Goal: Task Accomplishment & Management: Manage account settings

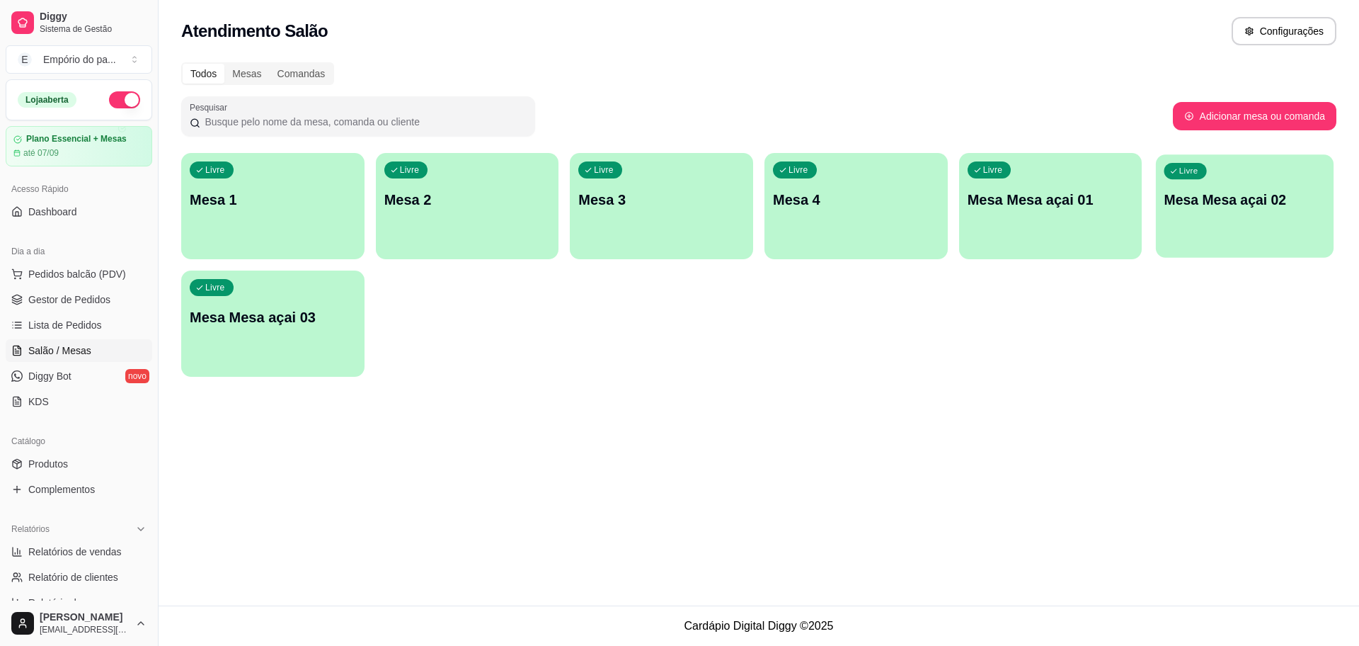
click at [1257, 216] on div "Livre Mesa Mesa açai 02" at bounding box center [1245, 197] width 178 height 86
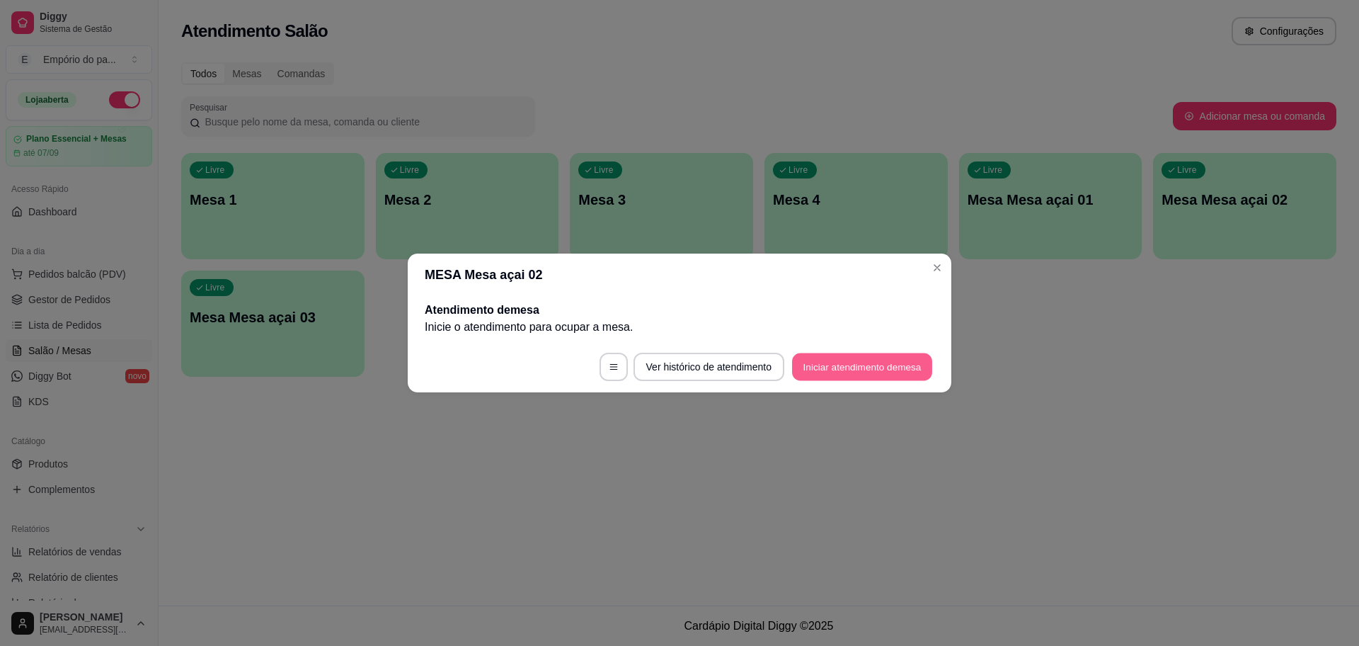
click at [799, 368] on button "Iniciar atendimento de mesa" at bounding box center [862, 367] width 140 height 28
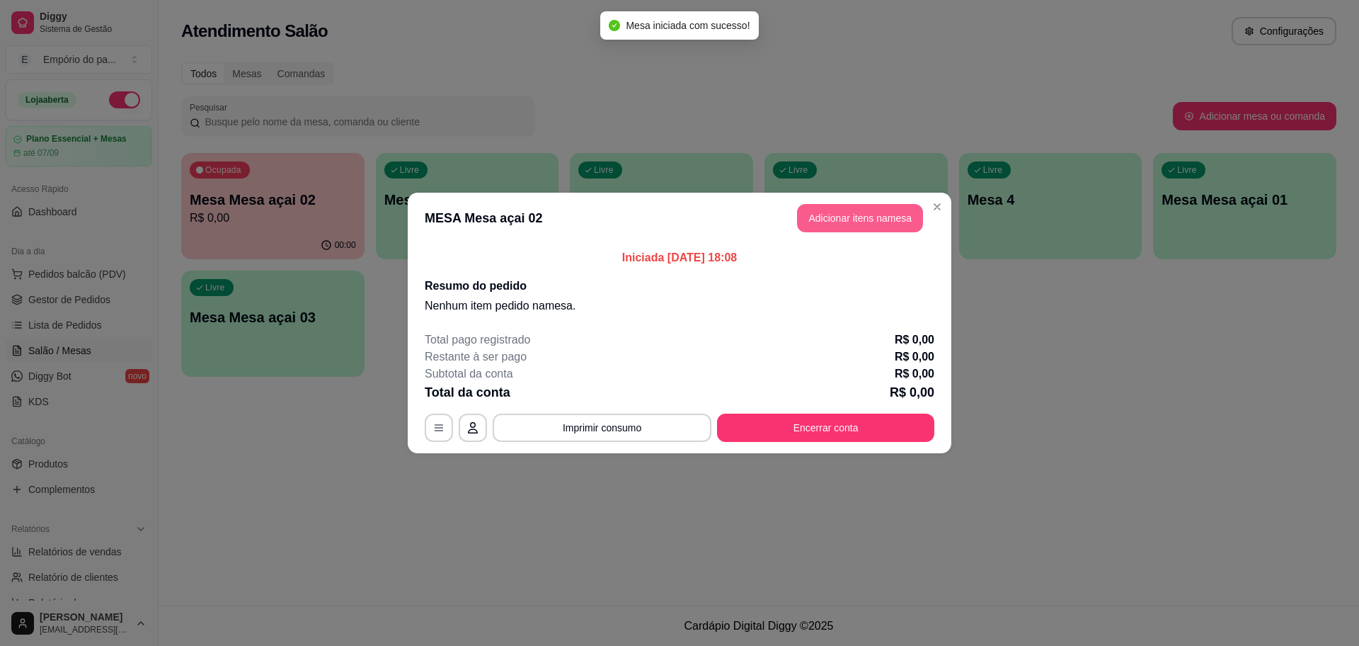
click at [834, 211] on button "Adicionar itens na mesa" at bounding box center [860, 218] width 126 height 28
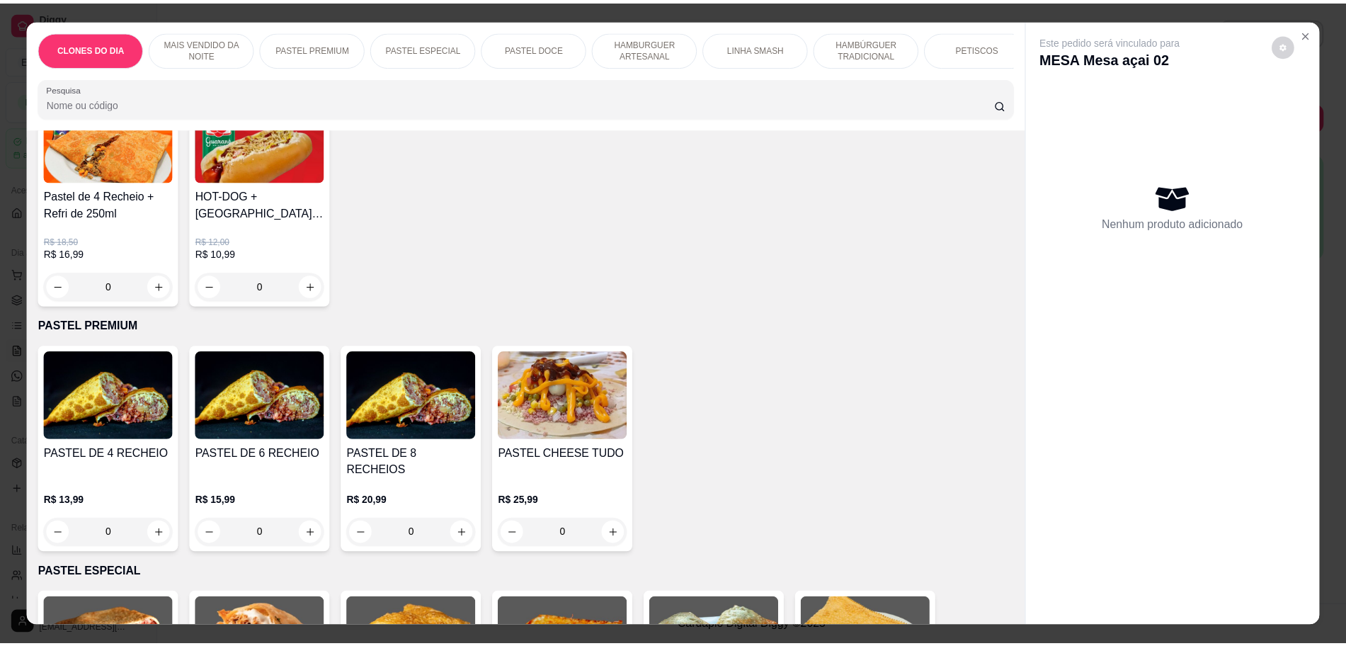
scroll to position [976, 0]
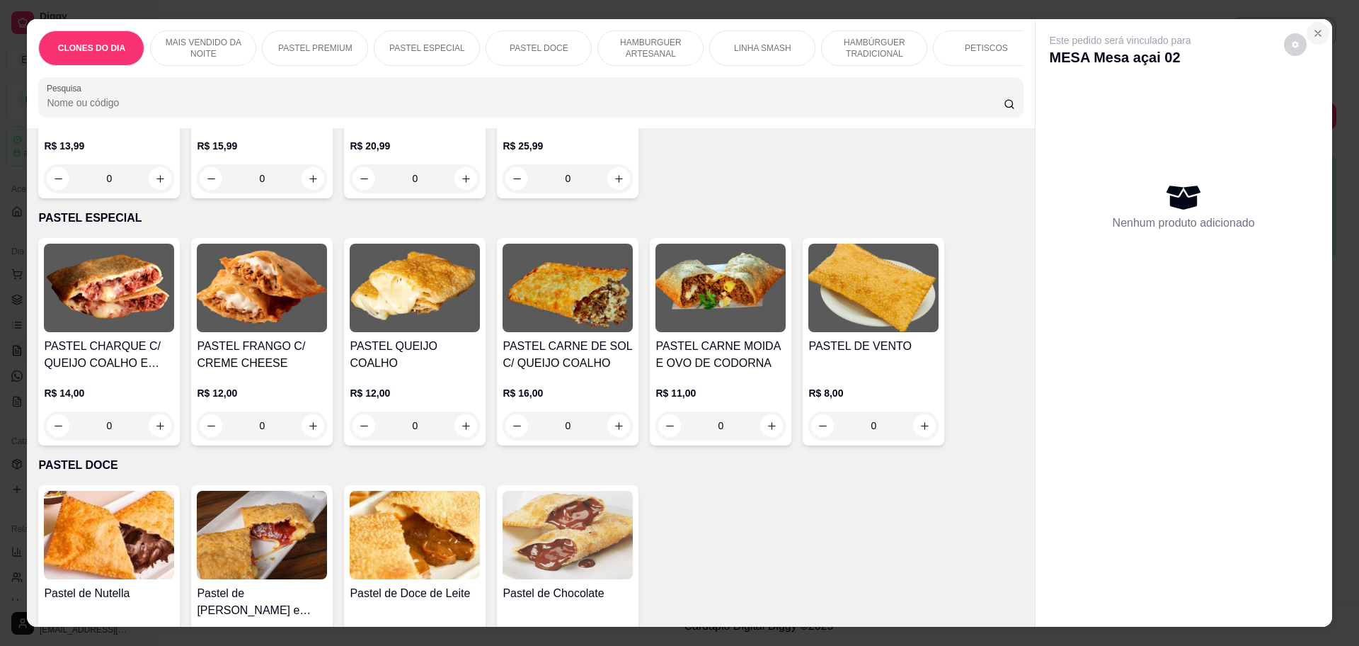
click at [1315, 36] on icon "Close" at bounding box center [1318, 33] width 6 height 6
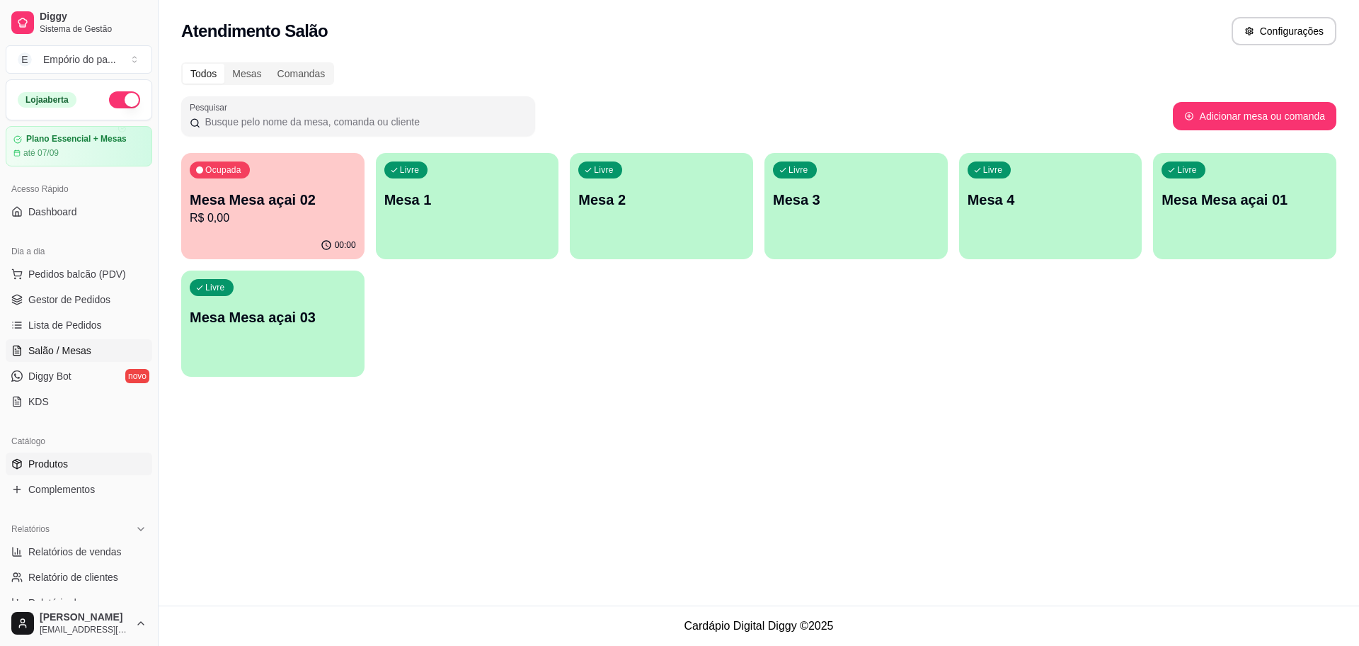
click at [45, 455] on link "Produtos" at bounding box center [79, 463] width 147 height 23
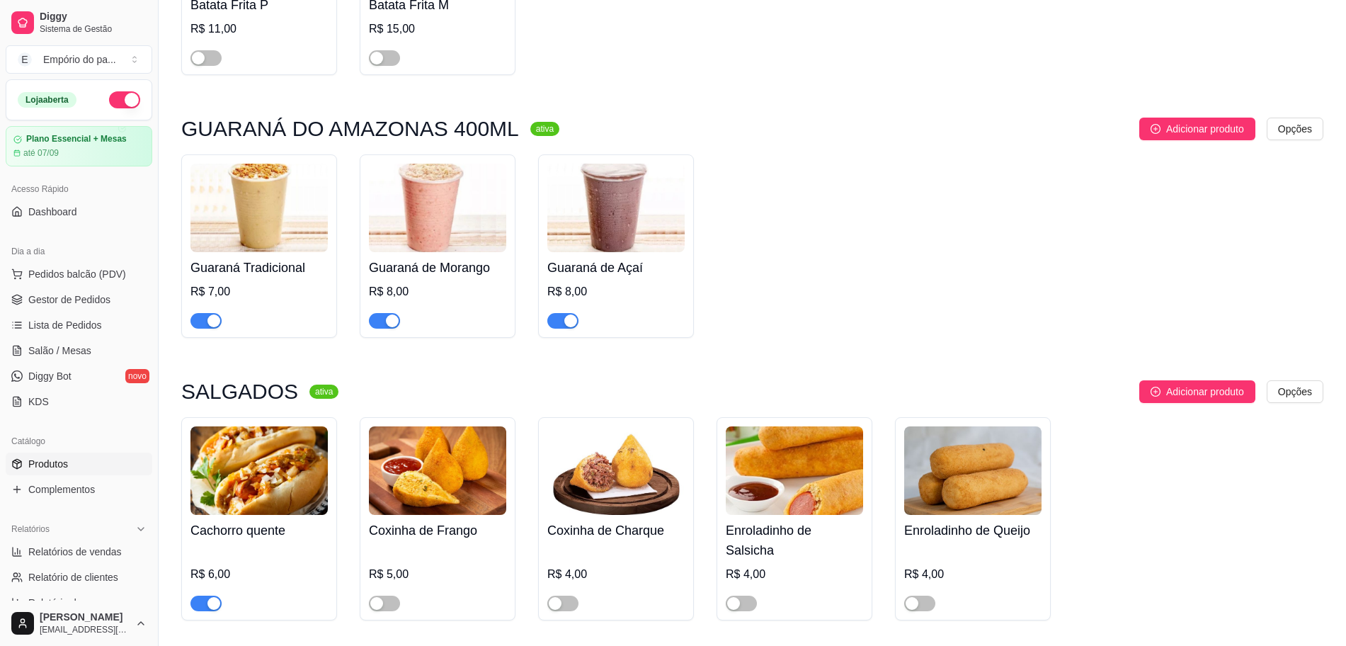
scroll to position [5045, 0]
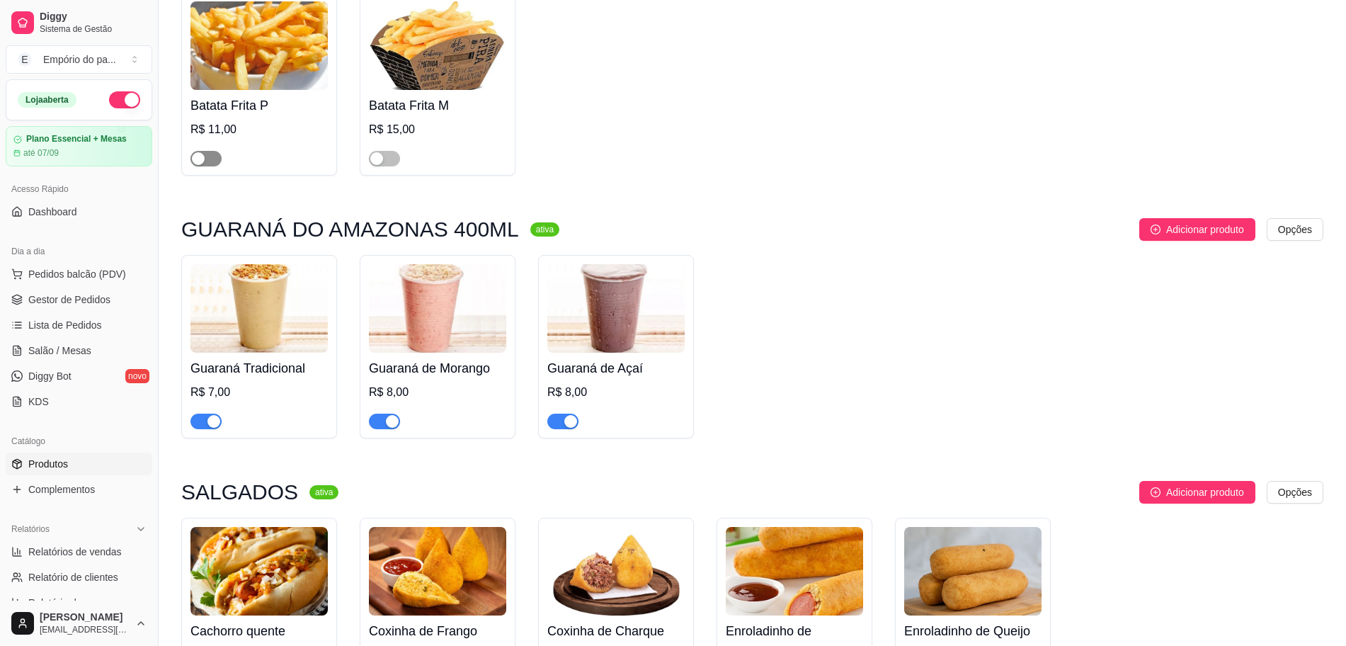
click at [212, 151] on span "button" at bounding box center [205, 159] width 31 height 16
click at [383, 151] on button "button" at bounding box center [384, 159] width 31 height 16
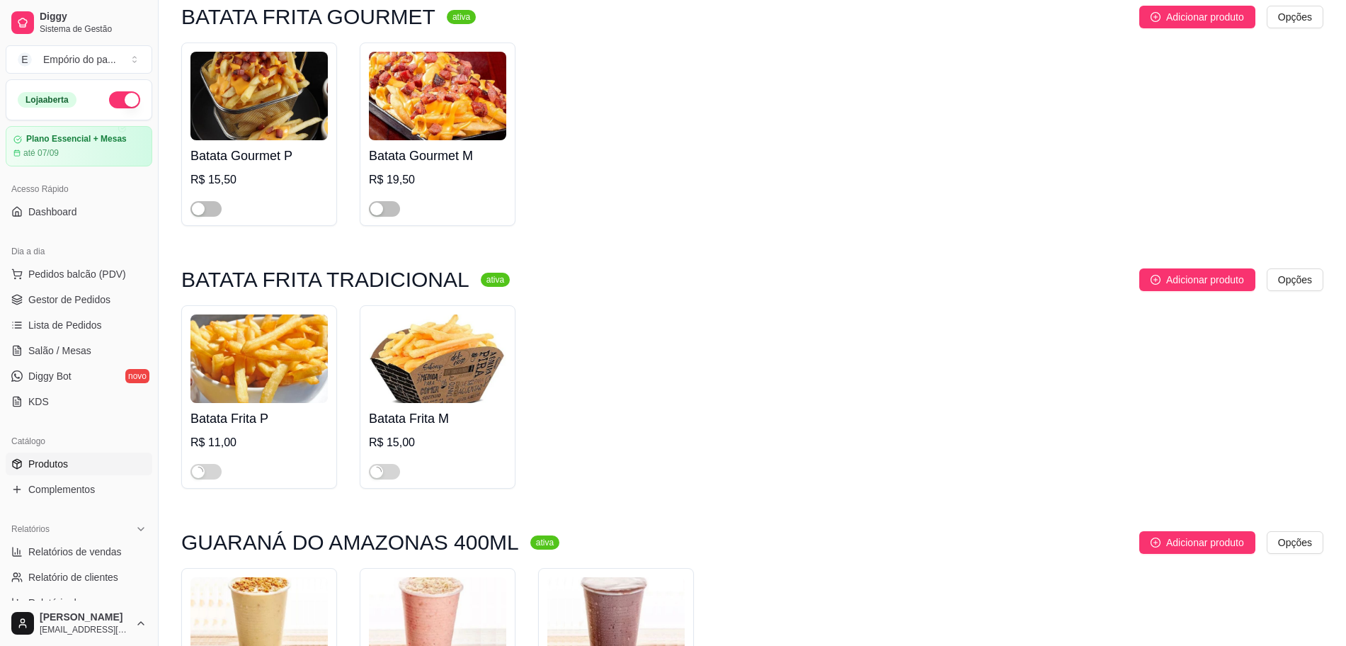
scroll to position [4691, 0]
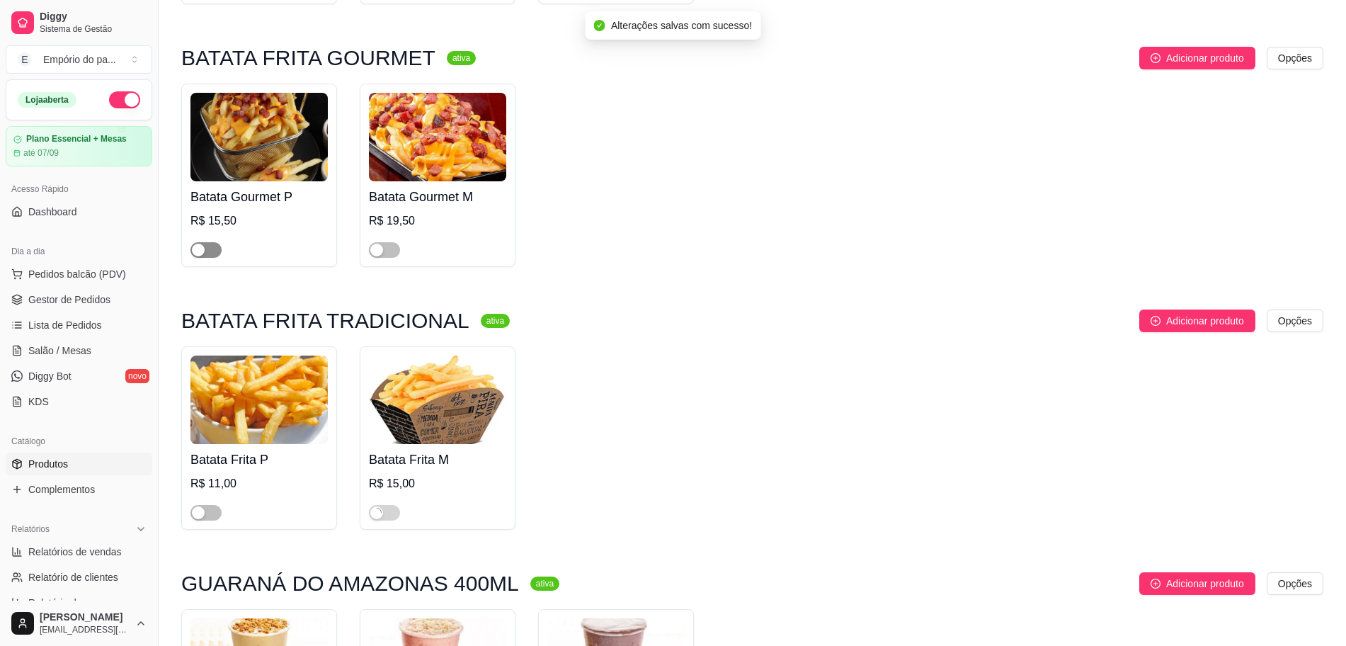
click at [208, 242] on span "button" at bounding box center [205, 250] width 31 height 16
click at [392, 242] on span "button" at bounding box center [384, 250] width 31 height 16
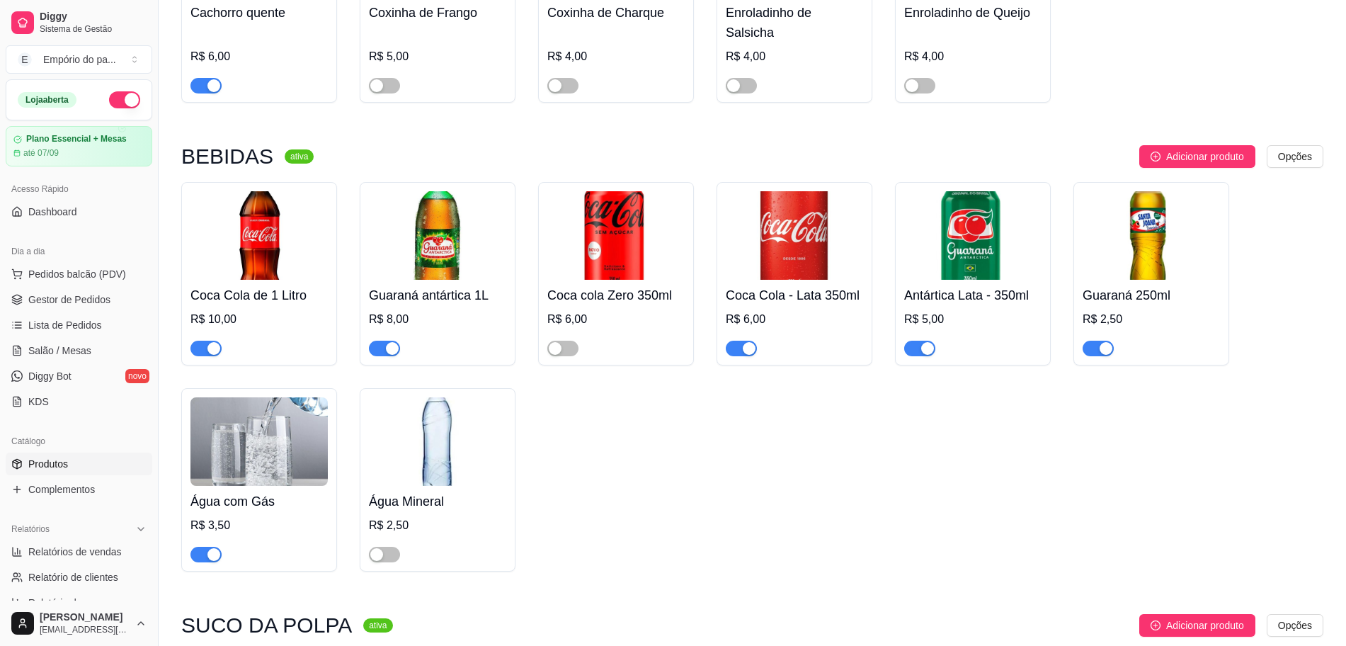
scroll to position [5664, 0]
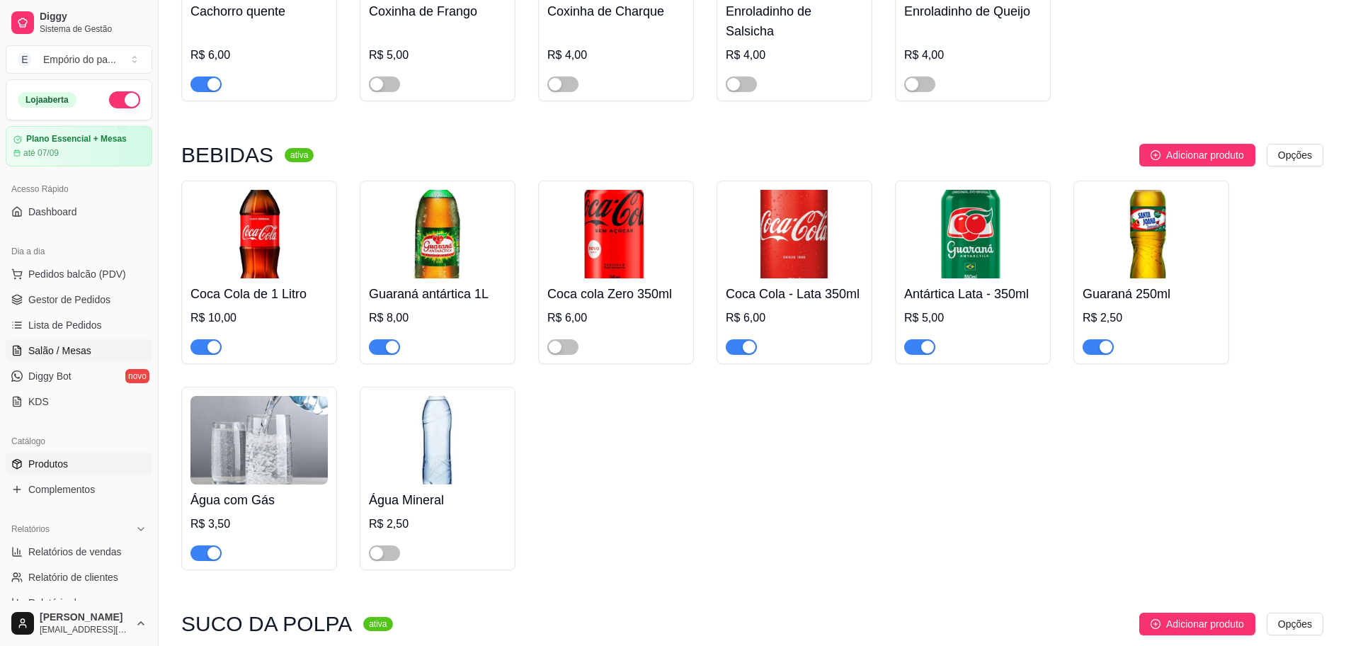
click at [100, 346] on link "Salão / Mesas" at bounding box center [79, 350] width 147 height 23
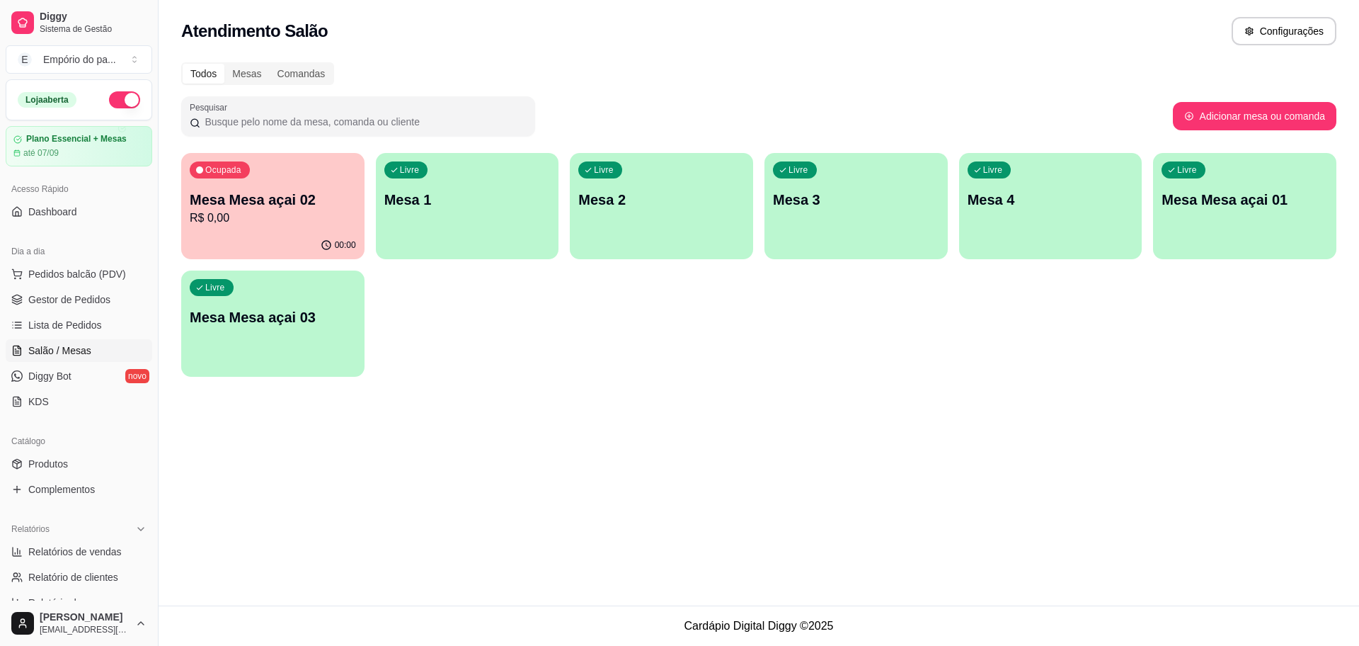
click at [311, 205] on p "Mesa Mesa açai 02" at bounding box center [273, 200] width 166 height 20
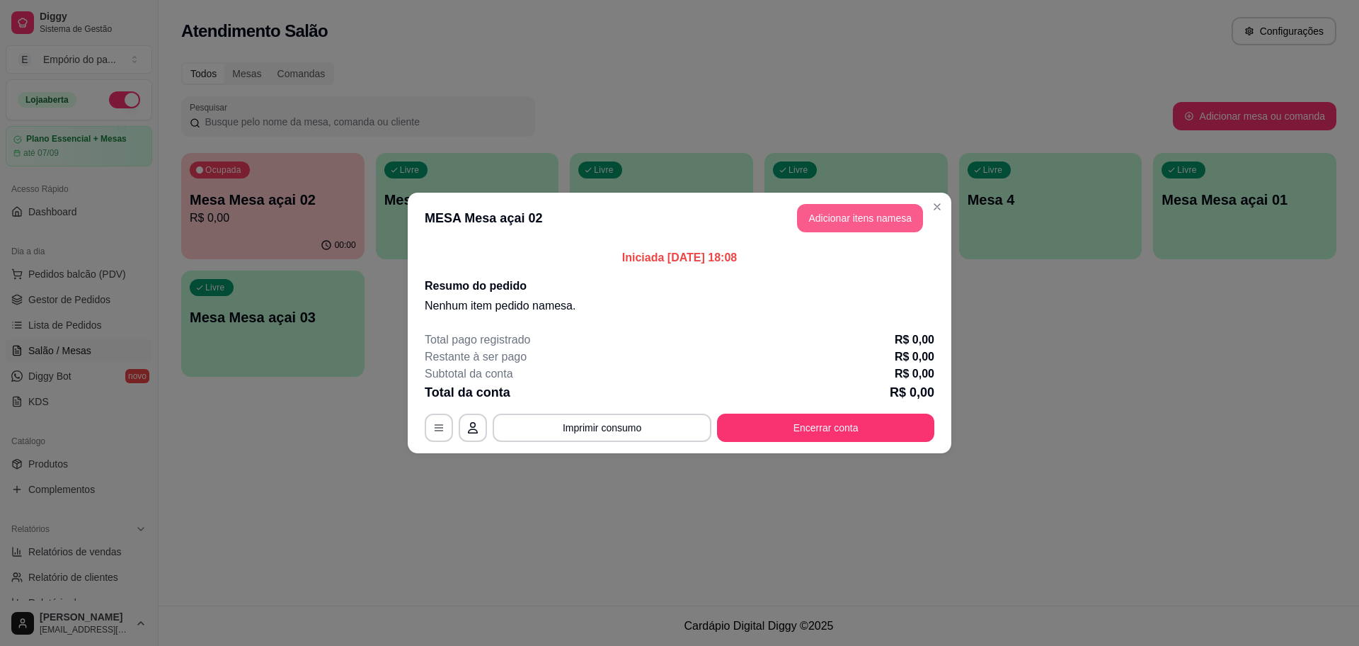
click at [873, 217] on button "Adicionar itens na mesa" at bounding box center [860, 218] width 126 height 28
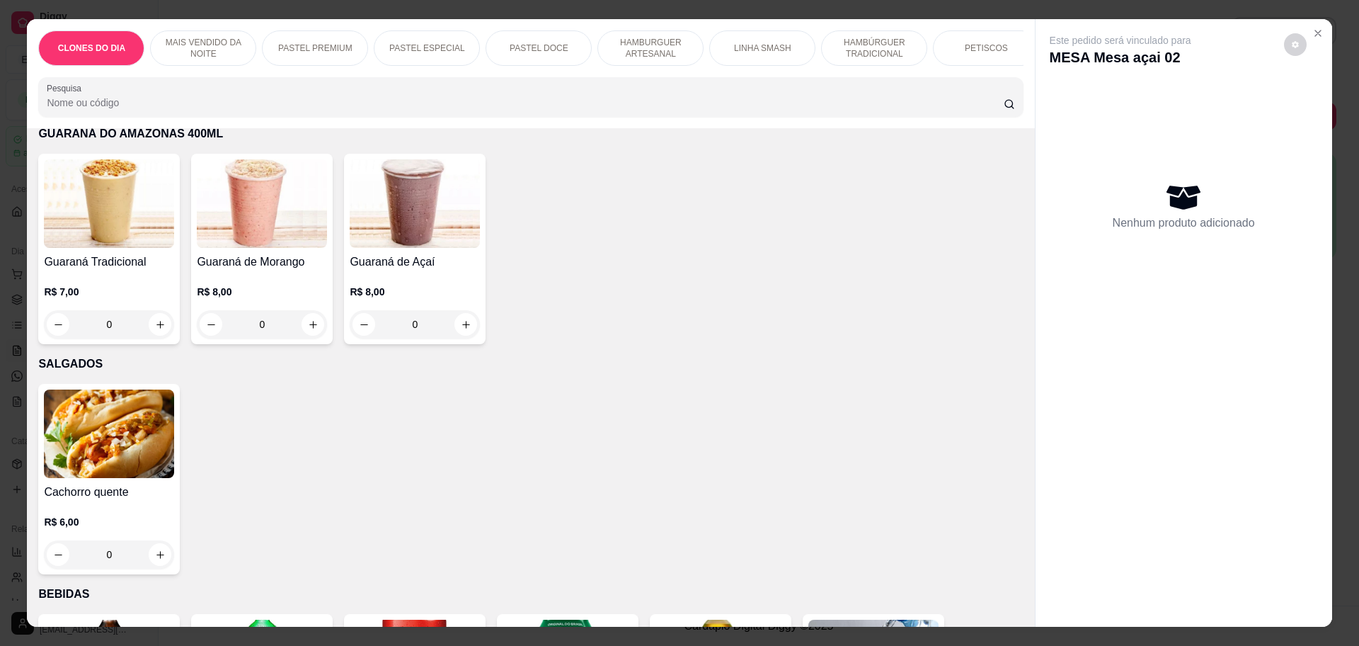
scroll to position [3186, 0]
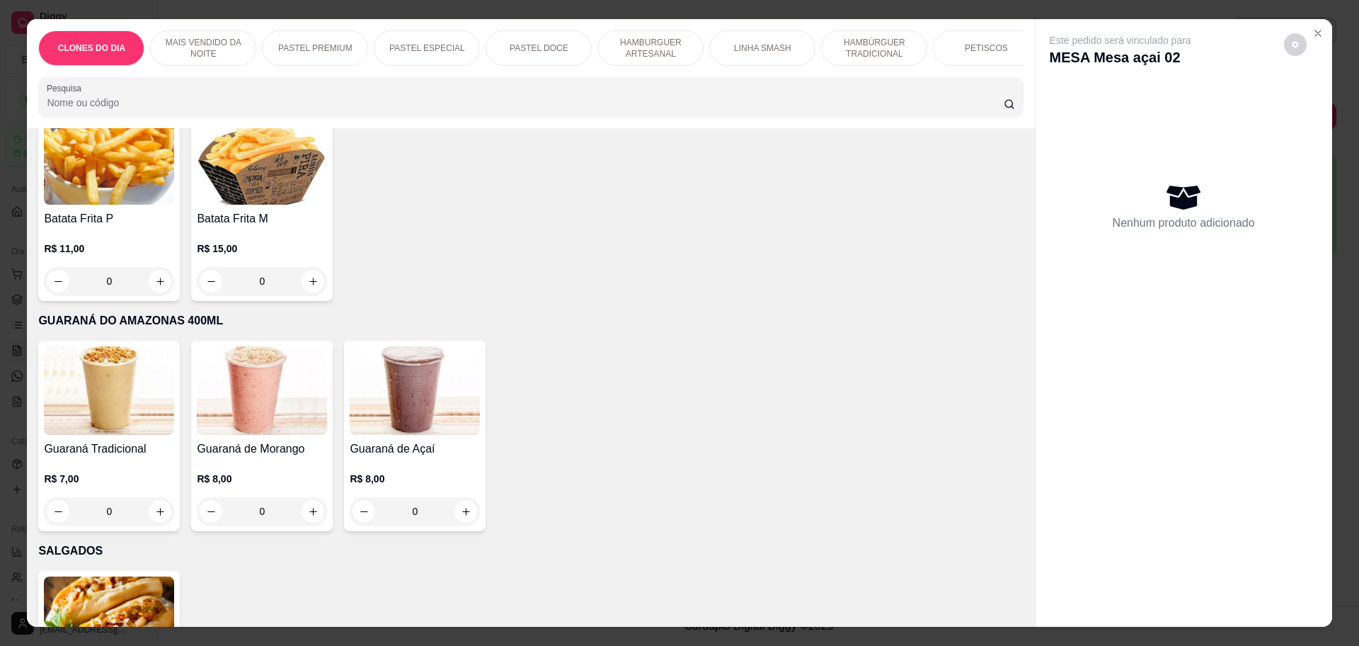
click at [157, 267] on div "0" at bounding box center [109, 281] width 130 height 28
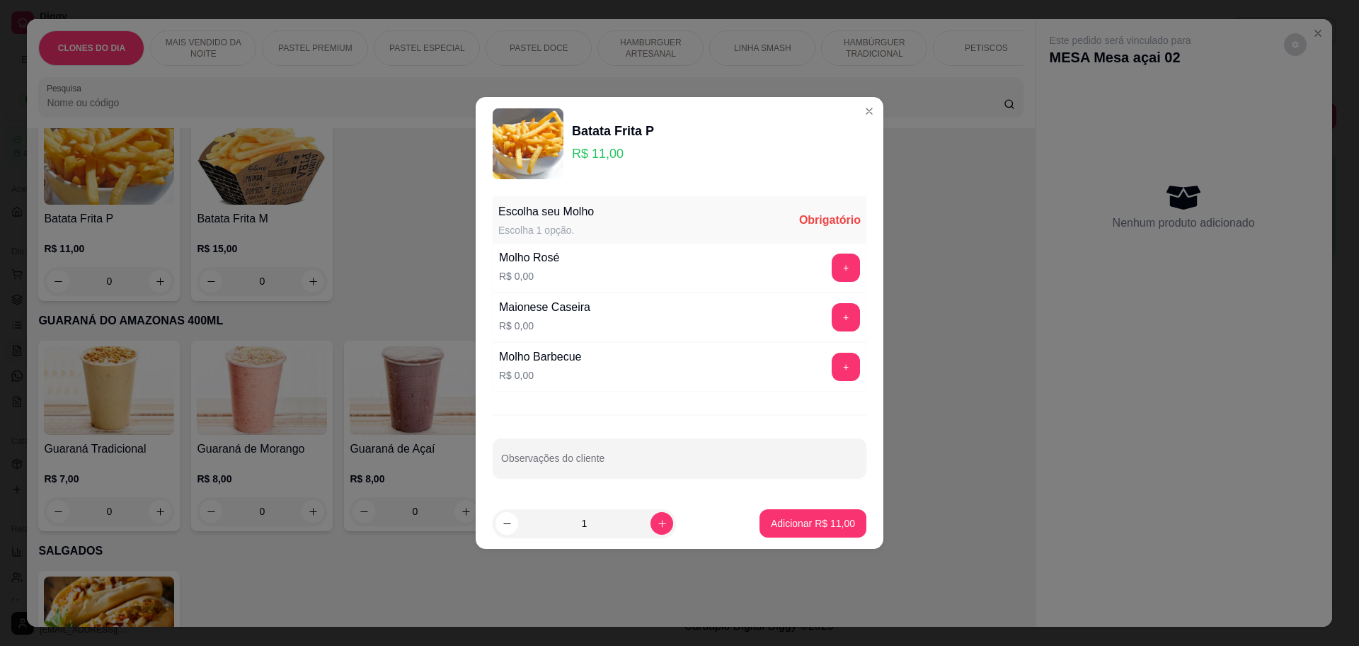
click at [858, 345] on div "Escolha seu Molho Escolha 1 opção. Obrigatório Molho Rosé R$ 0,00 + Maionese Ca…" at bounding box center [680, 343] width 408 height 307
click at [833, 258] on button "+" at bounding box center [847, 268] width 28 height 28
click at [819, 520] on p "Adicionar R$ 11,00" at bounding box center [813, 523] width 84 height 14
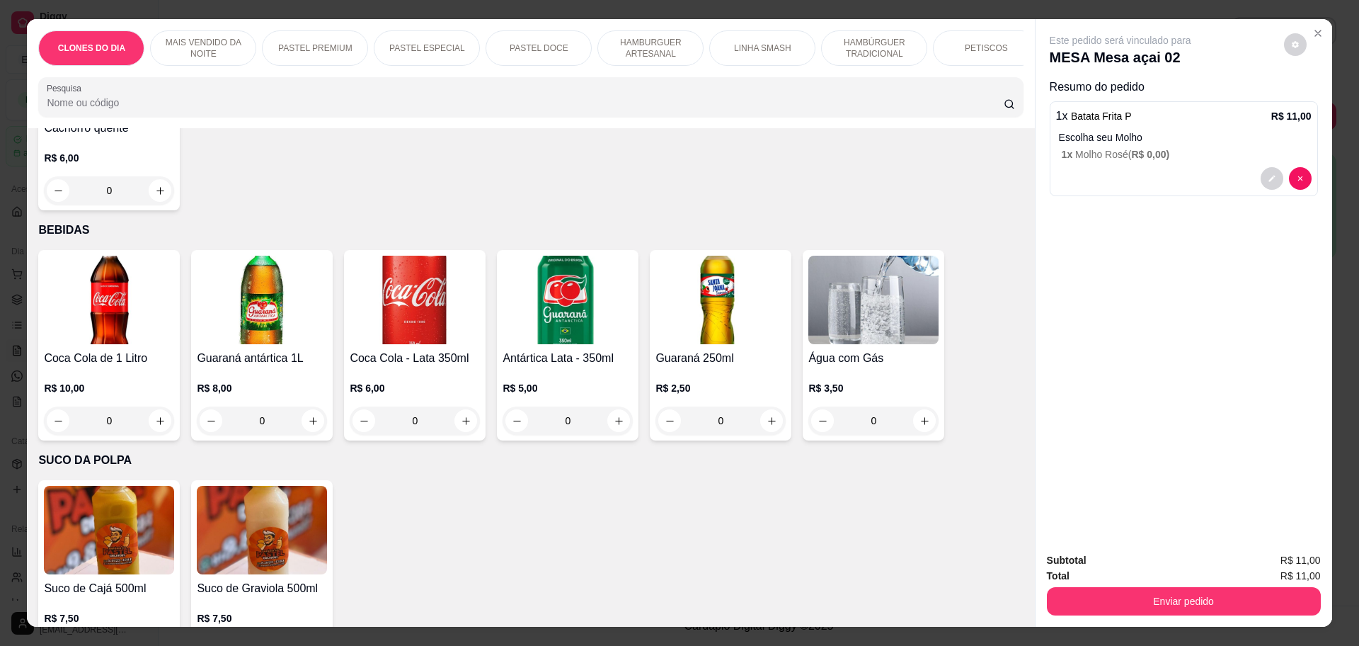
scroll to position [3738, 0]
click at [616, 415] on icon "increase-product-quantity" at bounding box center [619, 420] width 11 height 11
type input "1"
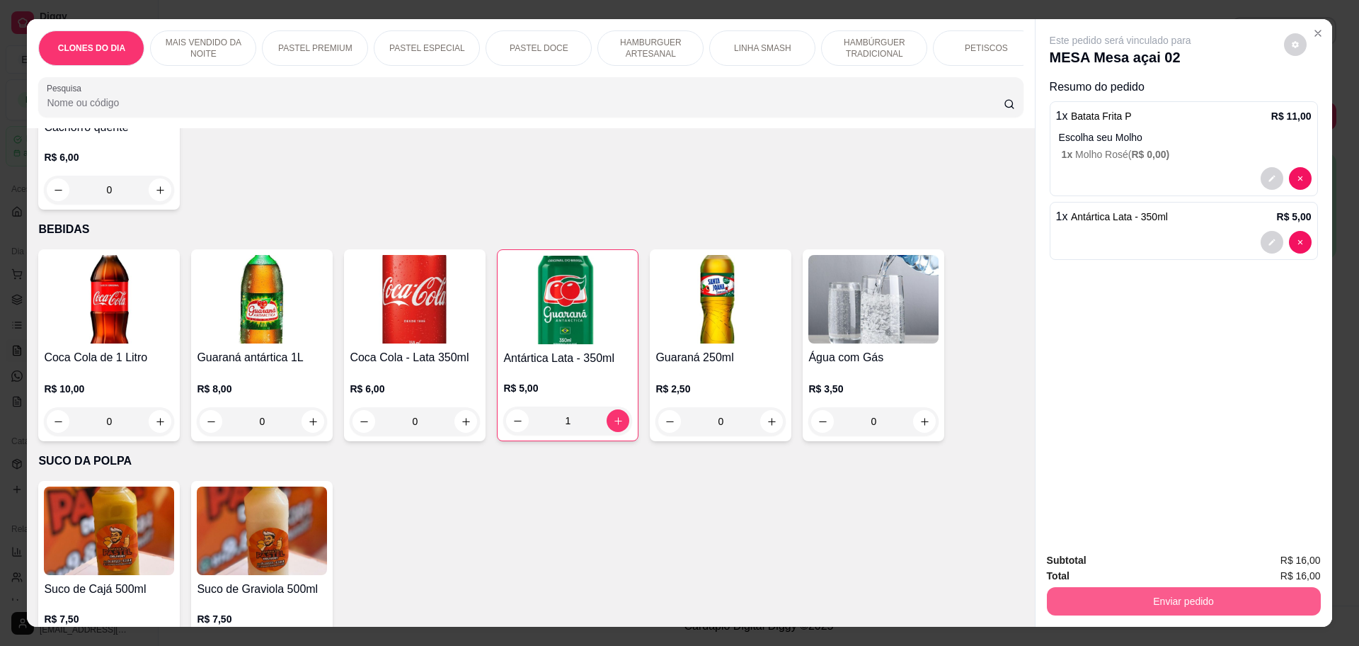
click at [1248, 606] on button "Enviar pedido" at bounding box center [1184, 601] width 274 height 28
click at [1104, 566] on button "Não registrar e enviar pedido" at bounding box center [1135, 566] width 147 height 27
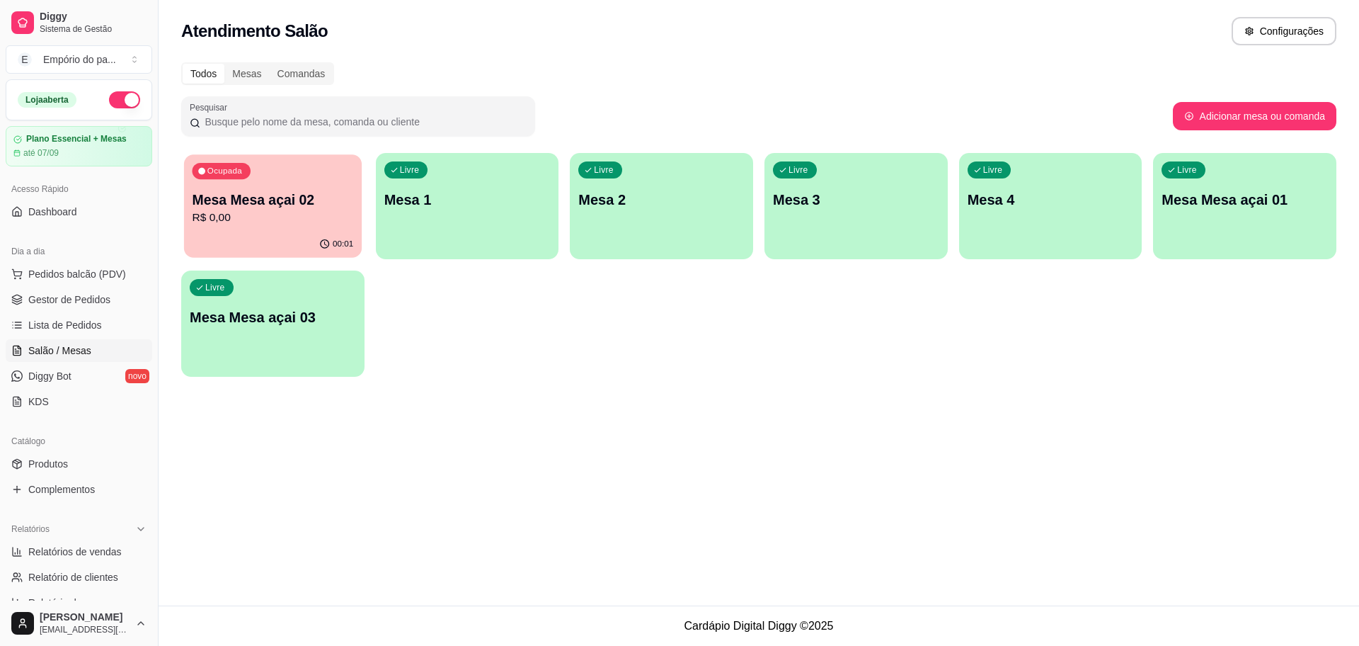
click at [280, 226] on p "R$ 0,00" at bounding box center [273, 218] width 161 height 16
click at [28, 290] on link "Gestor de Pedidos" at bounding box center [79, 299] width 147 height 23
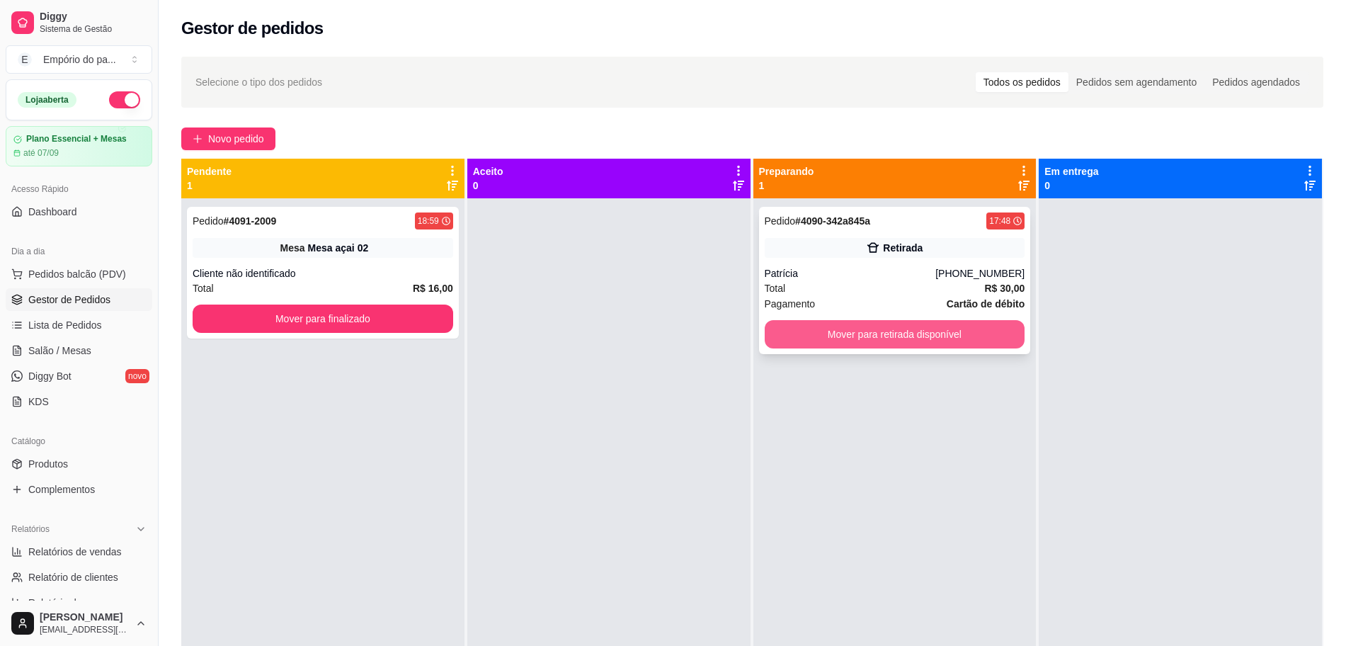
click at [814, 328] on button "Mover para retirada disponível" at bounding box center [895, 334] width 261 height 28
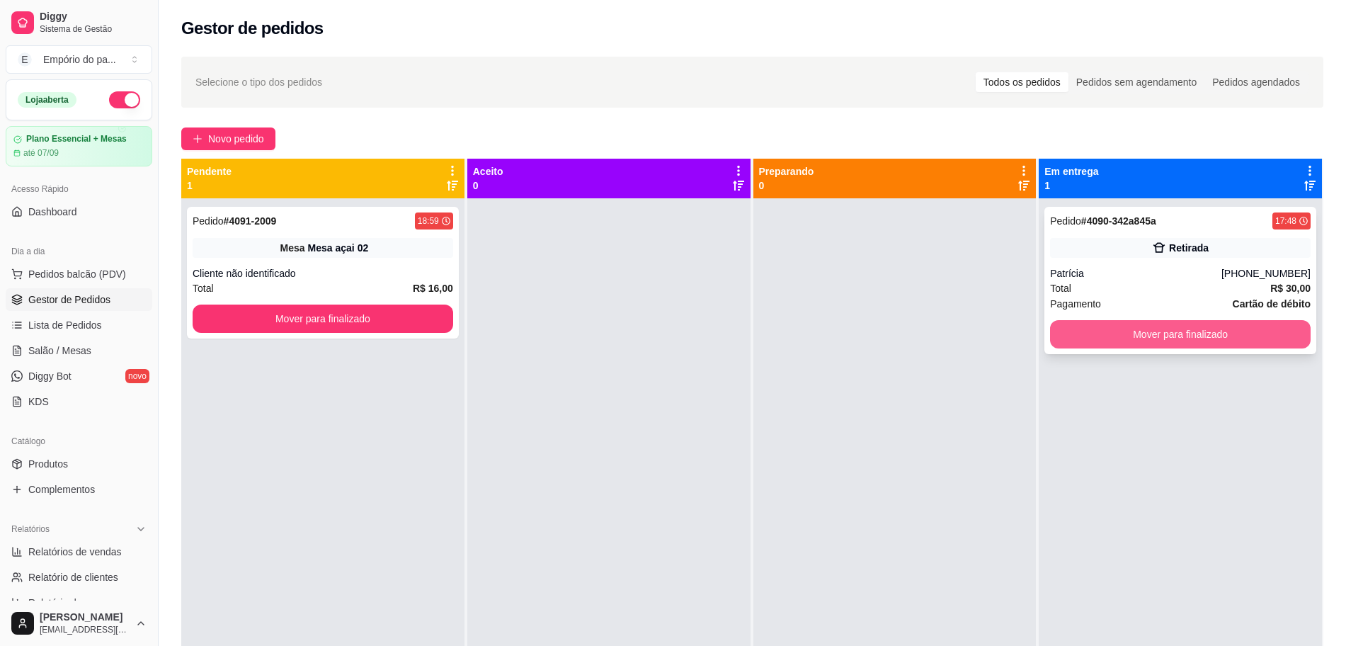
click at [1145, 338] on button "Mover para finalizado" at bounding box center [1180, 334] width 261 height 28
click at [108, 344] on link "Salão / Mesas" at bounding box center [79, 350] width 147 height 23
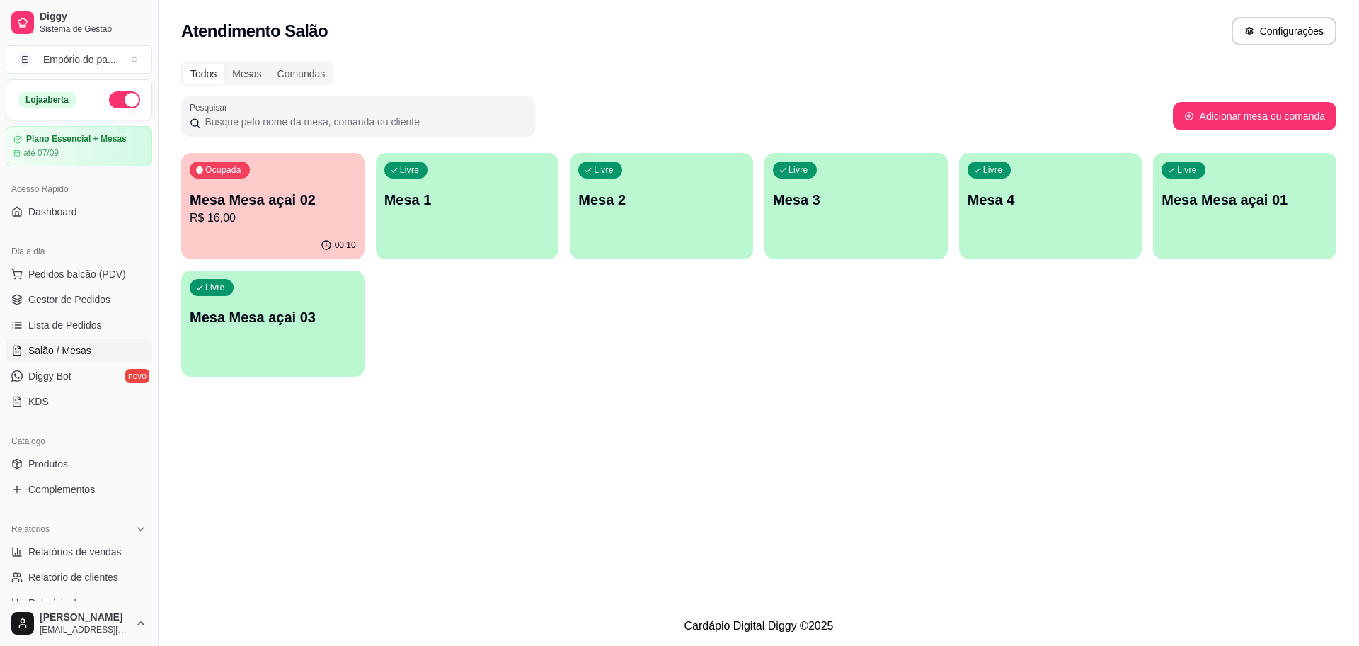
click at [852, 234] on div "Livre Mesa 3" at bounding box center [856, 197] width 183 height 89
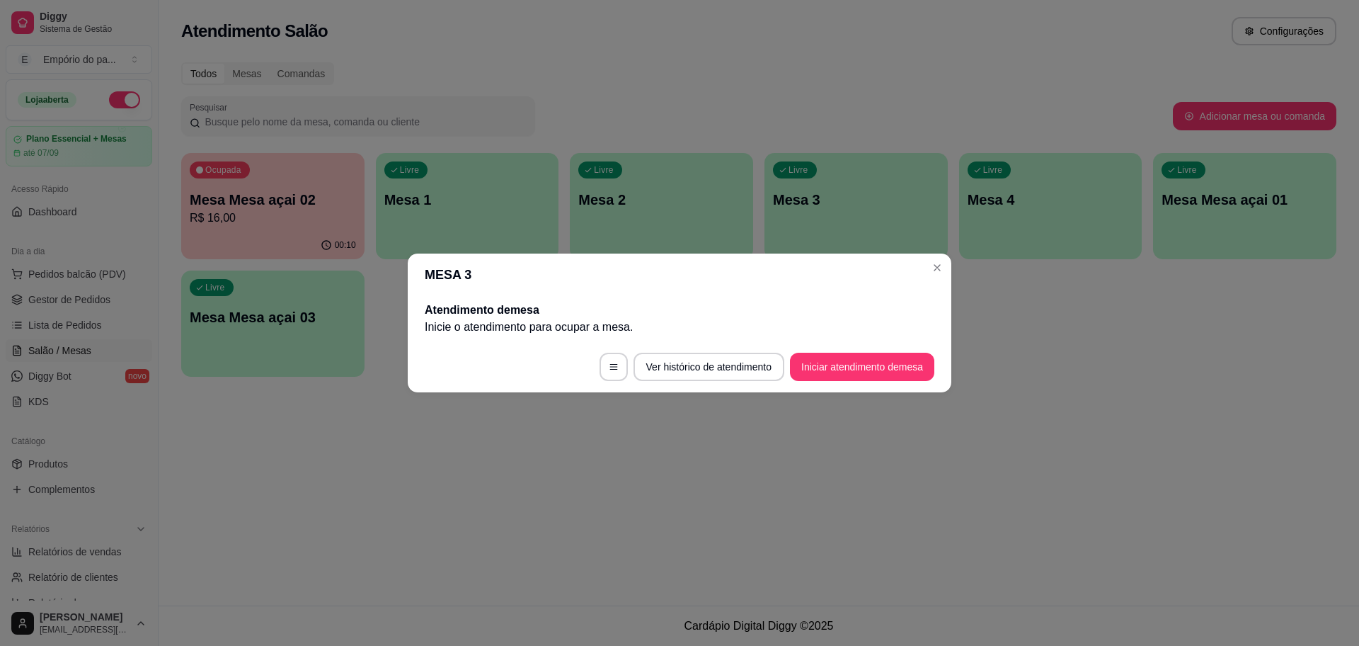
drag, startPoint x: 835, startPoint y: 345, endPoint x: 834, endPoint y: 354, distance: 9.2
click at [834, 343] on footer "Ver histórico de atendimento Iniciar atendimento de mesa" at bounding box center [680, 366] width 544 height 51
click at [840, 363] on button "Iniciar atendimento de mesa" at bounding box center [862, 367] width 140 height 28
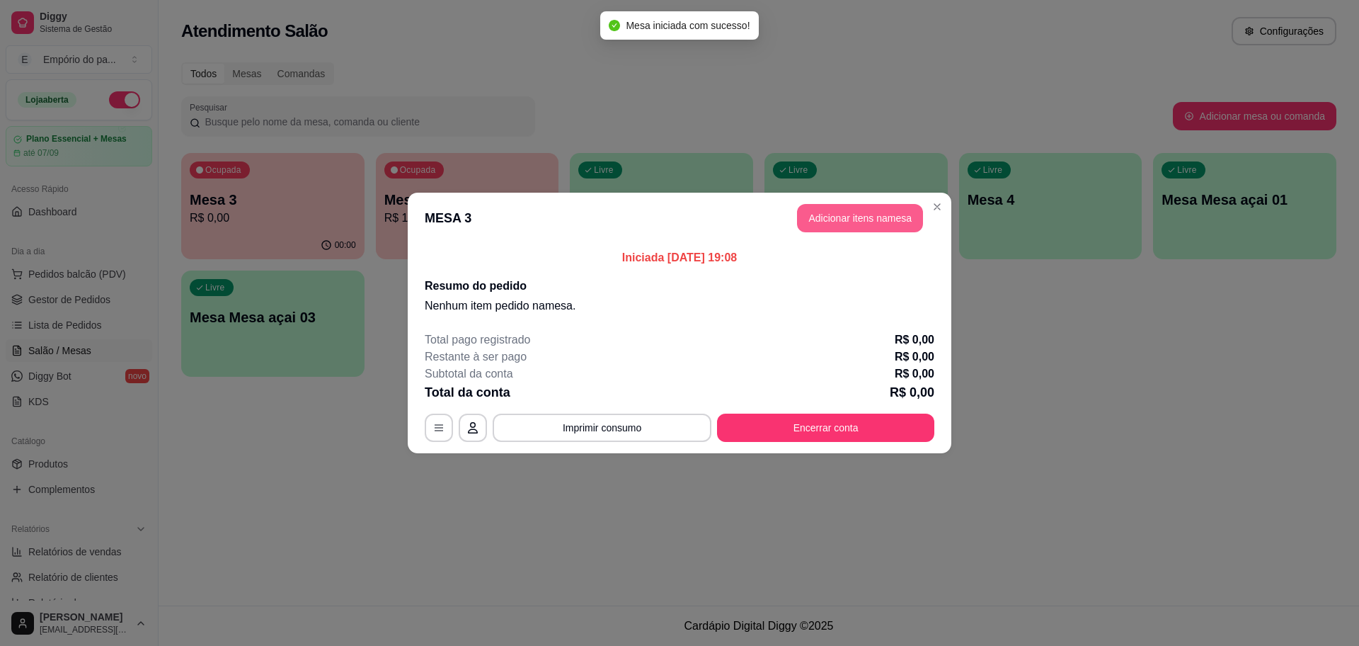
click at [884, 208] on button "Adicionar itens na mesa" at bounding box center [860, 218] width 126 height 28
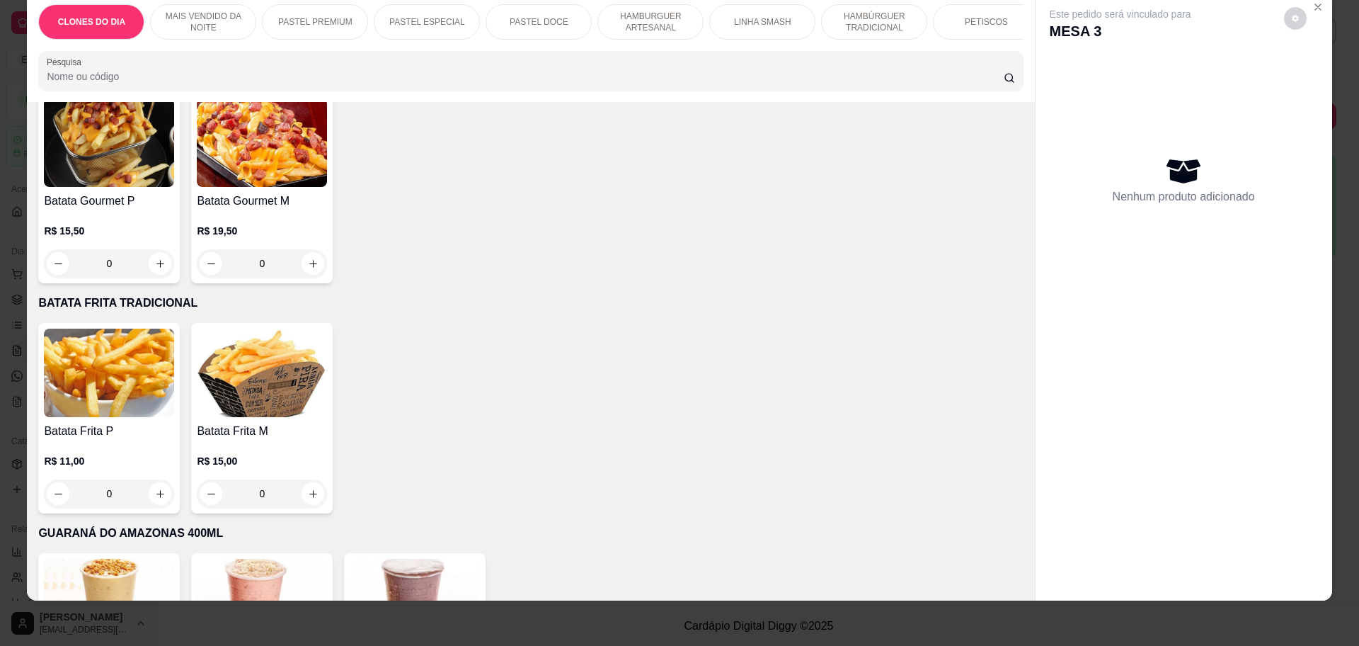
scroll to position [2941, 0]
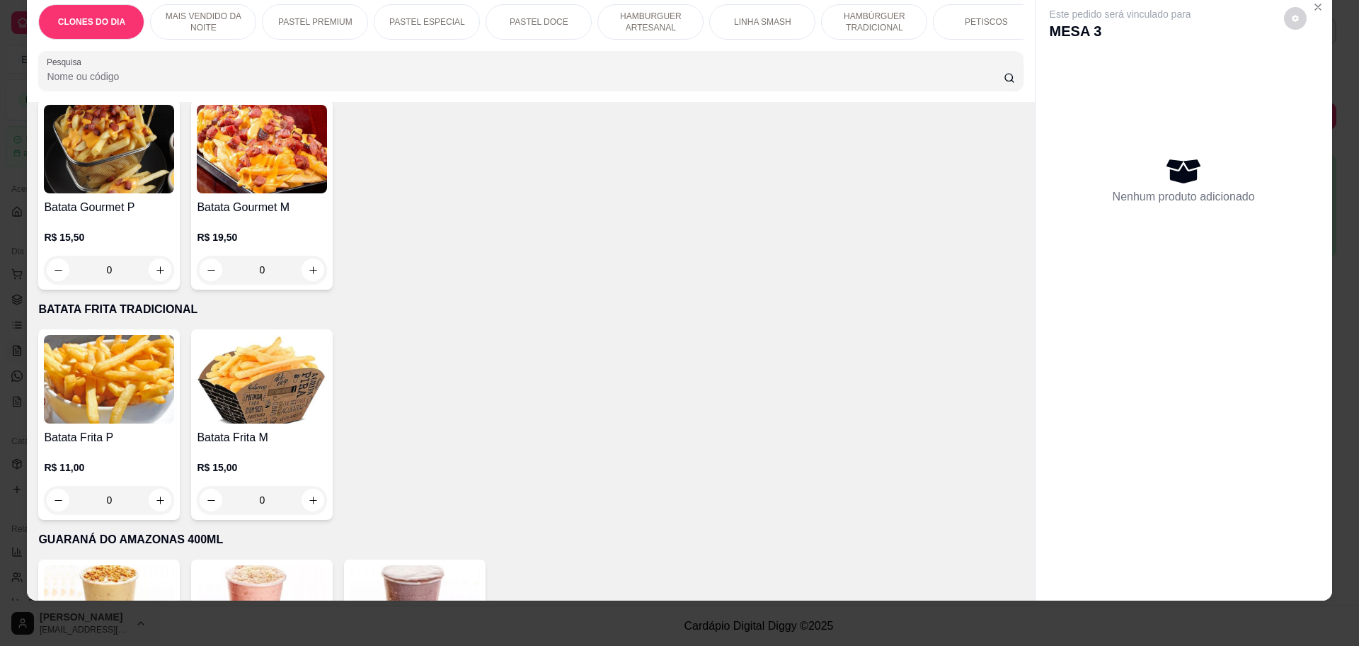
click at [309, 486] on div "0" at bounding box center [262, 500] width 130 height 28
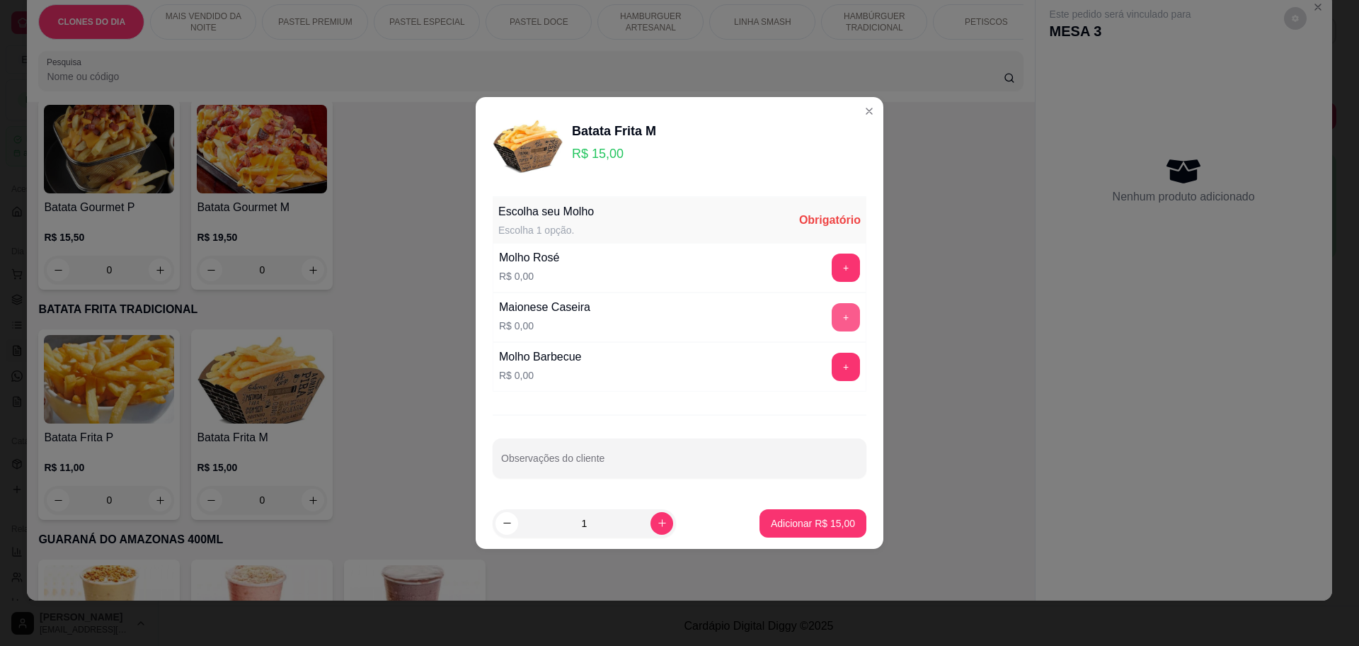
click at [832, 311] on button "+" at bounding box center [846, 317] width 28 height 28
click at [816, 516] on p "Adicionar R$ 15,00" at bounding box center [813, 522] width 82 height 13
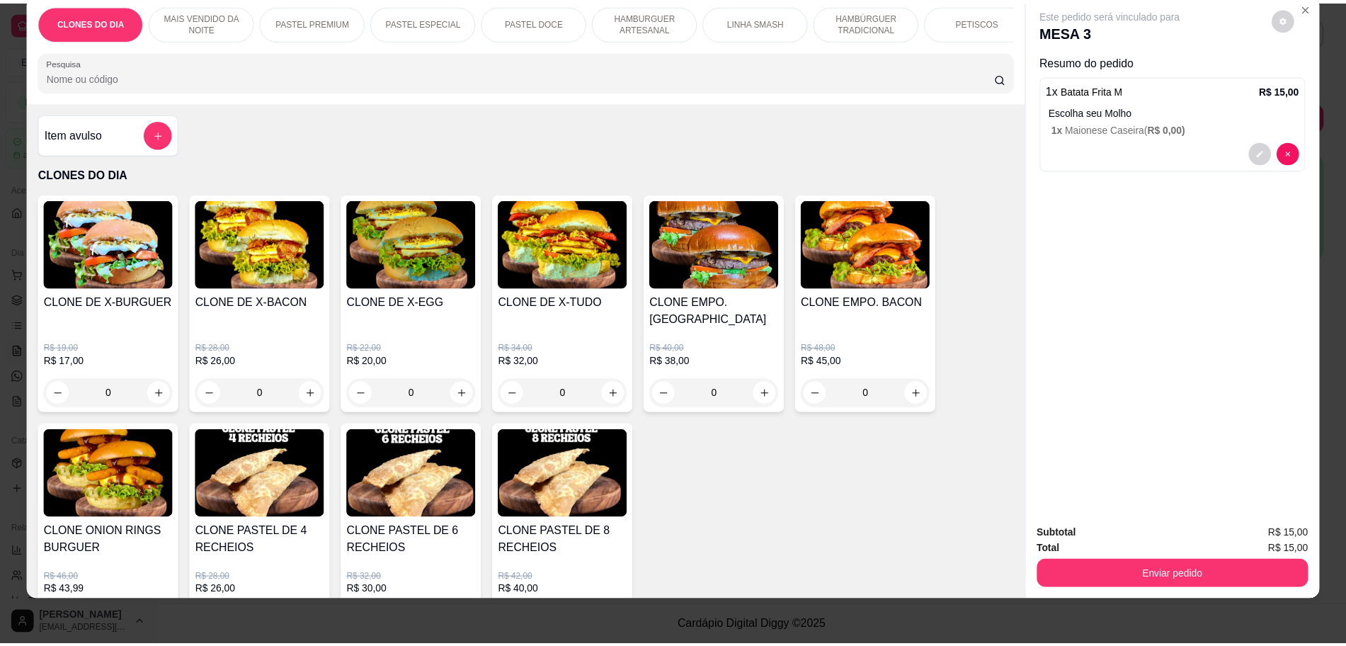
scroll to position [0, 0]
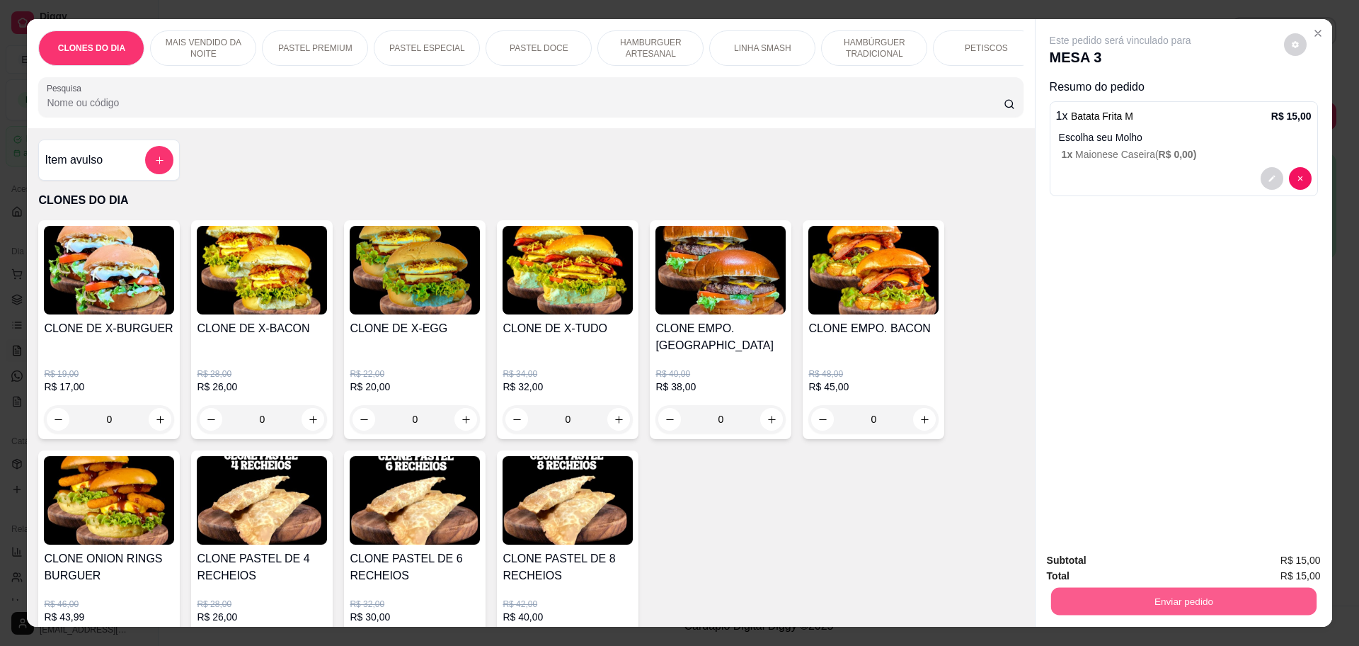
click at [1257, 610] on button "Enviar pedido" at bounding box center [1184, 601] width 266 height 28
click at [1181, 558] on button "Não registrar e enviar pedido" at bounding box center [1135, 566] width 147 height 27
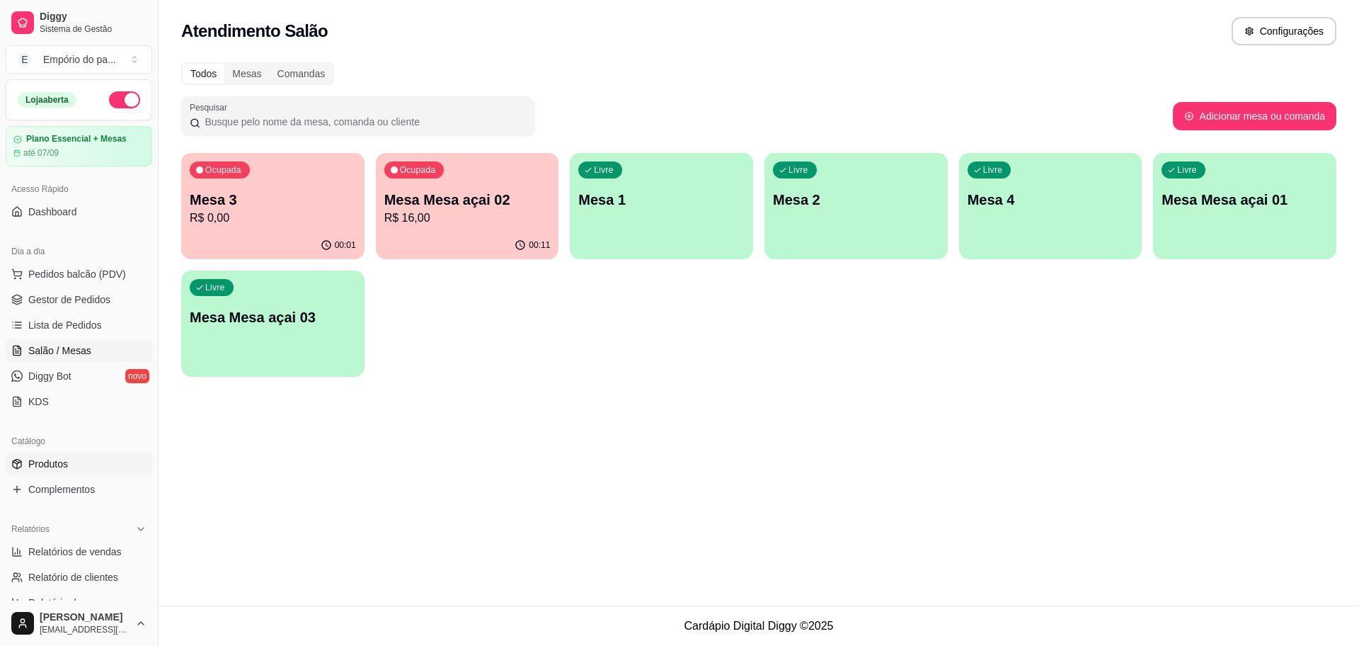
click at [60, 463] on span "Produtos" at bounding box center [48, 464] width 40 height 14
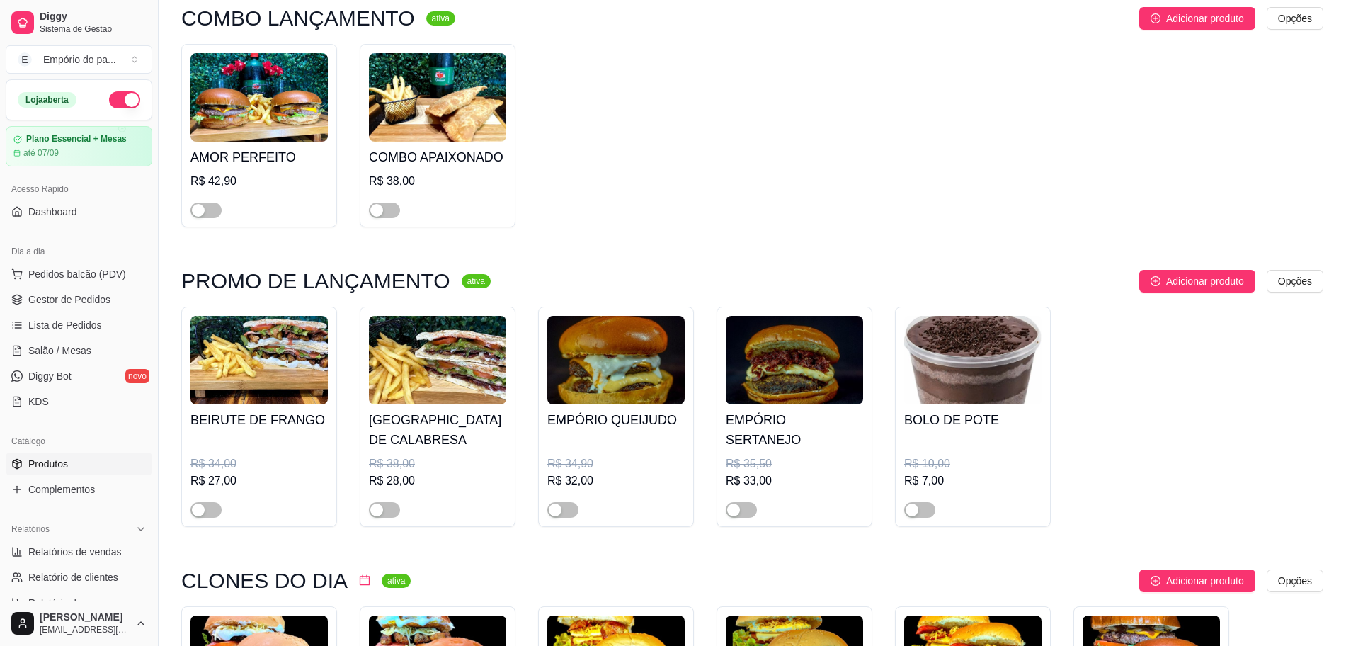
scroll to position [177, 0]
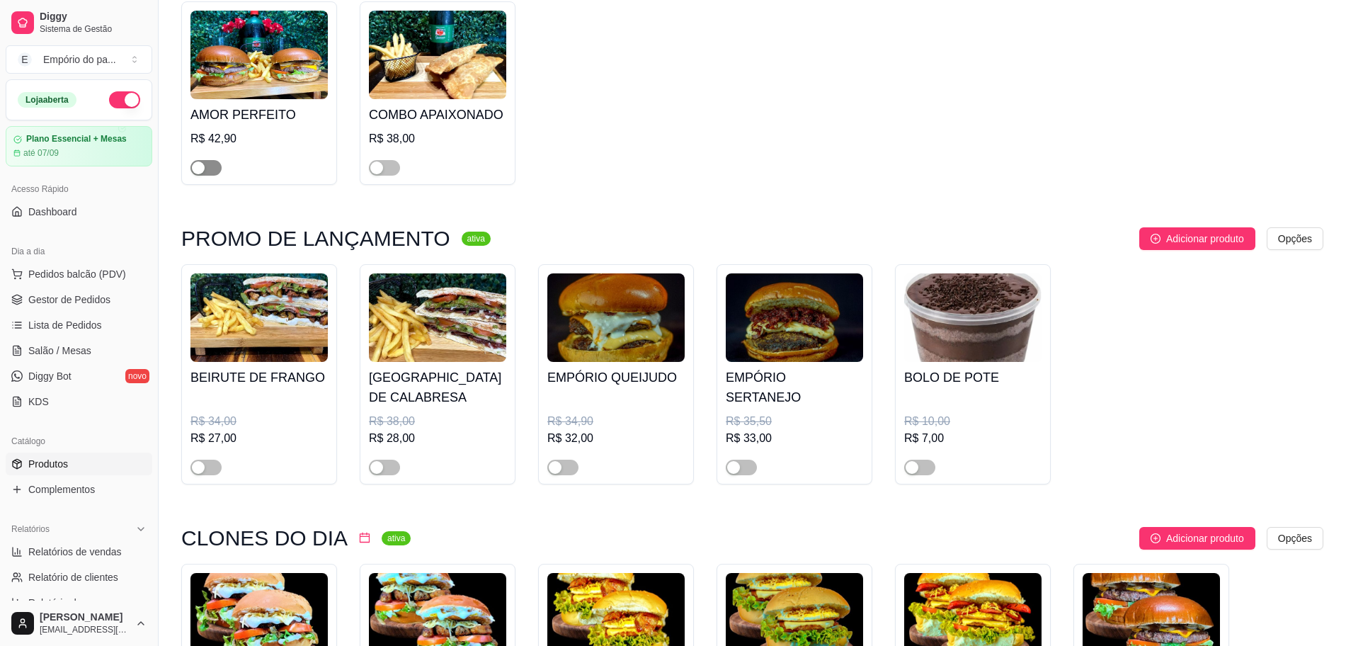
click at [195, 167] on div "button" at bounding box center [198, 167] width 13 height 13
click at [377, 163] on div "button" at bounding box center [376, 167] width 13 height 13
click at [212, 475] on span "button" at bounding box center [205, 468] width 31 height 16
click at [373, 464] on div "button" at bounding box center [376, 467] width 13 height 13
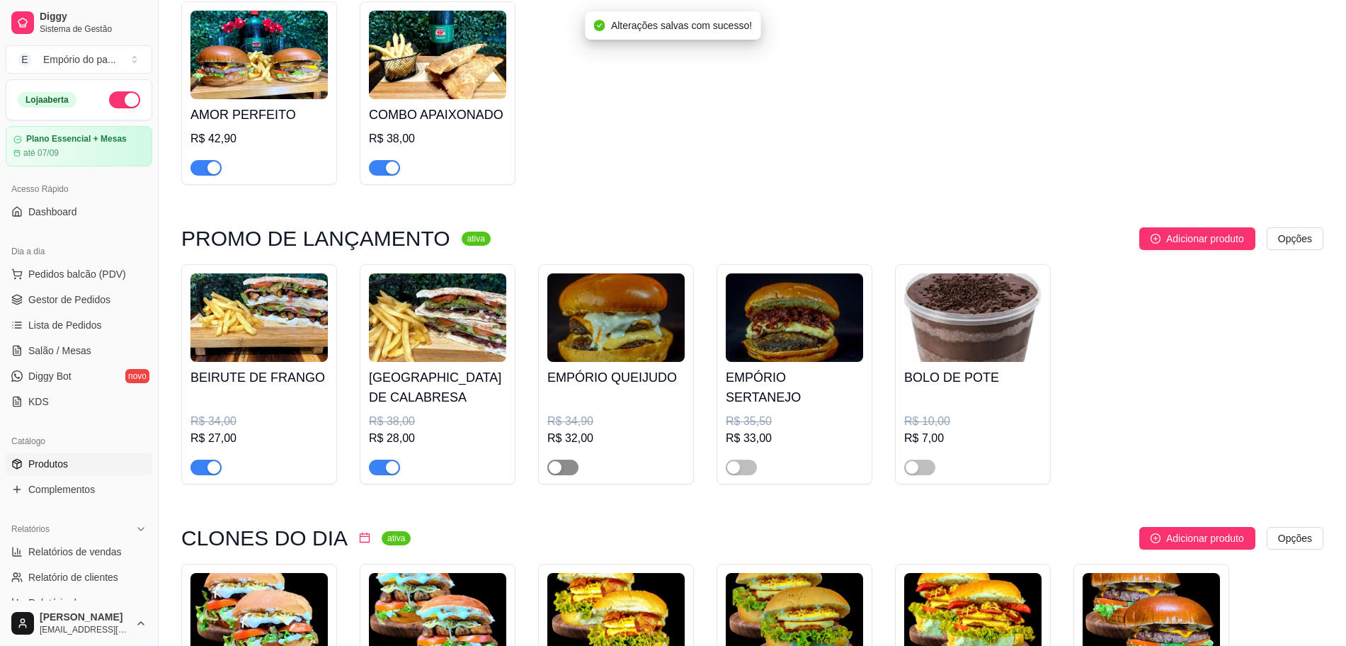
click at [569, 475] on span "button" at bounding box center [562, 468] width 31 height 16
click at [745, 472] on span "button" at bounding box center [741, 468] width 31 height 16
click at [732, 471] on span "button" at bounding box center [741, 468] width 31 height 16
click at [561, 465] on span "button" at bounding box center [562, 468] width 31 height 16
click at [66, 293] on span "Gestor de Pedidos" at bounding box center [69, 299] width 82 height 14
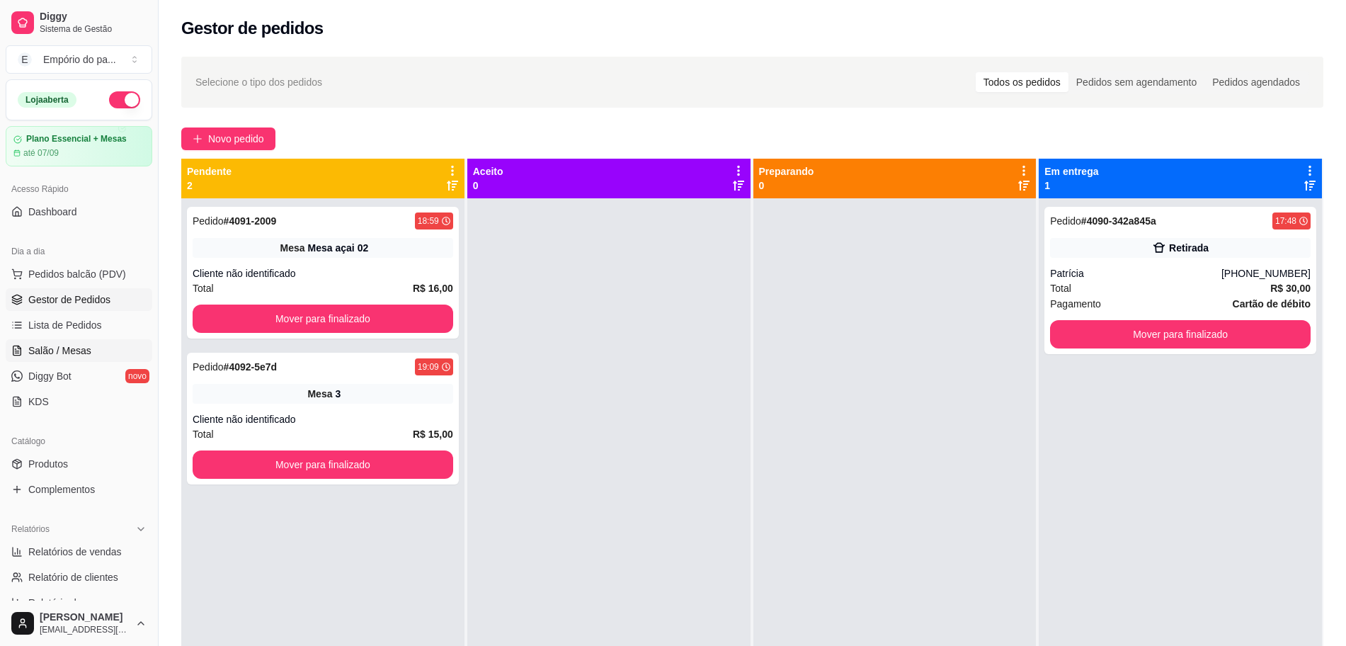
click at [64, 346] on span "Salão / Mesas" at bounding box center [59, 350] width 63 height 14
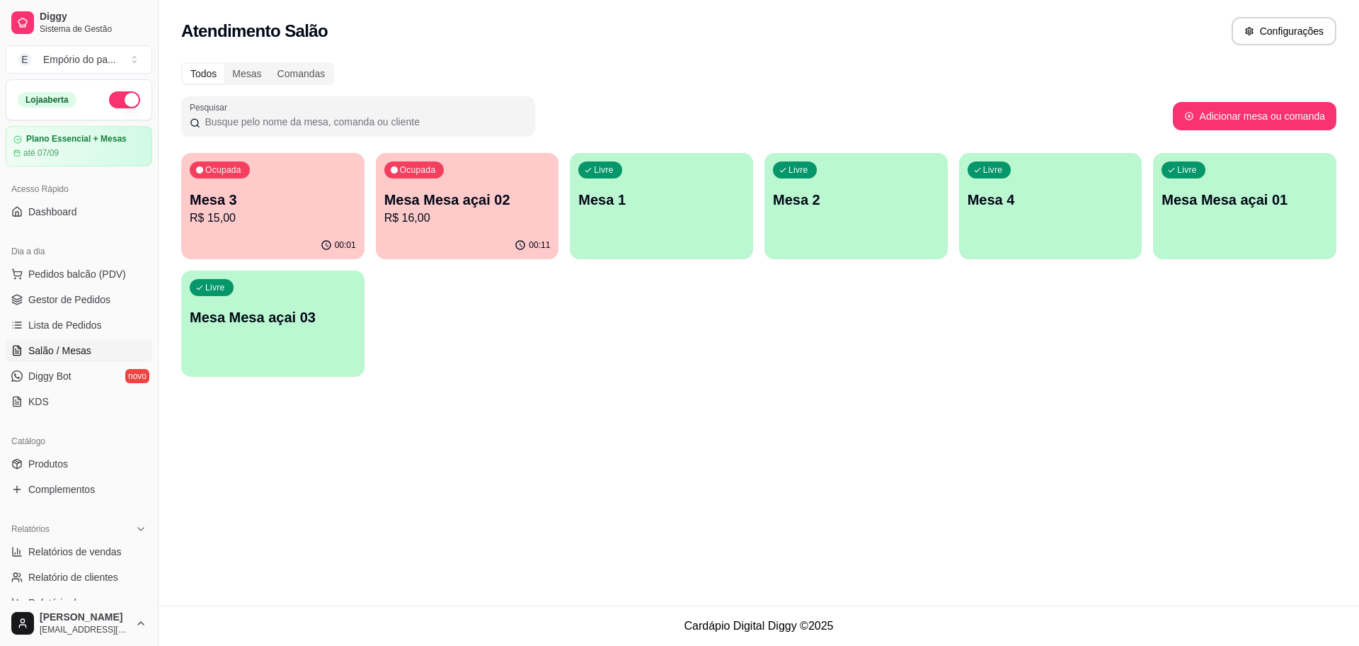
click at [344, 212] on p "R$ 15,00" at bounding box center [273, 218] width 166 height 17
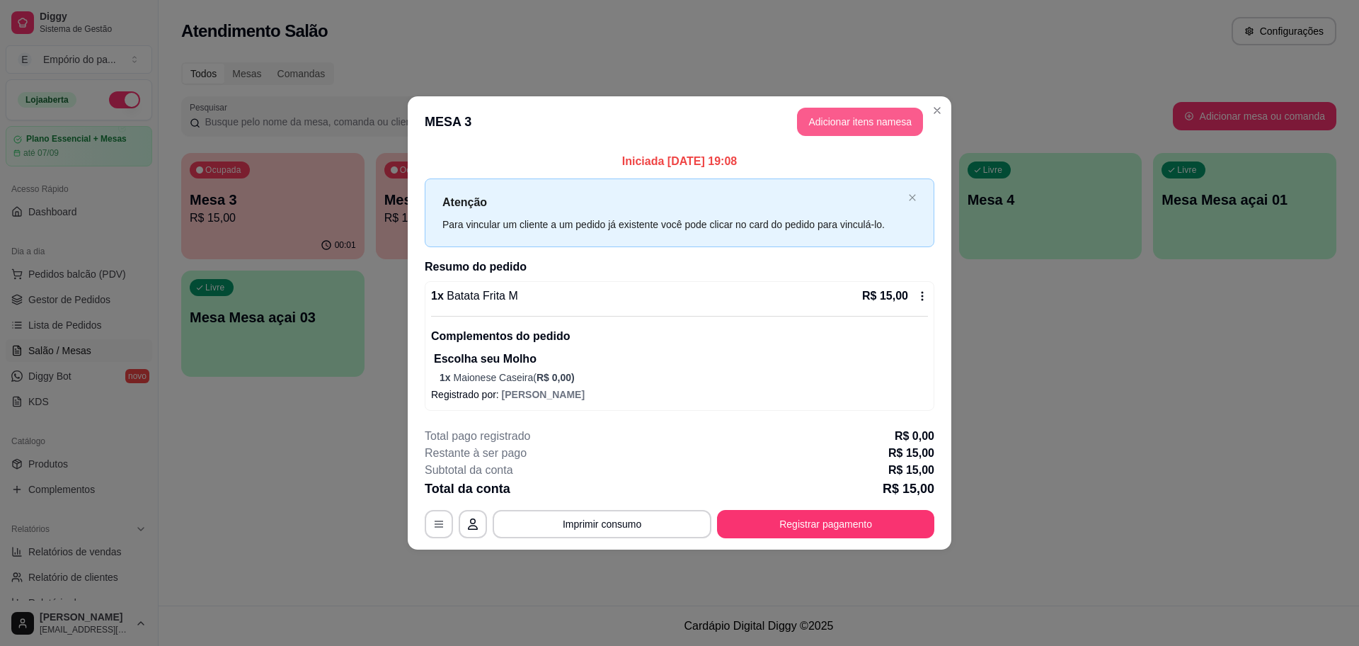
click at [838, 119] on button "Adicionar itens na mesa" at bounding box center [860, 122] width 126 height 28
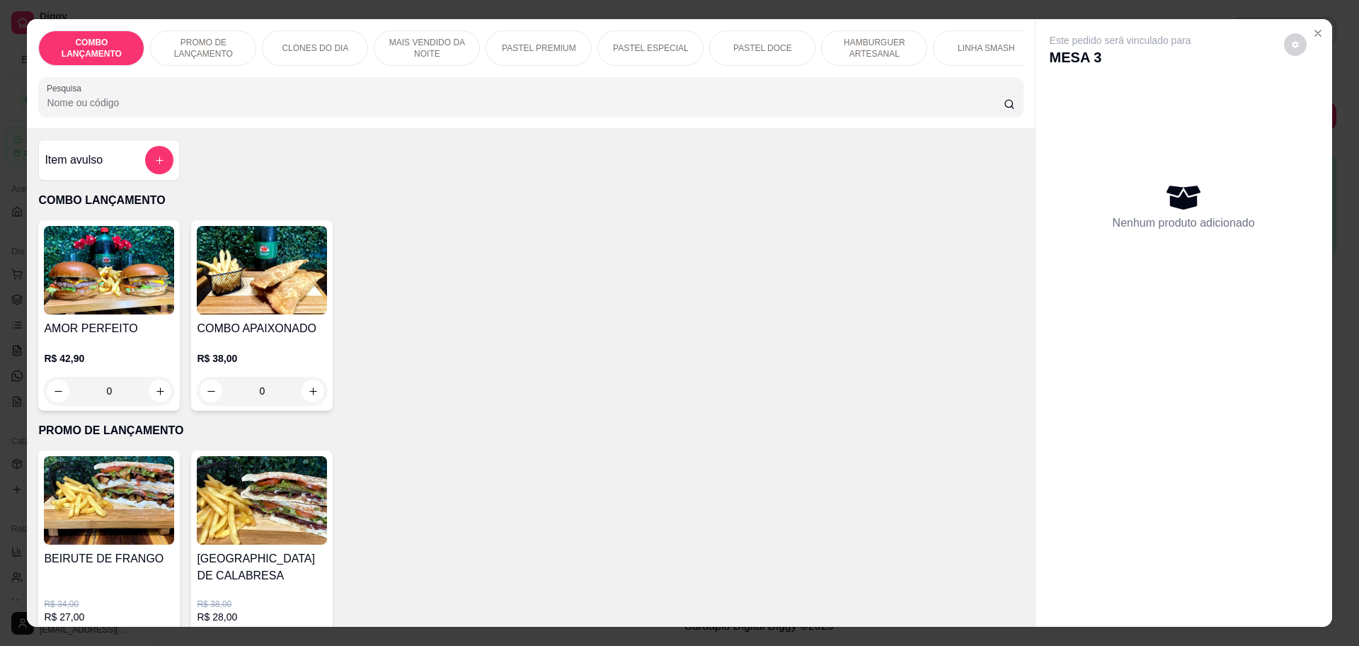
click at [151, 397] on div "0" at bounding box center [109, 391] width 130 height 28
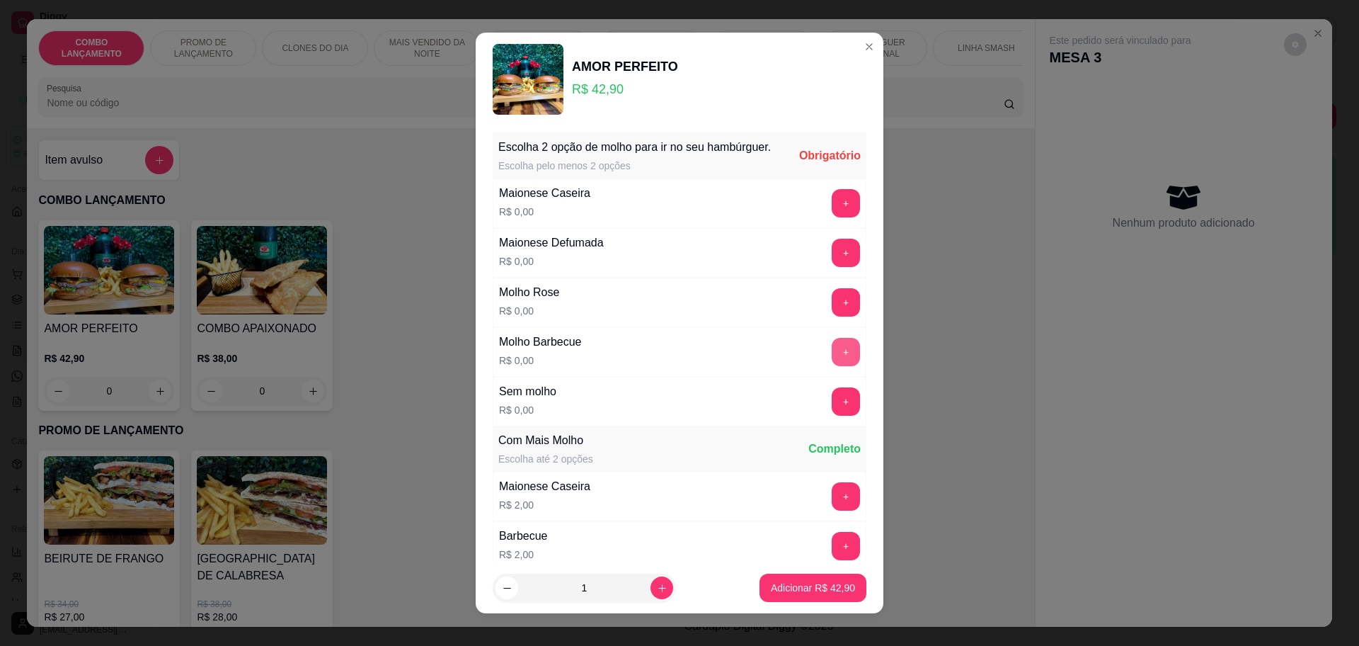
click at [832, 366] on button "+" at bounding box center [846, 352] width 28 height 28
click at [832, 358] on button "+" at bounding box center [846, 352] width 28 height 28
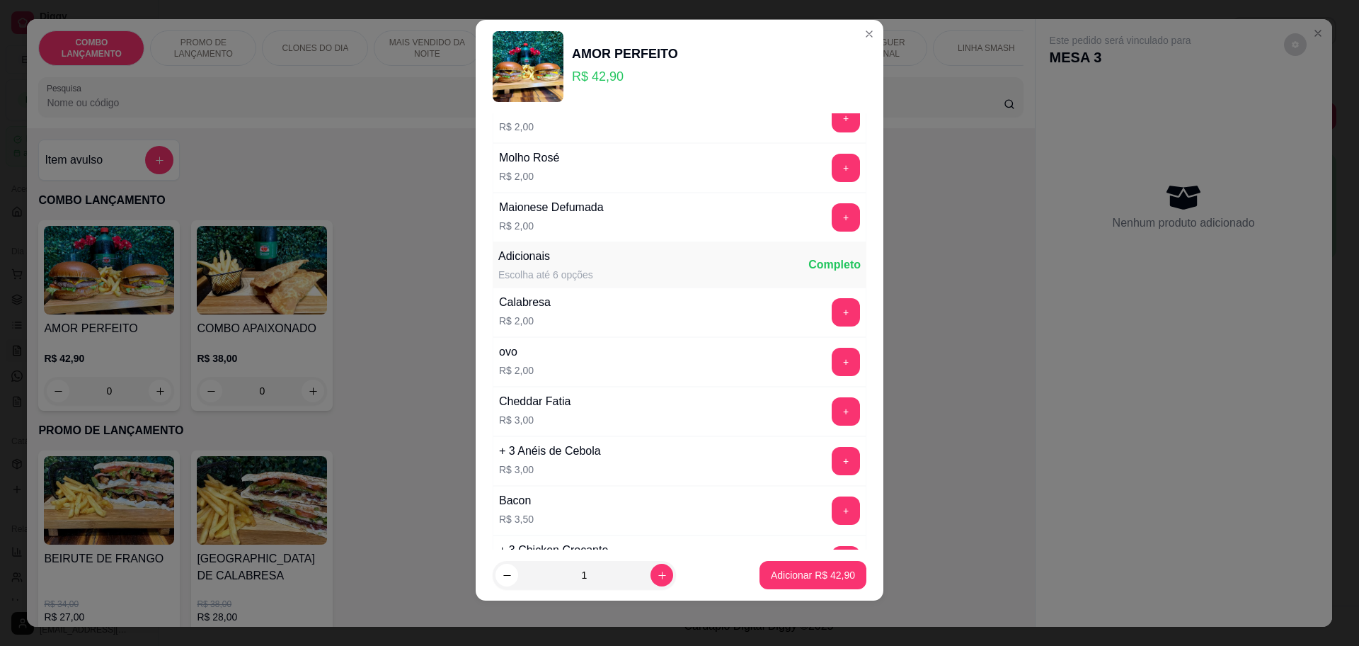
scroll to position [605, 0]
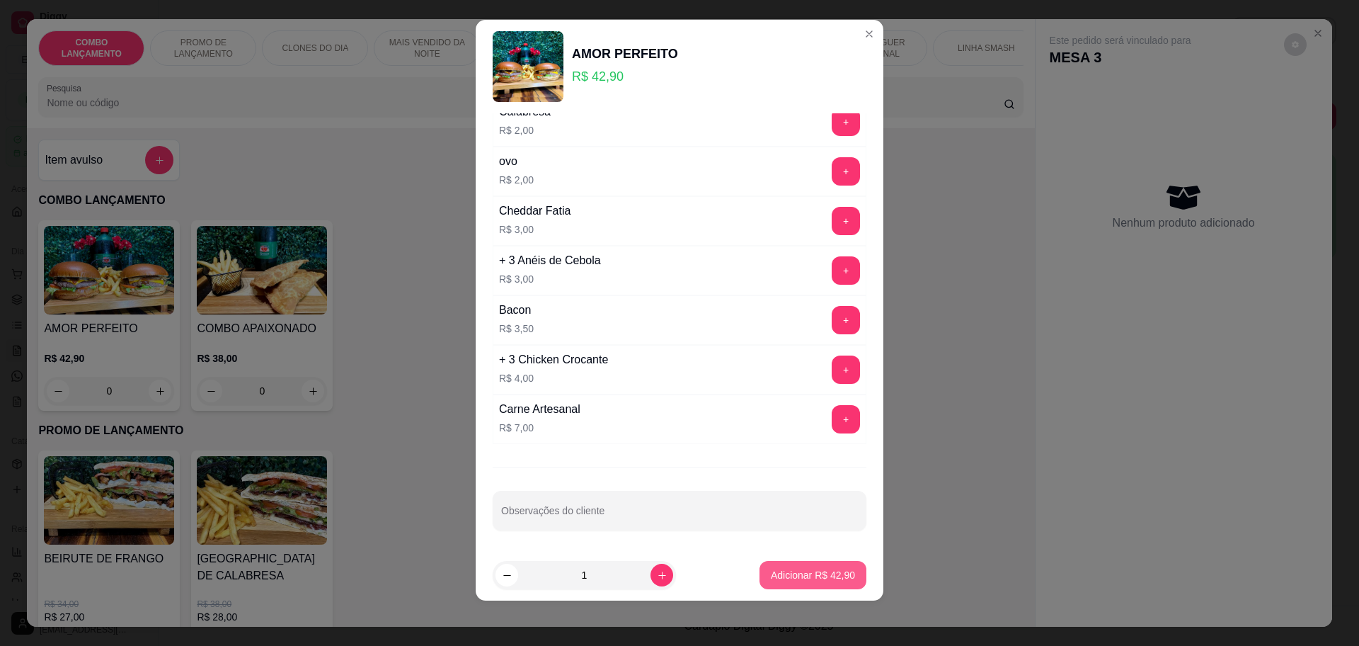
click at [823, 567] on button "Adicionar R$ 42,90" at bounding box center [813, 575] width 107 height 28
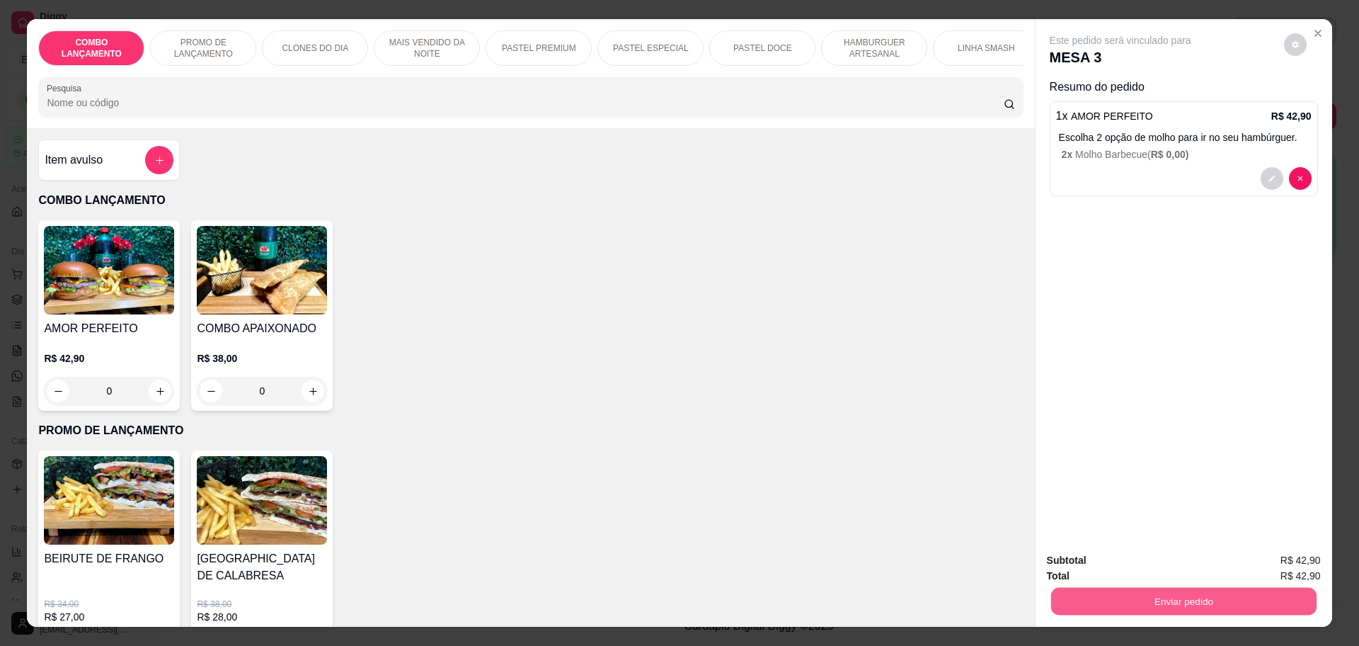
click at [1213, 604] on button "Enviar pedido" at bounding box center [1184, 601] width 266 height 28
click at [1136, 570] on button "Não registrar e enviar pedido" at bounding box center [1135, 566] width 147 height 27
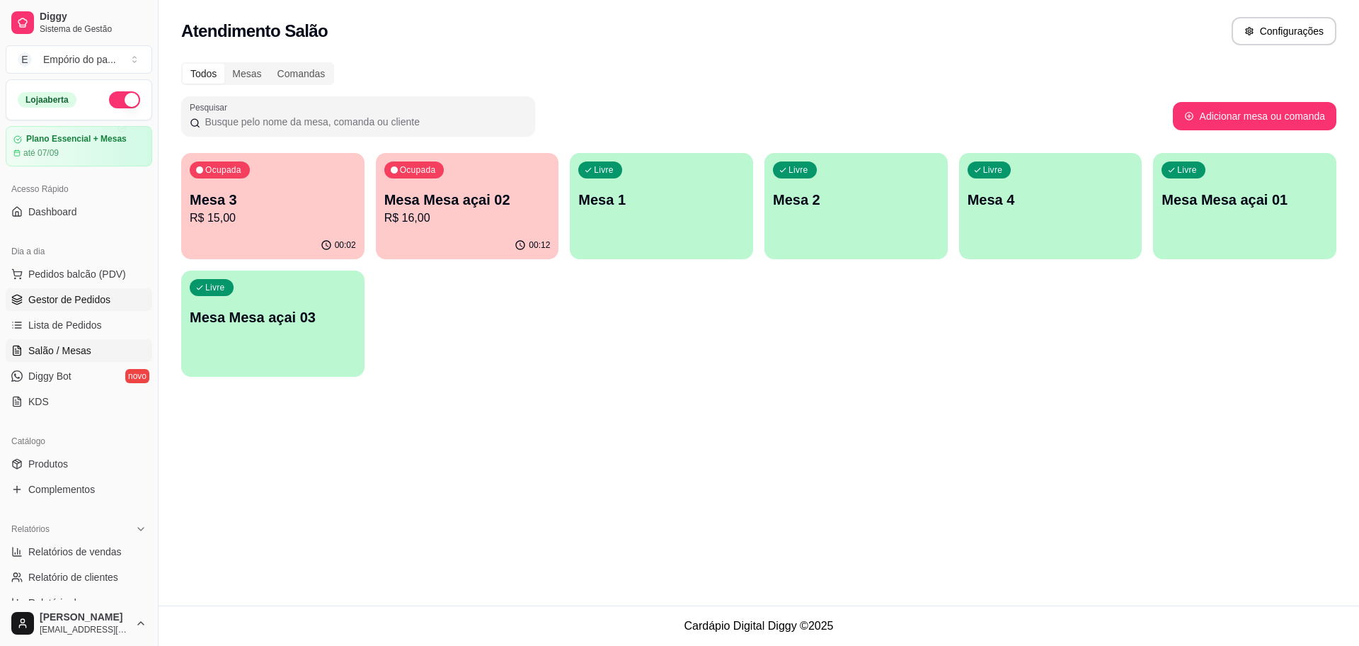
click at [90, 290] on link "Gestor de Pedidos" at bounding box center [79, 299] width 147 height 23
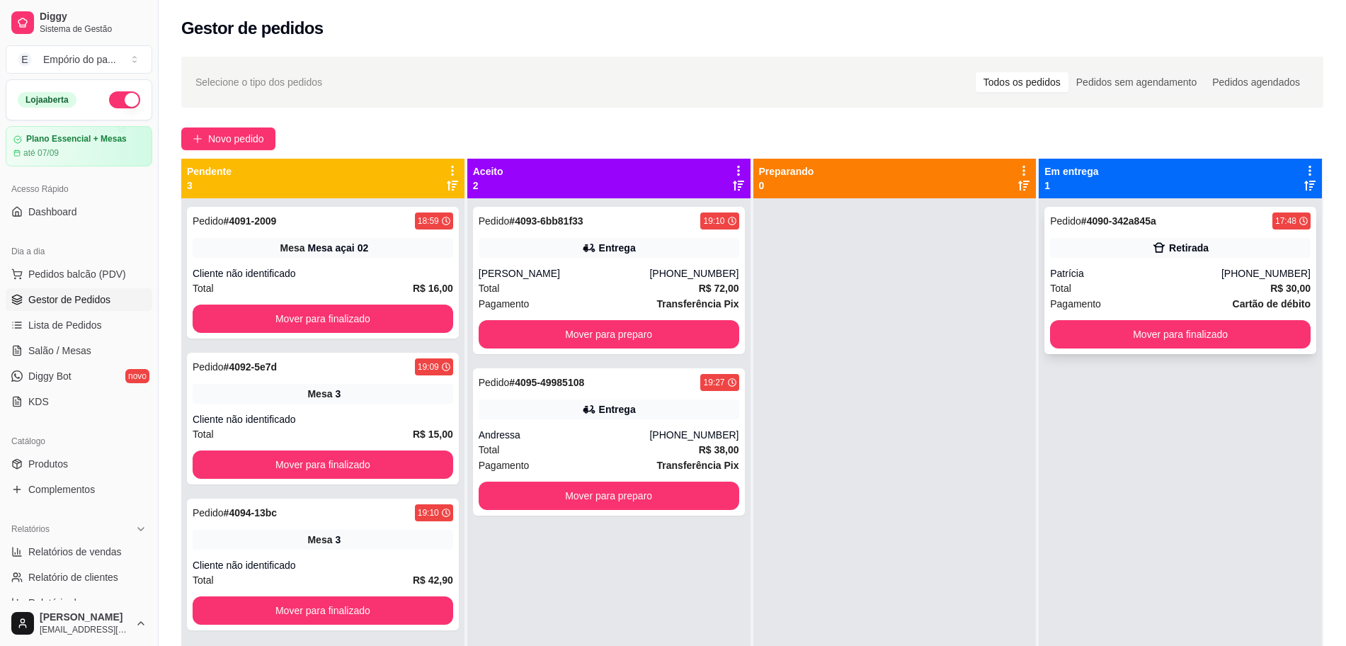
click at [1102, 285] on div "Total R$ 30,00" at bounding box center [1180, 288] width 261 height 16
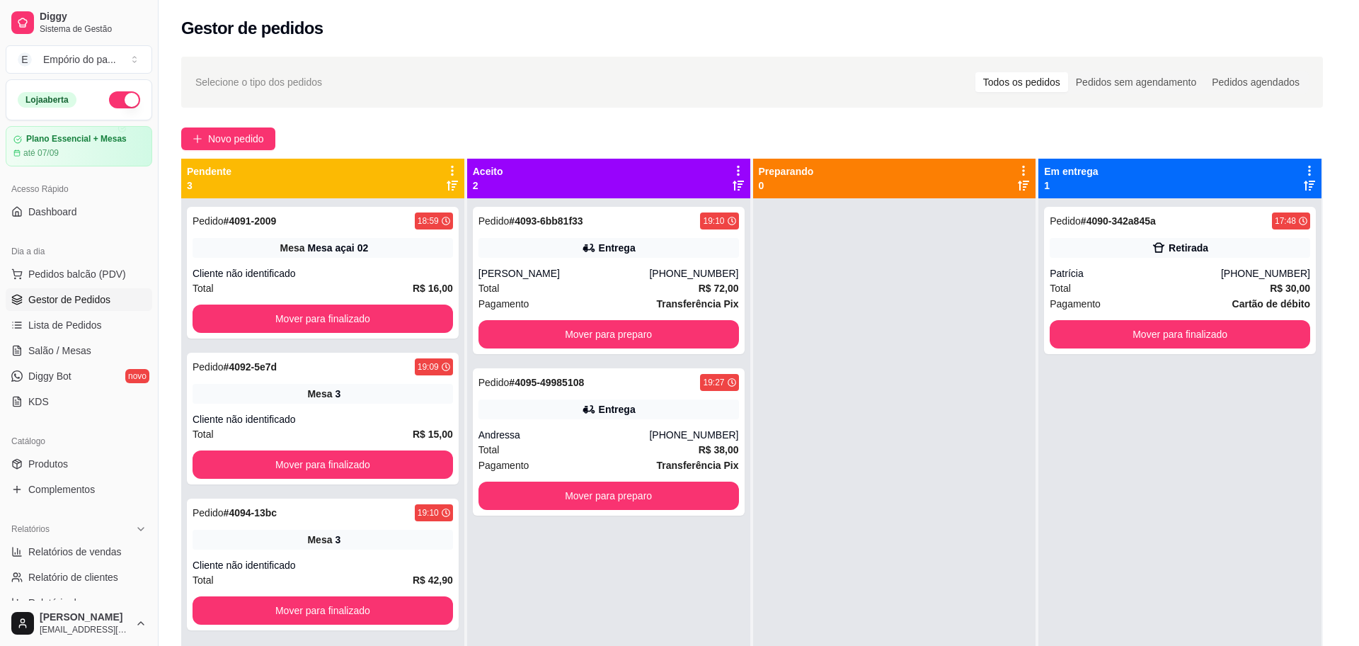
scroll to position [3, 0]
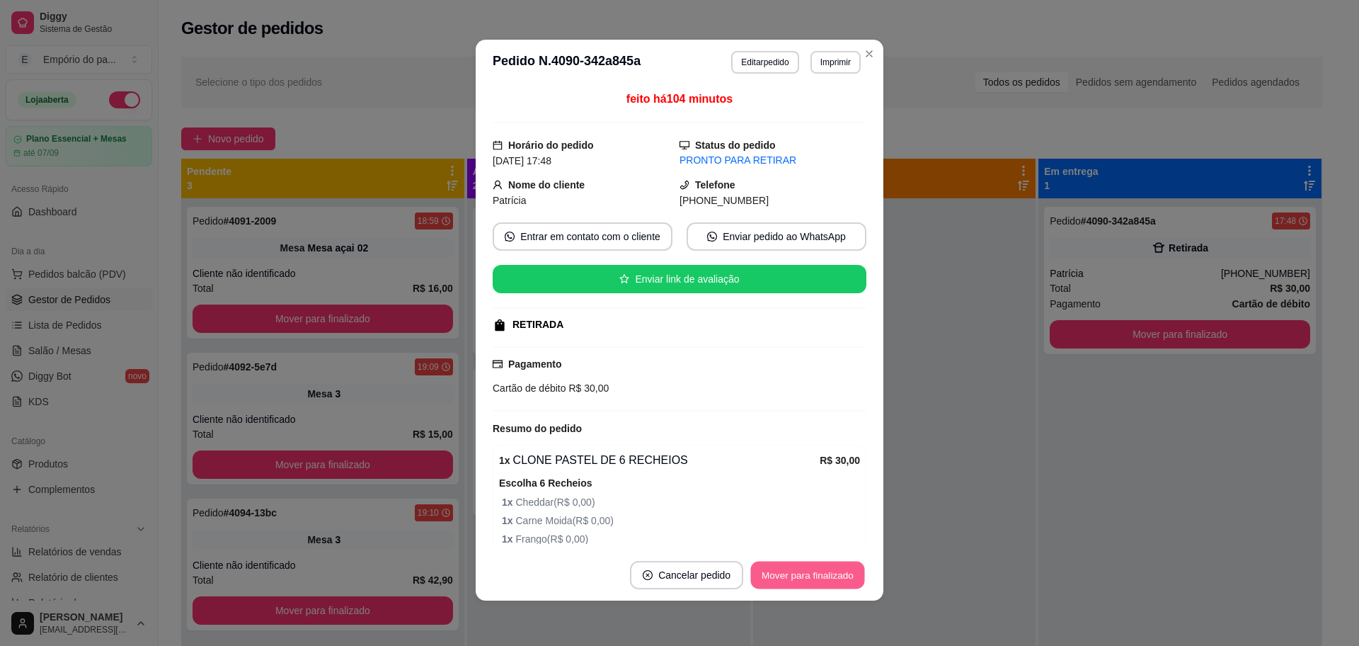
click at [818, 566] on button "Mover para finalizado" at bounding box center [808, 575] width 114 height 28
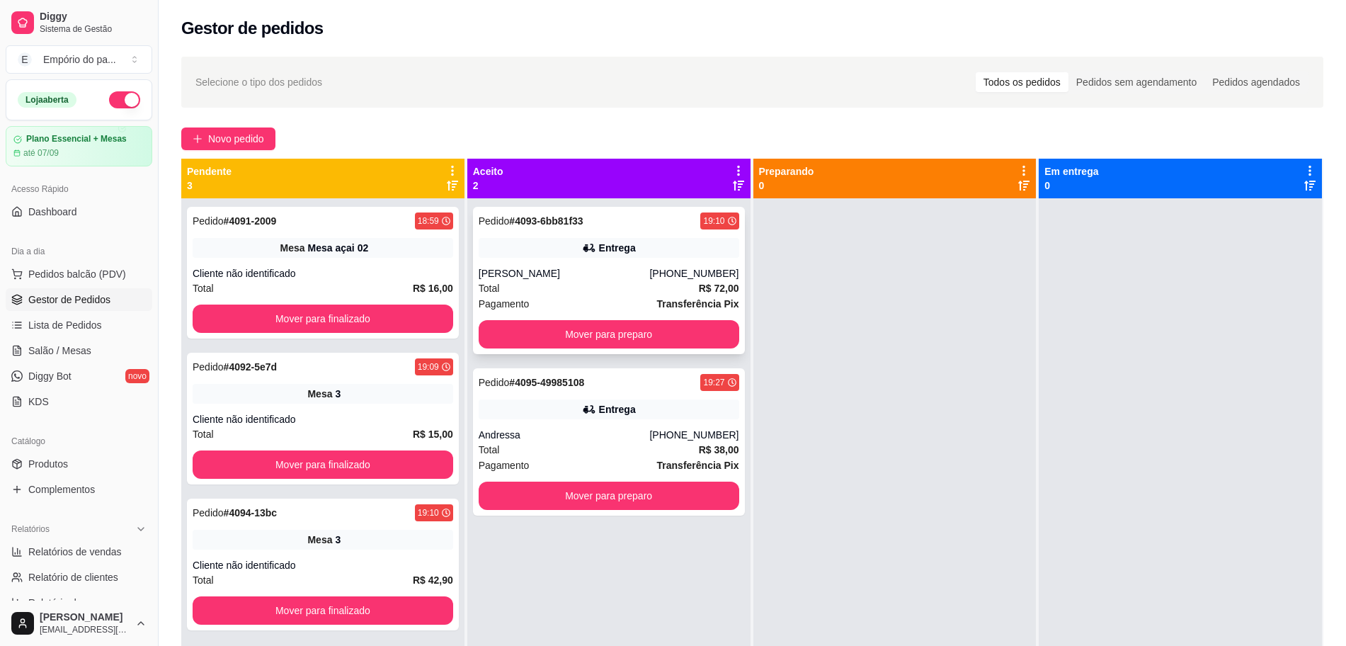
click at [610, 297] on div "Pagamento Transferência Pix" at bounding box center [609, 304] width 261 height 16
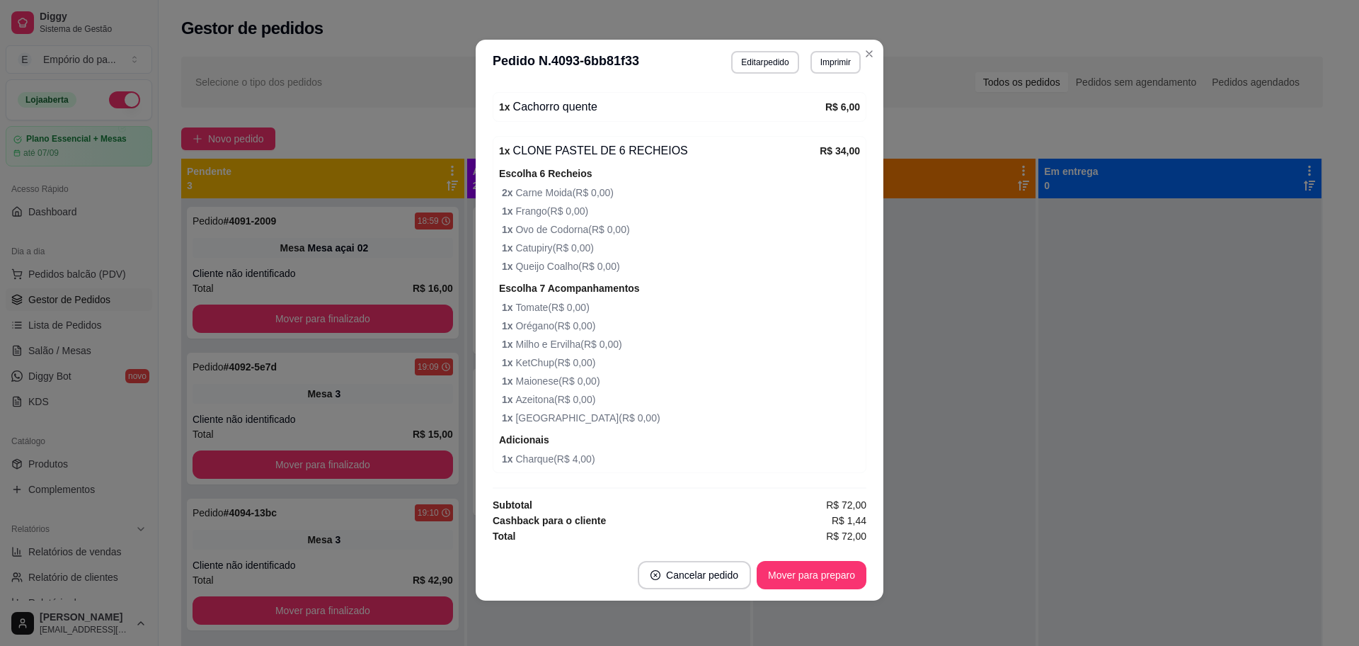
scroll to position [372, 0]
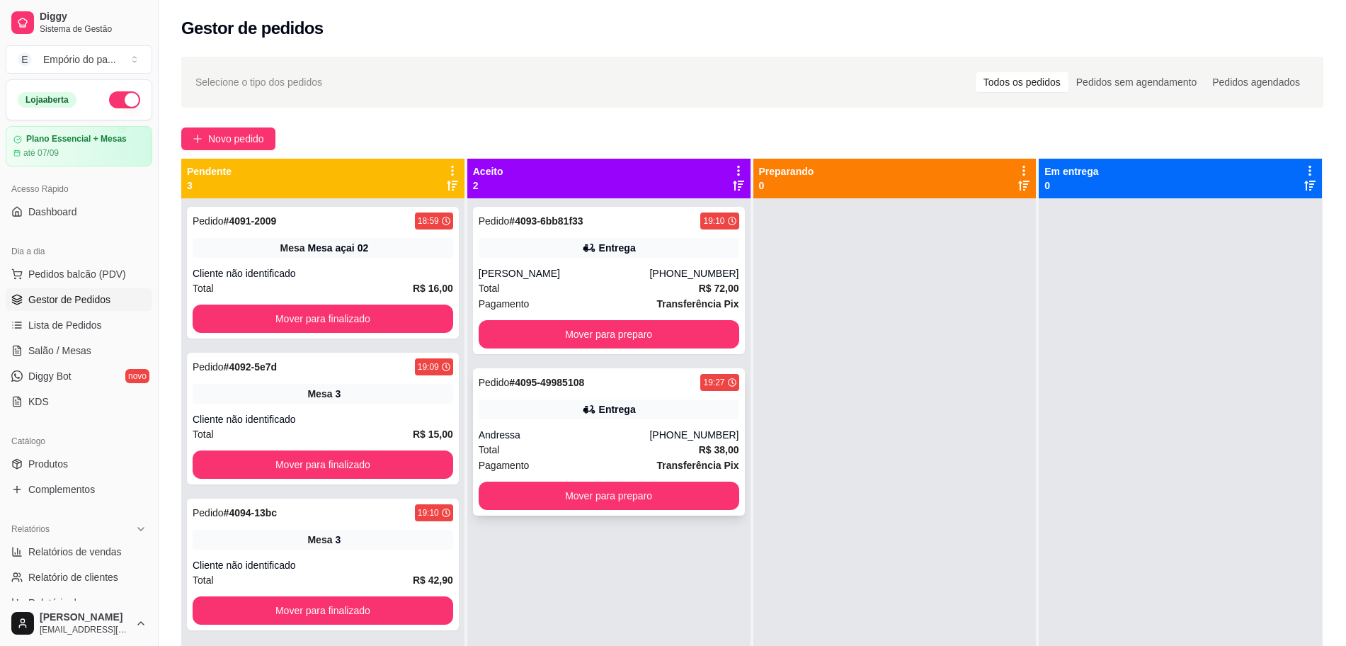
click at [570, 449] on div "Total R$ 38,00" at bounding box center [609, 450] width 261 height 16
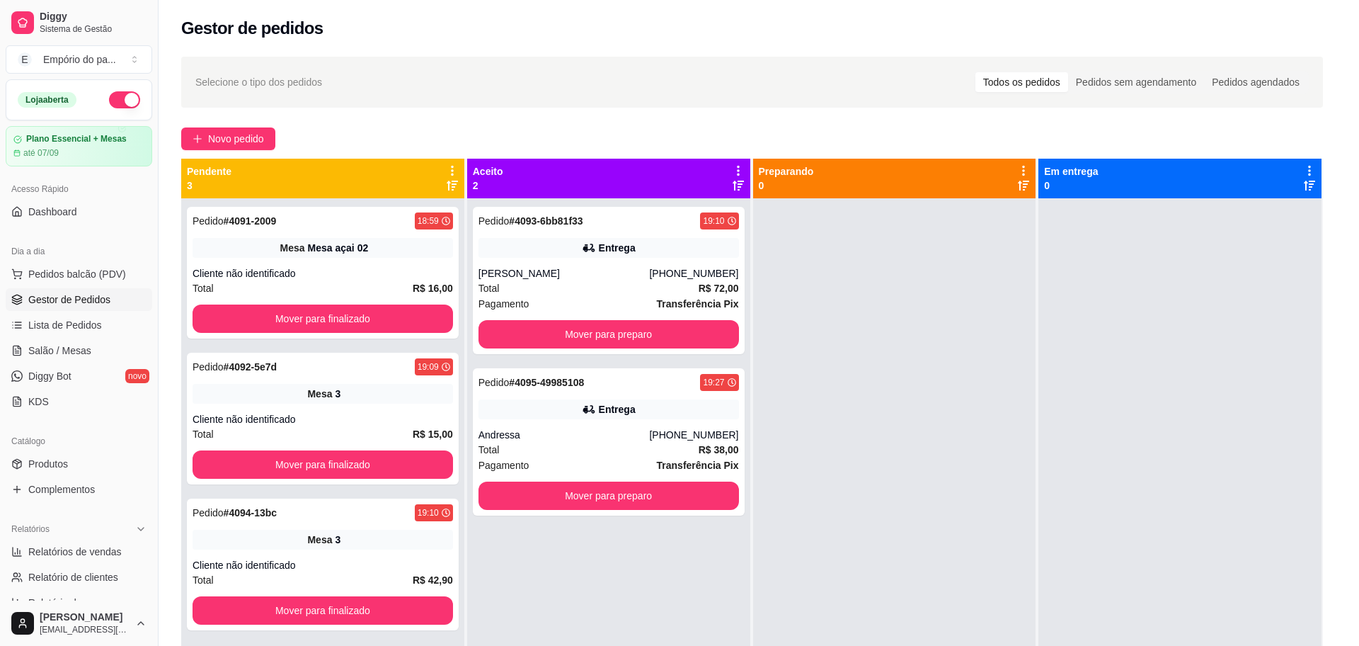
scroll to position [305, 0]
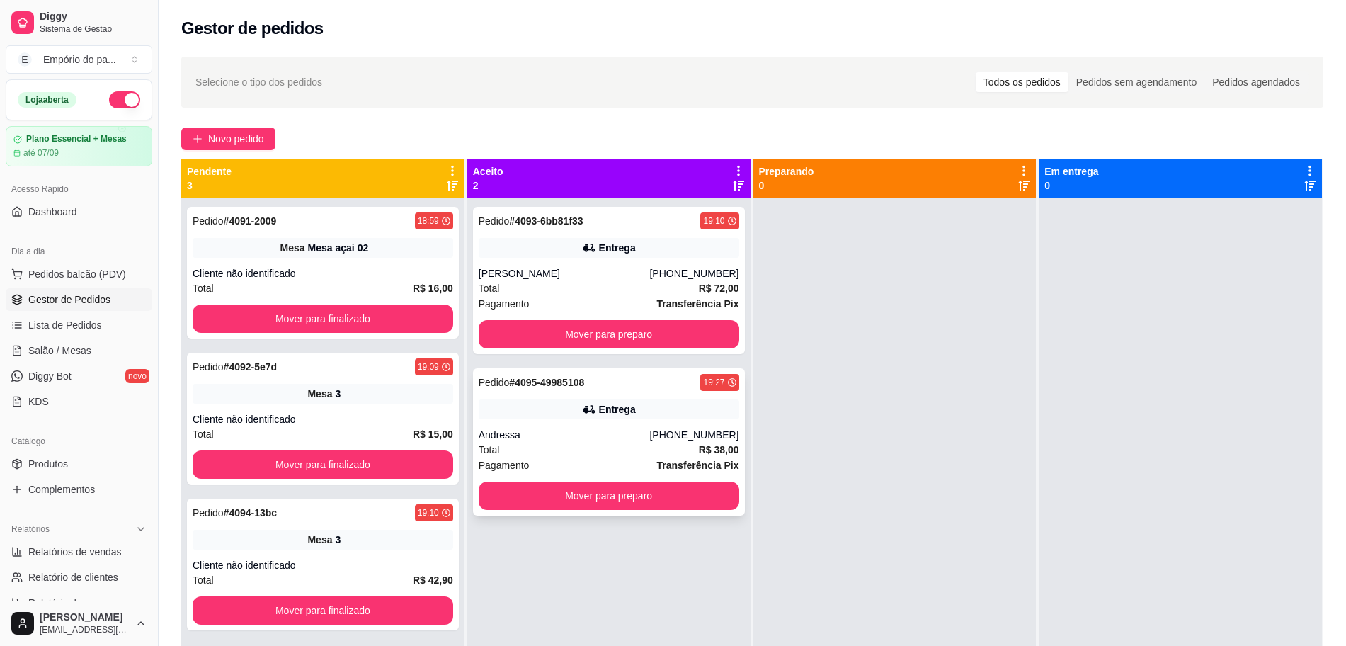
click at [607, 430] on div "Andressa" at bounding box center [564, 435] width 171 height 14
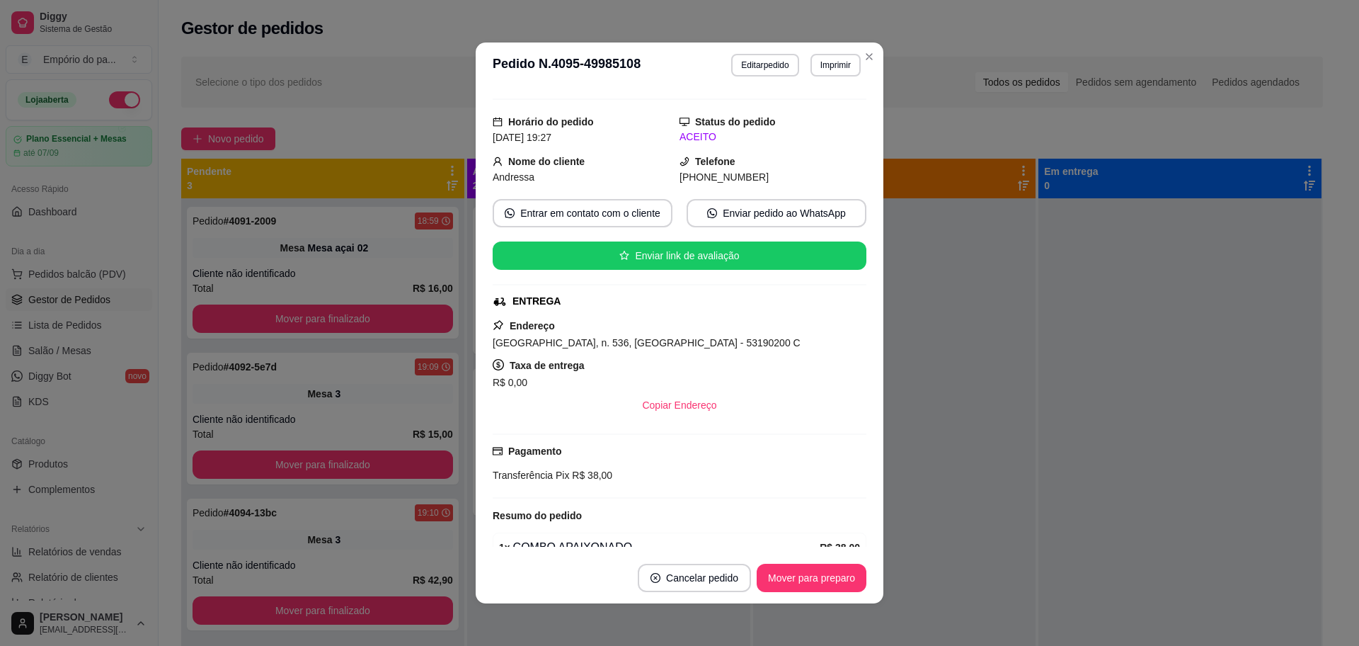
scroll to position [0, 0]
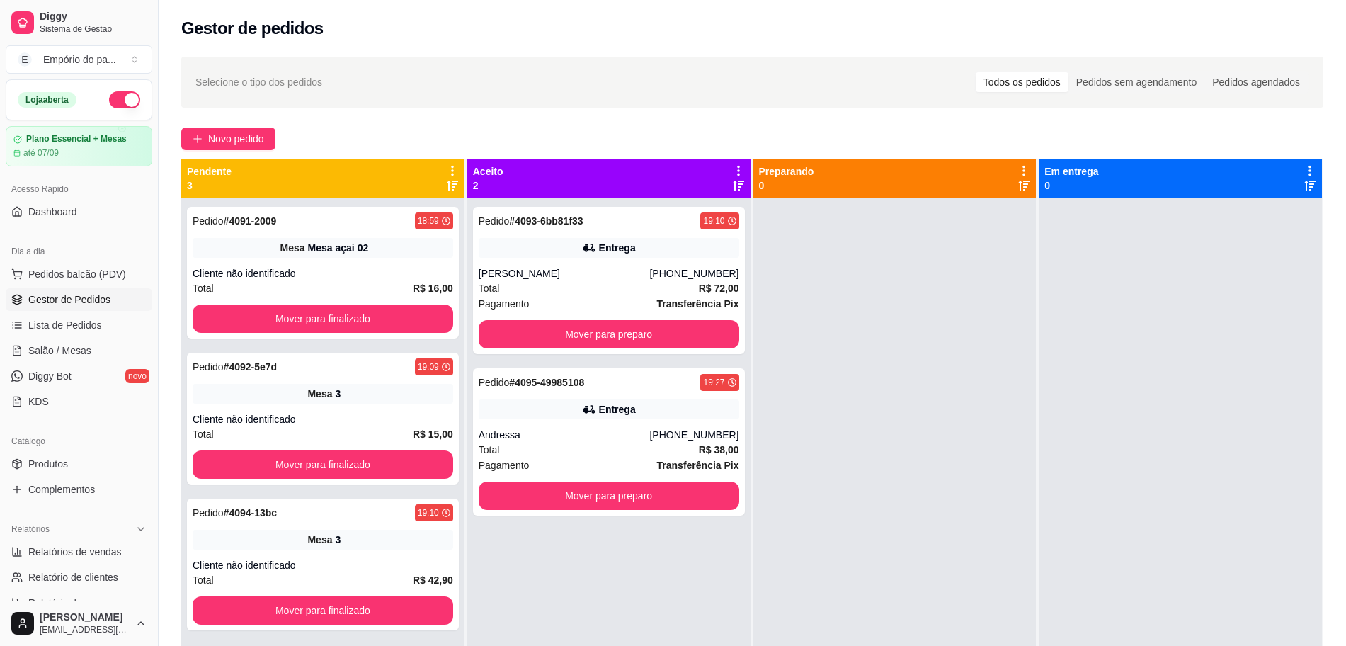
click at [217, 133] on span "Novo pedido" at bounding box center [236, 139] width 56 height 16
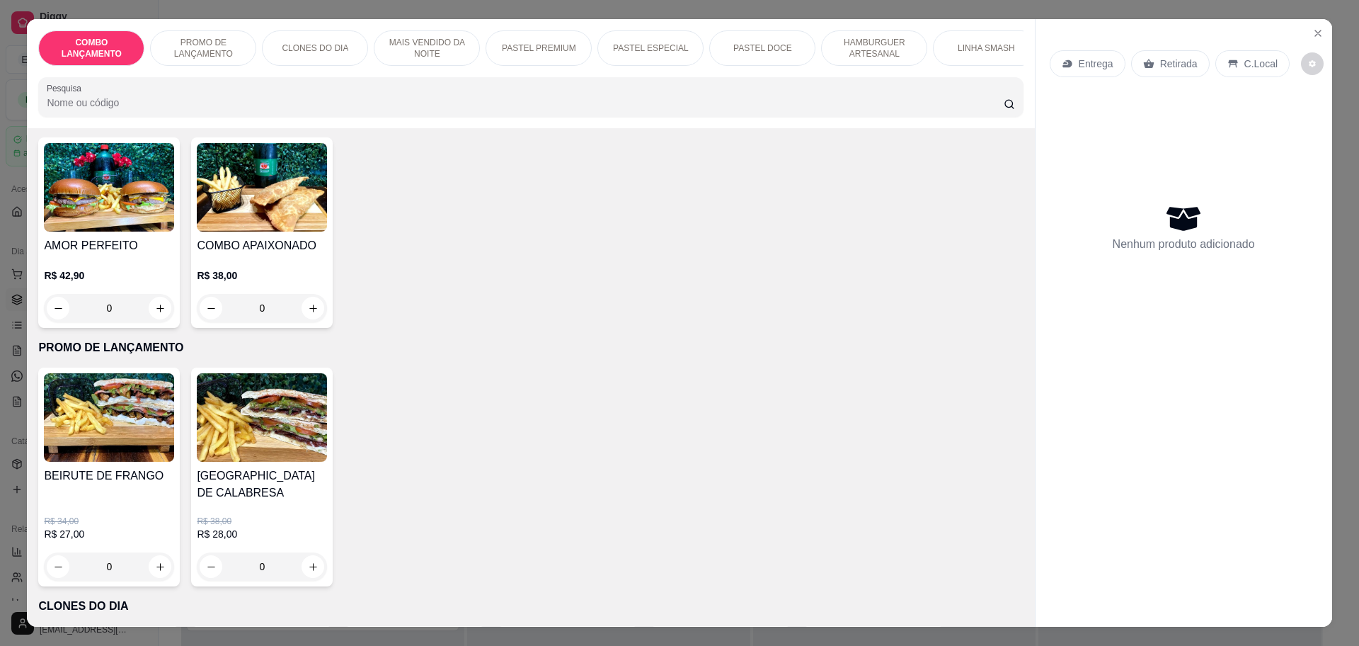
scroll to position [89, 0]
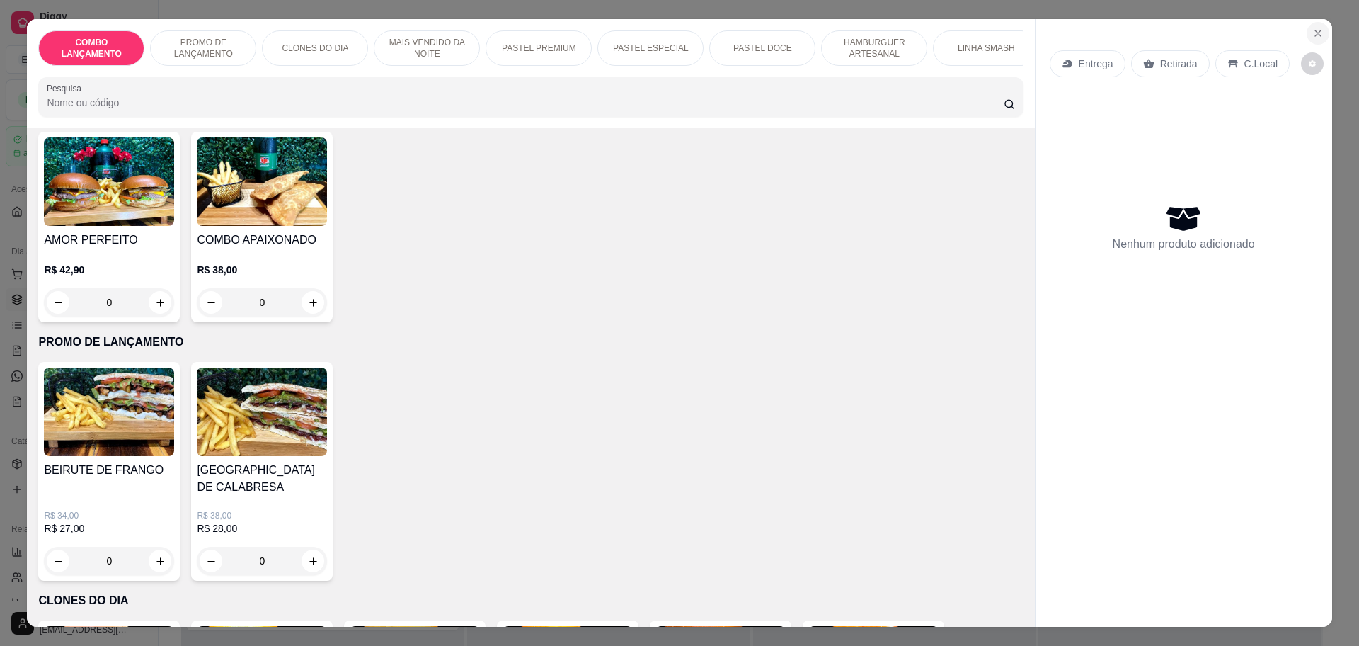
click at [1323, 33] on button "Close" at bounding box center [1318, 33] width 23 height 23
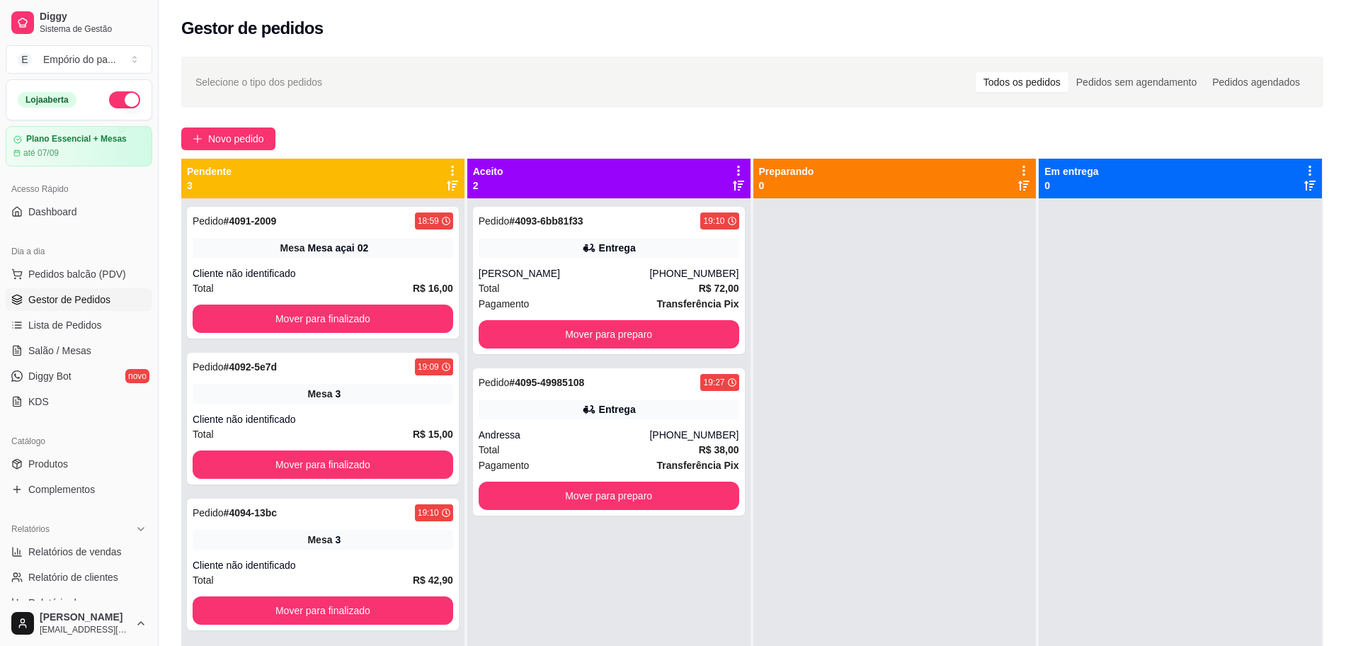
click at [76, 337] on ul "Pedidos balcão (PDV) Gestor de Pedidos Lista de Pedidos Salão / Mesas Diggy Bot…" at bounding box center [79, 338] width 147 height 150
click at [76, 343] on span "Salão / Mesas" at bounding box center [59, 350] width 63 height 14
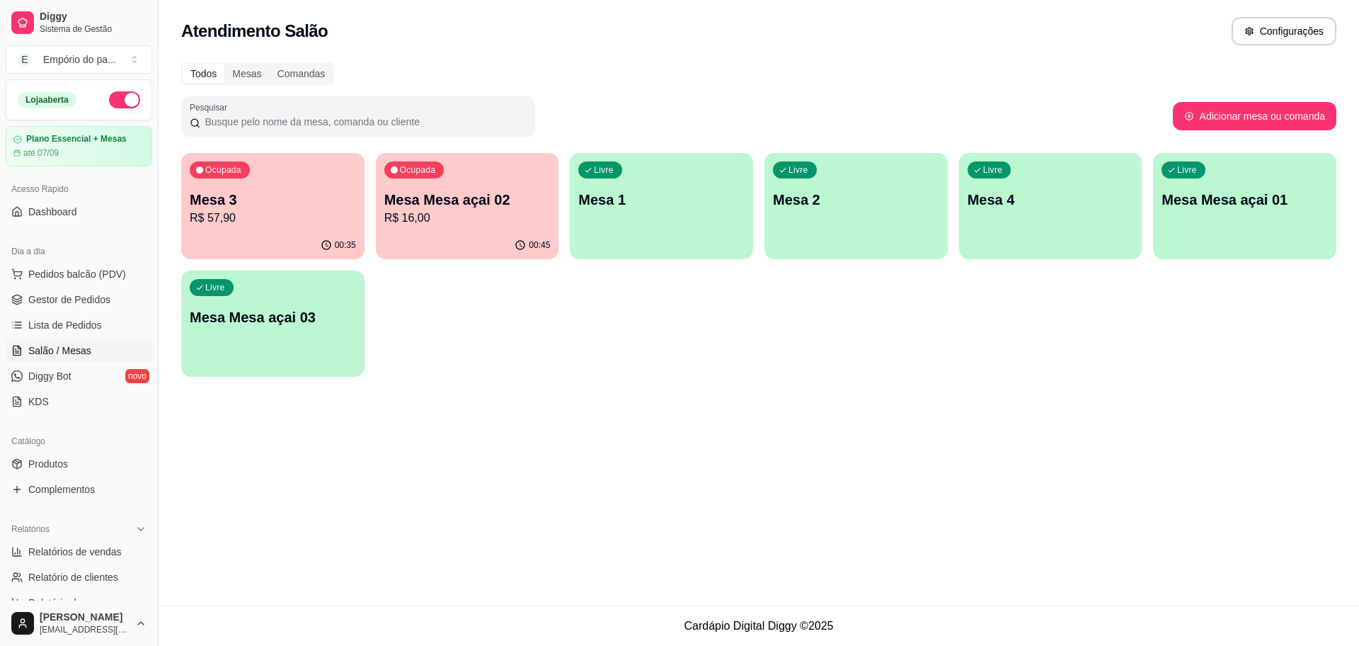
click at [252, 203] on p "Mesa 3" at bounding box center [273, 200] width 166 height 20
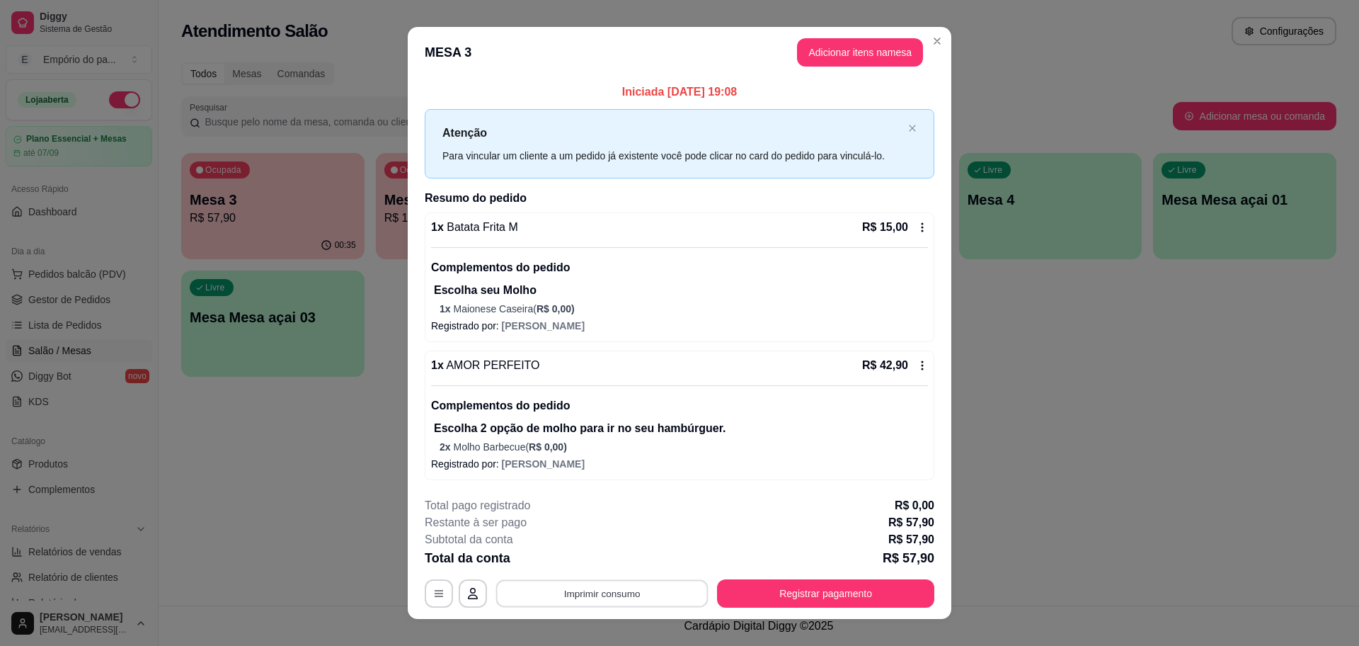
click at [540, 586] on button "Imprimir consumo" at bounding box center [602, 593] width 212 height 28
click at [608, 565] on button "IMPRESSORA" at bounding box center [599, 560] width 99 height 22
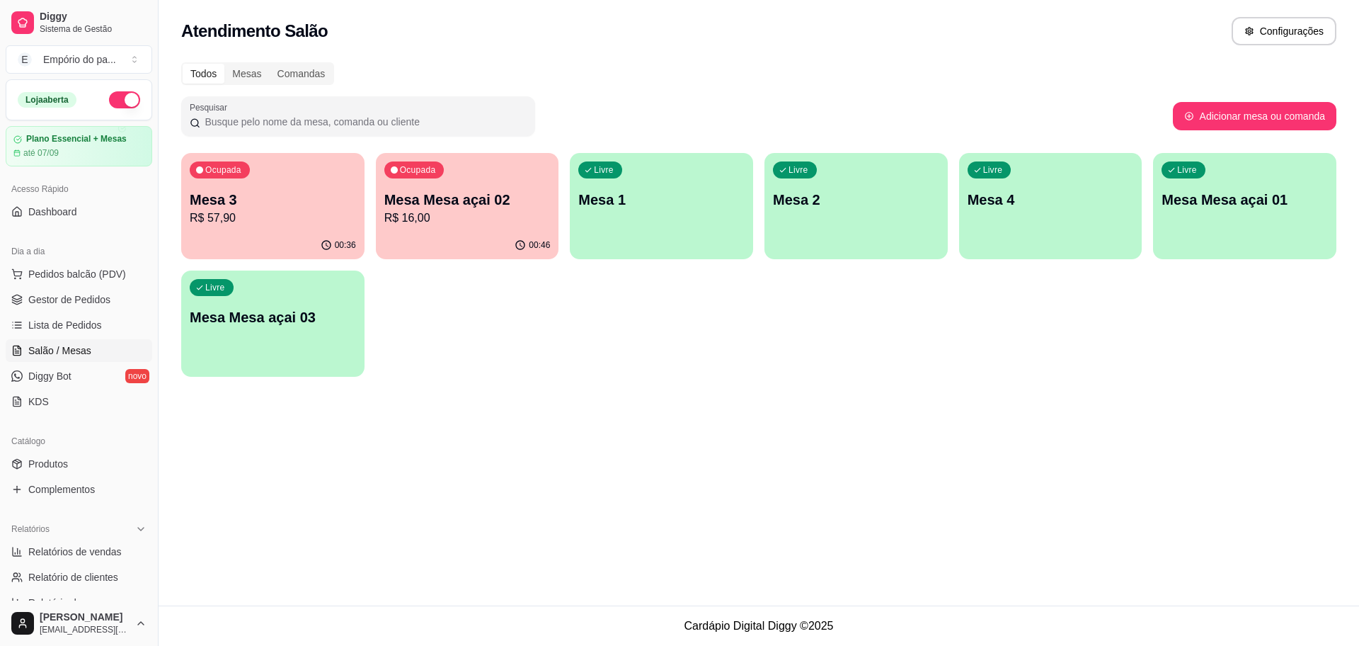
click at [523, 246] on icon "button" at bounding box center [520, 244] width 11 height 11
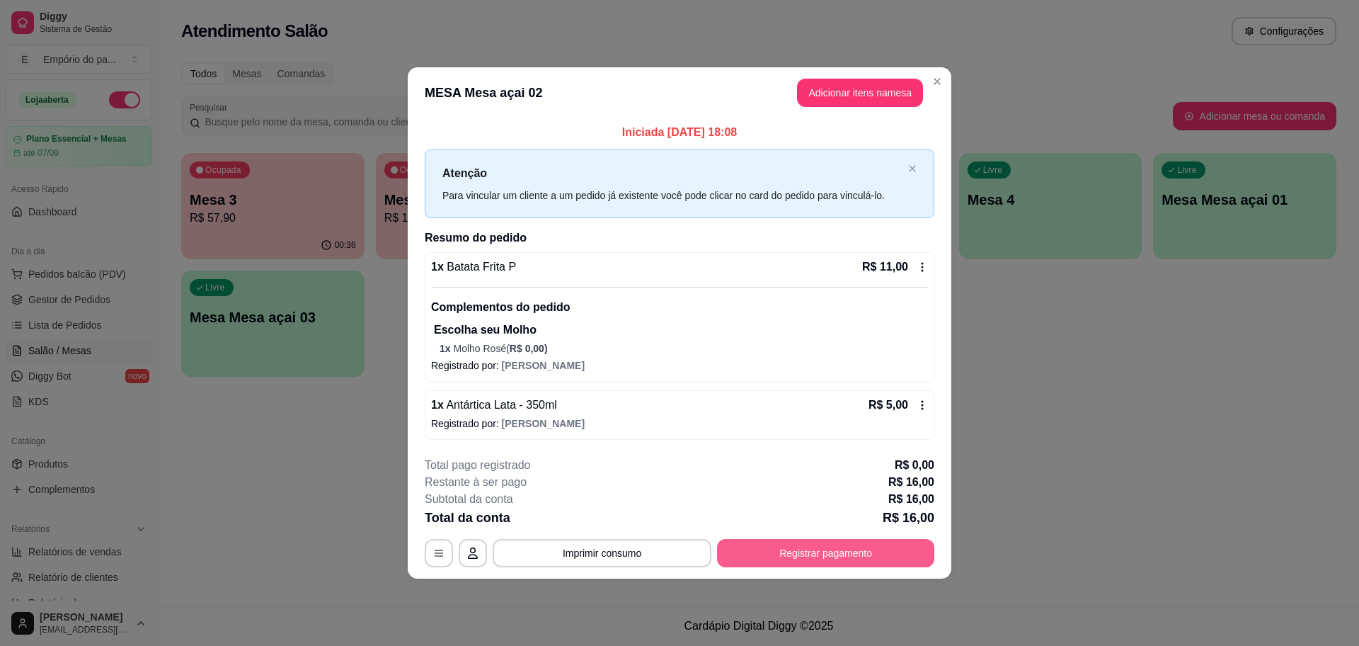
click at [909, 559] on button "Registrar pagamento" at bounding box center [825, 553] width 217 height 28
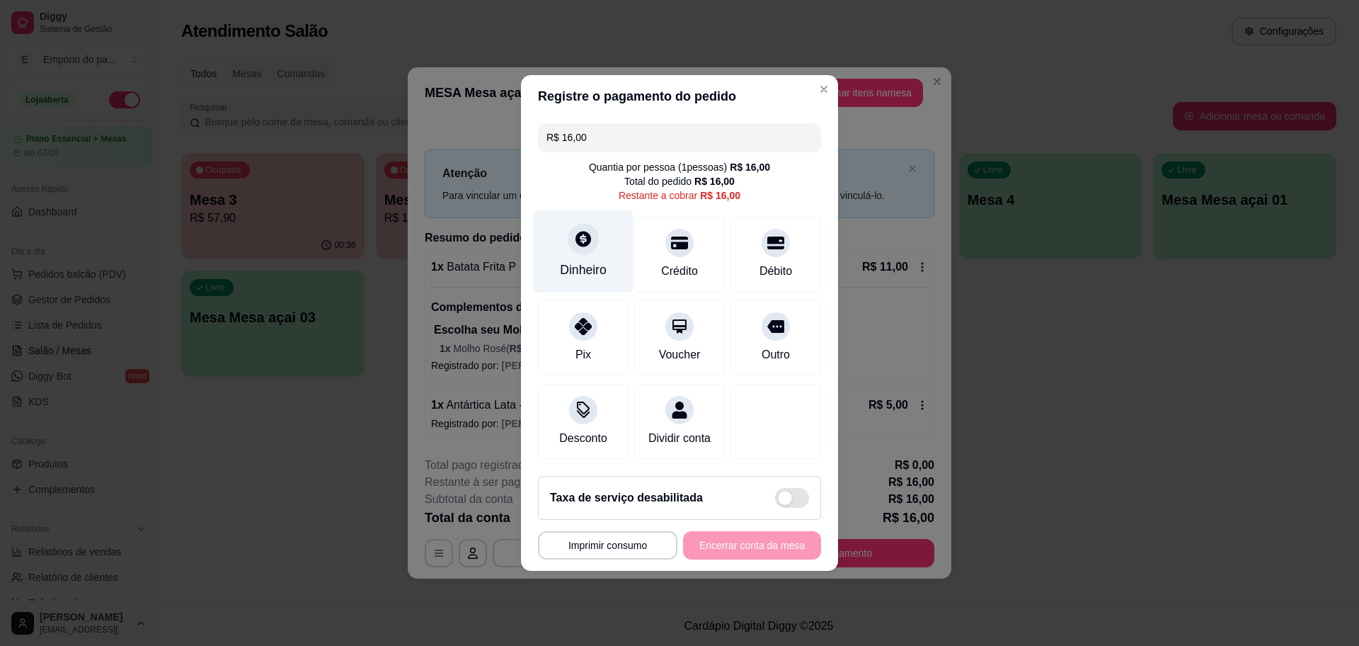
click at [569, 261] on div "Dinheiro" at bounding box center [583, 270] width 47 height 18
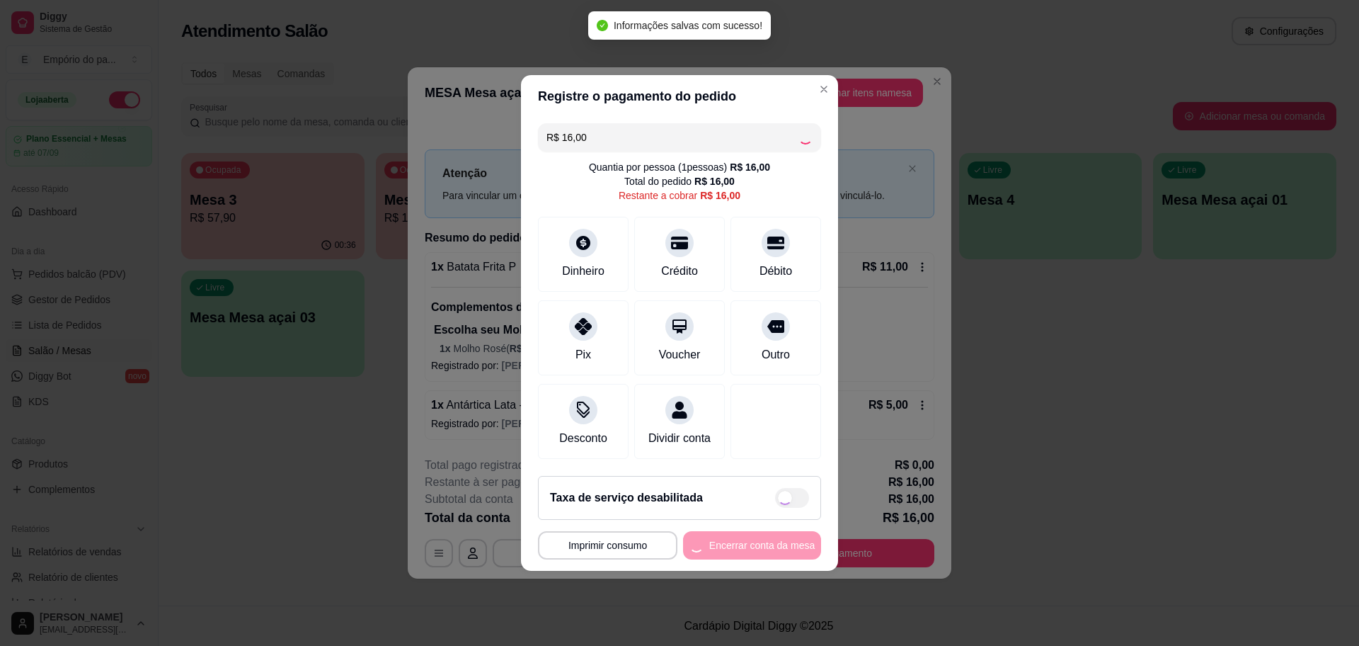
type input "R$ 0,00"
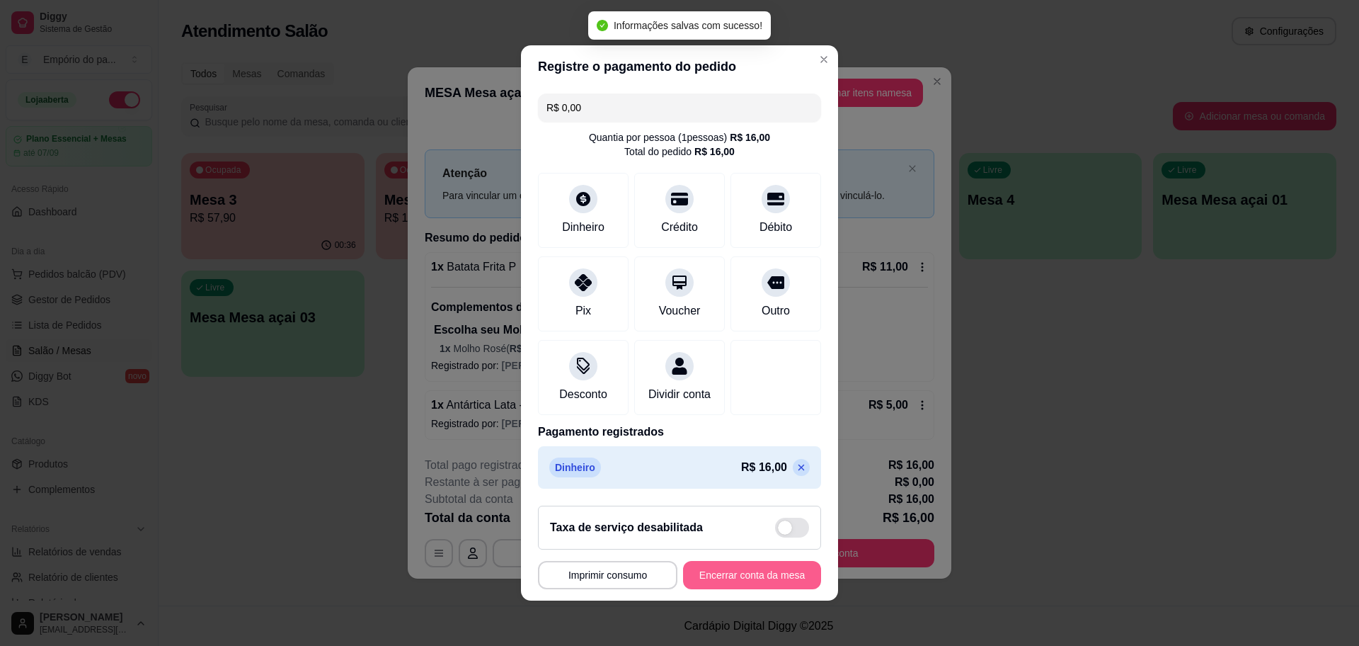
click at [767, 572] on button "Encerrar conta da mesa" at bounding box center [752, 575] width 138 height 28
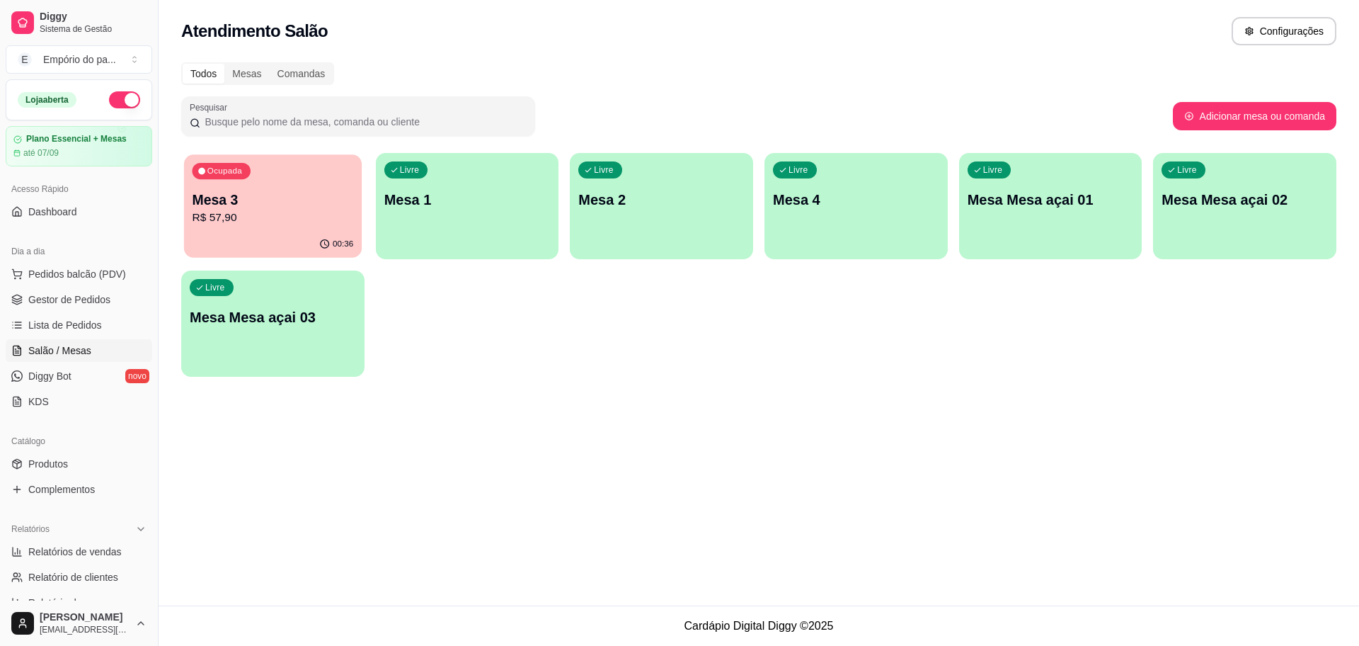
click at [236, 239] on div "00:36" at bounding box center [273, 244] width 178 height 27
click at [11, 295] on link "Gestor de Pedidos" at bounding box center [79, 299] width 147 height 23
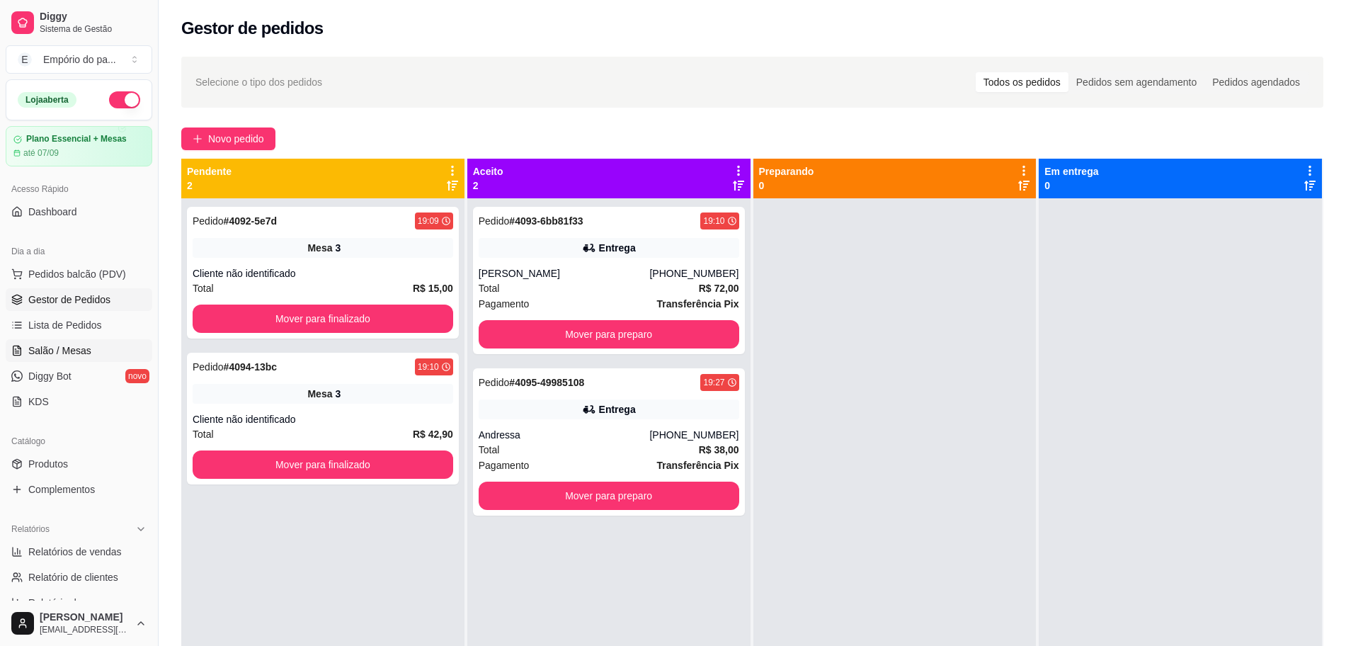
click at [56, 350] on span "Salão / Mesas" at bounding box center [59, 350] width 63 height 14
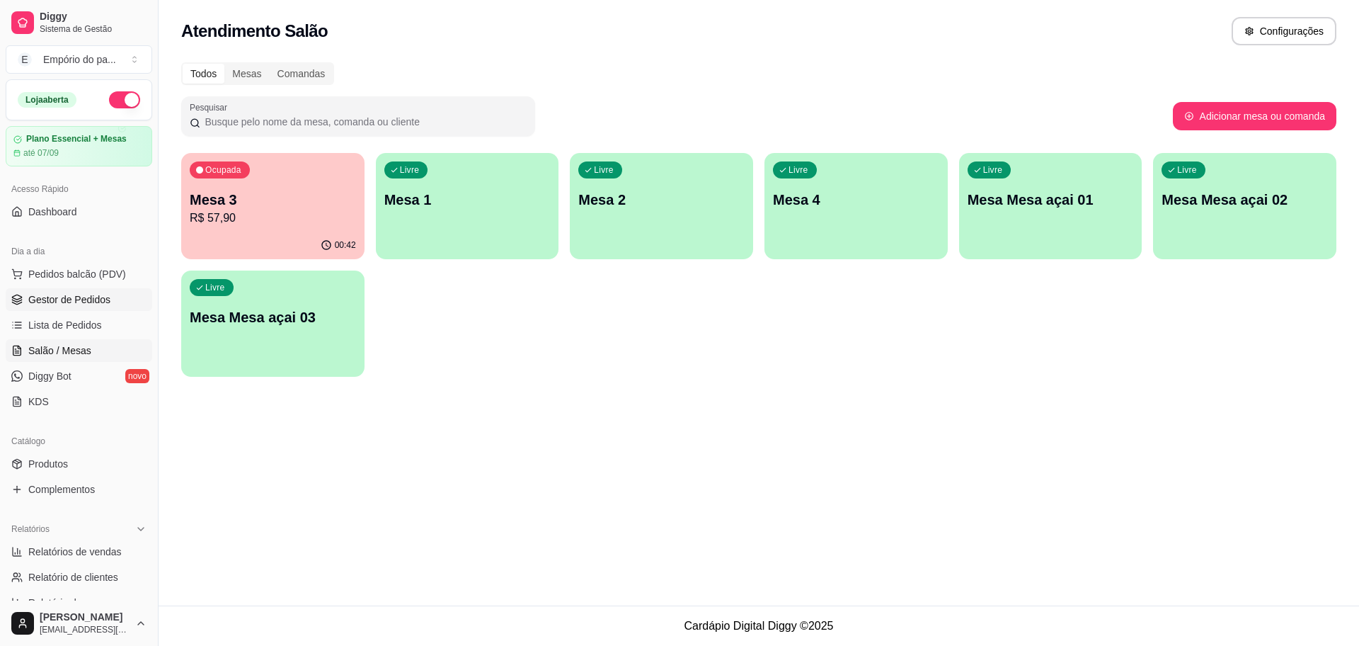
click at [34, 297] on span "Gestor de Pedidos" at bounding box center [69, 299] width 82 height 14
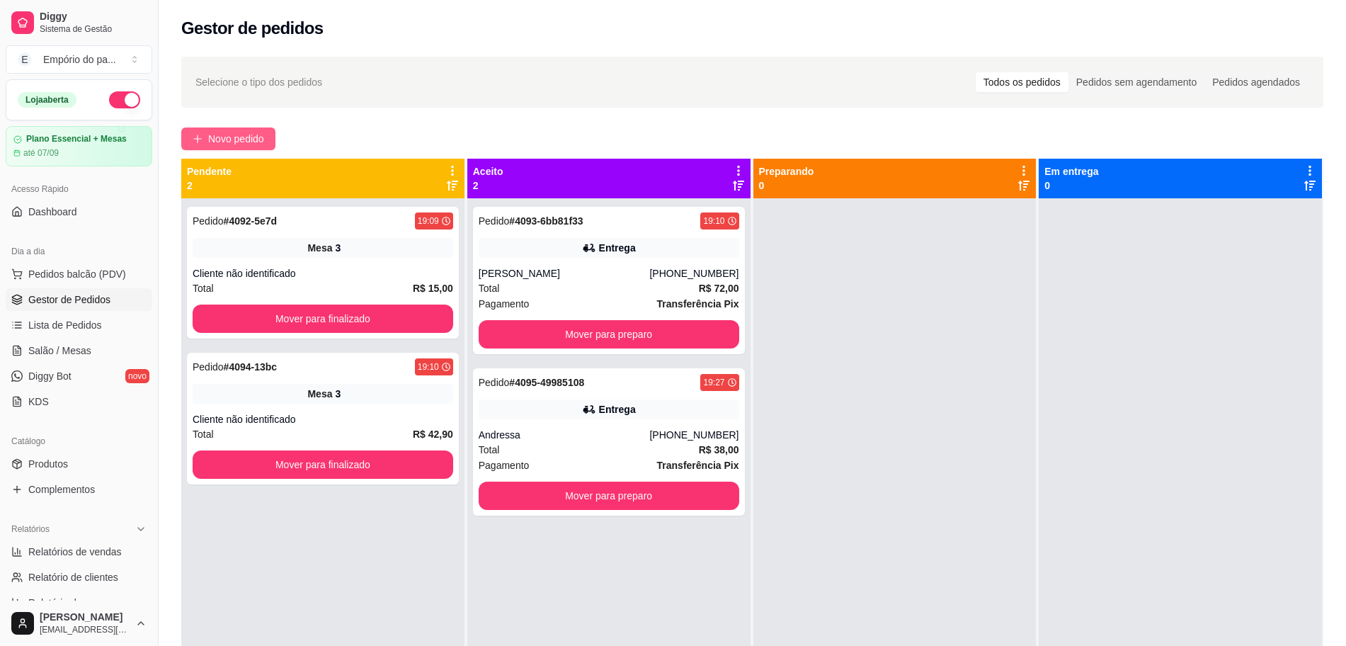
click at [224, 134] on span "Novo pedido" at bounding box center [236, 139] width 56 height 16
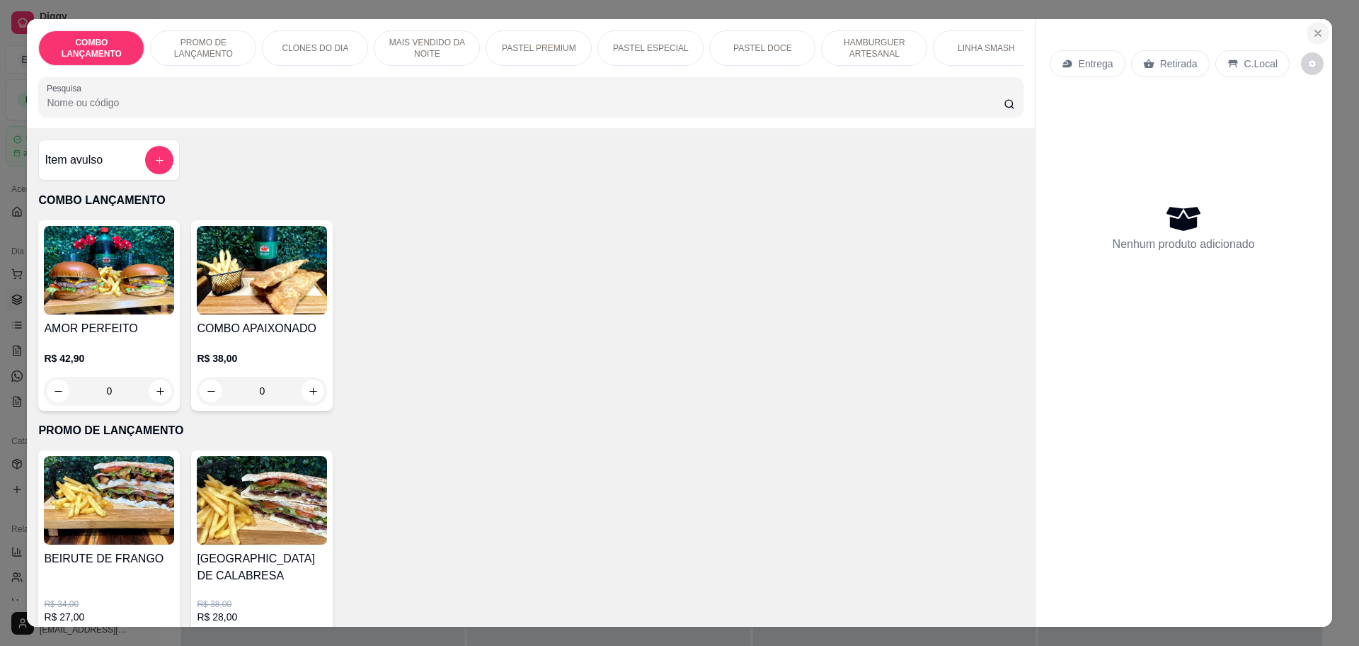
click at [1313, 29] on icon "Close" at bounding box center [1318, 33] width 11 height 11
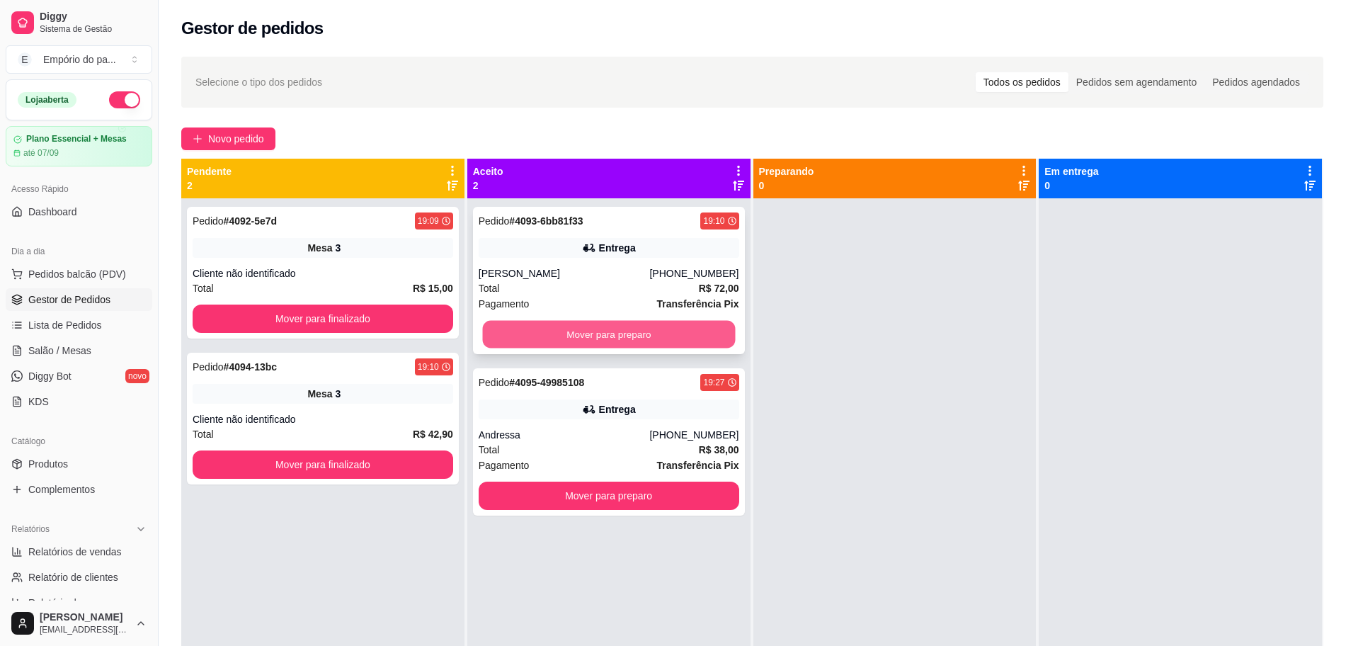
click at [599, 329] on button "Mover para preparo" at bounding box center [608, 335] width 253 height 28
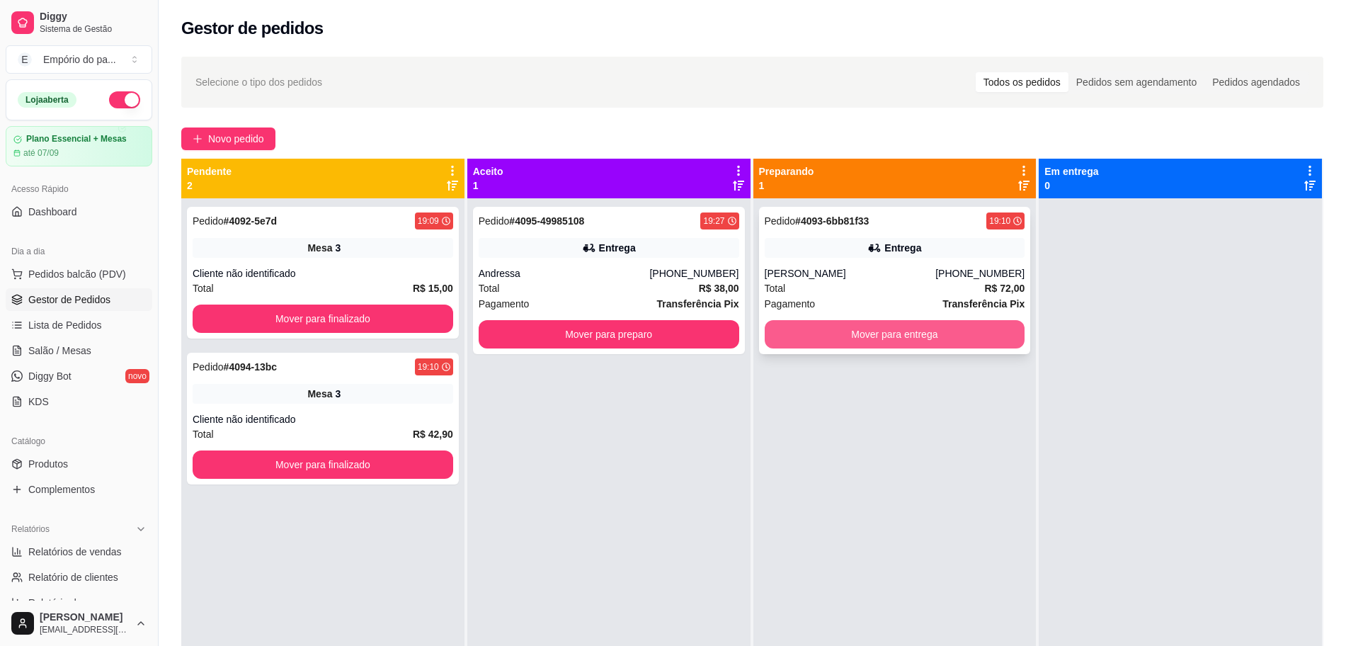
click at [922, 343] on button "Mover para entrega" at bounding box center [895, 334] width 261 height 28
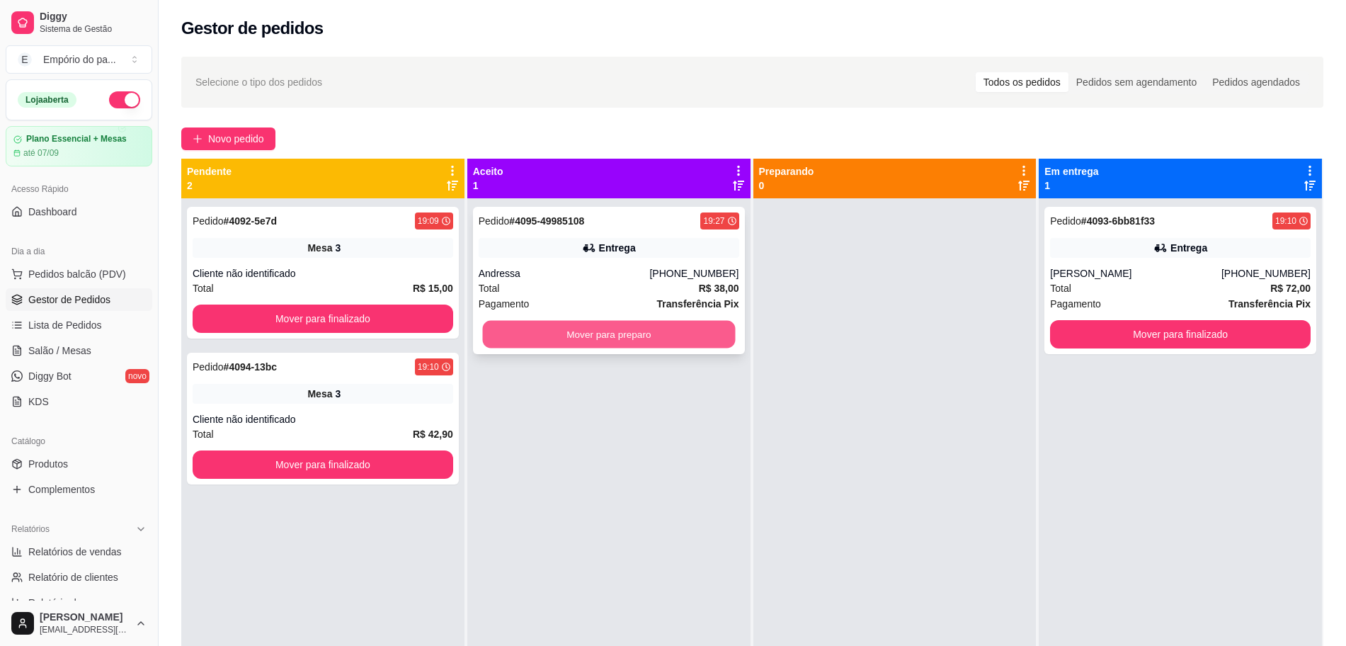
click at [631, 342] on button "Mover para preparo" at bounding box center [608, 335] width 253 height 28
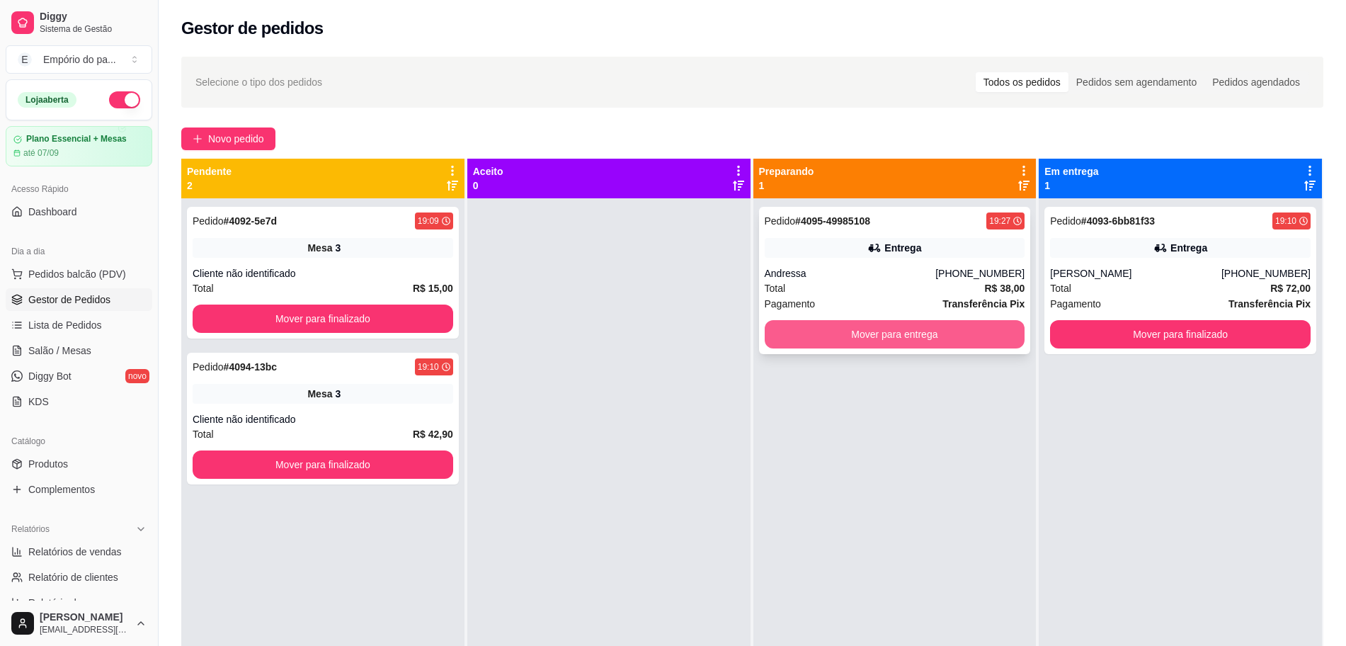
click at [869, 335] on button "Mover para entrega" at bounding box center [895, 334] width 261 height 28
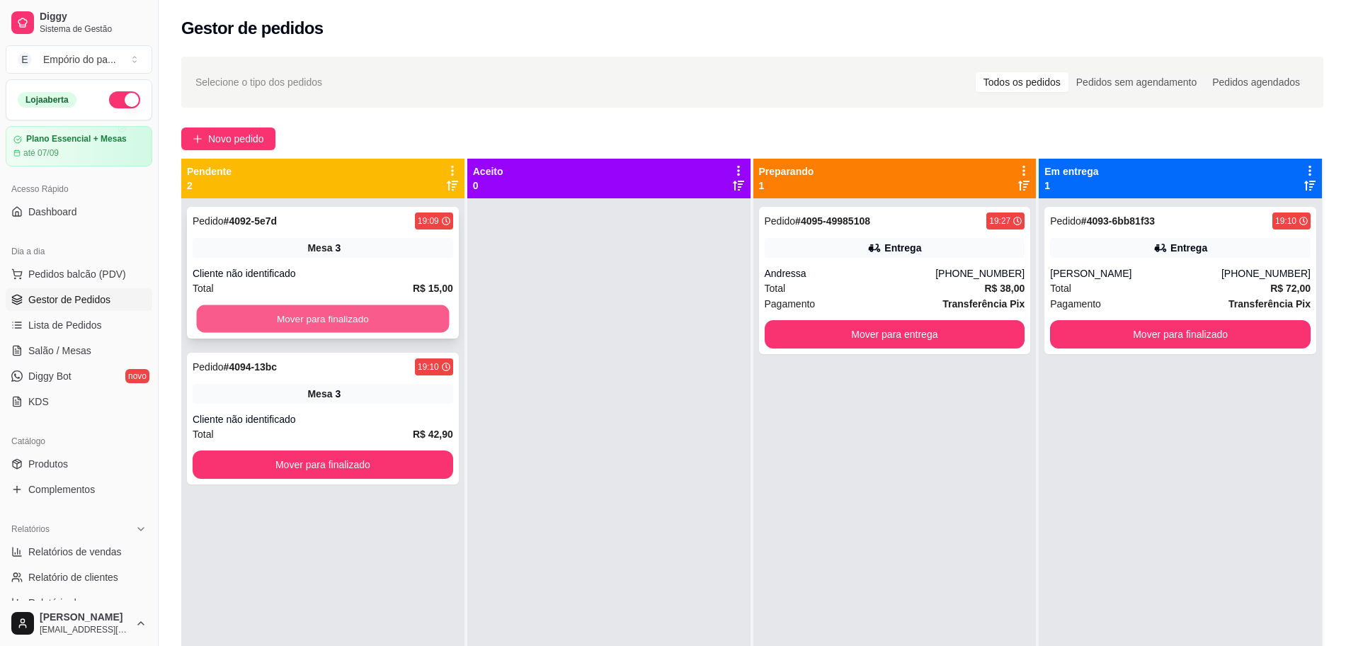
click at [374, 316] on button "Mover para finalizado" at bounding box center [323, 319] width 253 height 28
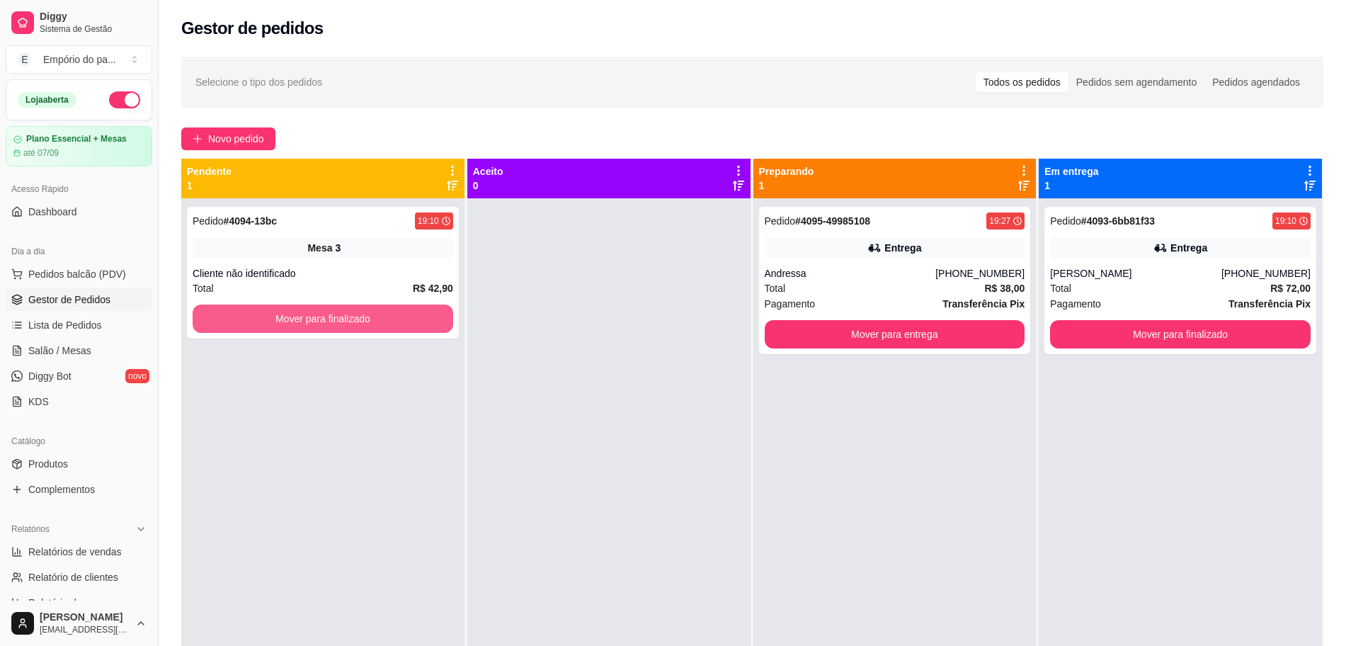
click at [380, 315] on button "Mover para finalizado" at bounding box center [323, 318] width 261 height 28
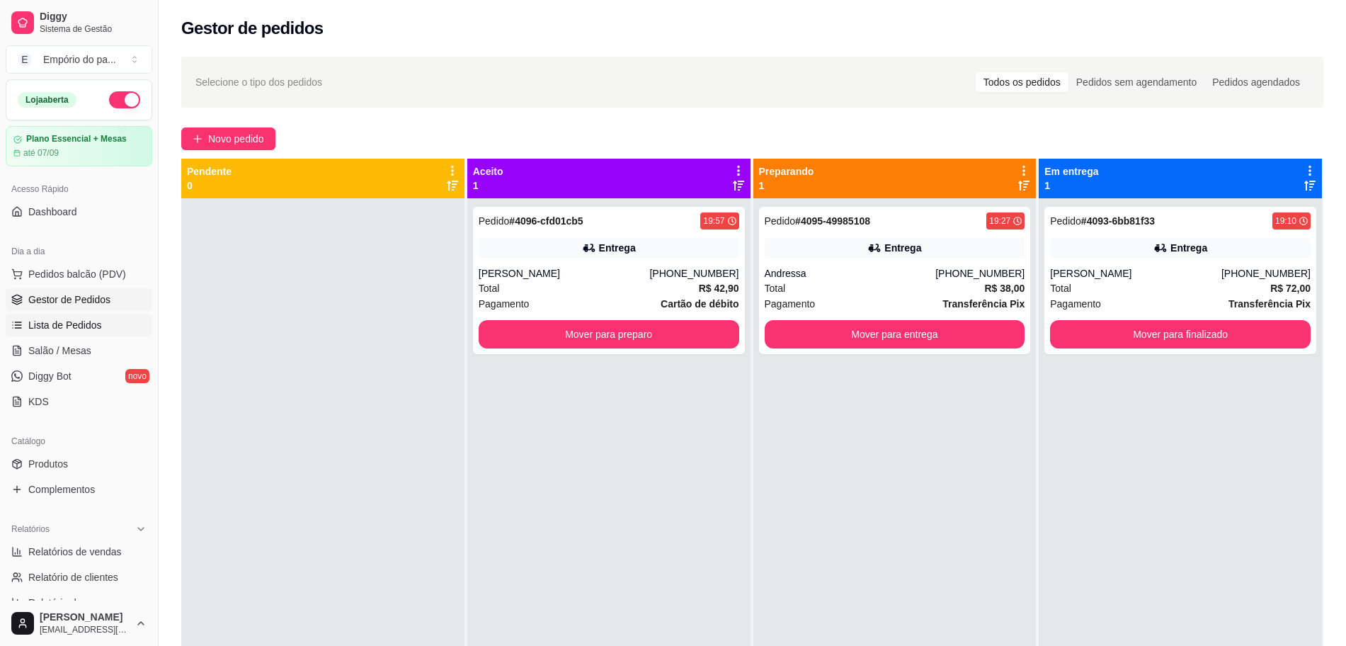
click at [76, 319] on span "Lista de Pedidos" at bounding box center [65, 325] width 74 height 14
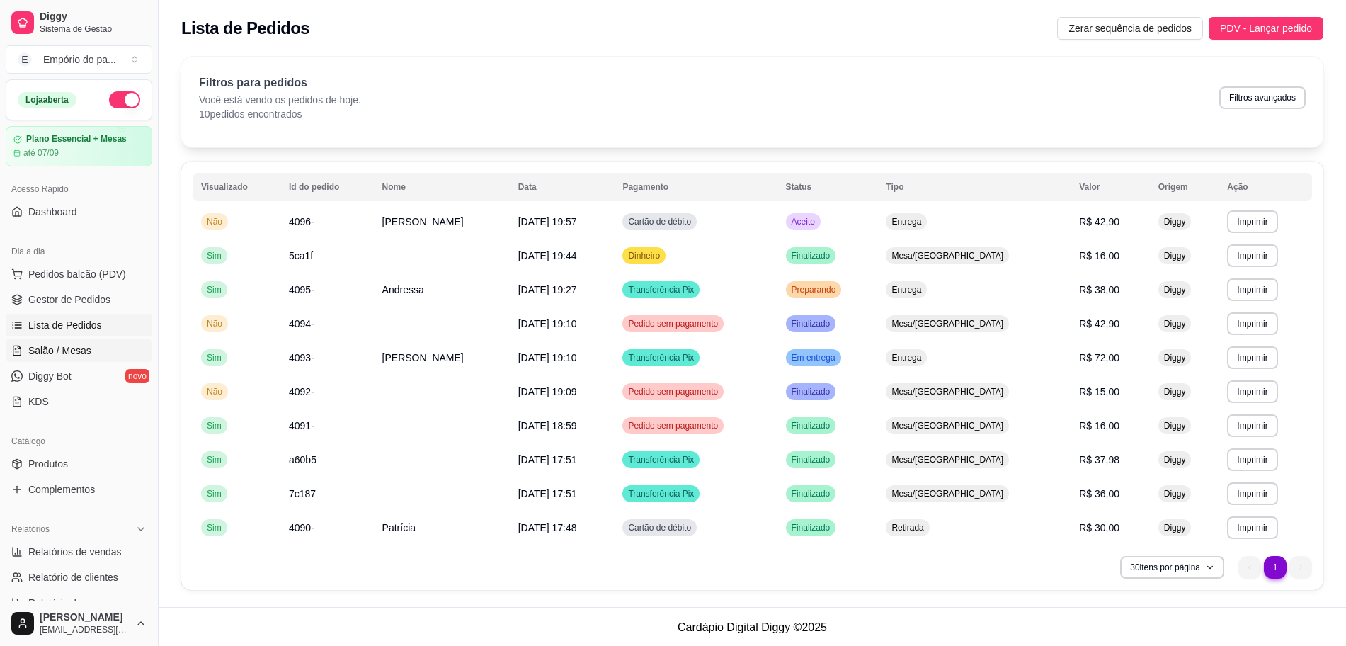
click at [70, 348] on span "Salão / Mesas" at bounding box center [59, 350] width 63 height 14
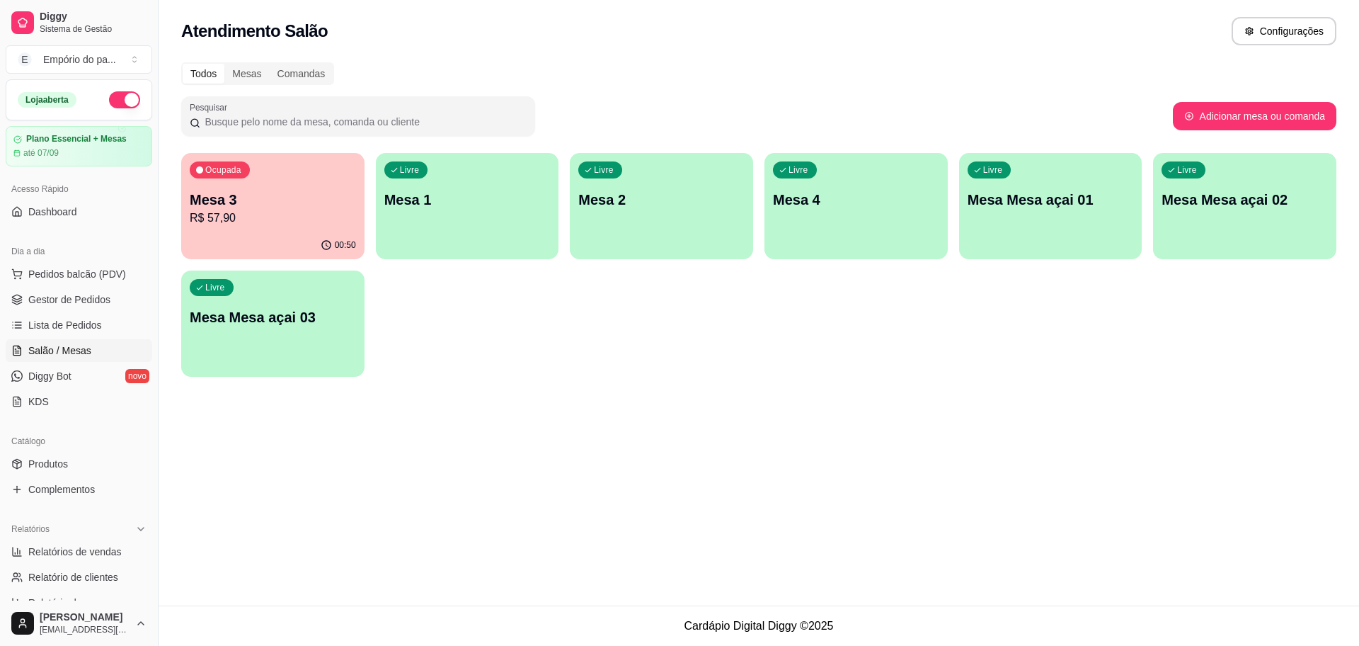
click at [286, 226] on p "R$ 57,90" at bounding box center [273, 218] width 166 height 17
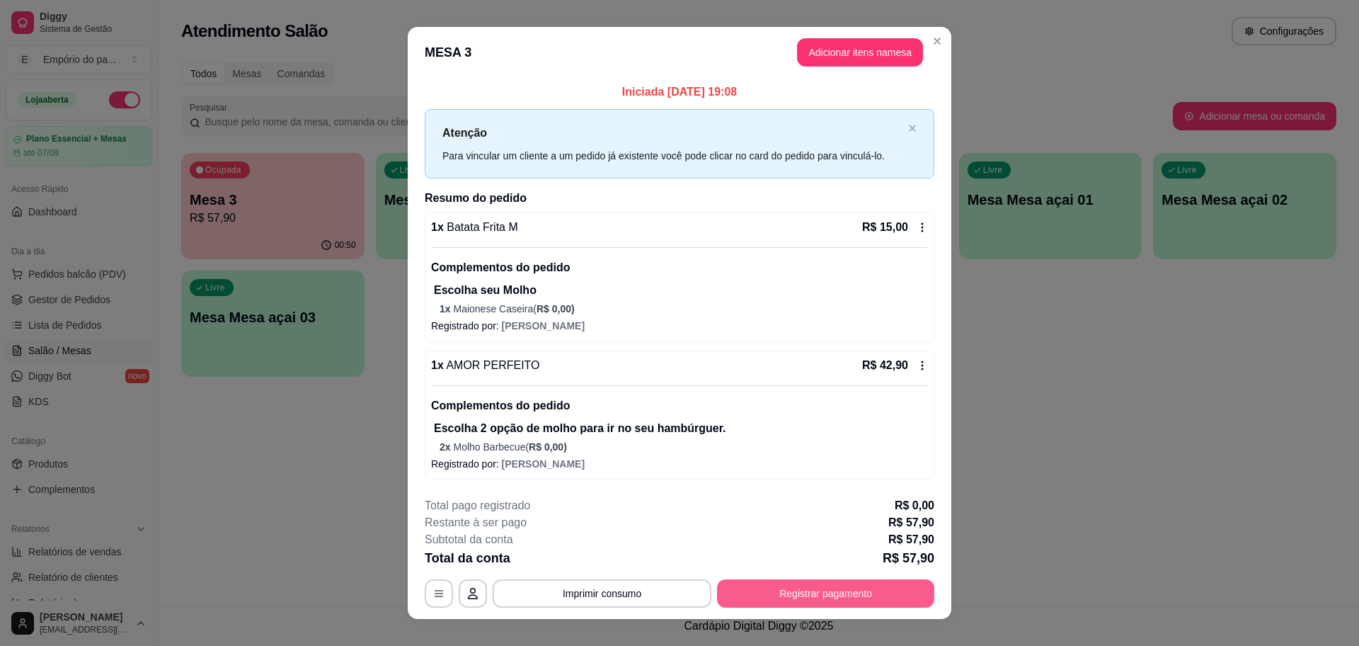
click at [828, 591] on button "Registrar pagamento" at bounding box center [825, 593] width 217 height 28
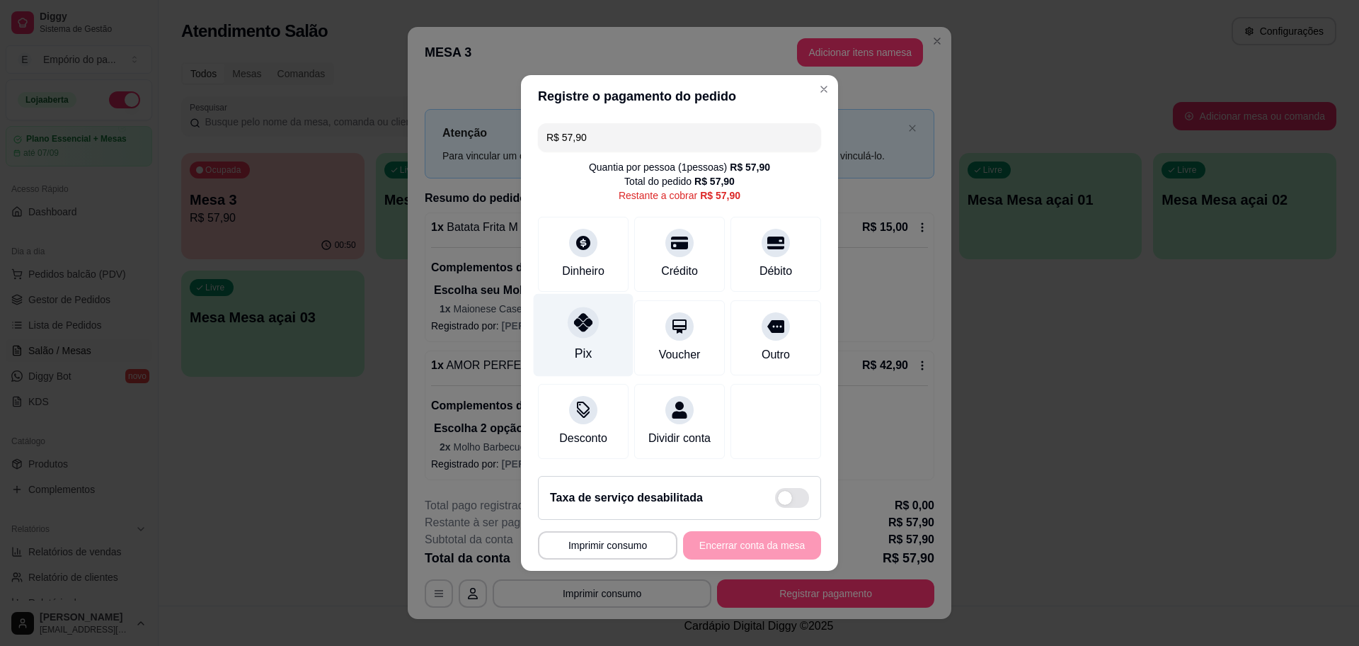
click at [590, 314] on icon at bounding box center [583, 322] width 18 height 18
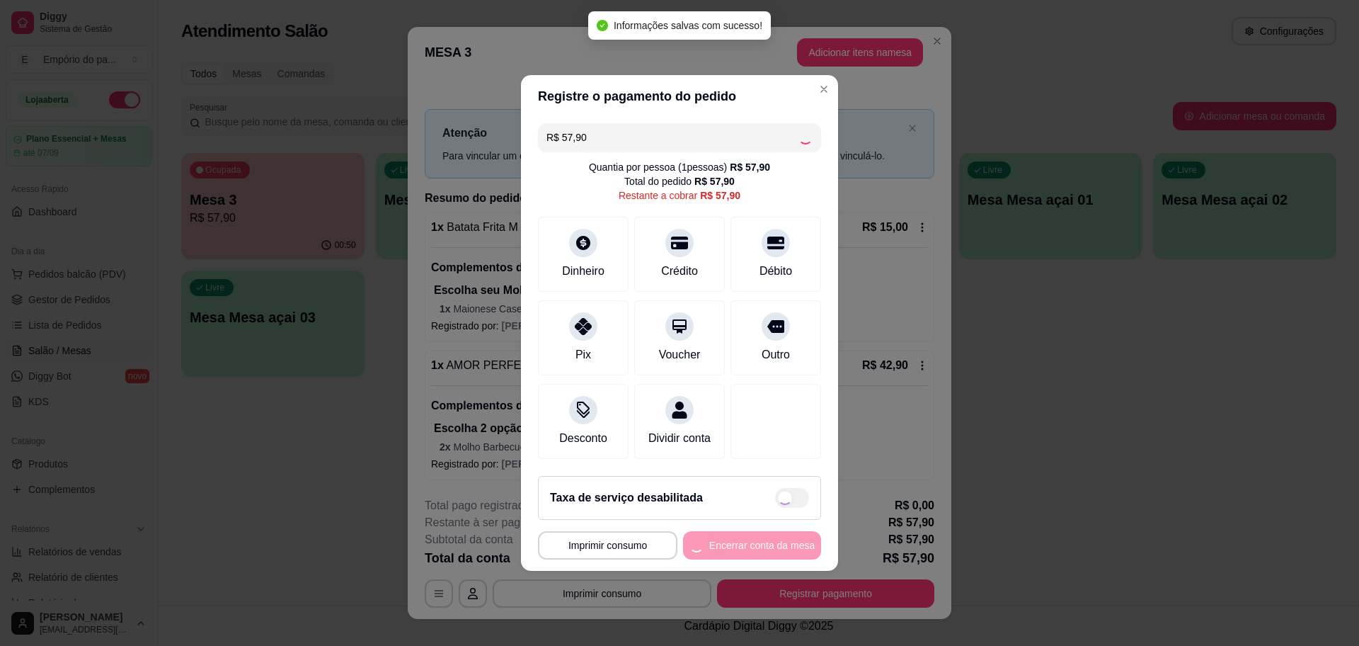
type input "R$ 0,00"
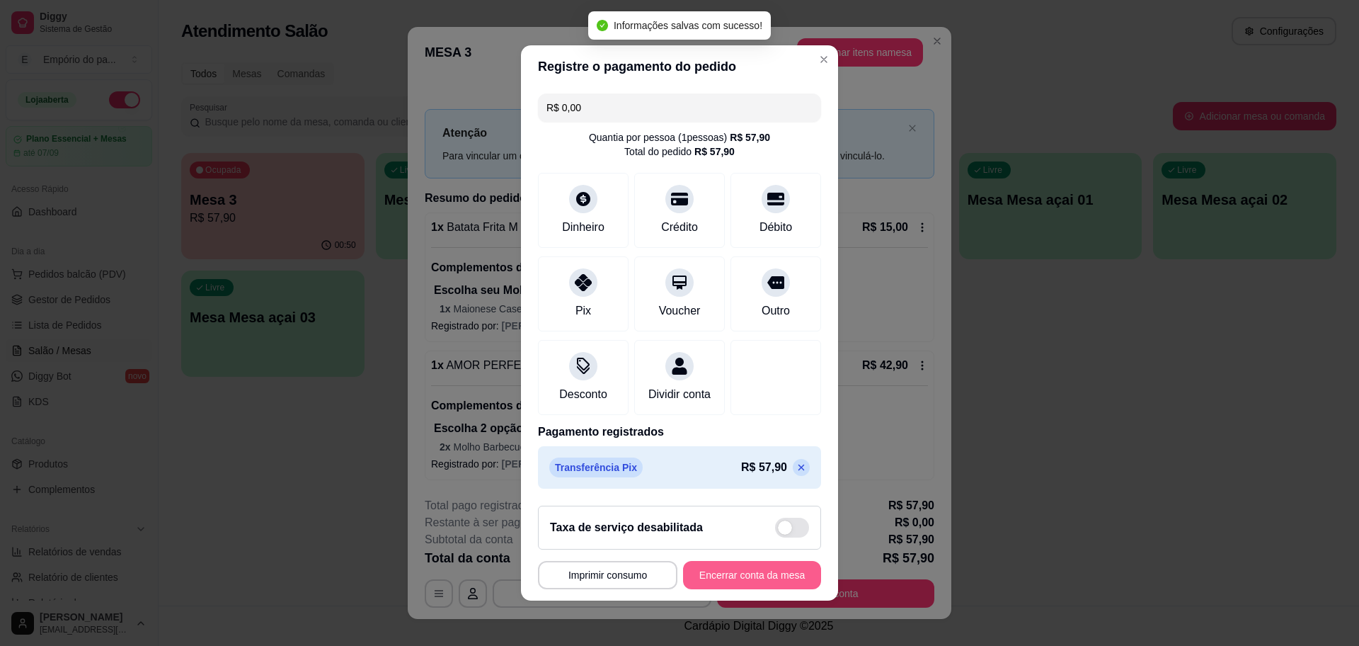
click at [765, 586] on button "Encerrar conta da mesa" at bounding box center [752, 575] width 138 height 28
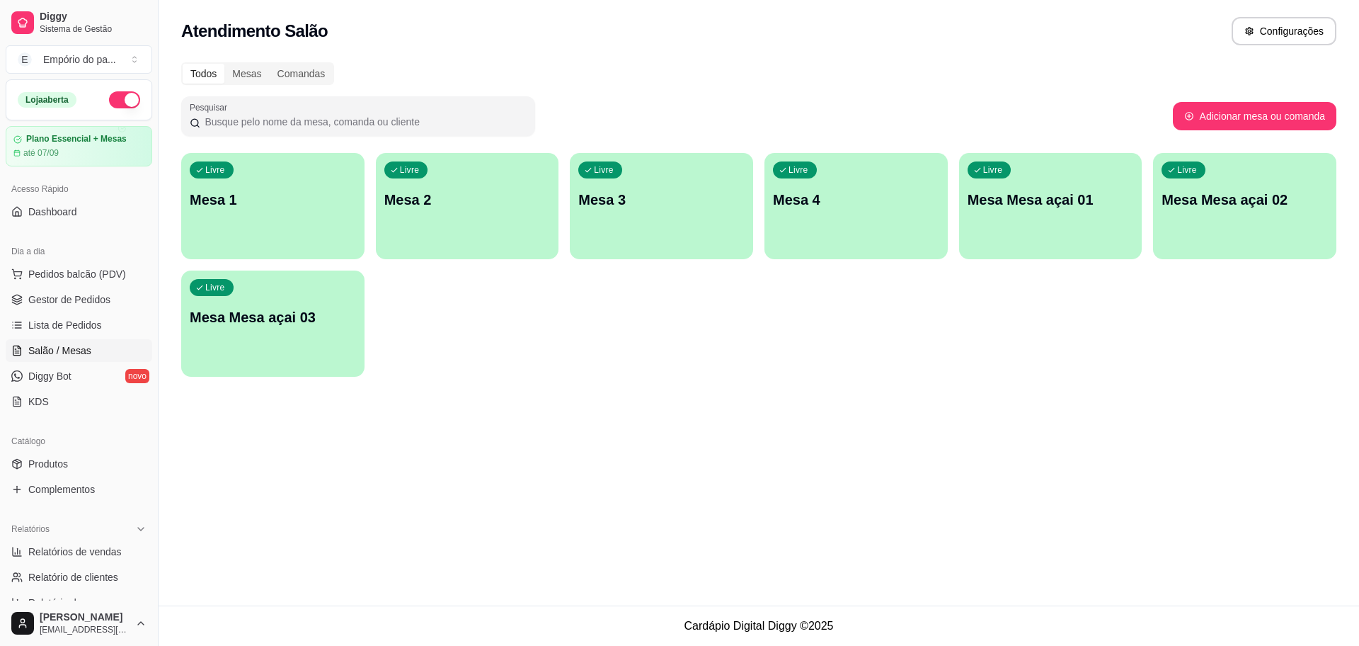
click at [766, 586] on div "Atendimento Salão Configurações Todos Mesas Comandas Pesquisar Adicionar mesa o…" at bounding box center [759, 302] width 1201 height 605
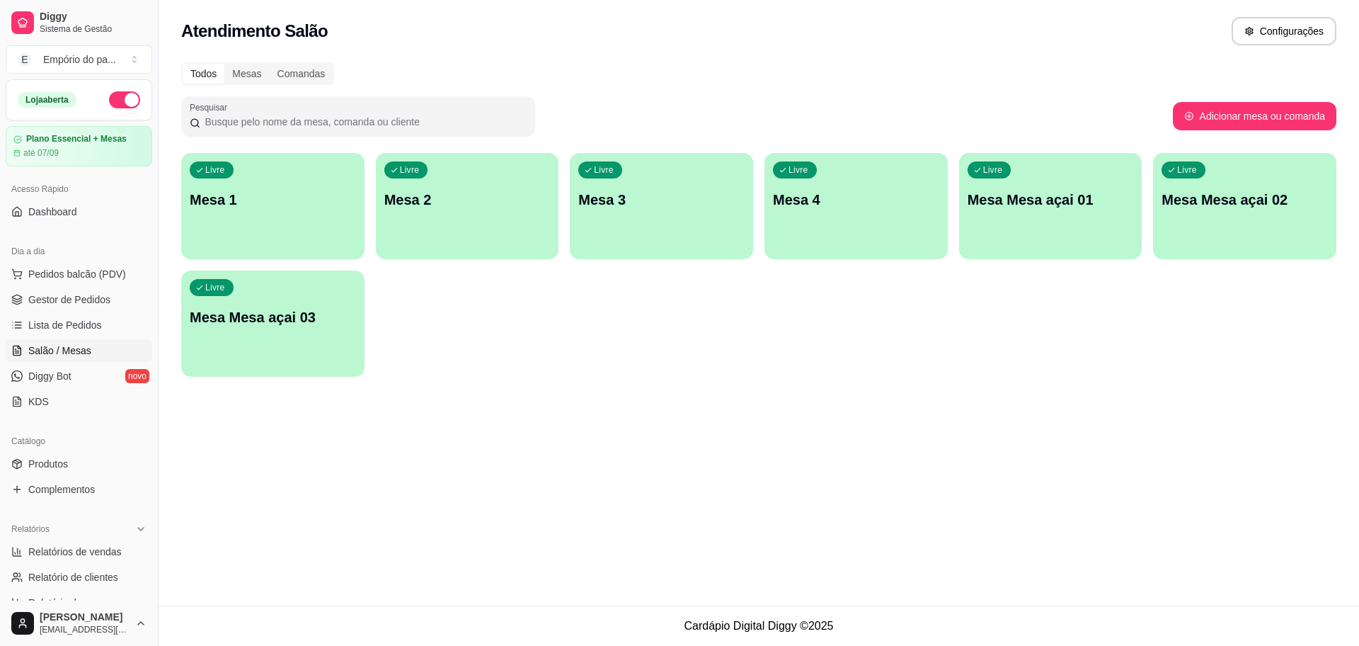
click at [766, 586] on div "Atendimento Salão Configurações Todos Mesas Comandas Pesquisar Adicionar mesa o…" at bounding box center [759, 302] width 1201 height 605
click at [308, 194] on p "Mesa 1" at bounding box center [273, 200] width 166 height 20
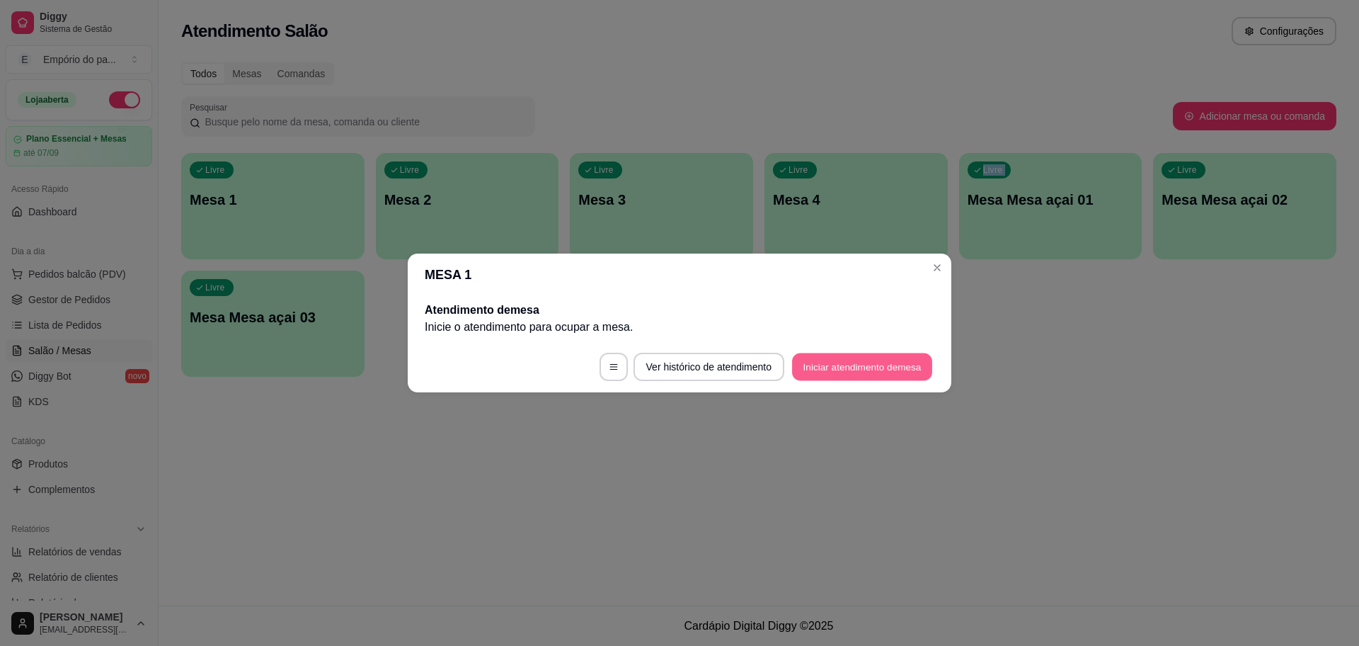
click at [815, 368] on button "Iniciar atendimento de mesa" at bounding box center [862, 367] width 140 height 28
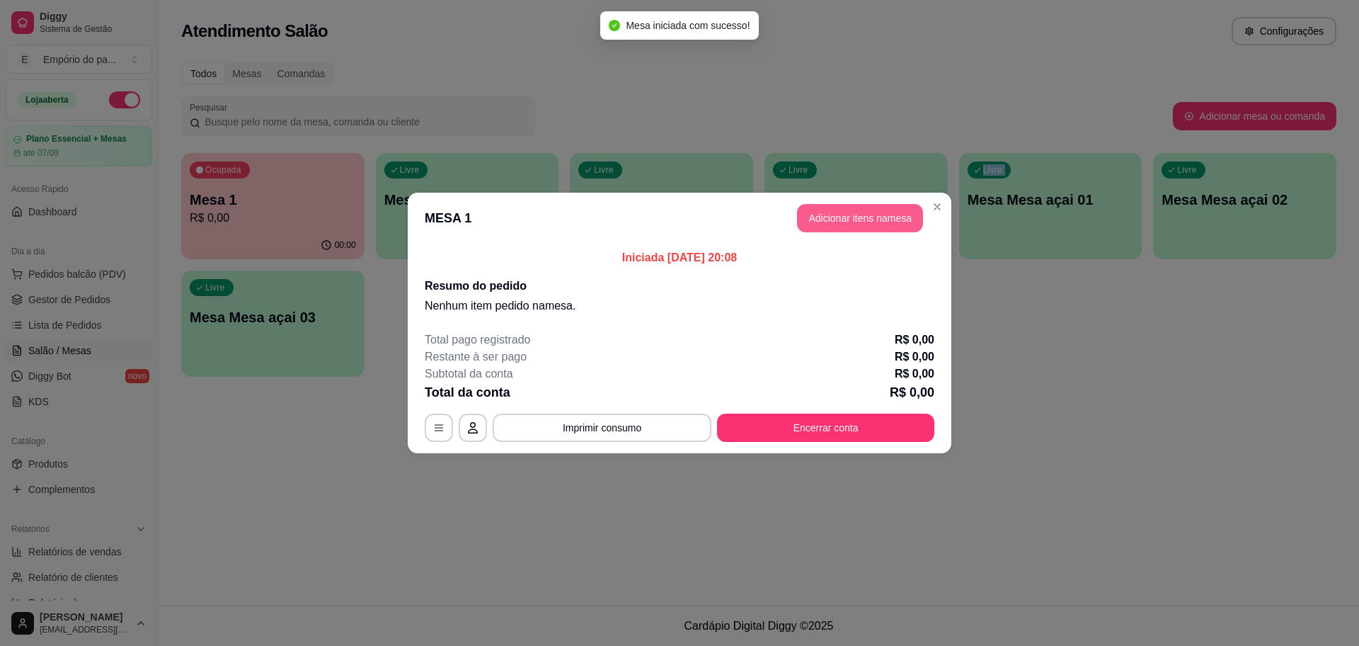
click at [859, 223] on button "Adicionar itens na mesa" at bounding box center [860, 218] width 126 height 28
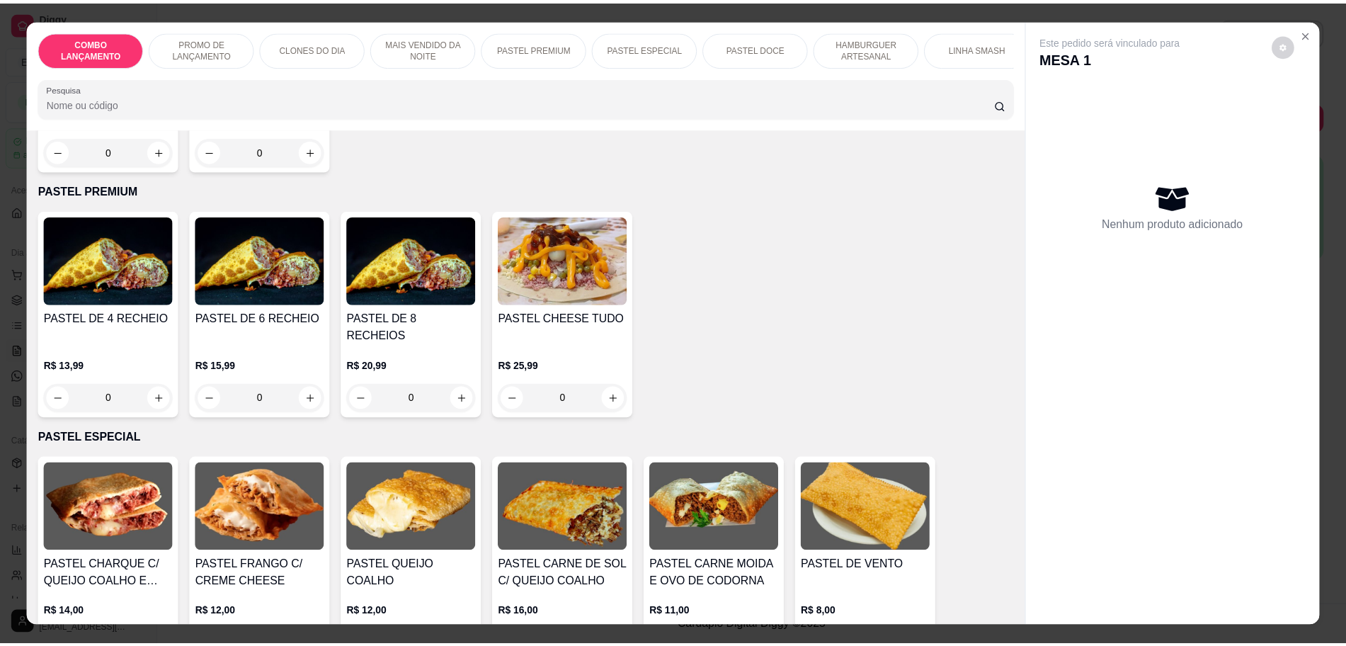
scroll to position [1416, 0]
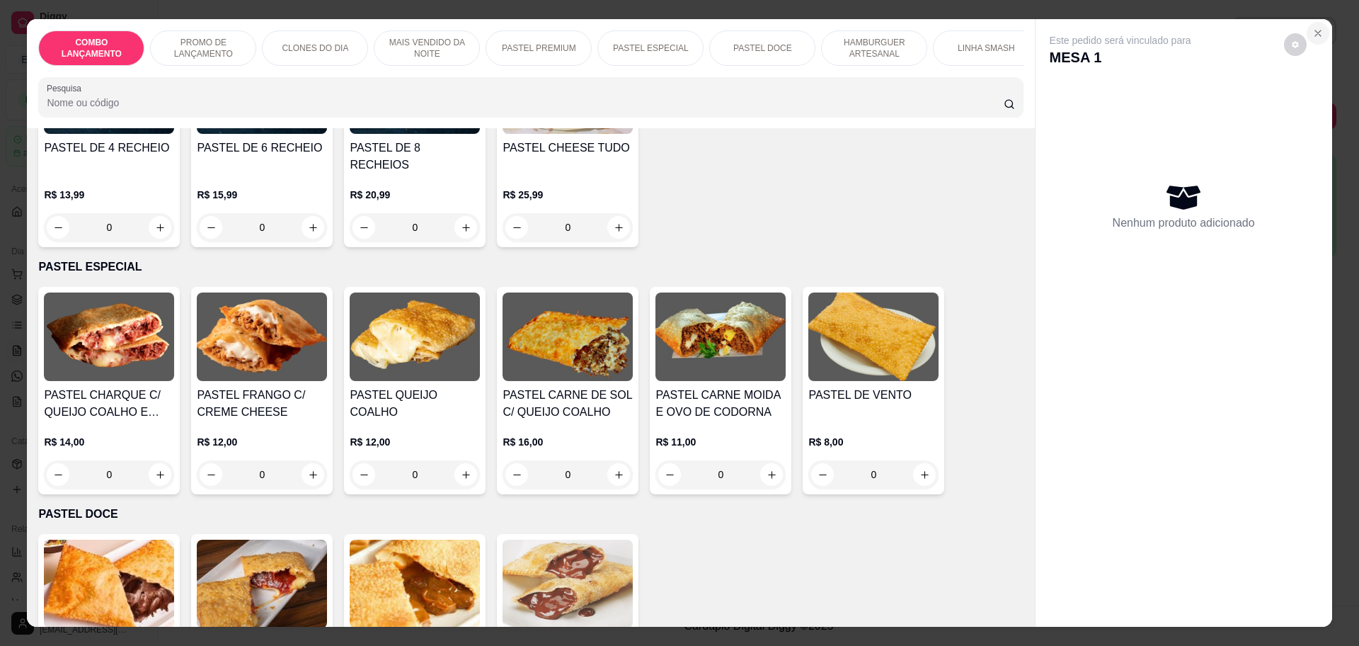
click at [1313, 30] on icon "Close" at bounding box center [1318, 33] width 11 height 11
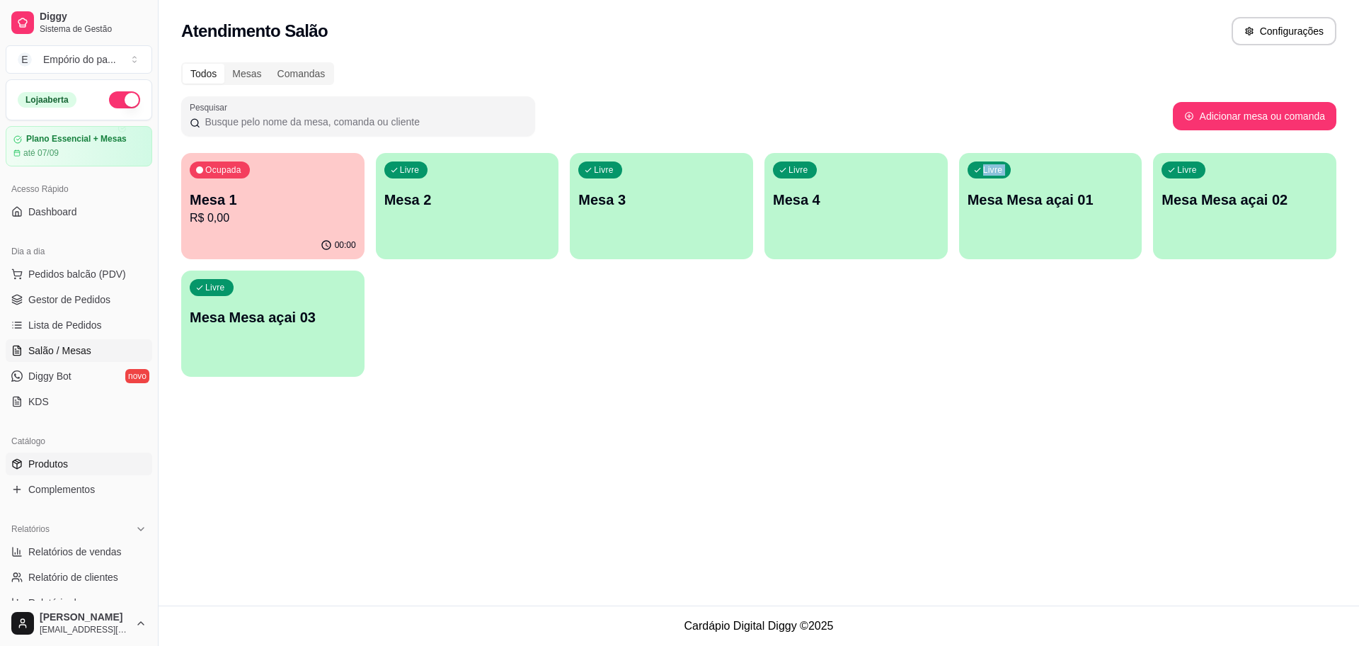
click at [55, 465] on span "Produtos" at bounding box center [48, 464] width 40 height 14
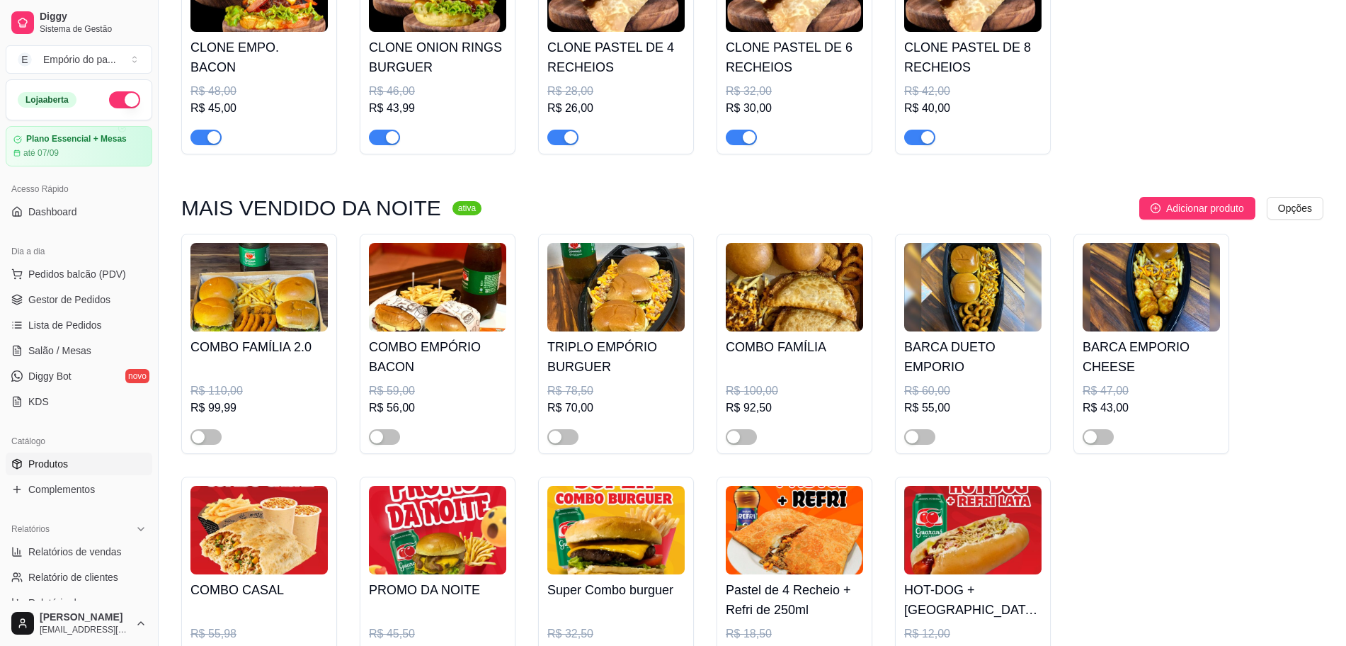
scroll to position [1062, 0]
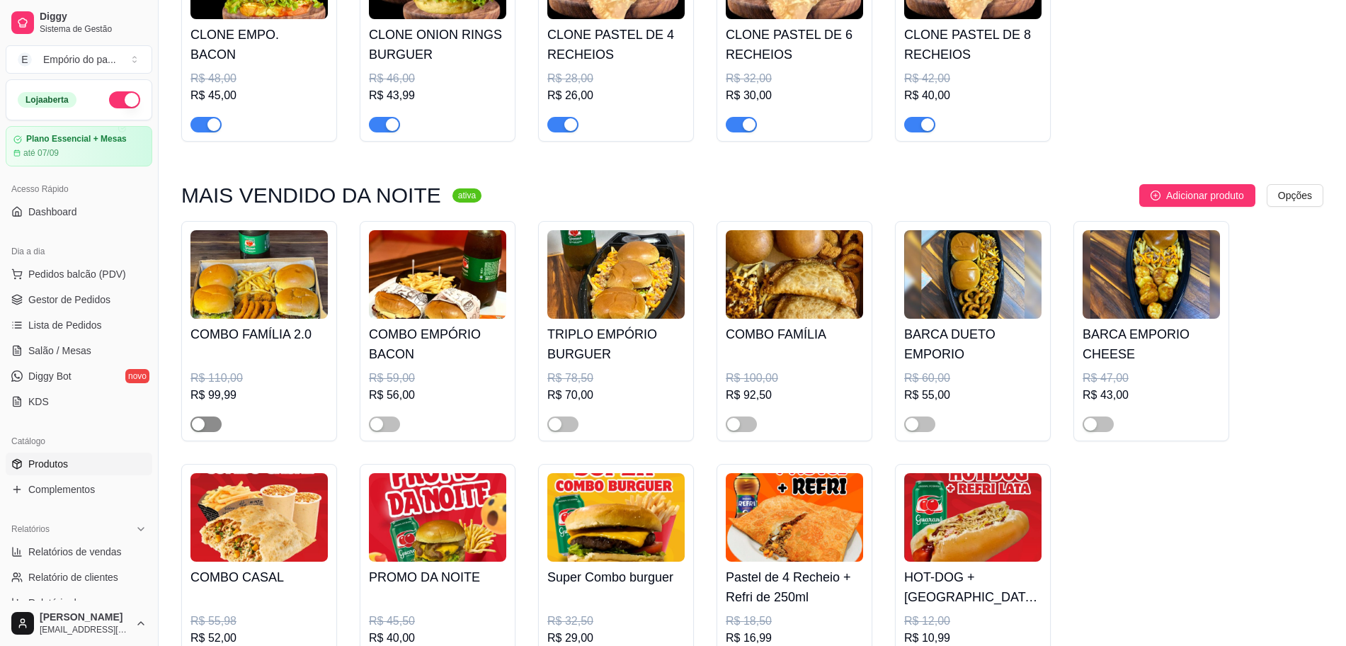
click at [202, 421] on div "button" at bounding box center [198, 424] width 13 height 13
click at [379, 430] on div "button" at bounding box center [376, 424] width 13 height 13
click at [565, 419] on span "button" at bounding box center [562, 424] width 31 height 16
click at [731, 428] on div "button" at bounding box center [733, 424] width 13 height 13
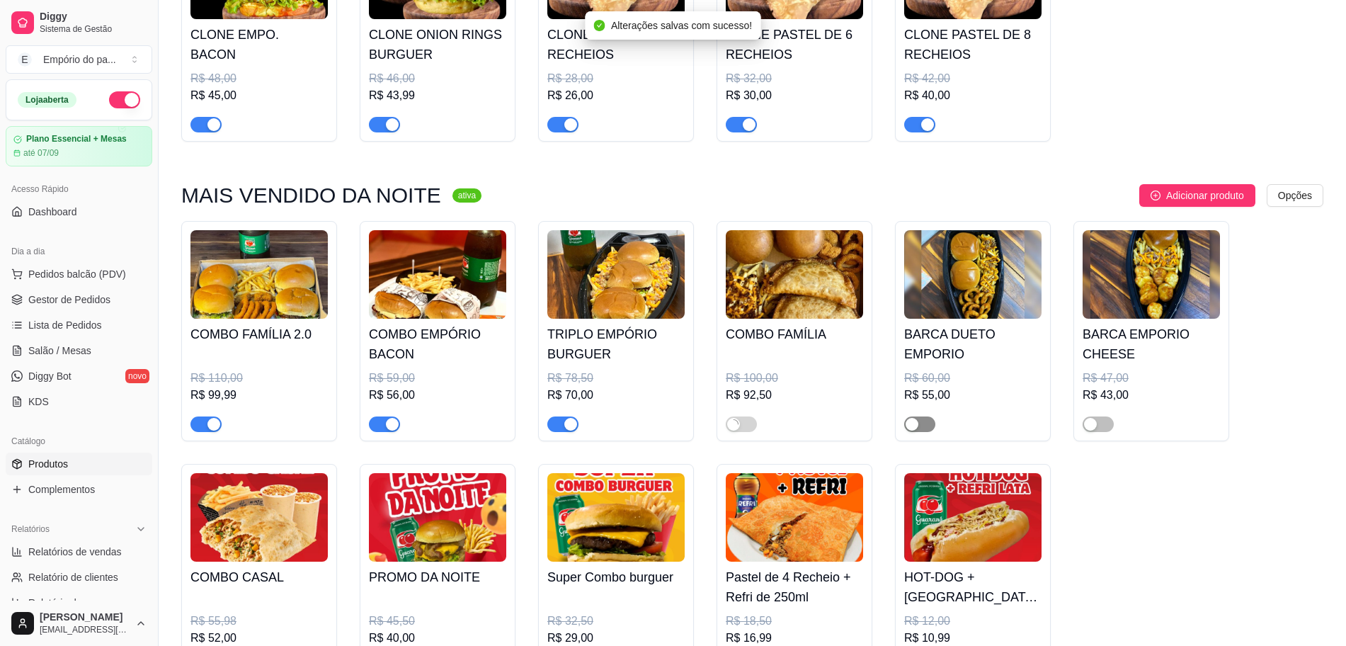
click at [913, 425] on div "button" at bounding box center [912, 424] width 13 height 13
click at [1093, 421] on div "button" at bounding box center [1090, 424] width 13 height 13
click at [66, 341] on link "Salão / Mesas" at bounding box center [79, 350] width 147 height 23
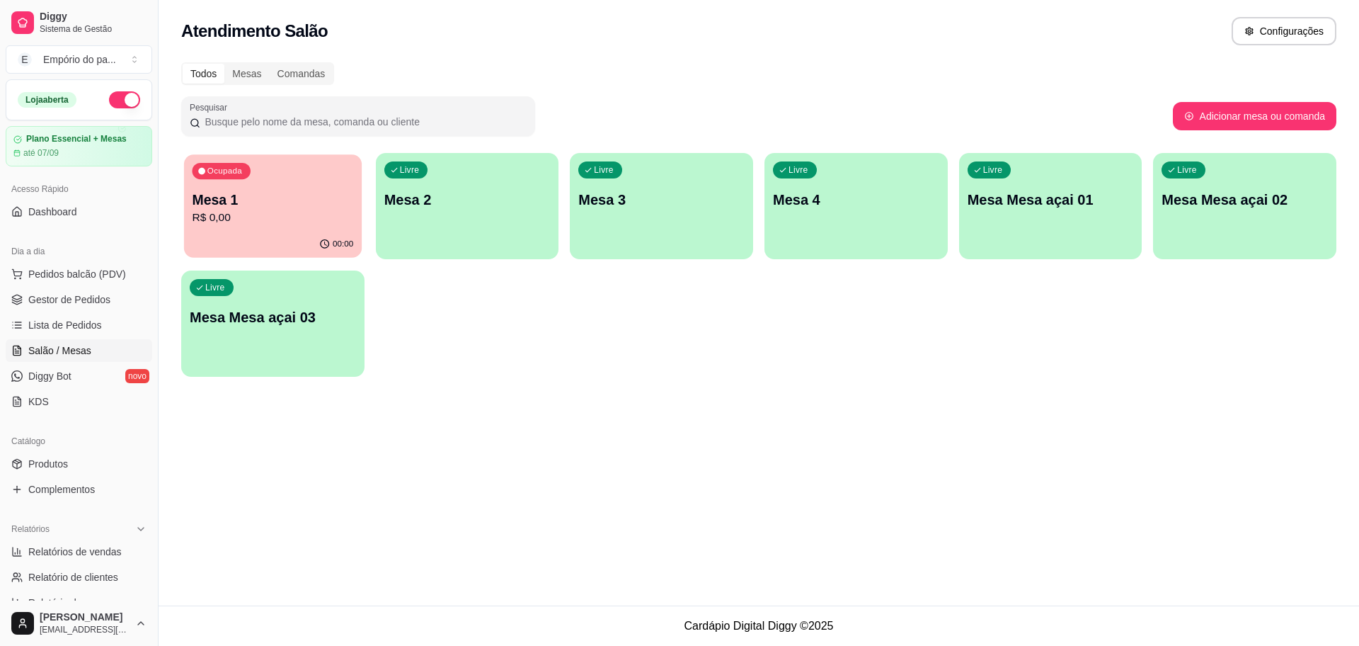
click at [244, 227] on div "Ocupada Mesa 1 R$ 0,00" at bounding box center [273, 192] width 178 height 76
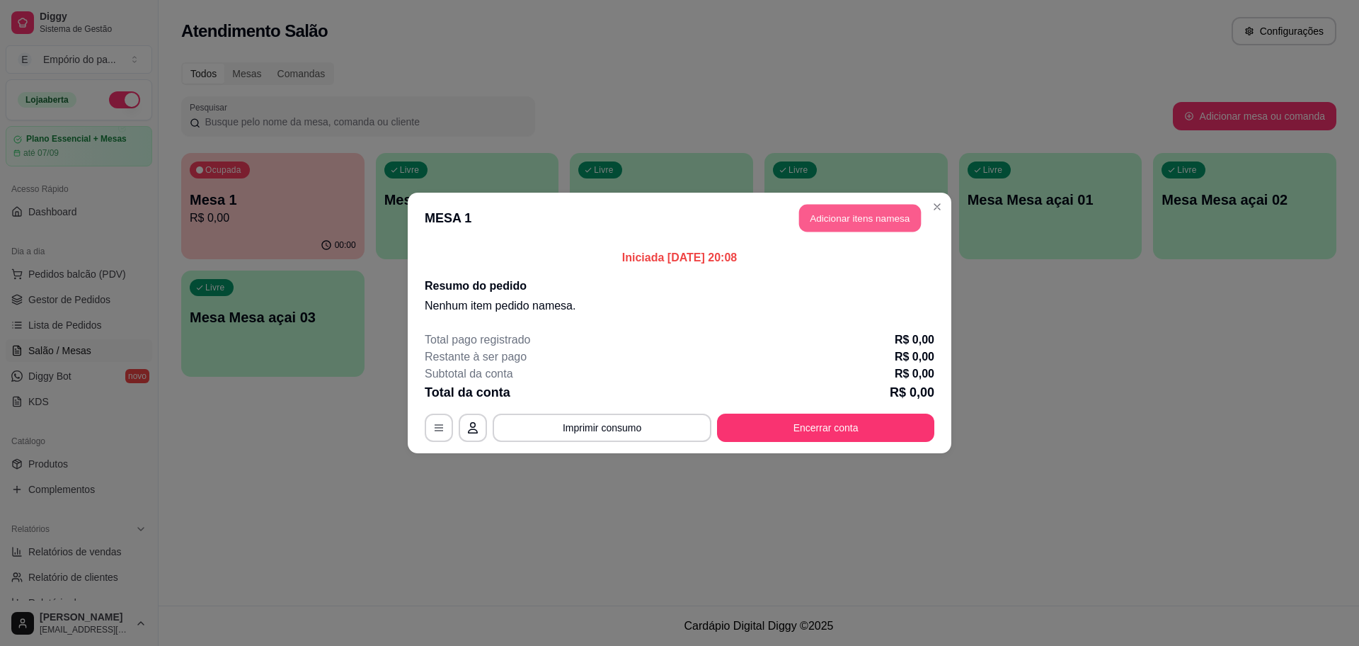
click at [816, 225] on button "Adicionar itens na mesa" at bounding box center [860, 219] width 122 height 28
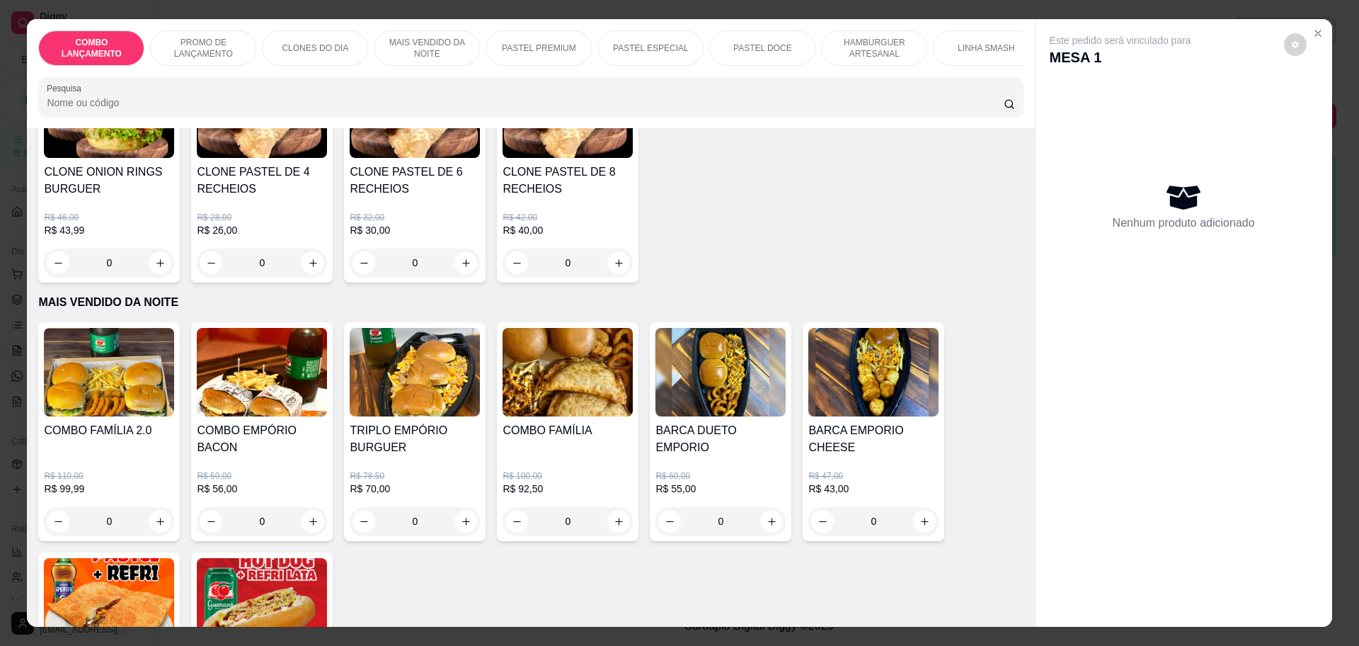
scroll to position [974, 0]
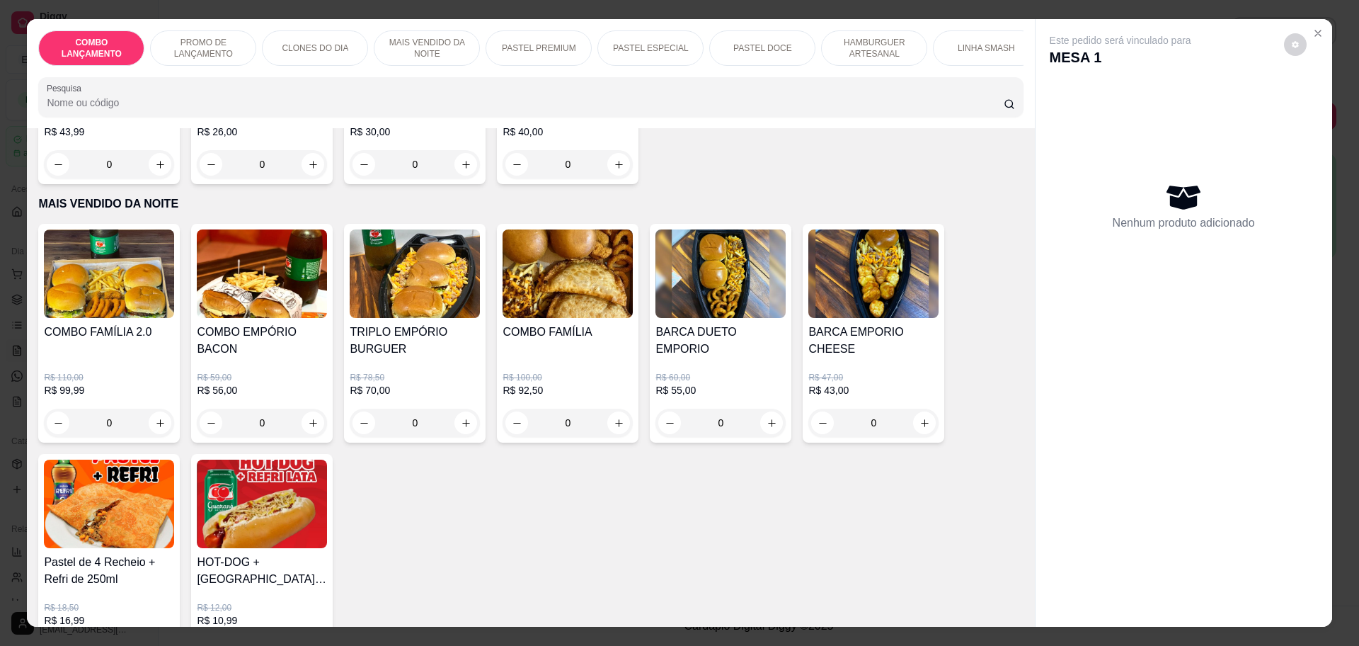
click at [310, 409] on div "0" at bounding box center [262, 423] width 130 height 28
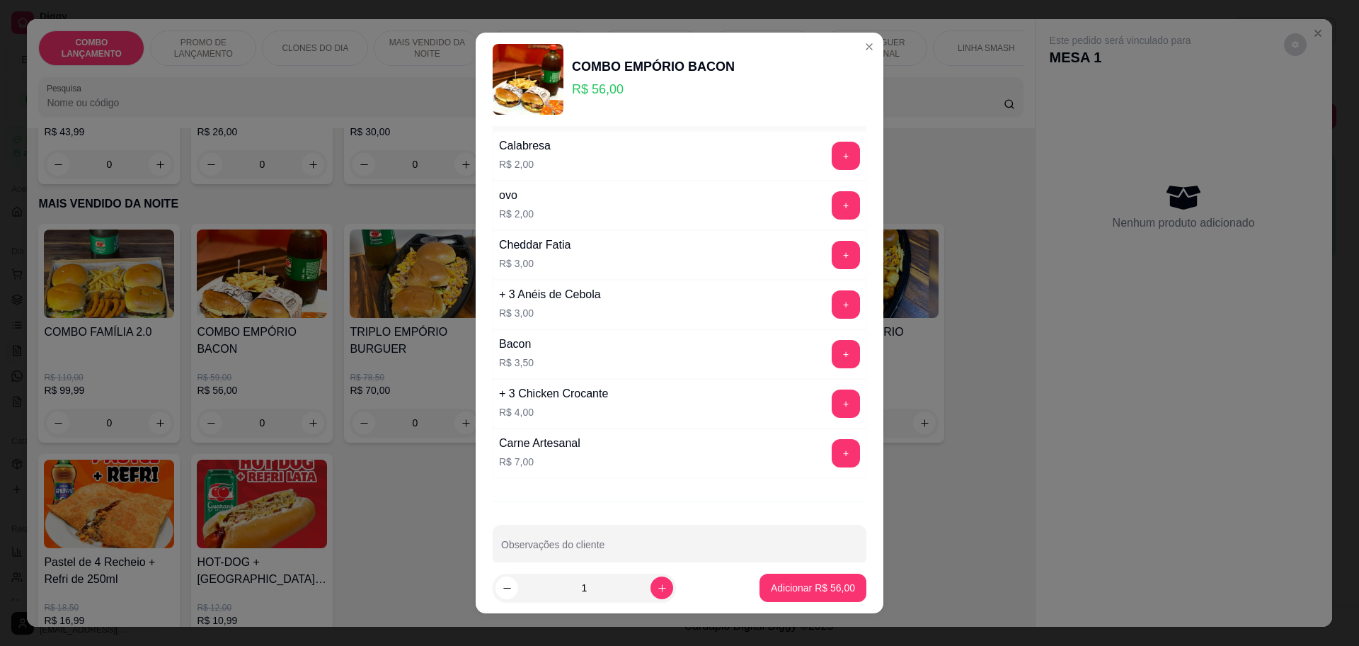
scroll to position [69, 0]
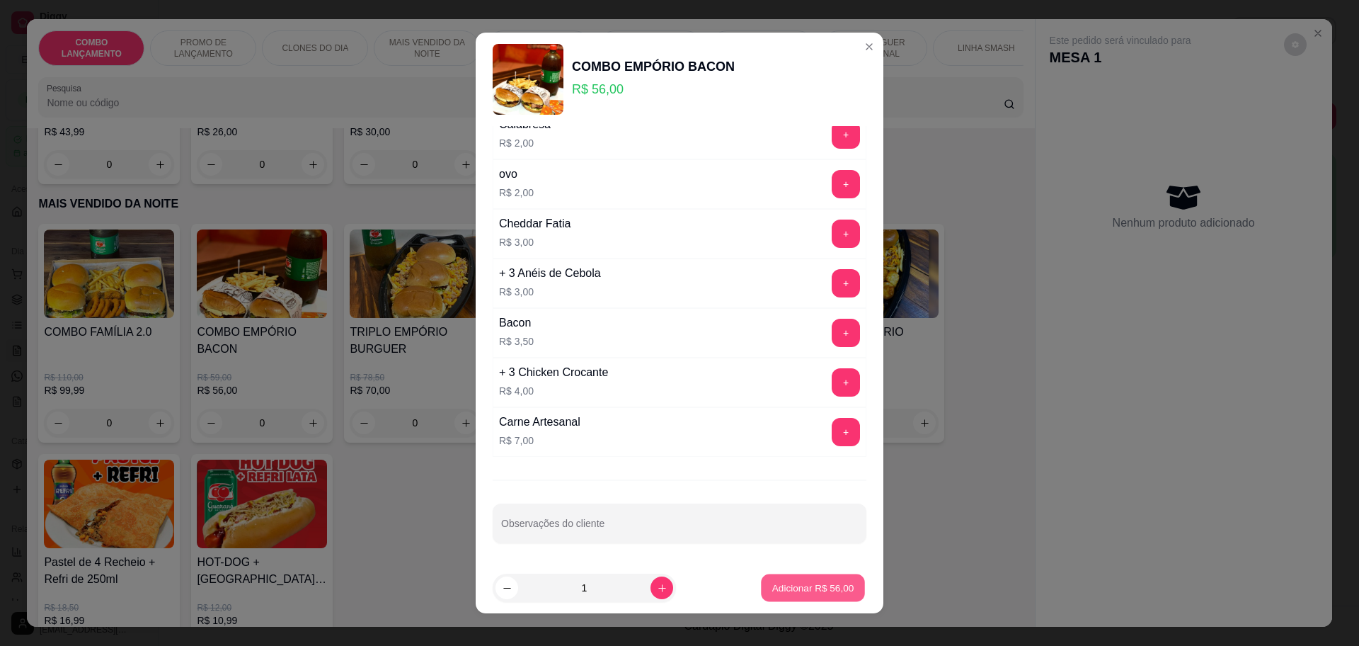
click at [816, 595] on button "Adicionar R$ 56,00" at bounding box center [813, 588] width 104 height 28
type input "1"
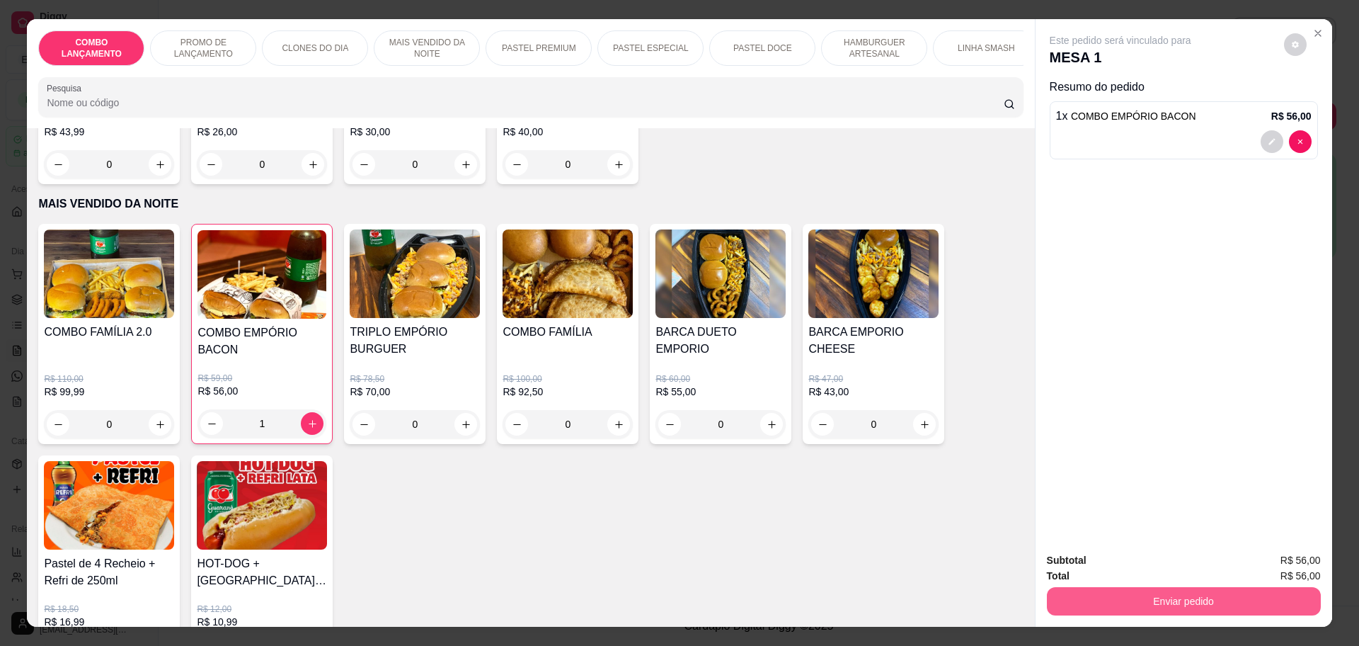
click at [1239, 595] on button "Enviar pedido" at bounding box center [1184, 601] width 274 height 28
click at [1155, 564] on button "Não registrar e enviar pedido" at bounding box center [1135, 566] width 147 height 27
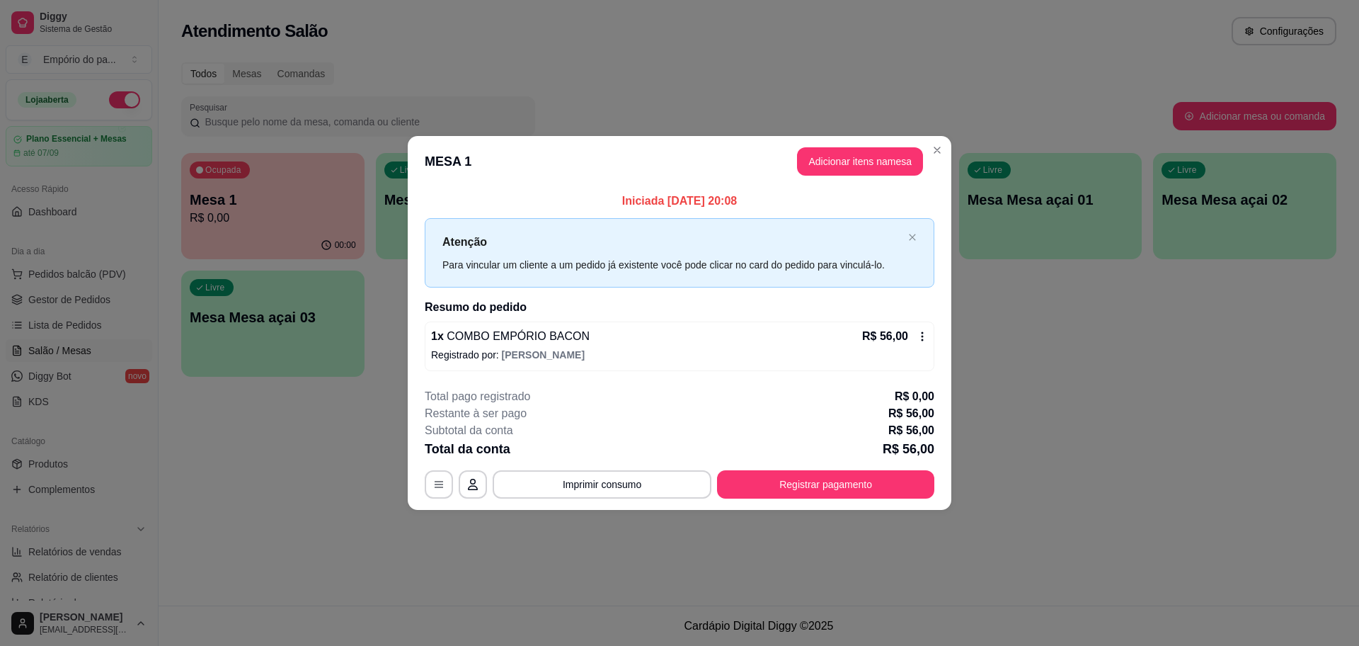
click at [1155, 564] on div "Atendimento Salão Configurações Todos Mesas Comandas Pesquisar Adicionar mesa o…" at bounding box center [759, 302] width 1201 height 605
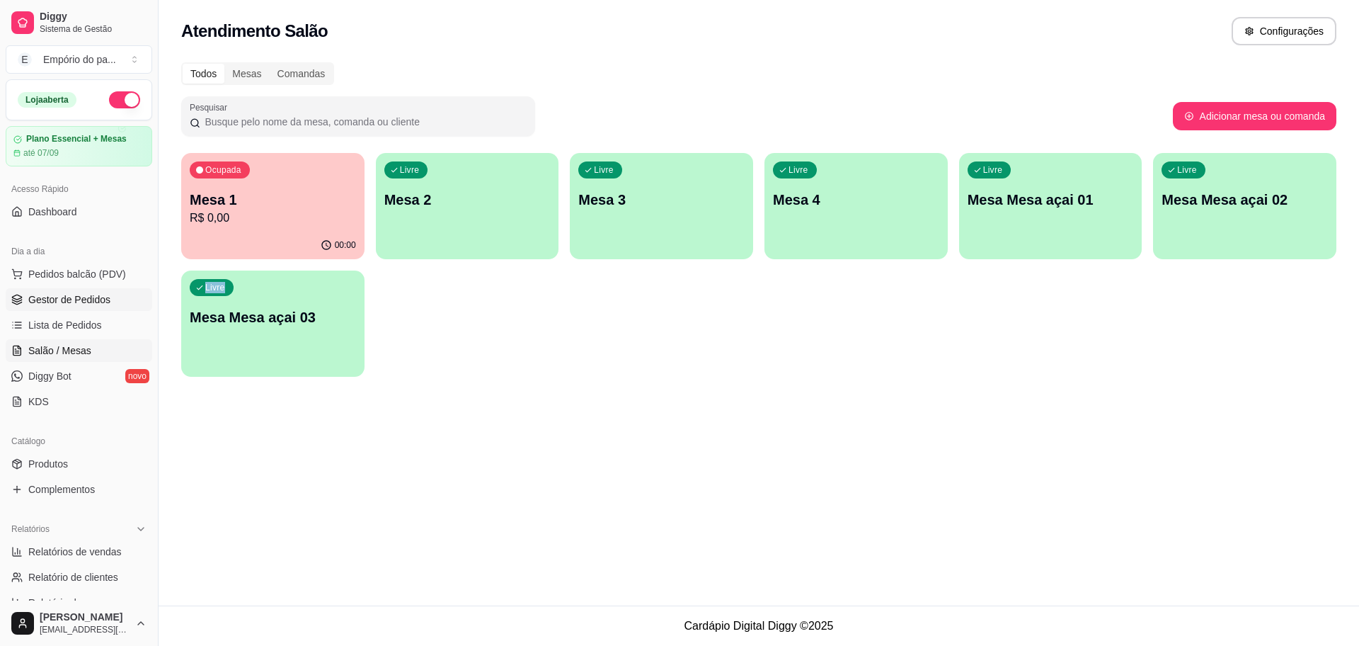
click at [82, 297] on span "Gestor de Pedidos" at bounding box center [69, 299] width 82 height 14
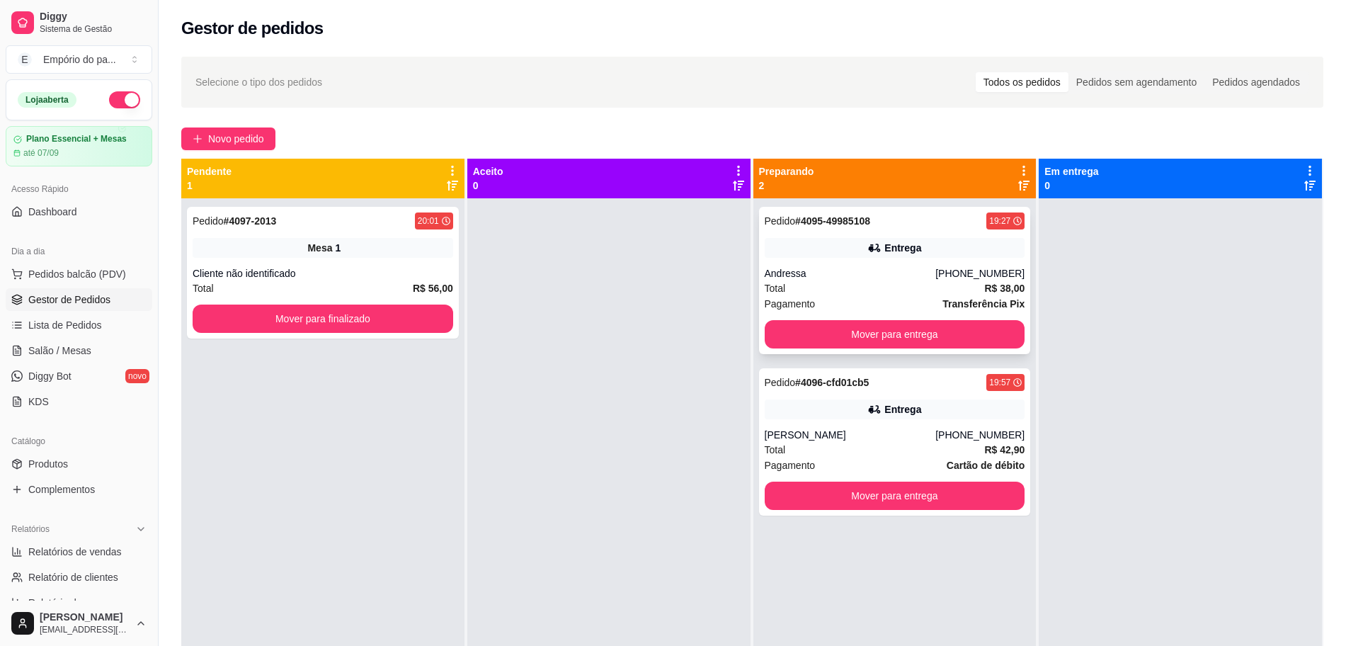
click at [848, 287] on div "Total R$ 38,00" at bounding box center [895, 288] width 261 height 16
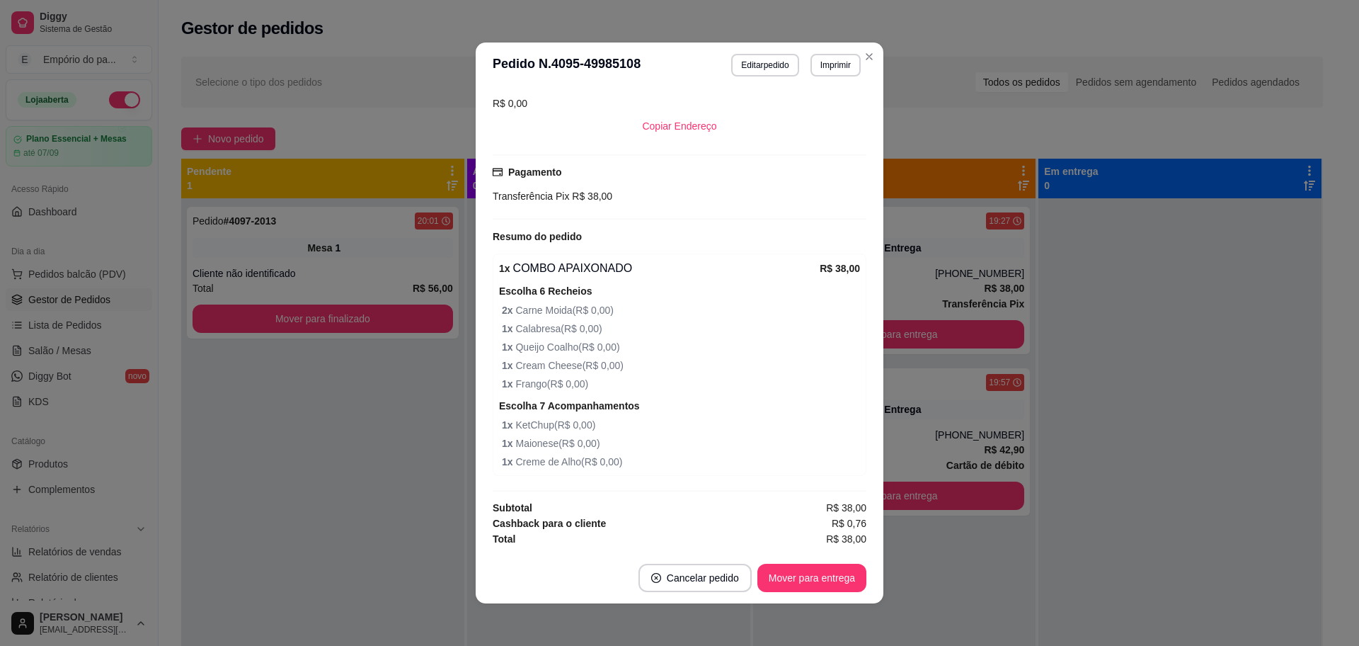
scroll to position [3, 0]
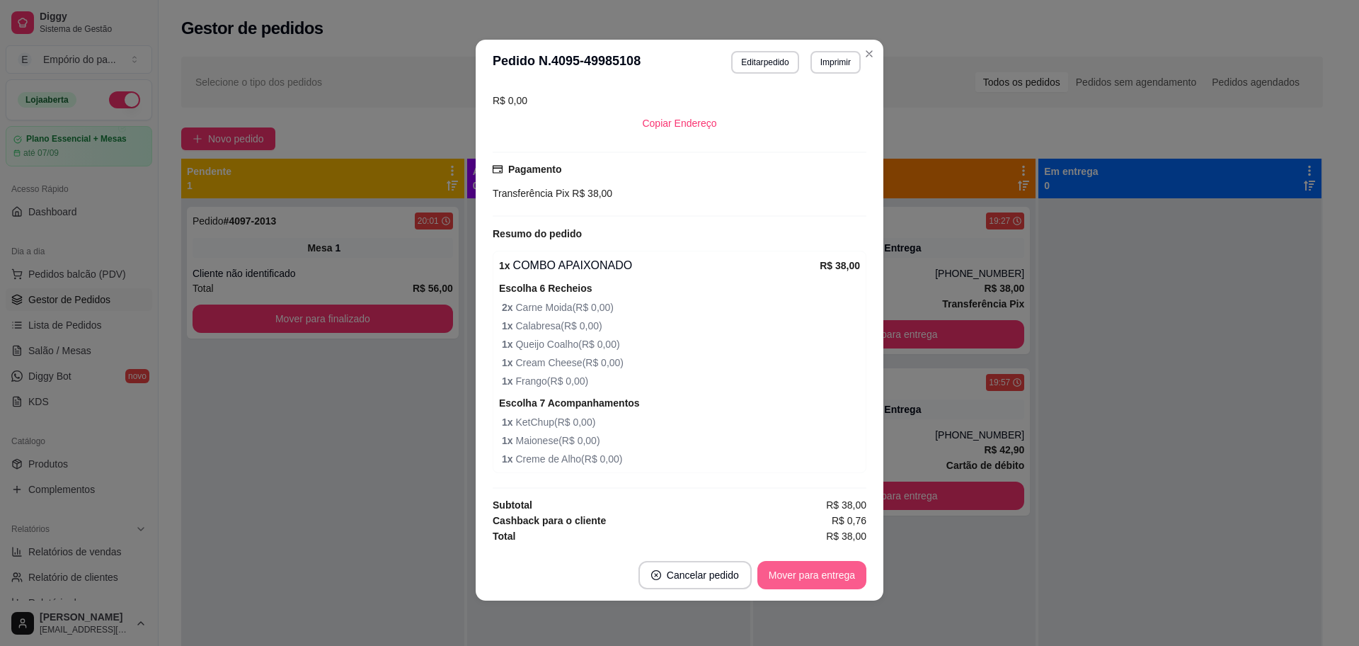
click at [838, 574] on button "Mover para entrega" at bounding box center [812, 575] width 109 height 28
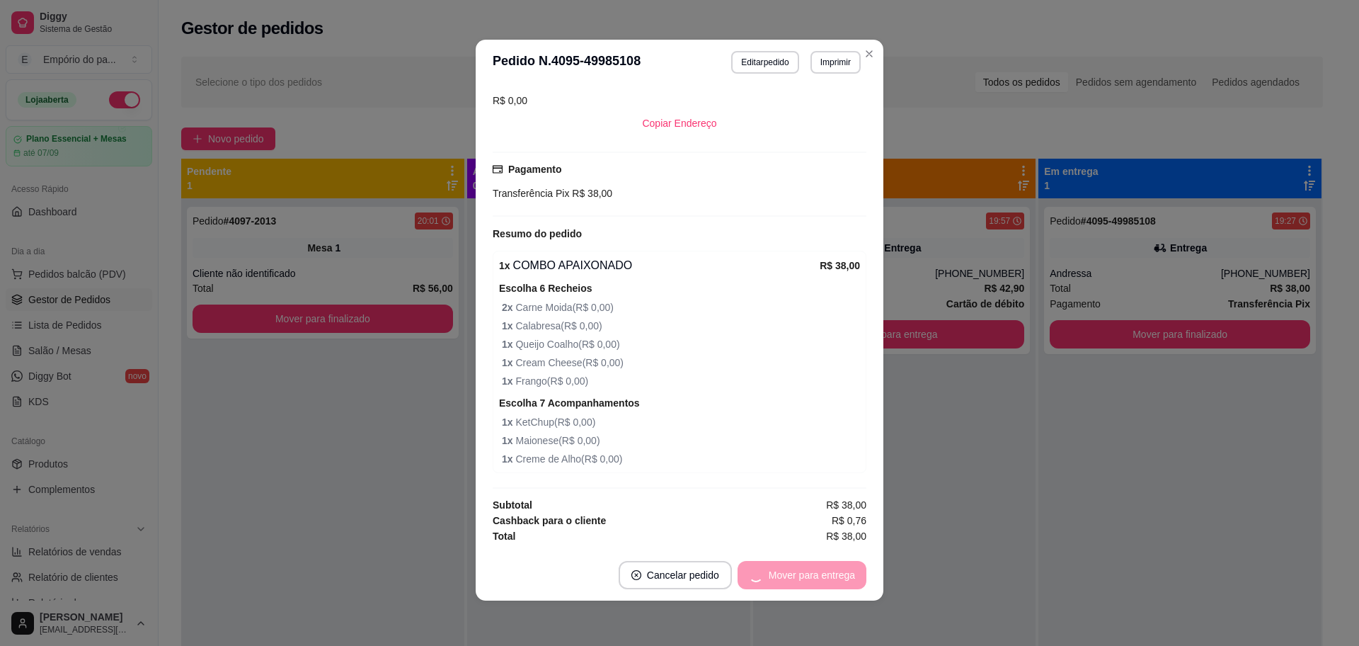
click at [838, 573] on div "Mover para entrega" at bounding box center [802, 575] width 129 height 28
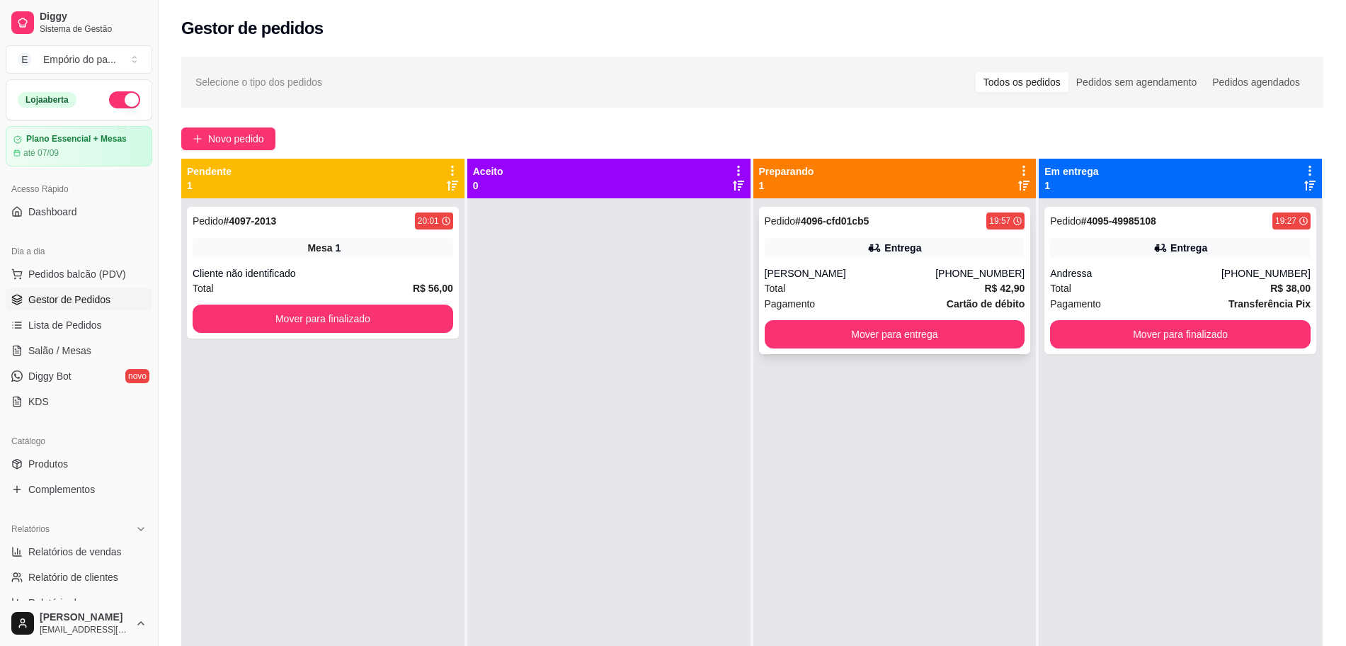
click at [887, 291] on div "Total R$ 42,90" at bounding box center [895, 288] width 261 height 16
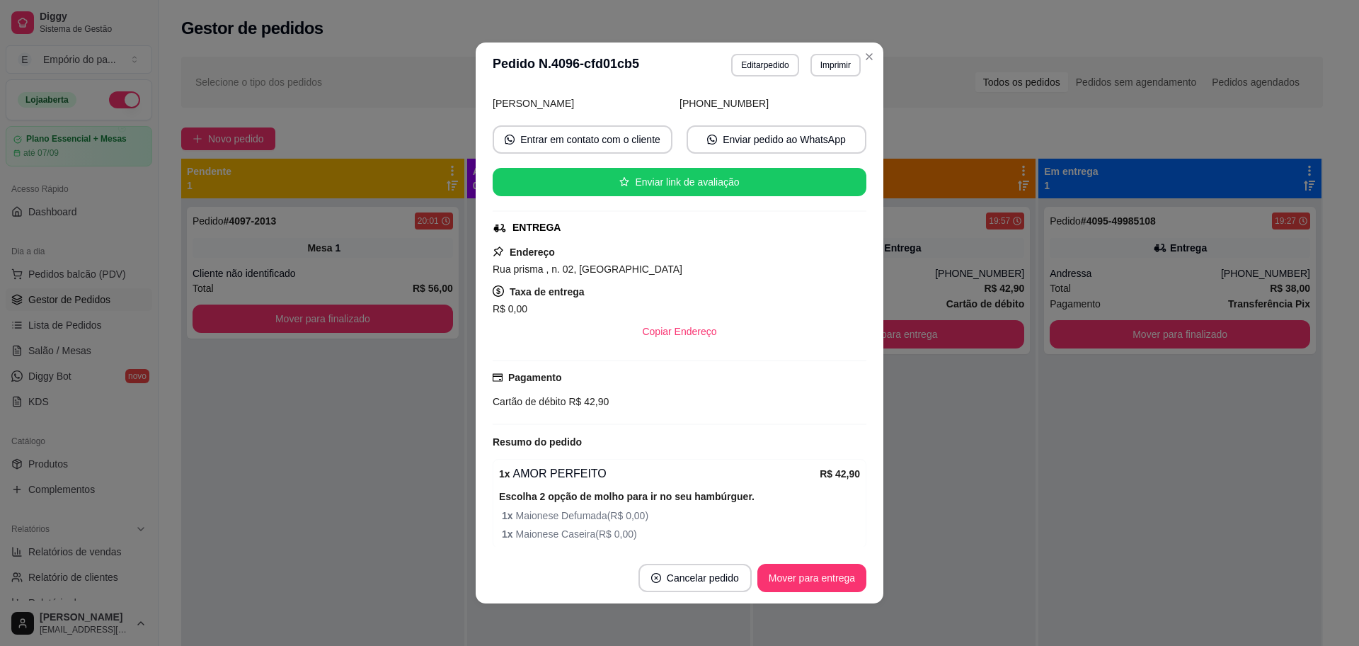
scroll to position [172, 0]
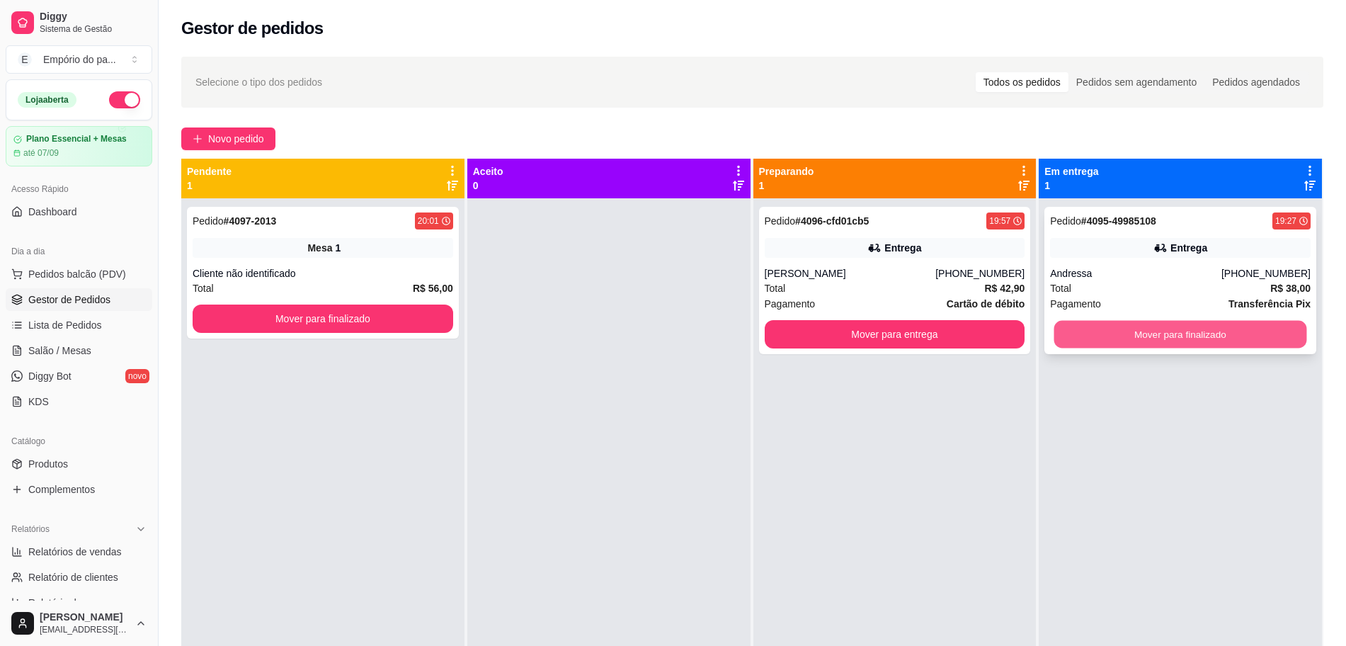
click at [1174, 337] on button "Mover para finalizado" at bounding box center [1180, 335] width 253 height 28
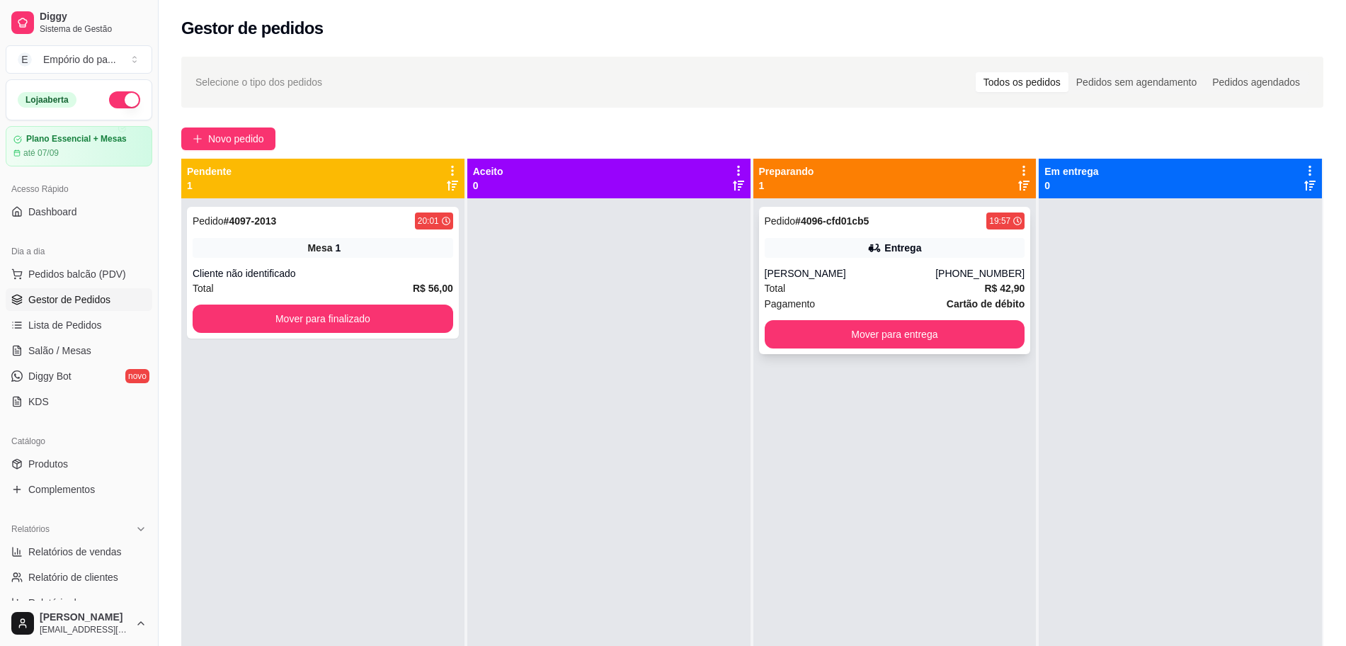
click at [827, 274] on div "[PERSON_NAME]" at bounding box center [850, 273] width 171 height 14
click at [217, 137] on span "Novo pedido" at bounding box center [236, 139] width 56 height 16
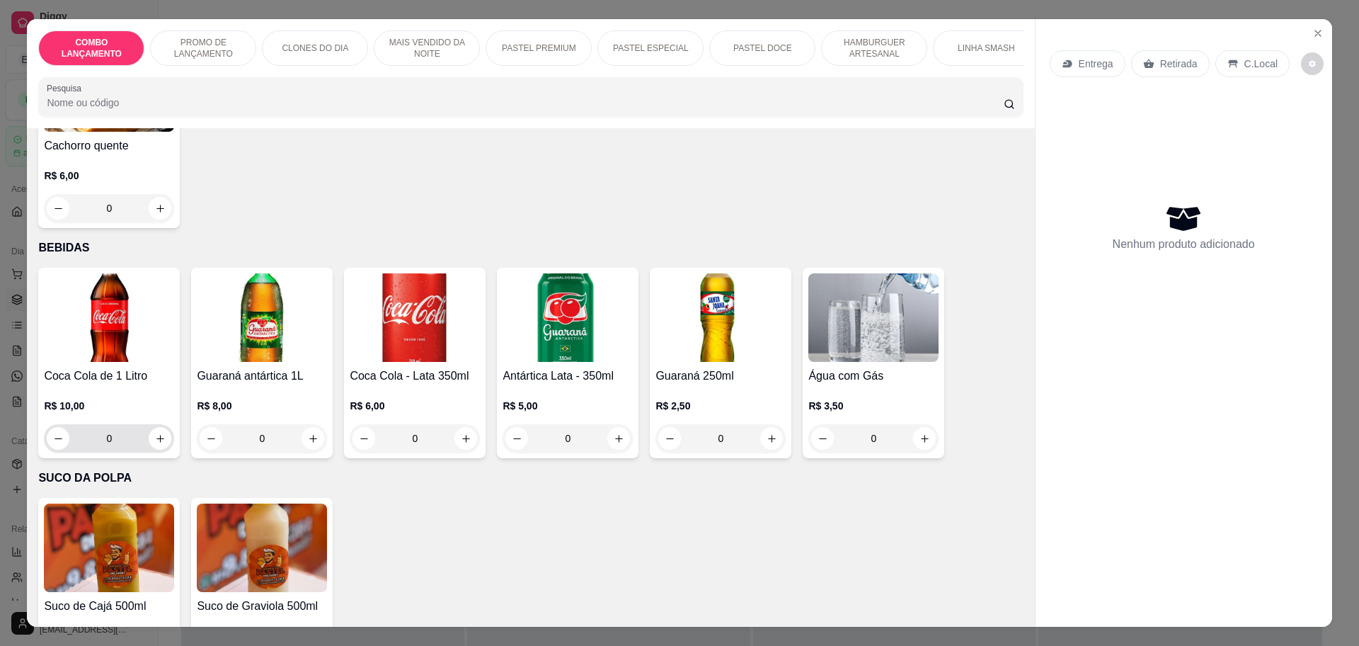
scroll to position [4439, 0]
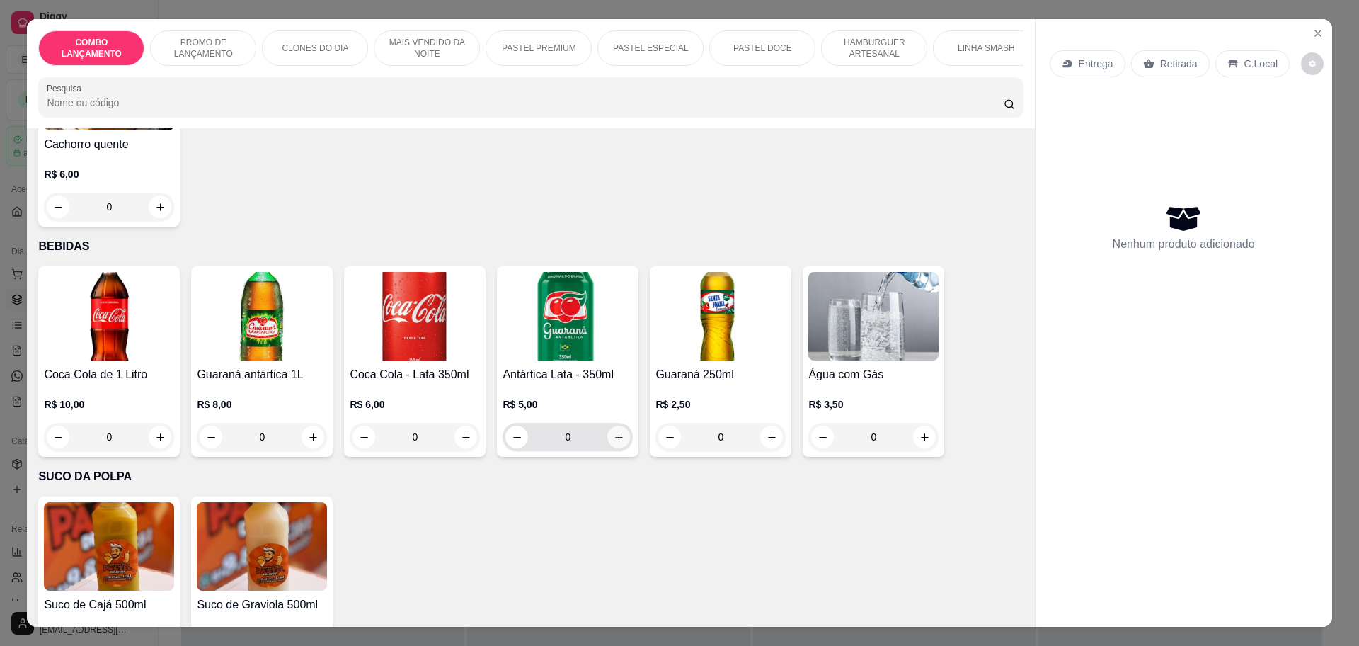
click at [607, 426] on button "increase-product-quantity" at bounding box center [618, 437] width 23 height 23
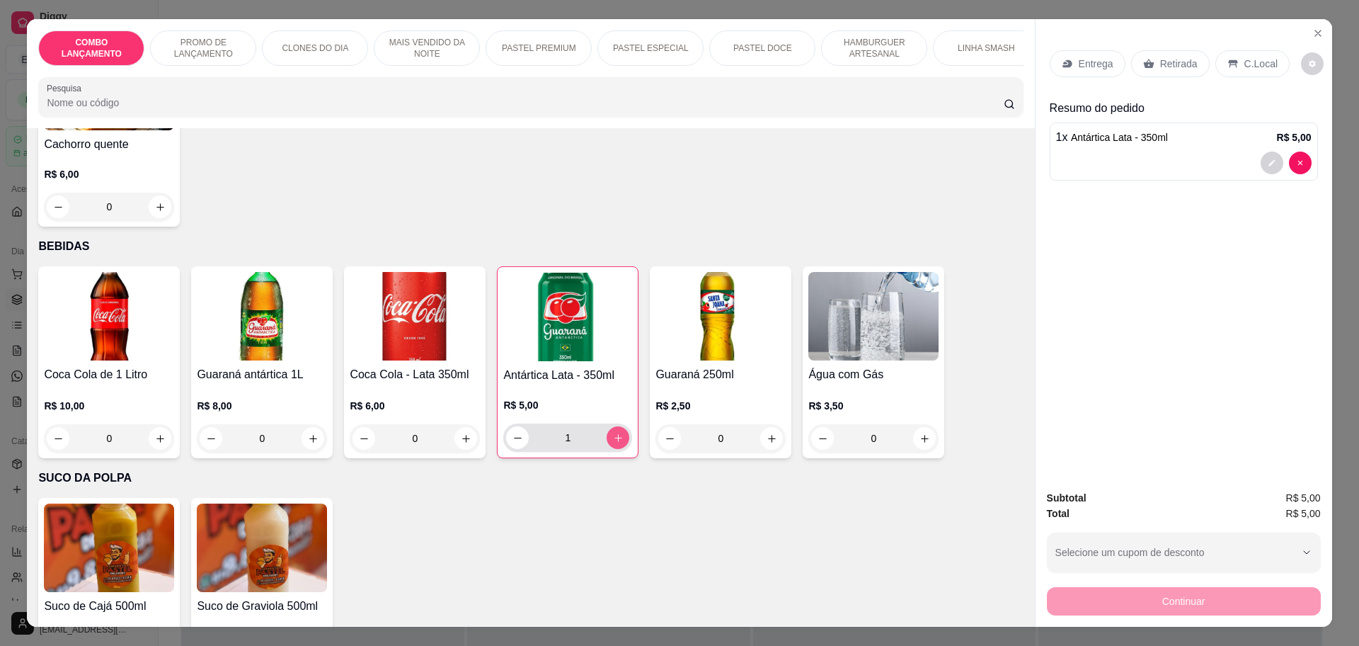
type input "1"
click at [1228, 61] on icon at bounding box center [1232, 64] width 9 height 8
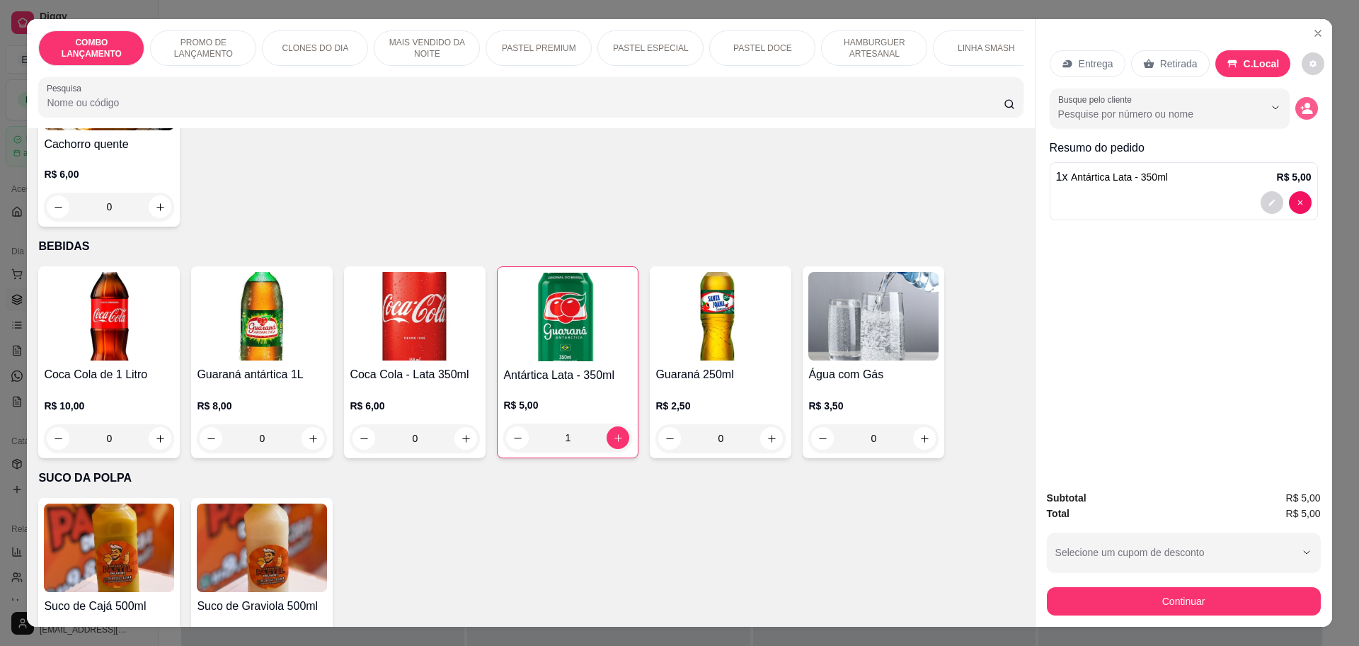
click at [1303, 108] on icon "decrease-product-quantity" at bounding box center [1307, 108] width 13 height 13
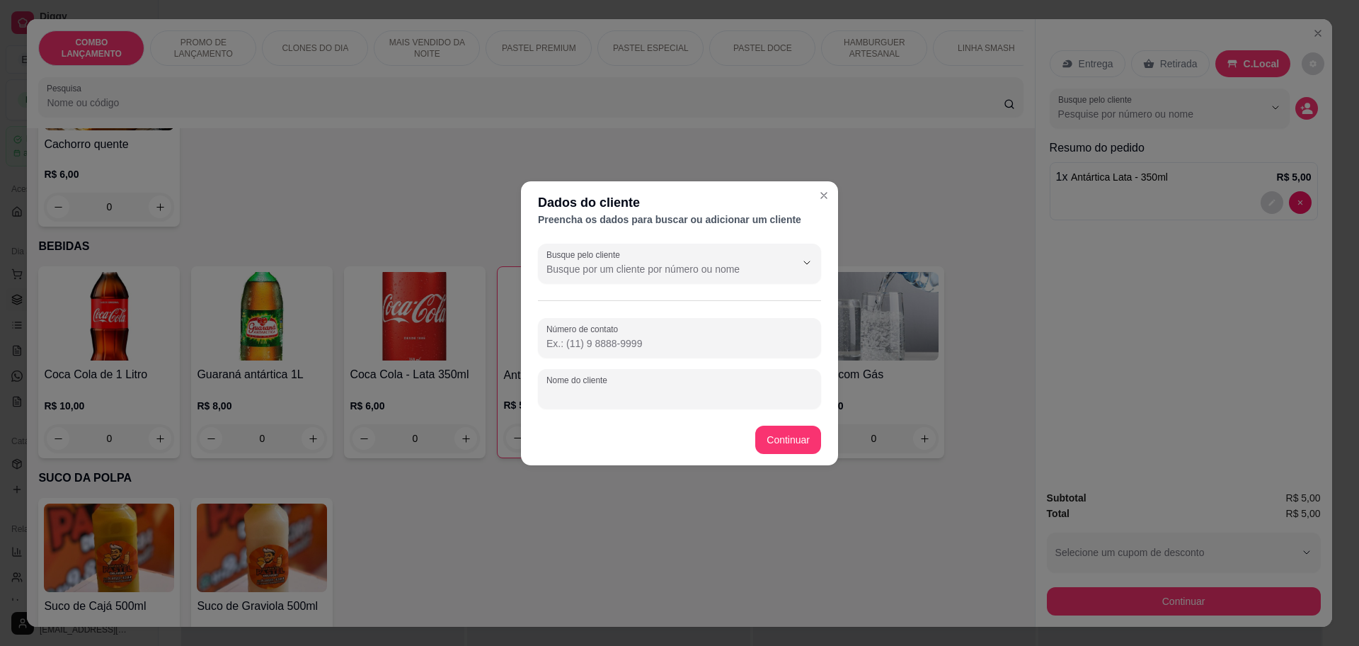
click at [629, 392] on input "Nome do cliente" at bounding box center [680, 394] width 266 height 14
type input "[PERSON_NAME]"
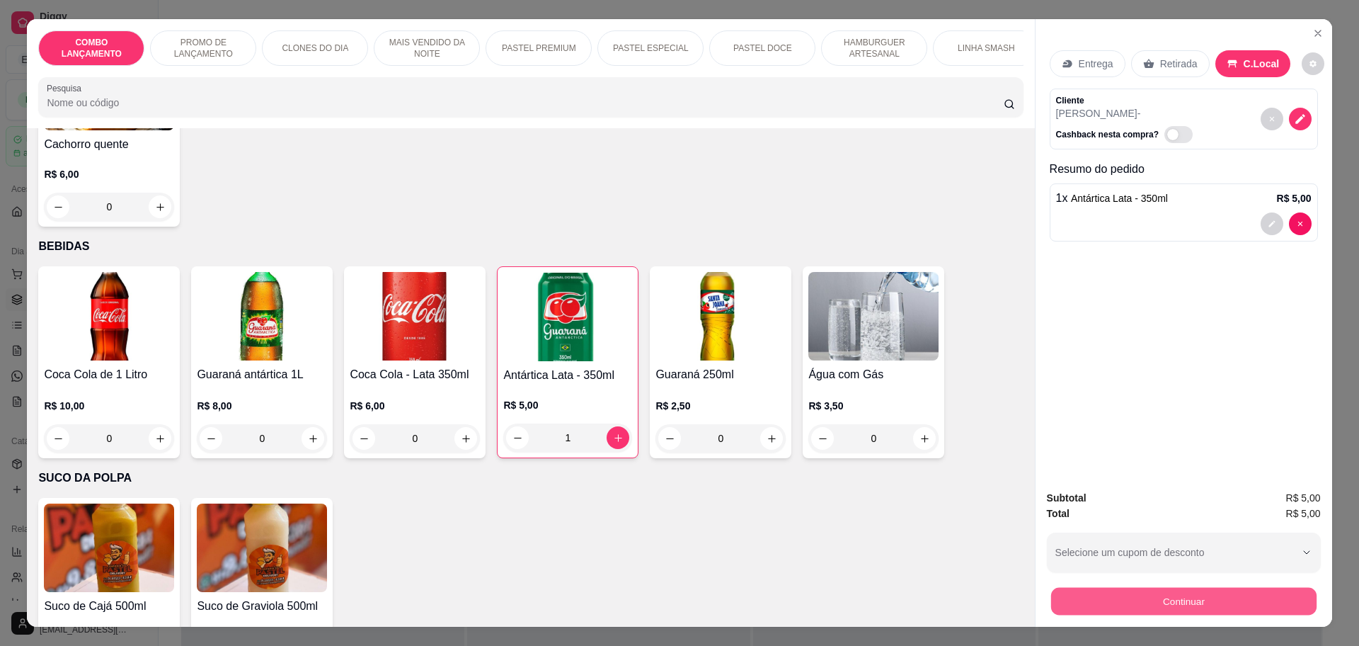
click at [1256, 612] on button "Continuar" at bounding box center [1184, 601] width 266 height 28
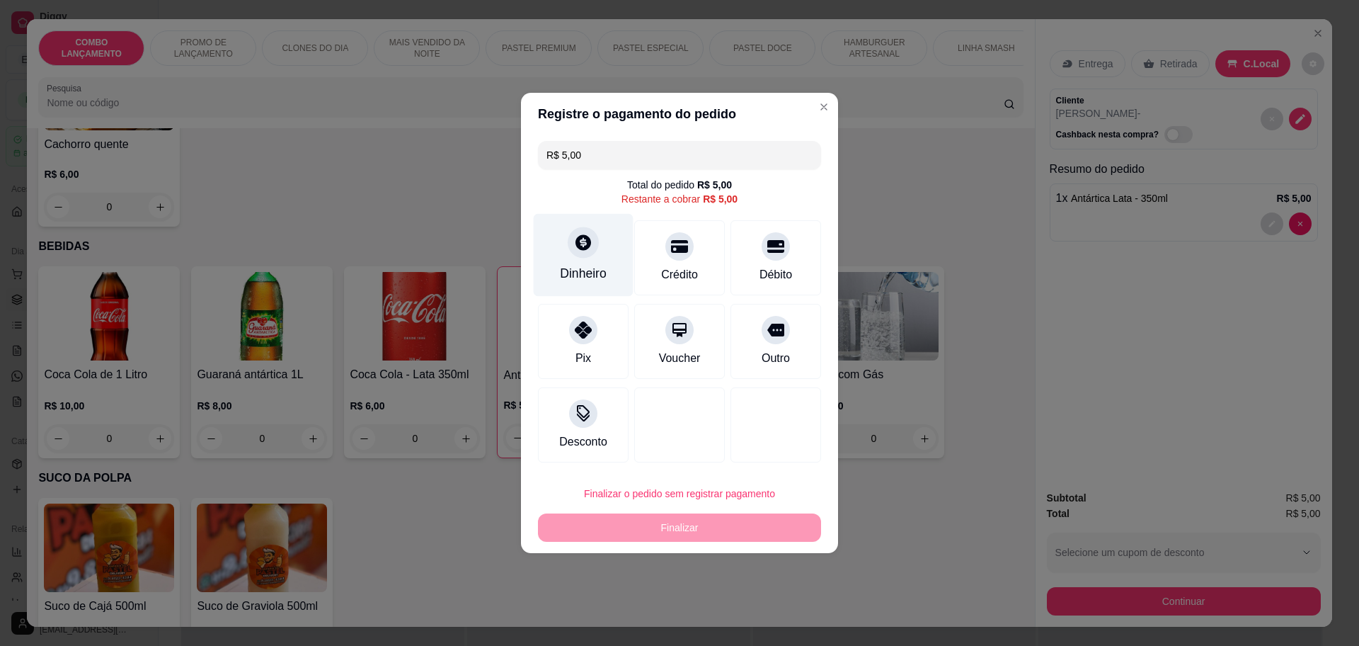
click at [595, 247] on div at bounding box center [583, 242] width 31 height 31
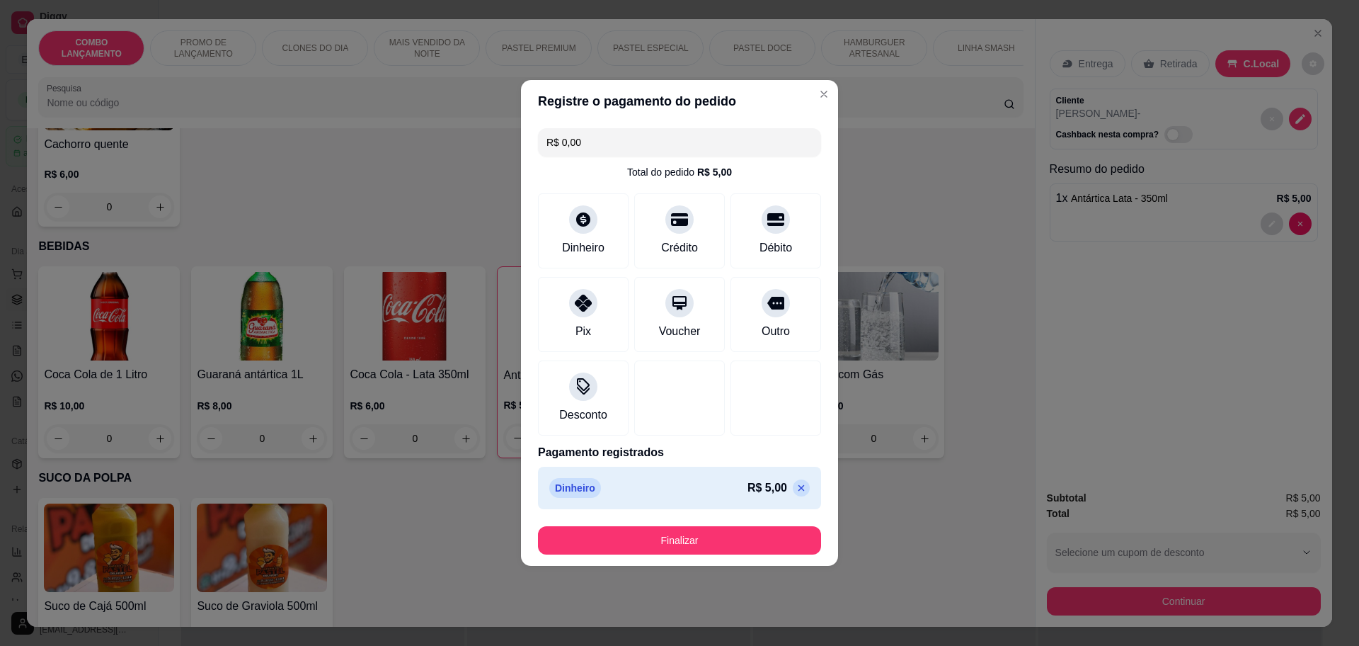
type input "R$ 0,00"
click at [765, 540] on button "Finalizar" at bounding box center [679, 540] width 283 height 28
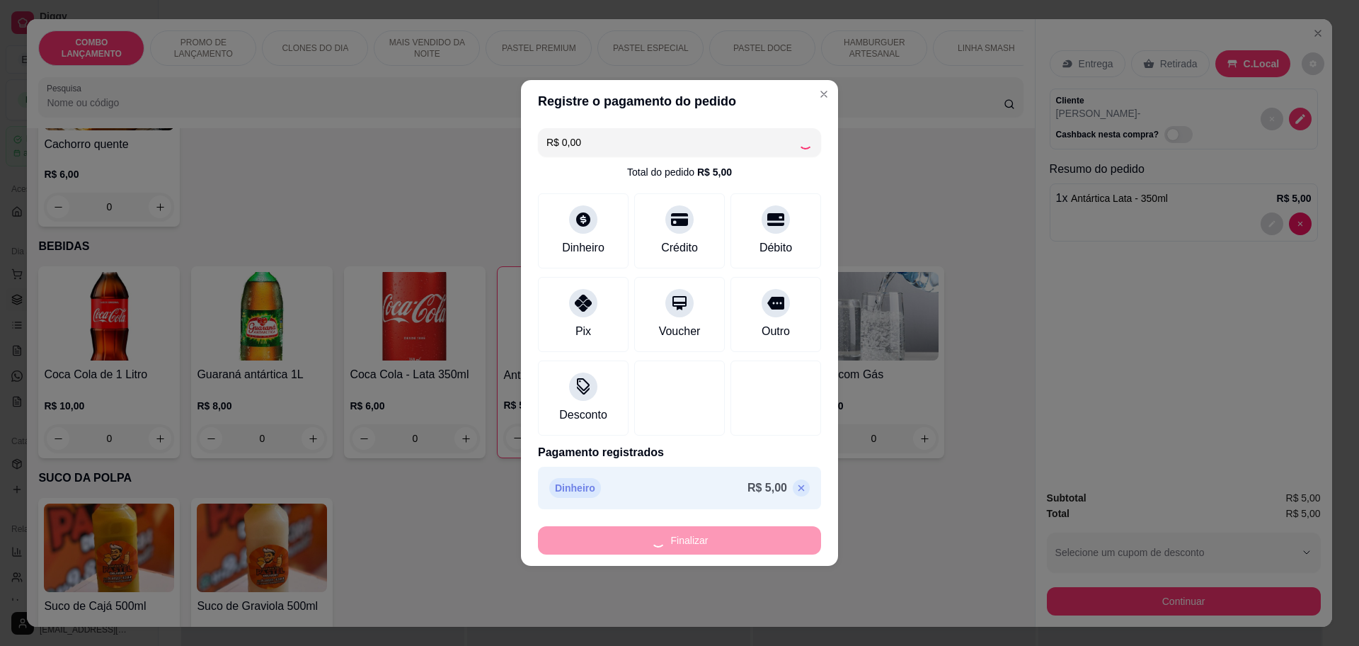
type input "0"
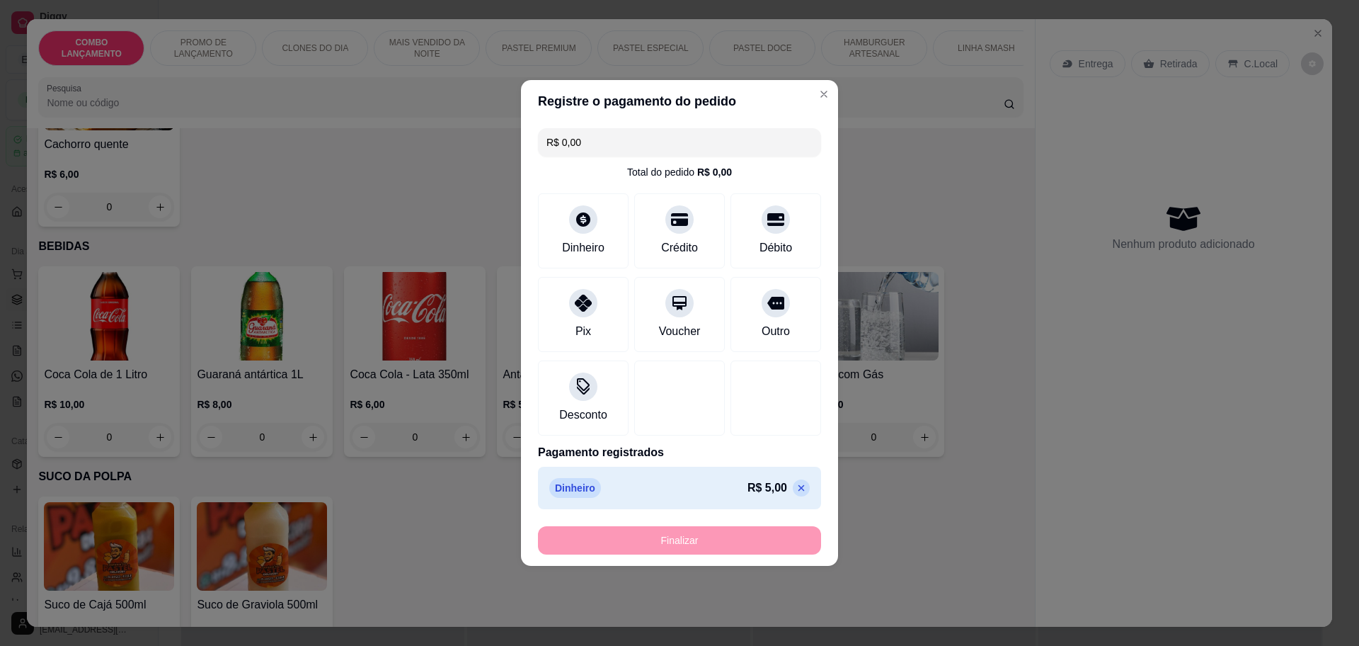
type input "-R$ 5,00"
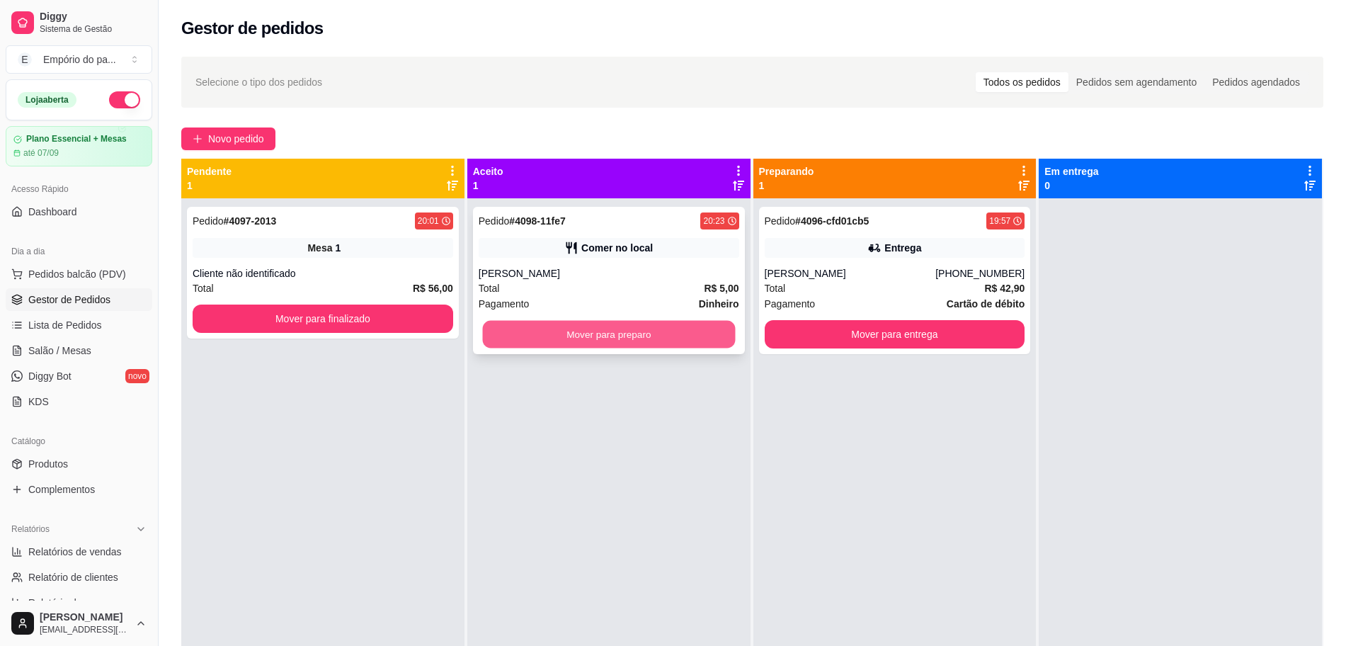
click at [660, 332] on button "Mover para preparo" at bounding box center [608, 335] width 253 height 28
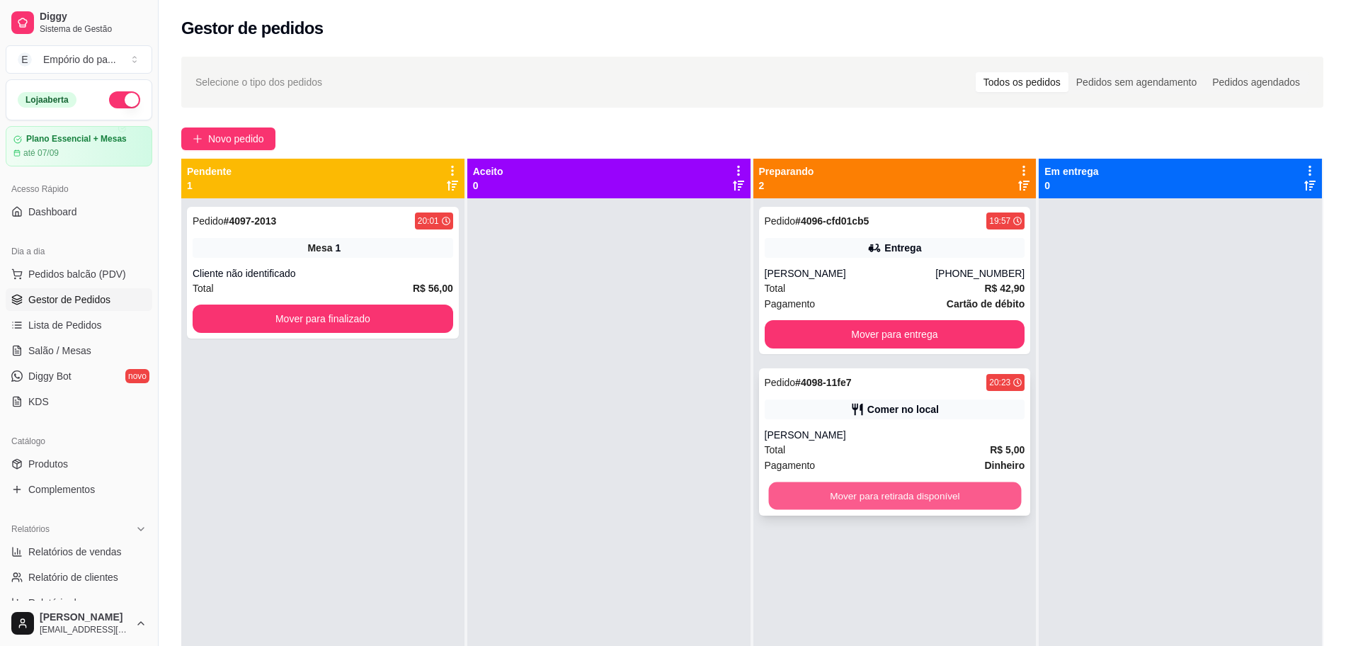
click at [860, 499] on button "Mover para retirada disponível" at bounding box center [894, 496] width 253 height 28
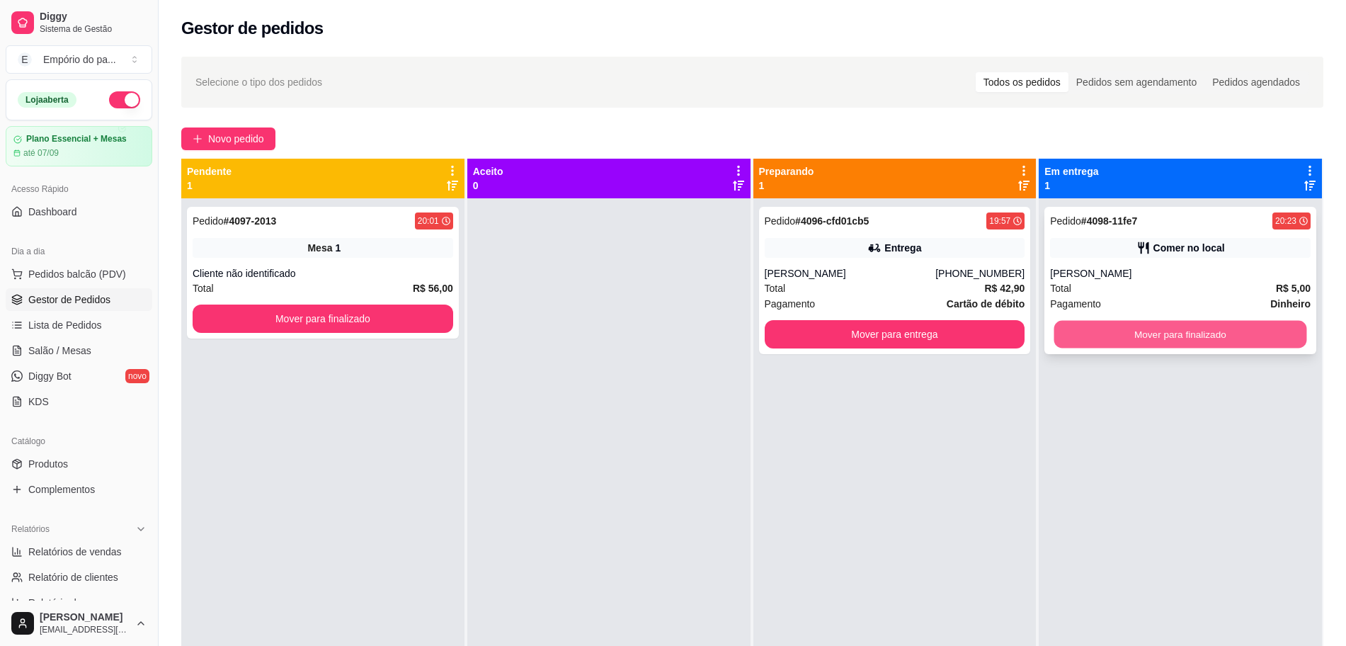
click at [1154, 341] on button "Mover para finalizado" at bounding box center [1180, 335] width 253 height 28
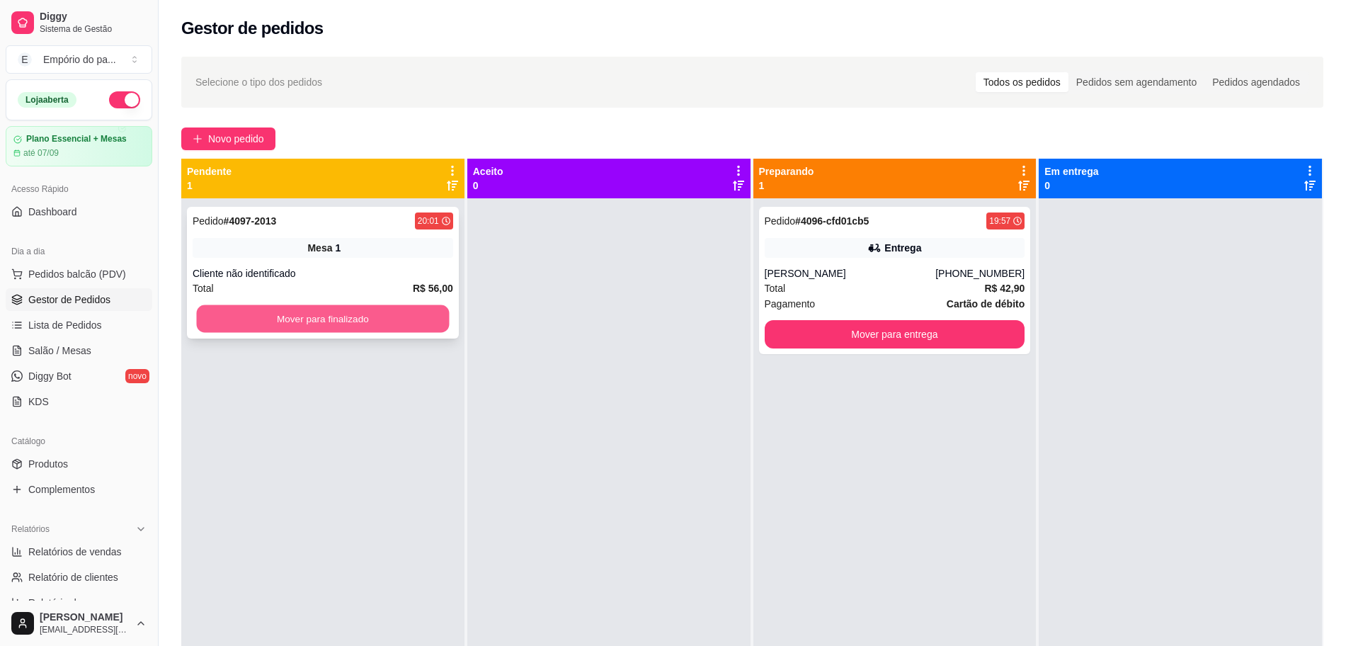
click at [387, 317] on button "Mover para finalizado" at bounding box center [323, 319] width 253 height 28
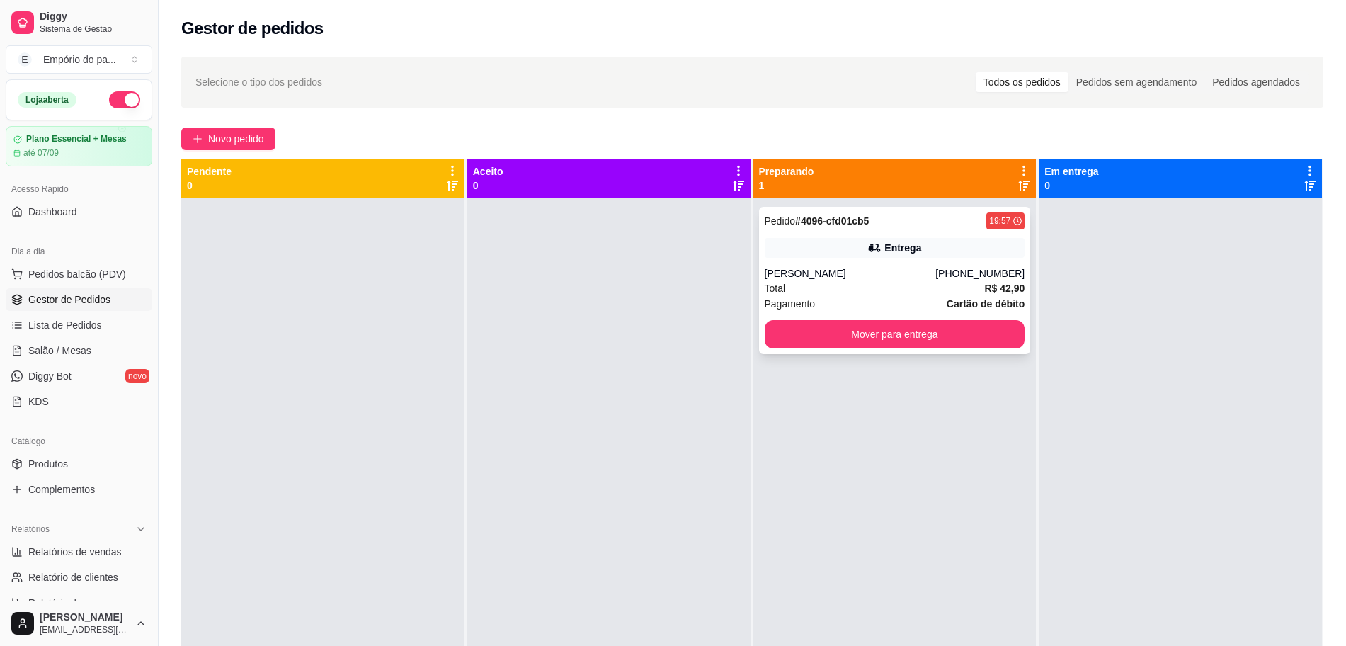
click at [857, 290] on div "Total R$ 42,90" at bounding box center [895, 288] width 261 height 16
click at [847, 333] on button "Mover para entrega" at bounding box center [895, 334] width 261 height 28
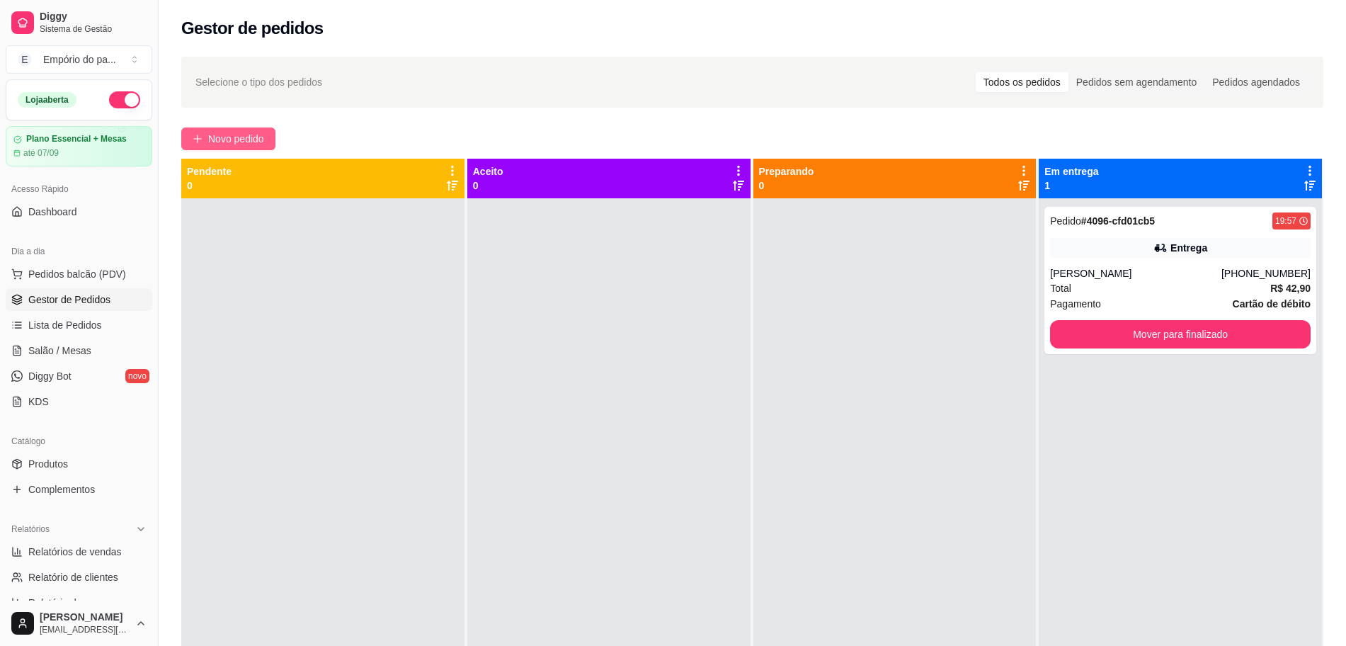
click at [236, 135] on span "Novo pedido" at bounding box center [236, 139] width 56 height 16
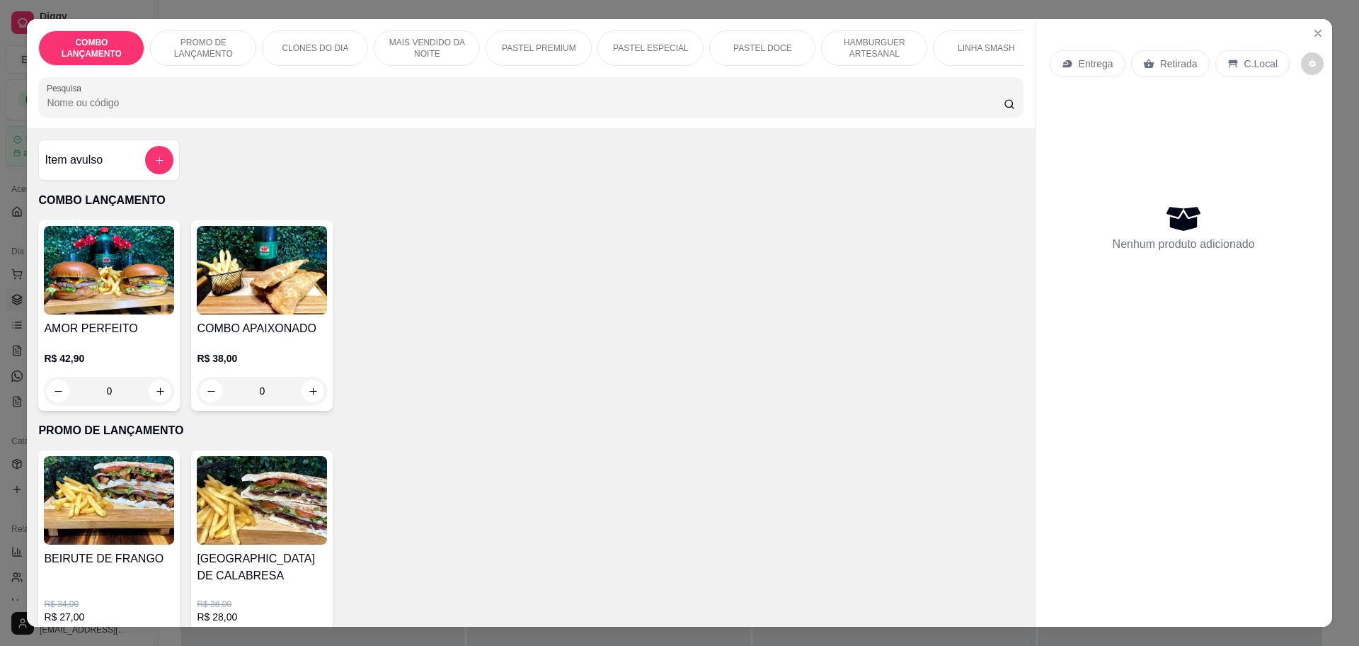
click at [1160, 64] on p "Retirada" at bounding box center [1179, 64] width 38 height 14
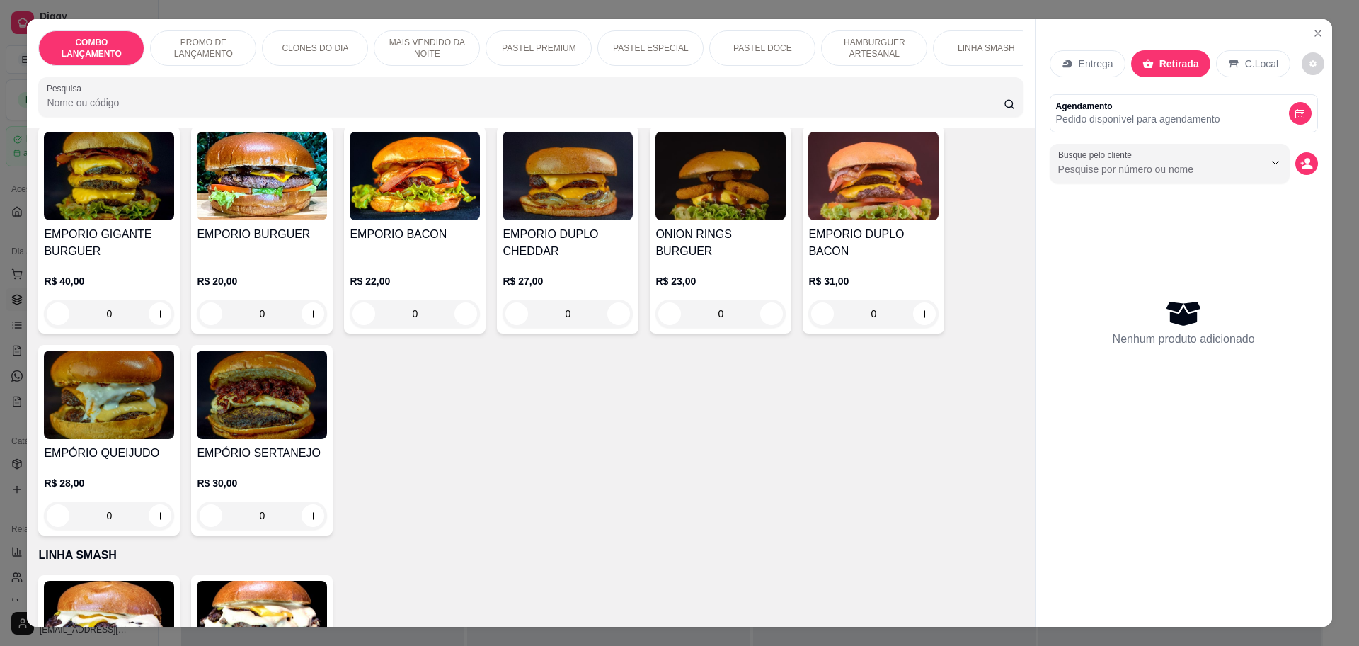
click at [540, 274] on div "R$ 27,00 0" at bounding box center [568, 301] width 130 height 54
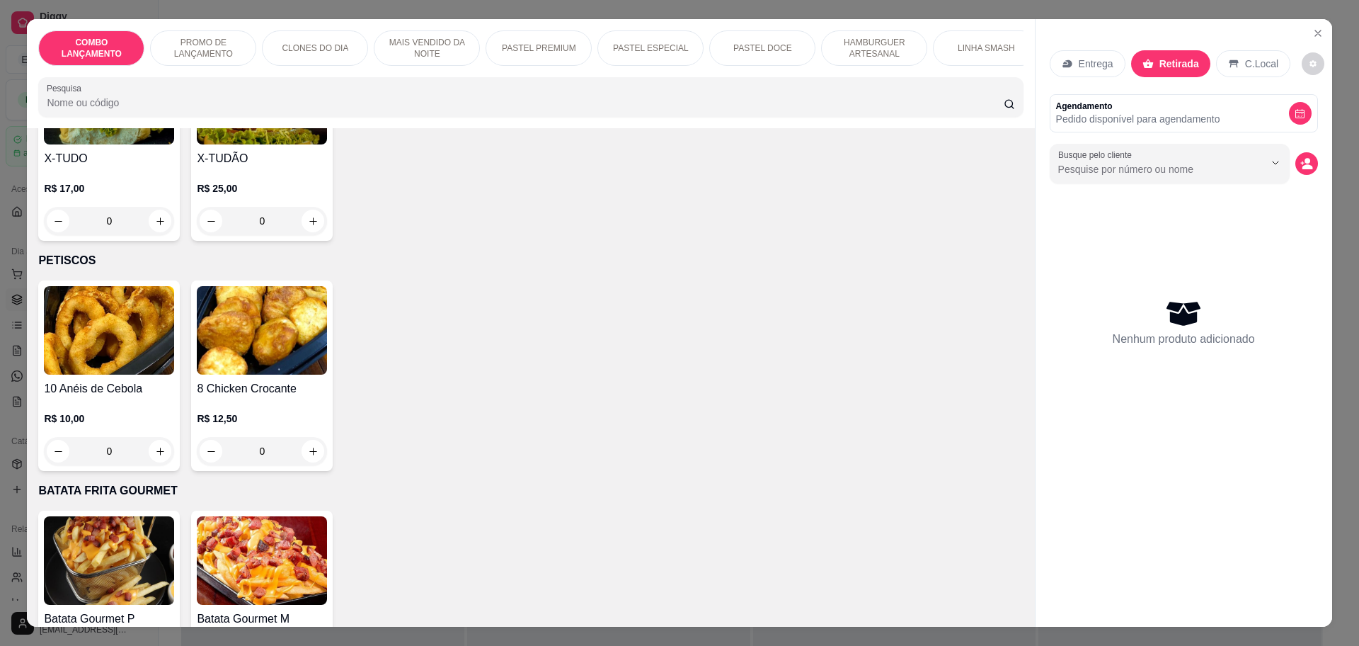
scroll to position [3098, 0]
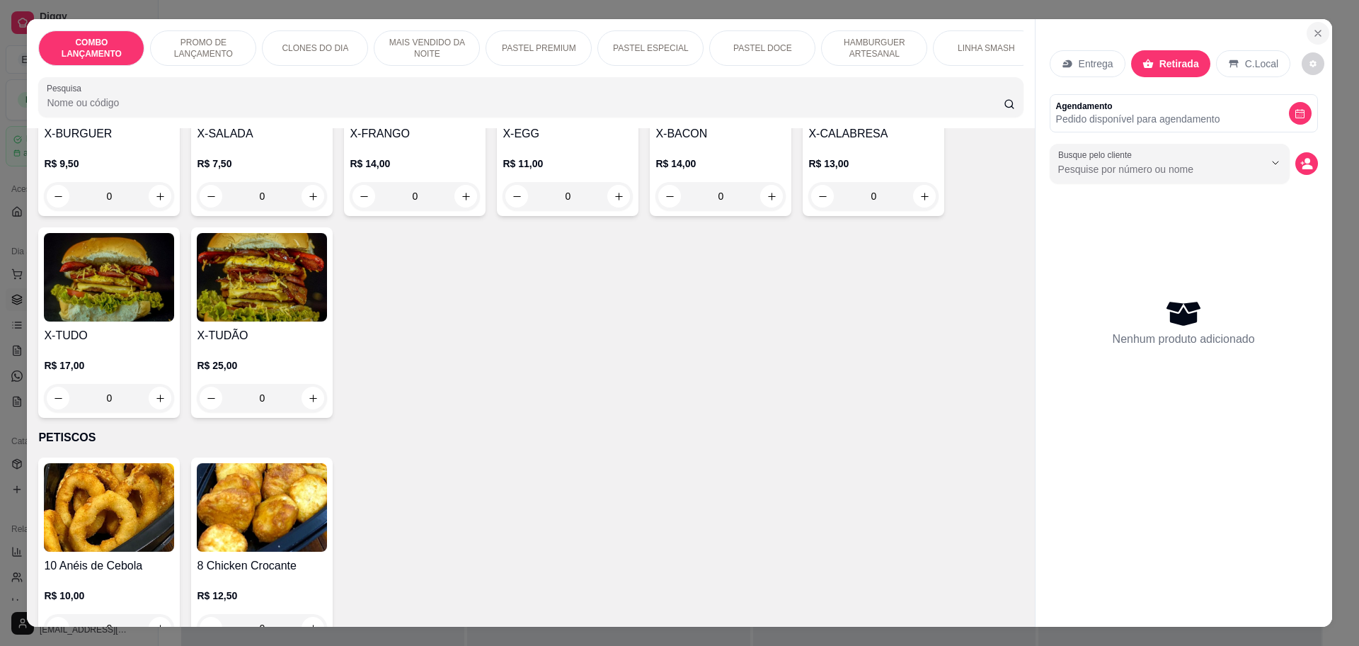
click at [1314, 37] on icon "Close" at bounding box center [1318, 33] width 11 height 11
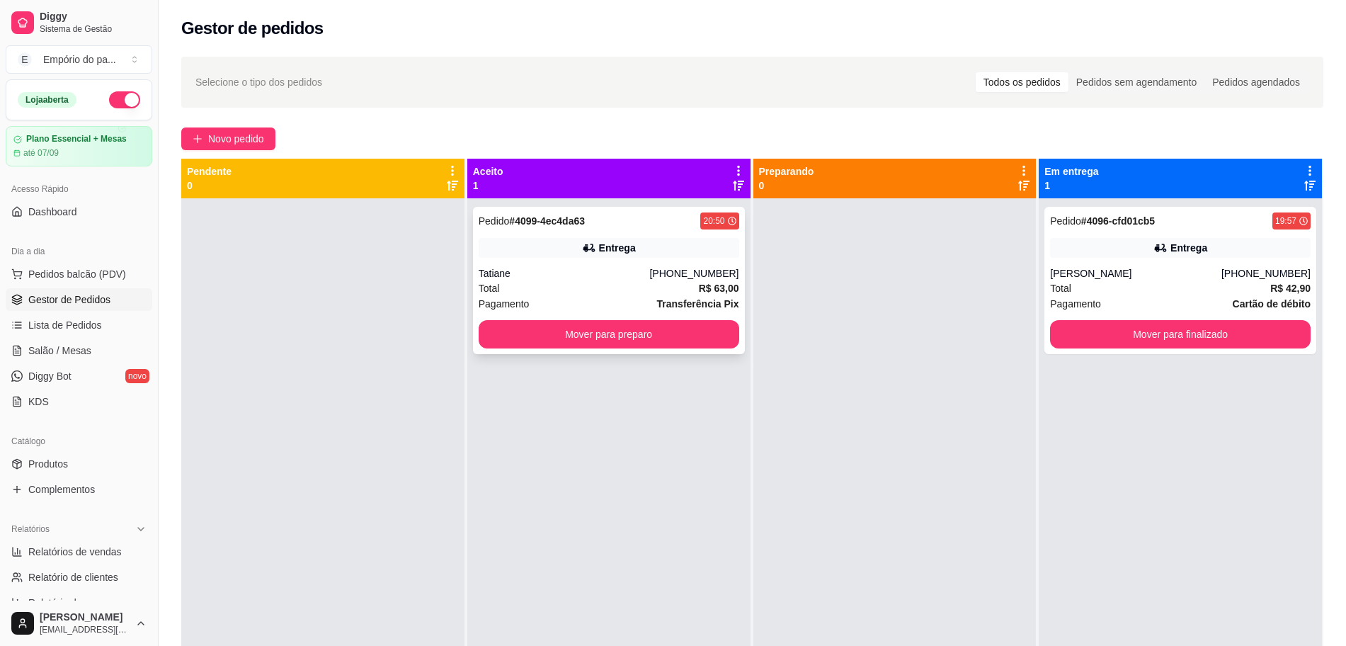
click at [569, 301] on div "Pagamento Transferência Pix" at bounding box center [609, 304] width 261 height 16
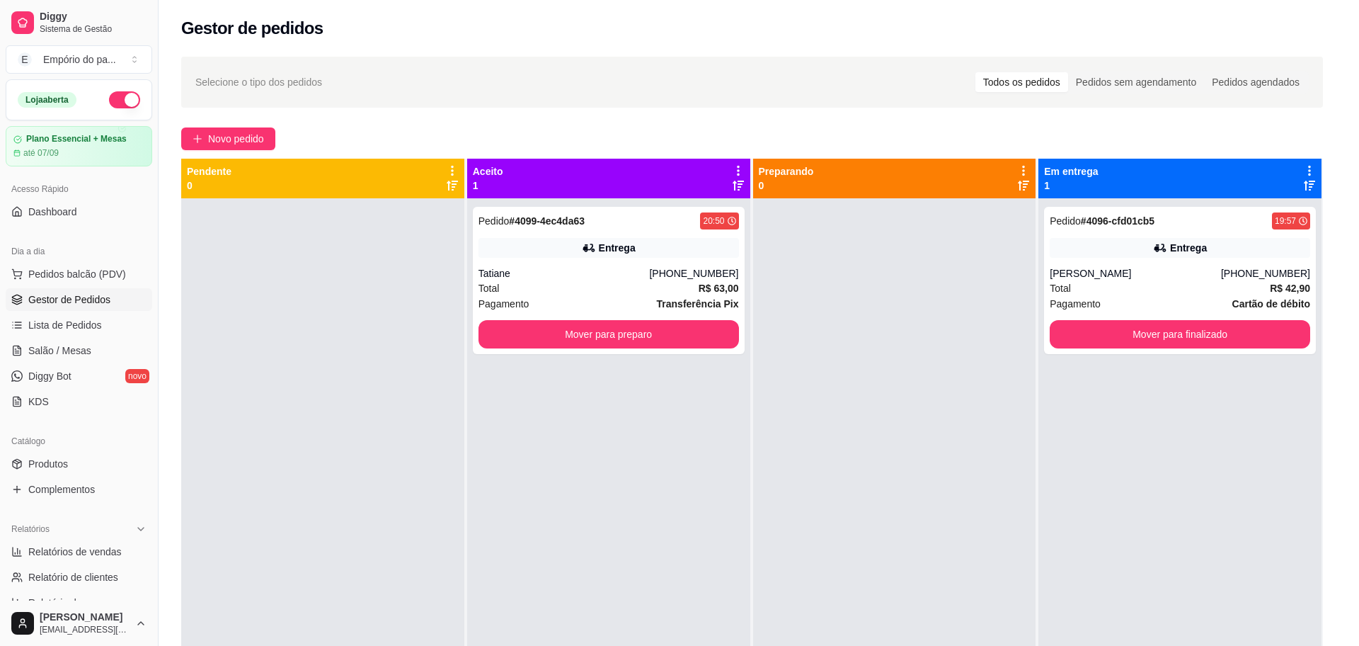
scroll to position [409, 0]
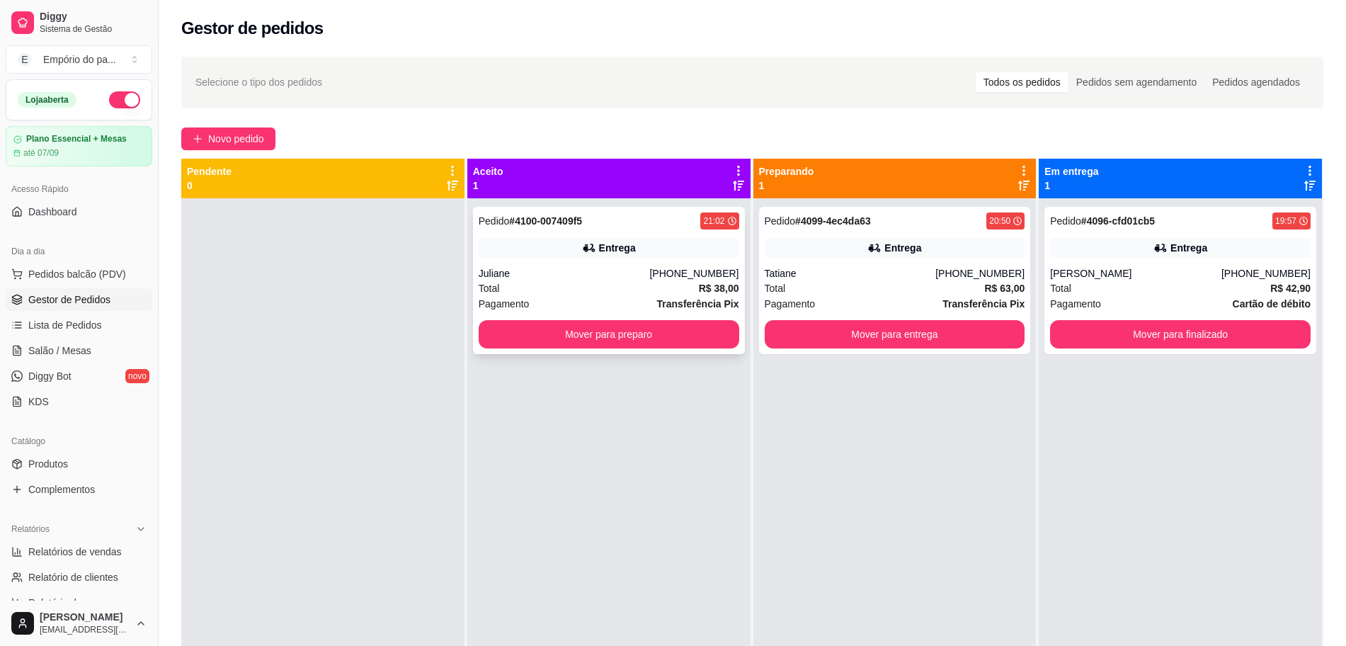
click at [565, 304] on div "Pagamento Transferência Pix" at bounding box center [609, 304] width 261 height 16
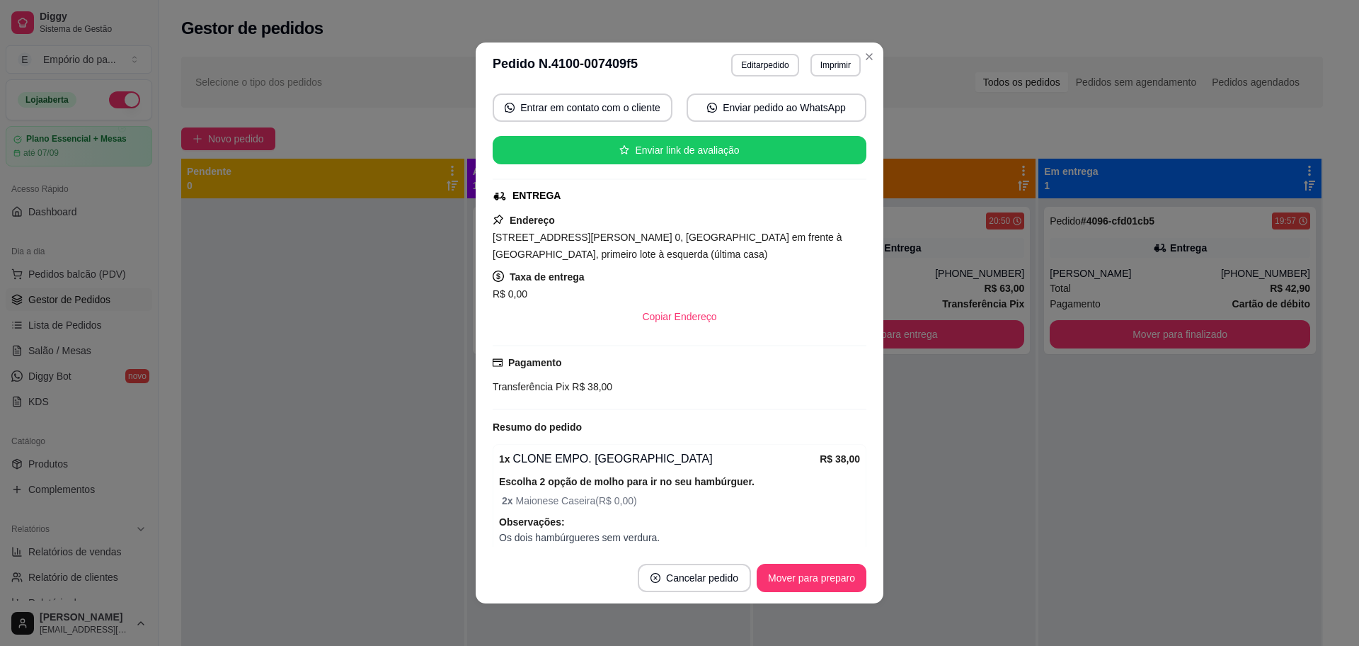
scroll to position [30, 0]
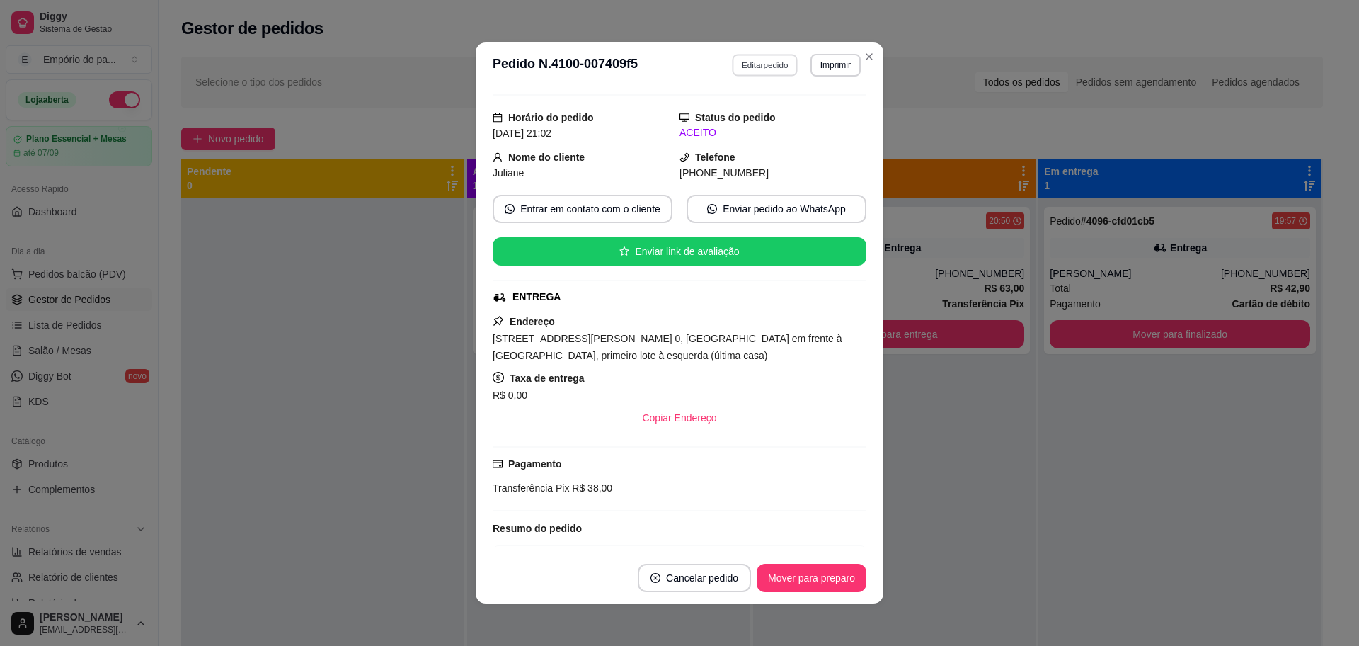
click at [747, 67] on button "Editar pedido" at bounding box center [766, 65] width 66 height 22
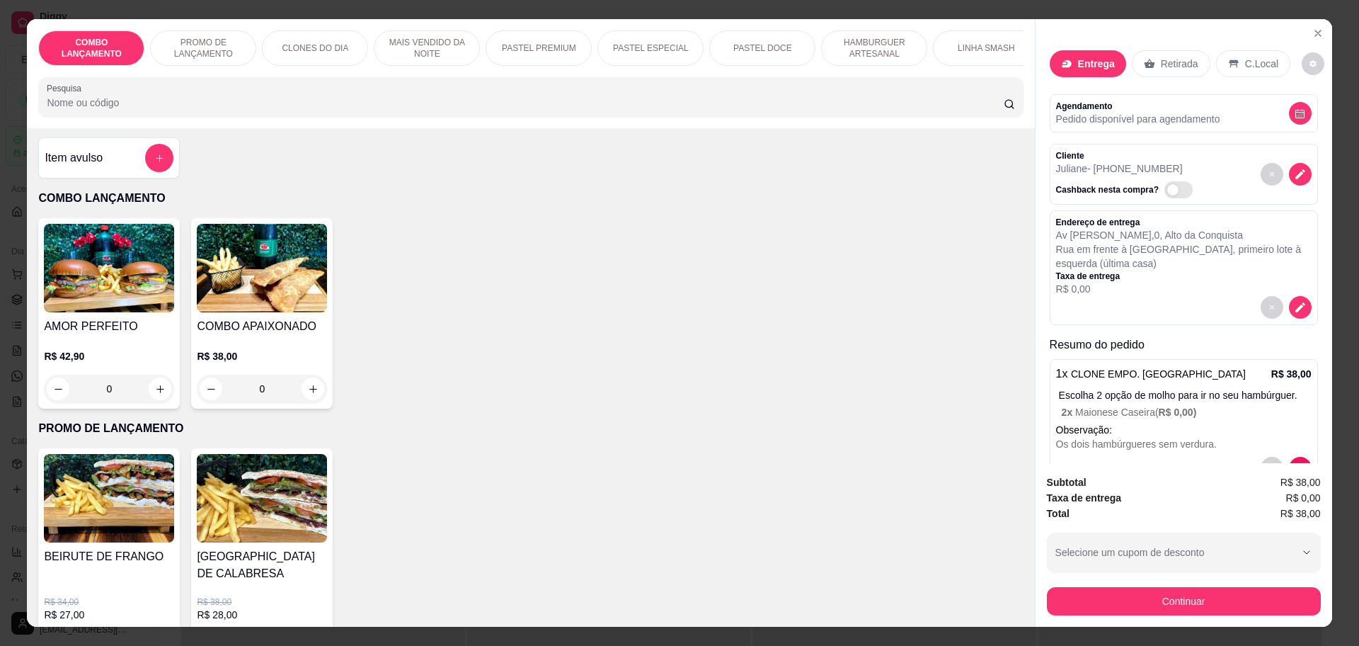
scroll to position [0, 0]
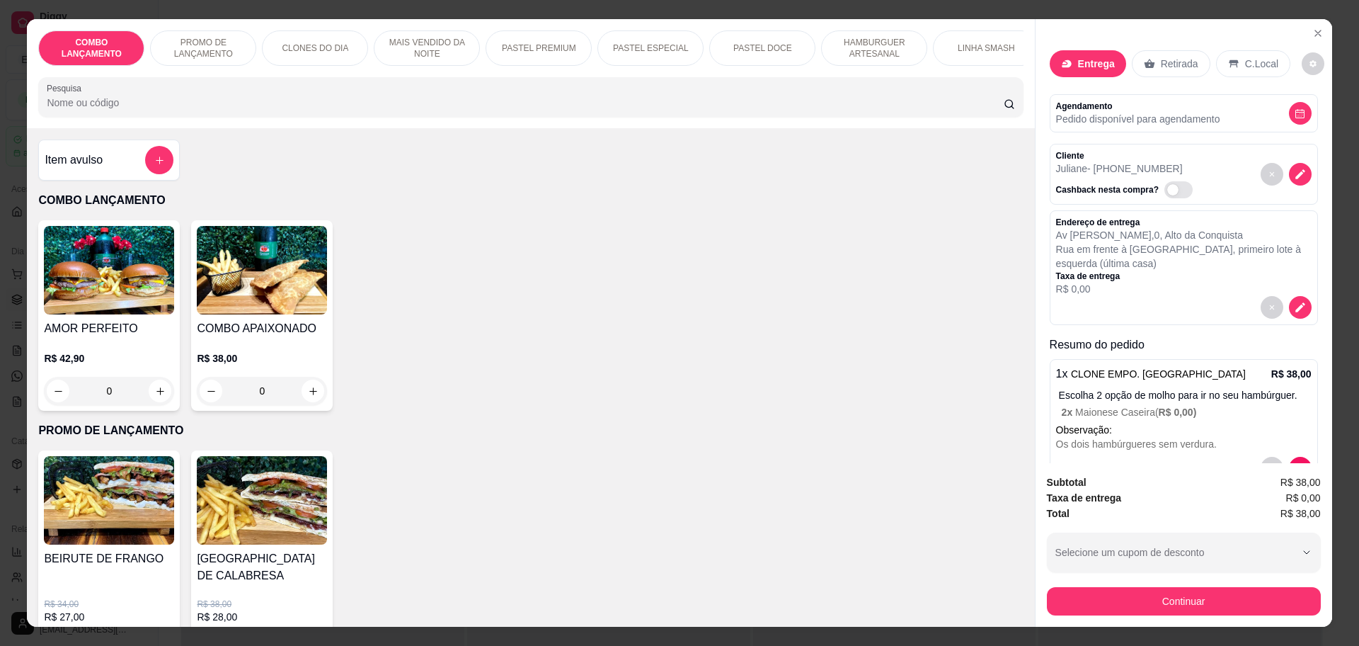
click at [155, 404] on div "0" at bounding box center [109, 391] width 130 height 28
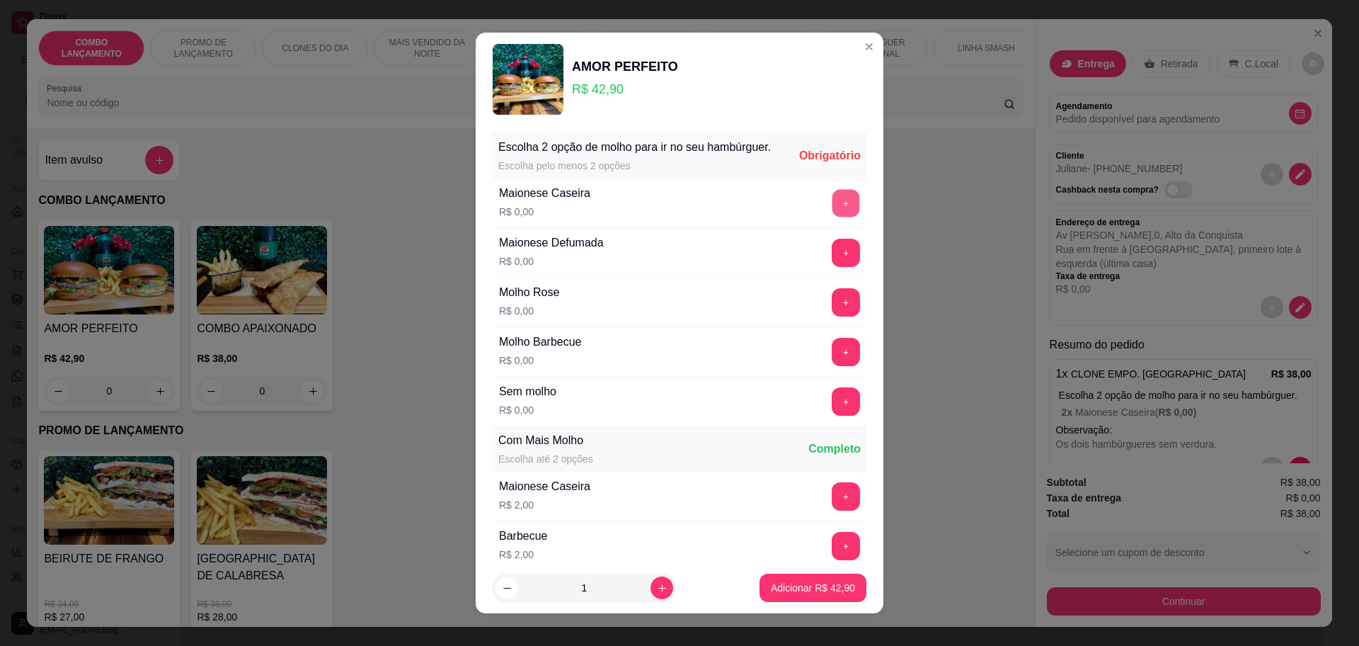
click at [833, 217] on button "+" at bounding box center [847, 203] width 28 height 28
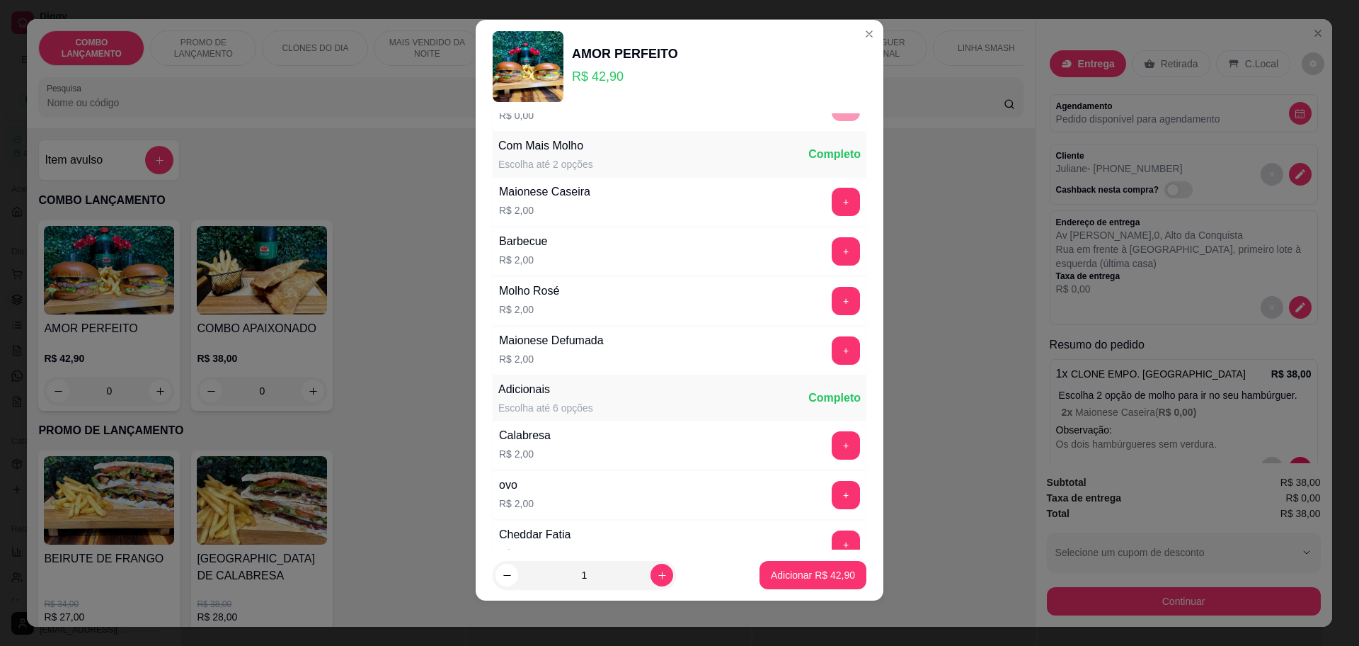
scroll to position [300, 0]
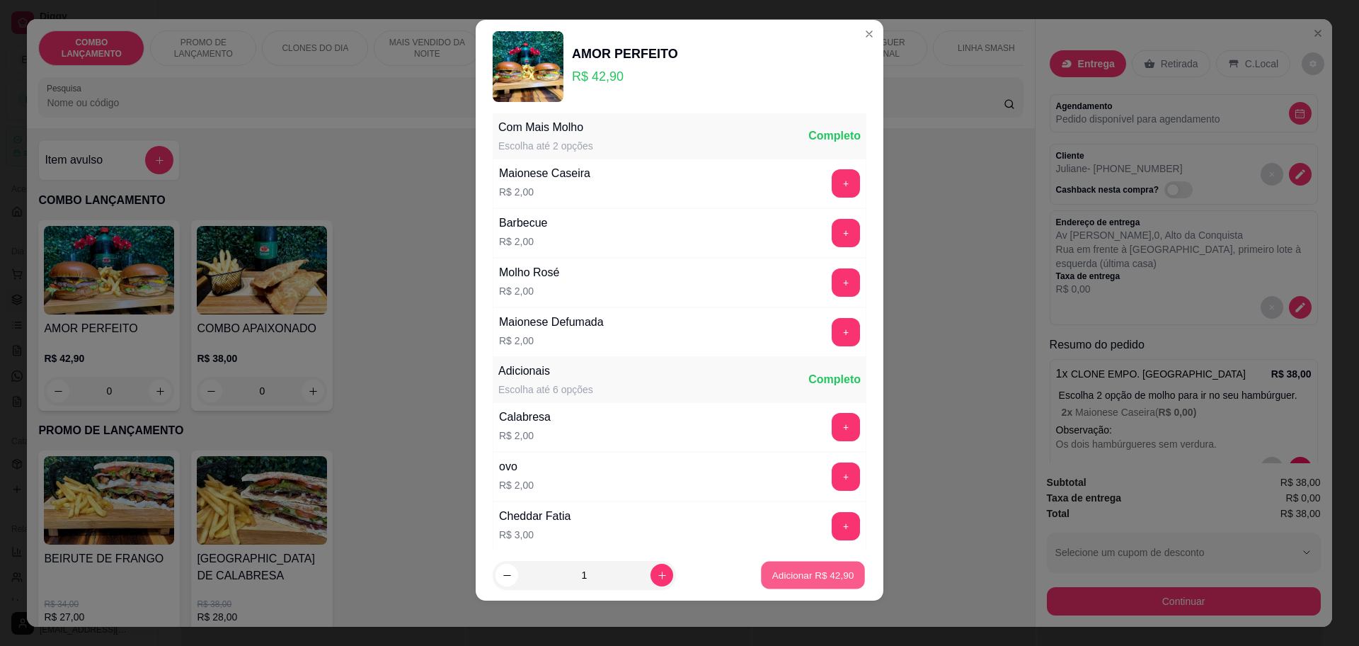
click at [821, 571] on p "Adicionar R$ 42,90" at bounding box center [813, 575] width 82 height 13
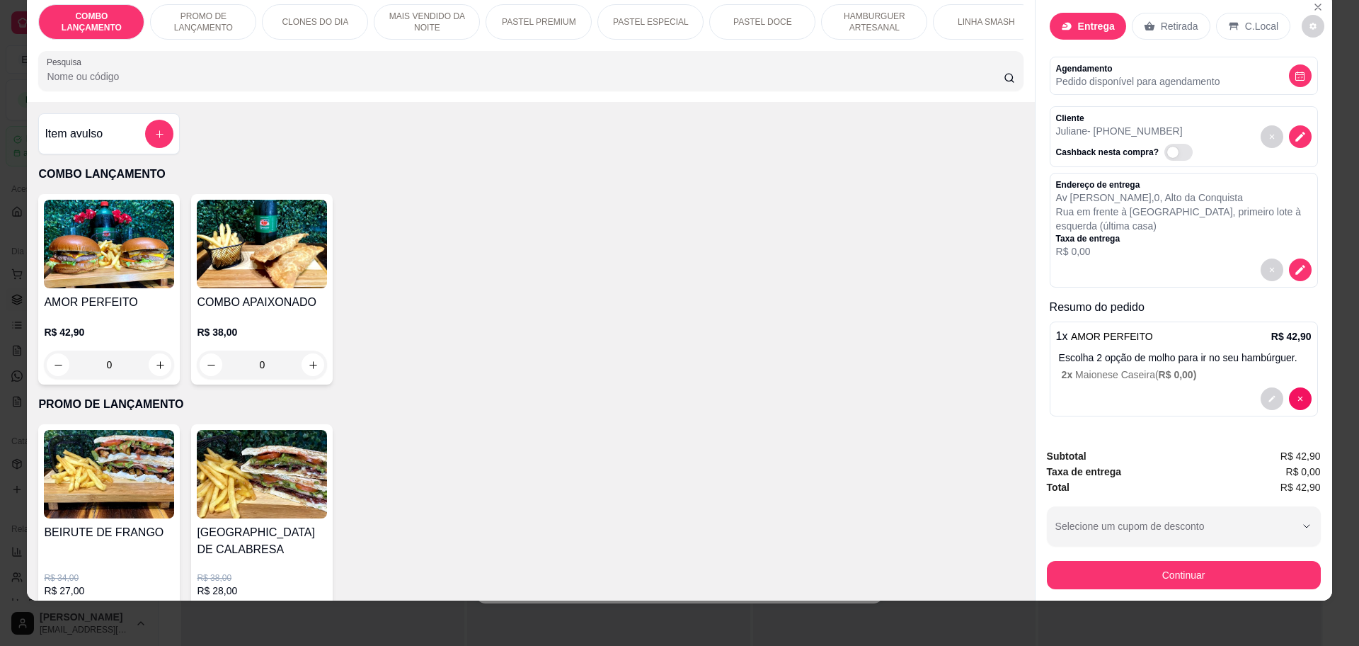
scroll to position [25, 0]
click at [1145, 566] on button "Continuar" at bounding box center [1184, 575] width 274 height 28
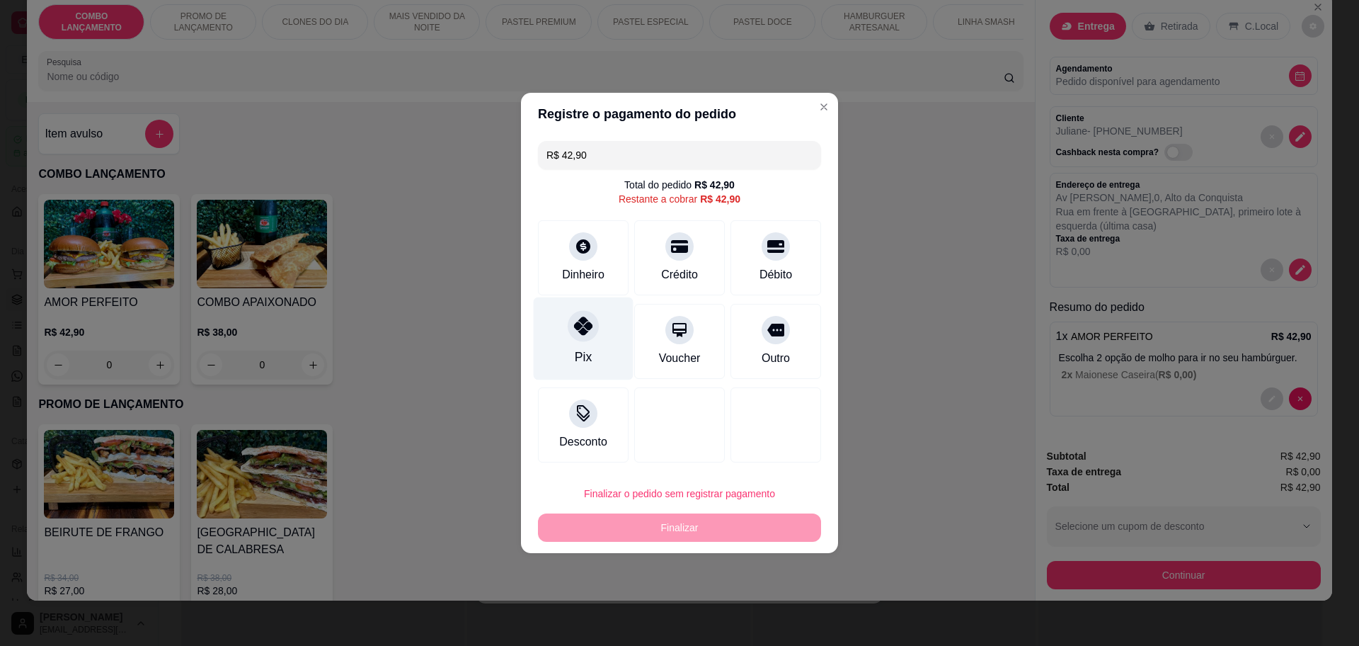
click at [585, 330] on icon at bounding box center [583, 325] width 18 height 18
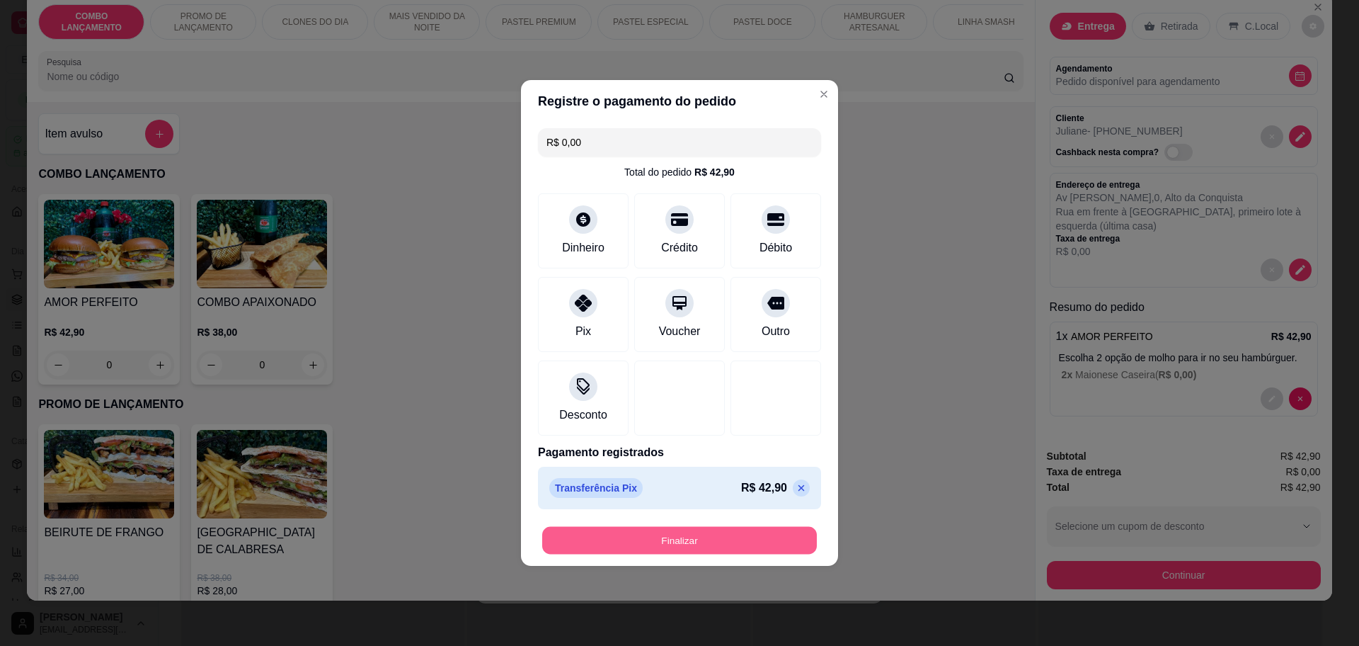
click at [666, 543] on button "Finalizar" at bounding box center [679, 541] width 275 height 28
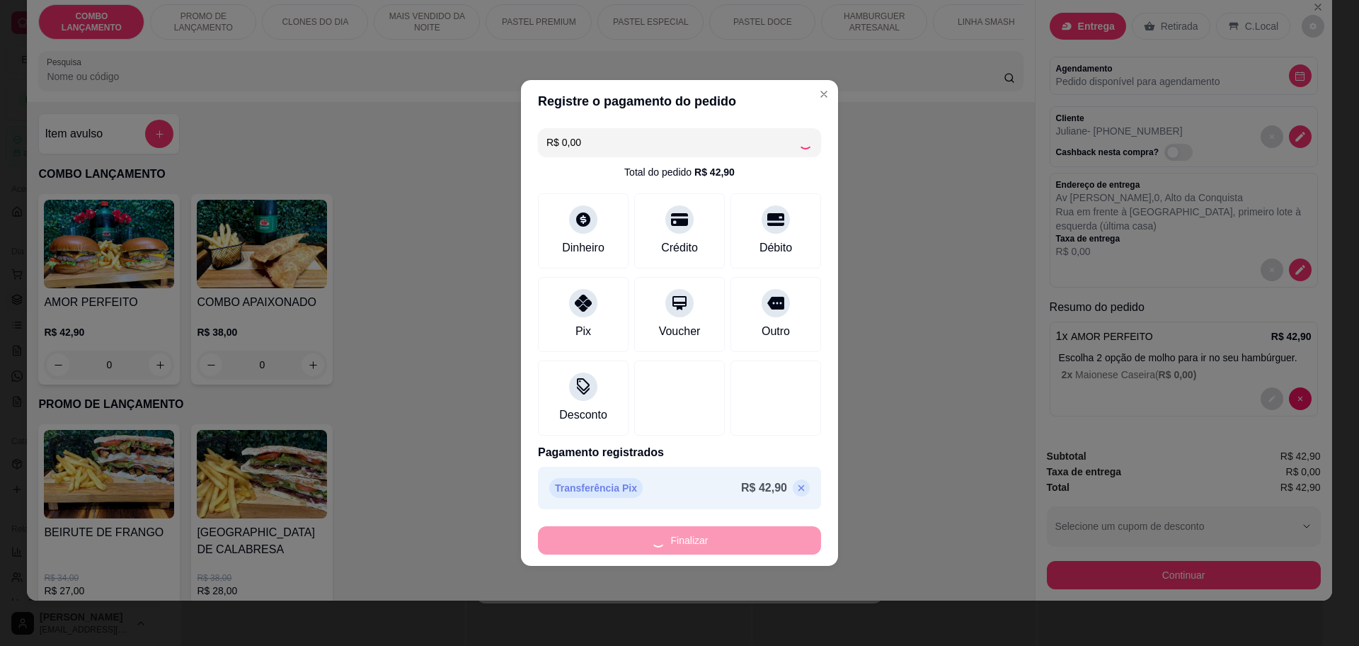
type input "-R$ 42,90"
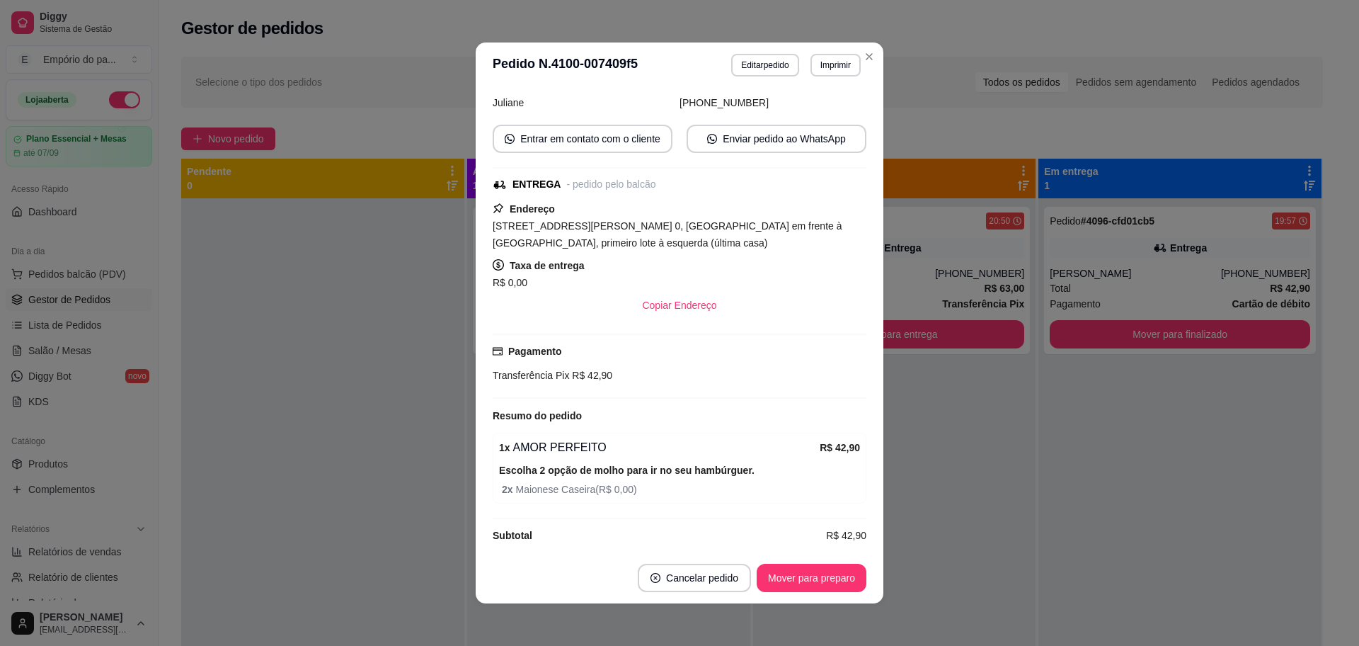
scroll to position [144, 0]
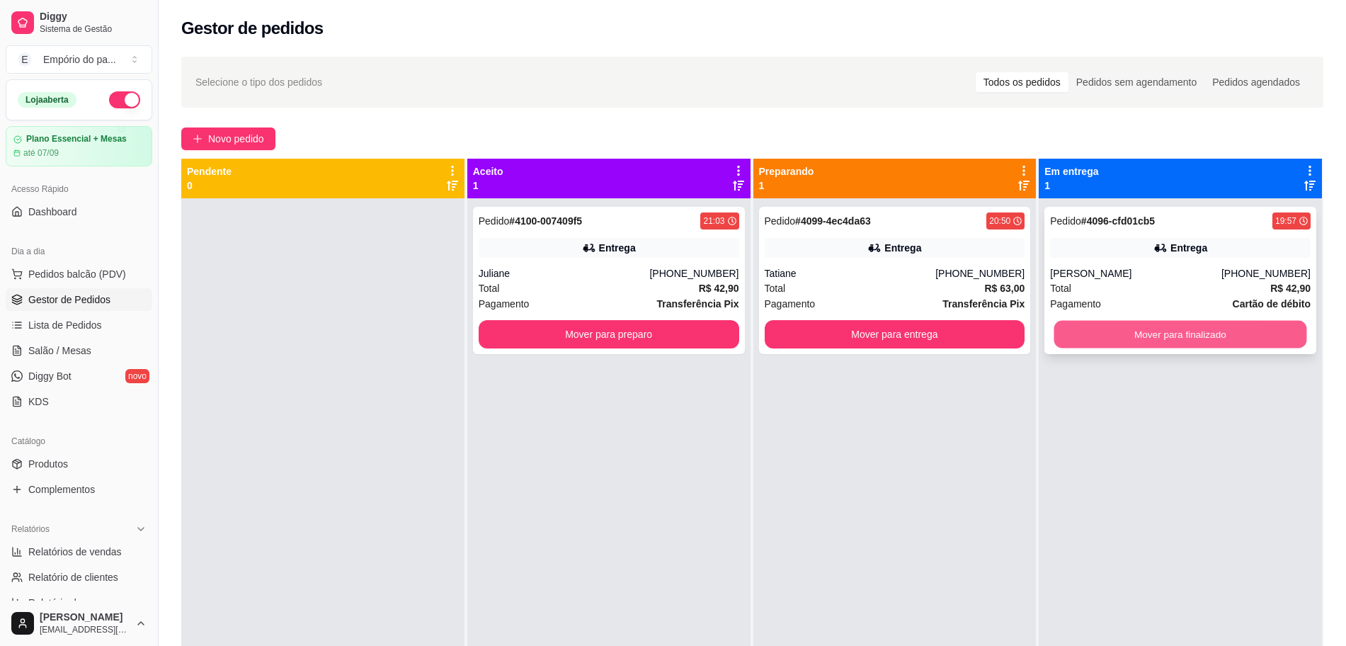
click at [1164, 341] on button "Mover para finalizado" at bounding box center [1180, 335] width 253 height 28
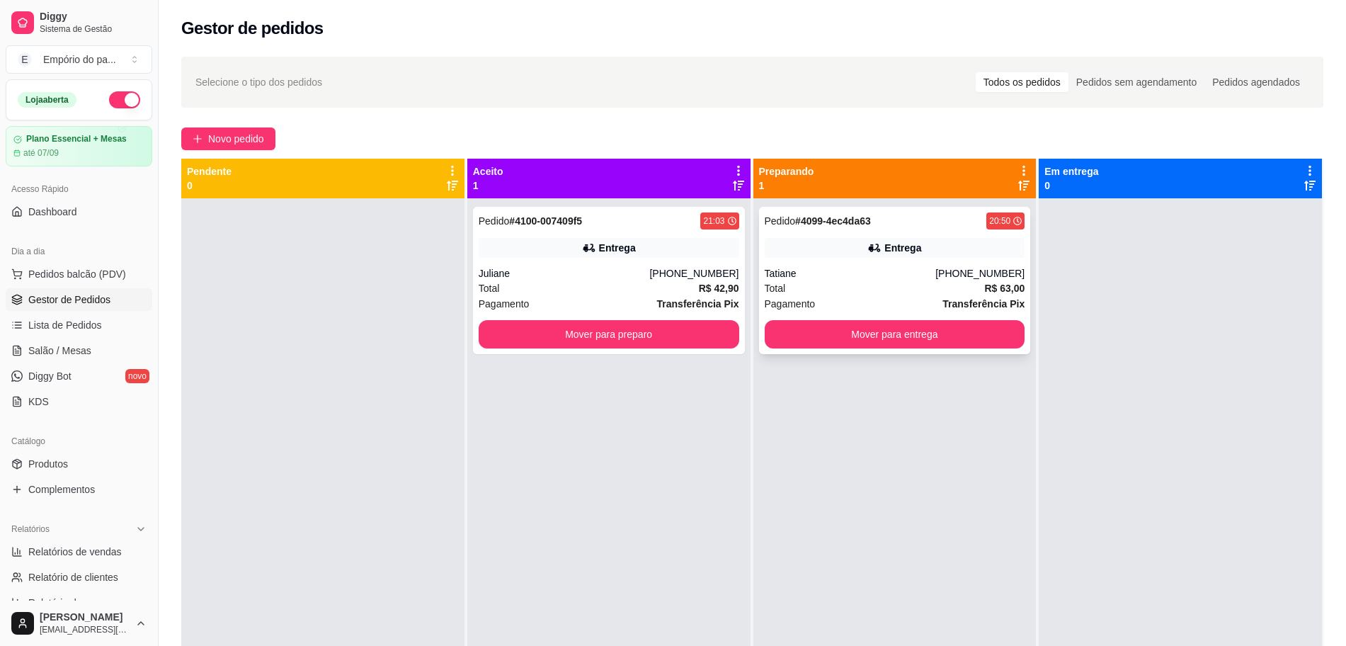
click at [784, 263] on div "Pedido # 4099-4ec4da63 20:50 Entrega Tatiane [PHONE_NUMBER] Total R$ 63,00 Paga…" at bounding box center [895, 280] width 272 height 147
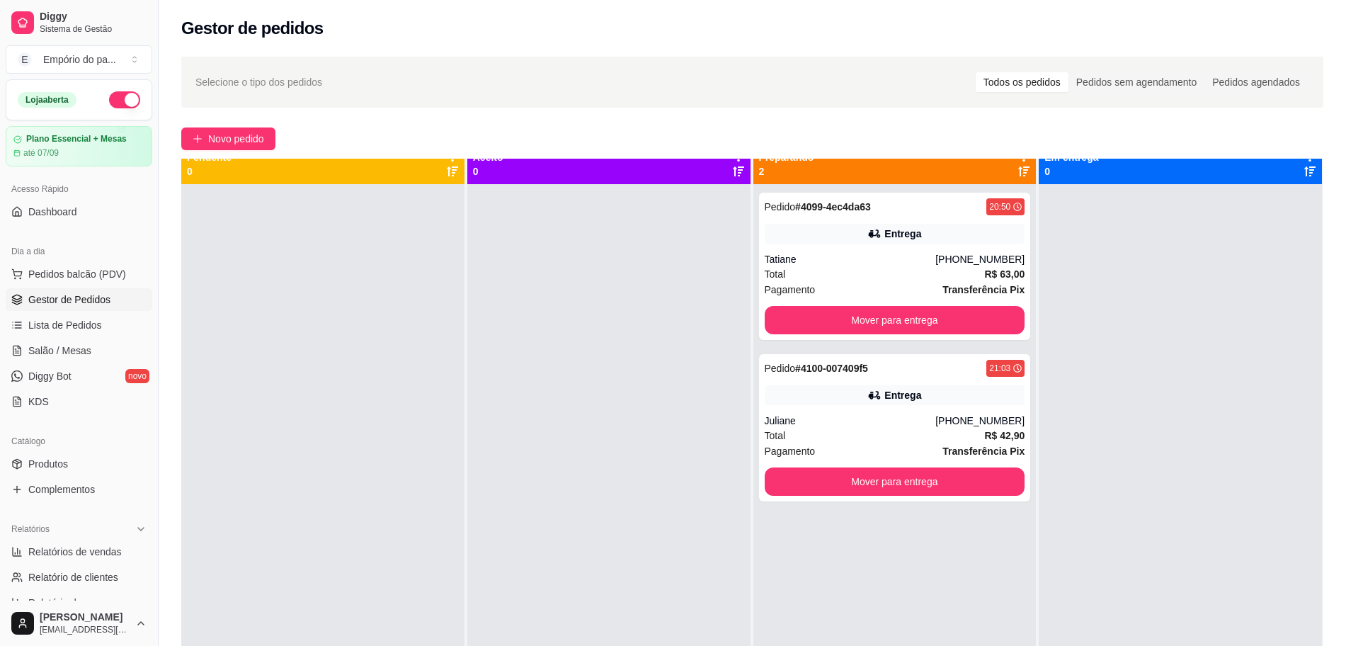
scroll to position [0, 0]
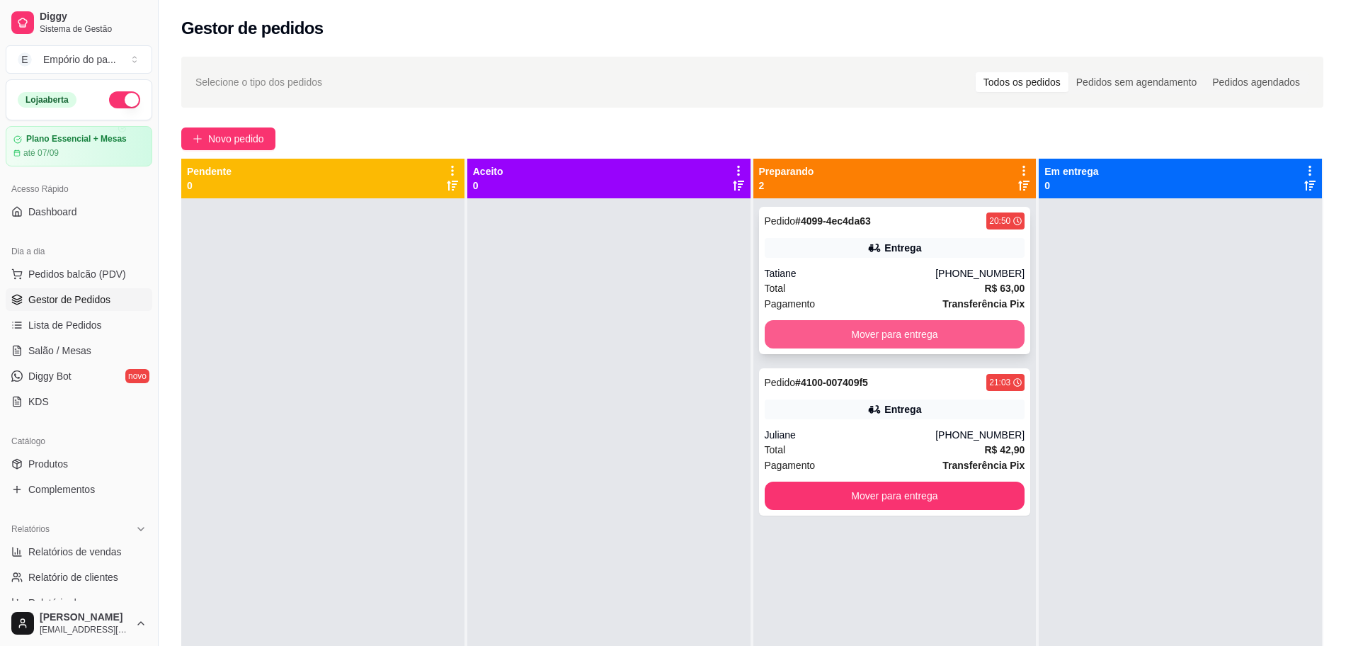
click at [855, 325] on button "Mover para entrega" at bounding box center [895, 334] width 261 height 28
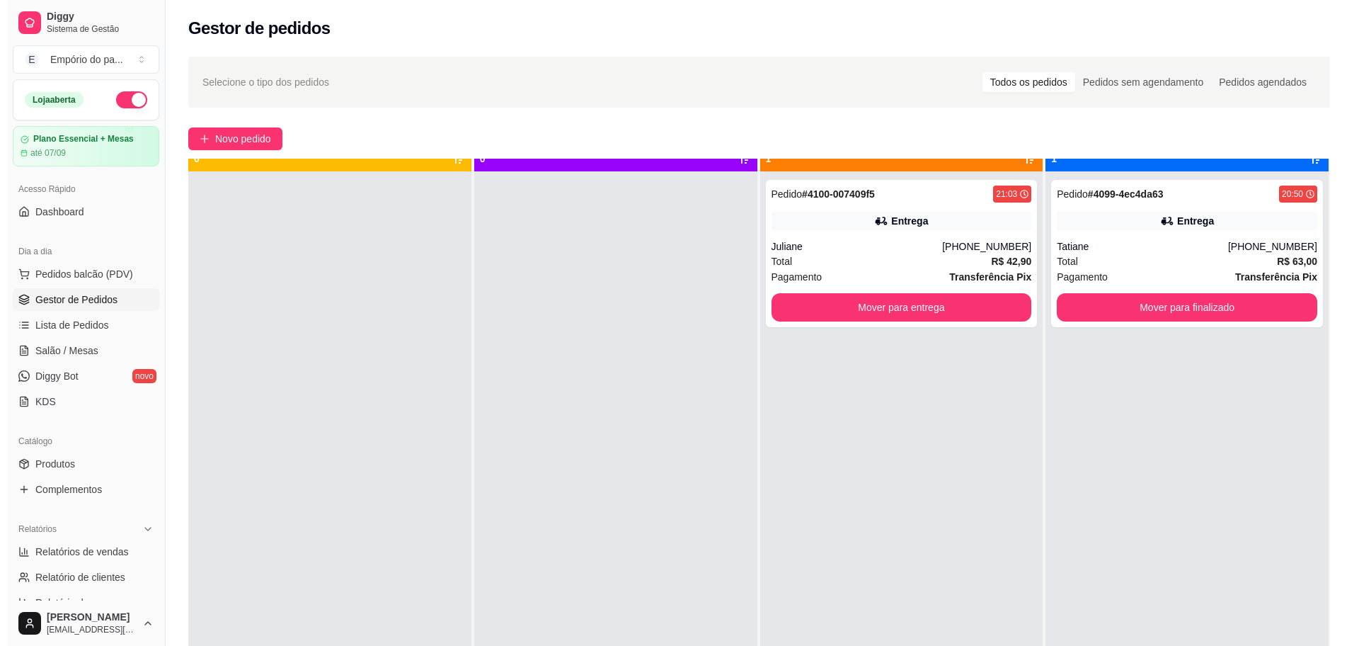
scroll to position [40, 0]
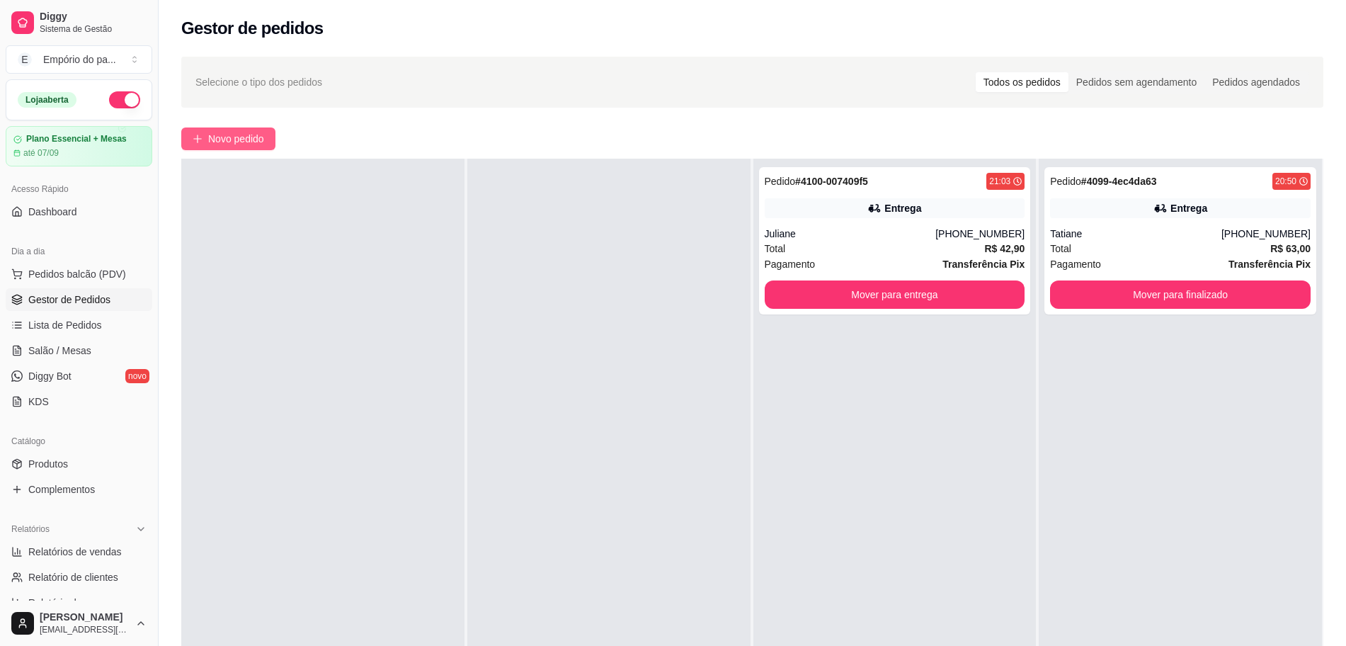
click at [209, 133] on span "Novo pedido" at bounding box center [236, 139] width 56 height 16
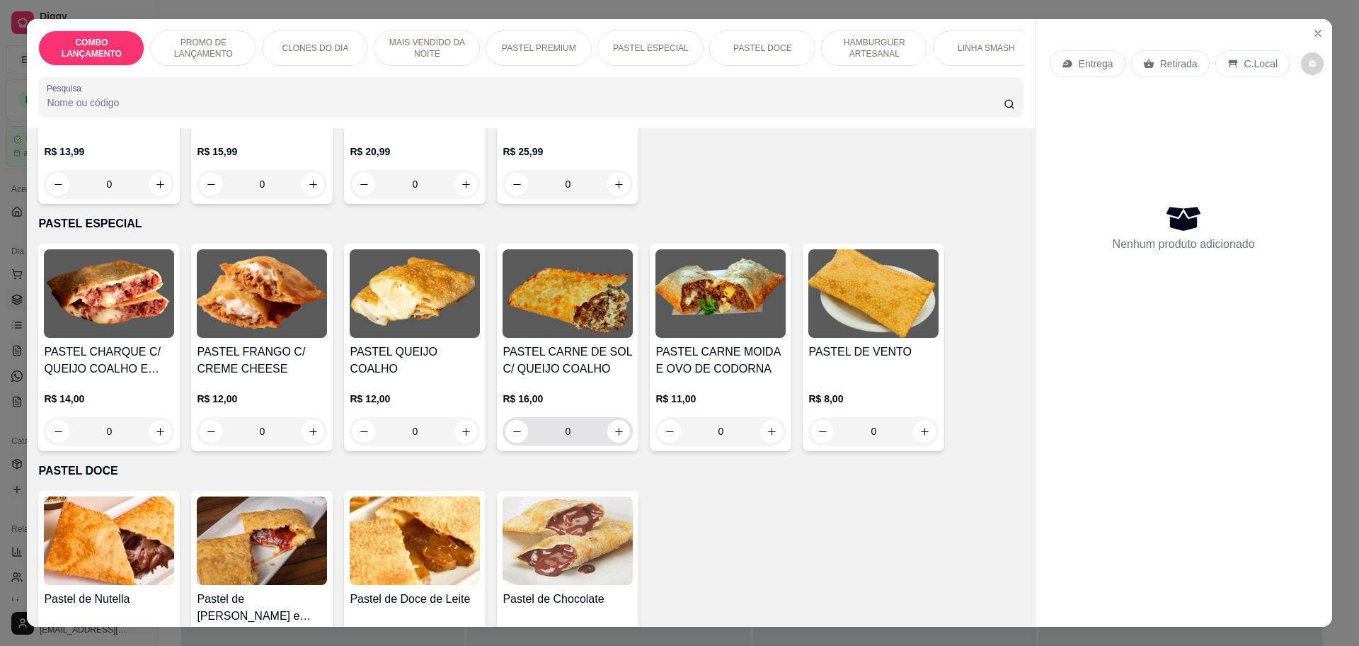
scroll to position [1682, 0]
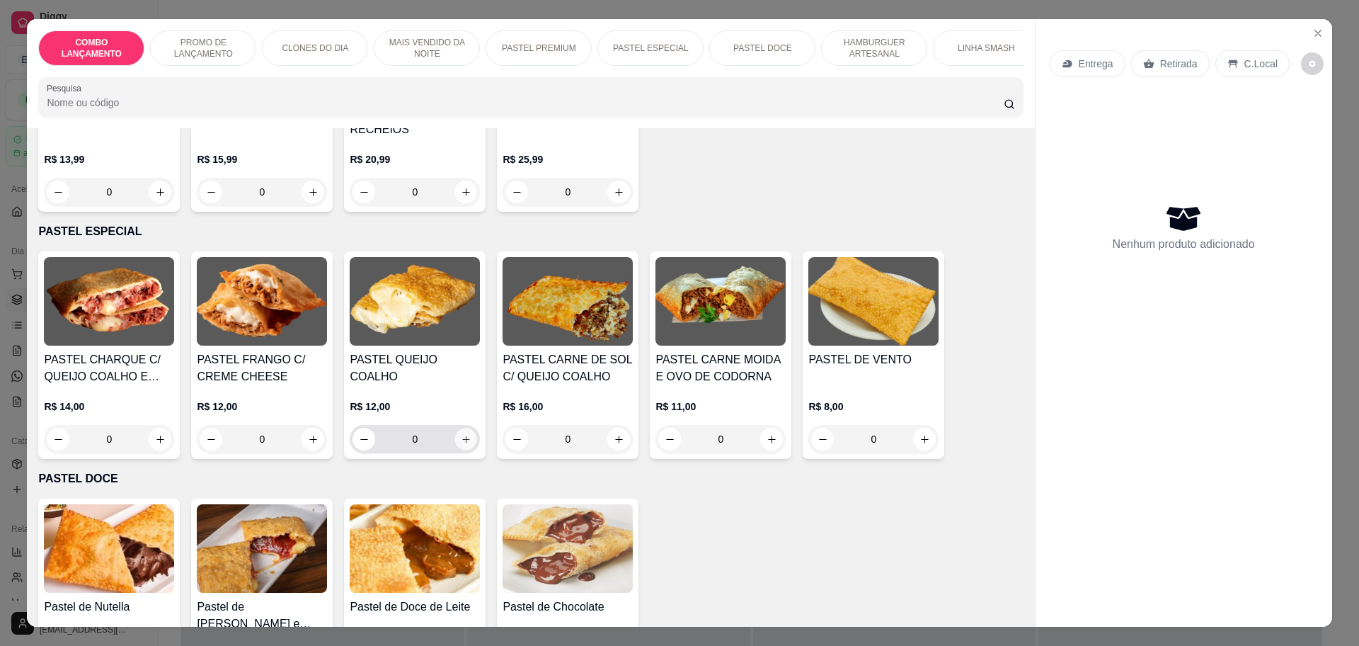
click at [461, 434] on icon "increase-product-quantity" at bounding box center [466, 439] width 11 height 11
type input "1"
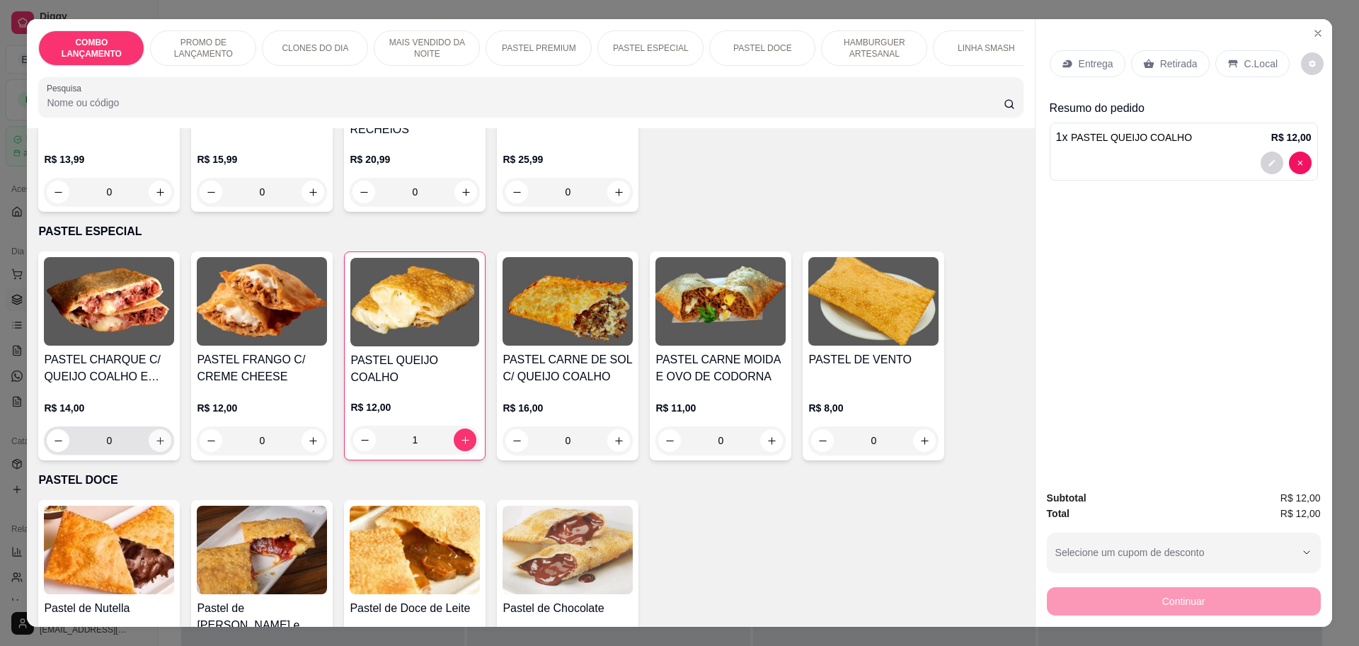
click at [158, 435] on icon "increase-product-quantity" at bounding box center [160, 440] width 11 height 11
type input "1"
click at [1141, 232] on div at bounding box center [1184, 243] width 256 height 23
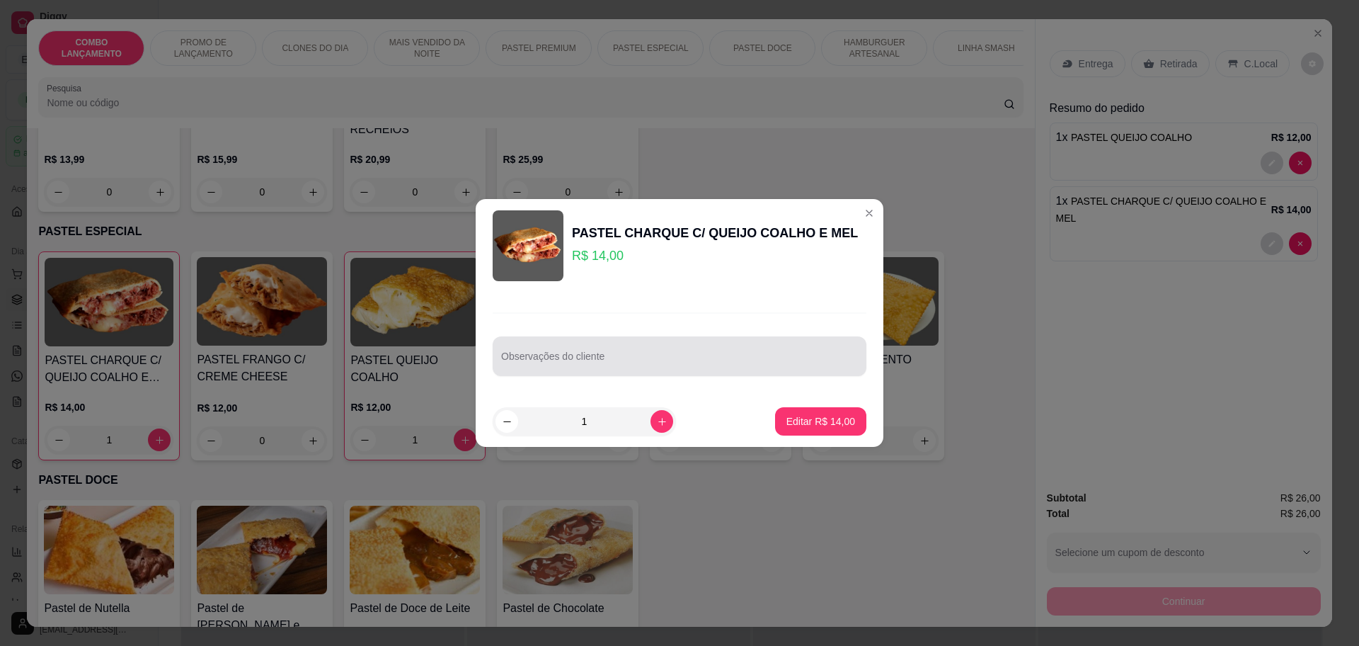
click at [630, 358] on input "Observações do cliente" at bounding box center [679, 362] width 357 height 14
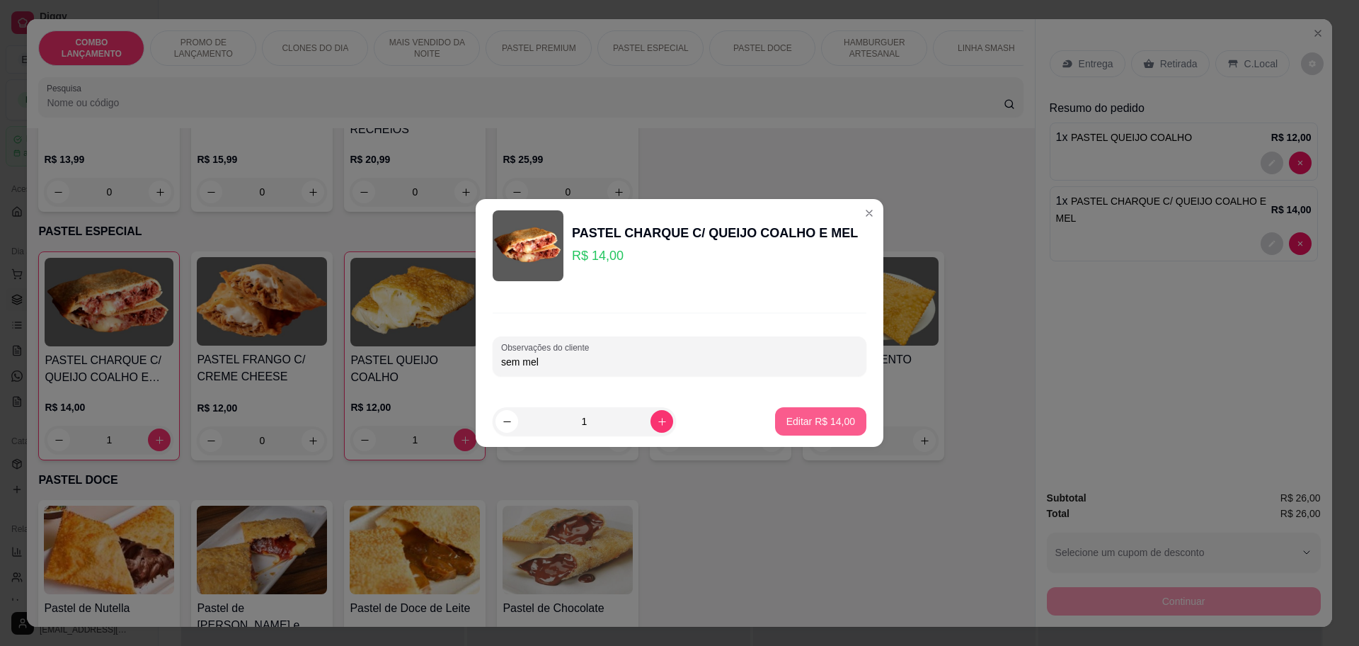
type input "sem mel"
click at [817, 421] on p "Editar R$ 14,00" at bounding box center [821, 421] width 69 height 14
type input "0"
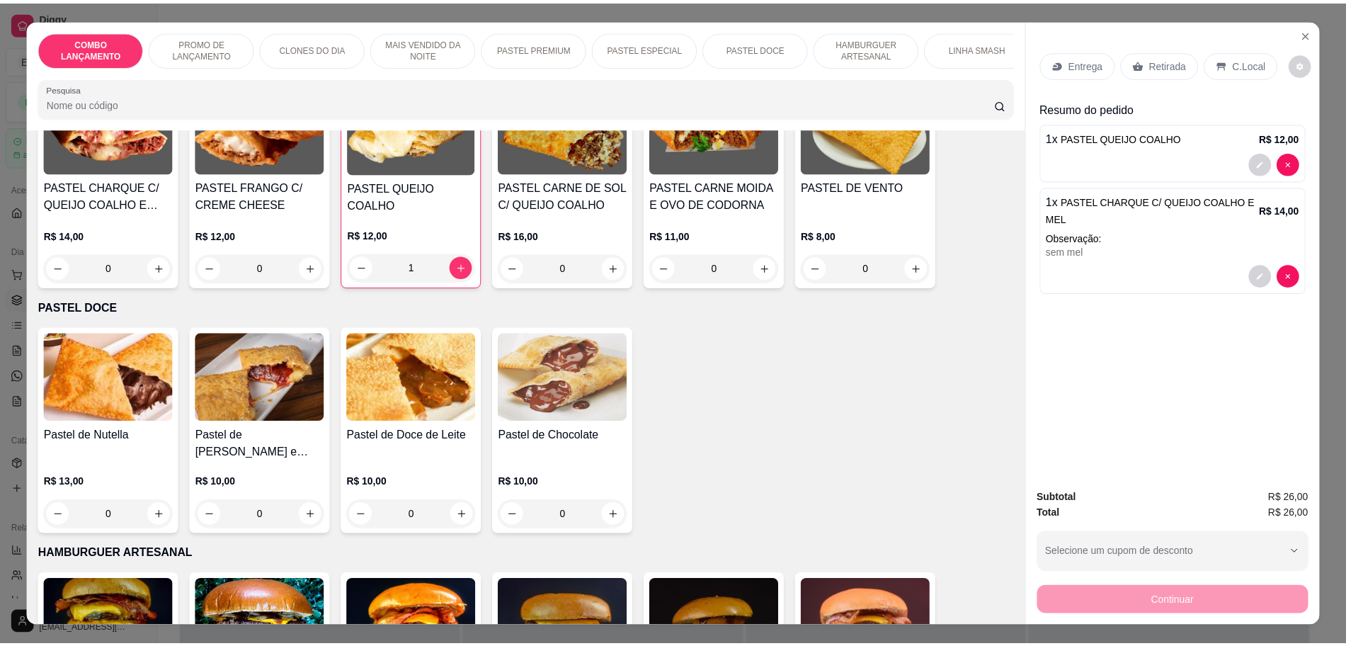
scroll to position [1947, 0]
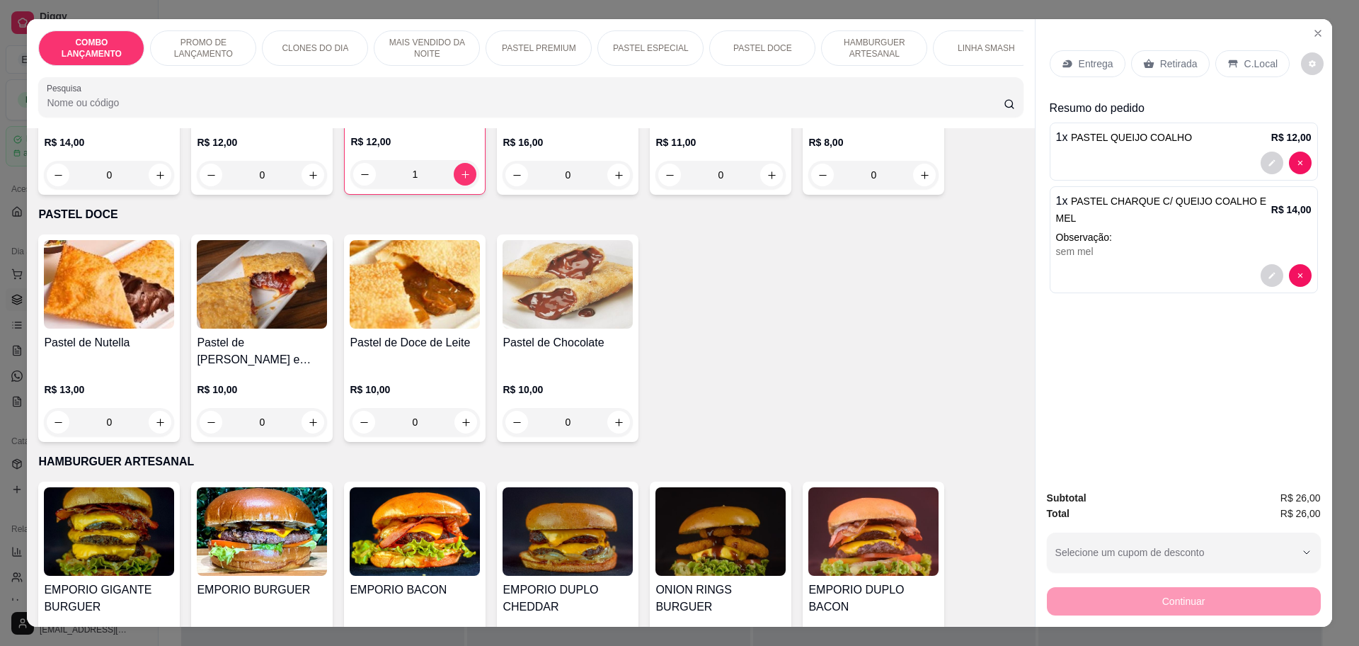
click at [1168, 67] on p "Retirada" at bounding box center [1179, 64] width 38 height 14
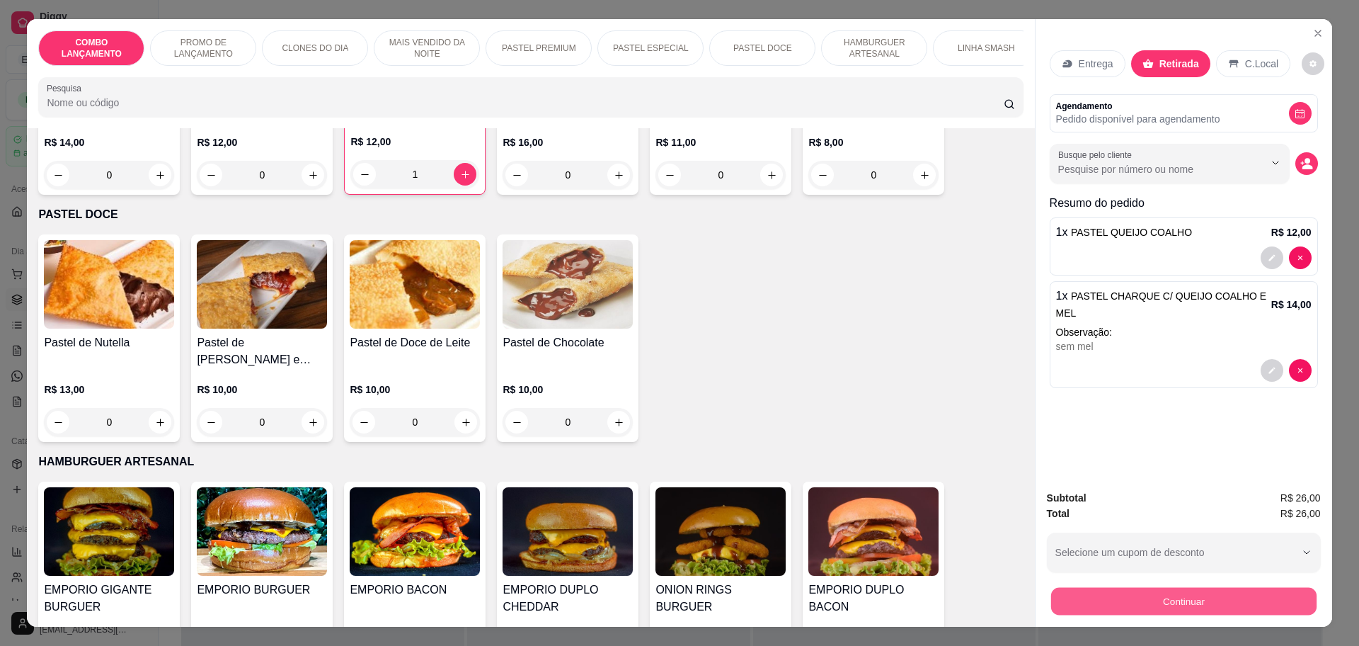
click at [1207, 607] on button "Continuar" at bounding box center [1184, 601] width 266 height 28
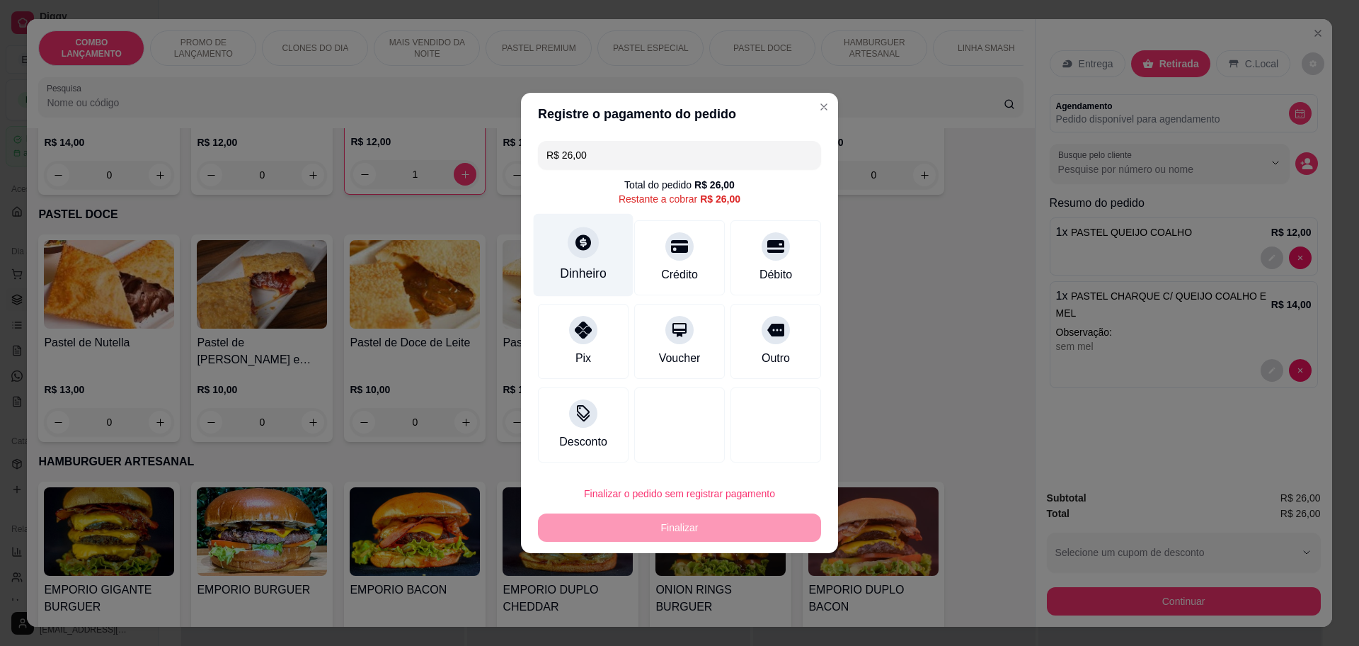
click at [557, 253] on div "Dinheiro" at bounding box center [584, 255] width 100 height 83
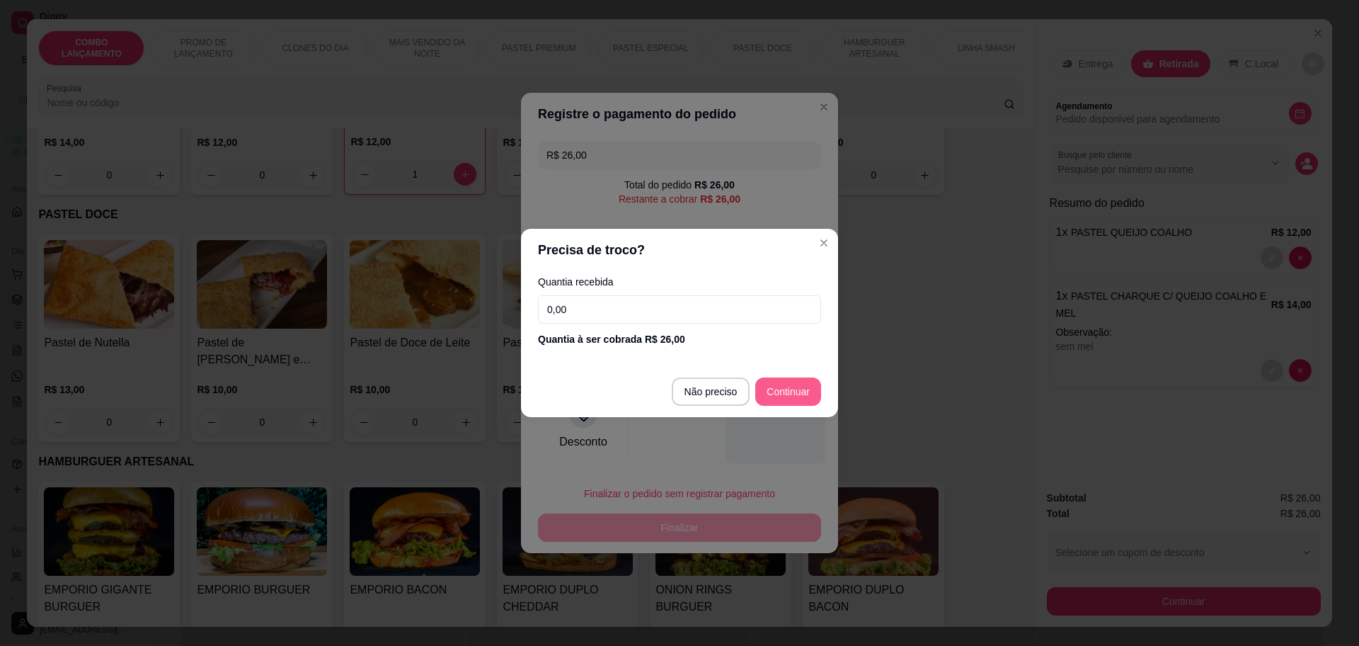
type input "R$ 0,00"
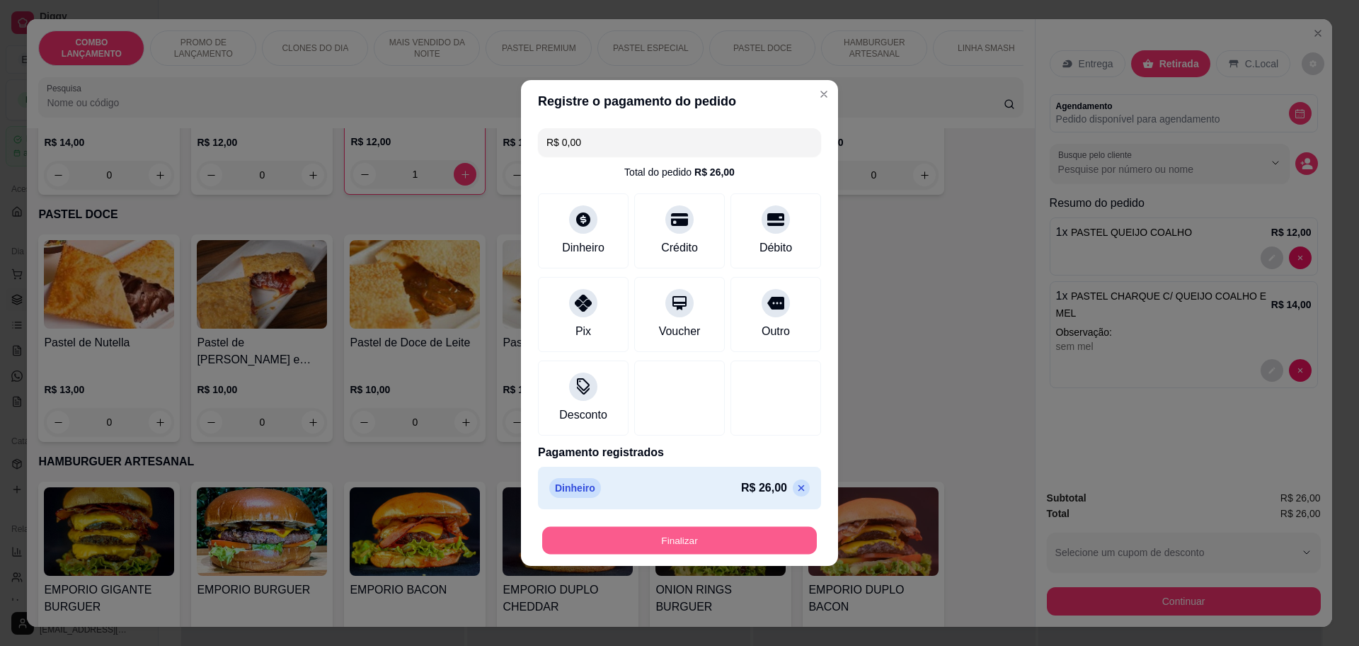
click at [697, 535] on button "Finalizar" at bounding box center [679, 541] width 275 height 28
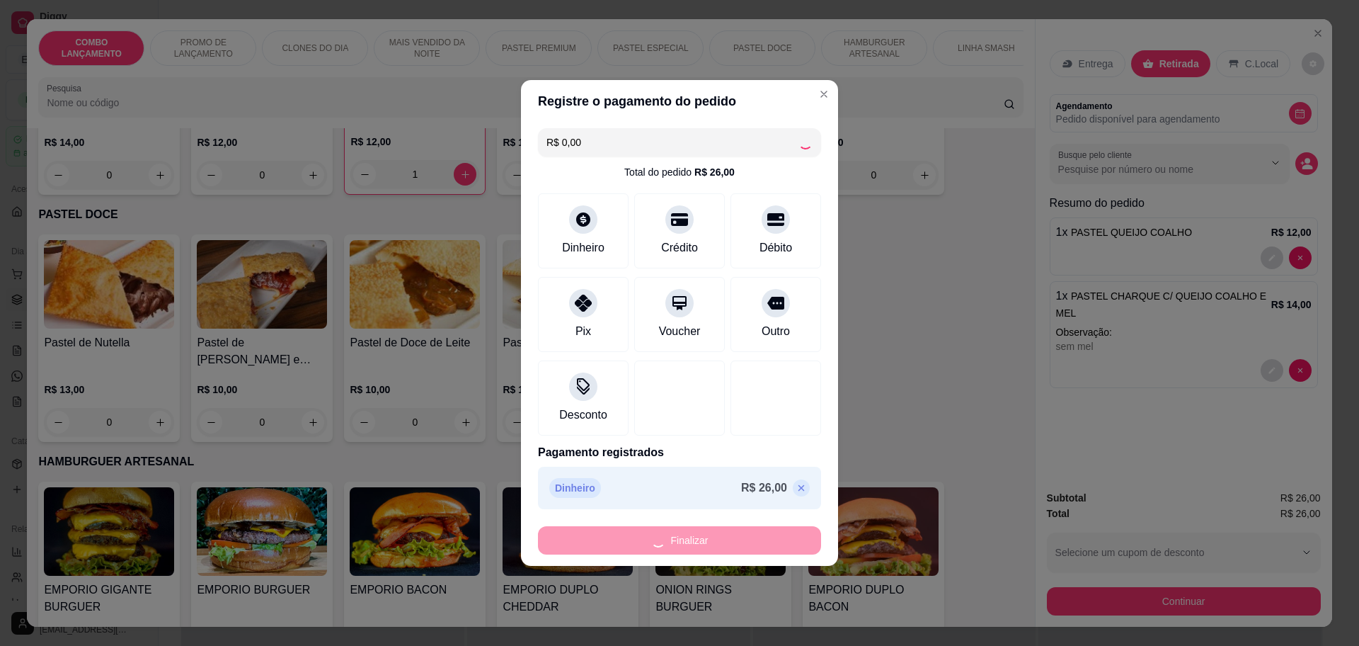
type input "0"
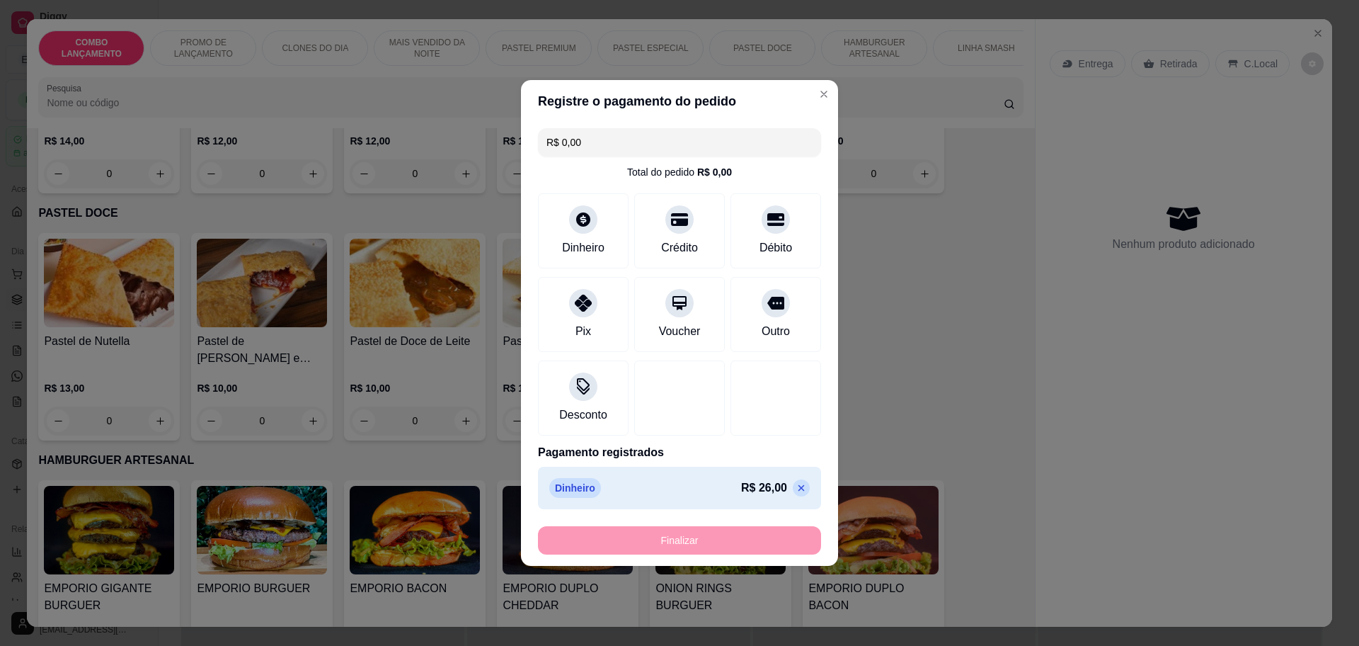
type input "-R$ 26,00"
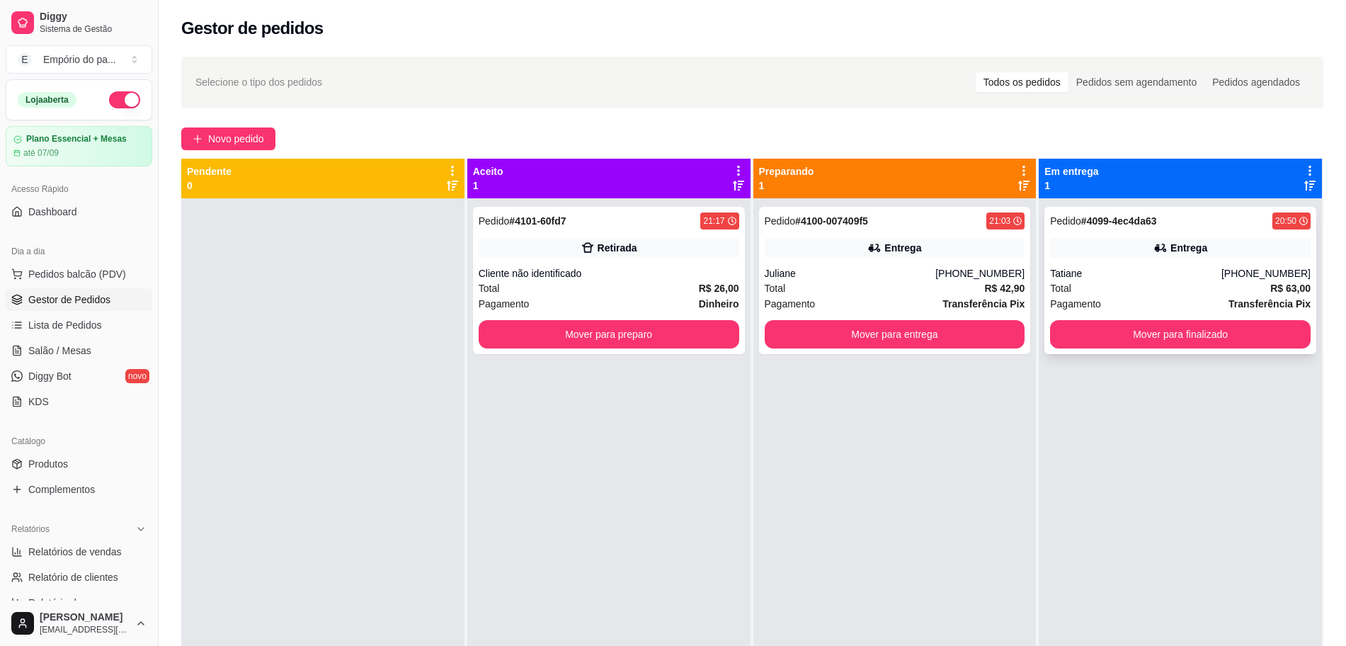
click at [1138, 282] on div "Total R$ 63,00" at bounding box center [1180, 288] width 261 height 16
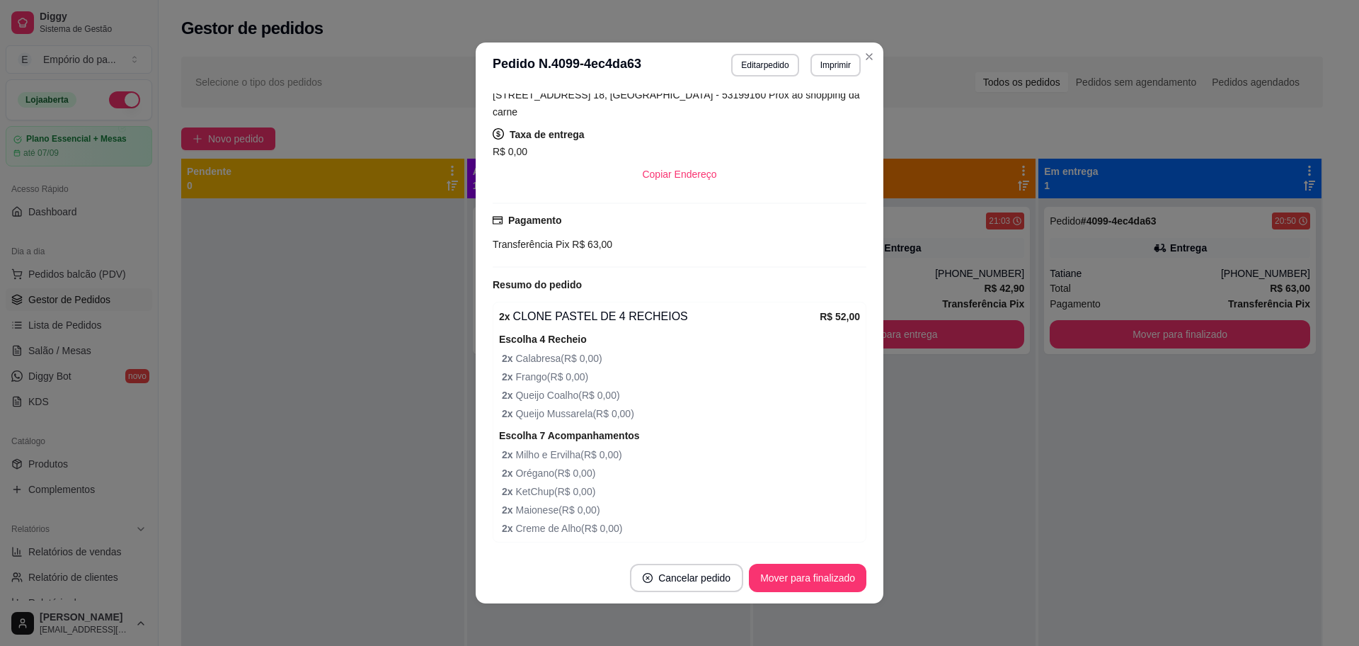
scroll to position [409, 0]
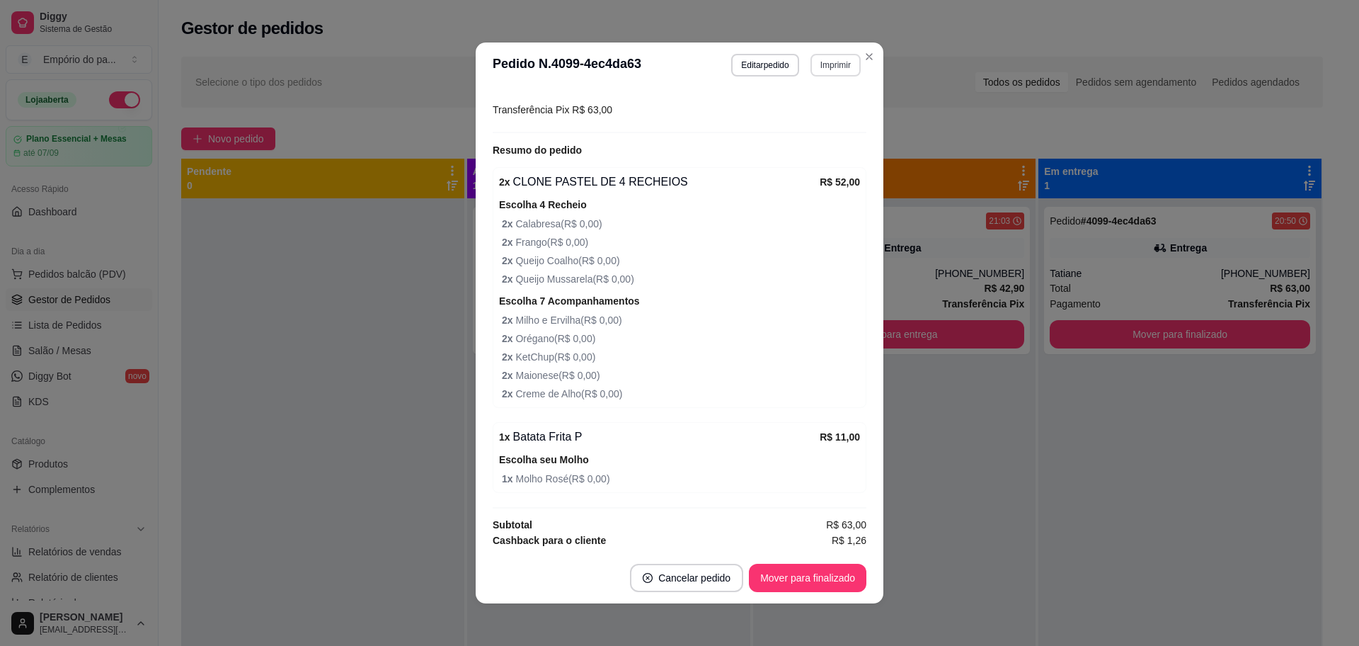
click at [821, 65] on button "Imprimir" at bounding box center [836, 65] width 50 height 23
click at [825, 115] on button "IMPRESSORA" at bounding box center [804, 114] width 103 height 23
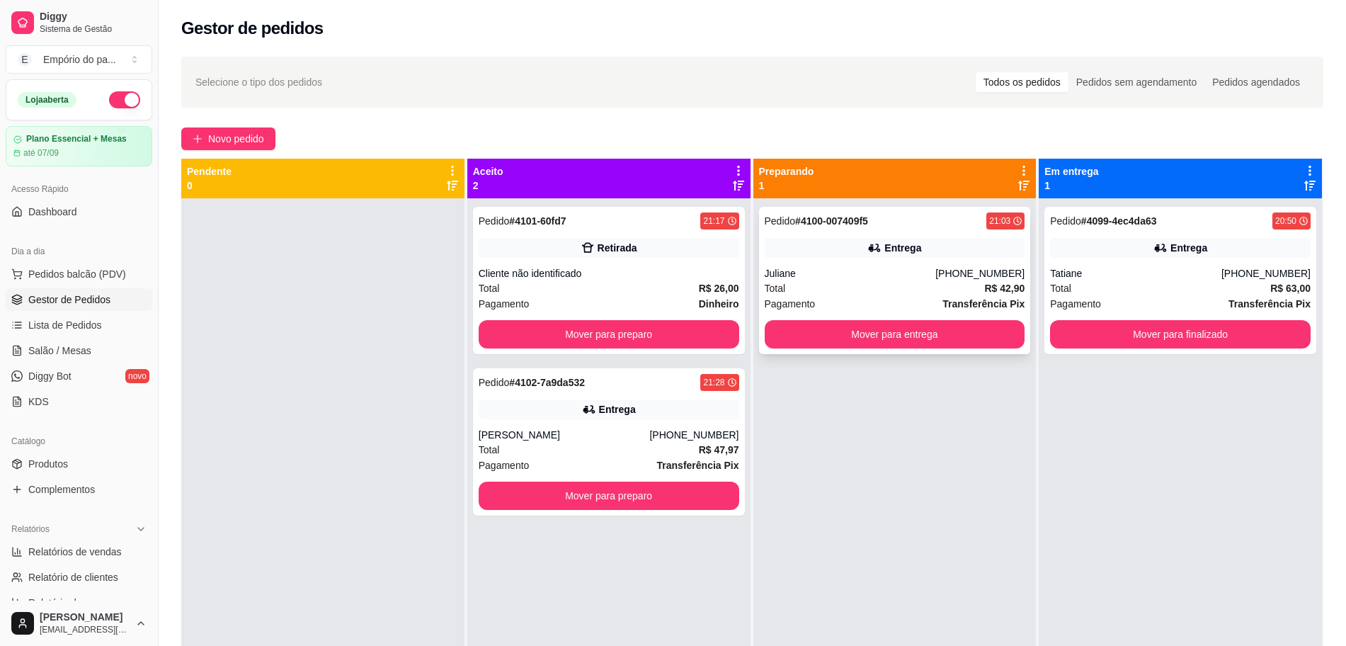
click at [885, 261] on div "Pedido # 4100-007409f5 21:03 Entrega Juliane [PHONE_NUMBER] Total R$ 42,90 Paga…" at bounding box center [895, 280] width 272 height 147
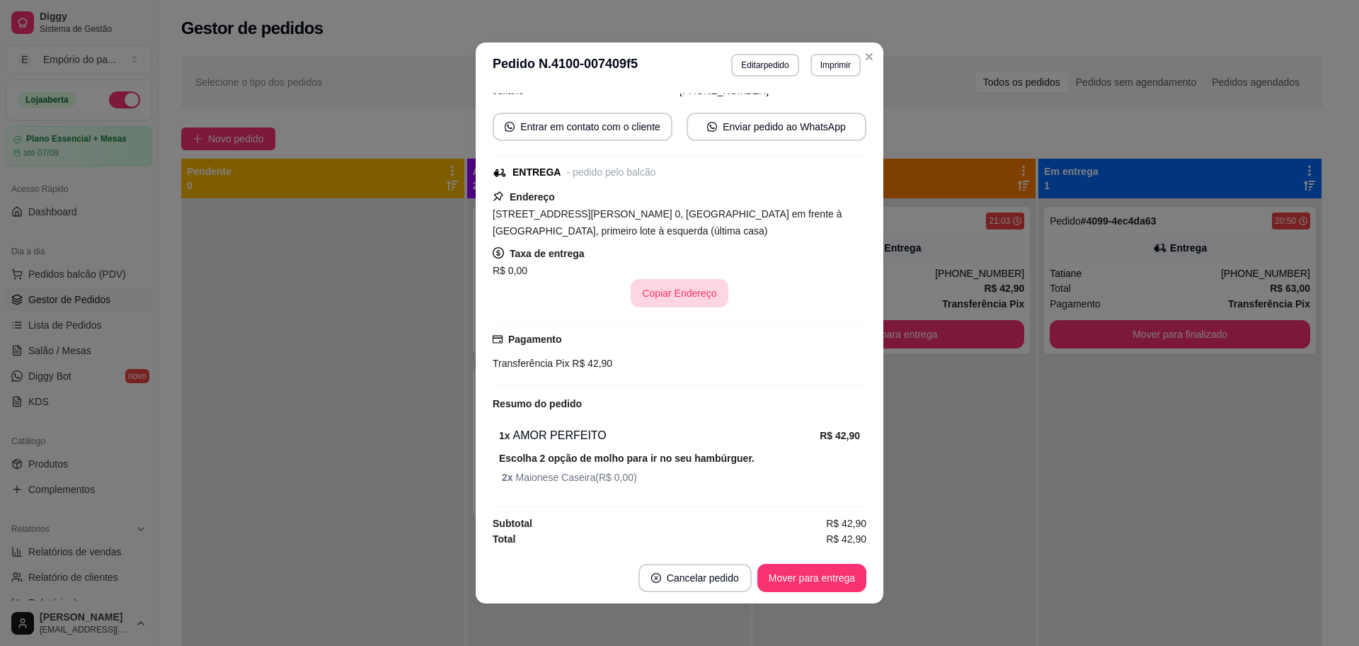
scroll to position [3, 0]
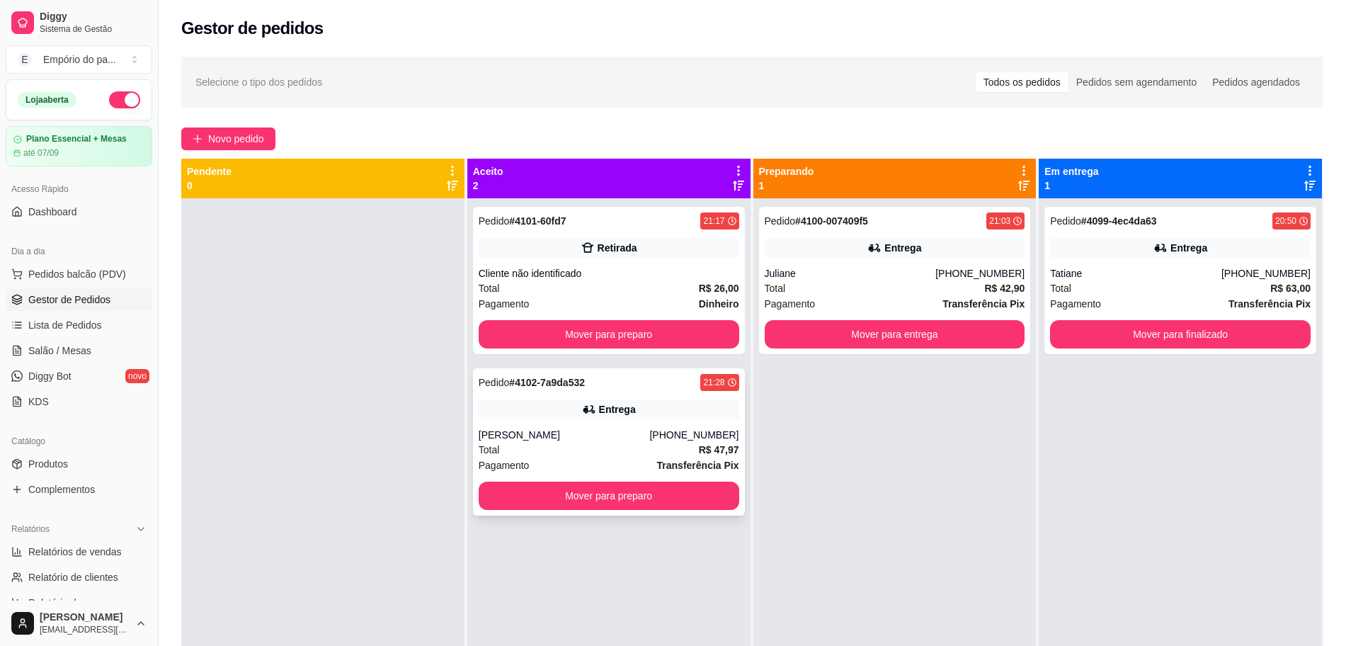
click at [529, 445] on div "Total R$ 47,97" at bounding box center [609, 450] width 261 height 16
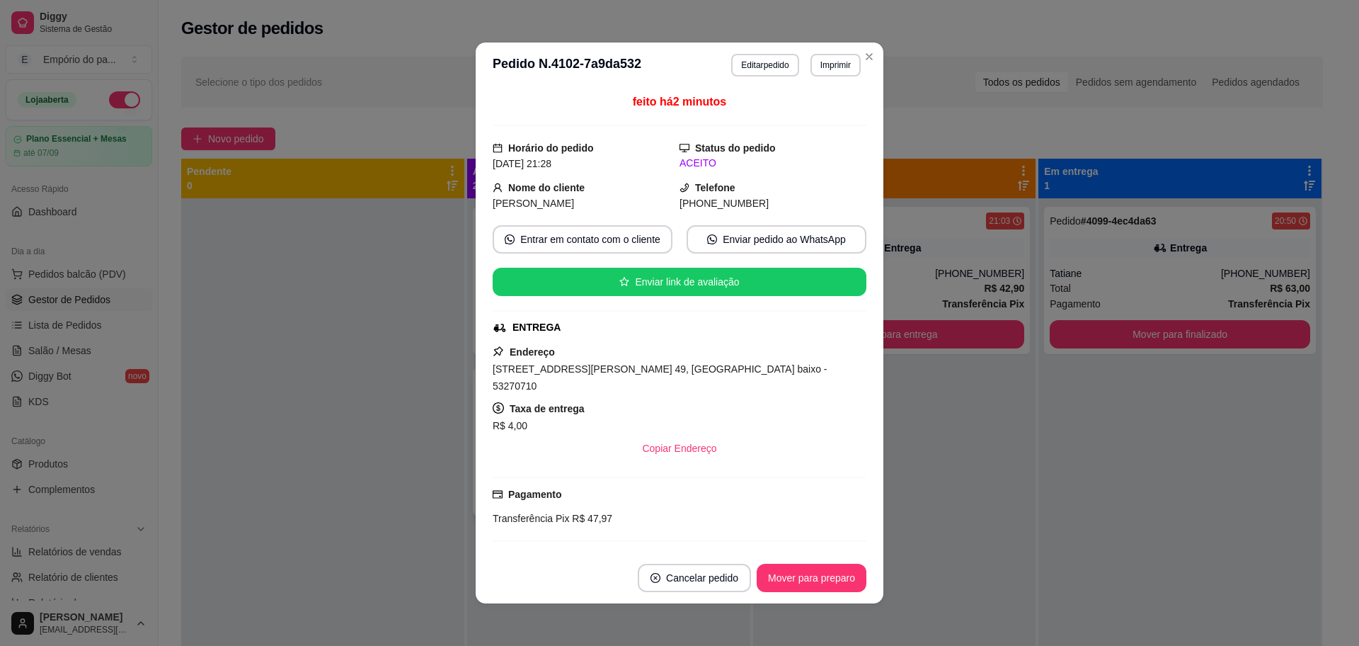
scroll to position [531, 0]
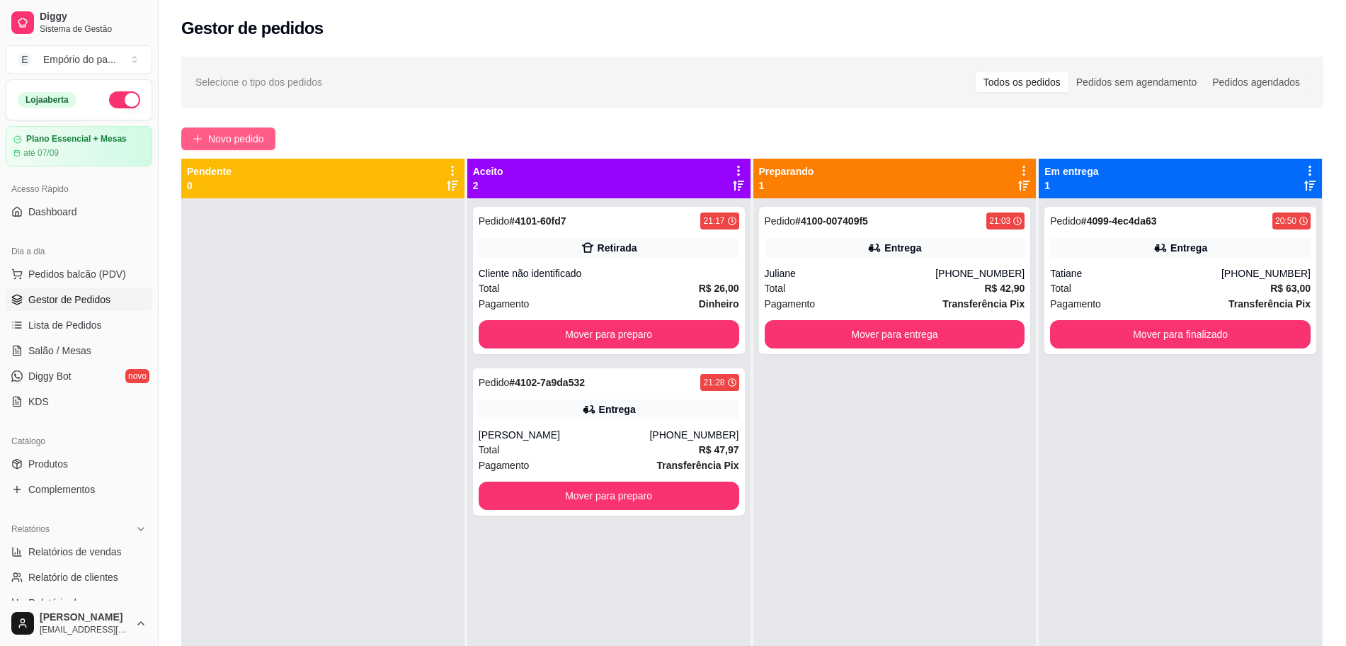
click at [243, 128] on button "Novo pedido" at bounding box center [228, 138] width 94 height 23
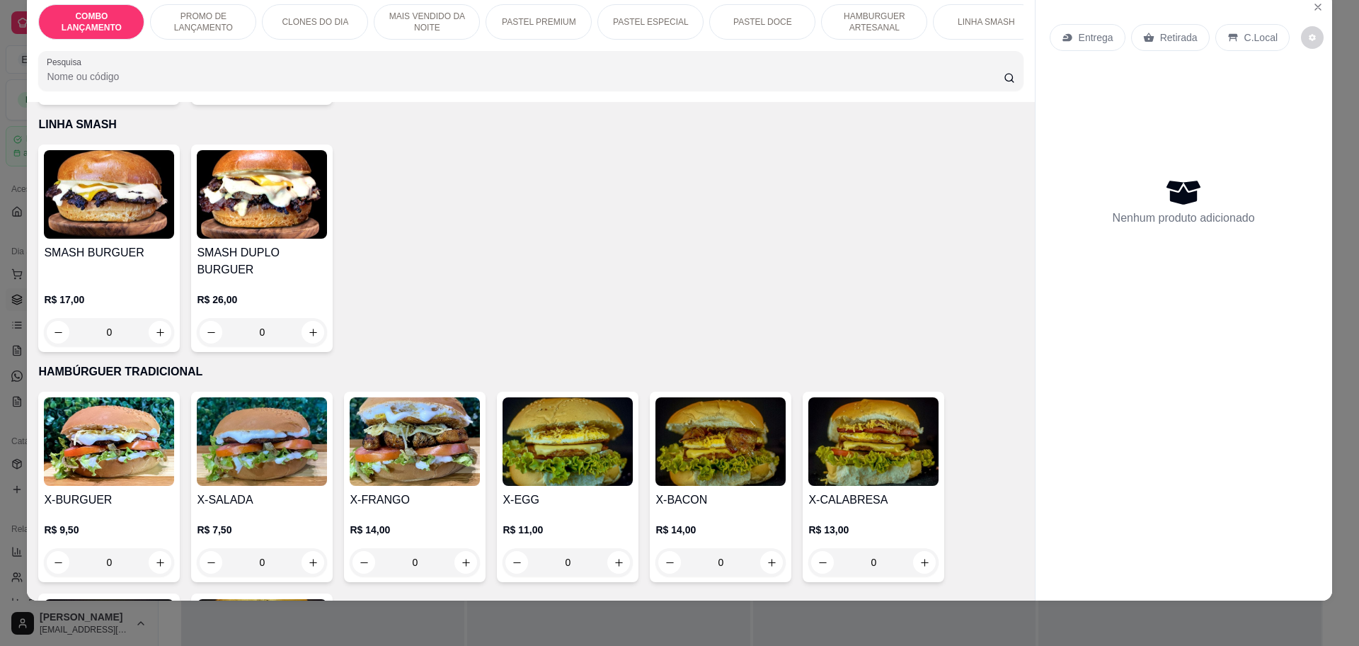
scroll to position [2758, 0]
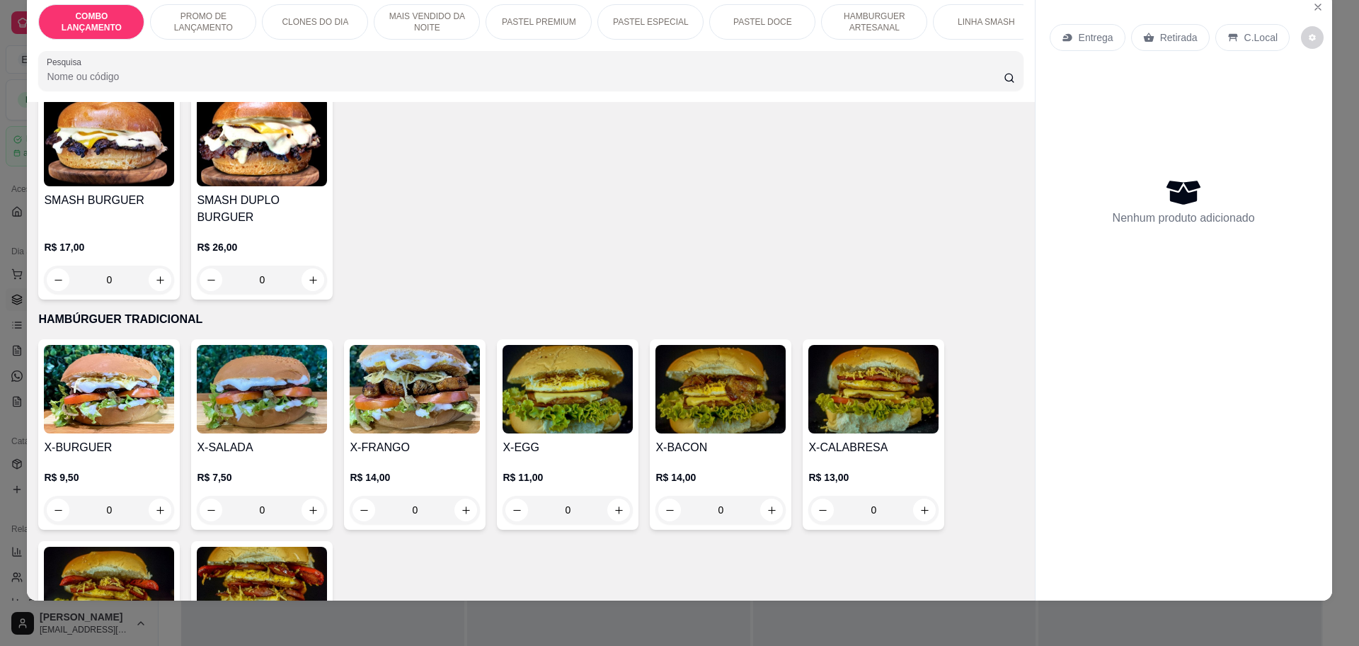
click at [309, 496] on div "0" at bounding box center [262, 510] width 130 height 28
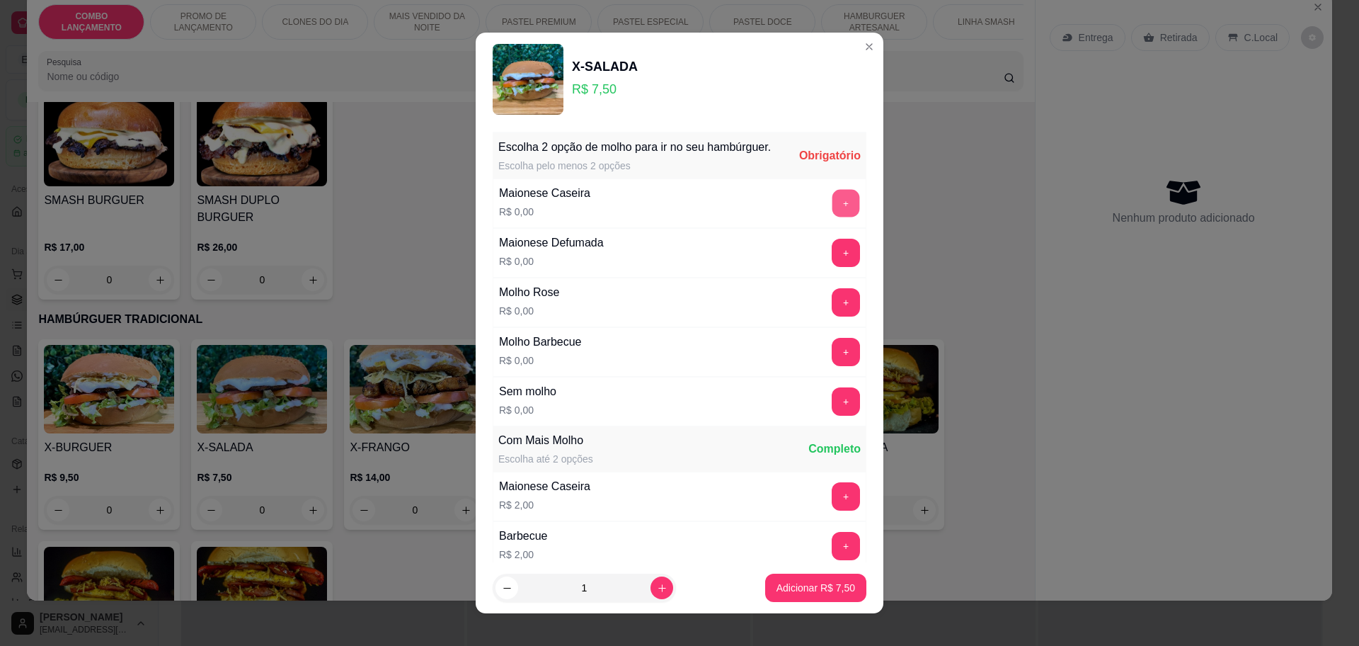
click at [833, 215] on button "+" at bounding box center [847, 203] width 28 height 28
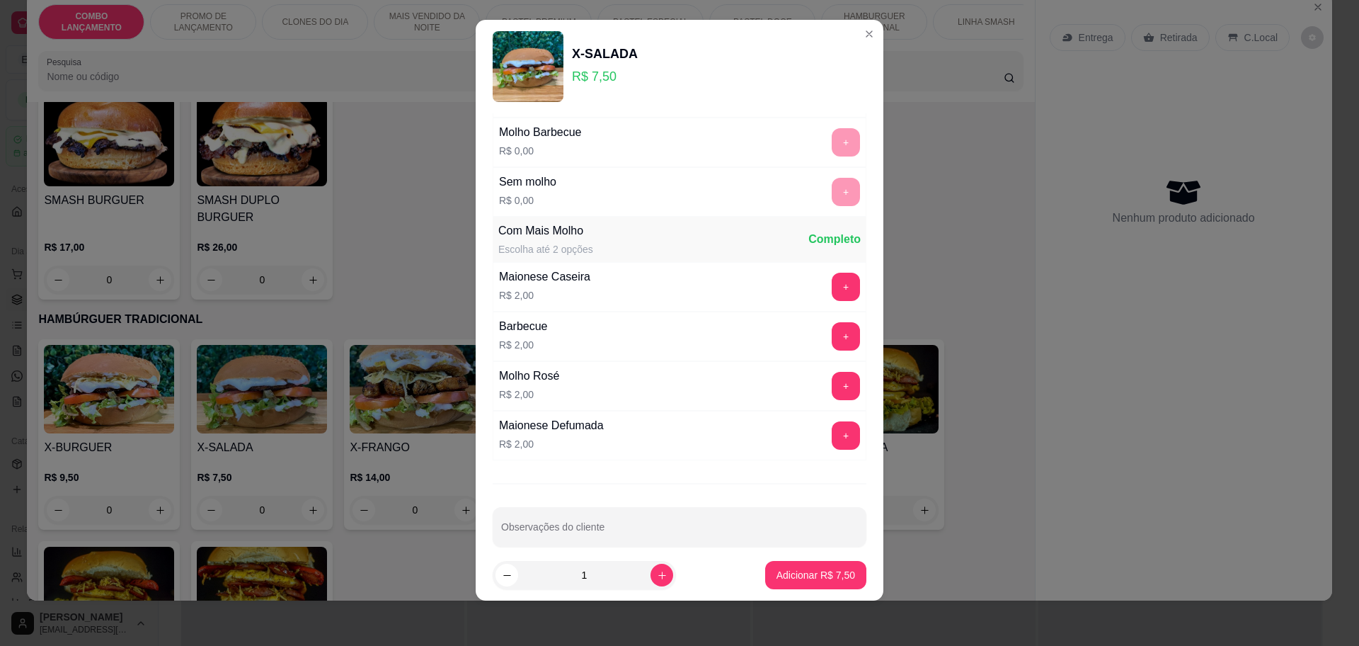
scroll to position [213, 0]
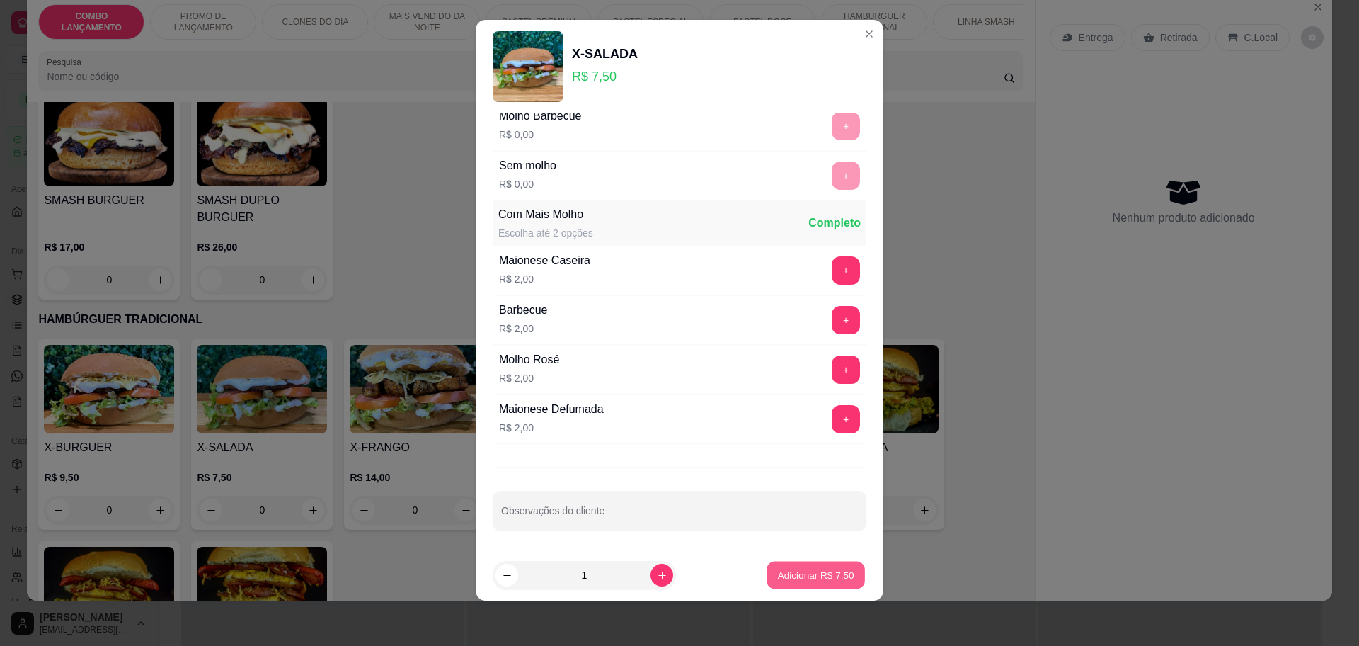
click at [827, 578] on p "Adicionar R$ 7,50" at bounding box center [815, 575] width 76 height 13
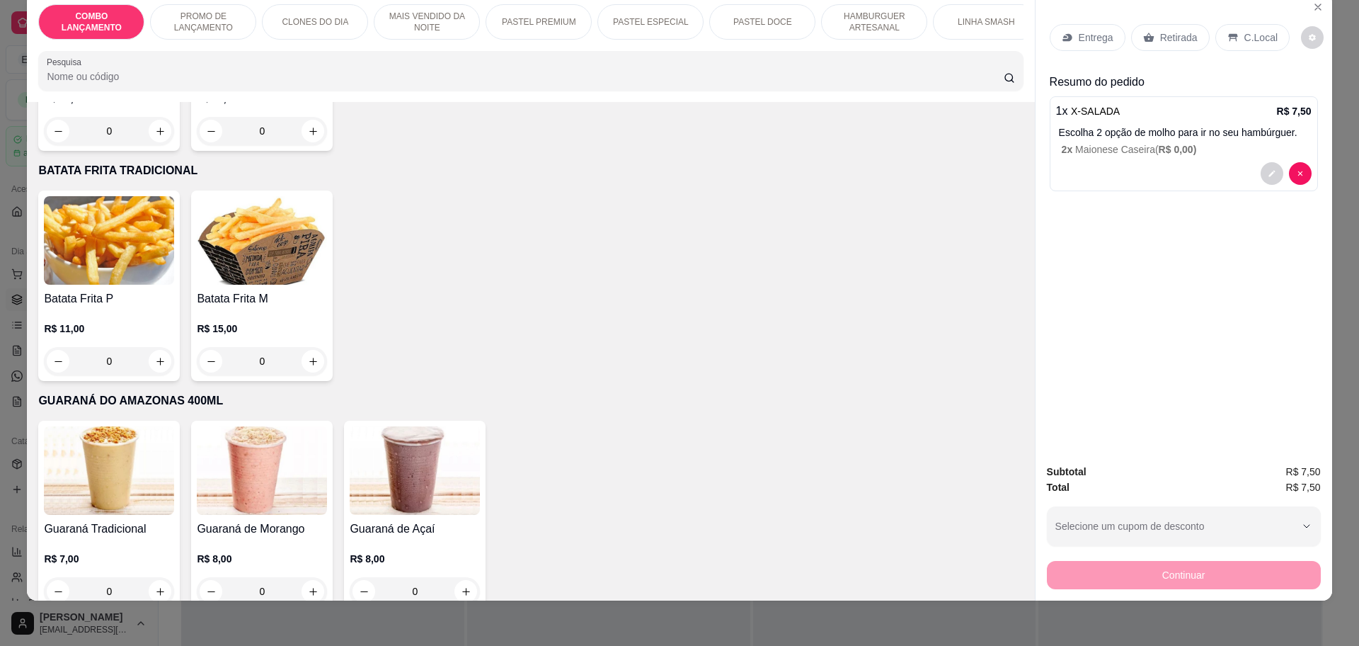
scroll to position [3731, 0]
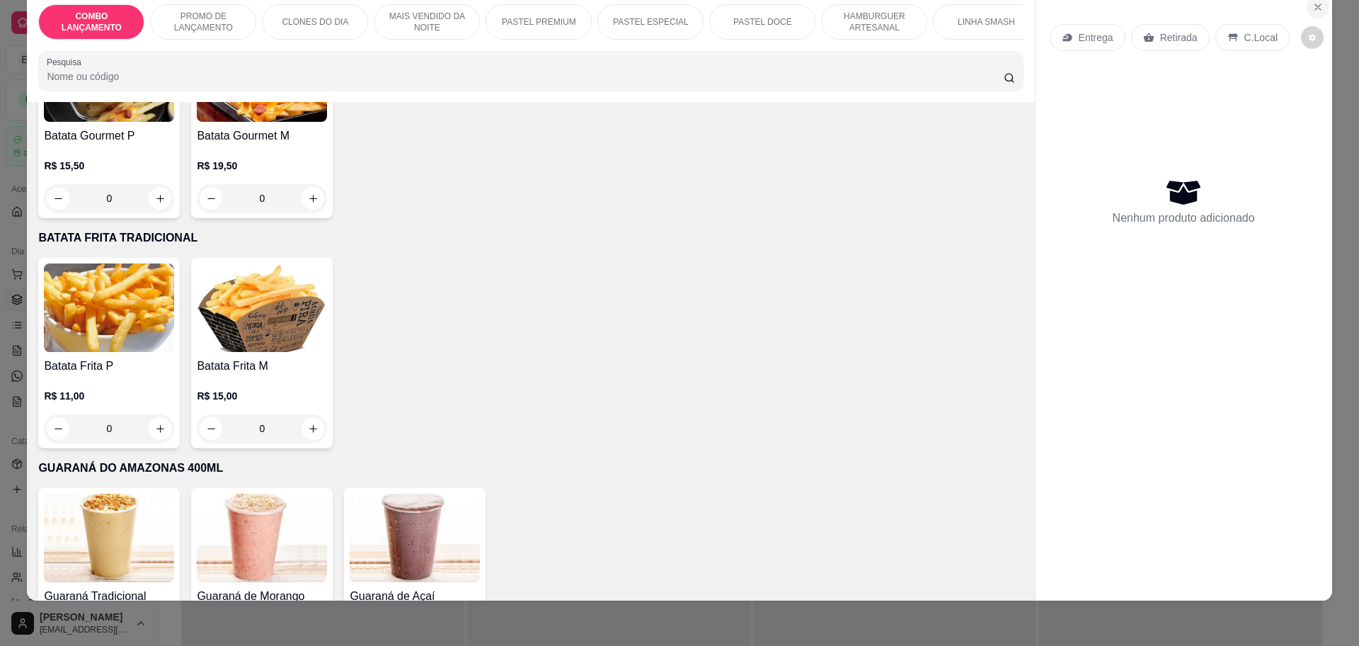
click at [1316, 9] on icon "Close" at bounding box center [1318, 6] width 11 height 11
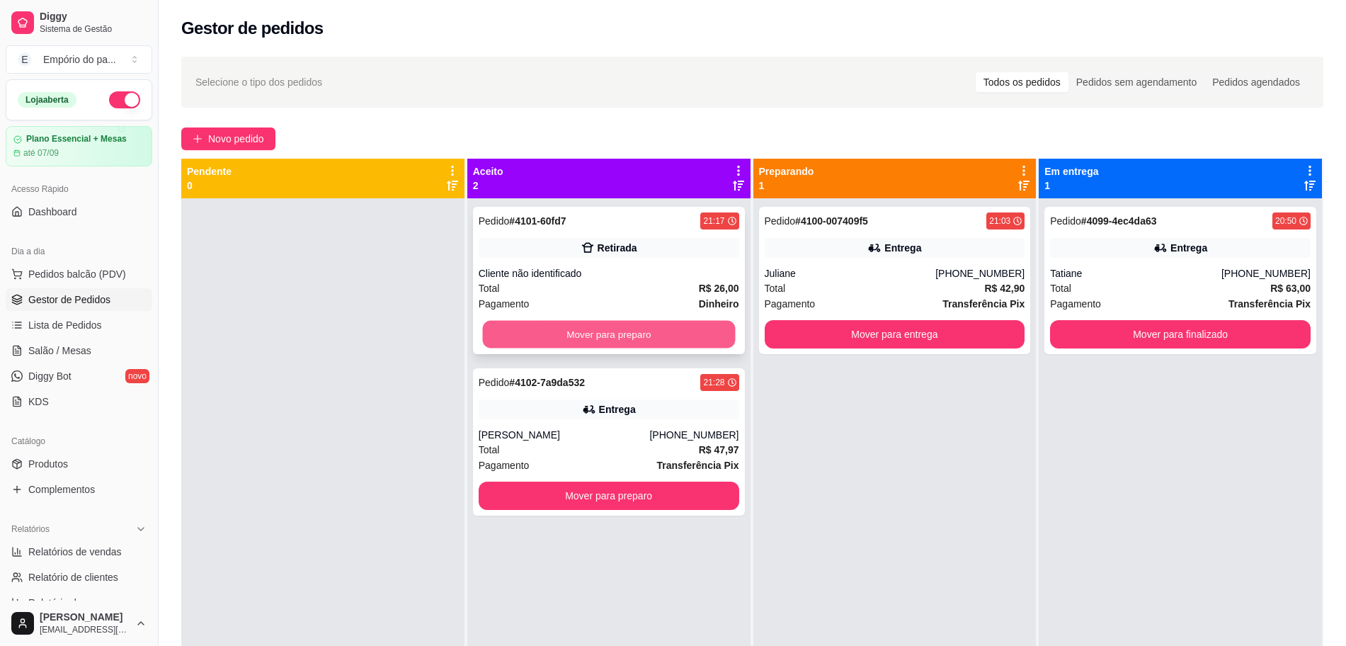
click at [615, 340] on button "Mover para preparo" at bounding box center [608, 335] width 253 height 28
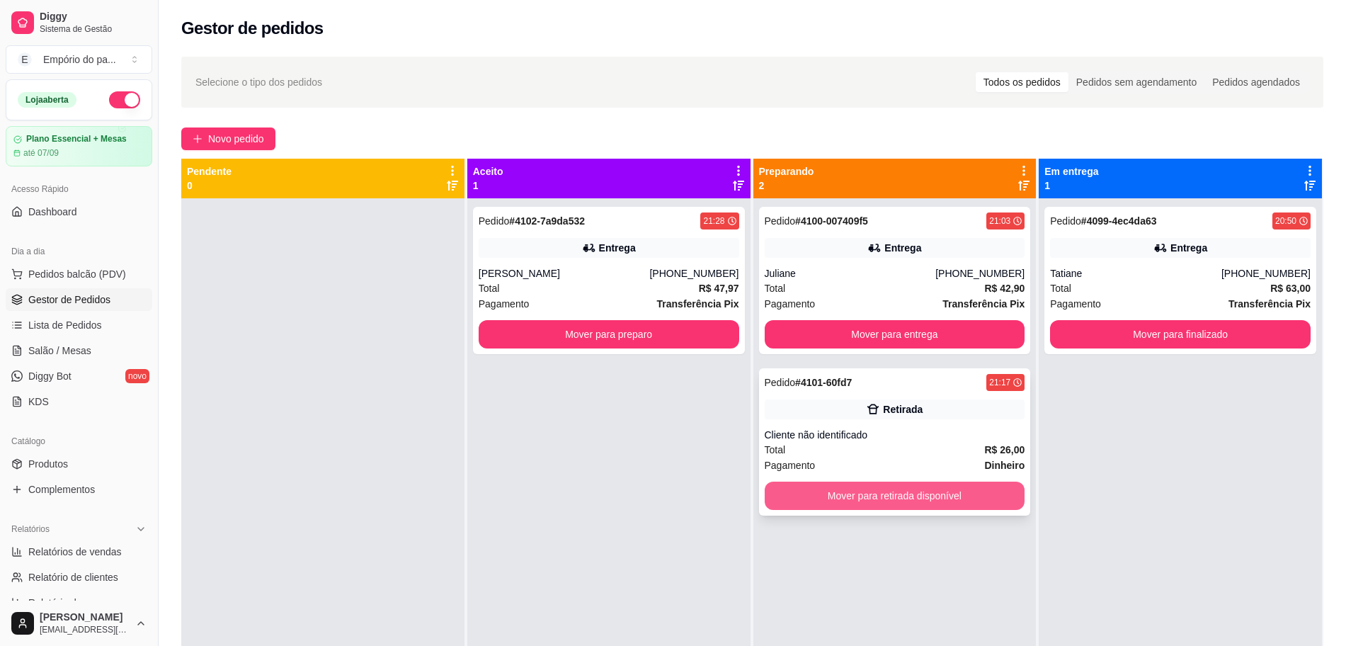
click at [893, 488] on button "Mover para retirada disponível" at bounding box center [895, 495] width 261 height 28
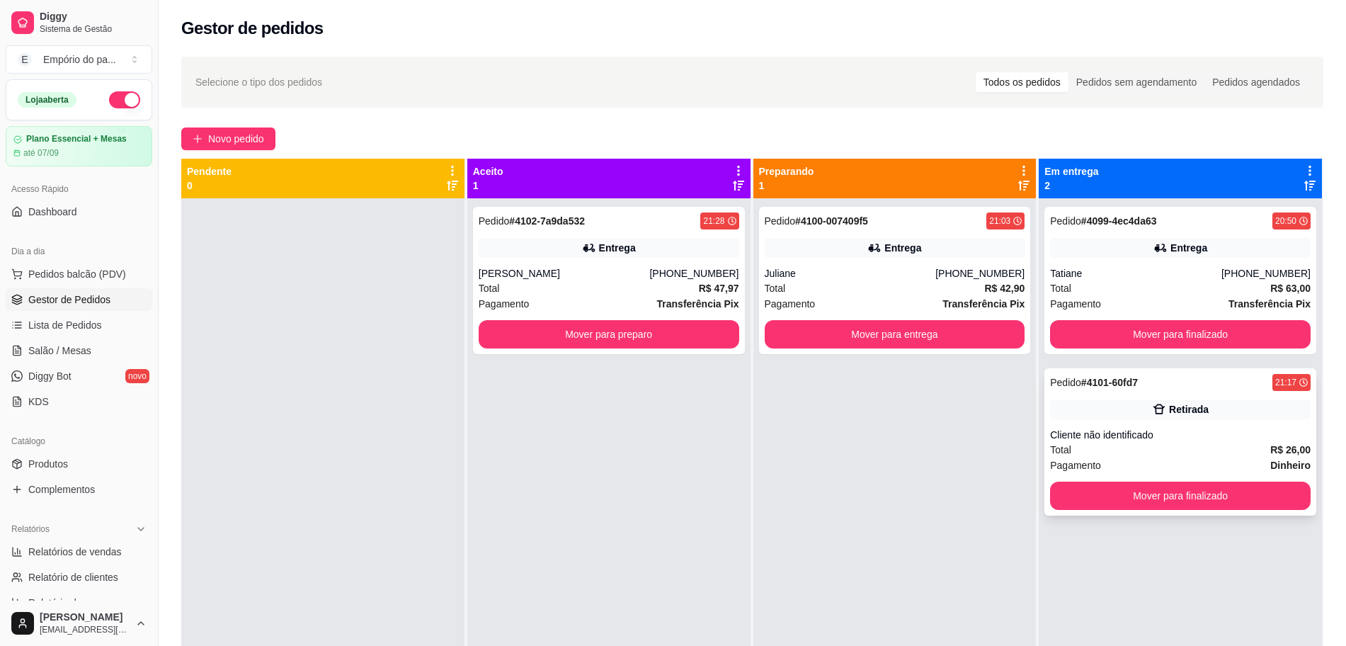
click at [1151, 425] on div "Pedido # 4101-60fd7 21:17 Retirada Cliente não identificado Total R$ 26,00 Paga…" at bounding box center [1180, 441] width 272 height 147
click at [1221, 502] on button "Mover para finalizado" at bounding box center [1180, 495] width 261 height 28
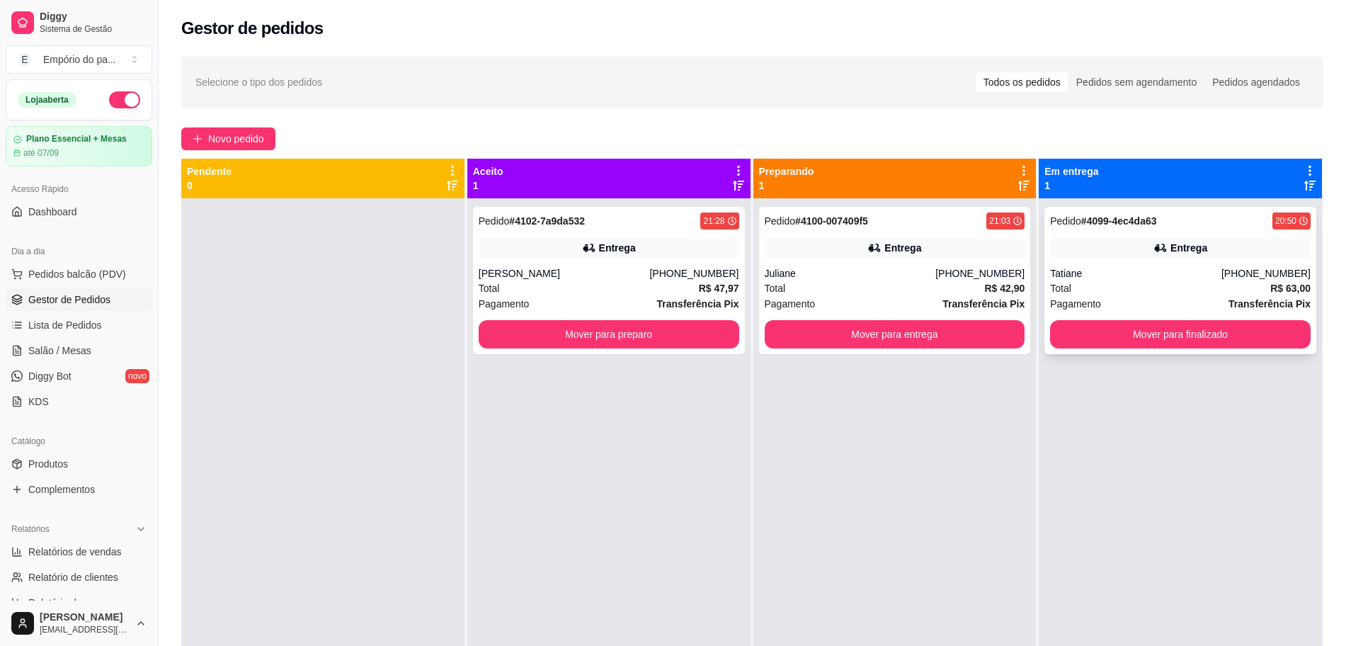
click at [1128, 302] on div "Pagamento Transferência Pix" at bounding box center [1180, 304] width 261 height 16
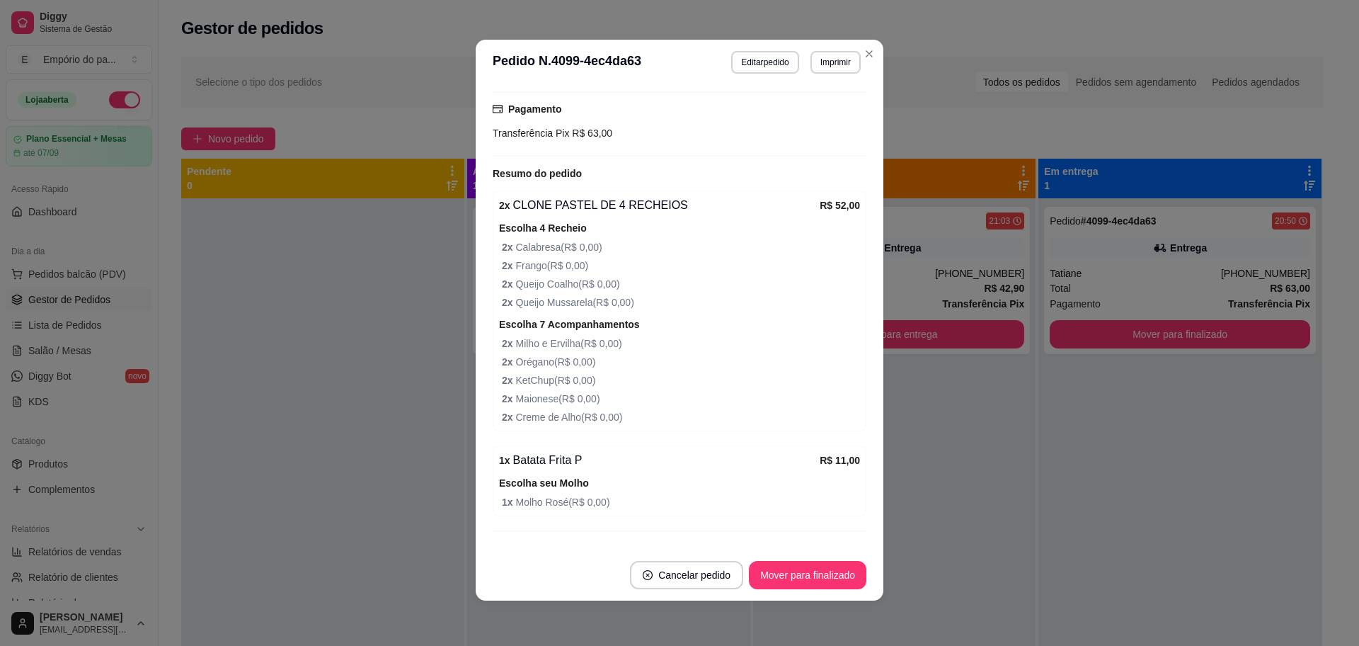
scroll to position [409, 0]
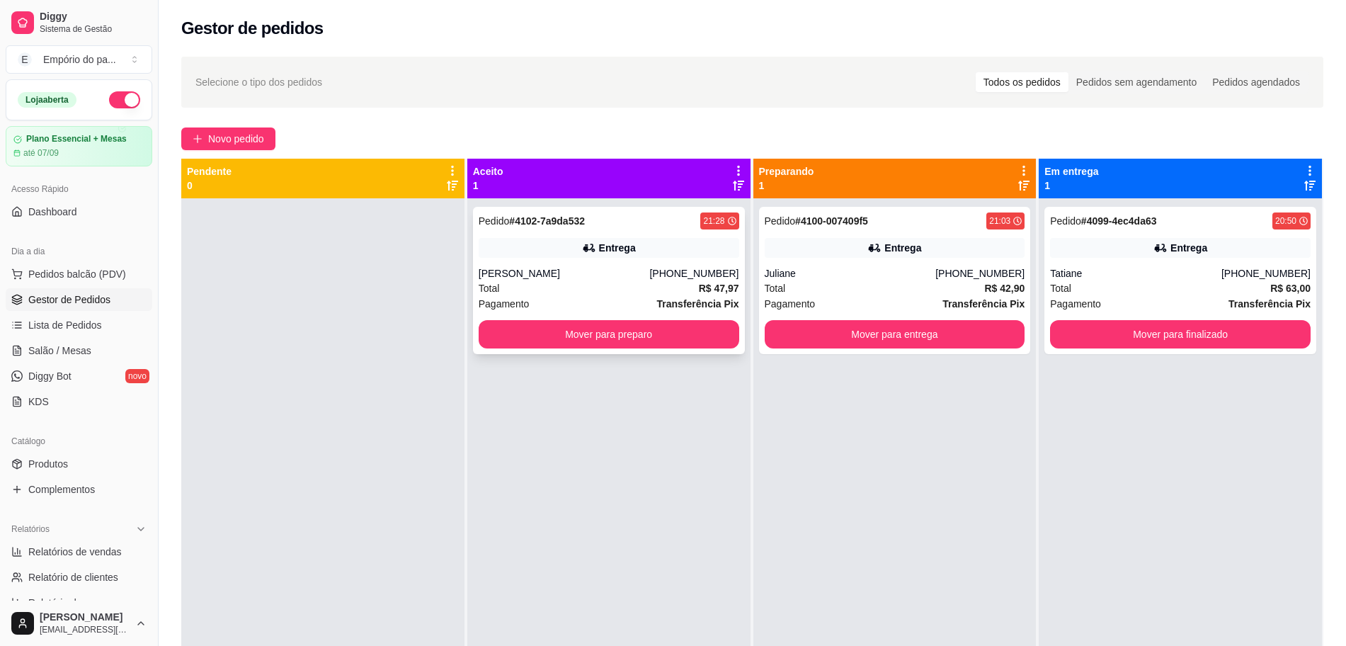
click at [630, 304] on div "Pagamento Transferência Pix" at bounding box center [609, 304] width 261 height 16
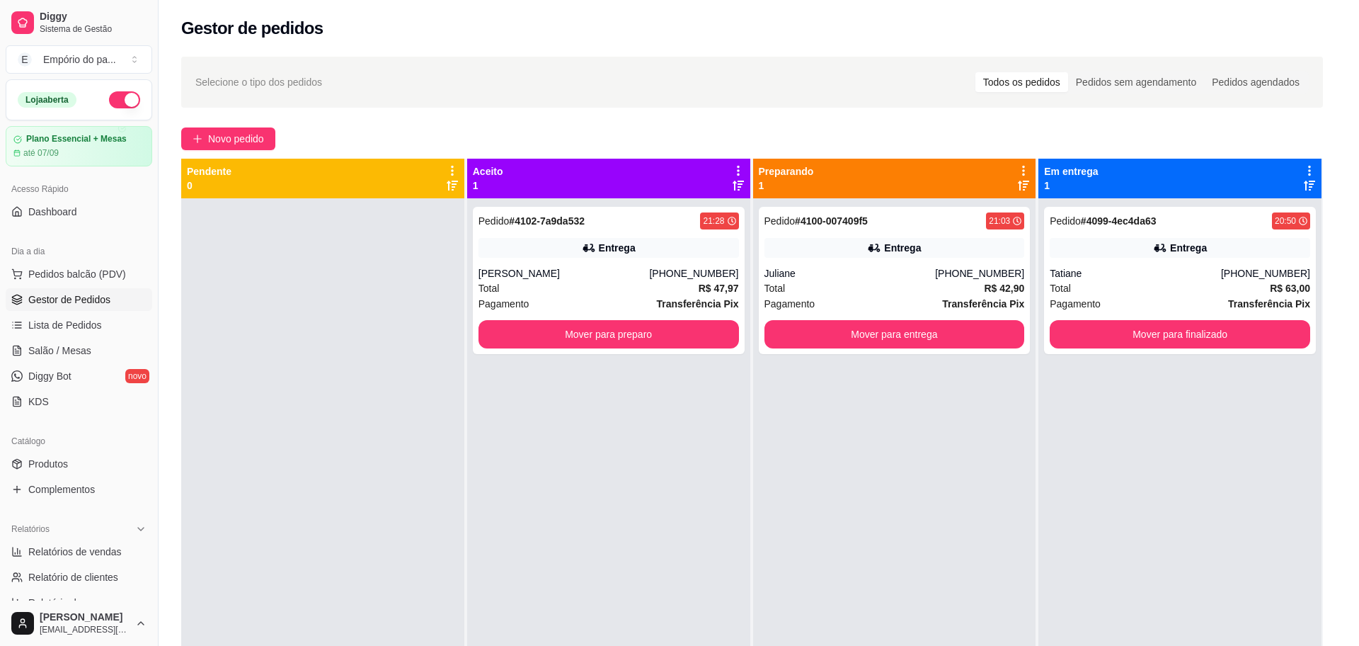
scroll to position [587, 0]
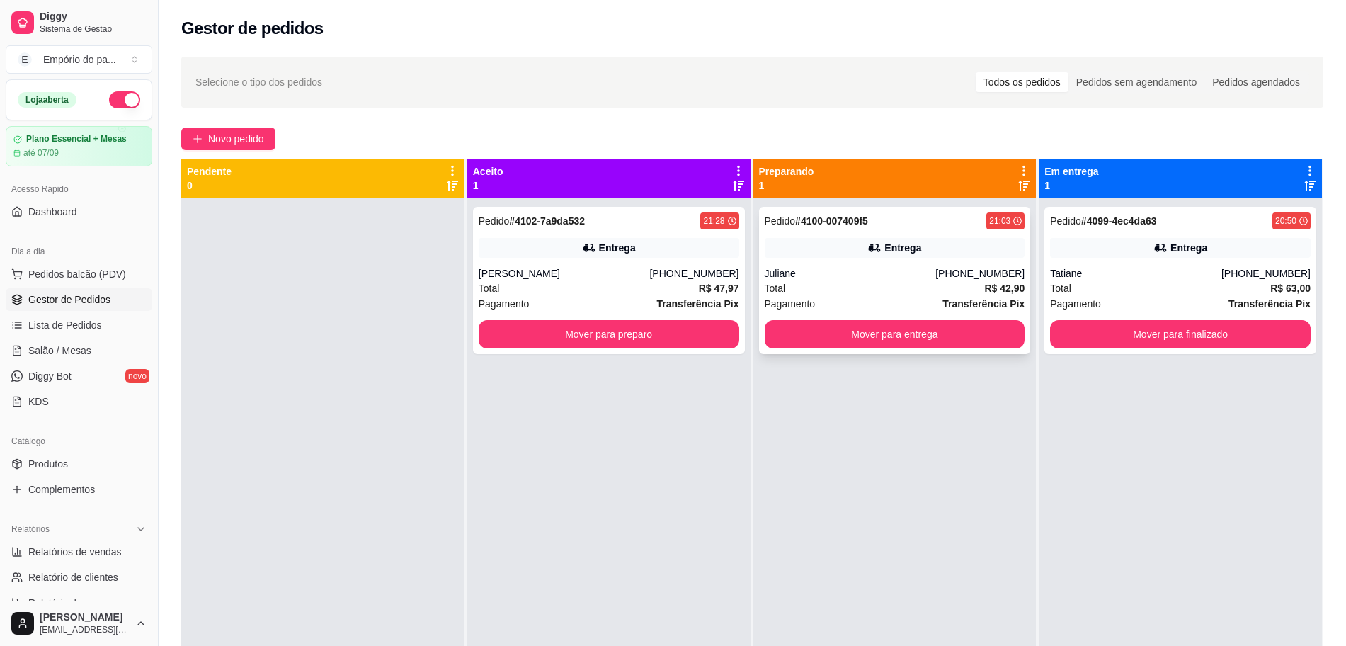
click at [923, 290] on div "Total R$ 42,90" at bounding box center [895, 288] width 261 height 16
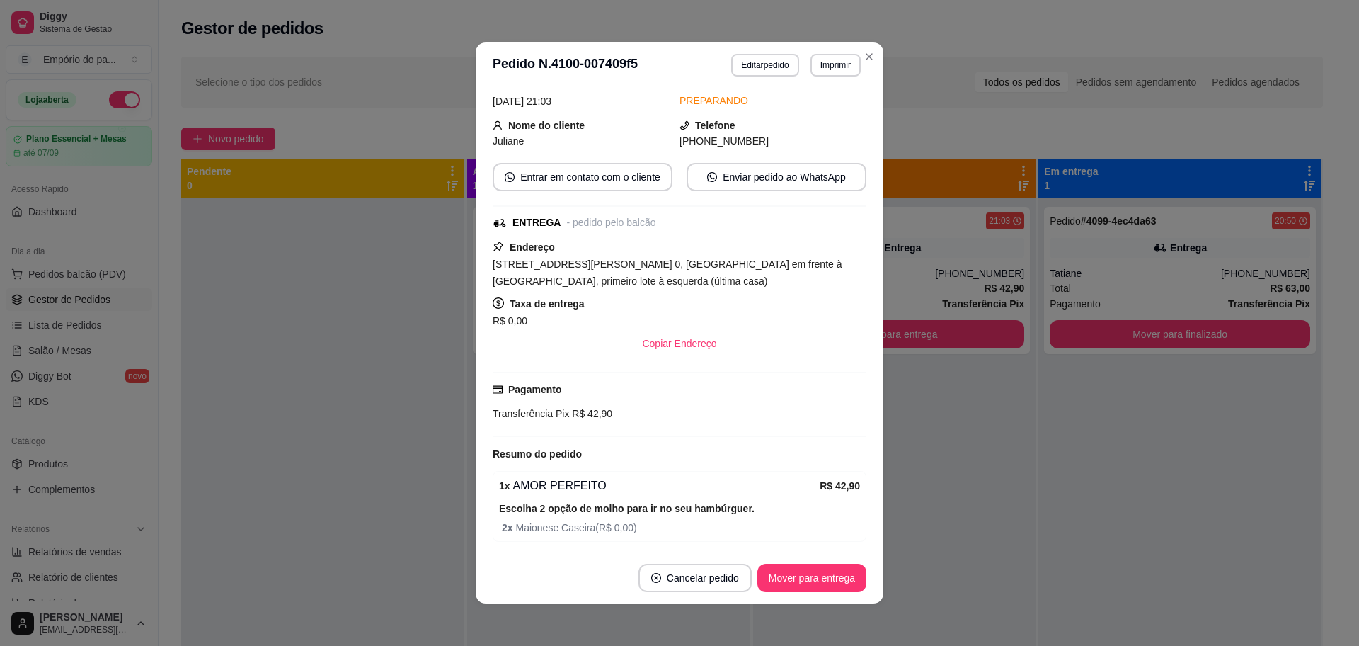
scroll to position [144, 0]
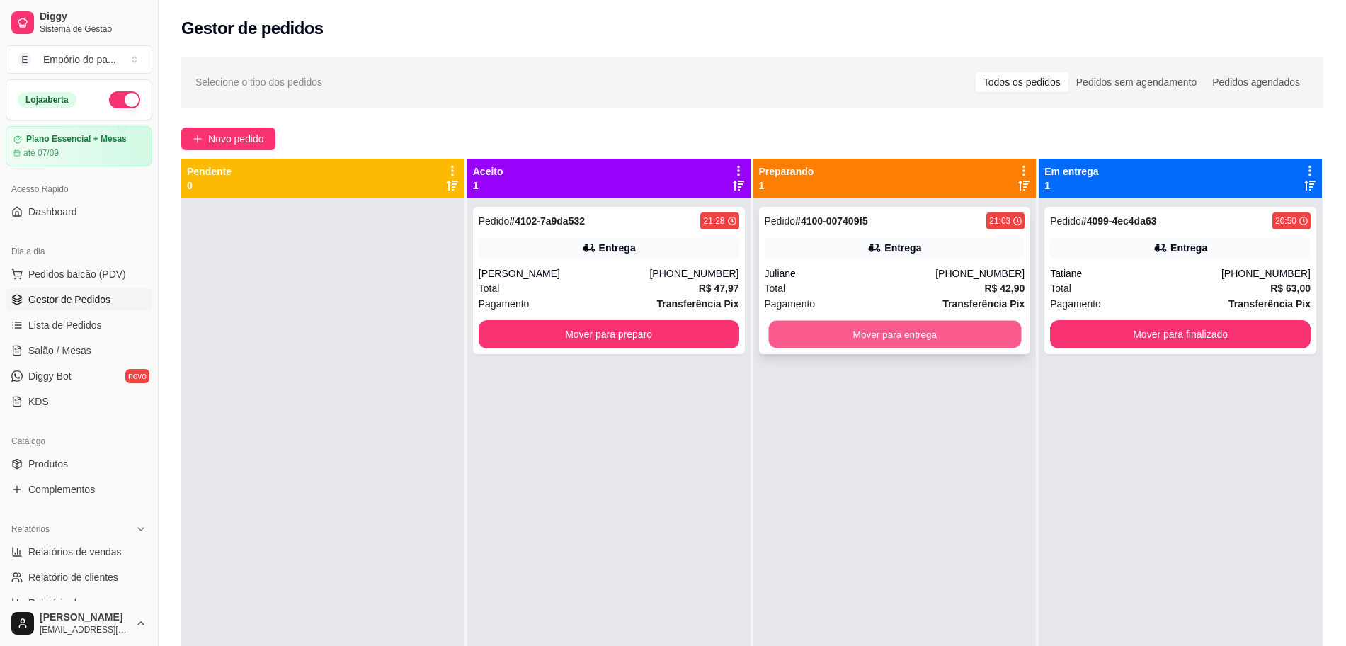
click at [921, 338] on button "Mover para entrega" at bounding box center [894, 335] width 253 height 28
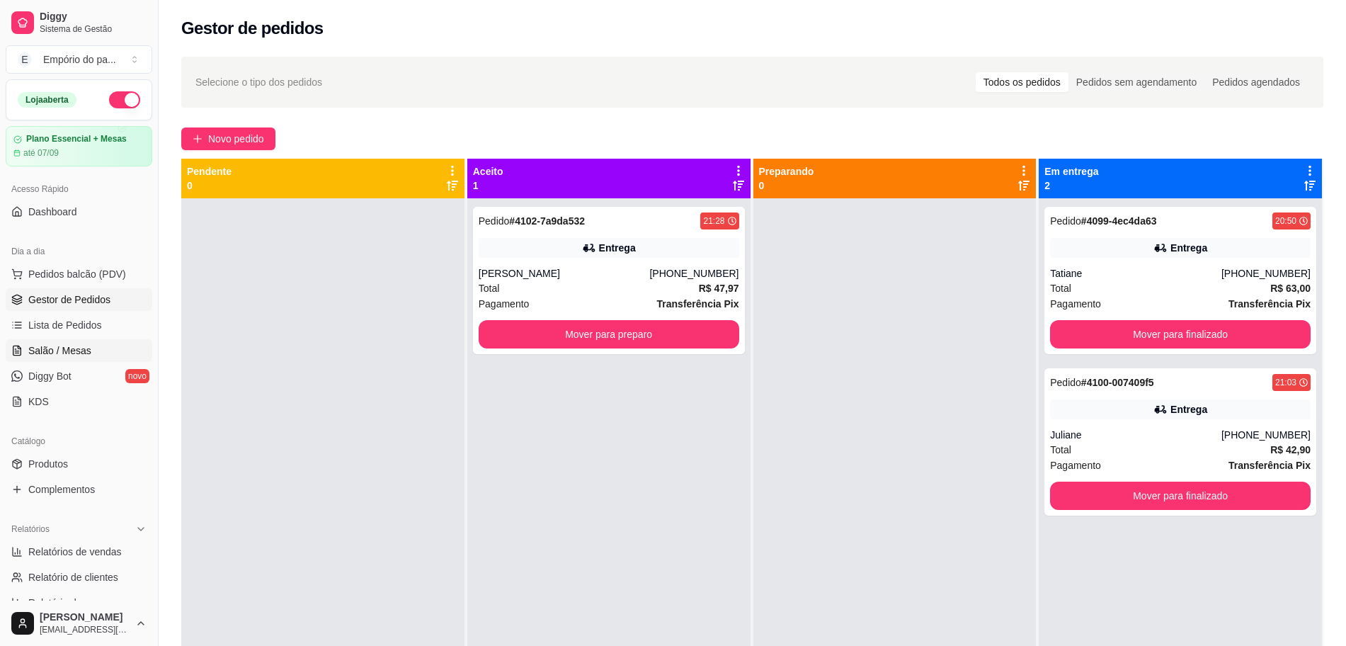
click at [58, 352] on span "Salão / Mesas" at bounding box center [59, 350] width 63 height 14
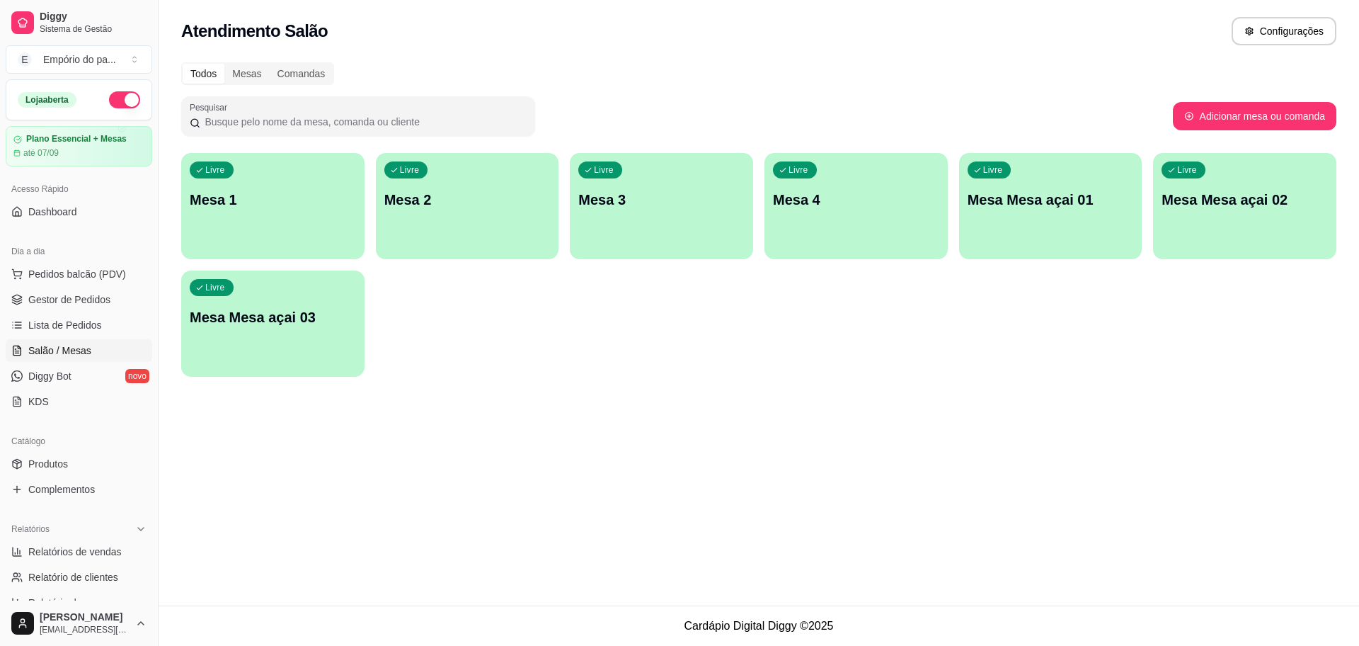
click at [622, 214] on div "Livre Mesa 3" at bounding box center [661, 197] width 183 height 89
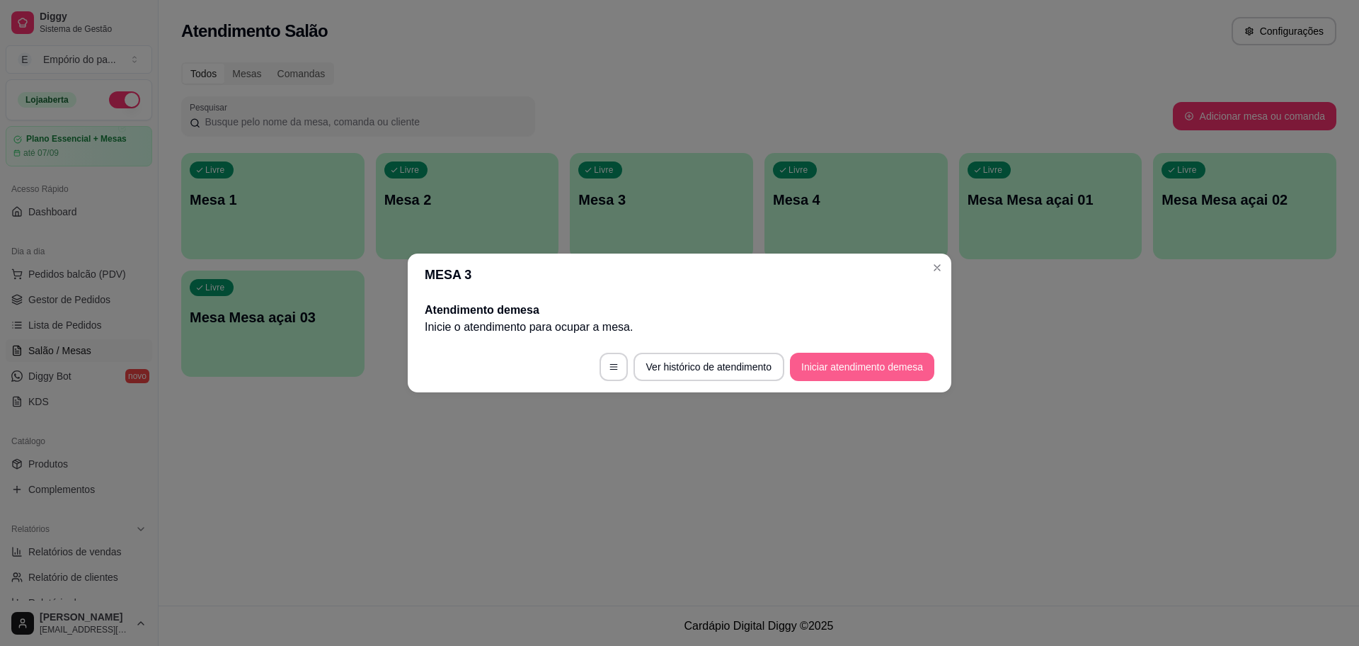
click at [856, 365] on button "Iniciar atendimento de mesa" at bounding box center [862, 367] width 144 height 28
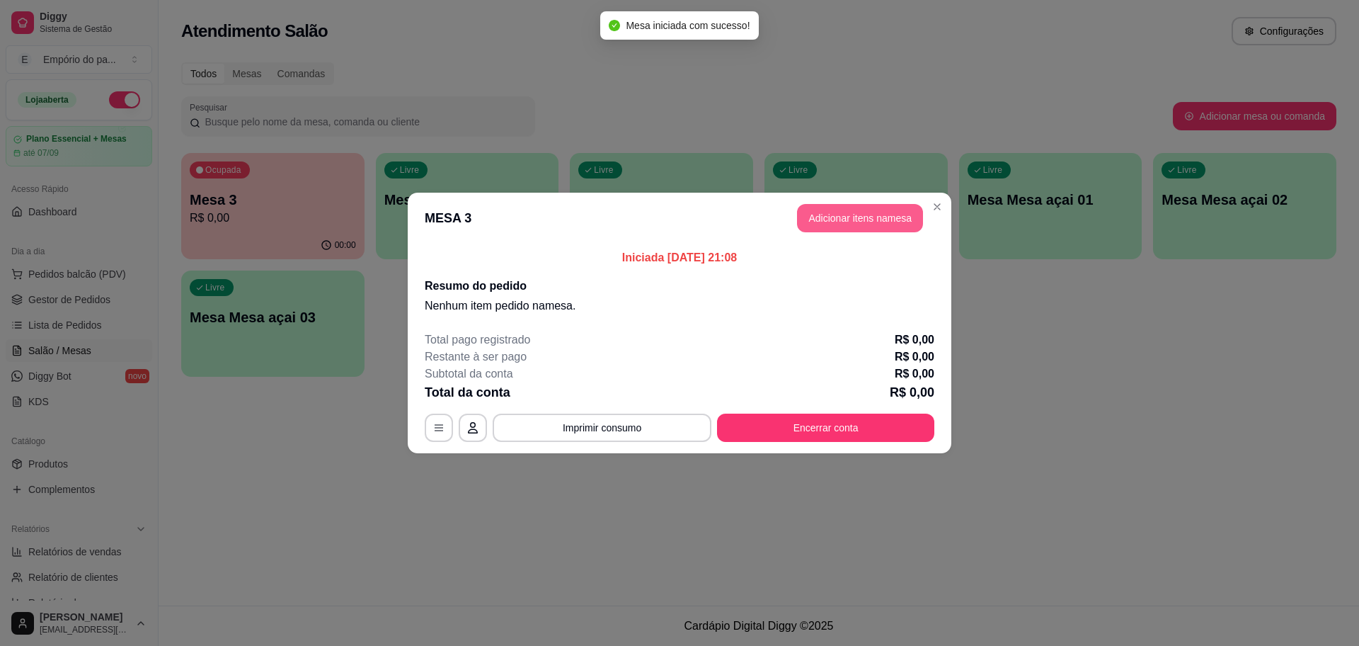
click at [874, 222] on button "Adicionar itens na mesa" at bounding box center [860, 218] width 126 height 28
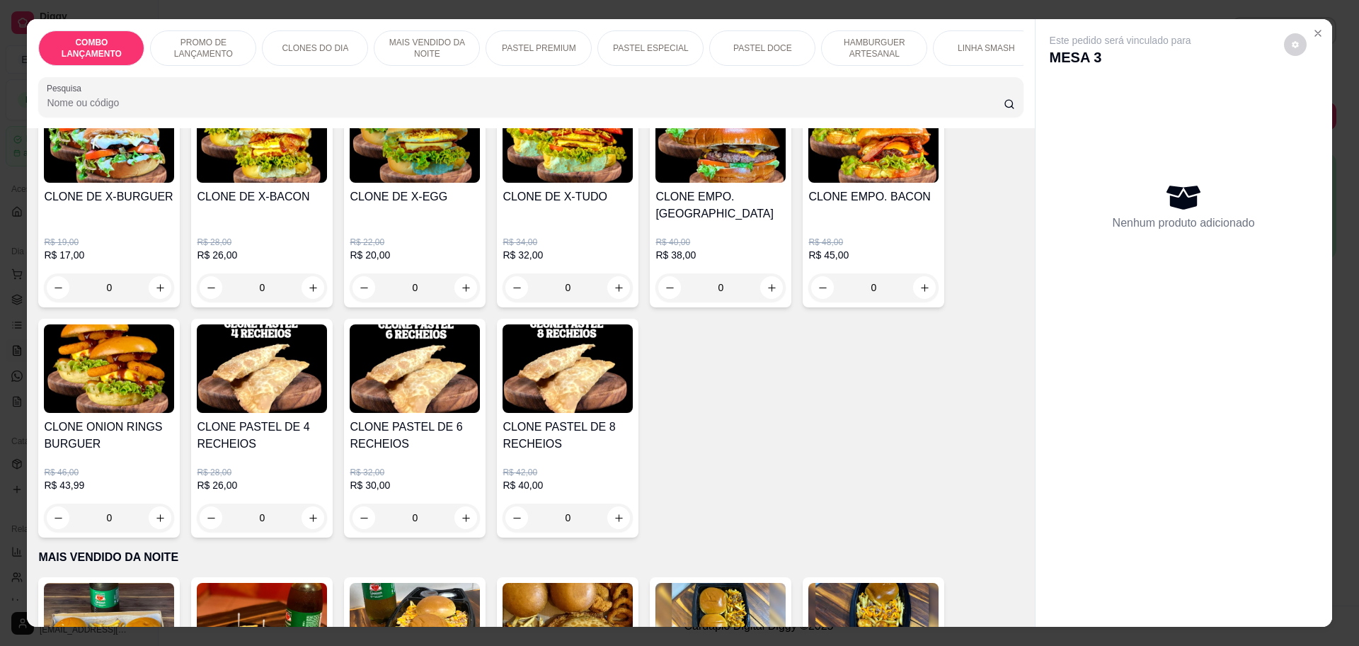
scroll to position [620, 0]
click at [299, 504] on div "0" at bounding box center [262, 518] width 130 height 28
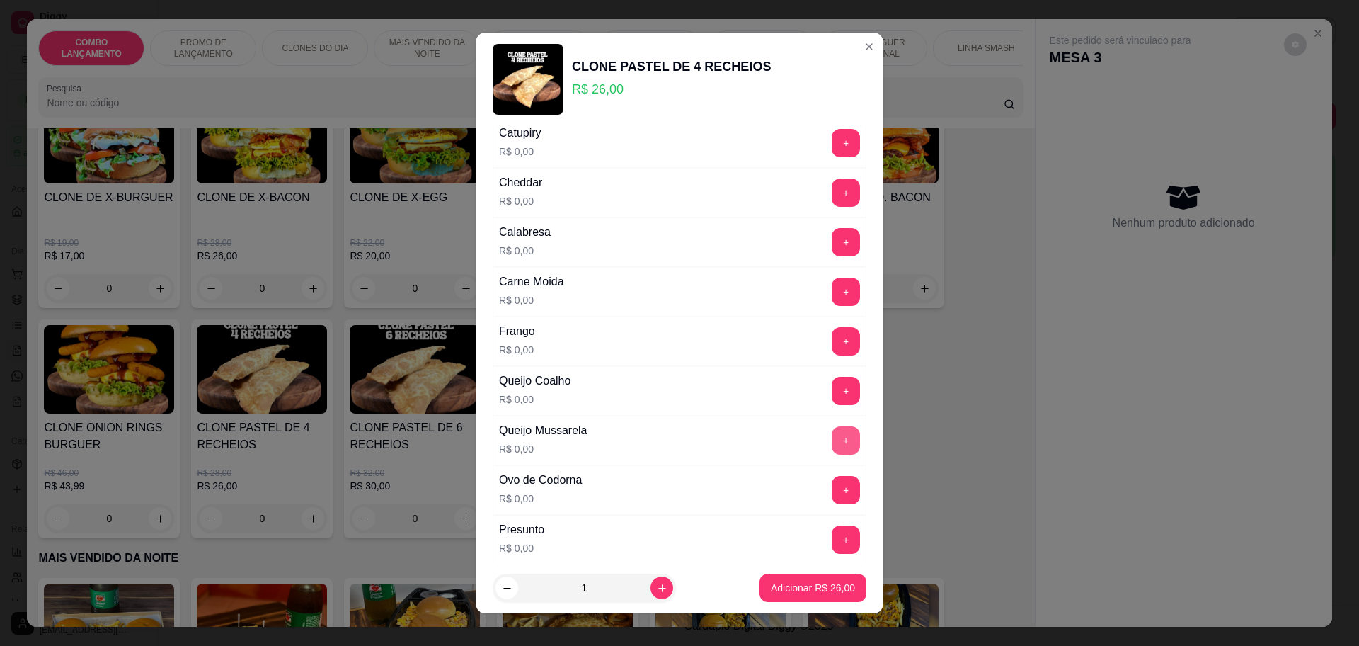
scroll to position [177, 0]
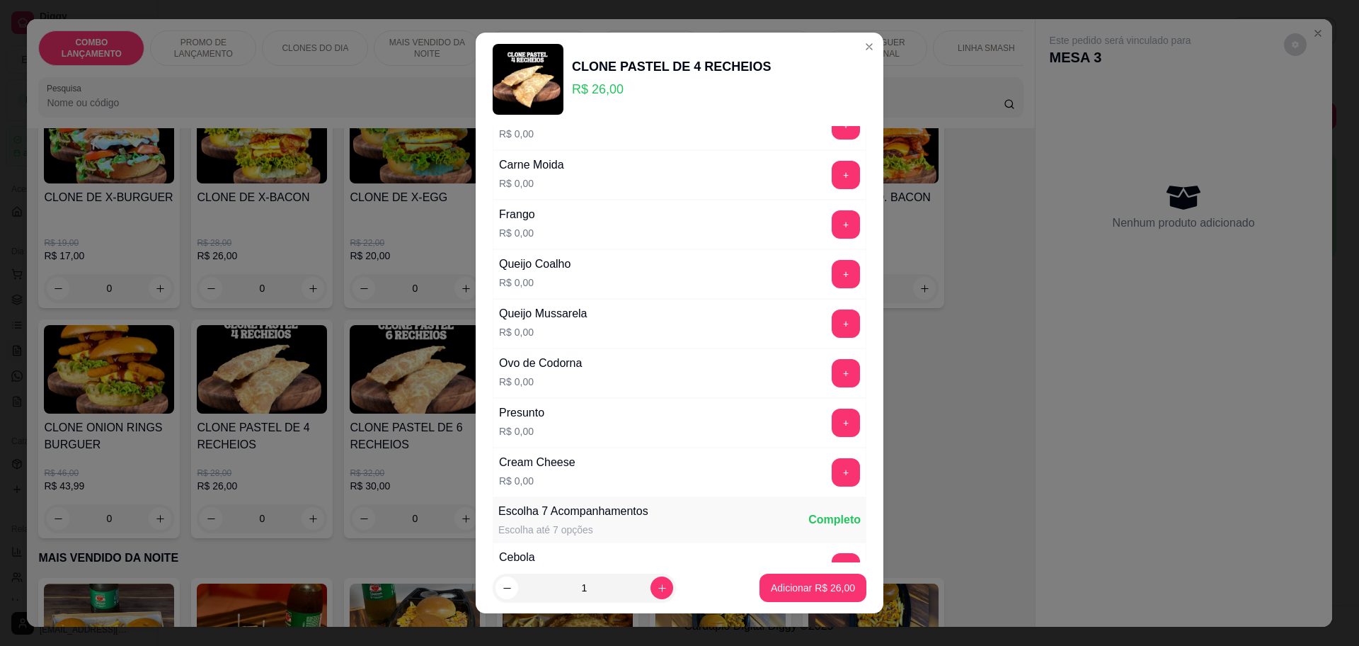
click at [832, 410] on button "+" at bounding box center [846, 423] width 28 height 28
click at [832, 377] on button "+" at bounding box center [846, 373] width 28 height 28
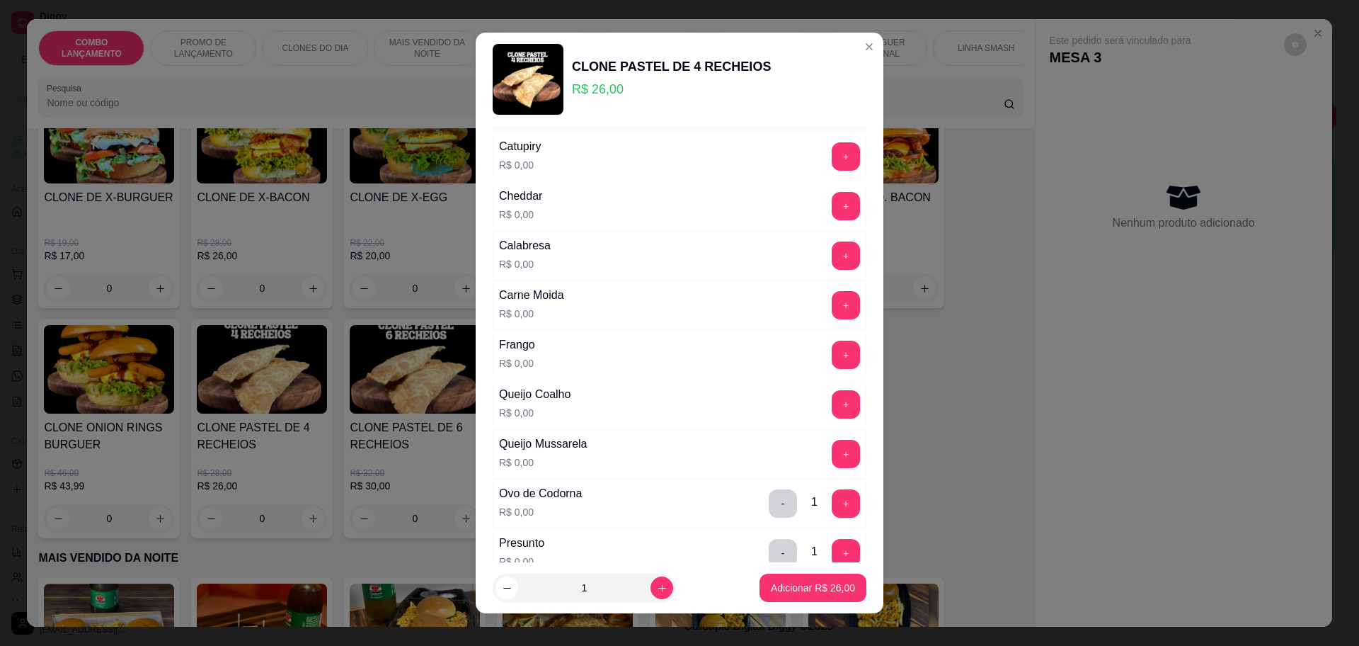
scroll to position [89, 0]
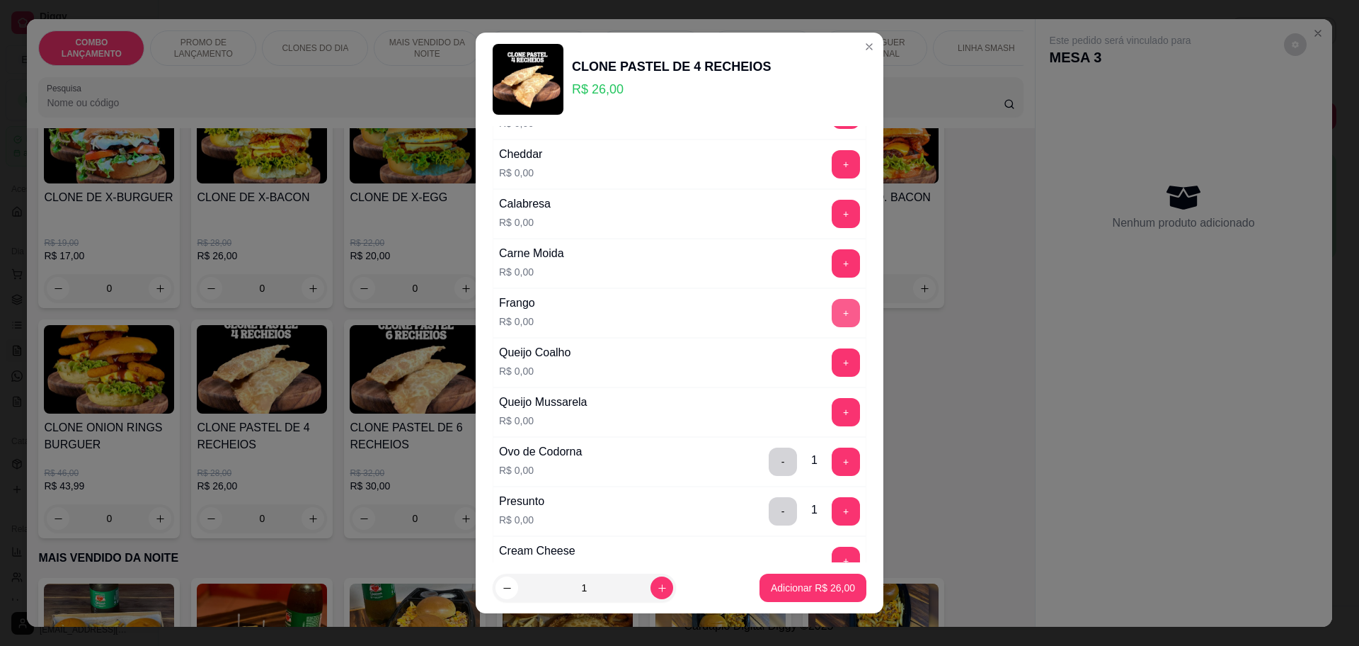
click at [832, 309] on button "+" at bounding box center [846, 313] width 28 height 28
click at [833, 406] on button "+" at bounding box center [847, 412] width 28 height 28
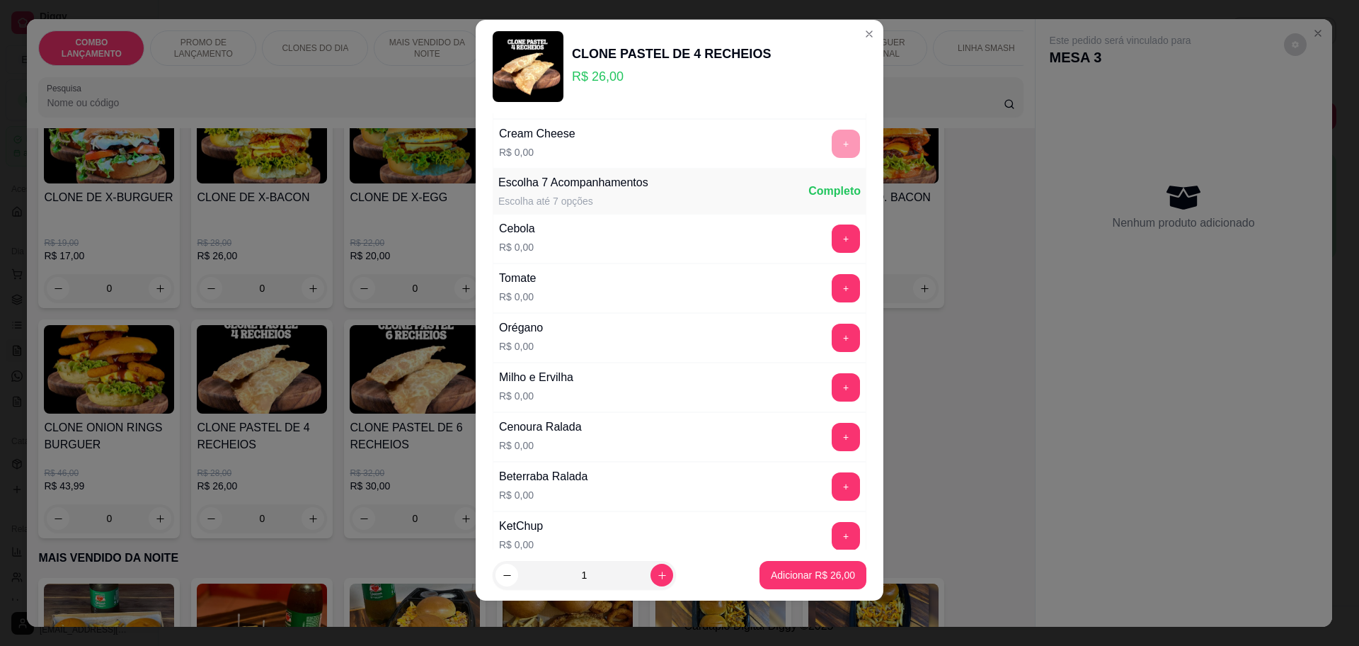
scroll to position [548, 0]
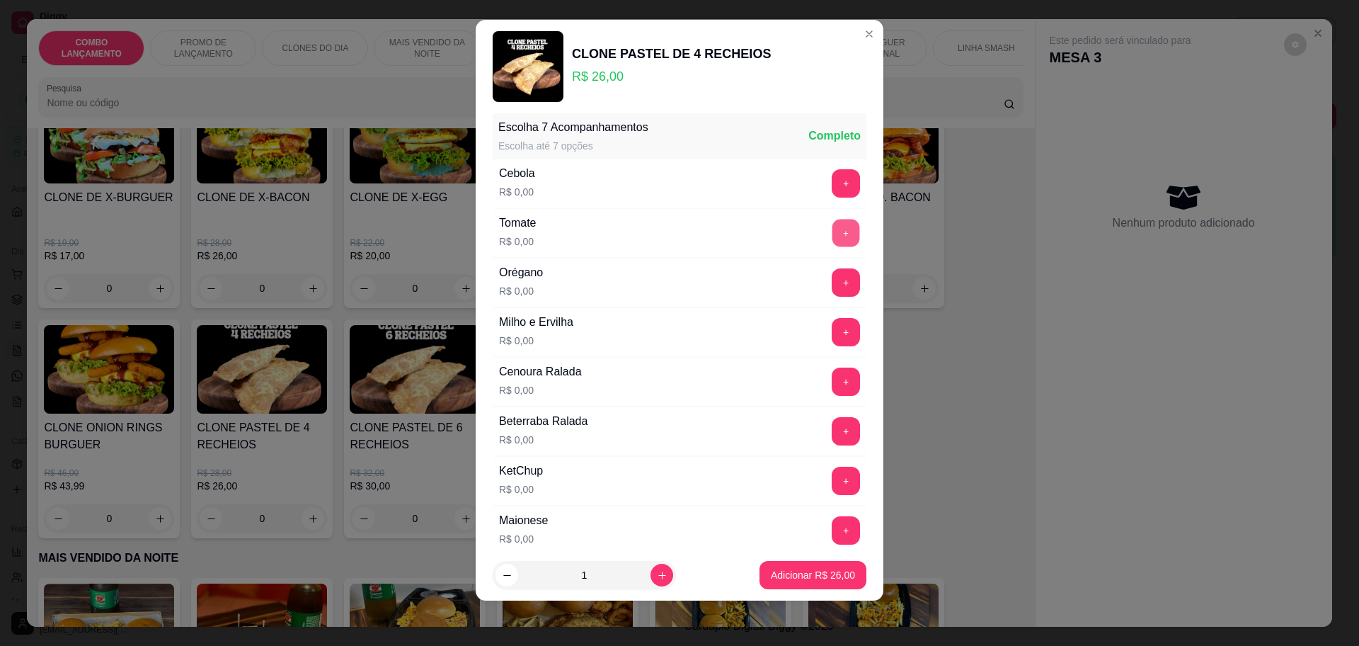
click at [833, 228] on button "+" at bounding box center [847, 233] width 28 height 28
click at [832, 319] on button "+" at bounding box center [846, 332] width 28 height 28
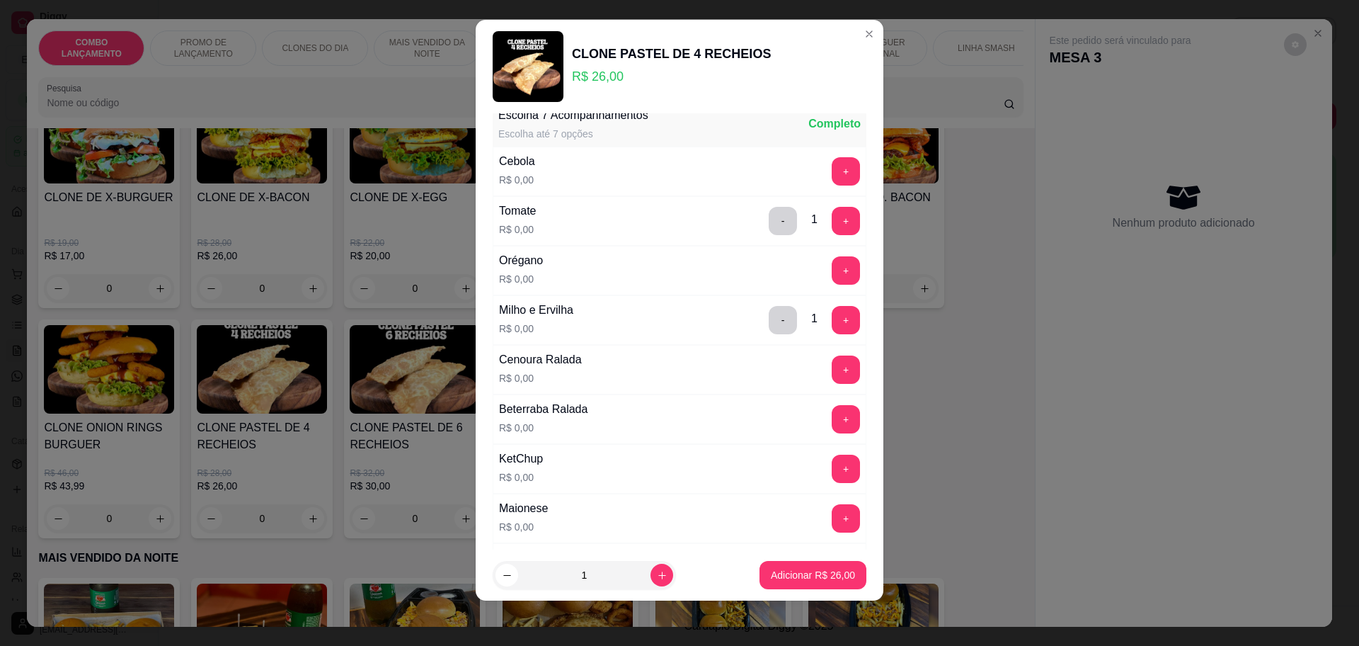
scroll to position [460, 0]
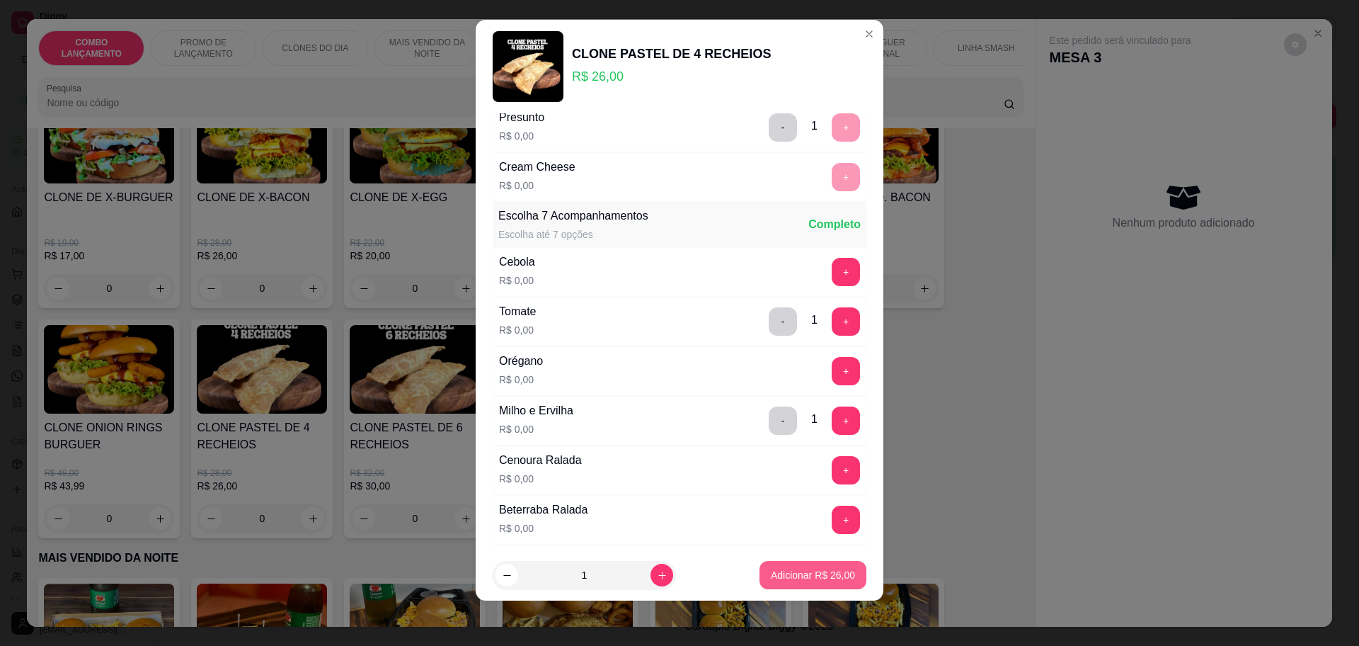
click at [805, 583] on button "Adicionar R$ 26,00" at bounding box center [813, 575] width 107 height 28
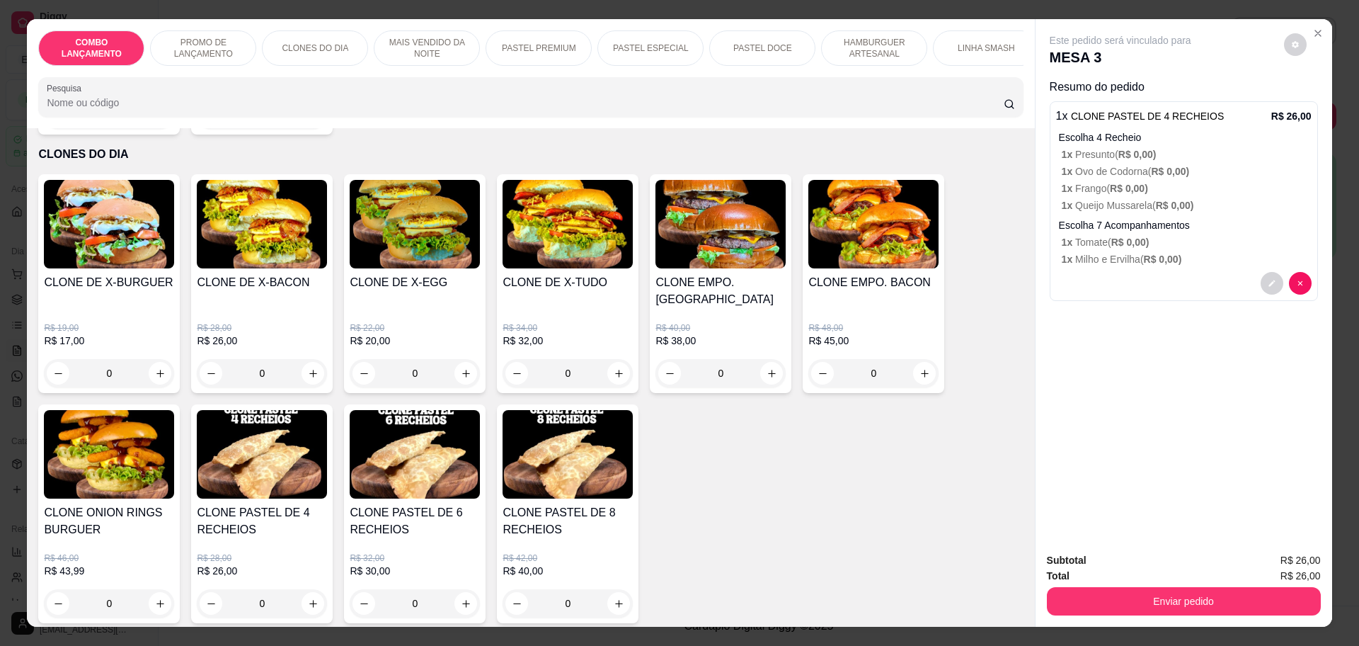
scroll to position [531, 0]
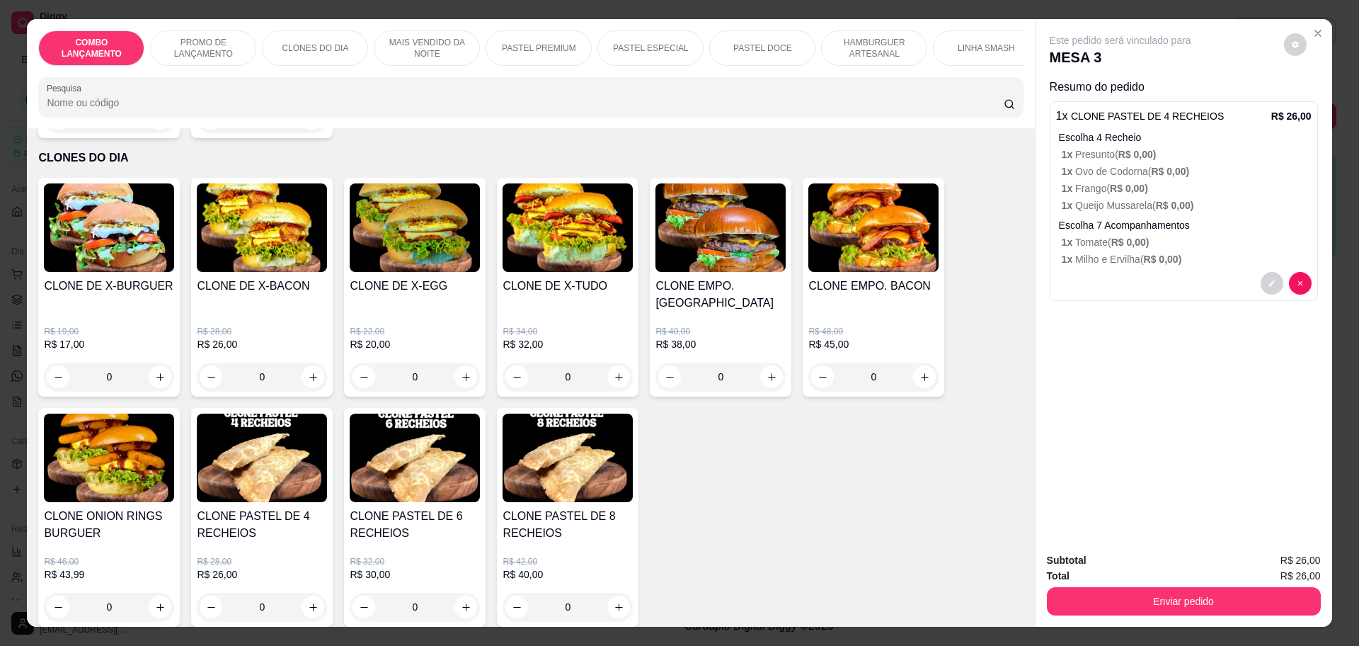
click at [154, 363] on div "0" at bounding box center [109, 377] width 130 height 28
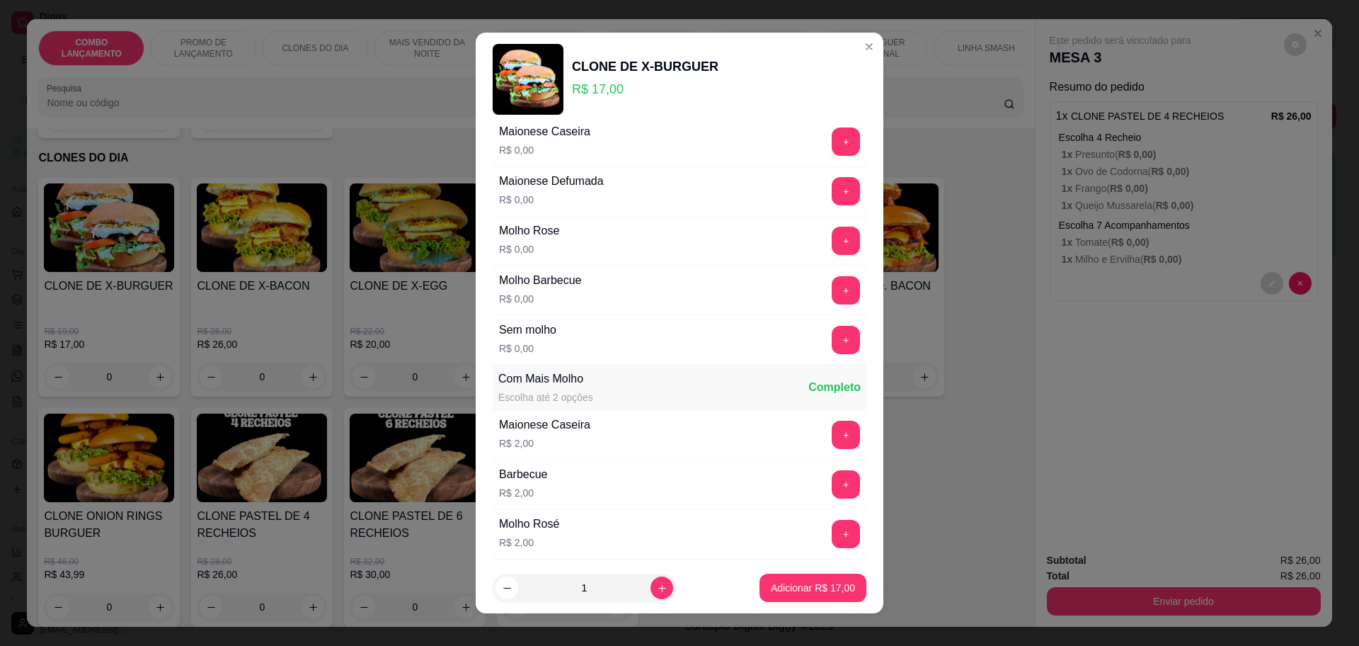
scroll to position [0, 0]
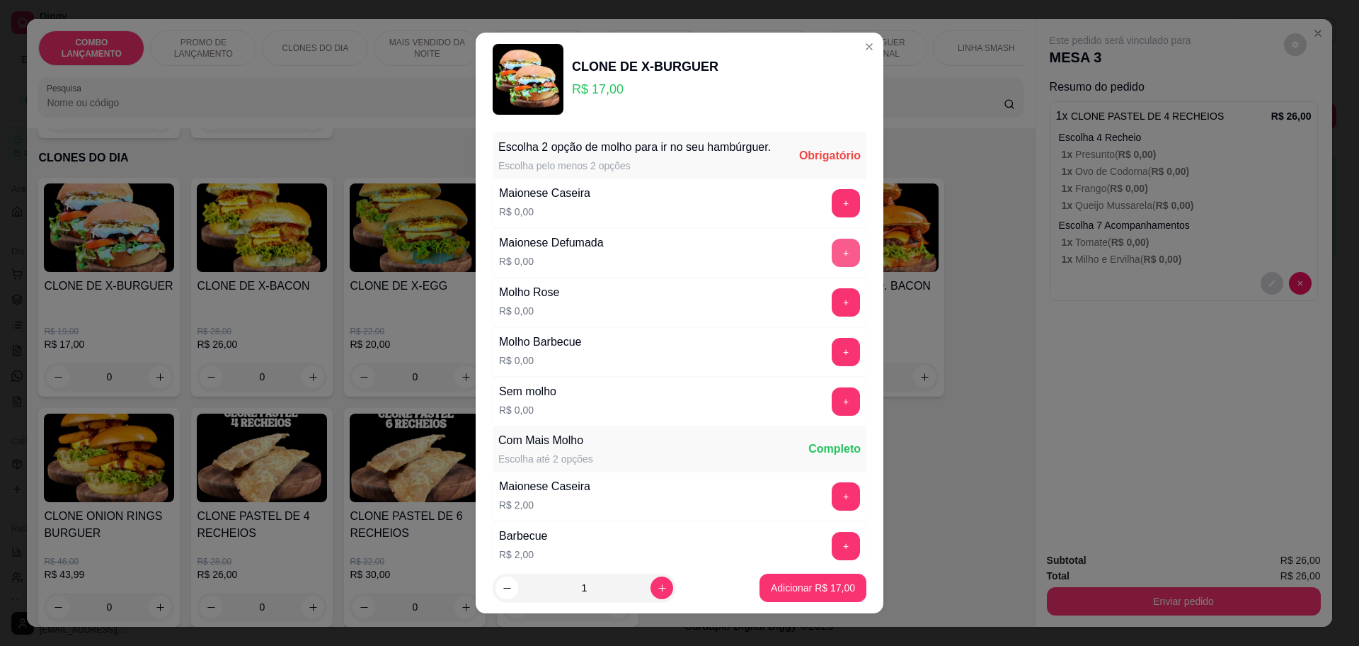
click at [832, 266] on button "+" at bounding box center [846, 253] width 28 height 28
click at [833, 365] on button "+" at bounding box center [847, 352] width 28 height 28
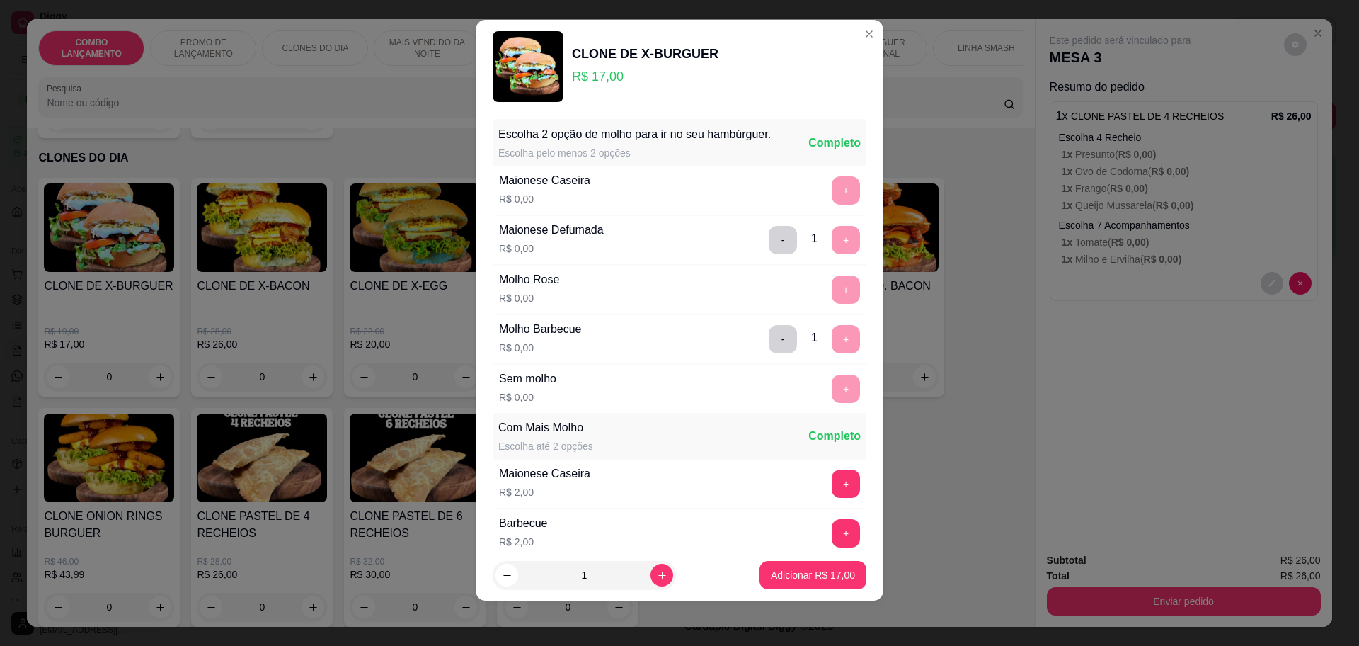
scroll to position [213, 0]
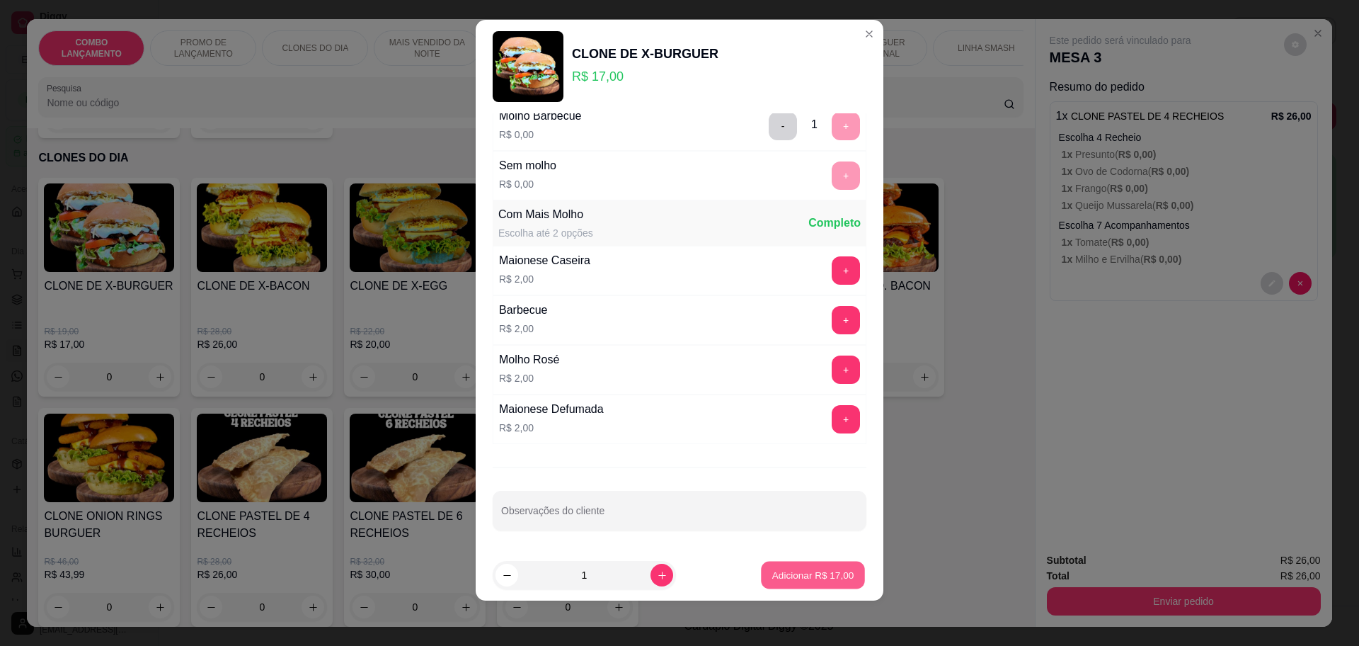
click at [784, 571] on p "Adicionar R$ 17,00" at bounding box center [813, 575] width 82 height 13
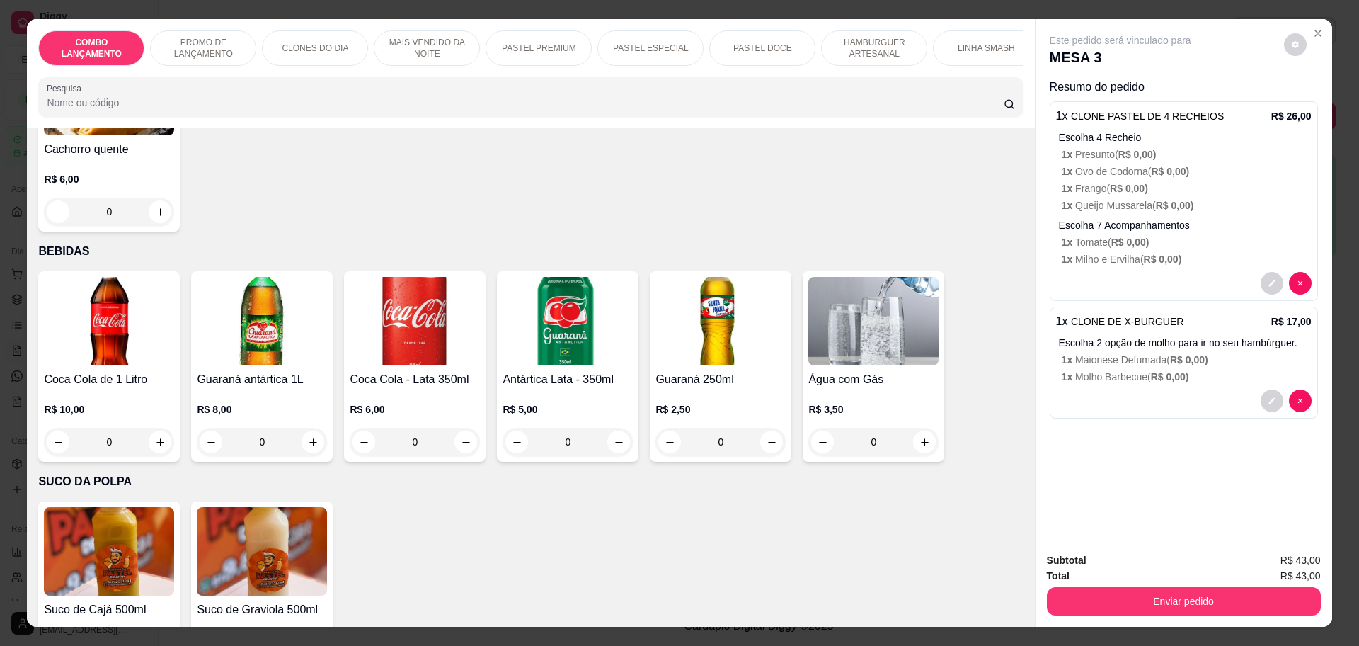
scroll to position [4439, 0]
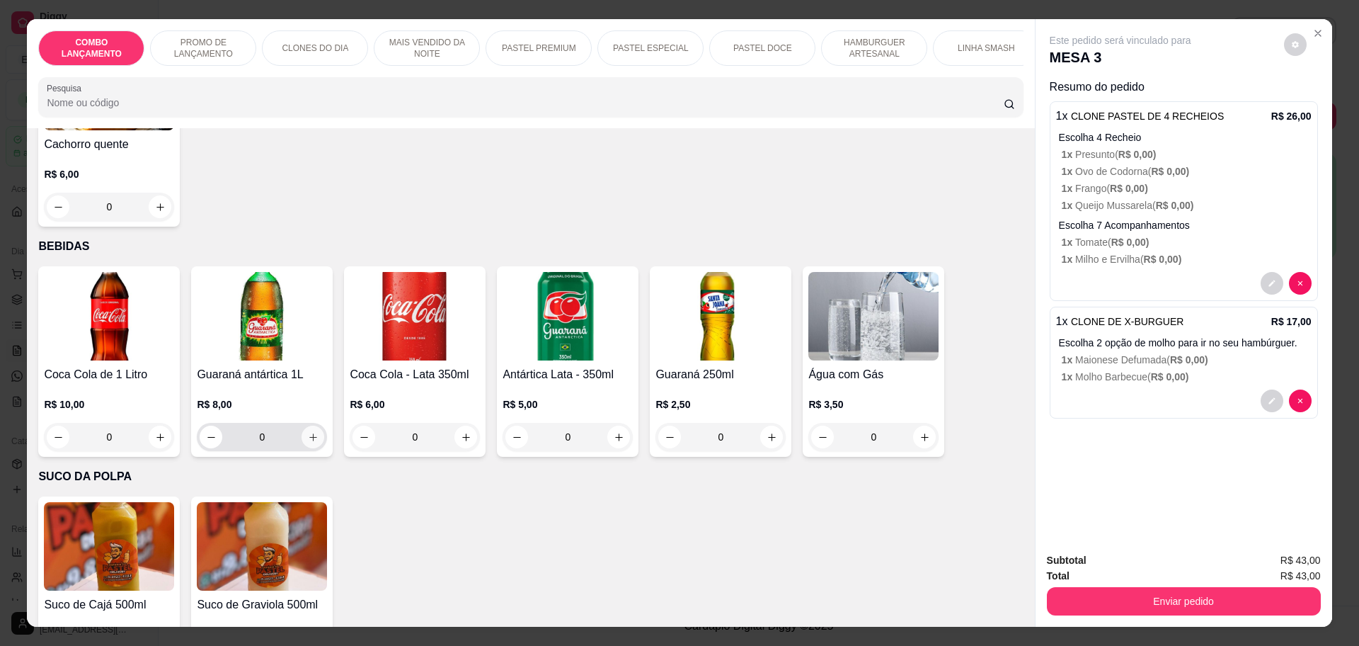
click at [310, 426] on button "increase-product-quantity" at bounding box center [313, 437] width 23 height 23
type input "1"
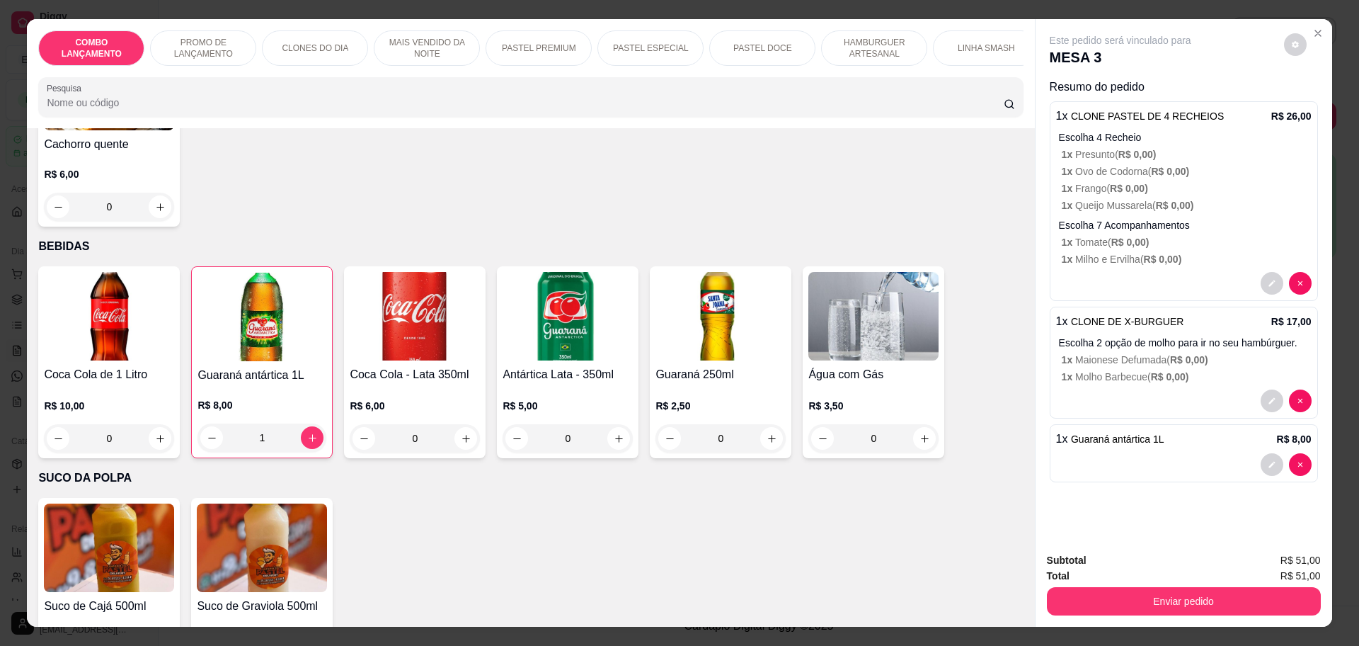
scroll to position [26, 0]
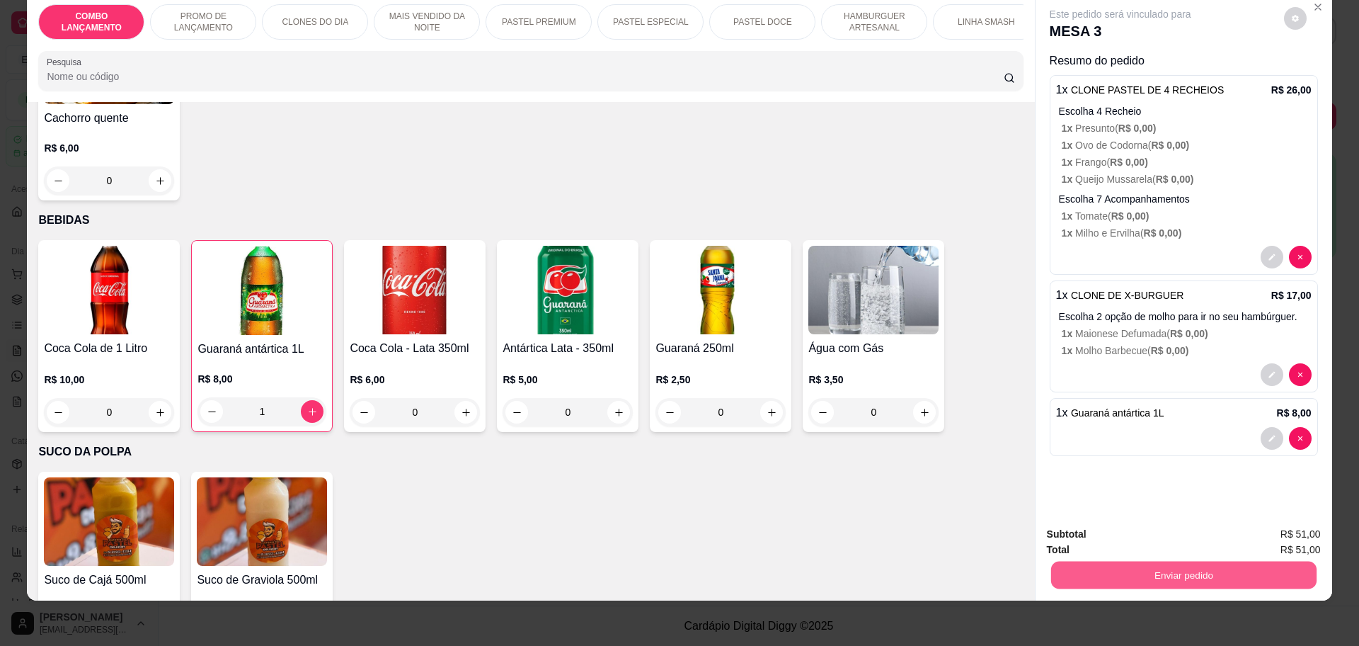
click at [1182, 566] on button "Enviar pedido" at bounding box center [1184, 575] width 266 height 28
click at [1126, 542] on button "Não registrar e enviar pedido" at bounding box center [1135, 540] width 143 height 26
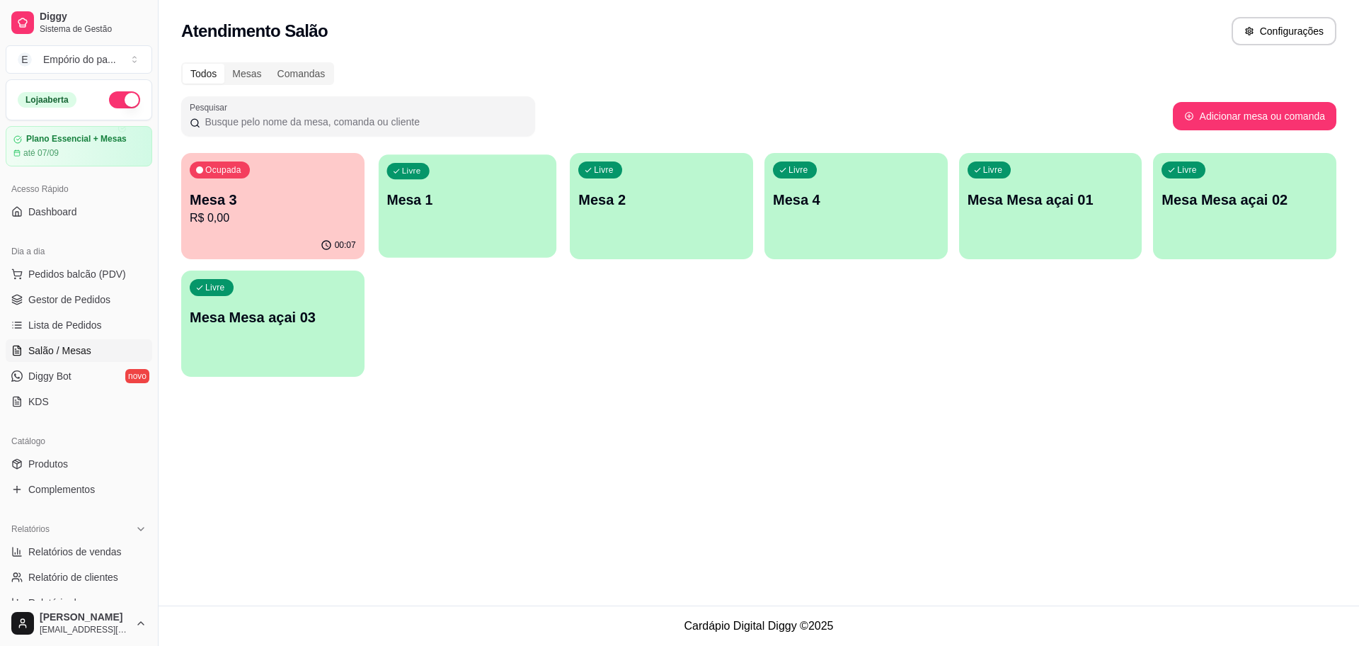
click at [523, 209] on p "Mesa 1" at bounding box center [467, 199] width 161 height 19
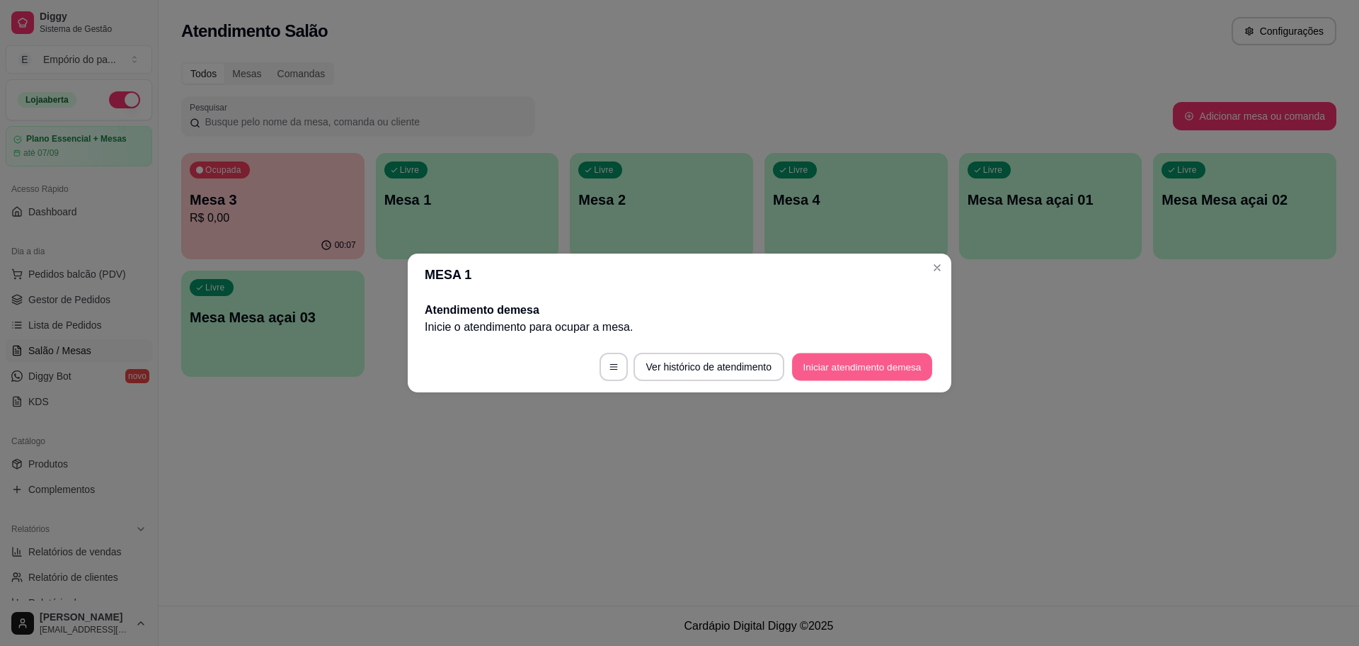
click at [852, 364] on button "Iniciar atendimento de mesa" at bounding box center [862, 367] width 140 height 28
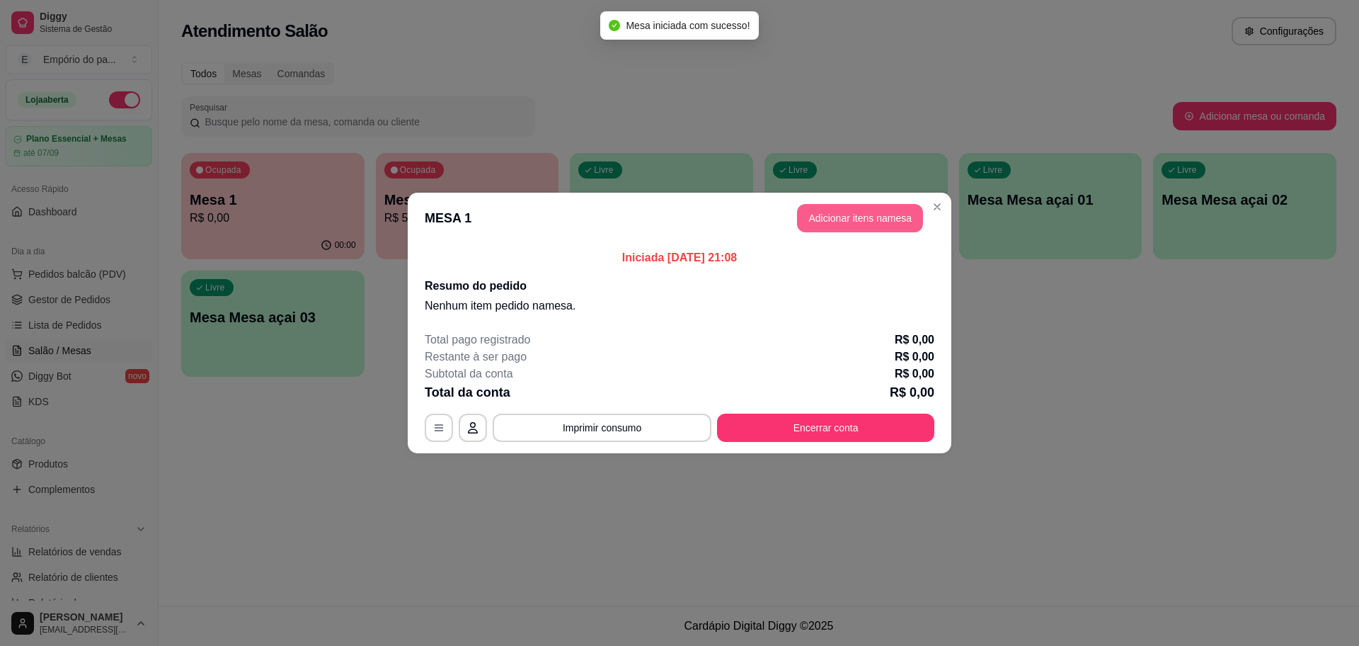
click at [864, 215] on button "Adicionar itens na mesa" at bounding box center [860, 218] width 126 height 28
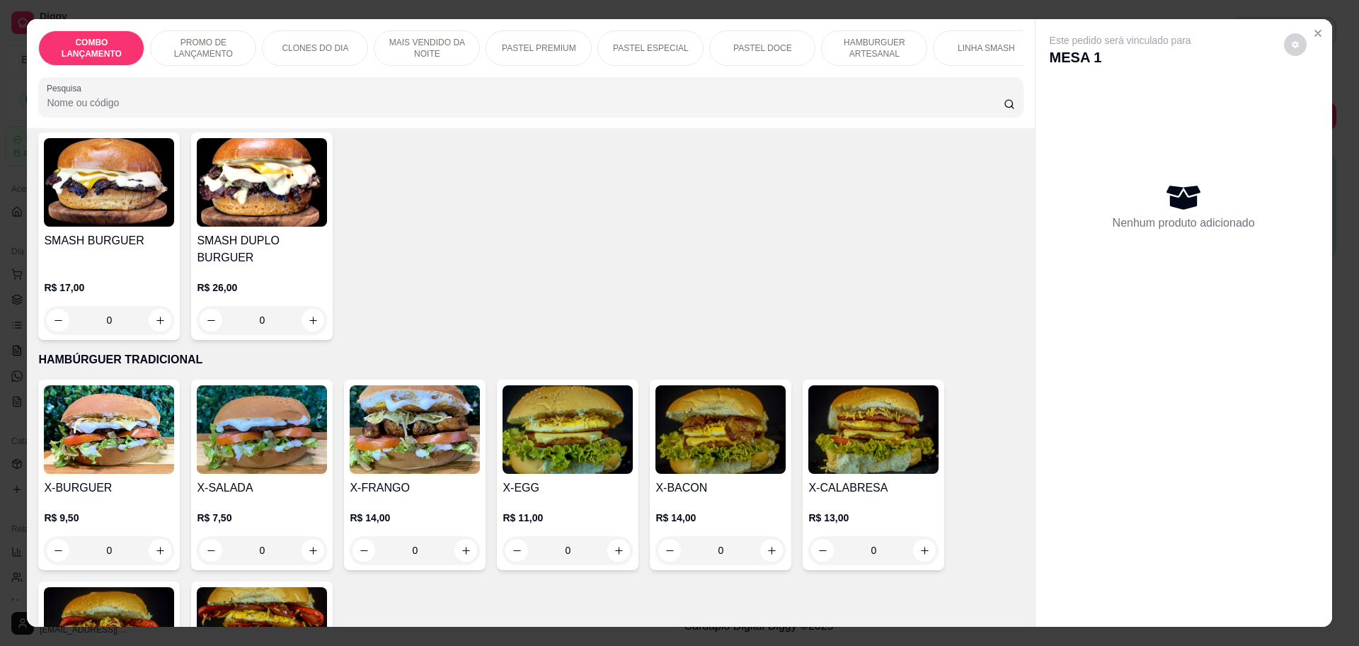
scroll to position [2832, 0]
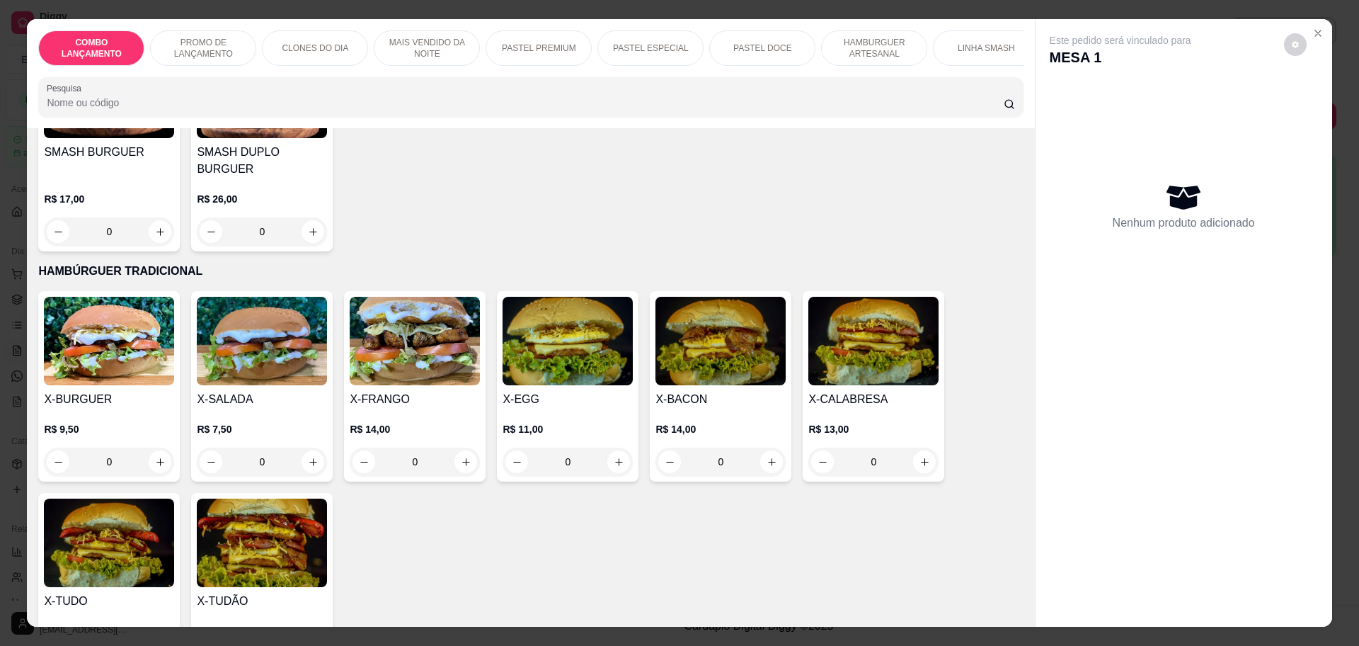
click at [309, 447] on div "0" at bounding box center [262, 461] width 130 height 28
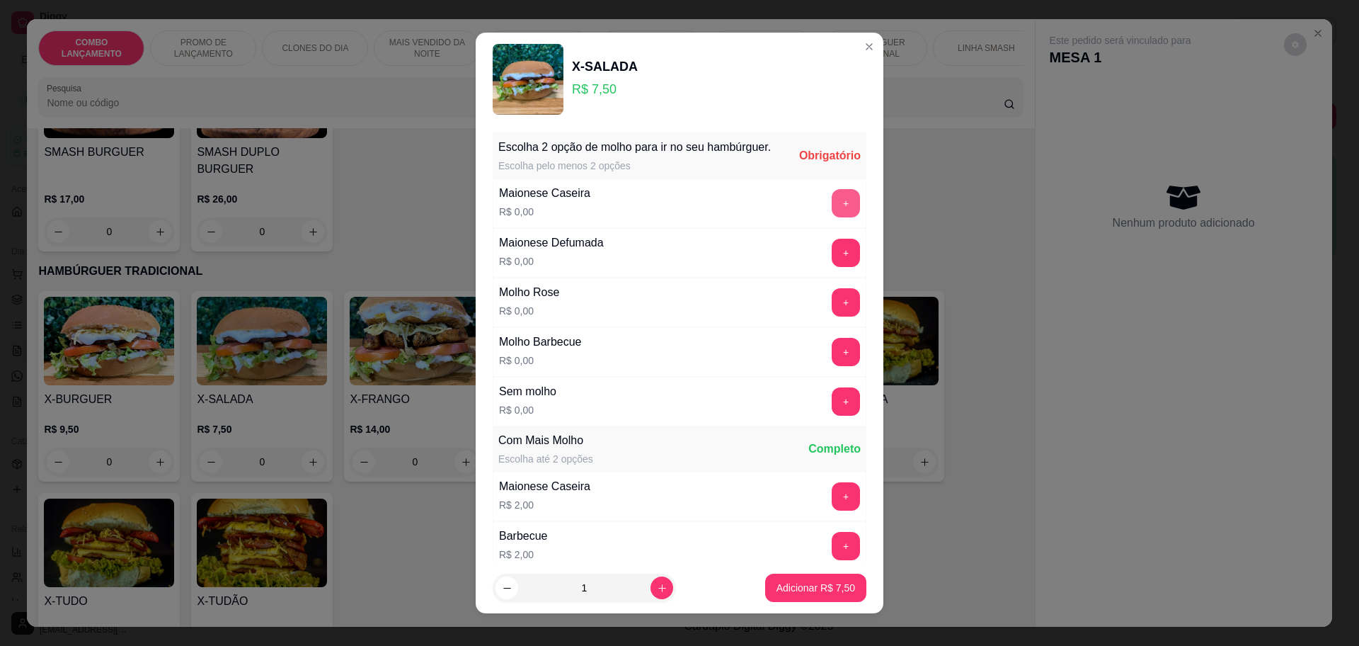
click at [832, 217] on button "+" at bounding box center [846, 203] width 28 height 28
click at [833, 217] on button "+" at bounding box center [847, 203] width 28 height 28
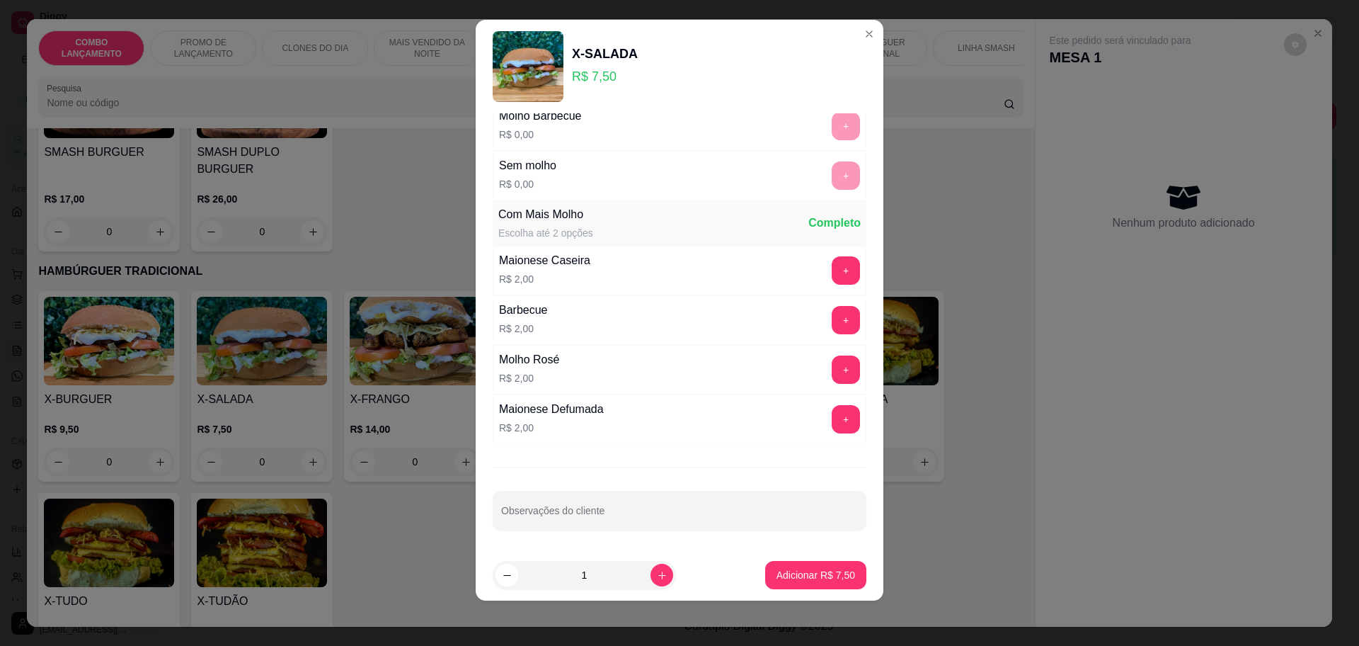
click at [806, 590] on footer "1 Adicionar R$ 7,50" at bounding box center [680, 574] width 408 height 51
click at [801, 573] on p "Adicionar R$ 7,50" at bounding box center [815, 575] width 76 height 13
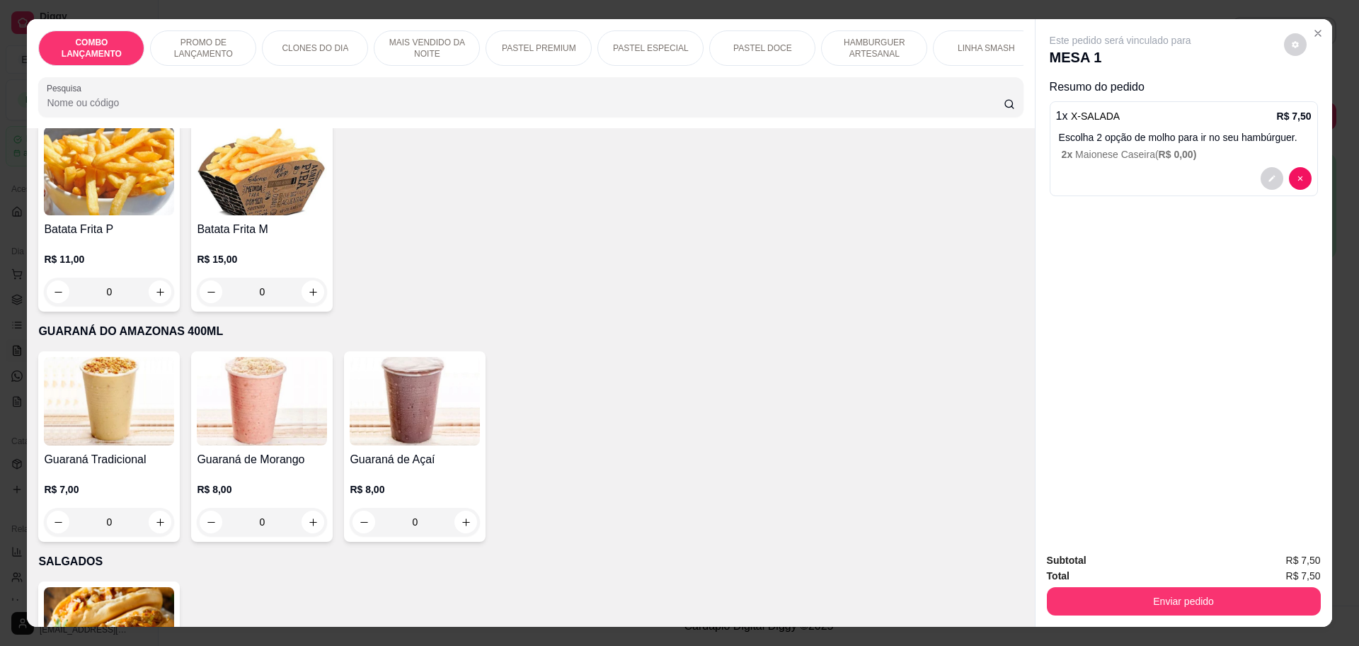
scroll to position [4160, 0]
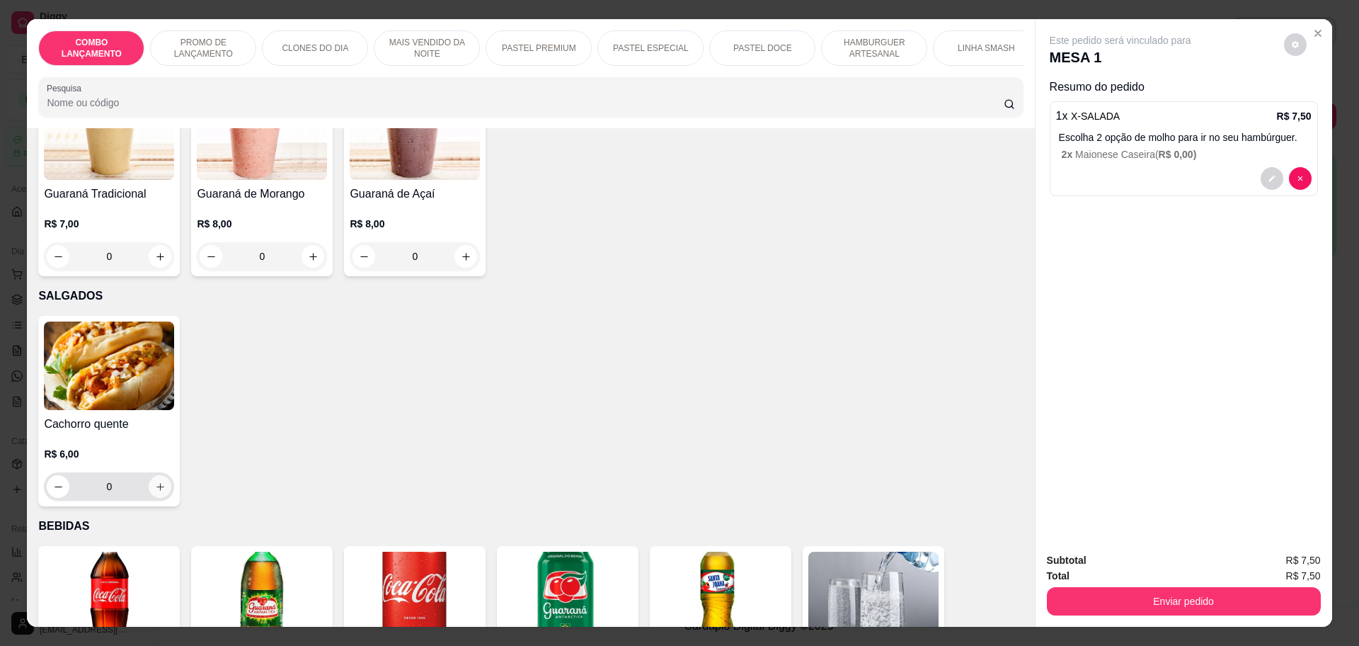
click at [153, 475] on button "increase-product-quantity" at bounding box center [160, 486] width 23 height 23
type input "1"
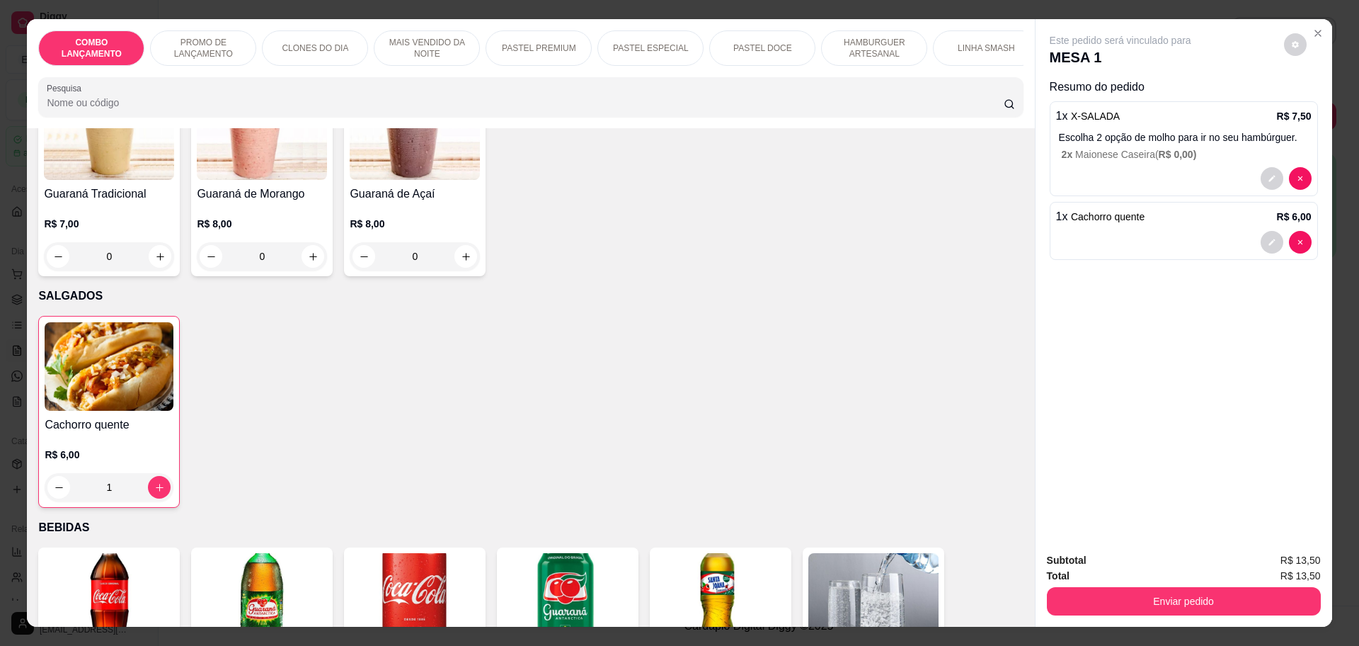
scroll to position [26, 0]
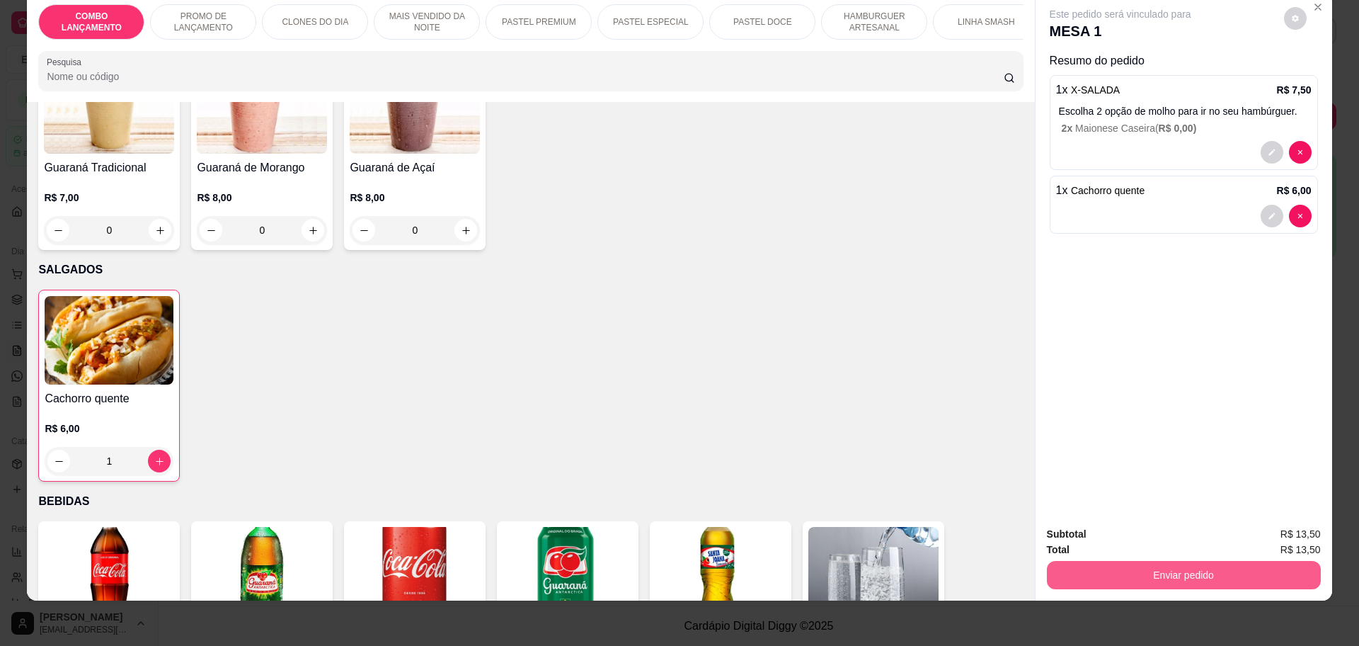
click at [1183, 579] on button "Enviar pedido" at bounding box center [1184, 575] width 274 height 28
click at [1098, 535] on button "Não registrar e enviar pedido" at bounding box center [1135, 540] width 147 height 27
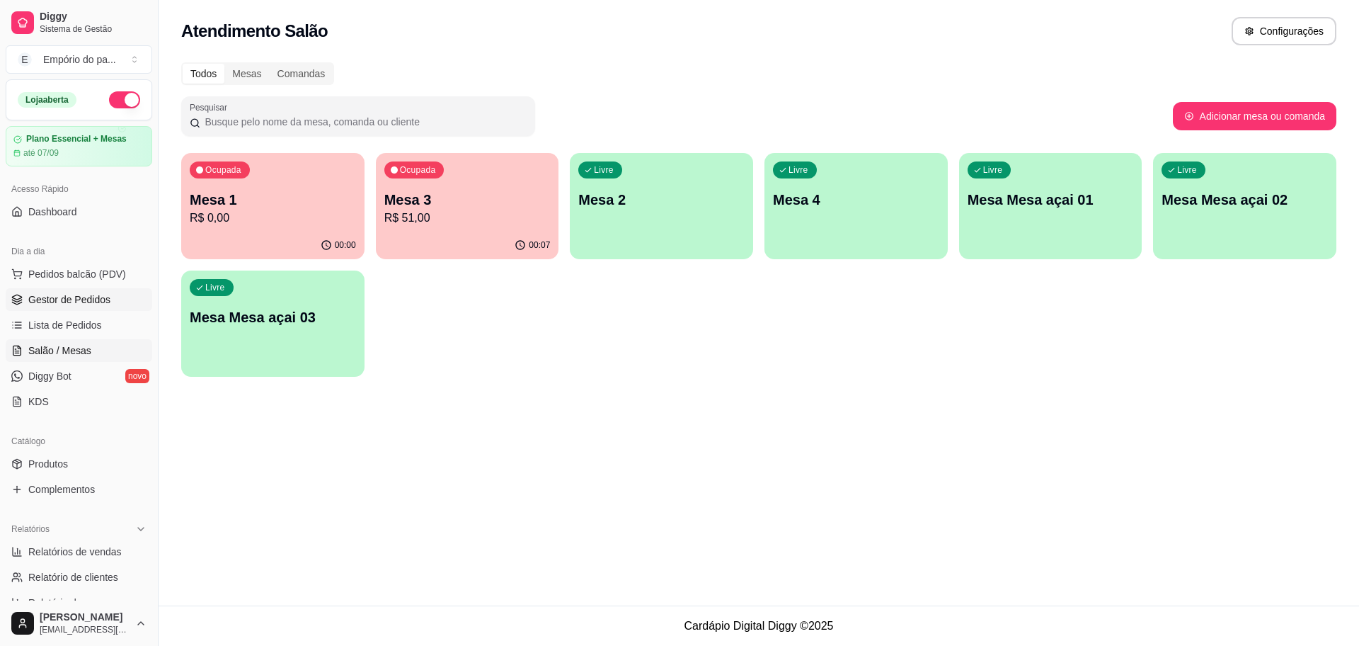
click at [110, 290] on link "Gestor de Pedidos" at bounding box center [79, 299] width 147 height 23
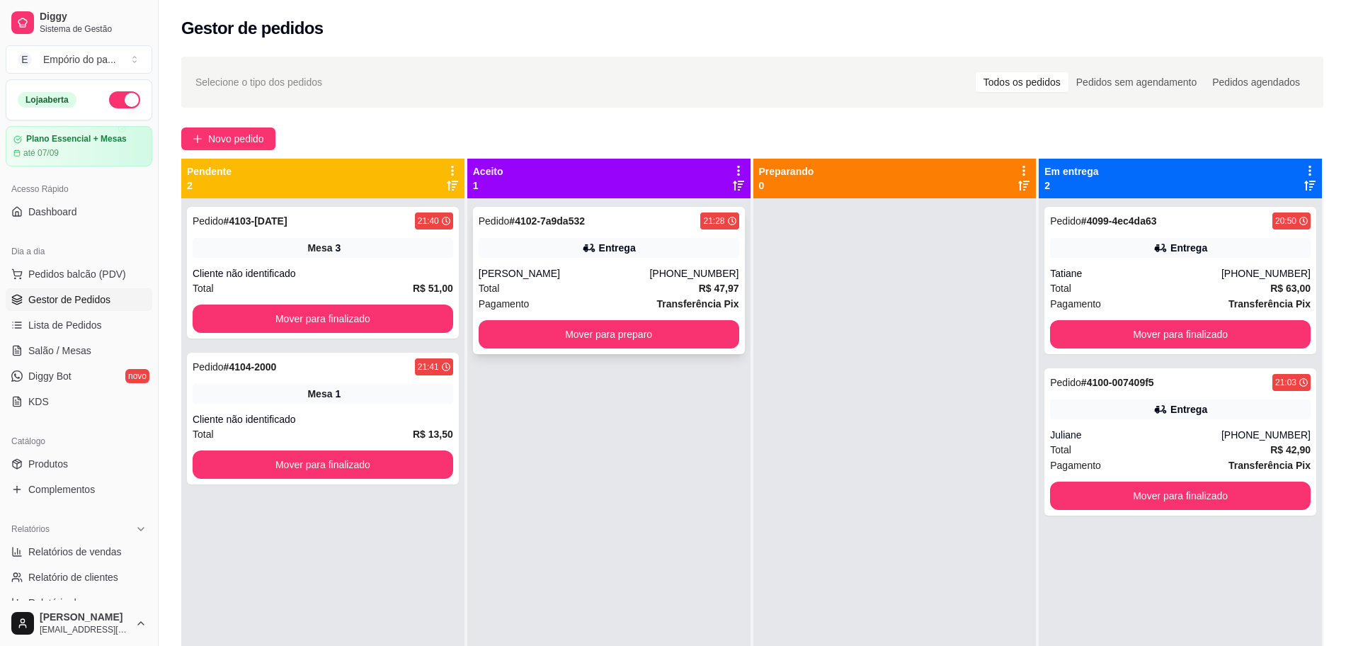
click at [587, 287] on div "Total R$ 47,97" at bounding box center [609, 288] width 261 height 16
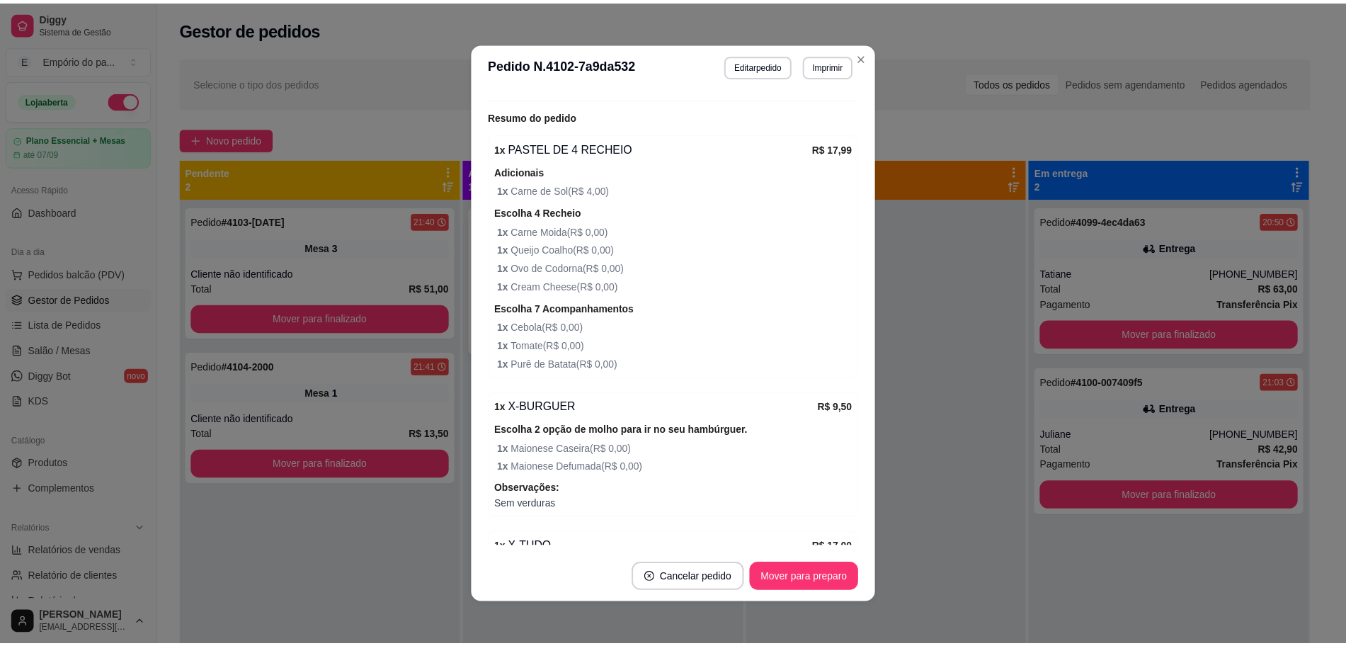
scroll to position [587, 0]
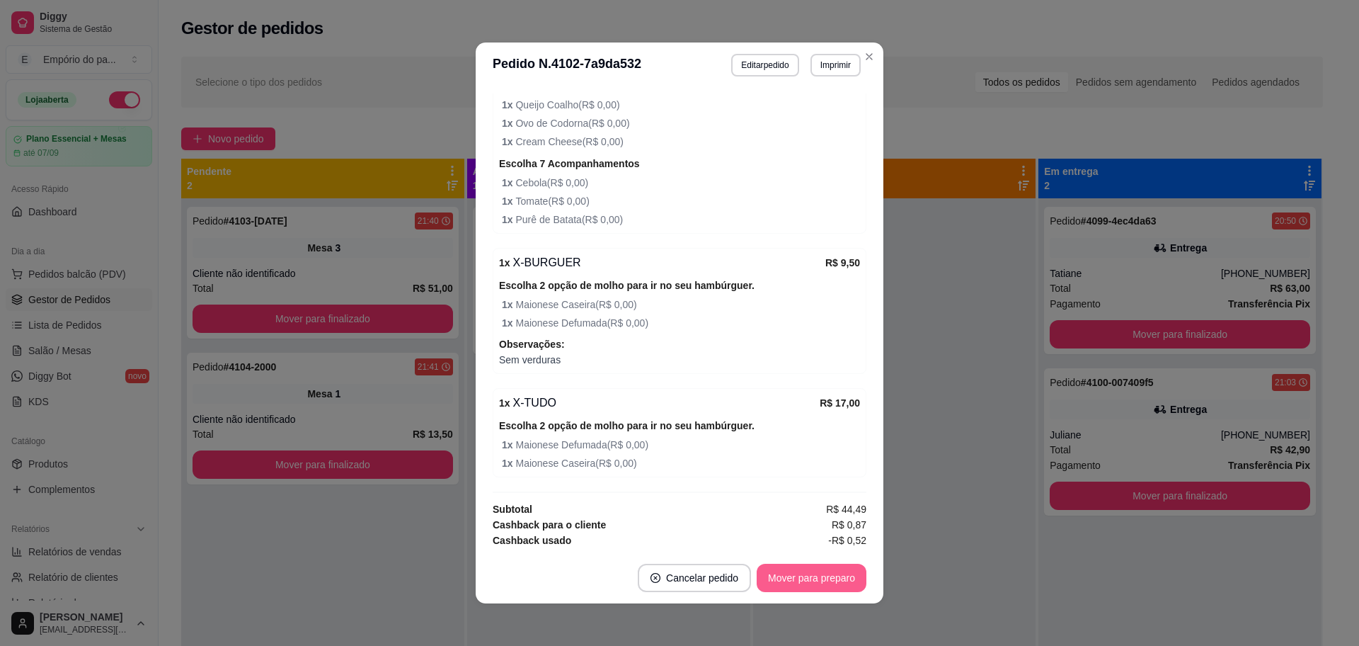
click at [806, 581] on button "Mover para preparo" at bounding box center [812, 578] width 110 height 28
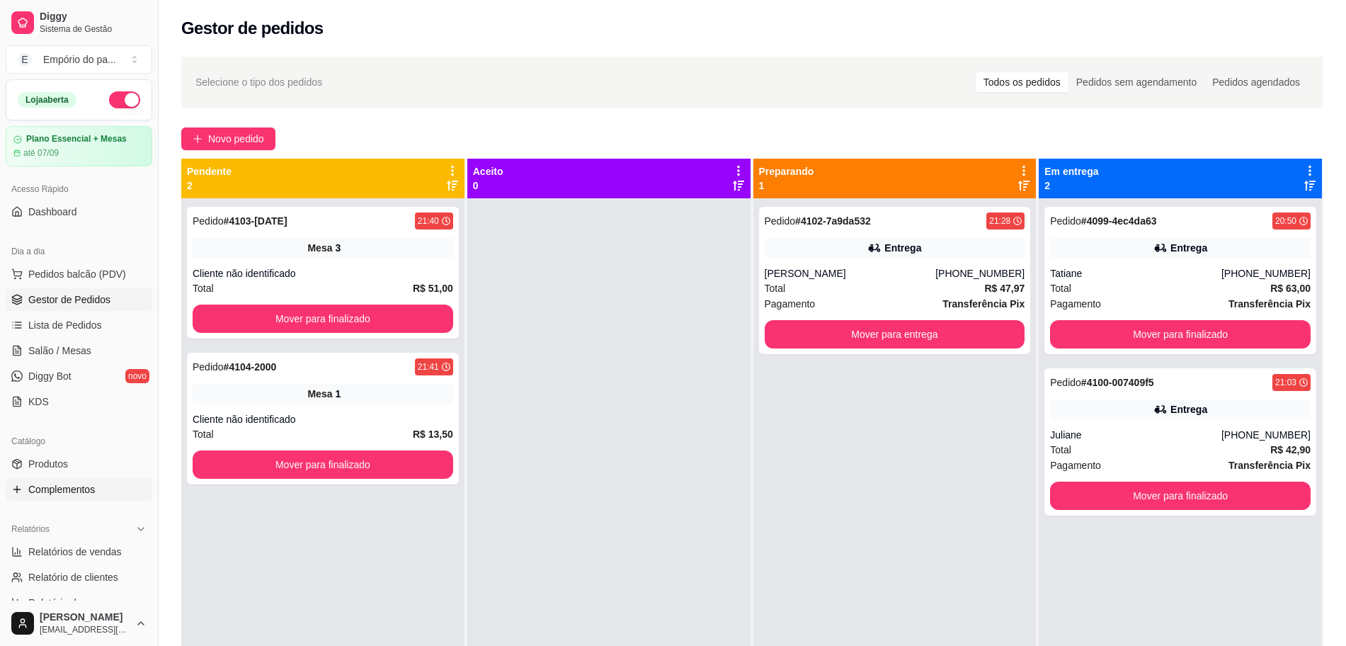
click at [118, 491] on link "Complementos" at bounding box center [79, 489] width 147 height 23
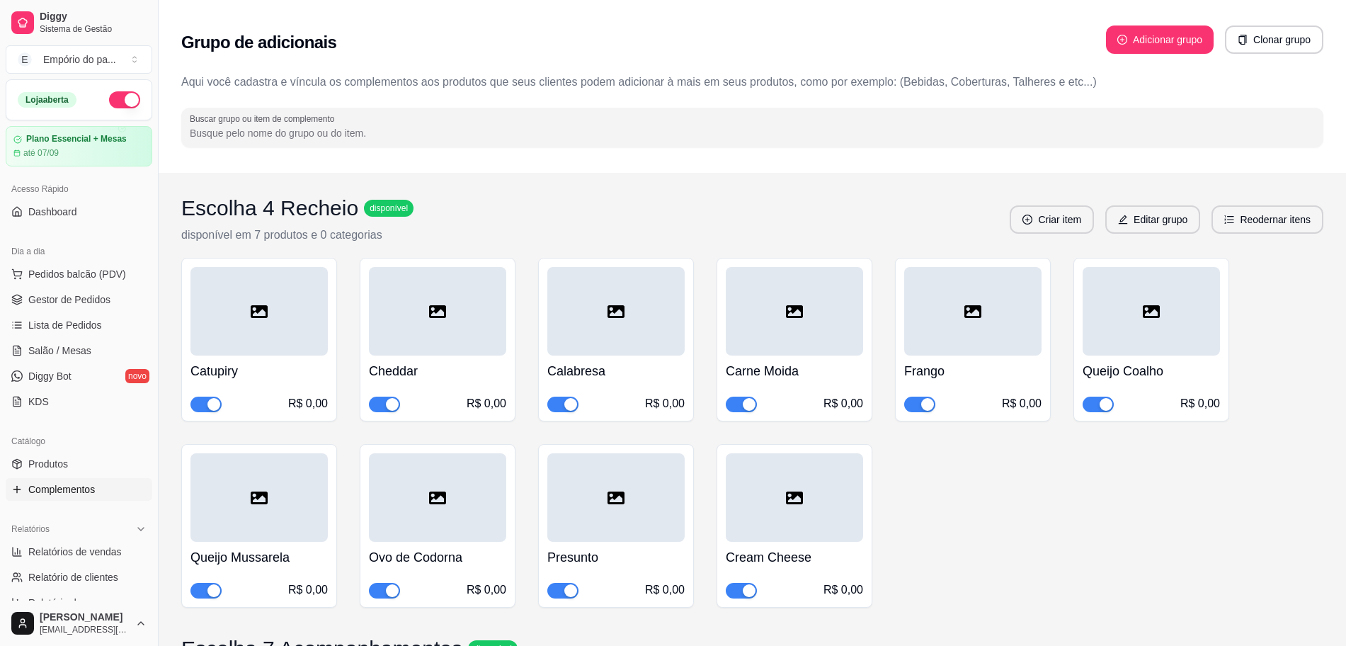
click at [566, 581] on div "R$ 0,00" at bounding box center [615, 589] width 137 height 17
click at [570, 593] on div "button" at bounding box center [570, 590] width 13 height 13
click at [217, 586] on div "button" at bounding box center [213, 590] width 13 height 13
click at [1100, 404] on div "button" at bounding box center [1106, 404] width 13 height 13
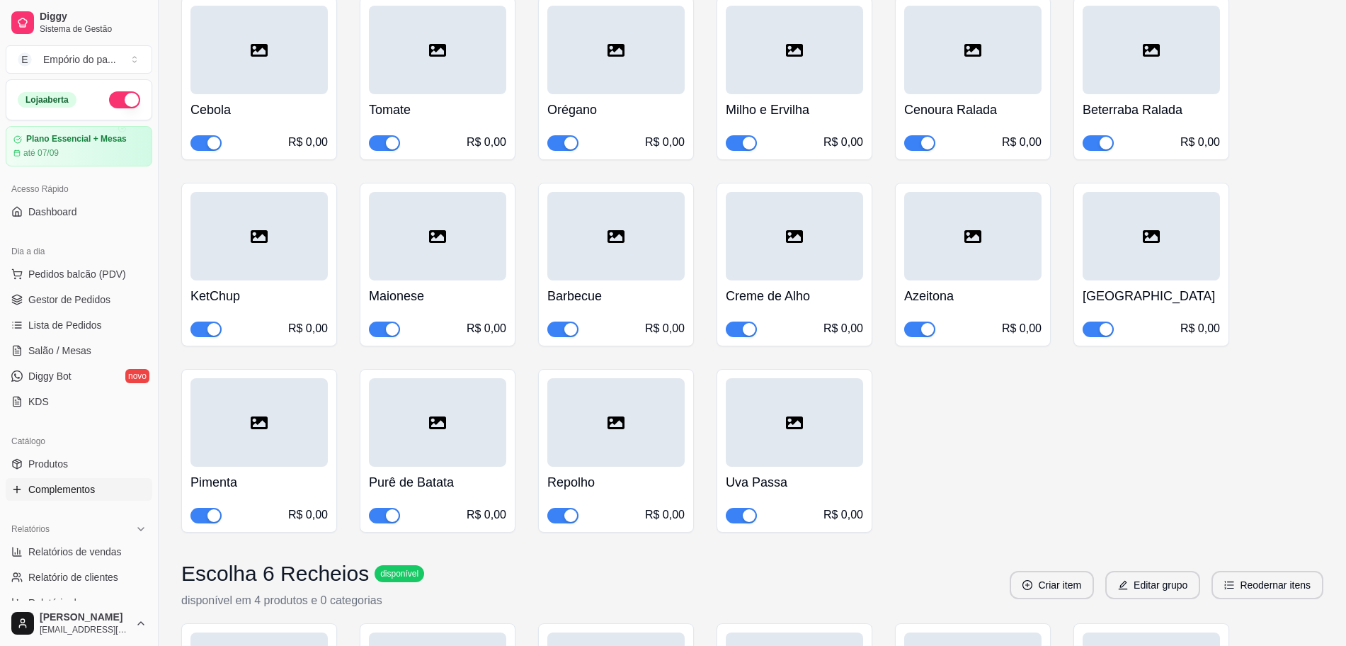
scroll to position [708, 0]
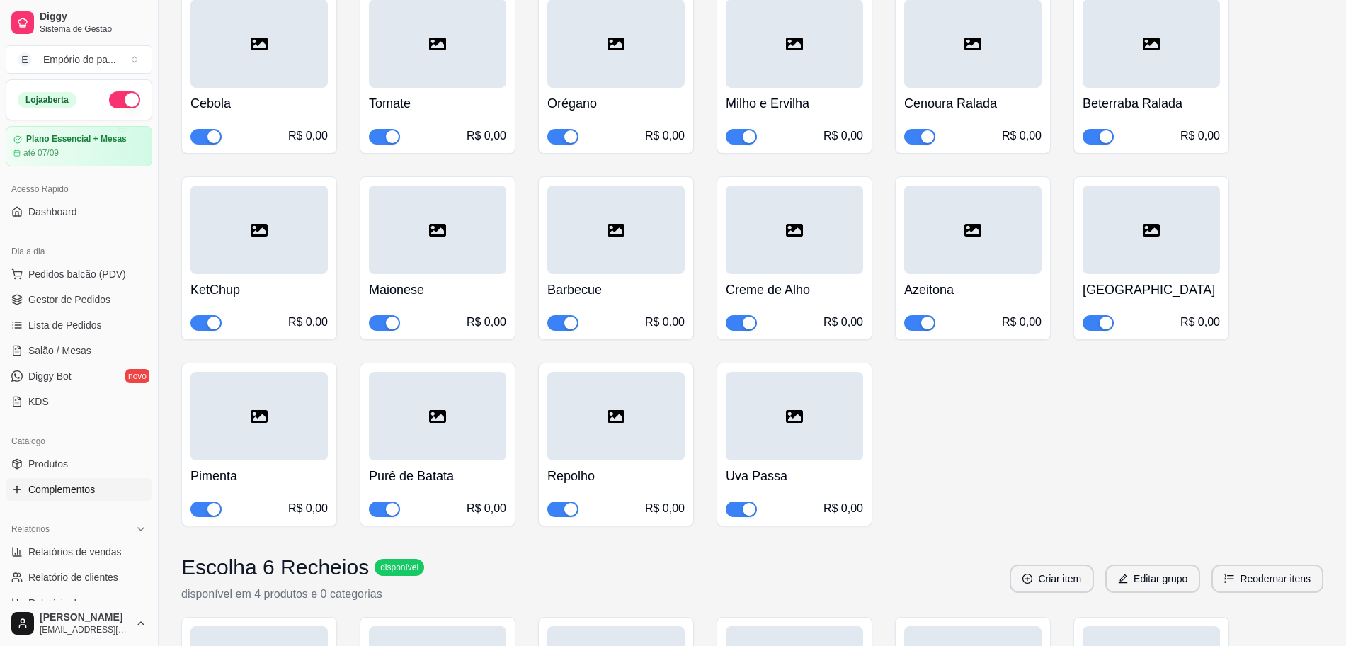
click at [921, 321] on div "button" at bounding box center [927, 322] width 13 height 13
click at [390, 508] on div "button" at bounding box center [392, 509] width 13 height 13
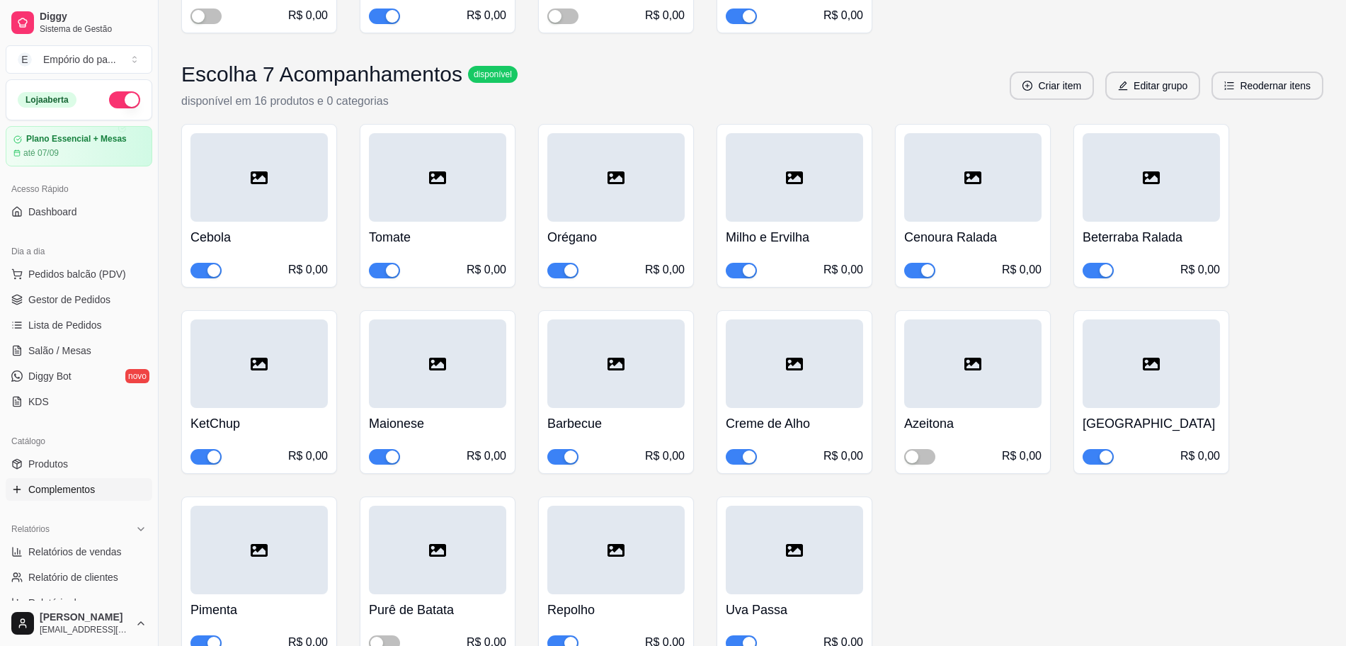
scroll to position [531, 0]
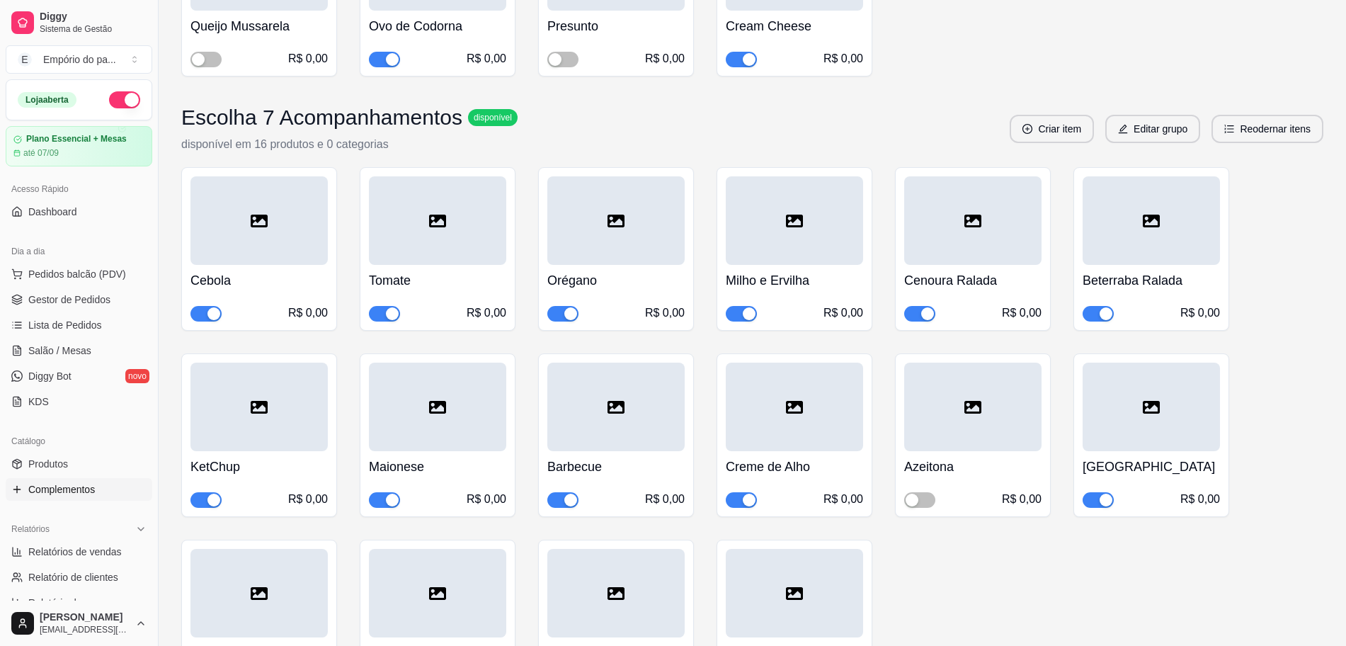
click at [214, 309] on div "button" at bounding box center [213, 313] width 13 height 13
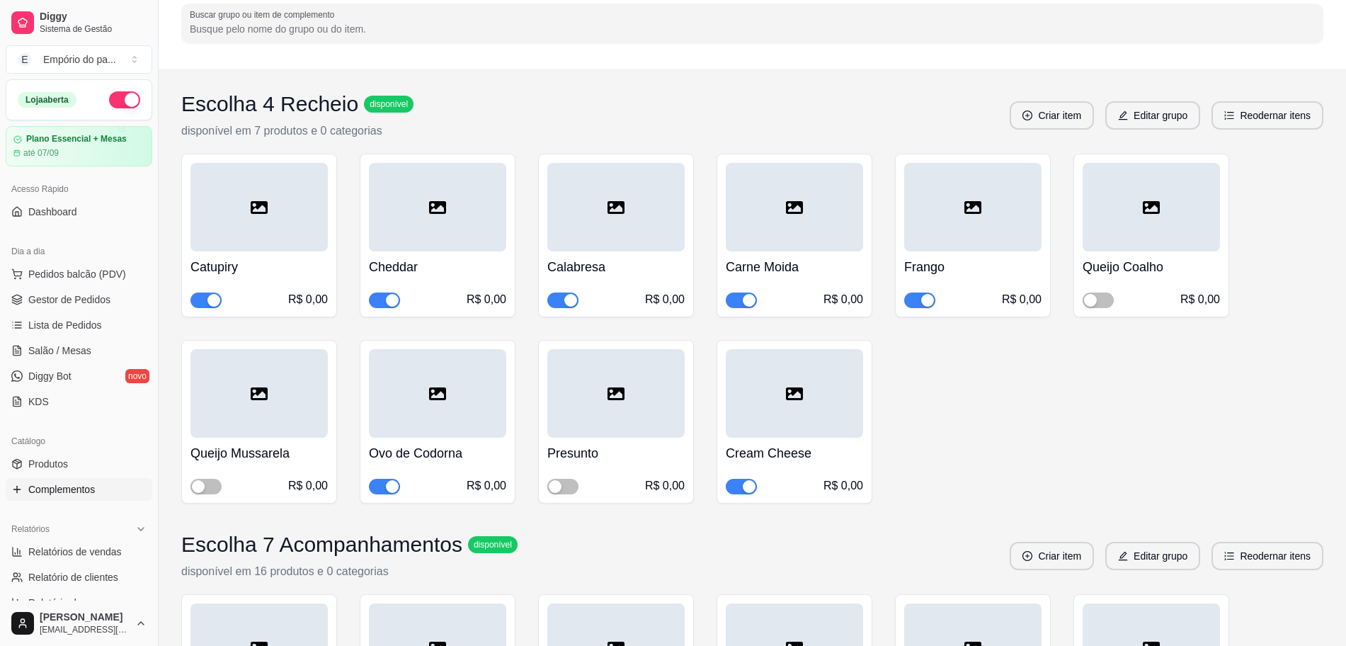
scroll to position [89, 0]
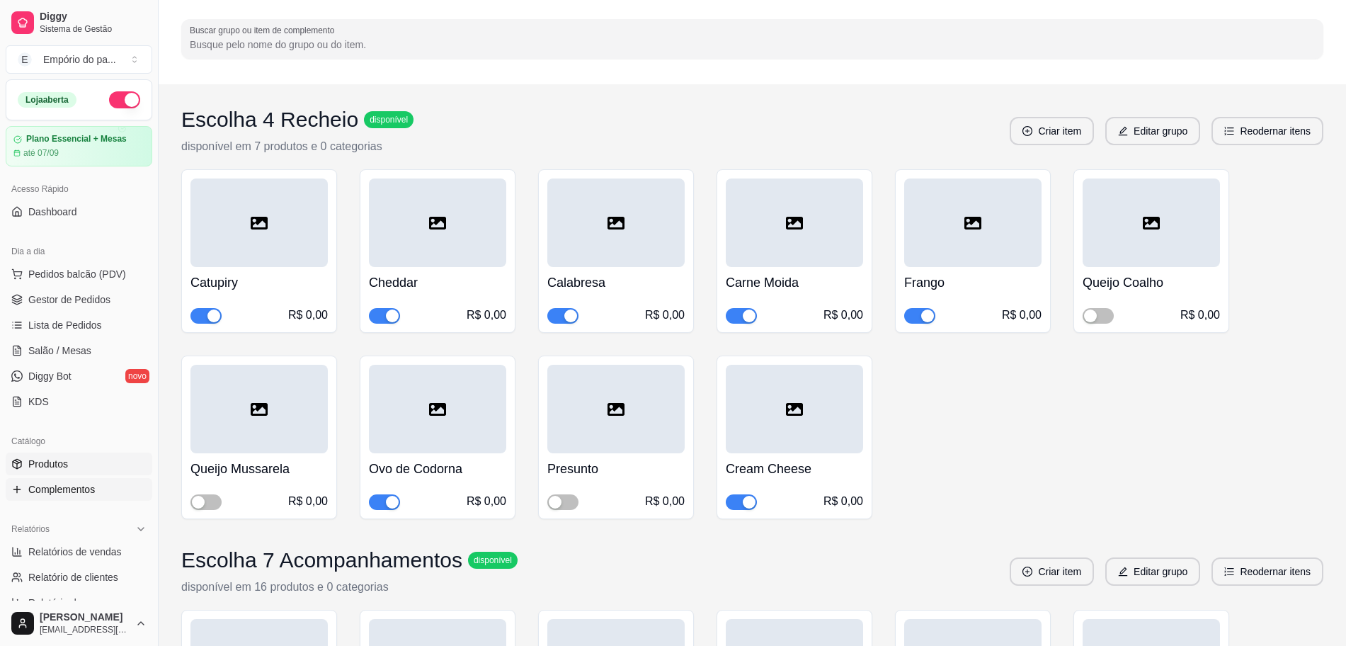
click at [57, 464] on span "Produtos" at bounding box center [48, 464] width 40 height 14
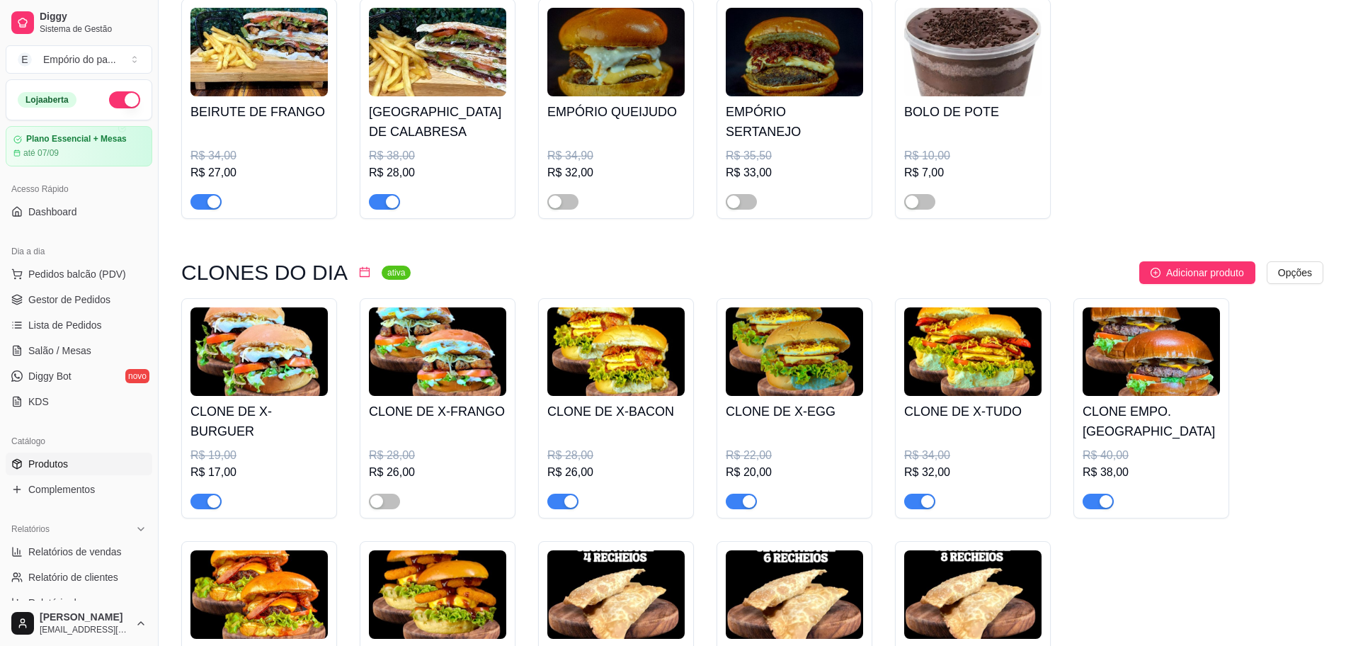
scroll to position [531, 0]
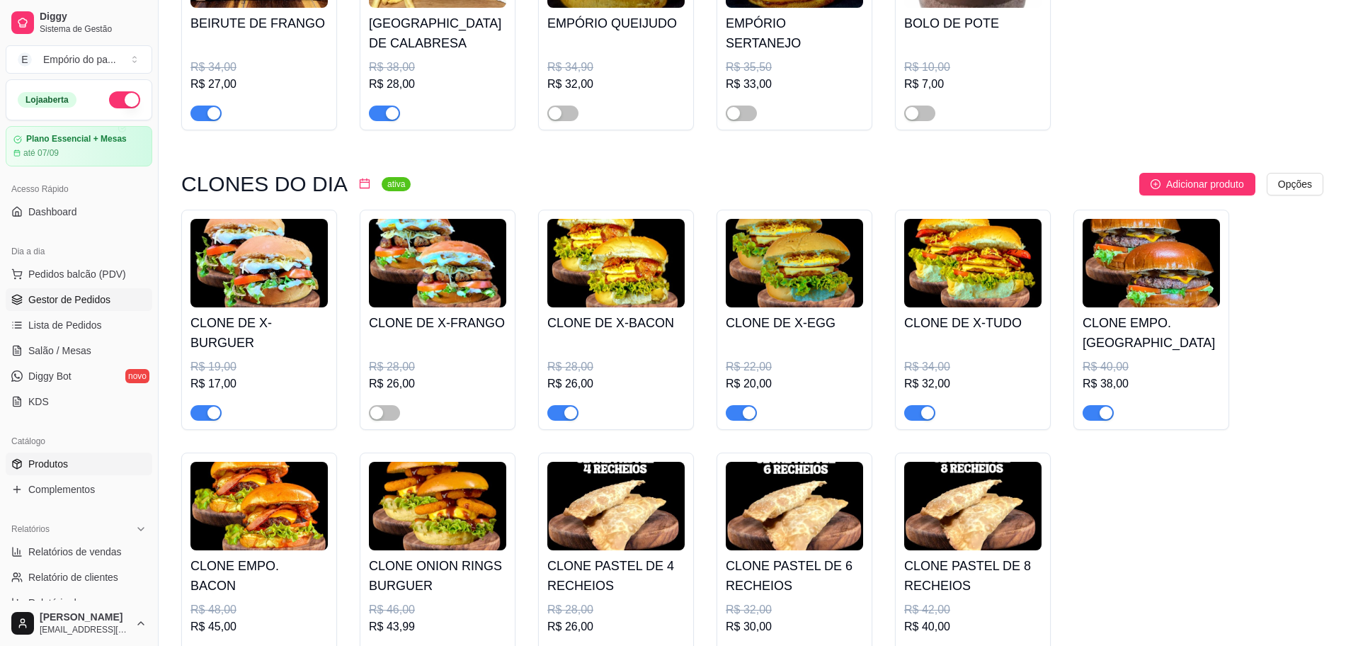
click at [81, 293] on span "Gestor de Pedidos" at bounding box center [69, 299] width 82 height 14
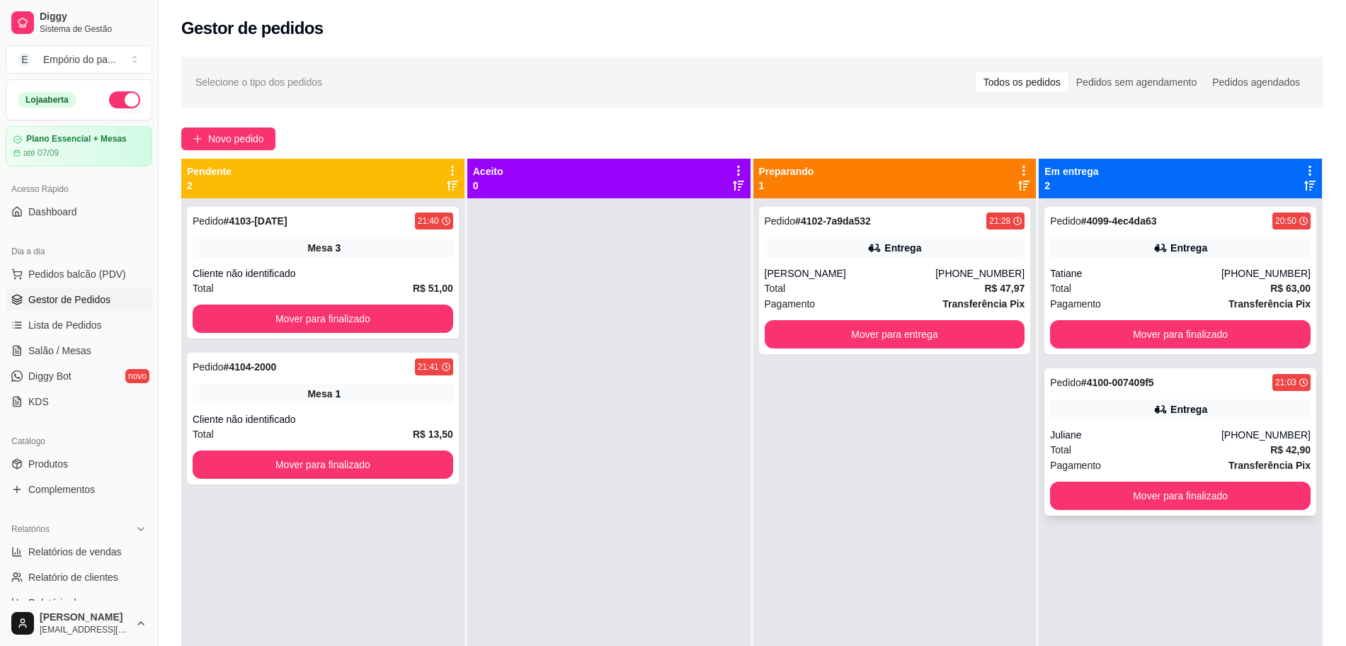
click at [1166, 442] on div "Total R$ 42,90" at bounding box center [1180, 450] width 261 height 16
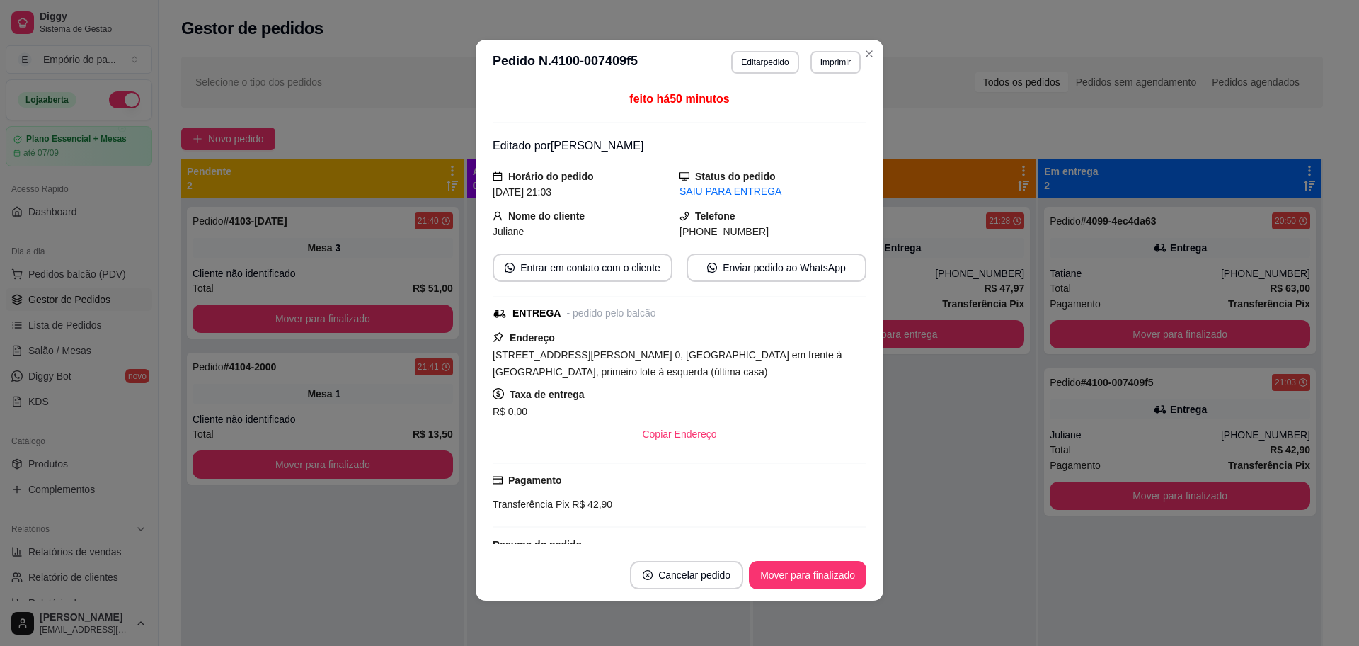
scroll to position [144, 0]
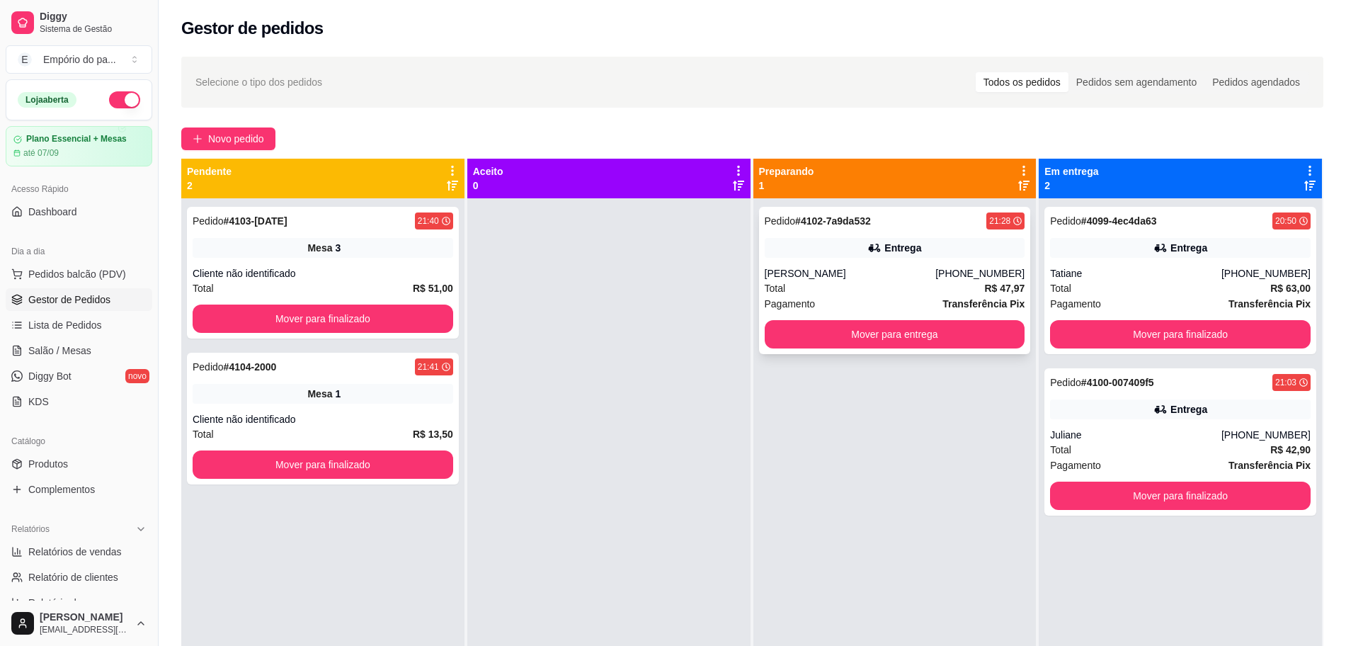
click at [813, 291] on div "Total R$ 47,97" at bounding box center [895, 288] width 261 height 16
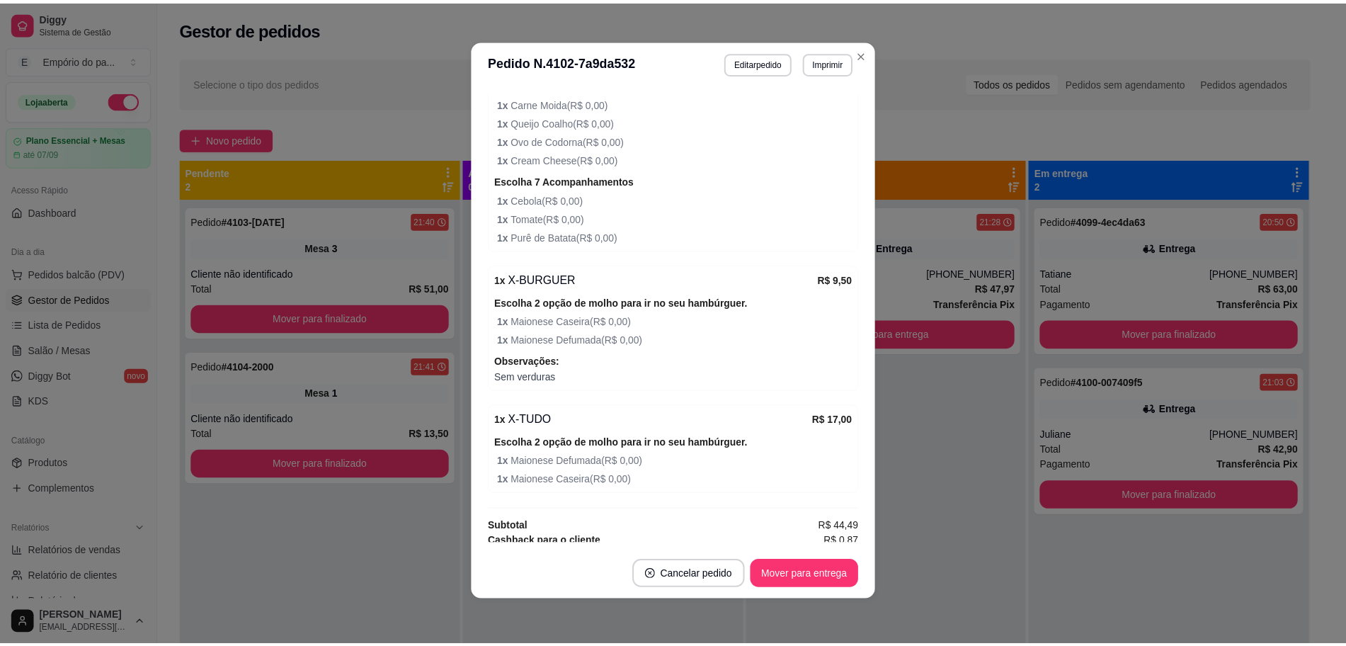
scroll to position [587, 0]
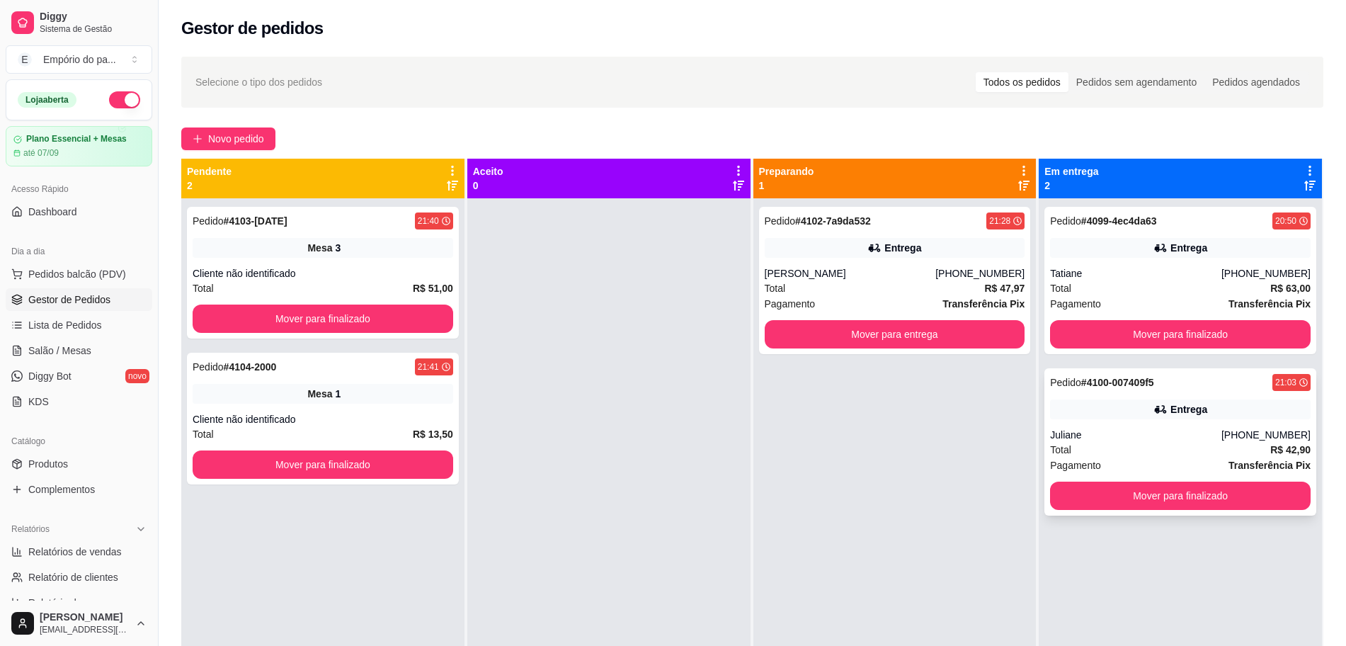
click at [1118, 447] on div "Total R$ 42,90" at bounding box center [1180, 450] width 261 height 16
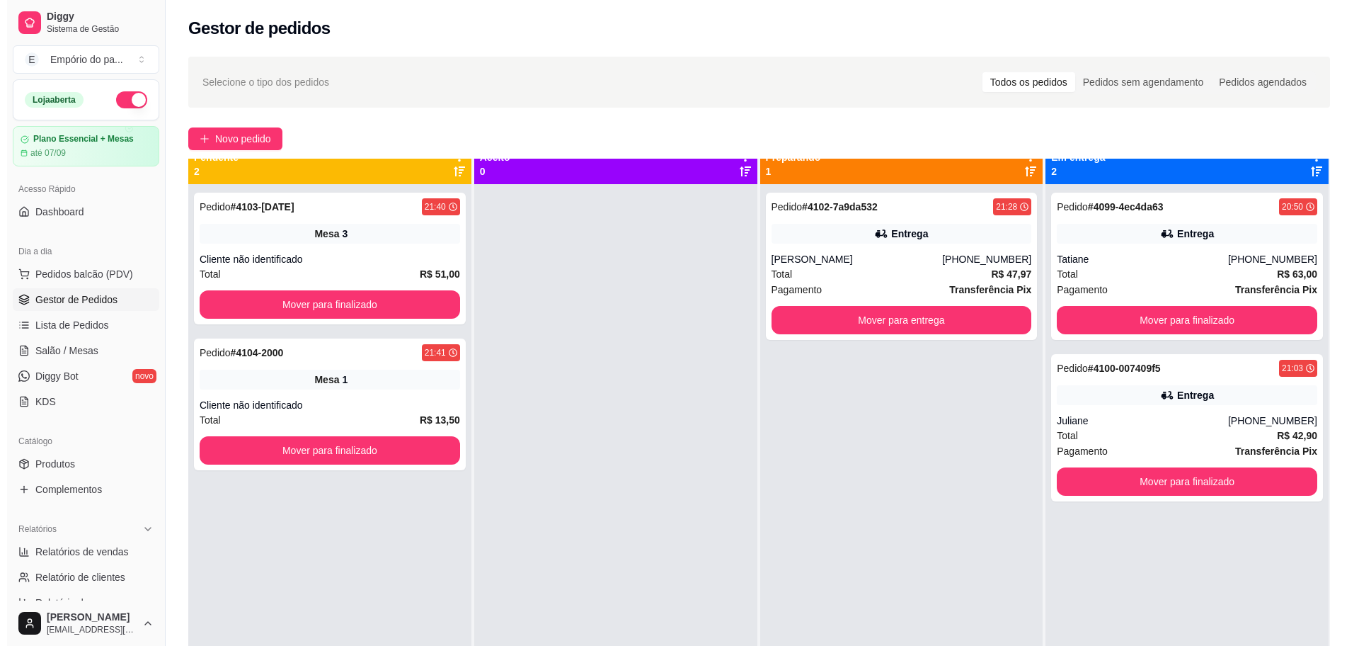
scroll to position [0, 0]
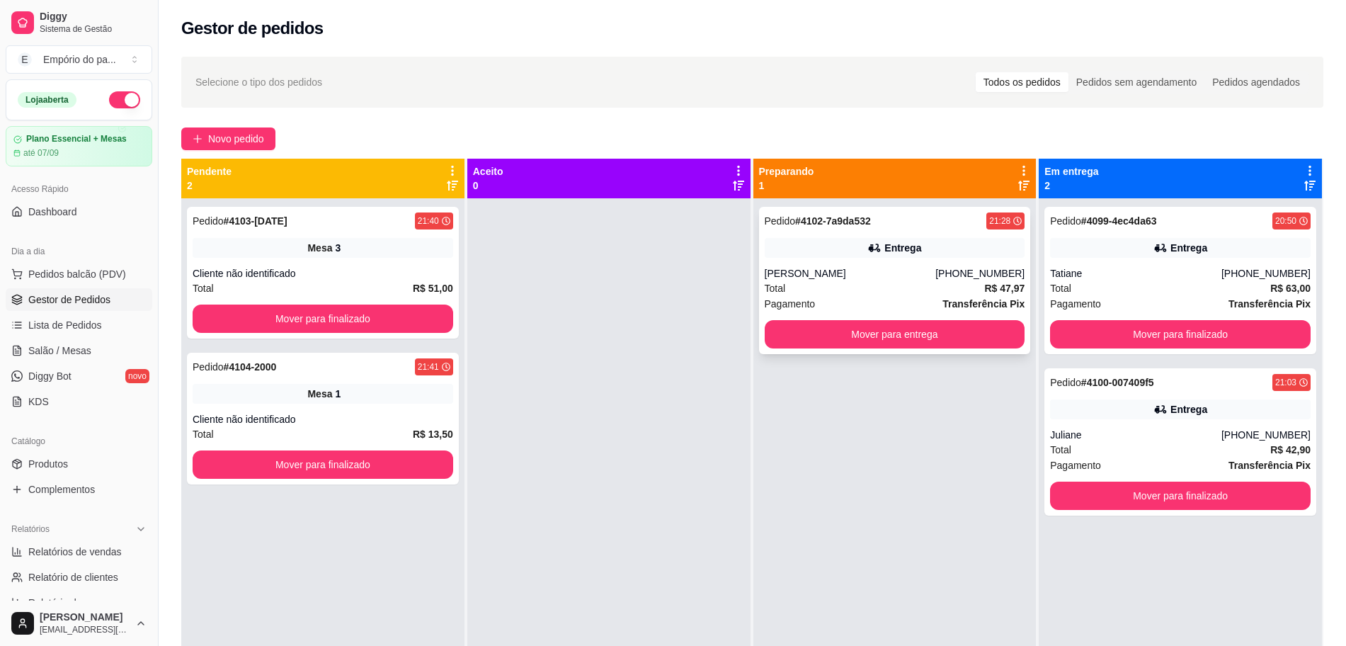
click at [845, 293] on div "Total R$ 47,97" at bounding box center [895, 288] width 261 height 16
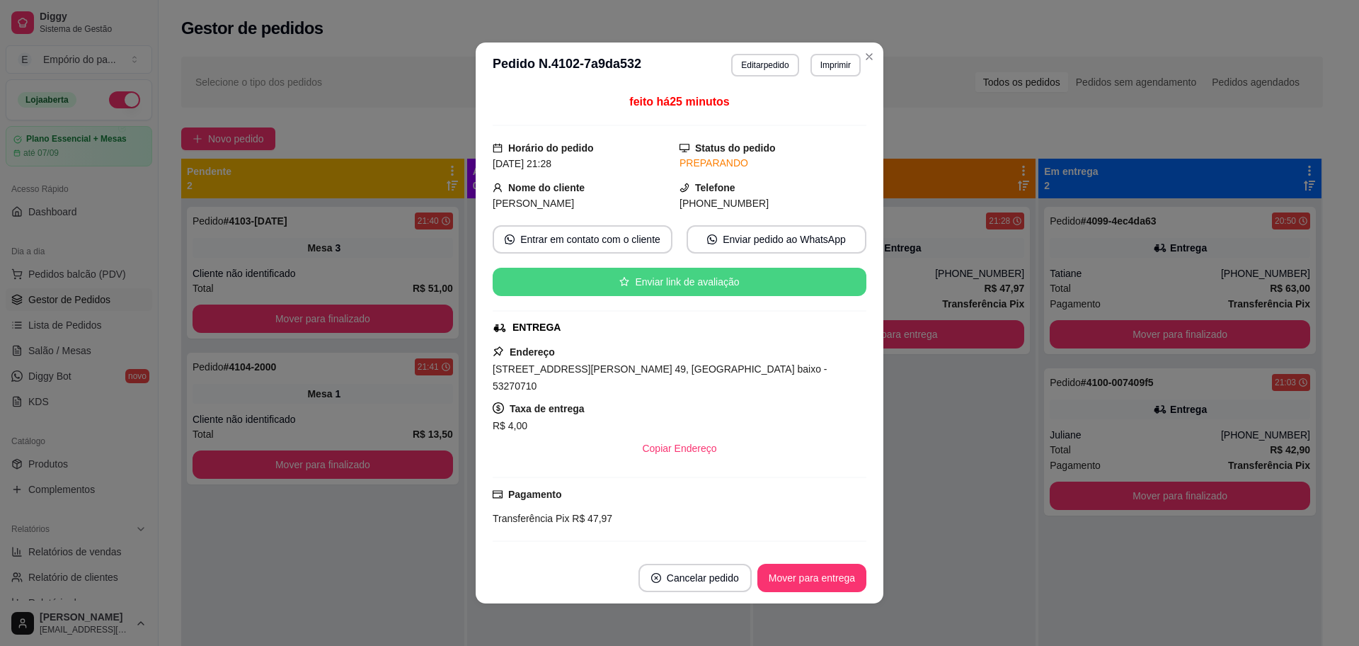
scroll to position [177, 0]
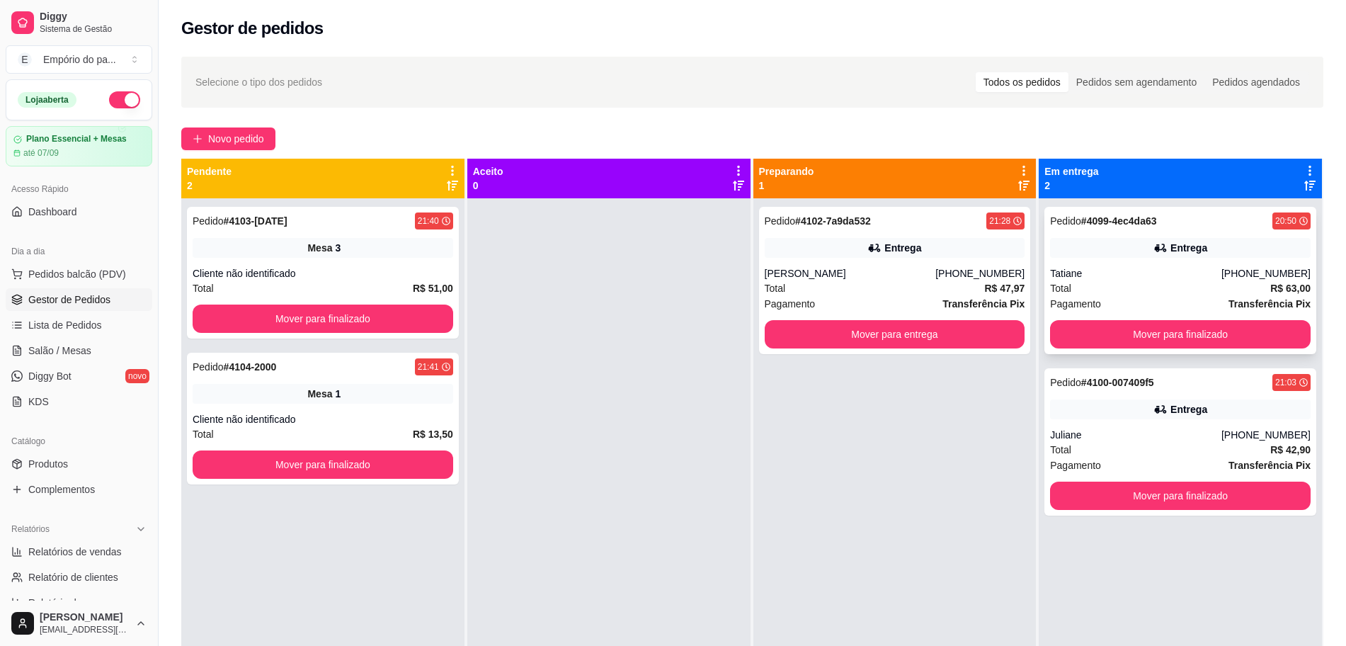
click at [1148, 279] on div "Tatiane" at bounding box center [1135, 273] width 171 height 14
click at [378, 251] on div "Mesa 3" at bounding box center [323, 248] width 261 height 20
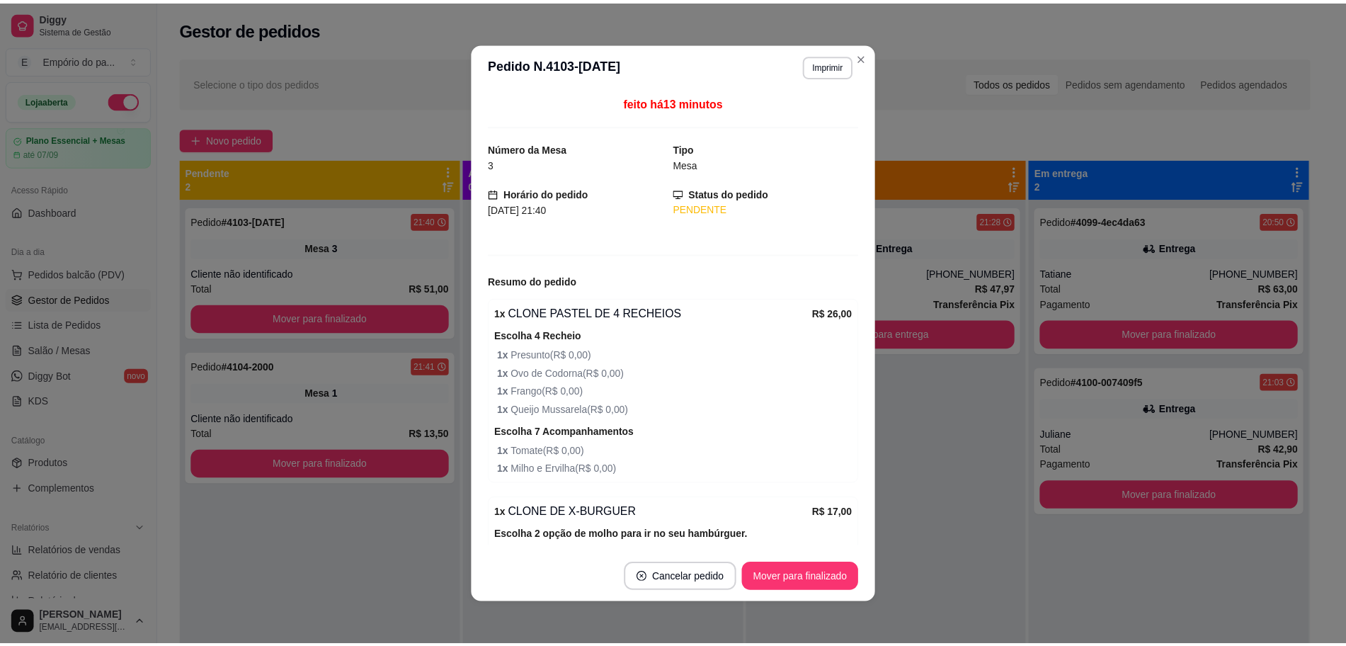
scroll to position [139, 0]
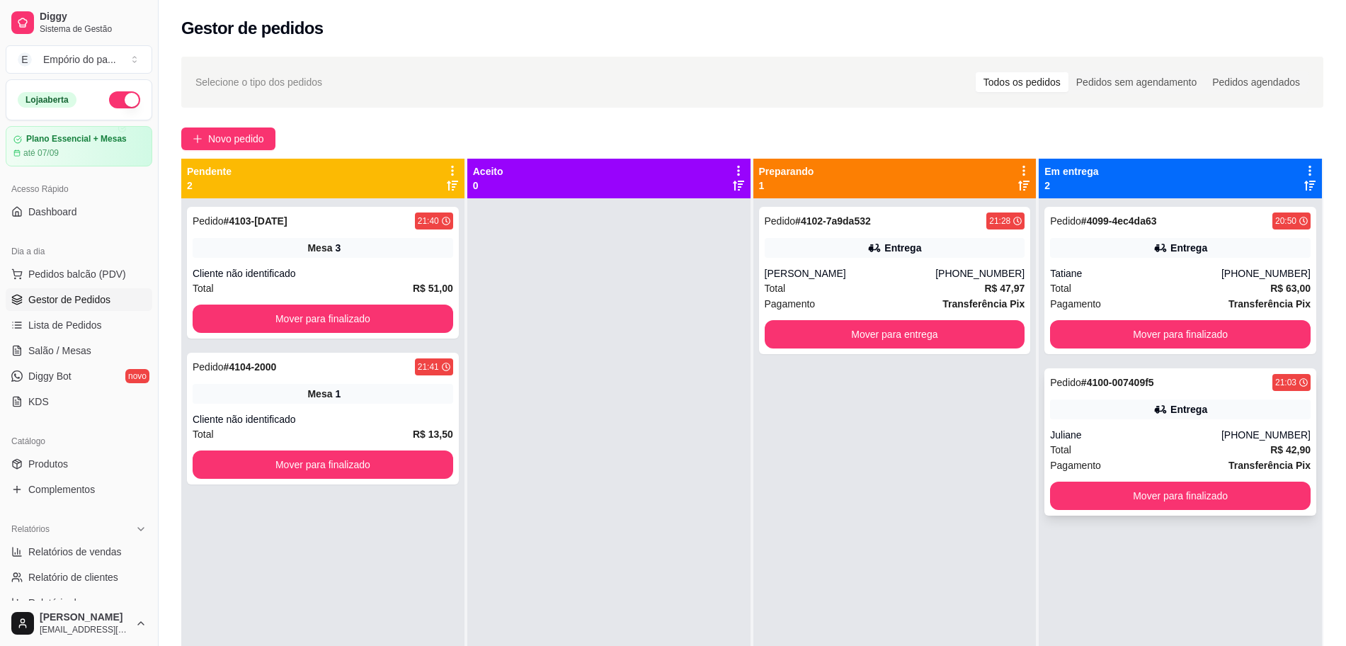
click at [1170, 440] on div "Juliane" at bounding box center [1135, 435] width 171 height 14
click at [924, 448] on div "Pedido # 4102-7a9da532 21:28 Entrega [PERSON_NAME] [PHONE_NUMBER] Total R$ 47,9…" at bounding box center [894, 521] width 283 height 646
click at [862, 293] on div "Total R$ 47,97" at bounding box center [895, 288] width 261 height 16
click at [1072, 290] on div "Total R$ 63,00" at bounding box center [1180, 288] width 261 height 16
click at [1097, 467] on div "Pagamento Transferência Pix" at bounding box center [1180, 465] width 261 height 16
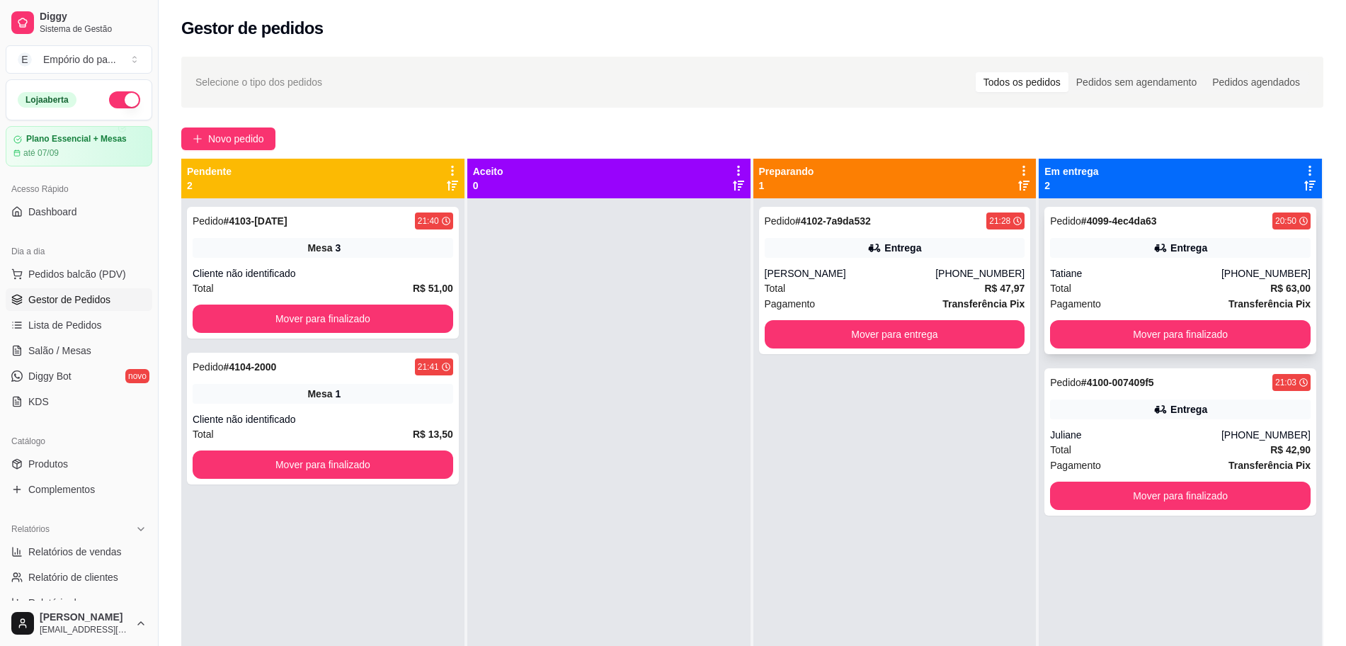
click at [1140, 299] on div "Pagamento Transferência Pix" at bounding box center [1180, 304] width 261 height 16
click at [917, 293] on div "Total R$ 47,97" at bounding box center [895, 288] width 261 height 16
click at [920, 280] on div "Total R$ 47,97" at bounding box center [895, 288] width 261 height 16
click at [372, 255] on div "Mesa 3" at bounding box center [323, 248] width 261 height 20
click at [358, 383] on div "Pedido # 4104-2000 21:41 Mesa 1 Cliente não identificado Total R$ 13,50 Mover p…" at bounding box center [323, 419] width 272 height 132
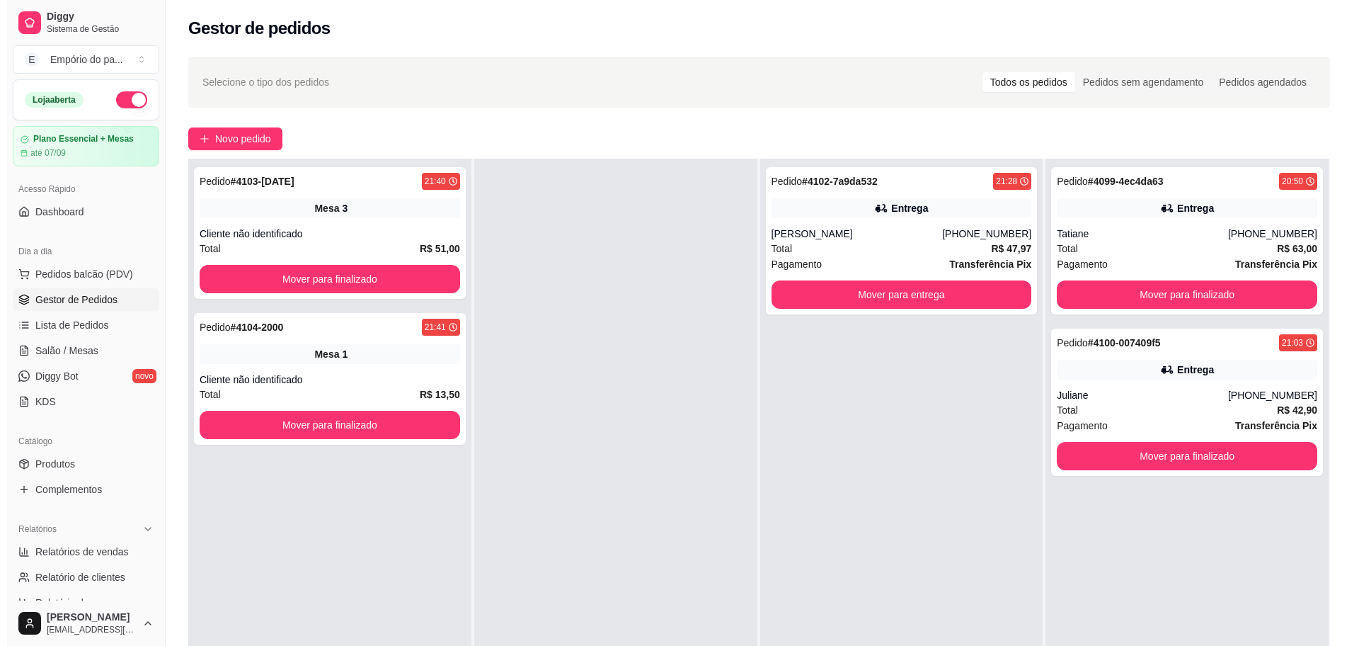
scroll to position [0, 0]
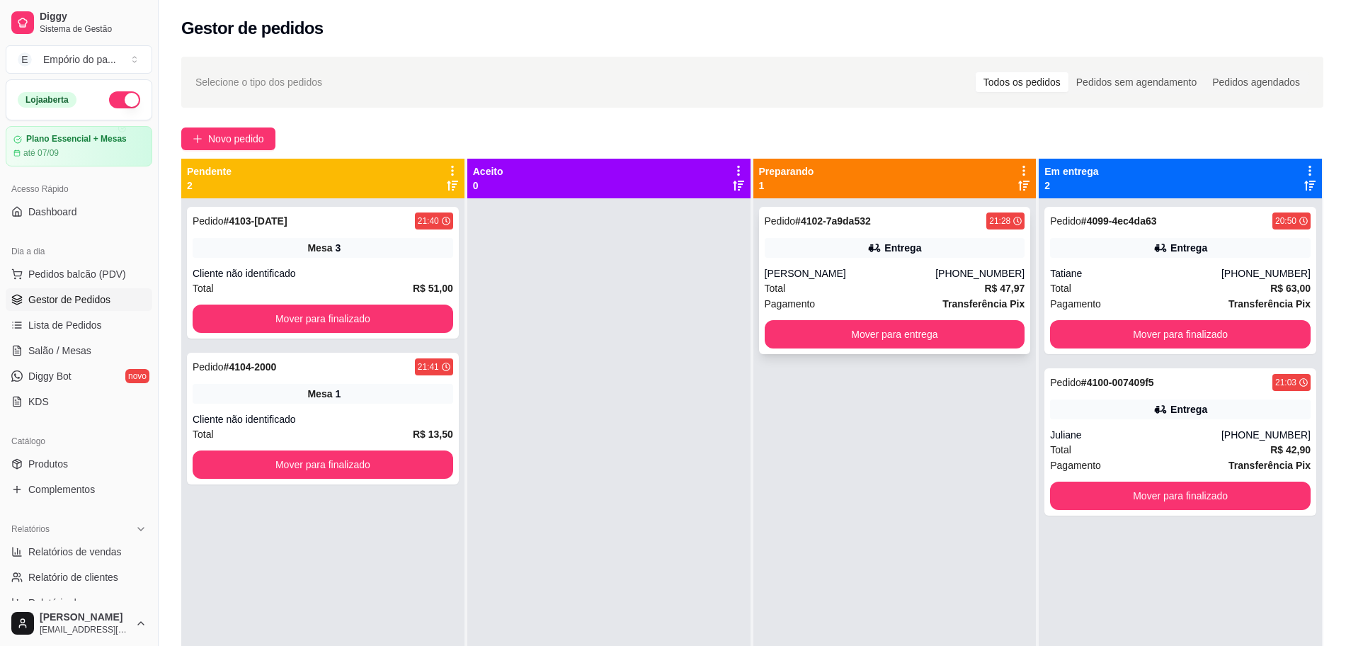
click at [870, 273] on div "[PERSON_NAME]" at bounding box center [850, 273] width 171 height 14
click at [1065, 298] on span "Pagamento" at bounding box center [1075, 304] width 51 height 16
click at [1151, 453] on div "Total R$ 42,90" at bounding box center [1180, 450] width 261 height 16
click at [802, 282] on div "Total R$ 47,97" at bounding box center [895, 288] width 261 height 16
click at [1092, 284] on div "Total R$ 63,00" at bounding box center [1180, 288] width 261 height 16
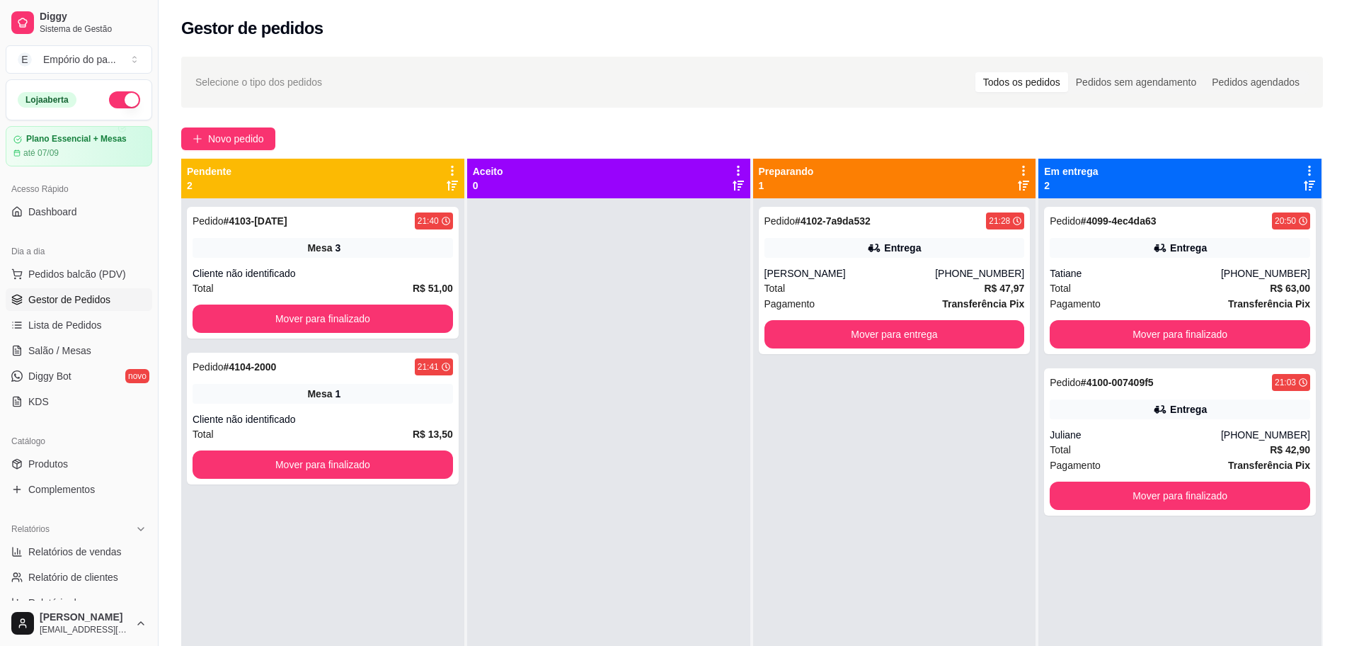
click at [865, 555] on footer "Cancelar pedido Mover para finalizado" at bounding box center [680, 577] width 409 height 51
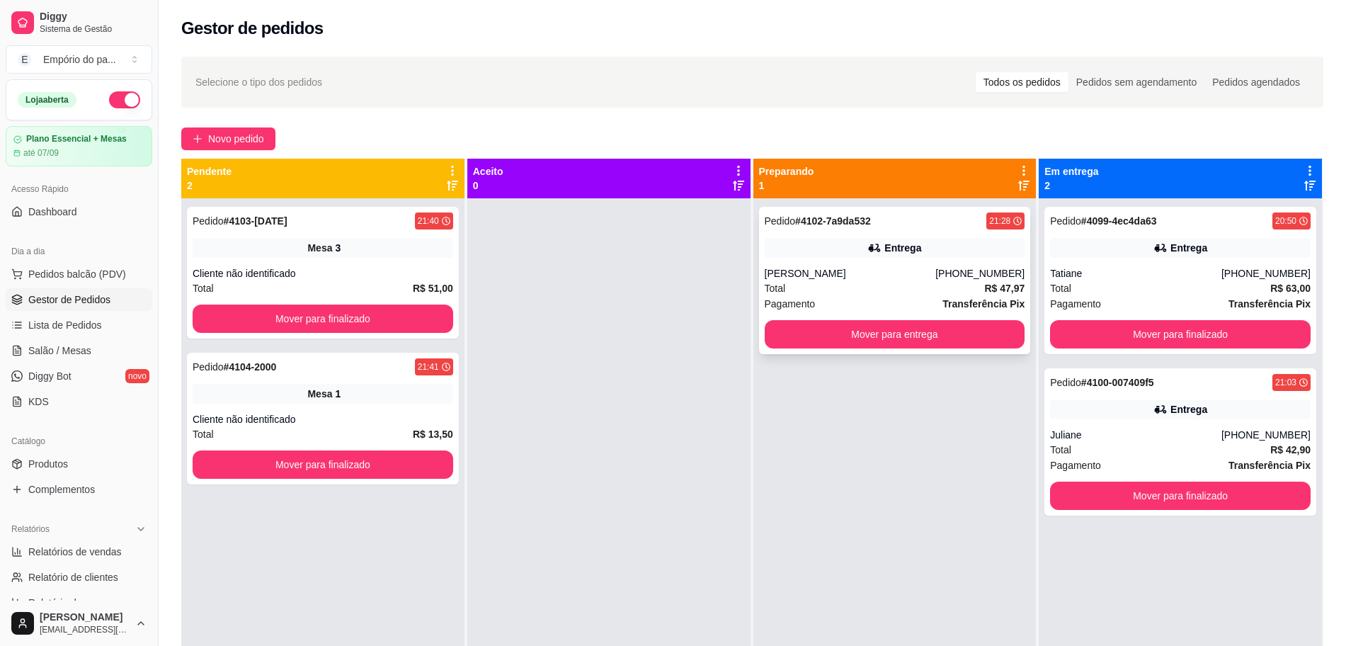
click at [902, 277] on div "[PERSON_NAME]" at bounding box center [850, 273] width 171 height 14
click at [1068, 268] on div "Tatiane" at bounding box center [1135, 273] width 171 height 14
click at [816, 260] on div "Pedido # 4102-7a9da532 21:28 Entrega [PERSON_NAME] [PHONE_NUMBER] Total R$ 47,9…" at bounding box center [895, 280] width 272 height 147
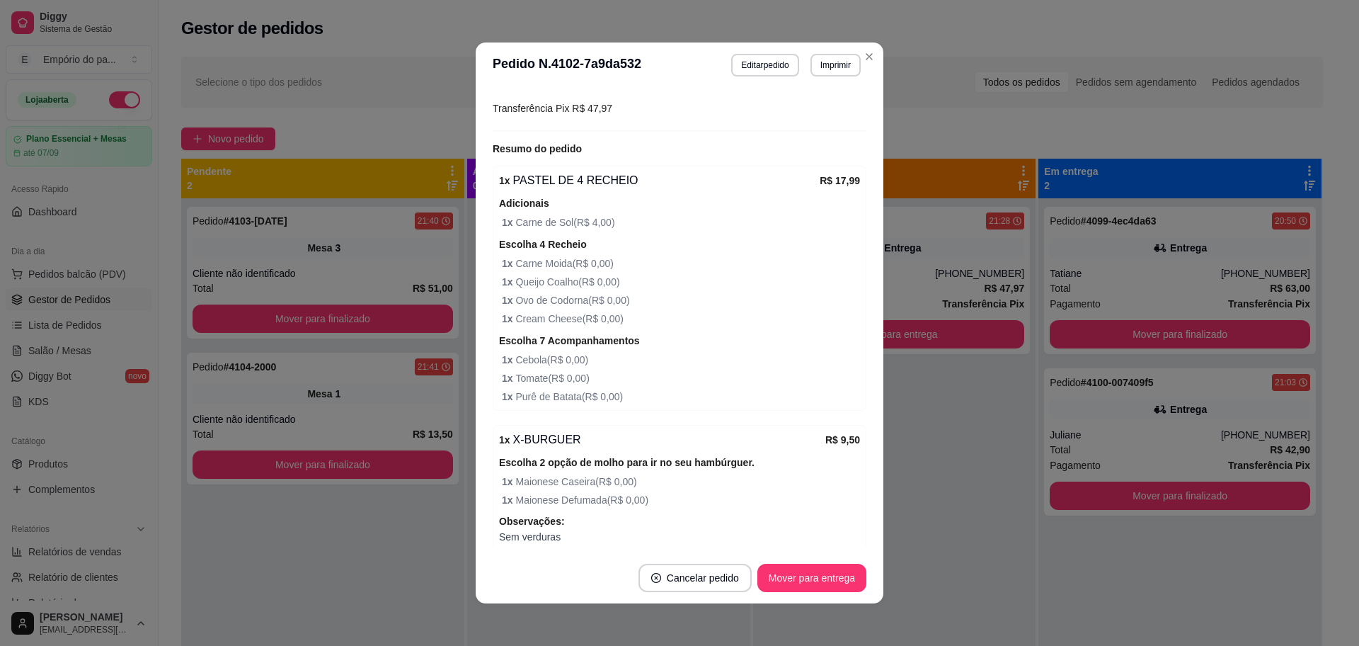
scroll to position [321, 0]
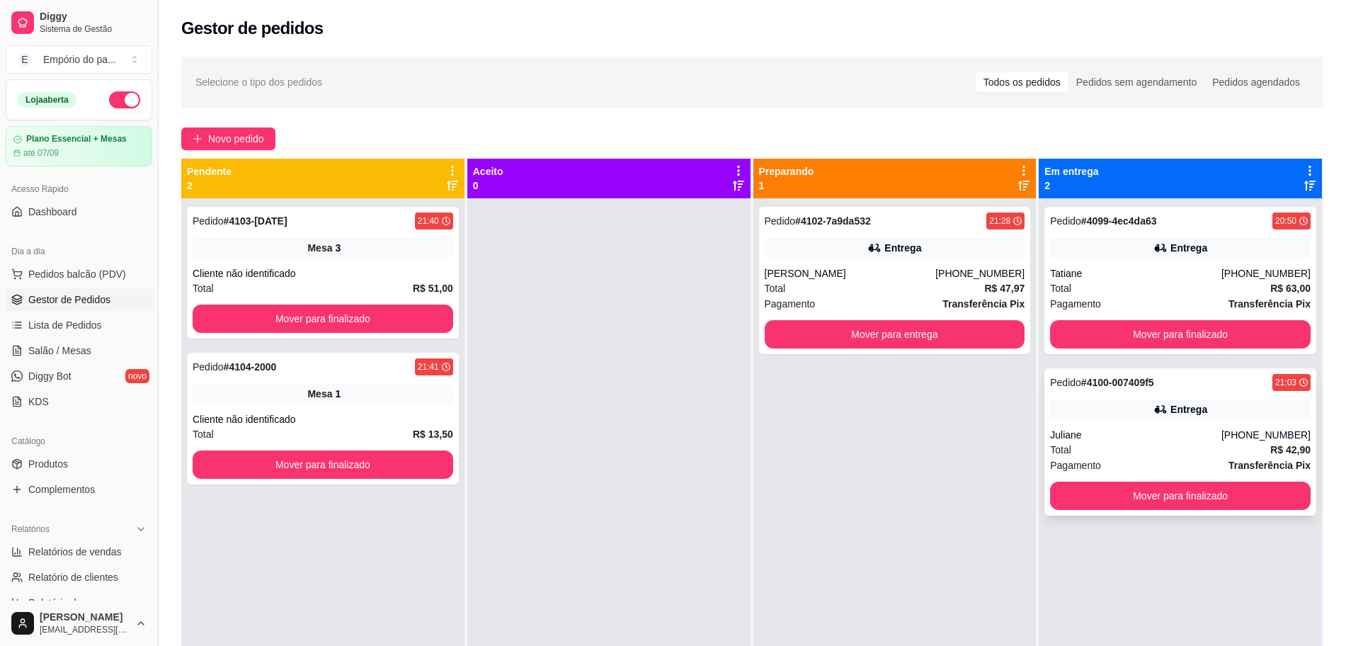
click at [1114, 449] on div "Total R$ 42,90" at bounding box center [1180, 450] width 261 height 16
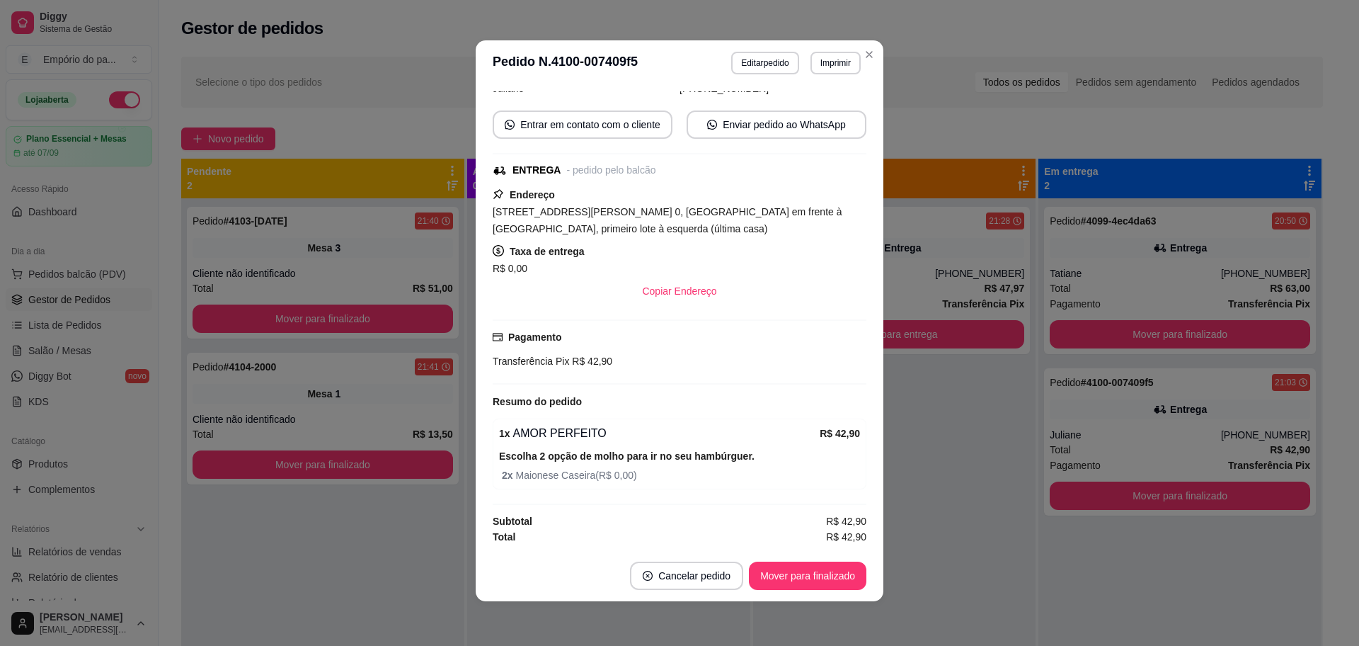
scroll to position [3, 0]
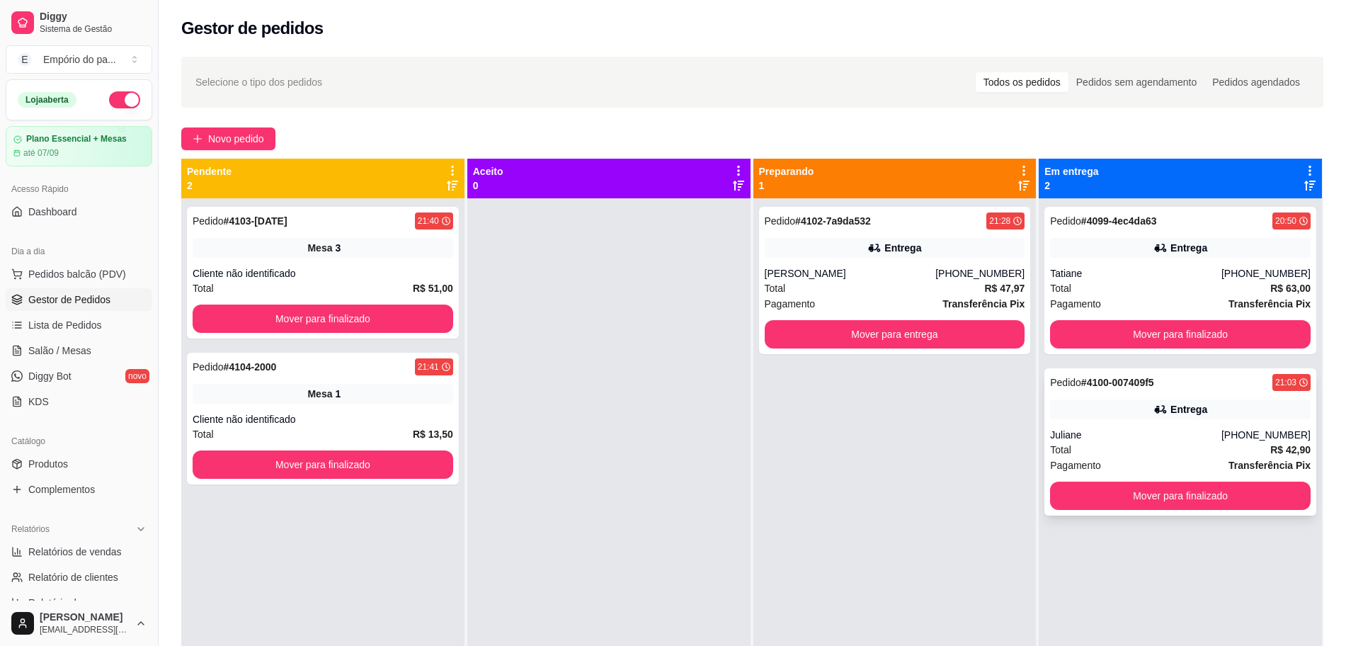
click at [1075, 443] on div "Total R$ 42,90" at bounding box center [1180, 450] width 261 height 16
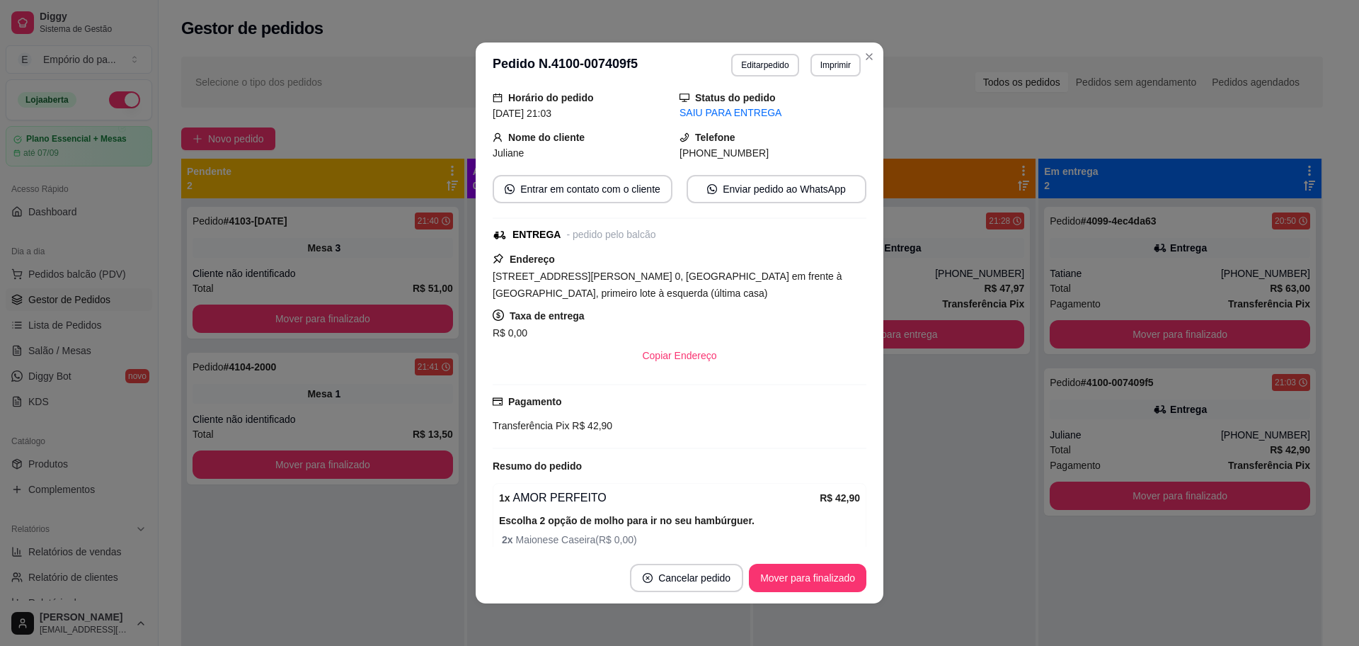
scroll to position [144, 0]
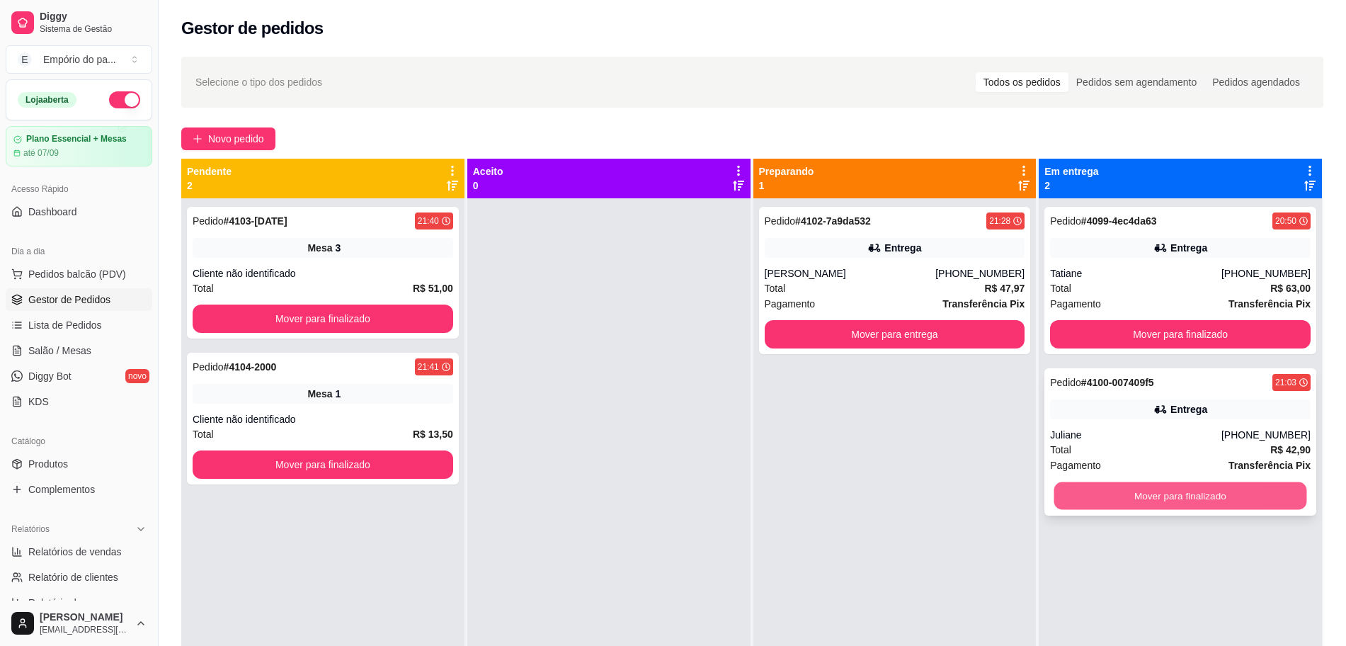
click at [1058, 483] on button "Mover para finalizado" at bounding box center [1180, 496] width 253 height 28
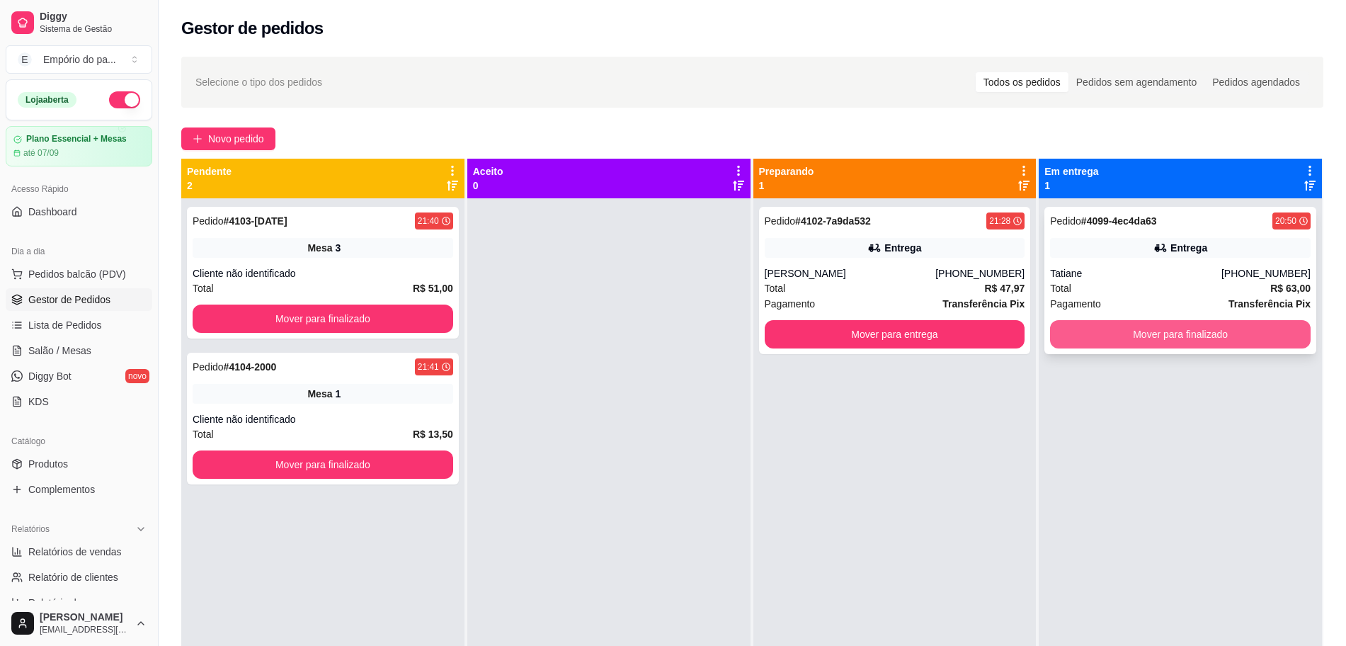
click at [1163, 331] on button "Mover para finalizado" at bounding box center [1180, 334] width 261 height 28
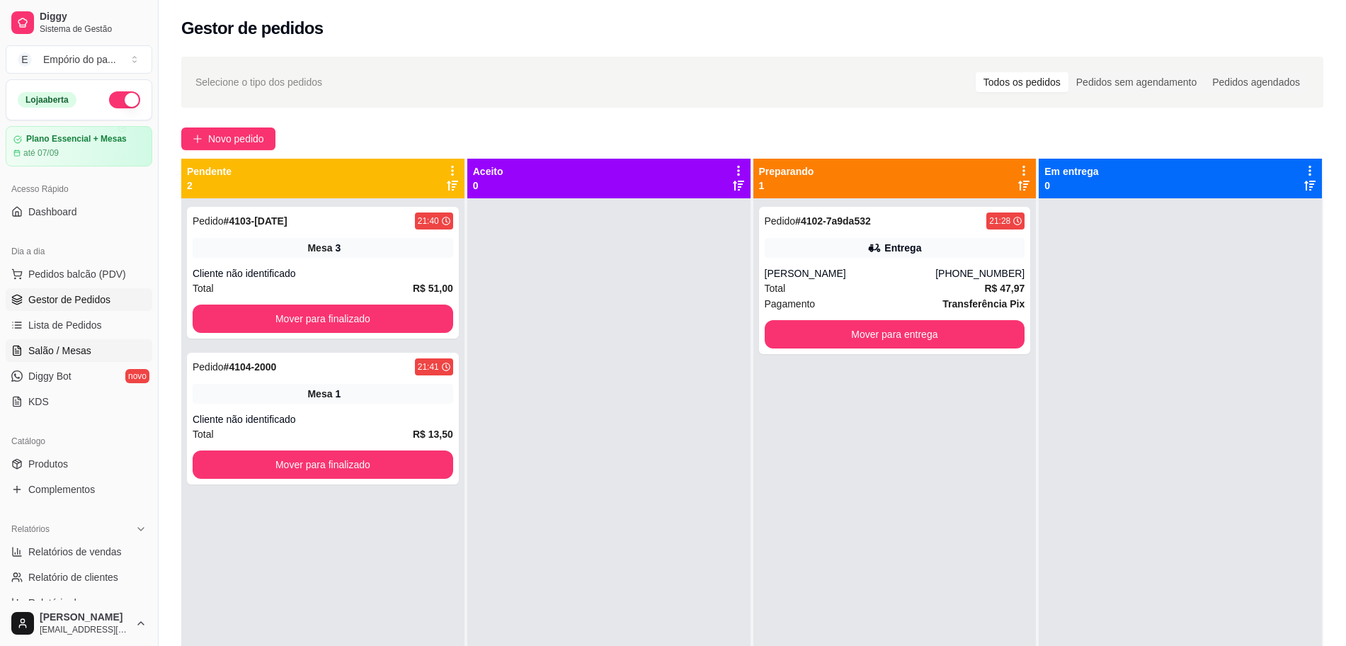
click at [64, 343] on span "Salão / Mesas" at bounding box center [59, 350] width 63 height 14
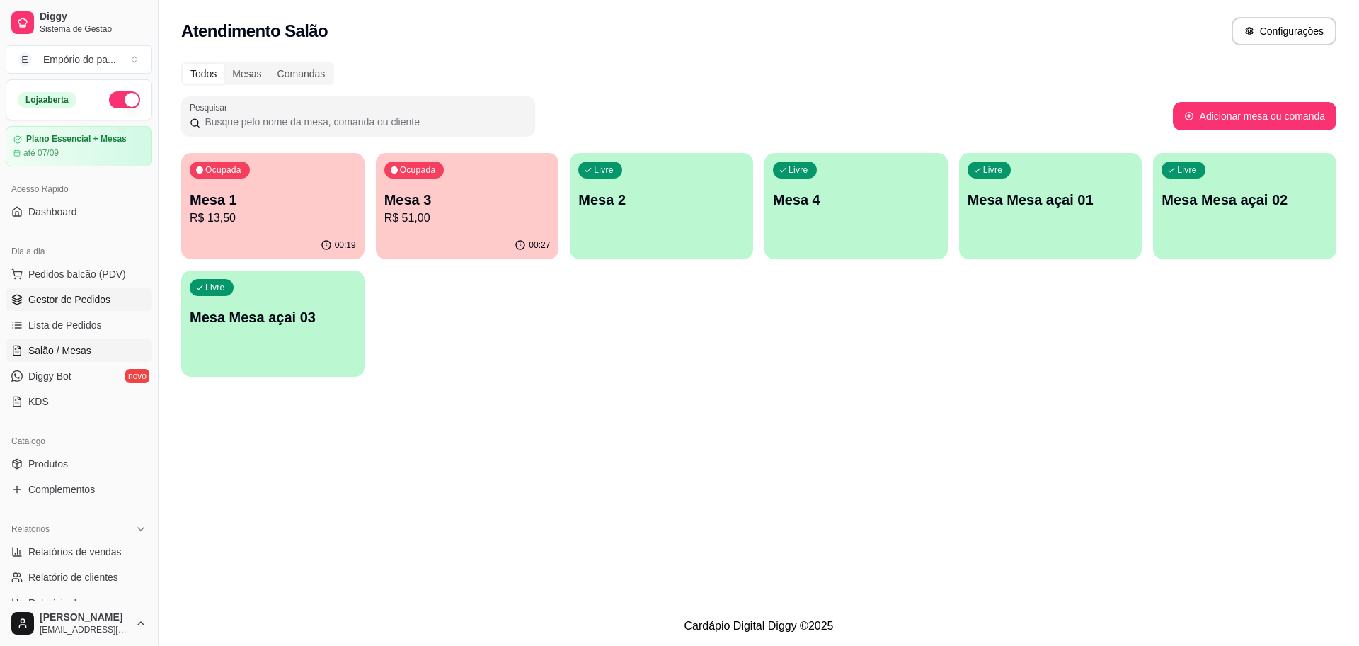
click at [79, 294] on span "Gestor de Pedidos" at bounding box center [69, 299] width 82 height 14
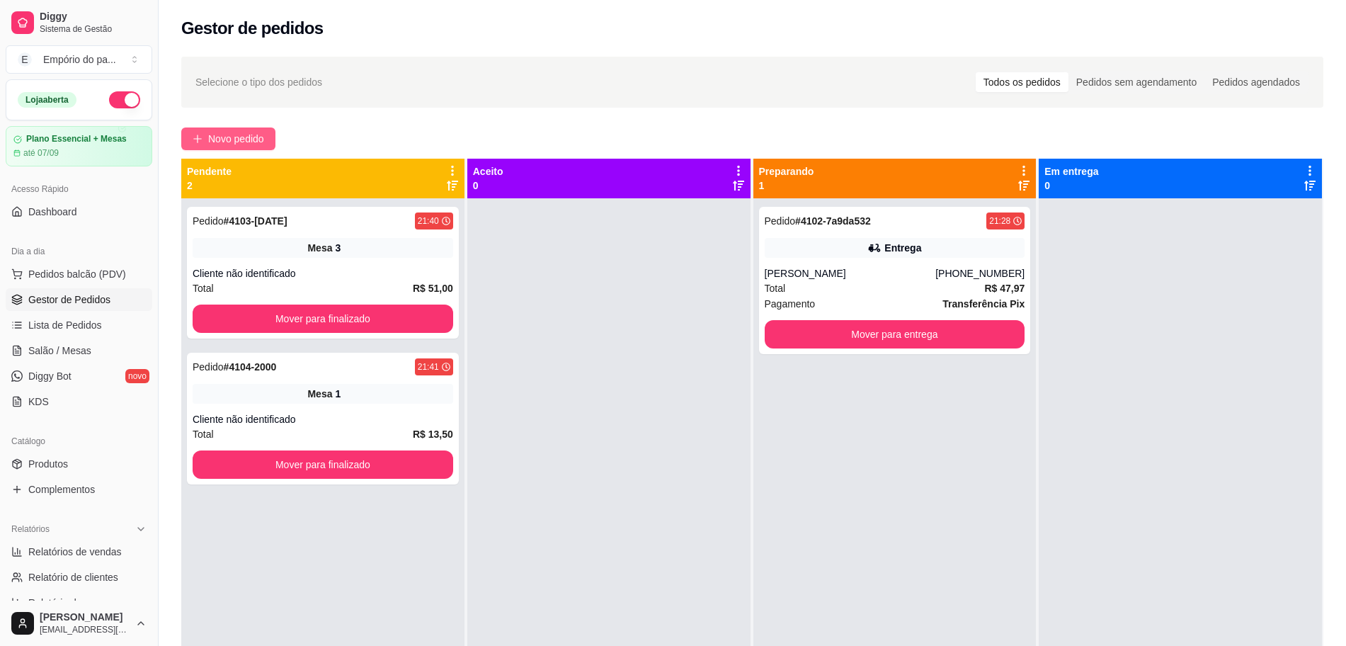
click at [232, 142] on span "Novo pedido" at bounding box center [236, 139] width 56 height 16
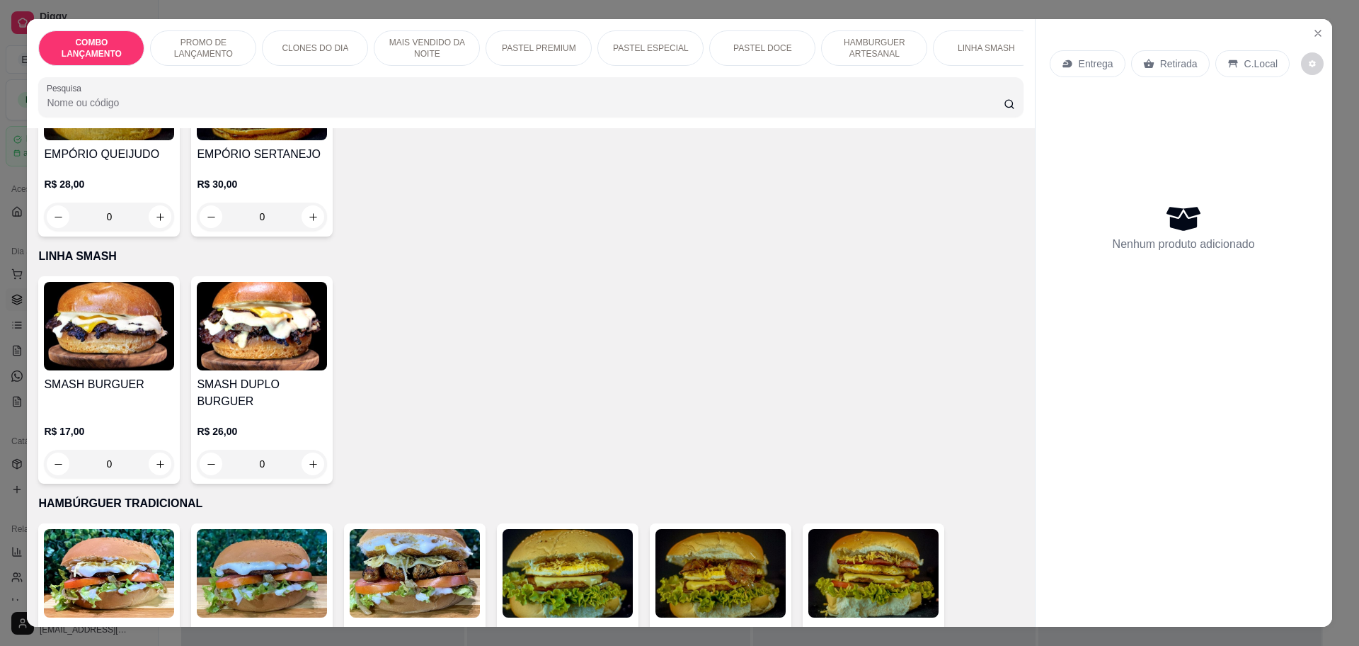
scroll to position [2832, 0]
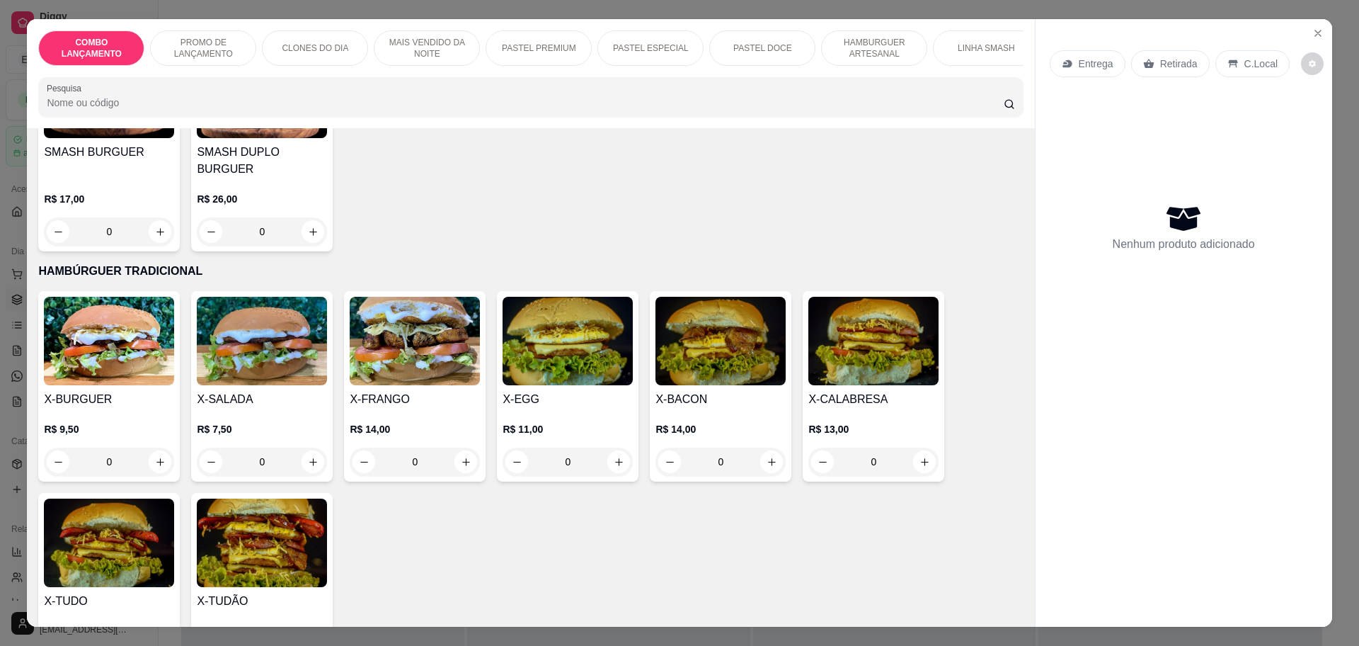
click at [920, 447] on div "0" at bounding box center [874, 461] width 130 height 28
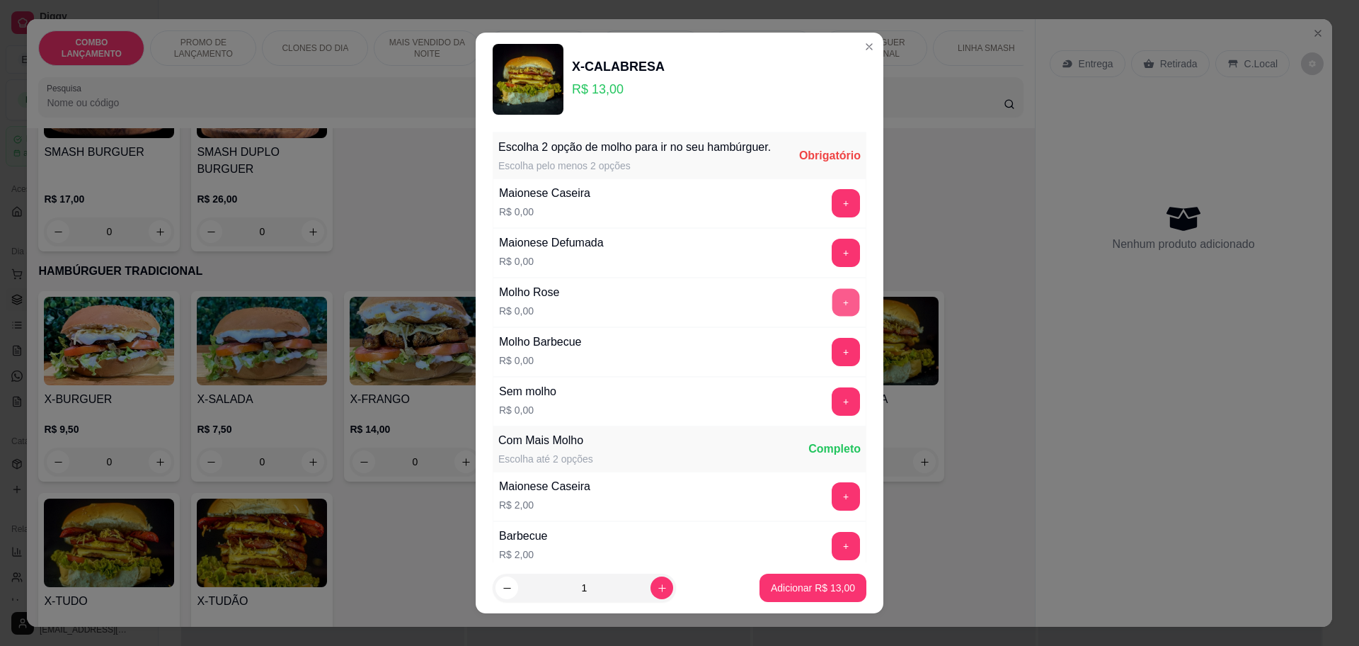
click at [833, 316] on button "+" at bounding box center [847, 302] width 28 height 28
click at [832, 316] on button "+" at bounding box center [846, 302] width 28 height 28
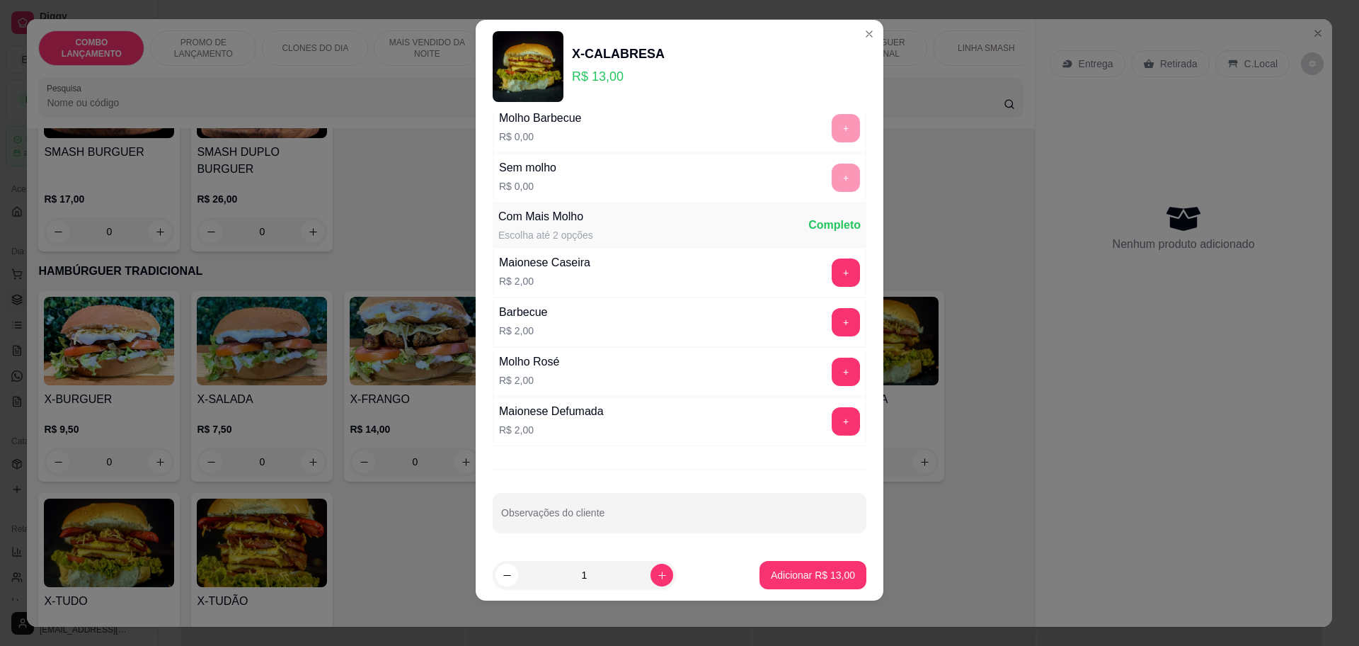
scroll to position [213, 0]
click at [797, 569] on p "Adicionar R$ 13,00" at bounding box center [813, 575] width 82 height 13
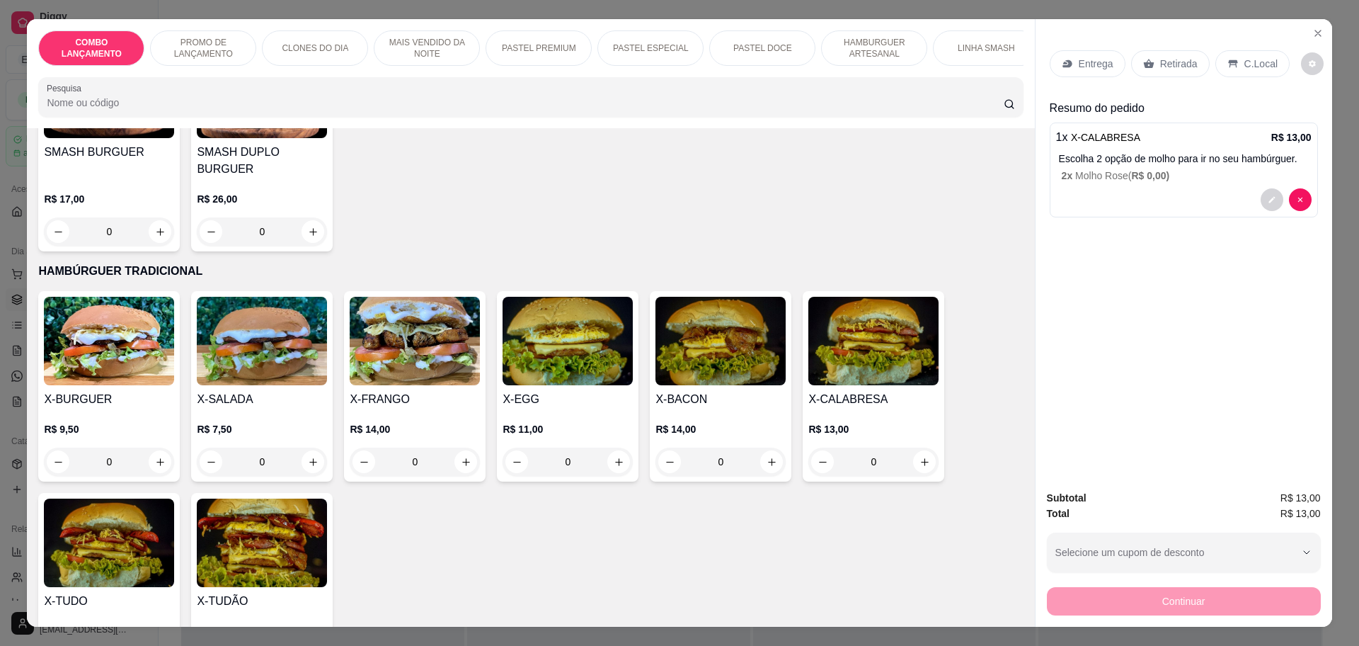
click at [1152, 51] on div "Retirada" at bounding box center [1170, 63] width 79 height 27
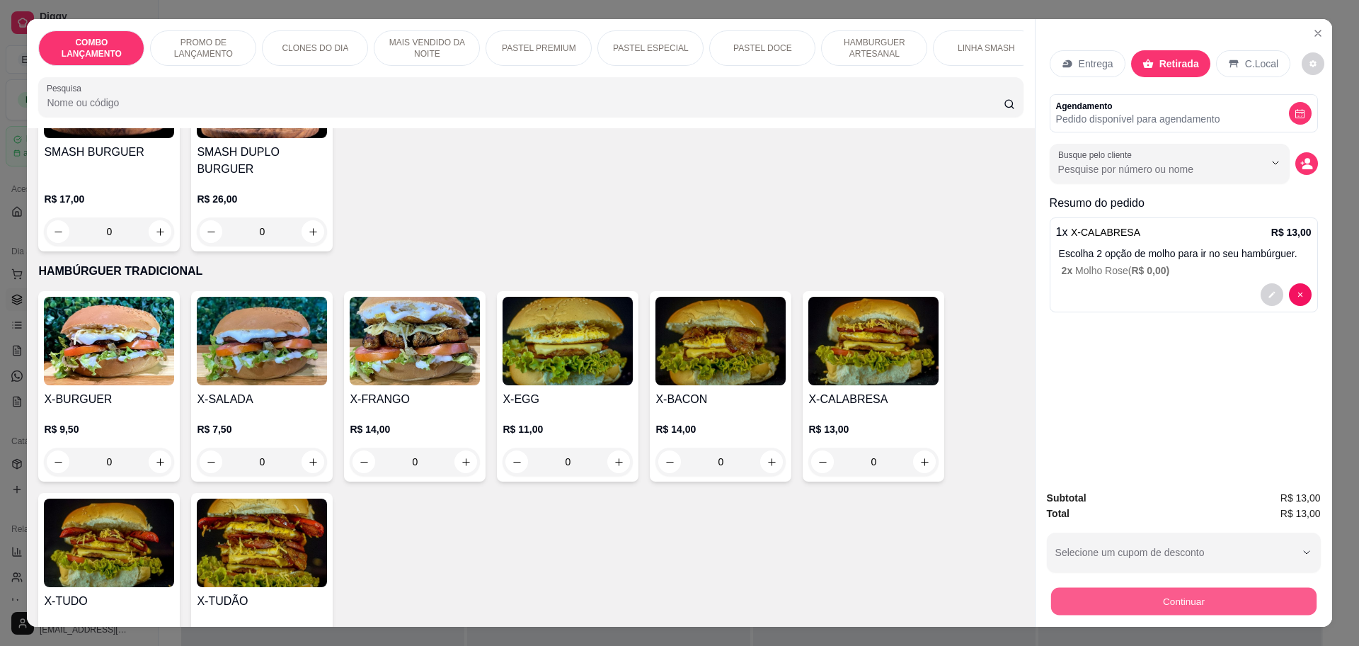
click at [1157, 598] on button "Continuar" at bounding box center [1184, 601] width 266 height 28
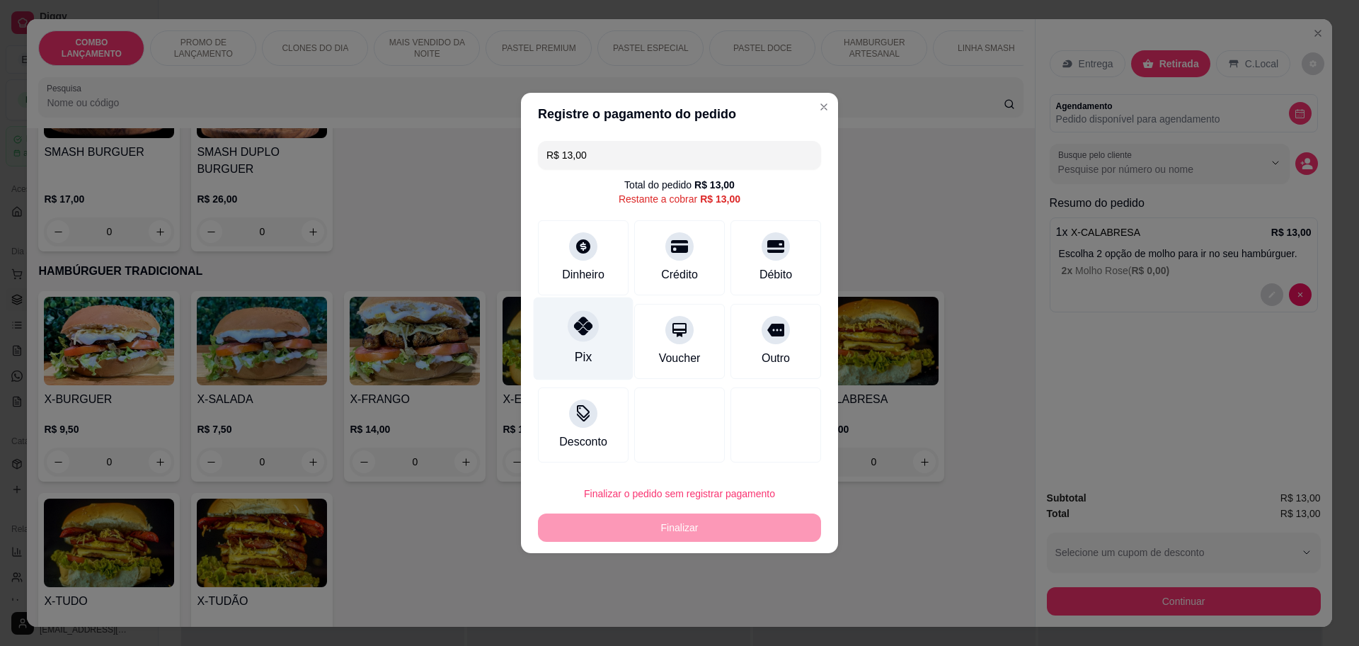
click at [576, 323] on icon at bounding box center [583, 325] width 18 height 18
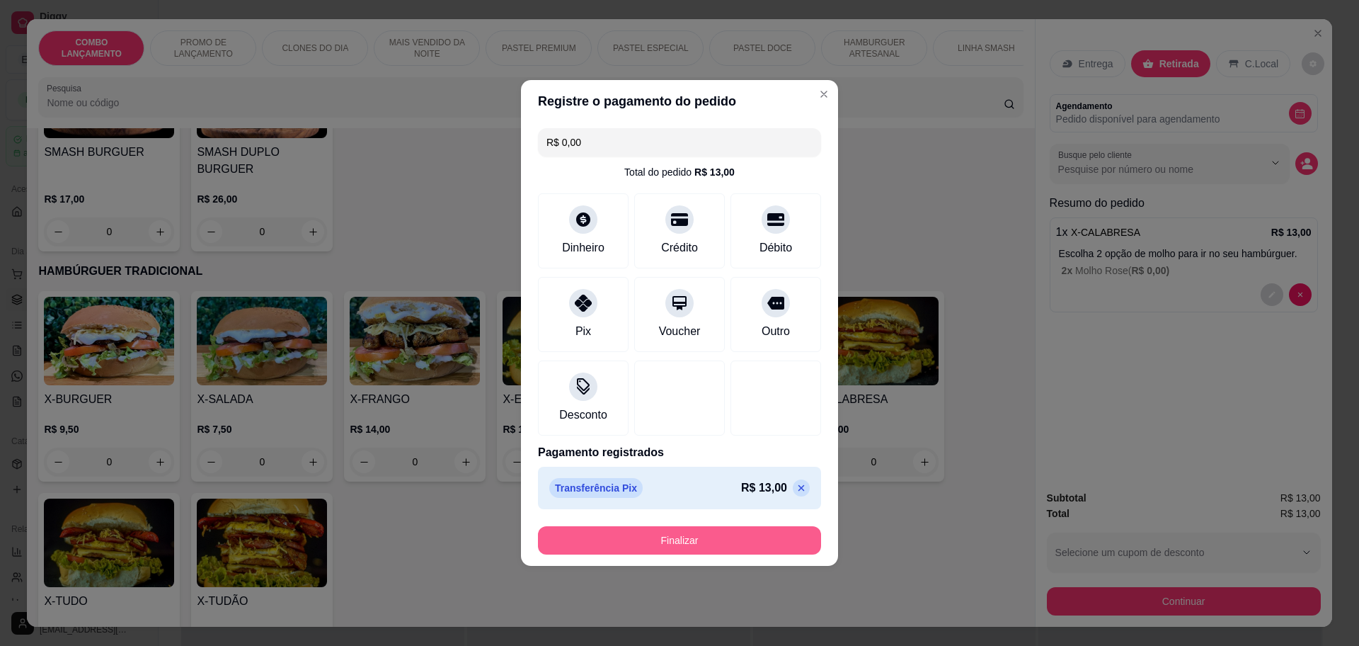
click at [604, 526] on button "Finalizar" at bounding box center [679, 540] width 283 height 28
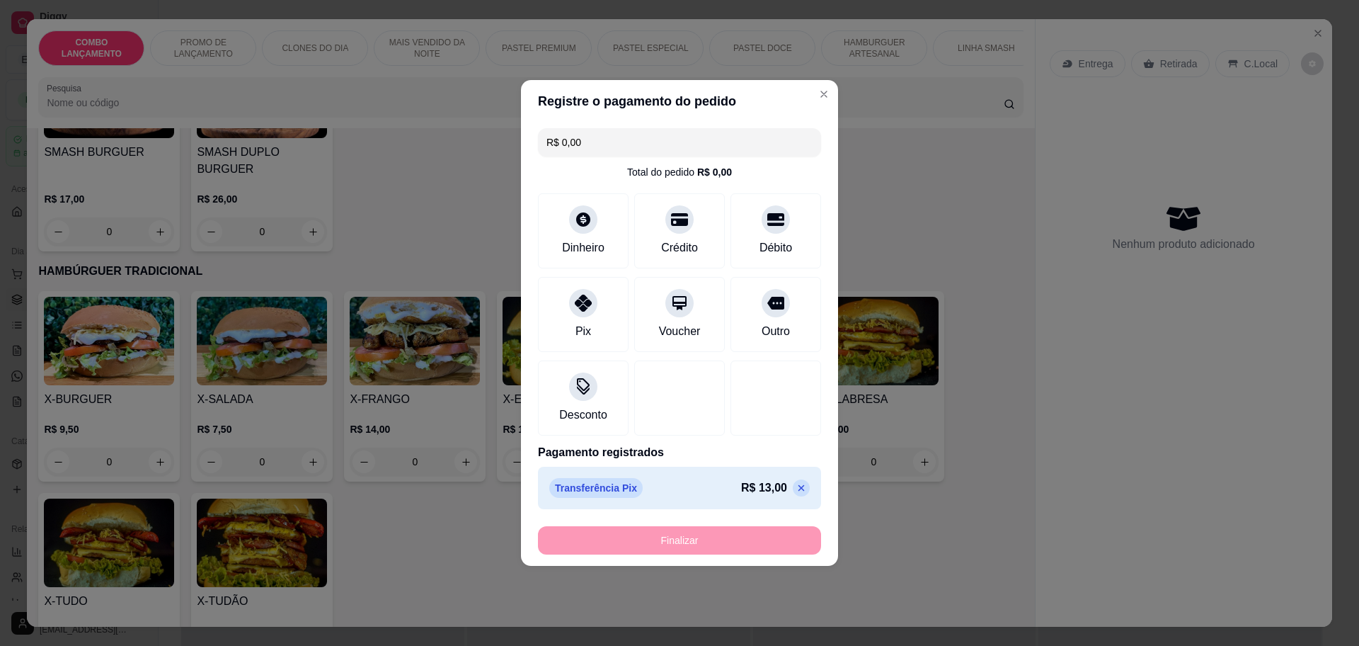
type input "-R$ 13,00"
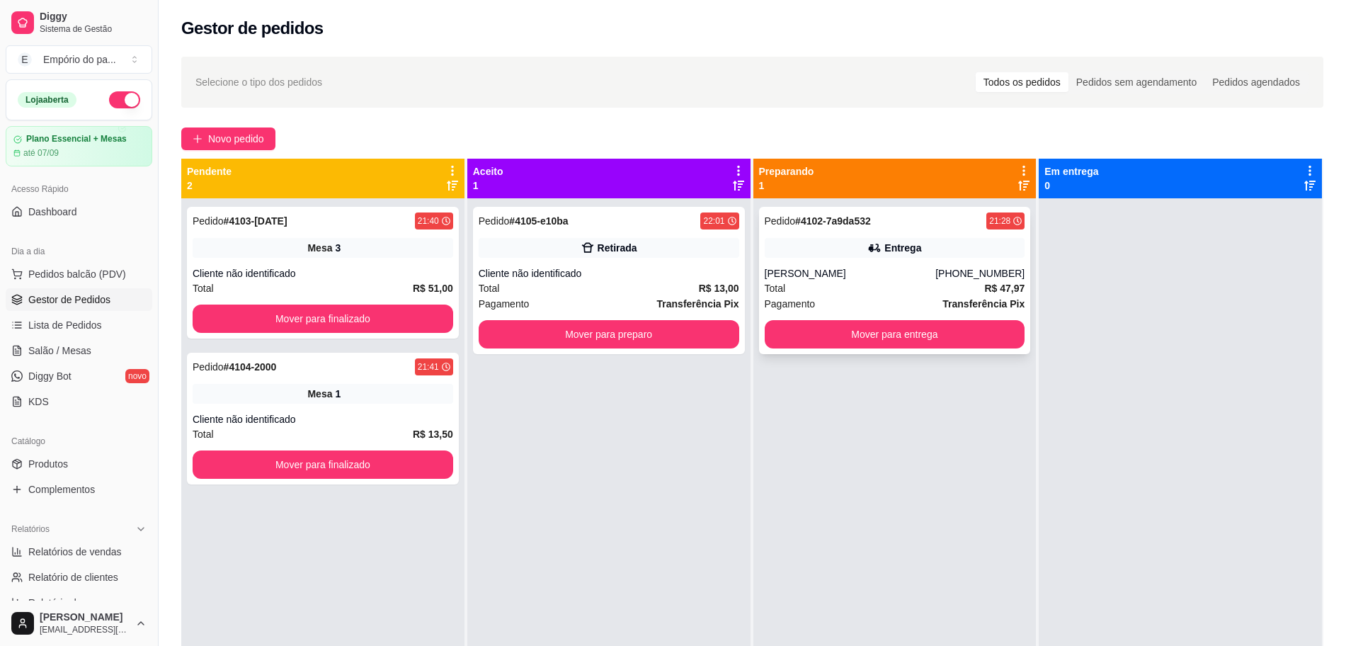
click at [828, 265] on div "Pedido # 4102-7a9da532 21:28 Entrega [PERSON_NAME] [PHONE_NUMBER] Total R$ 47,9…" at bounding box center [895, 280] width 272 height 147
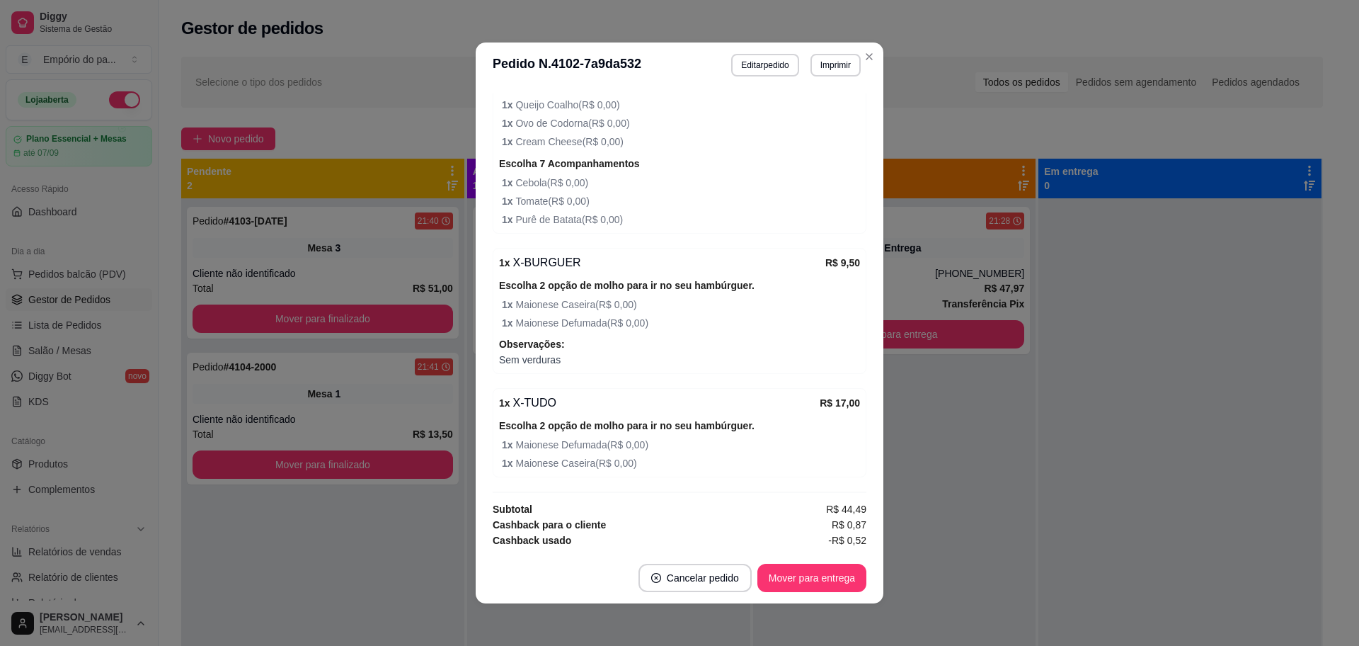
scroll to position [3, 0]
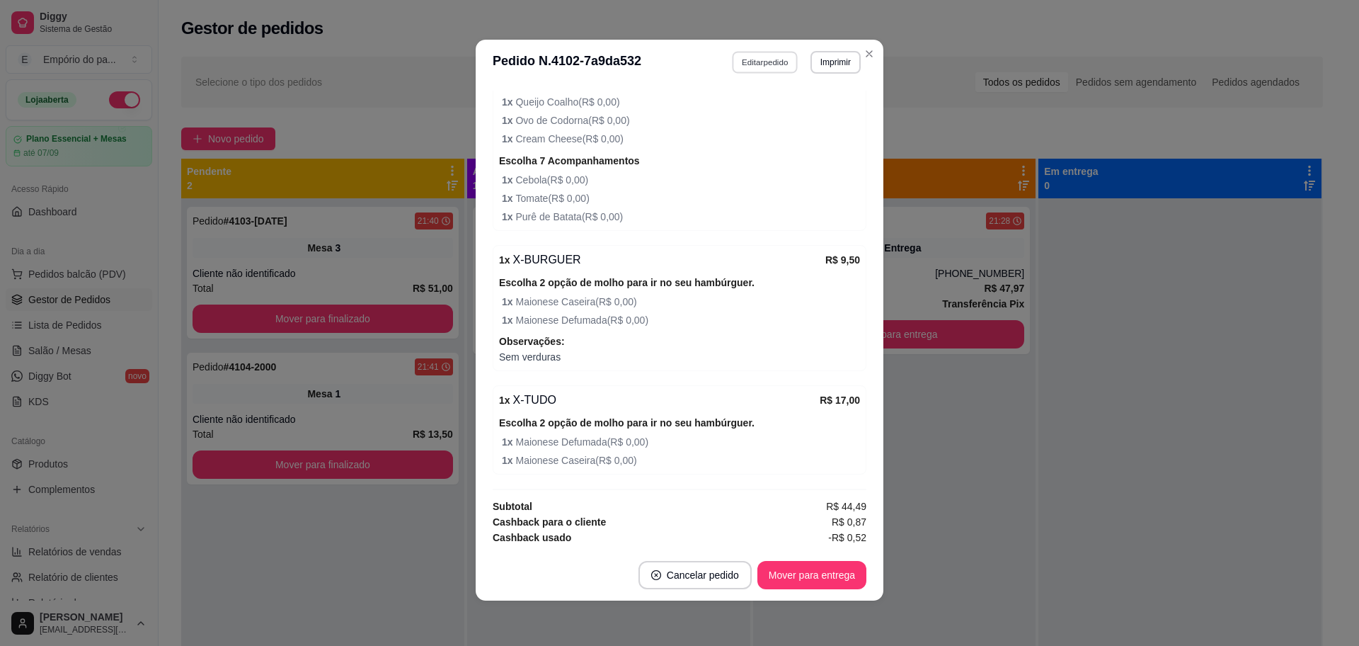
click at [760, 57] on button "Editar pedido" at bounding box center [766, 62] width 66 height 22
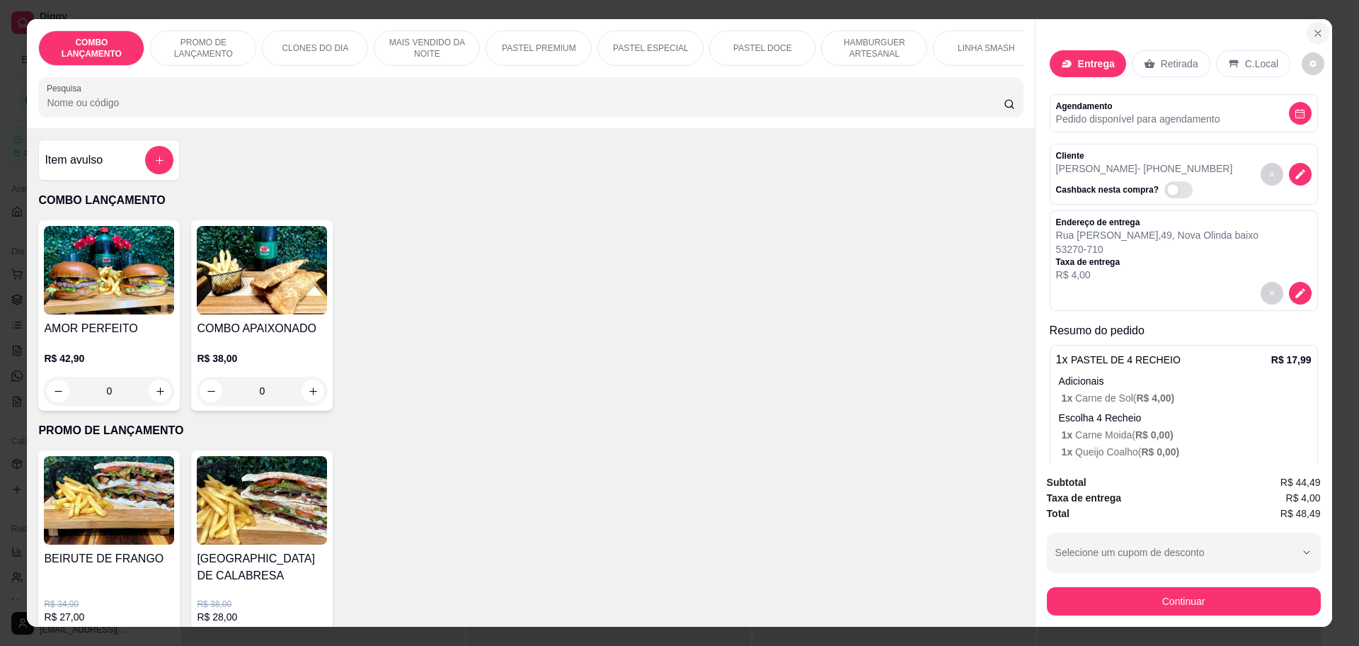
click at [1318, 30] on button "Close" at bounding box center [1318, 33] width 23 height 23
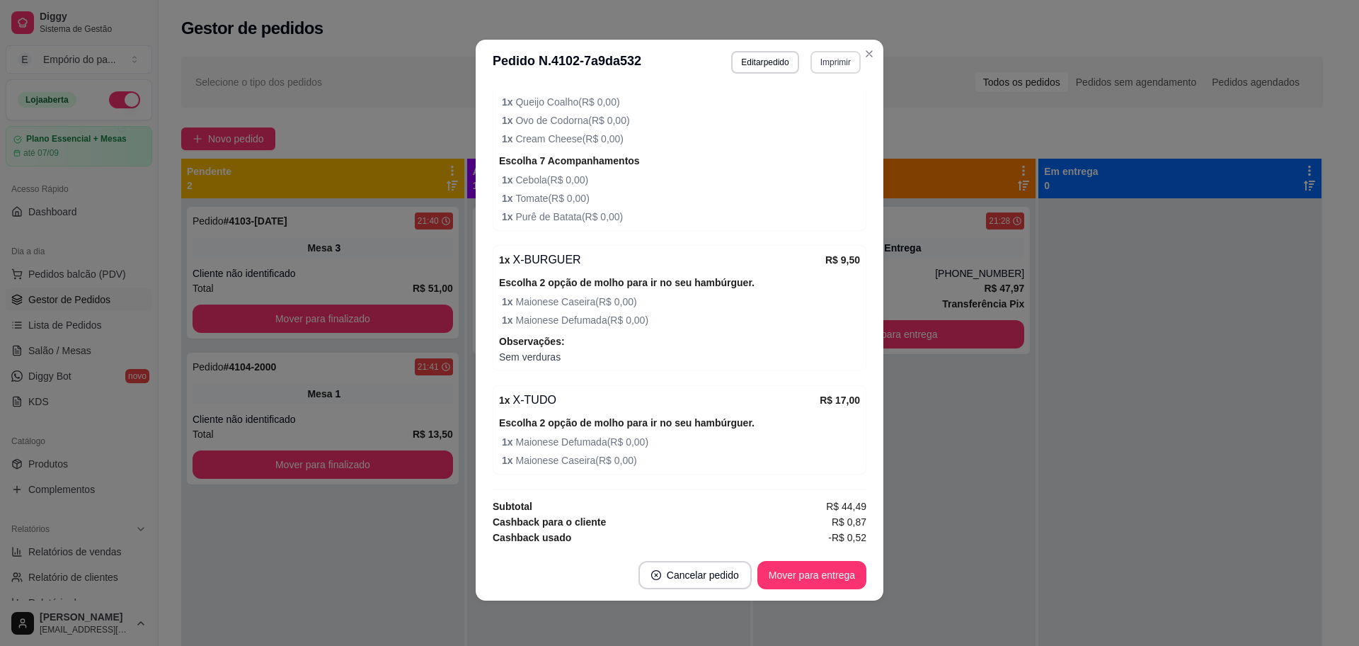
click at [840, 63] on button "Imprimir" at bounding box center [836, 62] width 50 height 23
click at [801, 115] on button "IMPRESSORA" at bounding box center [804, 112] width 103 height 23
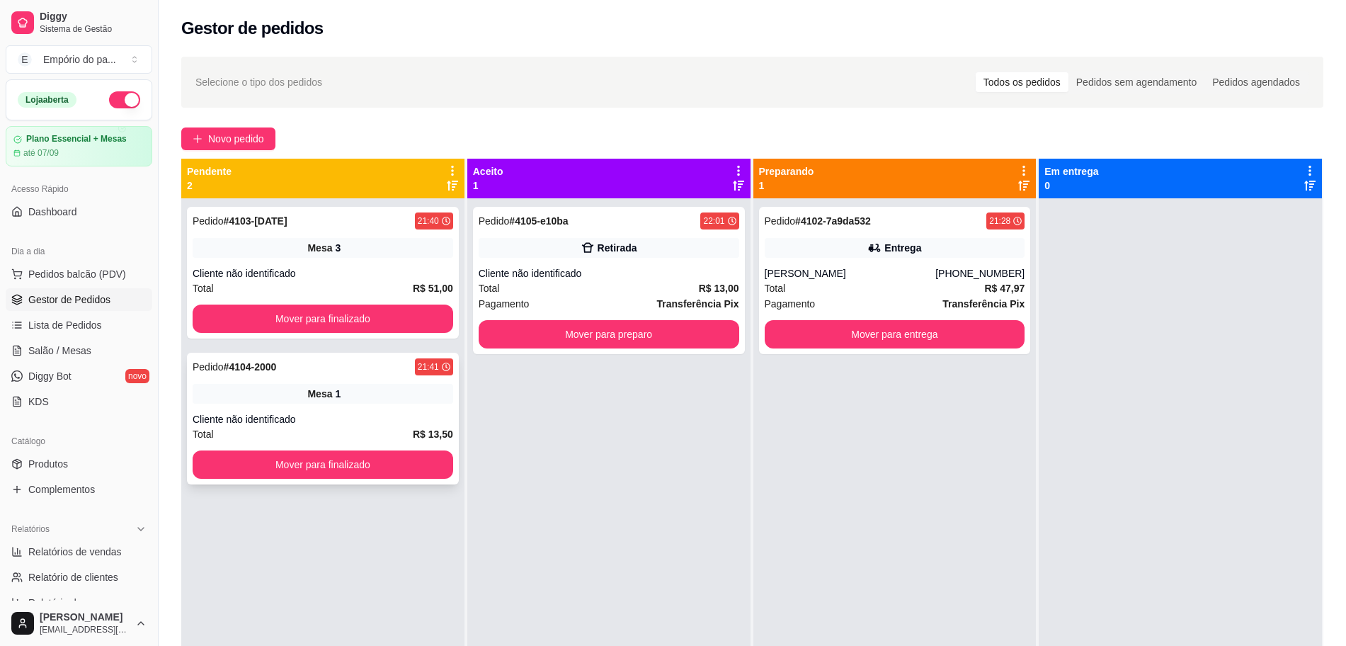
click at [399, 399] on div "Mesa 1" at bounding box center [323, 394] width 261 height 20
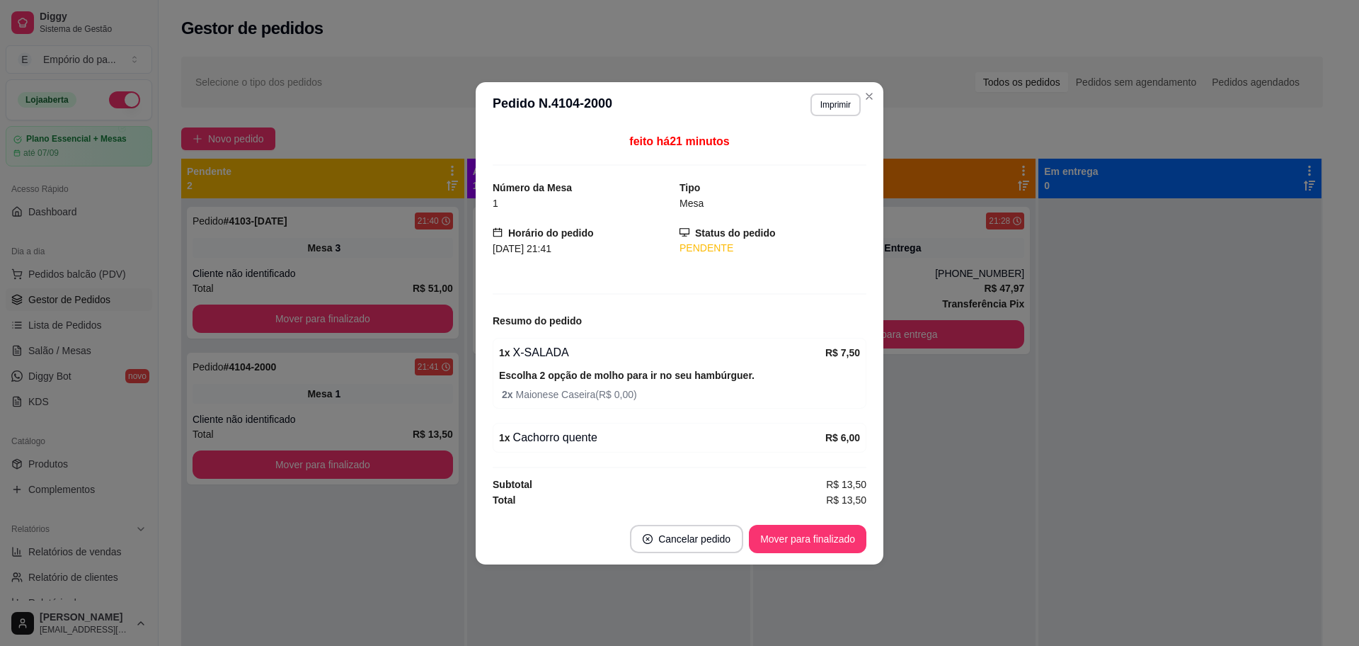
click at [743, 467] on div at bounding box center [680, 467] width 374 height 1
click at [847, 503] on span "R$ 13,50" at bounding box center [846, 500] width 40 height 16
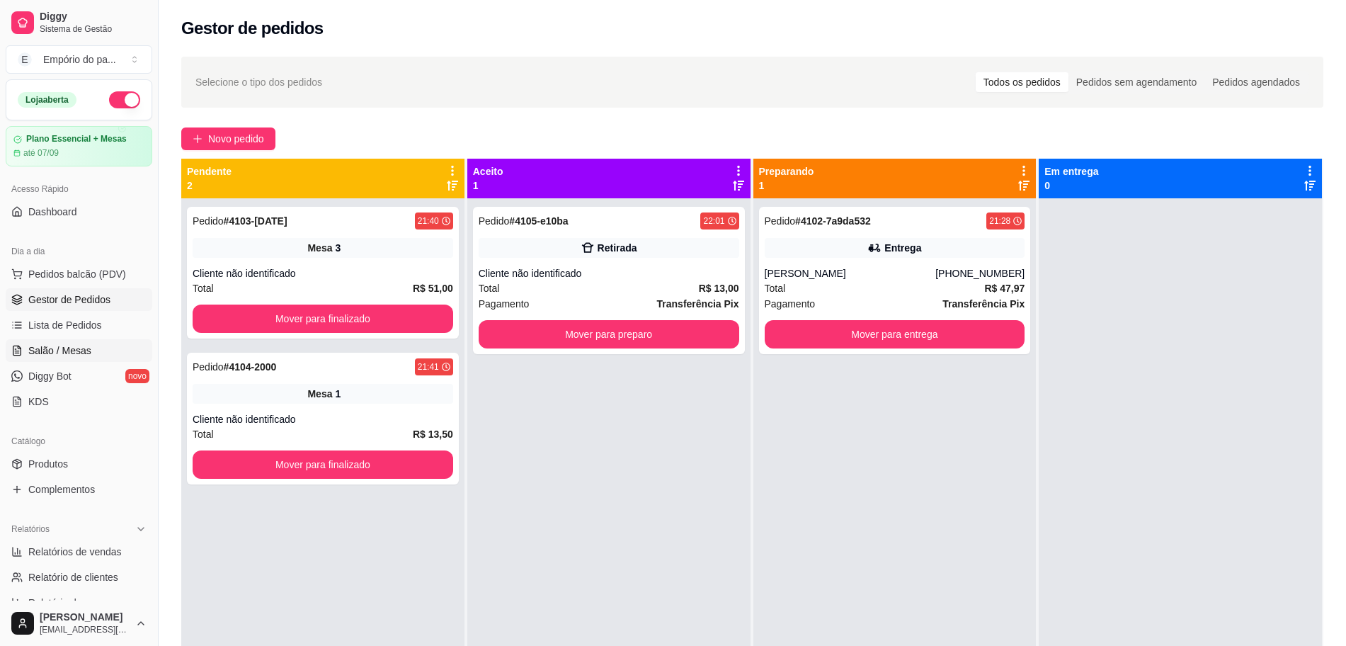
click at [79, 346] on span "Salão / Mesas" at bounding box center [59, 350] width 63 height 14
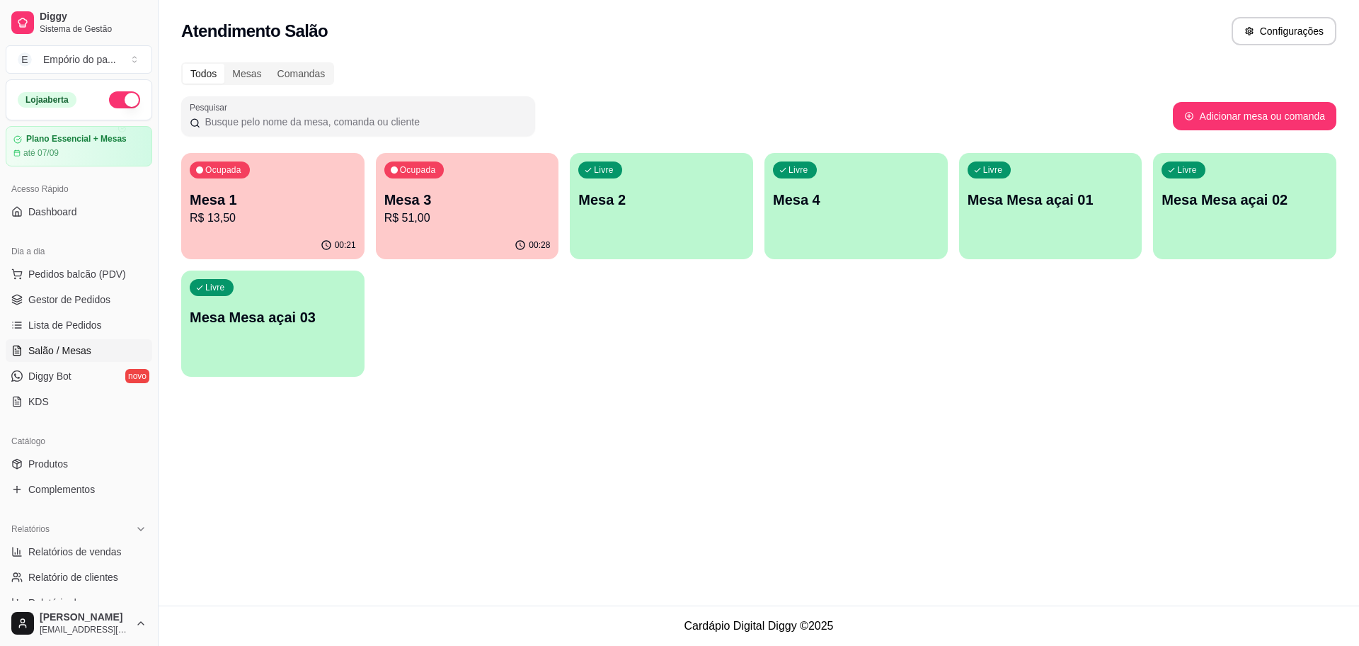
click at [282, 234] on div "00:21" at bounding box center [272, 246] width 183 height 28
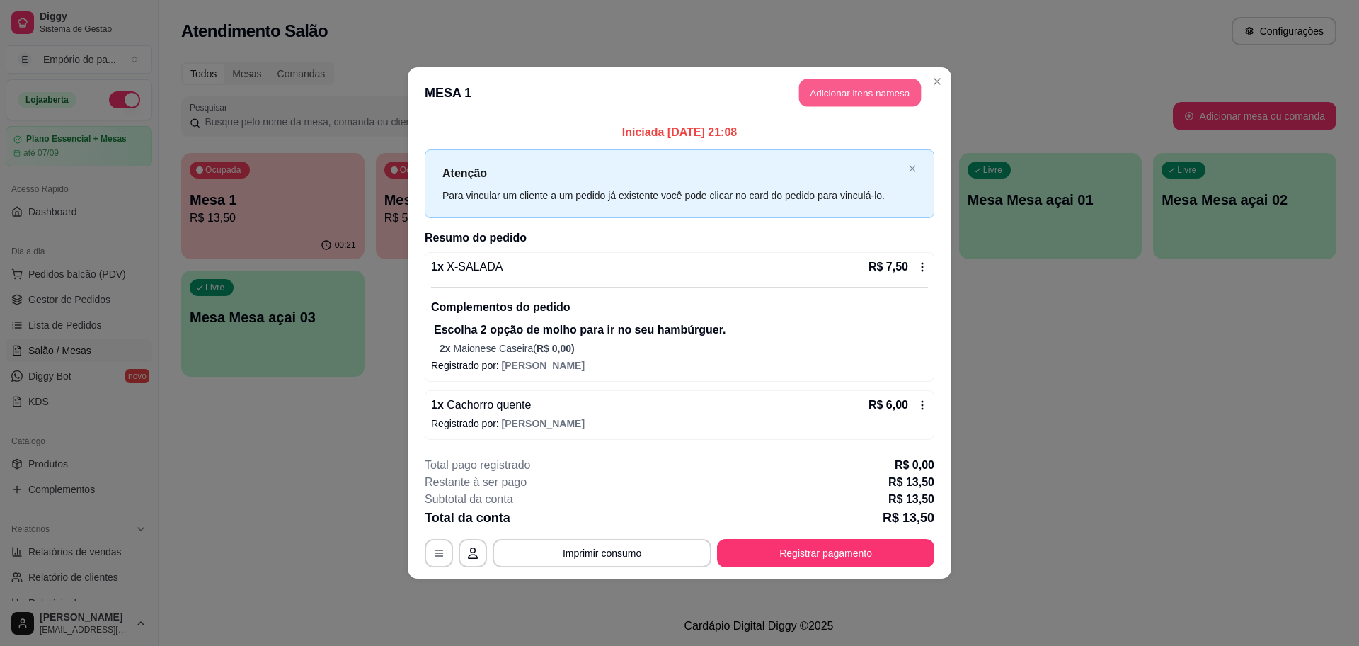
click at [822, 88] on button "Adicionar itens na mesa" at bounding box center [860, 93] width 122 height 28
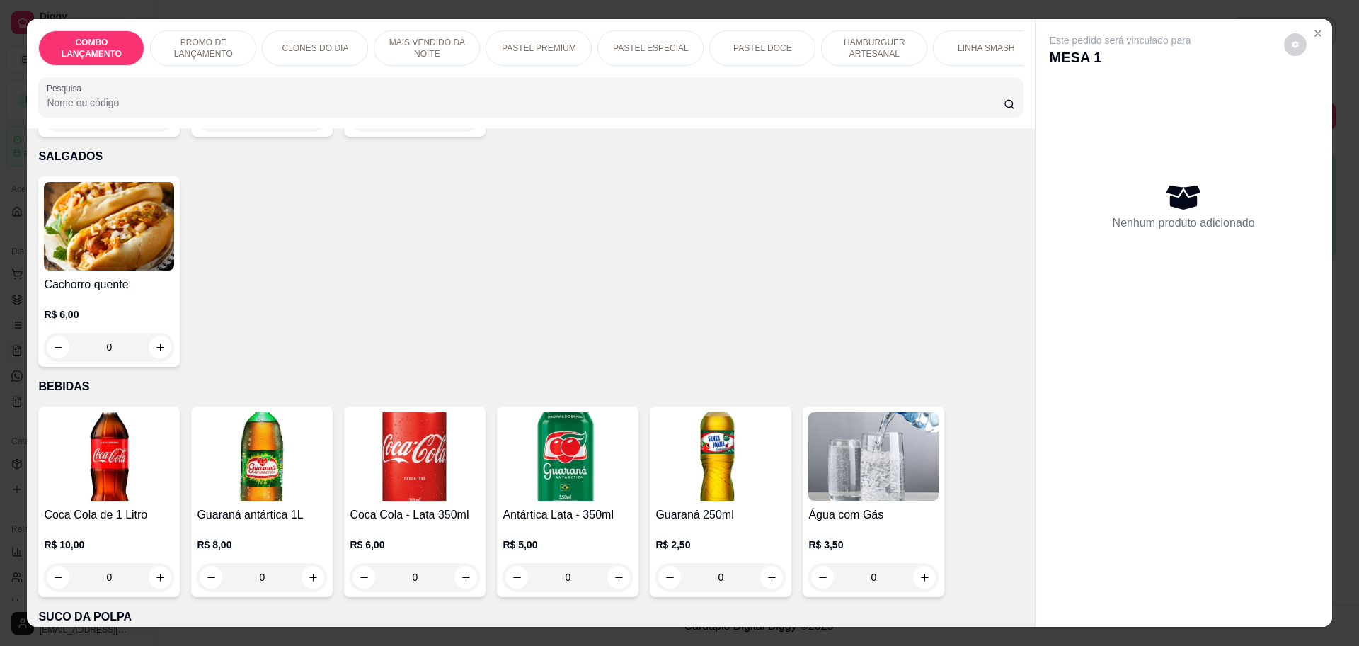
scroll to position [4439, 0]
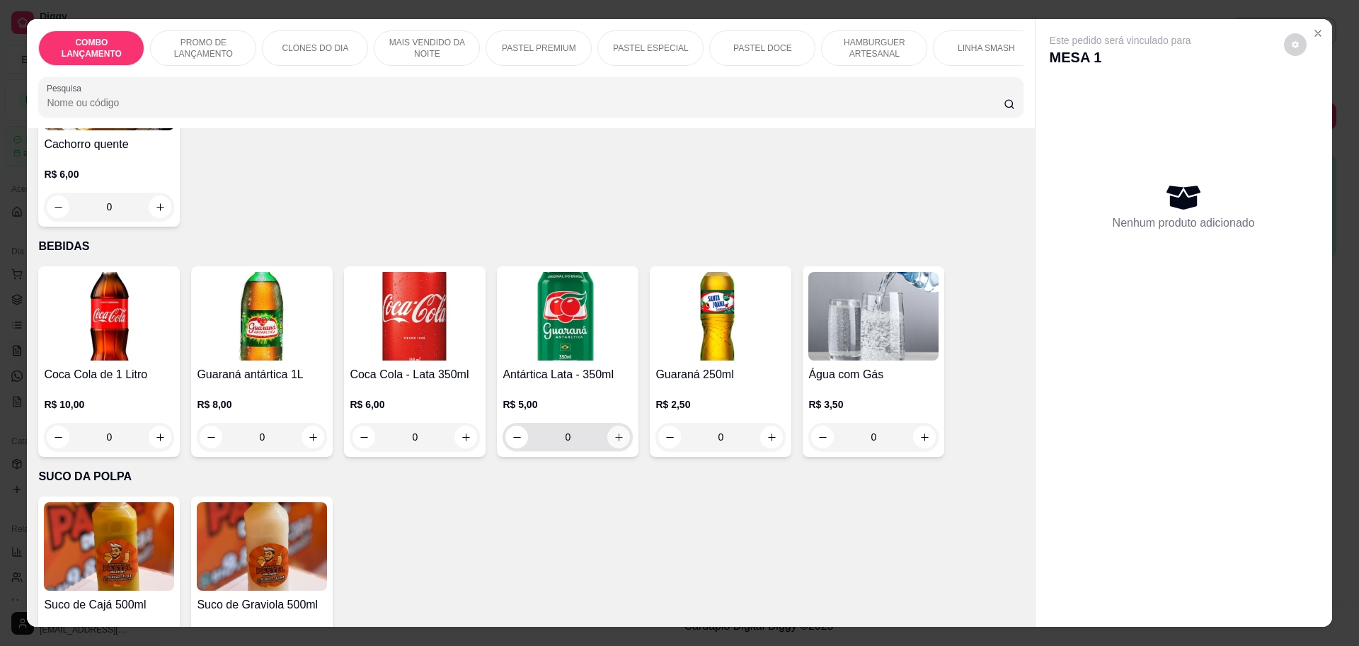
click at [607, 426] on button "increase-product-quantity" at bounding box center [618, 437] width 23 height 23
type input "1"
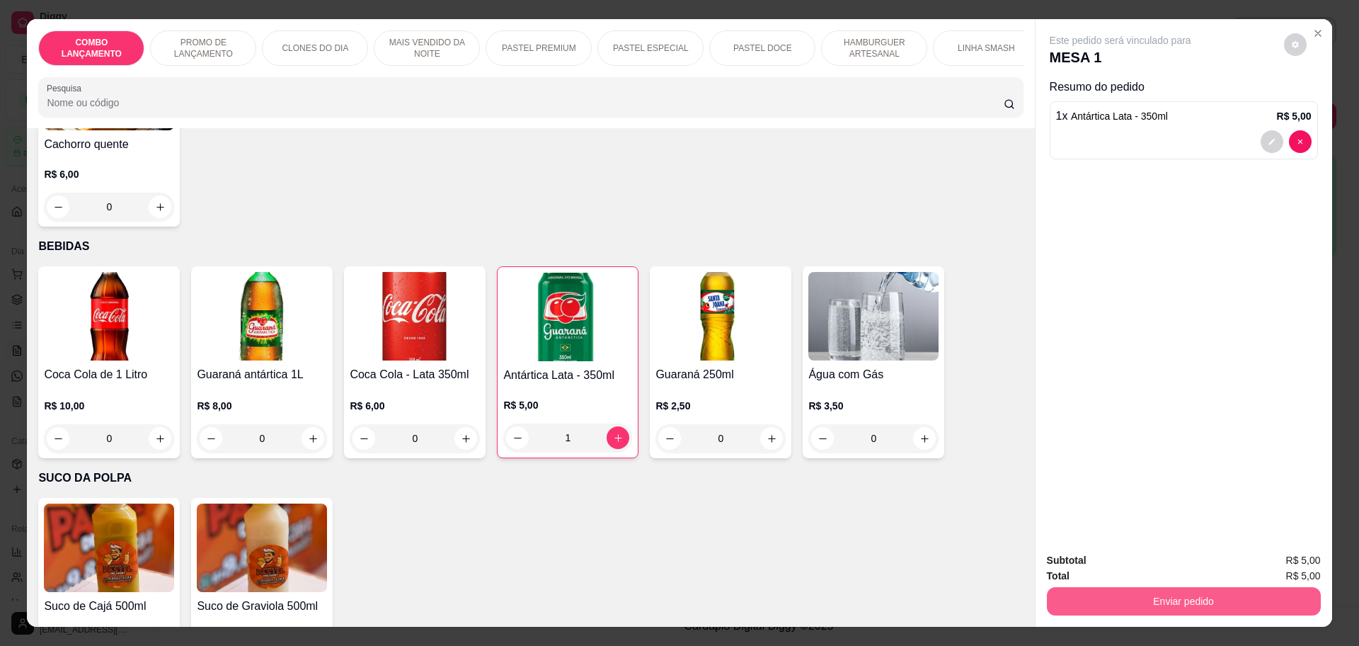
click at [1143, 612] on button "Enviar pedido" at bounding box center [1184, 601] width 274 height 28
click at [1146, 557] on button "Não registrar e enviar pedido" at bounding box center [1135, 566] width 143 height 26
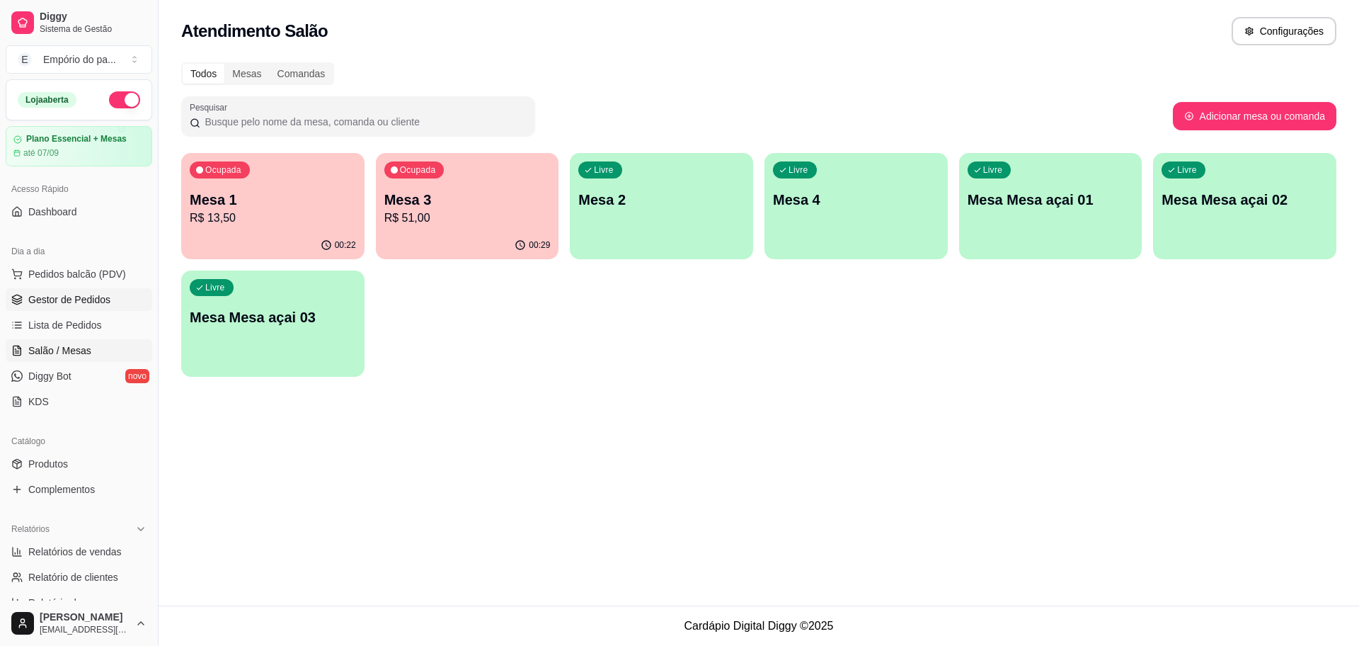
click at [79, 296] on span "Gestor de Pedidos" at bounding box center [69, 299] width 82 height 14
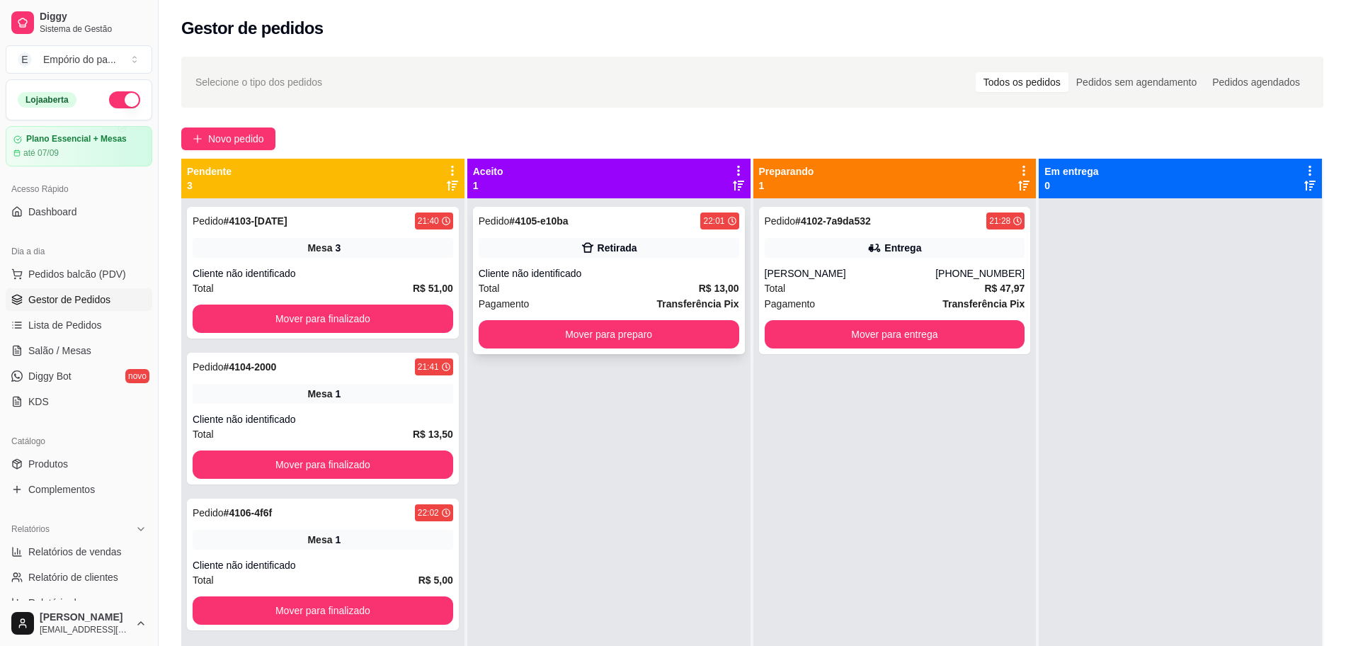
click at [600, 296] on div "Pagamento Transferência Pix" at bounding box center [609, 304] width 261 height 16
click at [905, 281] on div "Total R$ 47,97" at bounding box center [895, 288] width 261 height 16
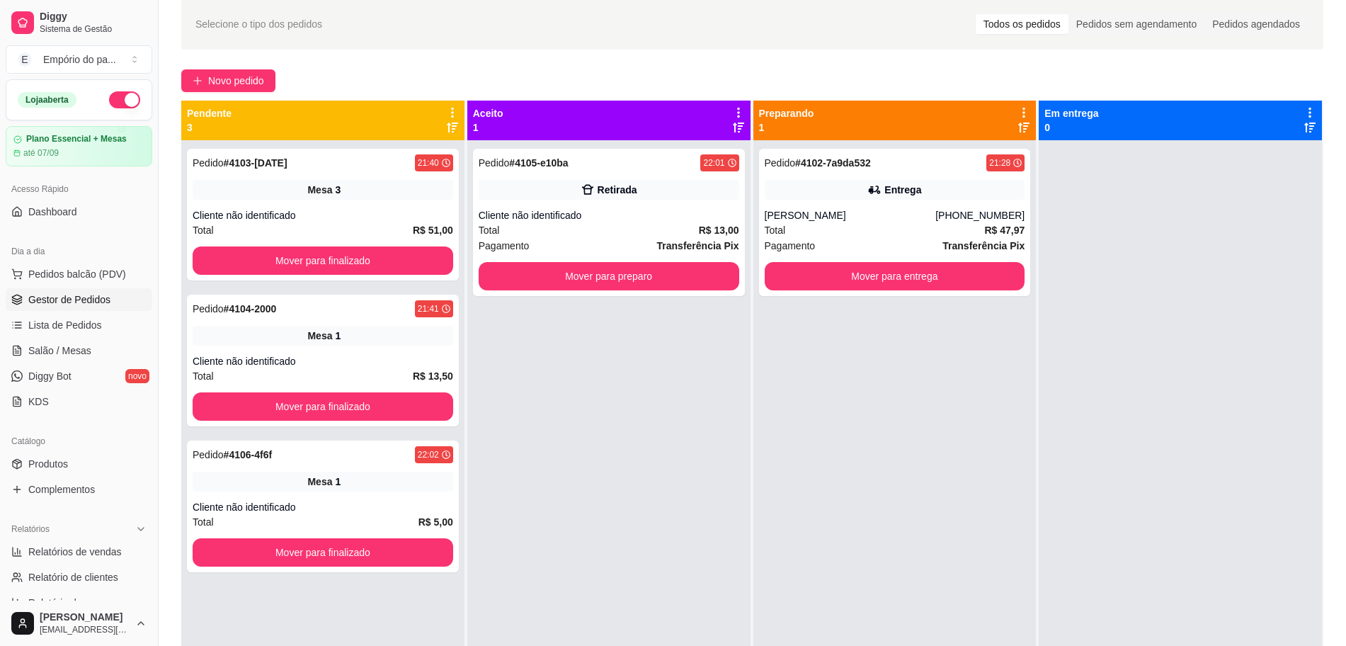
scroll to position [89, 0]
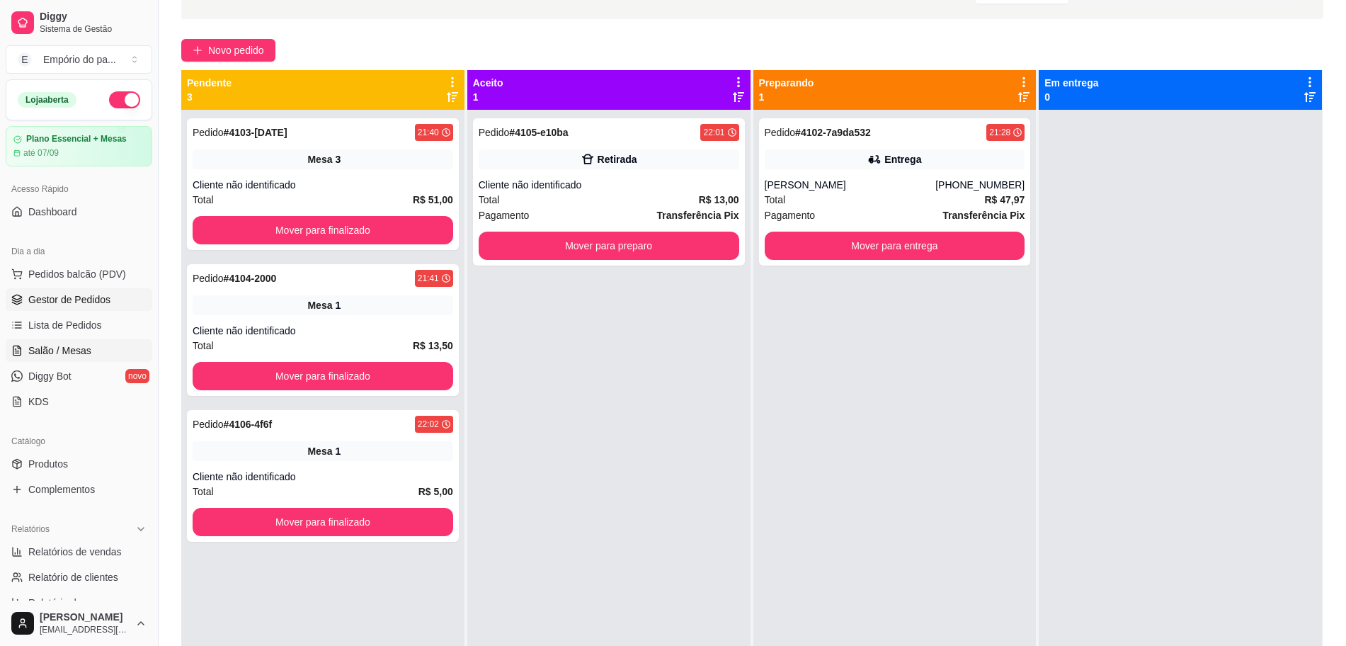
click at [74, 348] on span "Salão / Mesas" at bounding box center [59, 350] width 63 height 14
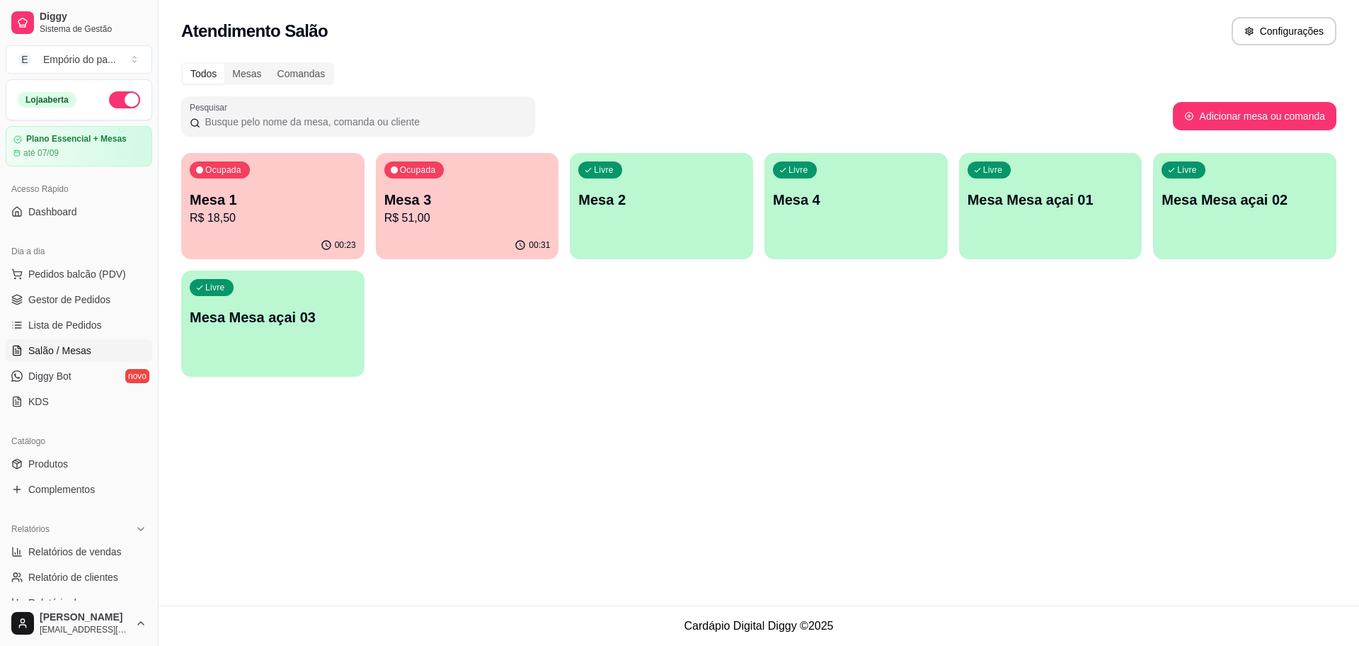
click at [418, 207] on p "Mesa 3" at bounding box center [467, 200] width 166 height 20
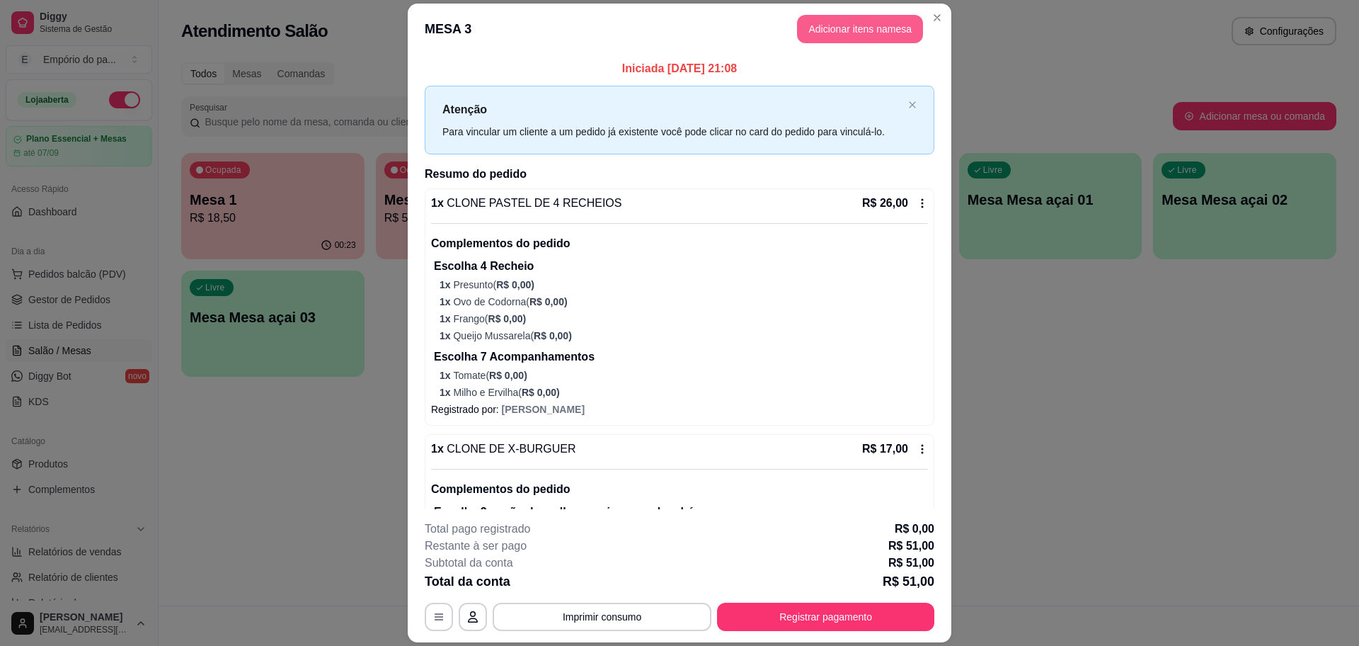
click at [809, 20] on button "Adicionar itens na mesa" at bounding box center [860, 29] width 126 height 28
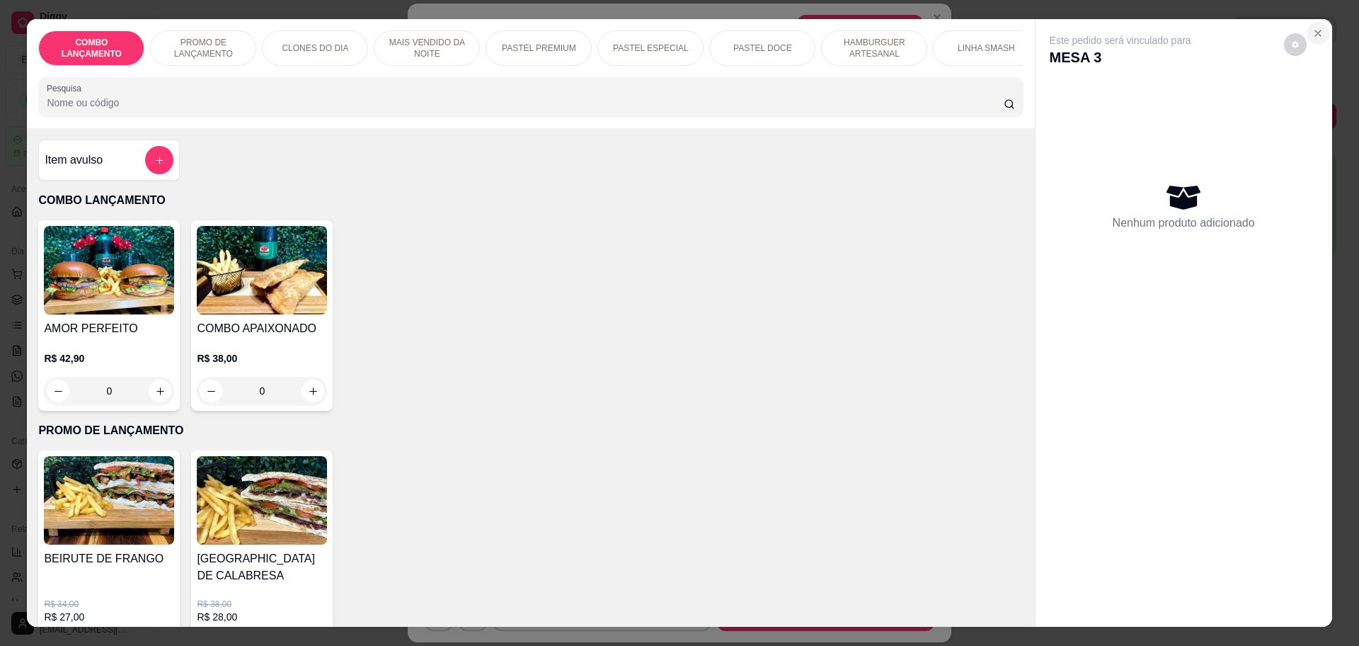
click at [1313, 33] on icon "Close" at bounding box center [1318, 33] width 11 height 11
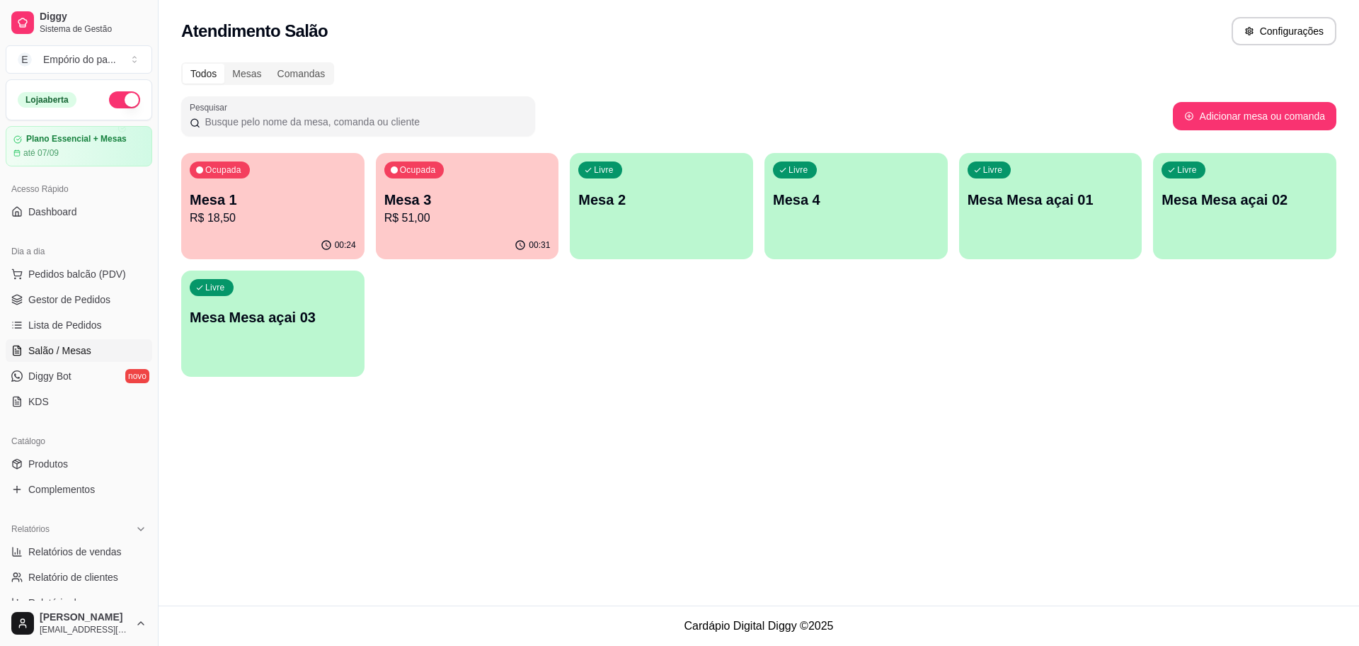
click at [249, 214] on p "R$ 18,50" at bounding box center [273, 218] width 166 height 17
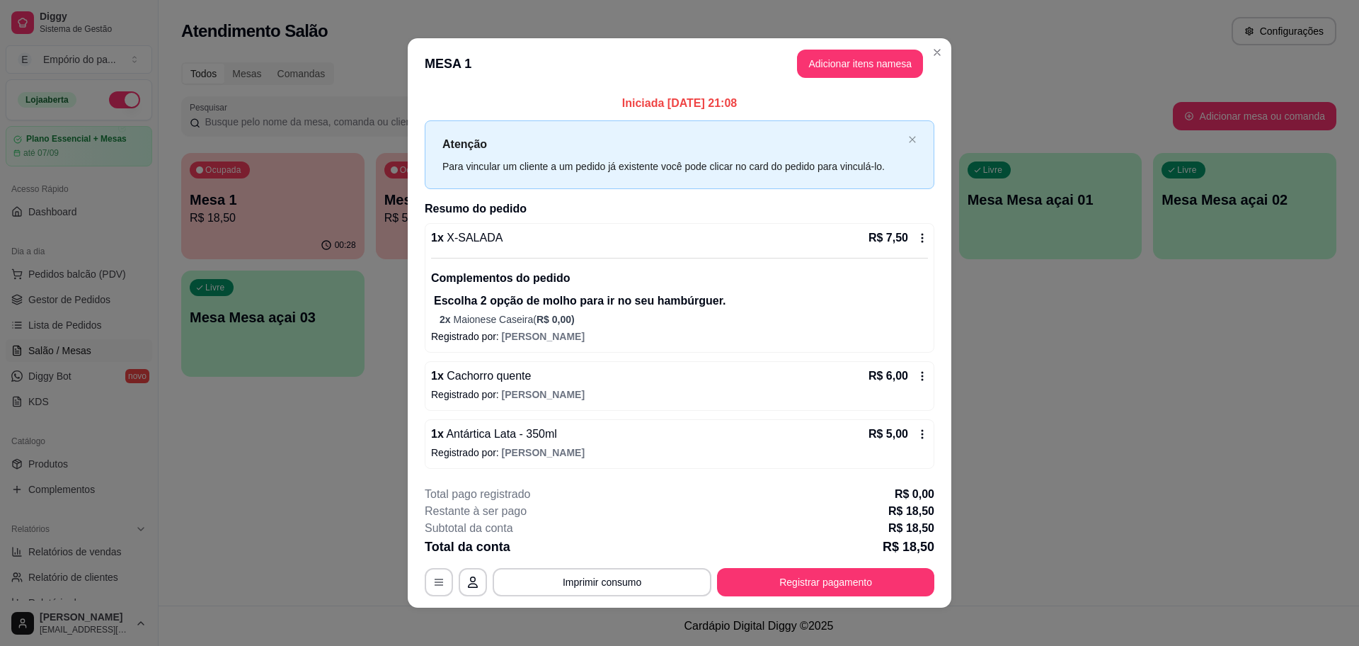
scroll to position [7, 0]
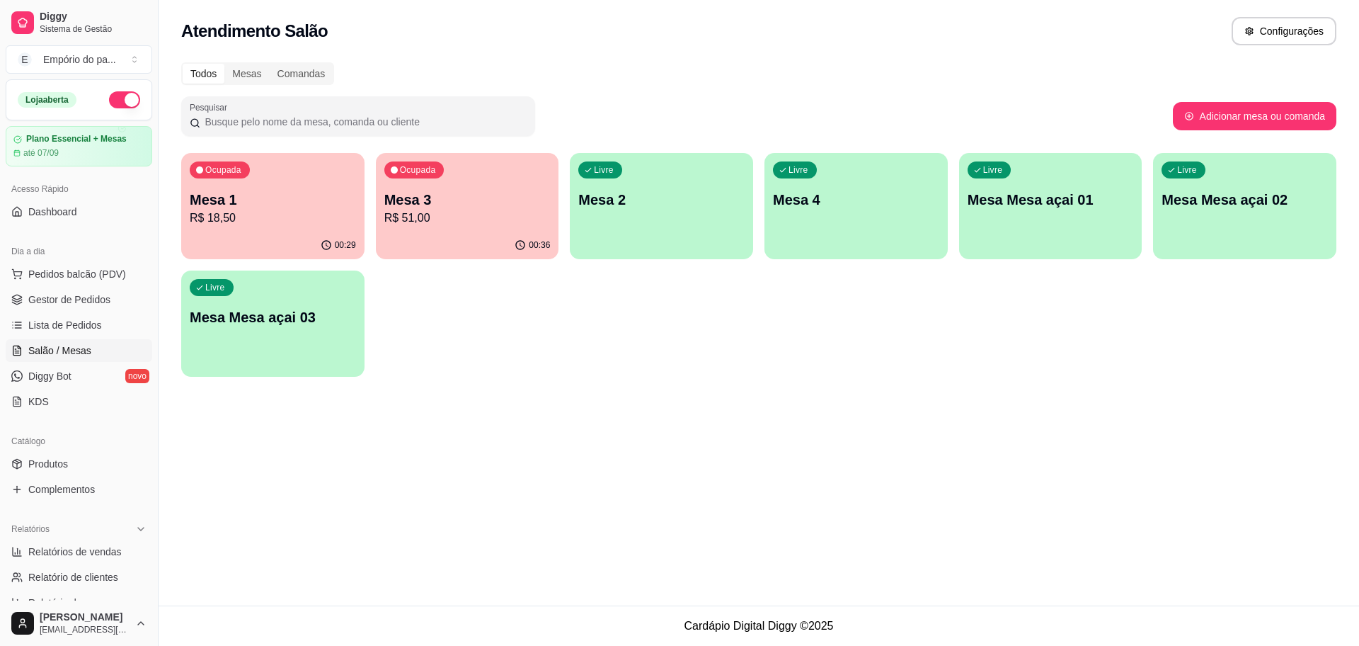
click at [343, 233] on div "00:29" at bounding box center [272, 246] width 183 height 28
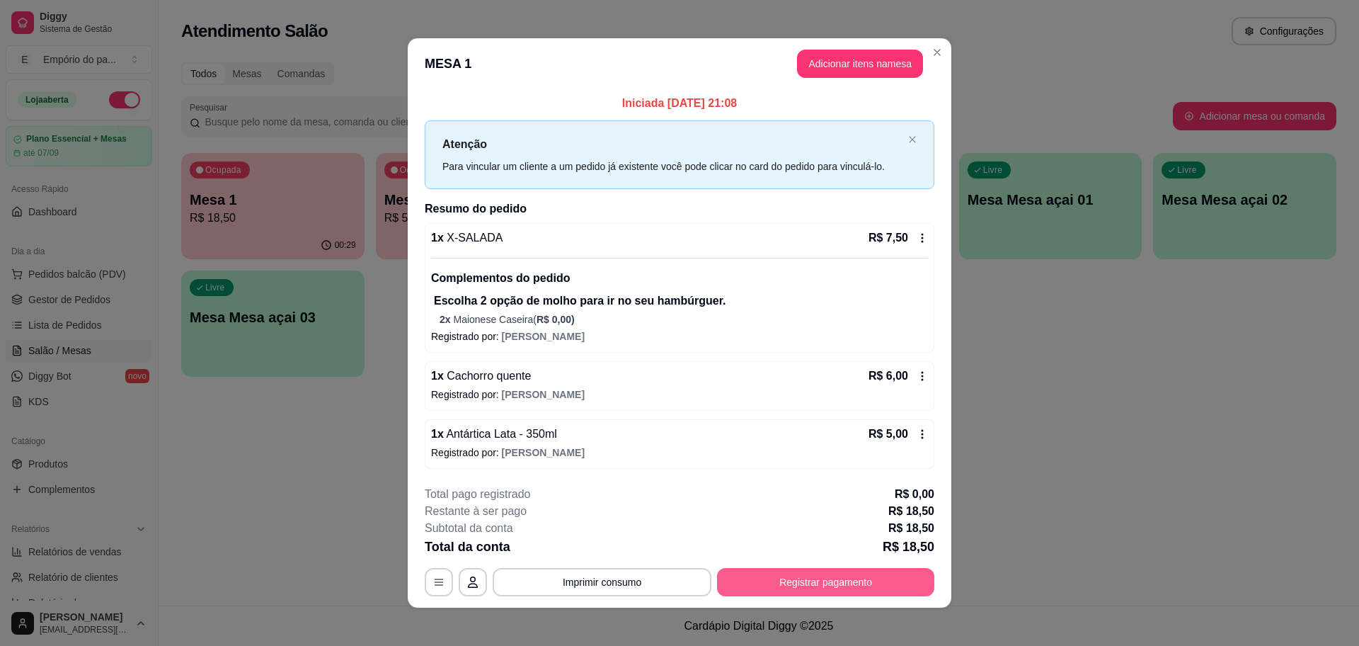
click at [836, 588] on button "Registrar pagamento" at bounding box center [825, 582] width 217 height 28
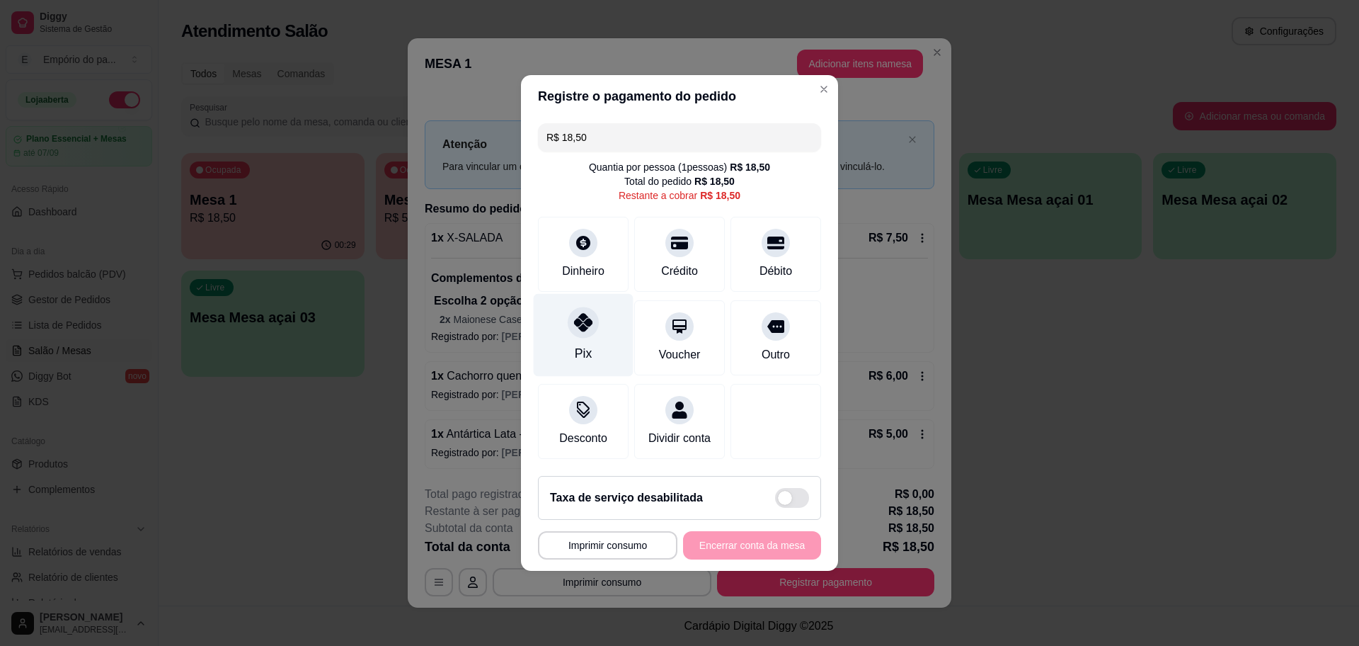
click at [592, 336] on div "Pix" at bounding box center [584, 335] width 100 height 83
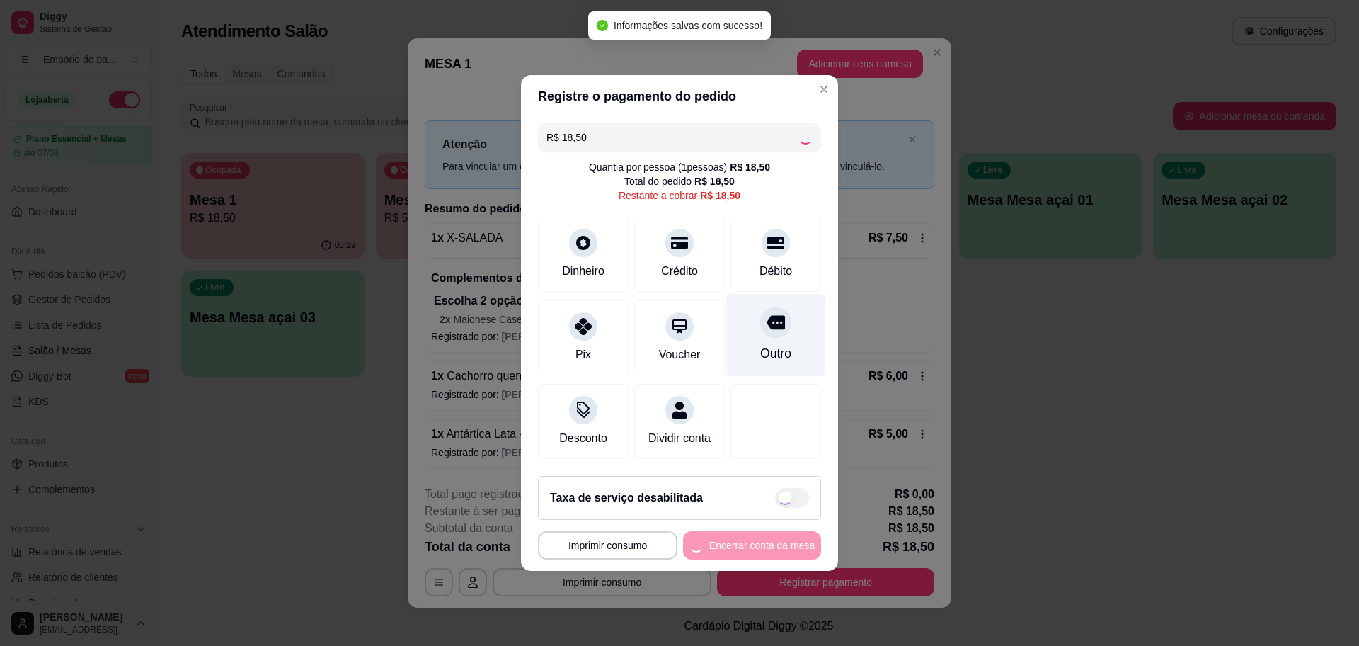
type input "R$ 0,00"
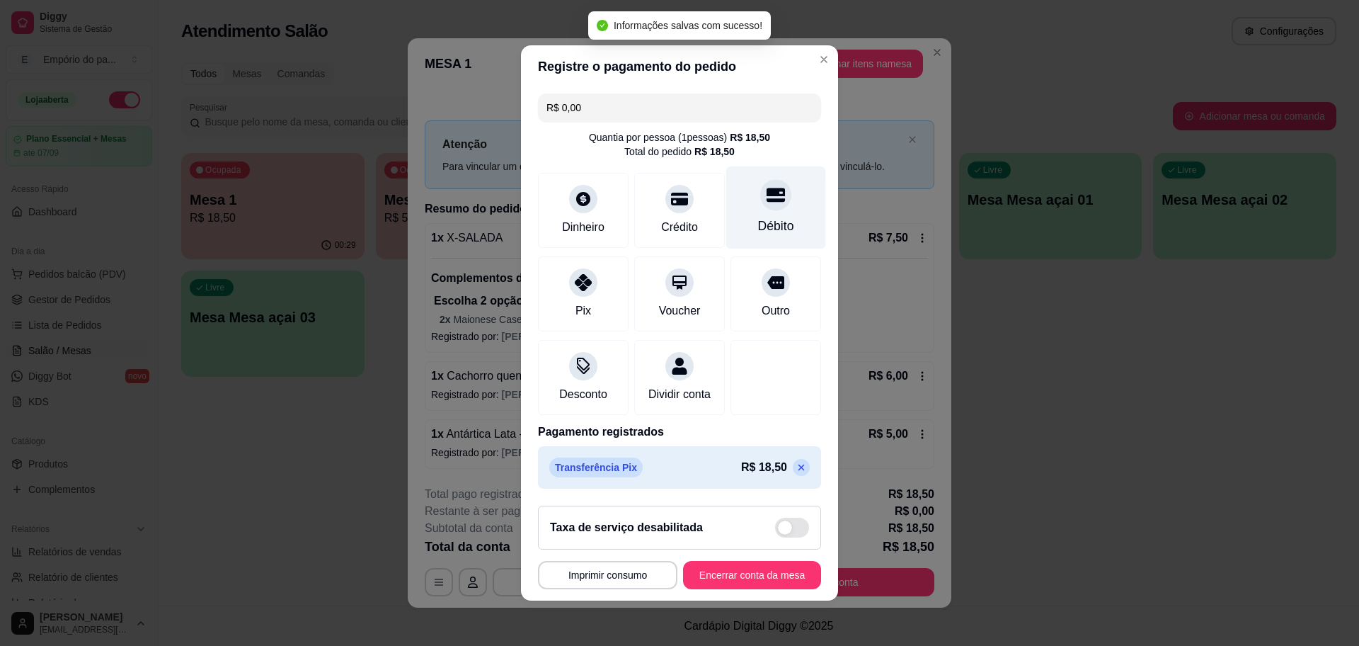
click at [758, 217] on div "Débito" at bounding box center [776, 226] width 36 height 18
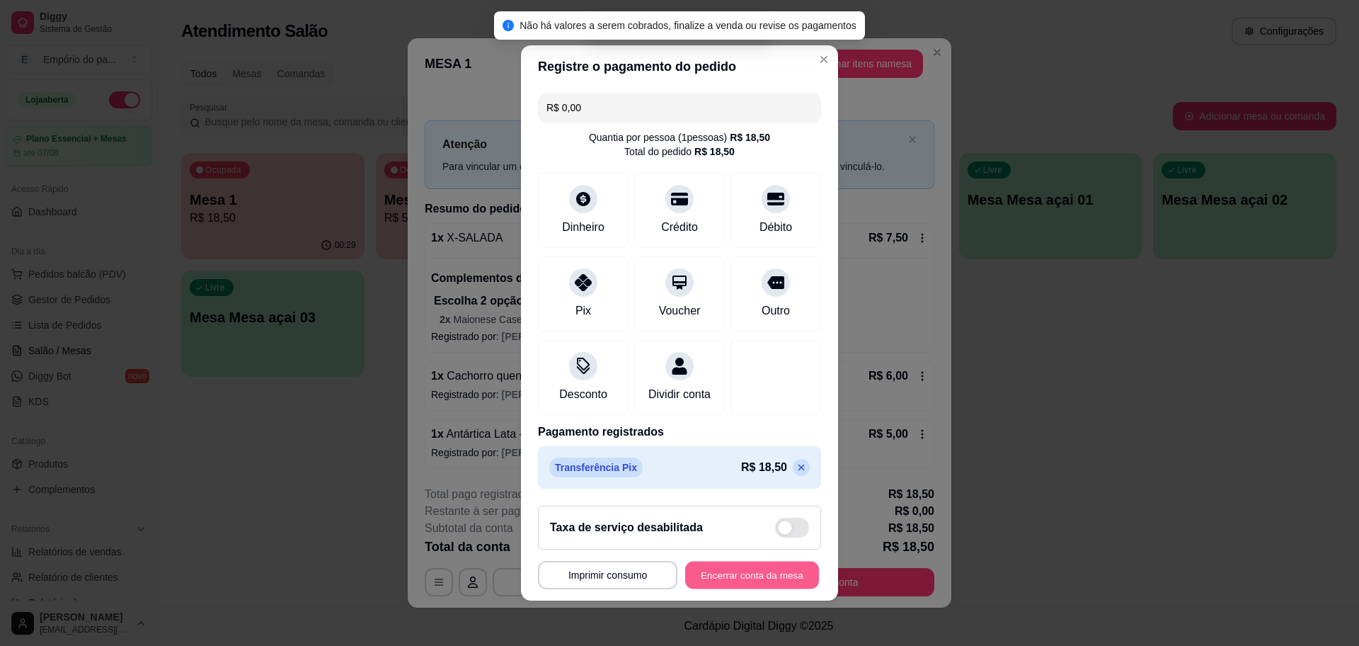
click at [754, 576] on button "Encerrar conta da mesa" at bounding box center [752, 575] width 134 height 28
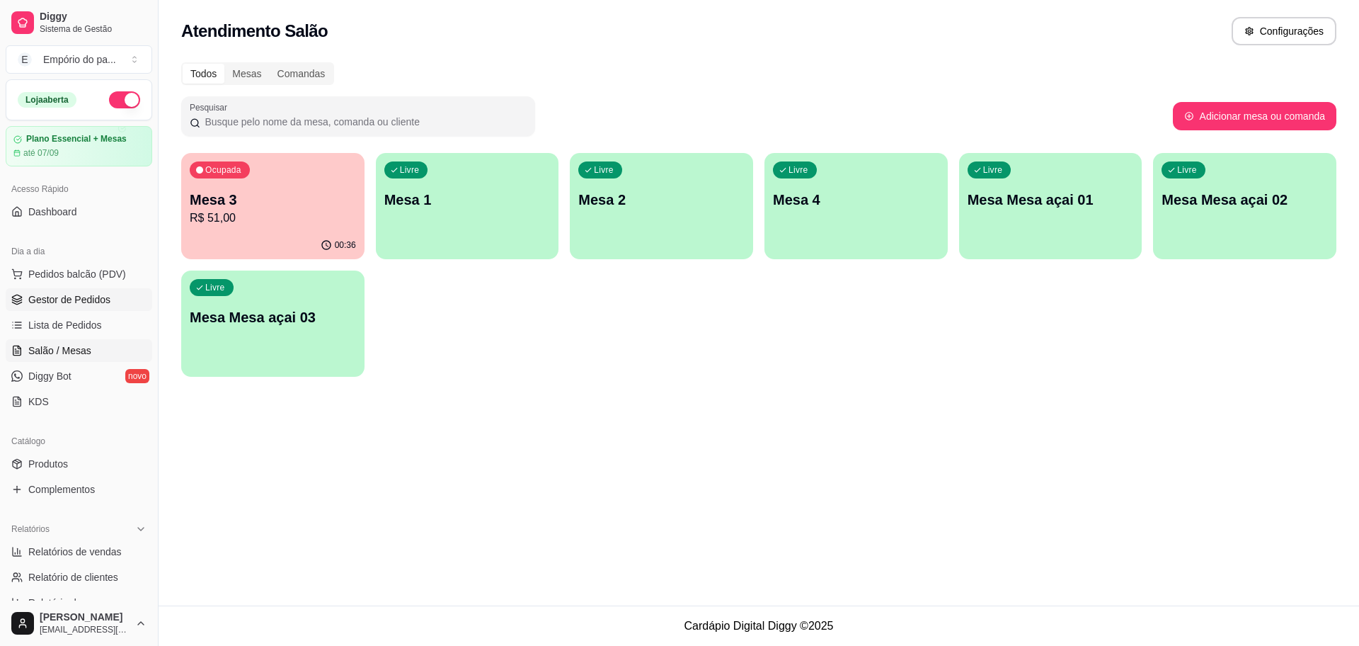
click at [65, 299] on span "Gestor de Pedidos" at bounding box center [69, 299] width 82 height 14
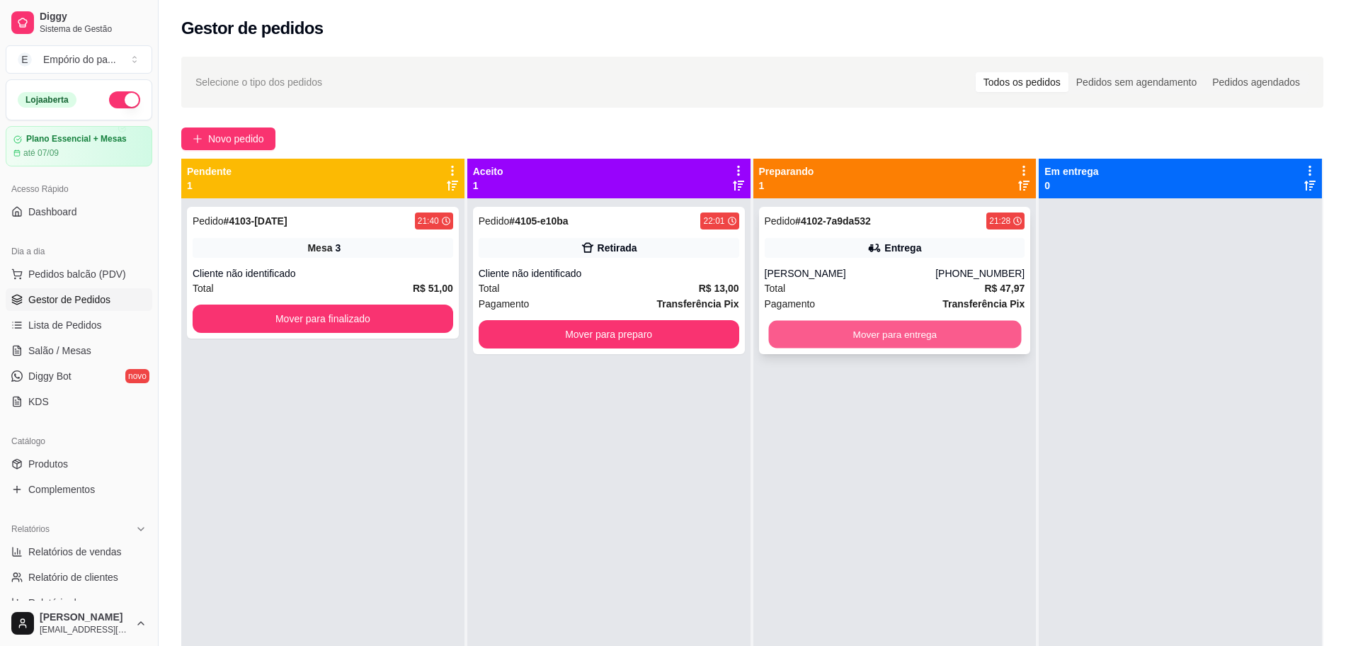
click at [848, 326] on button "Mover para entrega" at bounding box center [894, 335] width 253 height 28
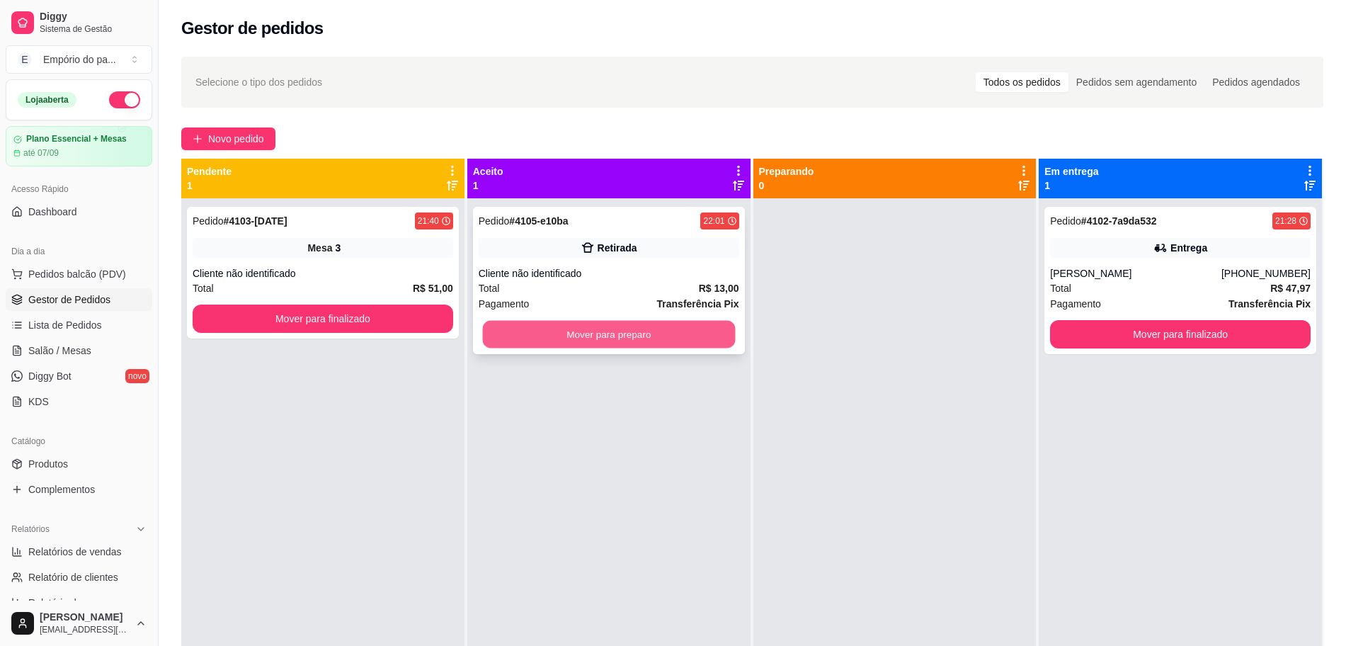
click at [700, 324] on button "Mover para preparo" at bounding box center [608, 335] width 253 height 28
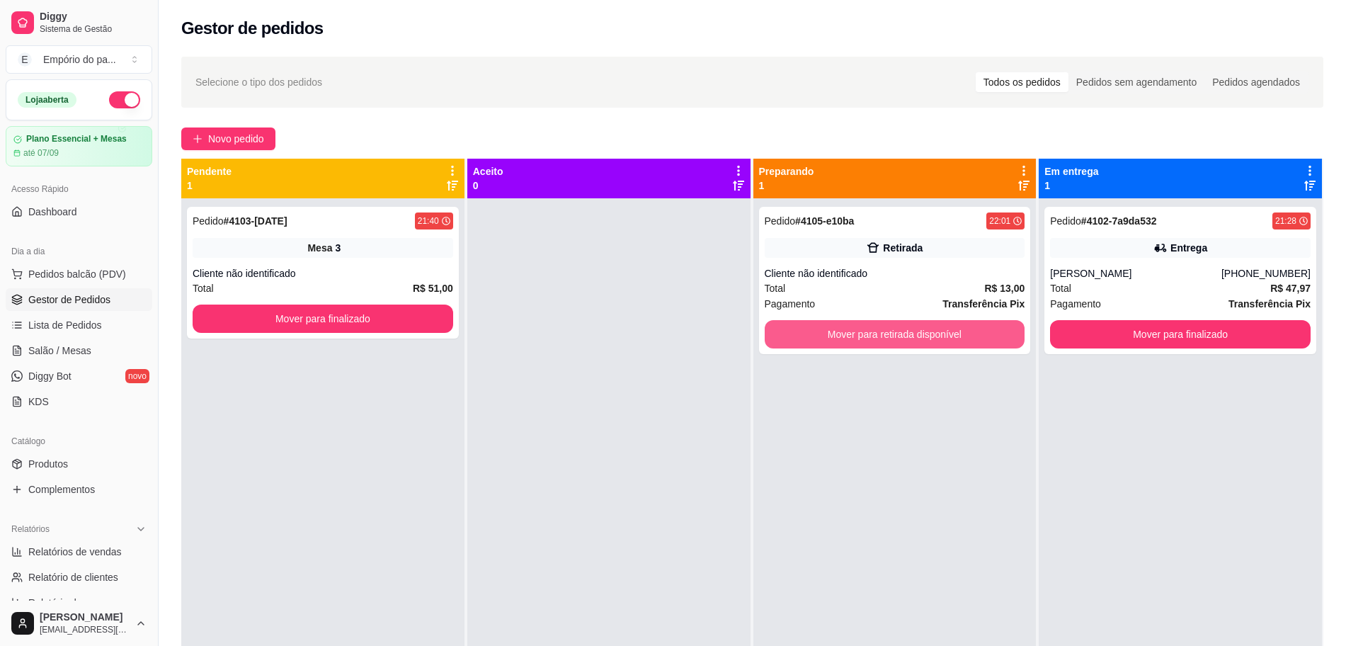
click at [884, 329] on button "Mover para retirada disponível" at bounding box center [895, 334] width 261 height 28
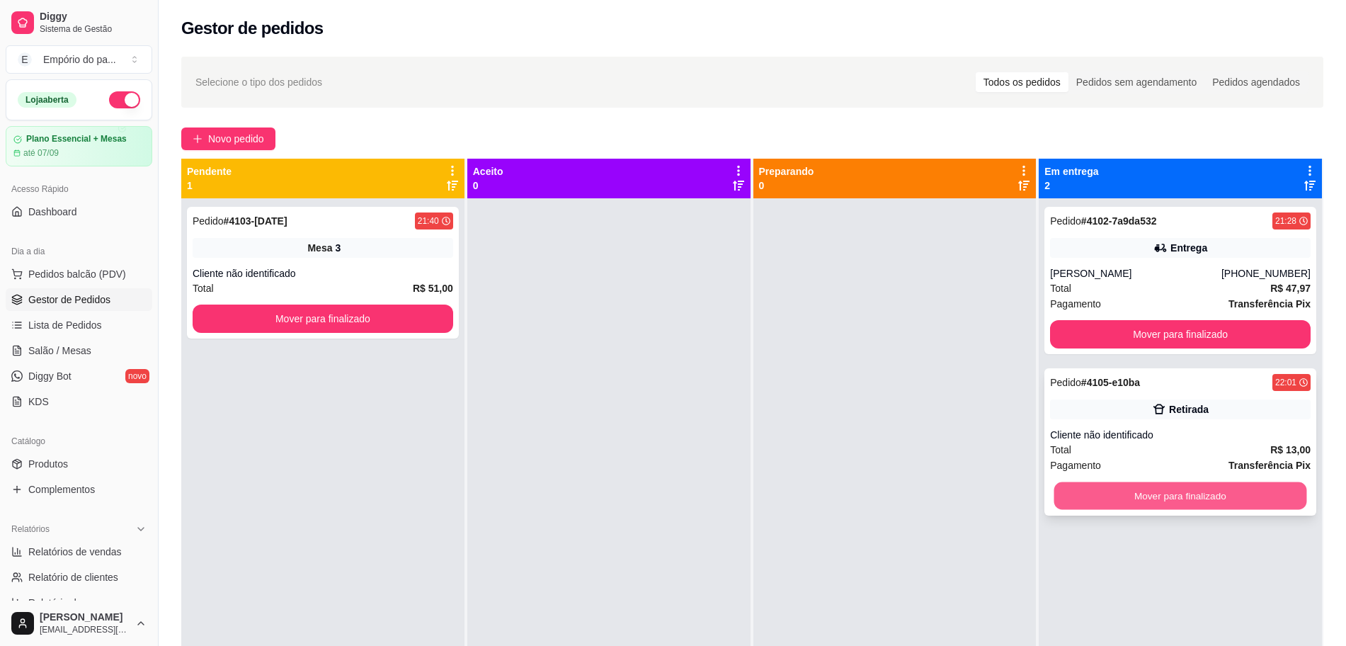
click at [1217, 488] on button "Mover para finalizado" at bounding box center [1180, 496] width 253 height 28
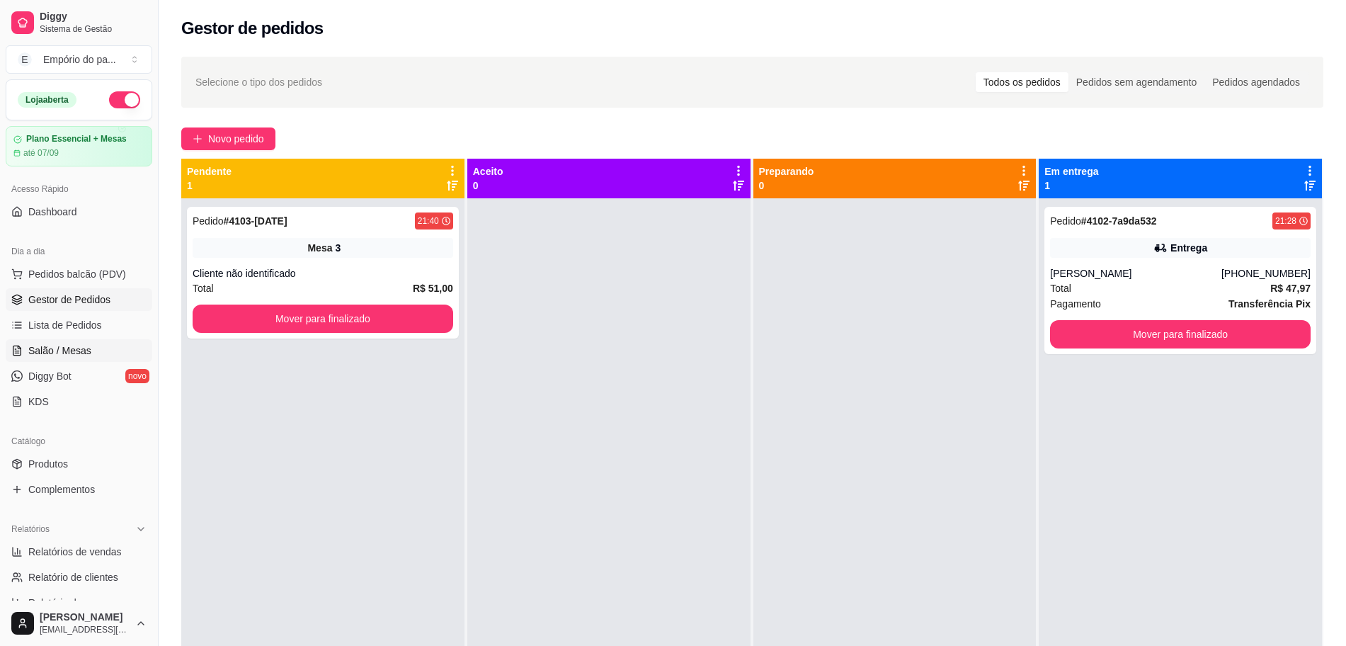
click at [81, 345] on span "Salão / Mesas" at bounding box center [59, 350] width 63 height 14
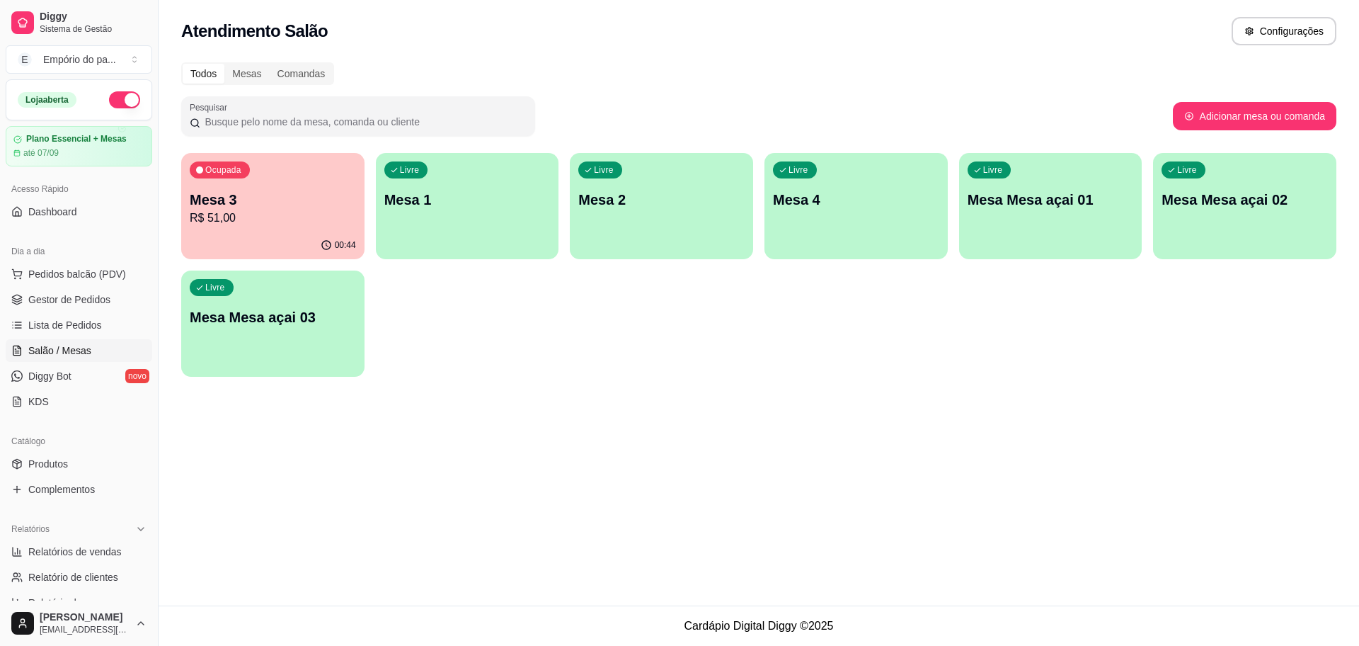
click at [301, 244] on div "00:44" at bounding box center [272, 246] width 183 height 28
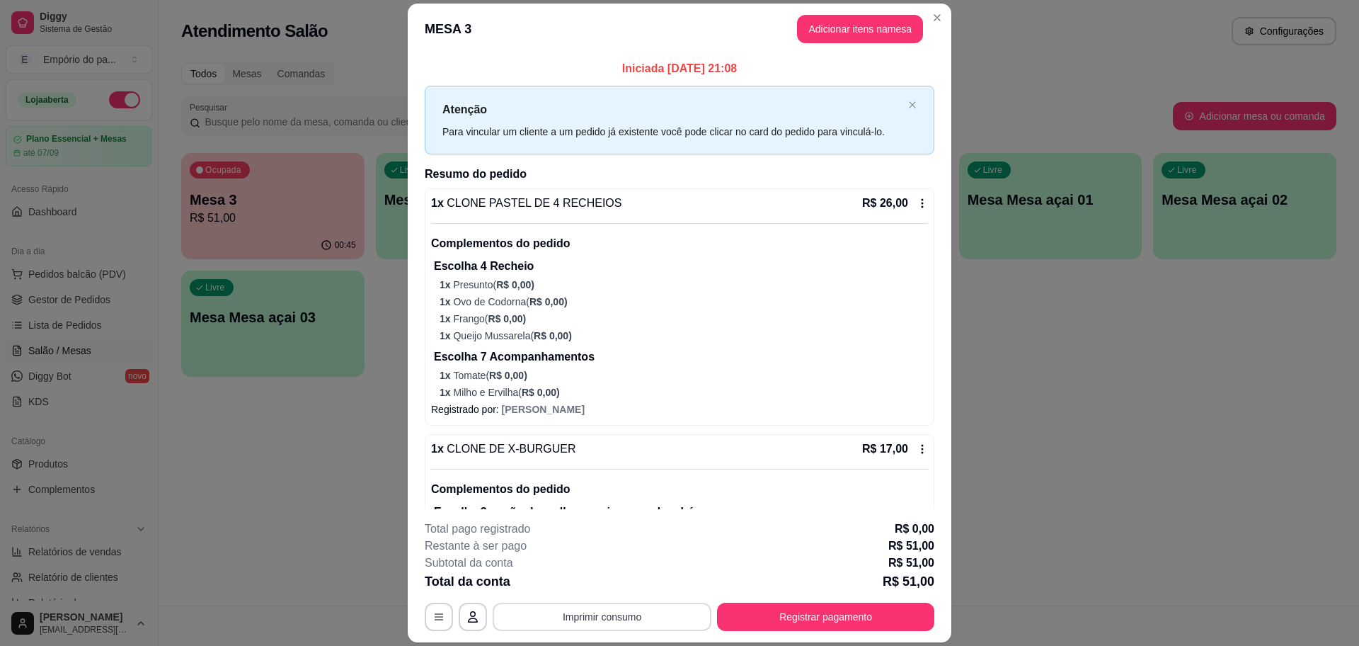
click at [578, 619] on button "Imprimir consumo" at bounding box center [602, 617] width 219 height 28
click at [578, 583] on button "IMPRESSORA" at bounding box center [599, 584] width 99 height 22
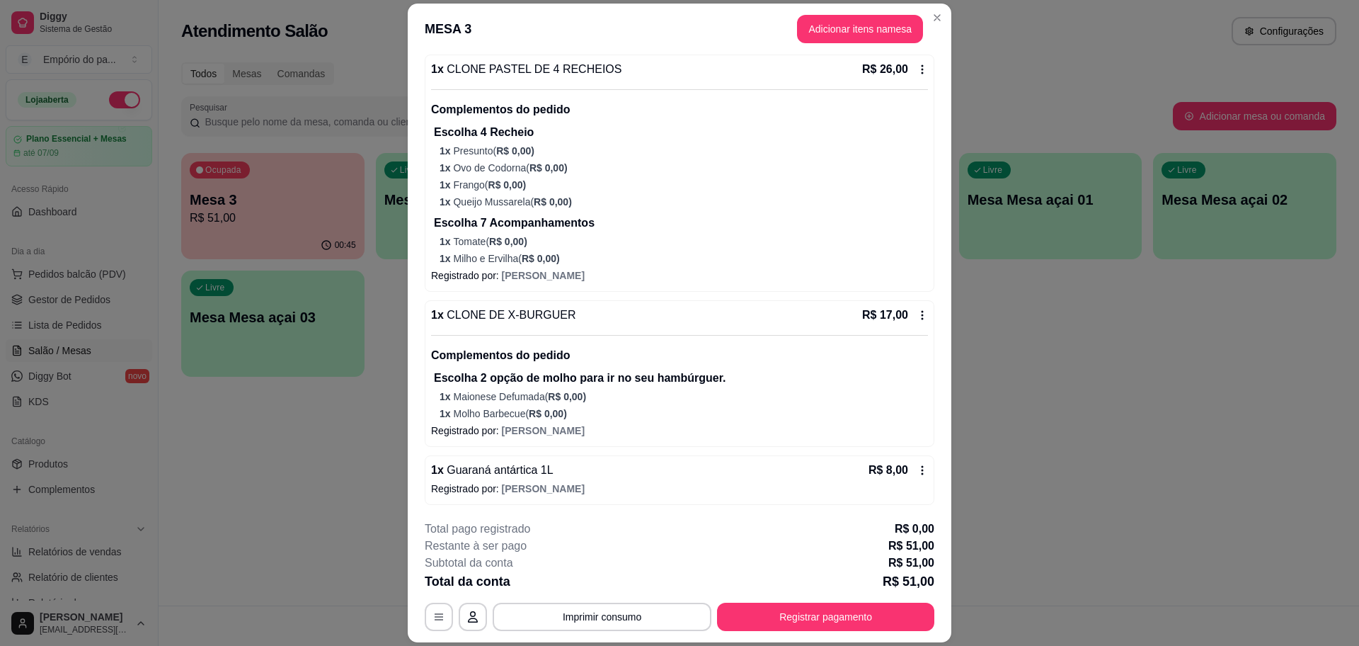
scroll to position [135, 0]
click at [777, 622] on button "Registrar pagamento" at bounding box center [825, 617] width 217 height 28
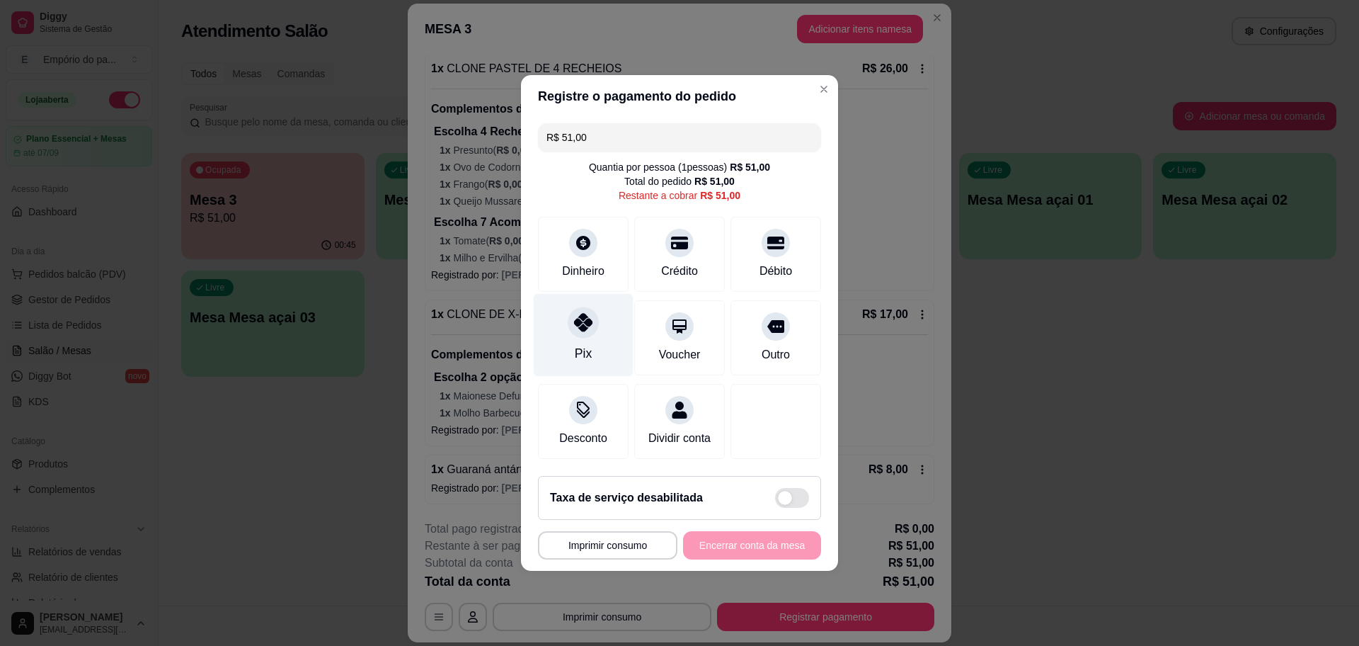
click at [588, 324] on div at bounding box center [583, 322] width 31 height 31
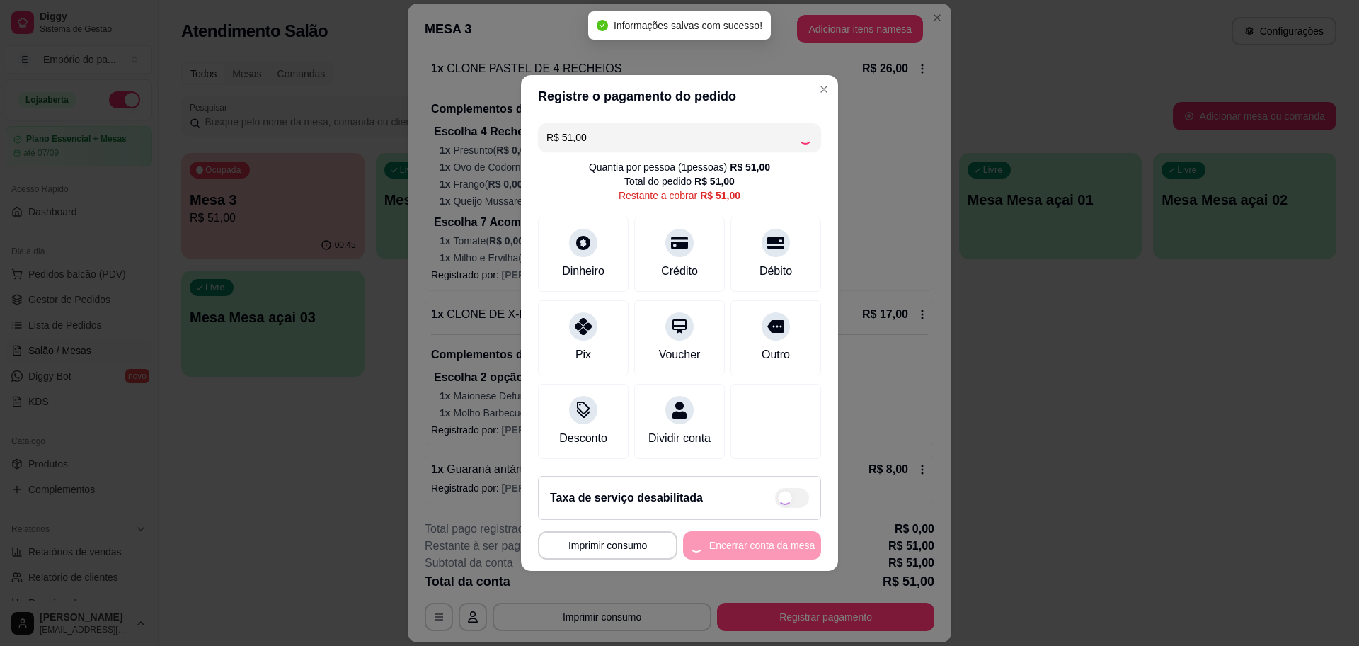
click at [723, 553] on div "**********" at bounding box center [679, 545] width 283 height 28
type input "R$ 0,00"
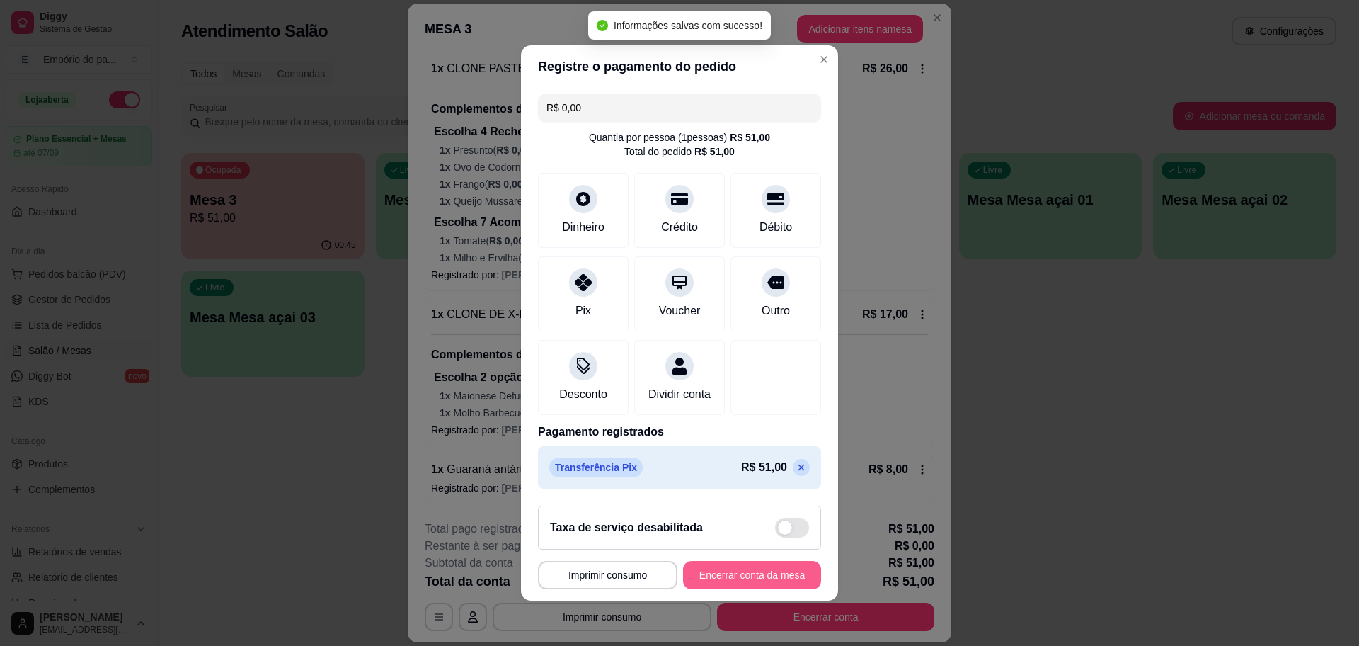
click at [723, 579] on button "Encerrar conta da mesa" at bounding box center [752, 575] width 138 height 28
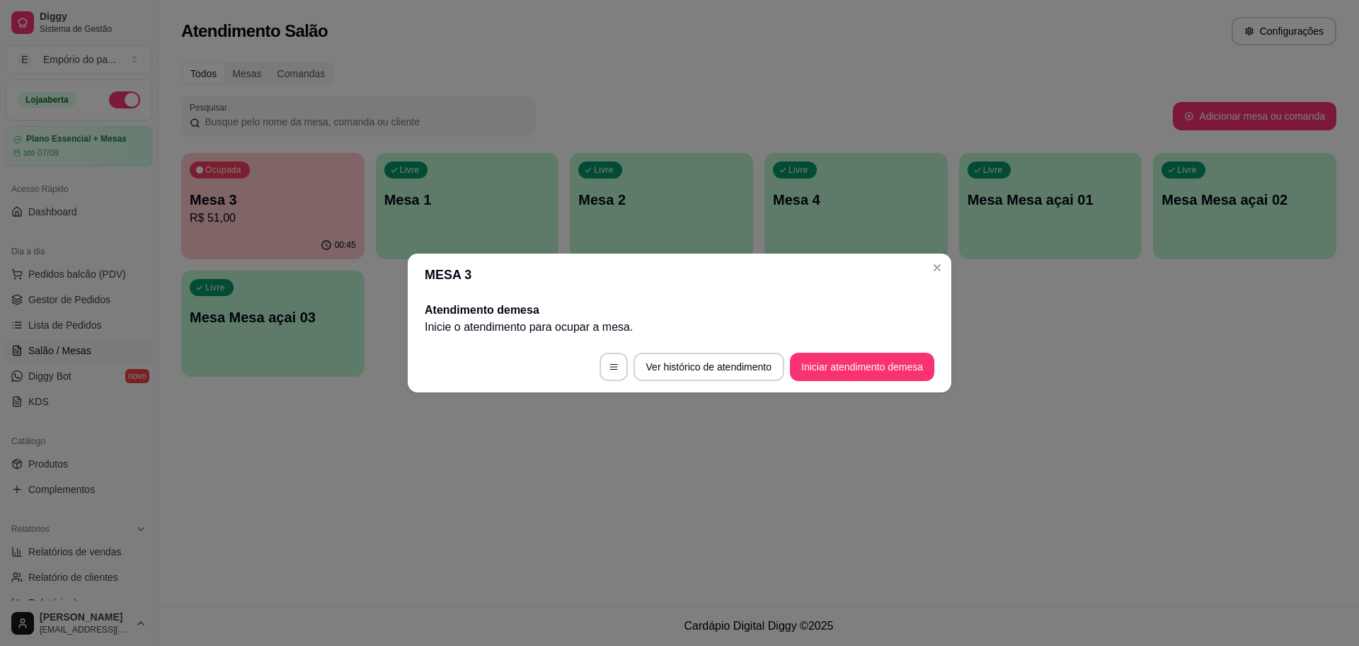
scroll to position [0, 0]
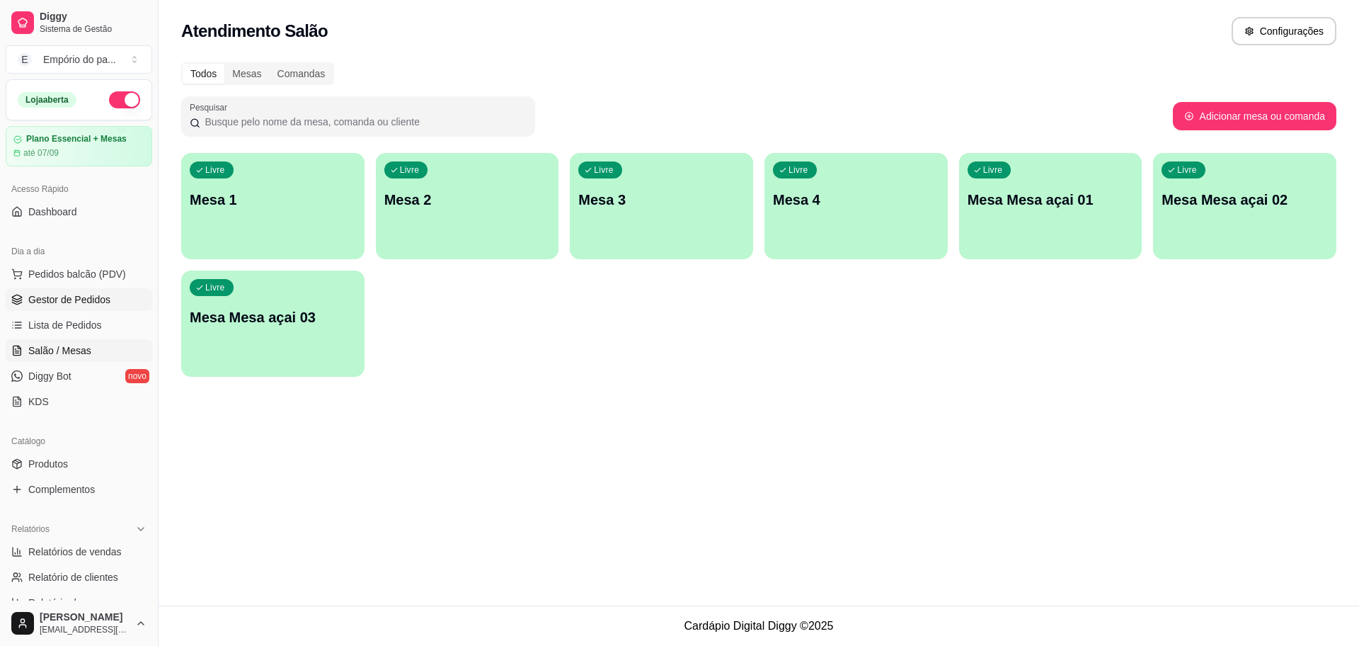
click at [88, 304] on span "Gestor de Pedidos" at bounding box center [69, 299] width 82 height 14
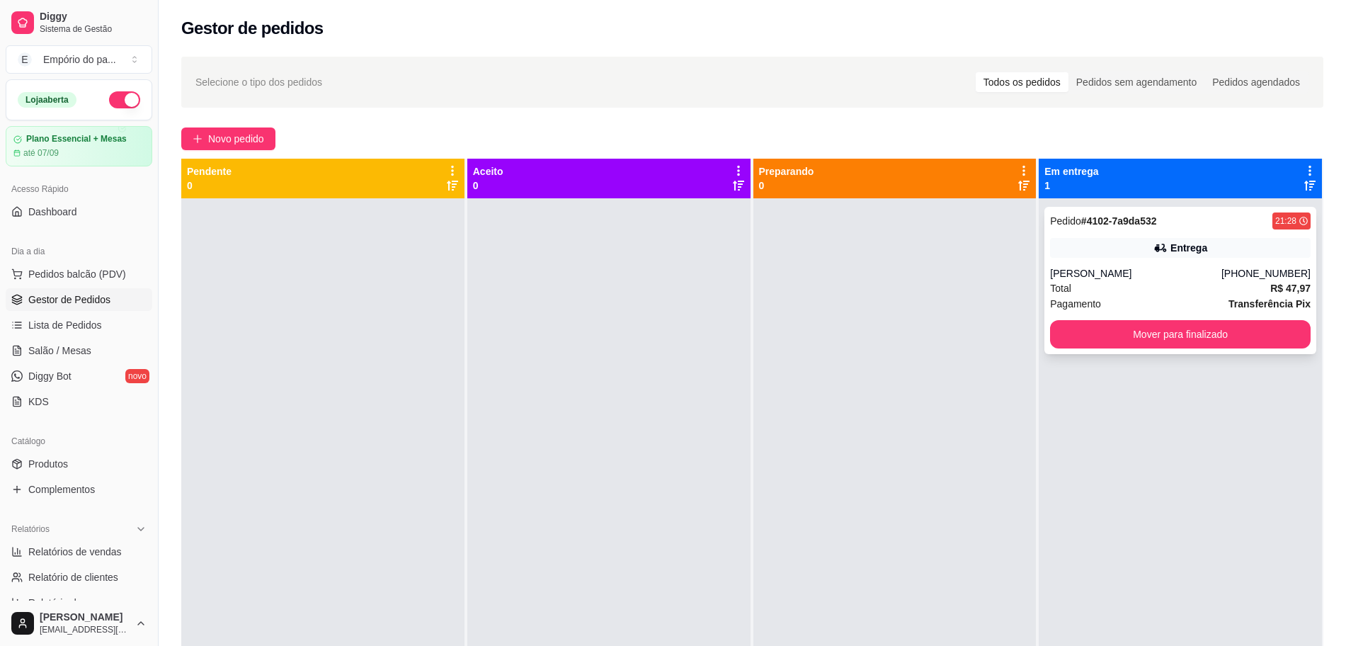
click at [1081, 278] on div "[PERSON_NAME]" at bounding box center [1135, 273] width 171 height 14
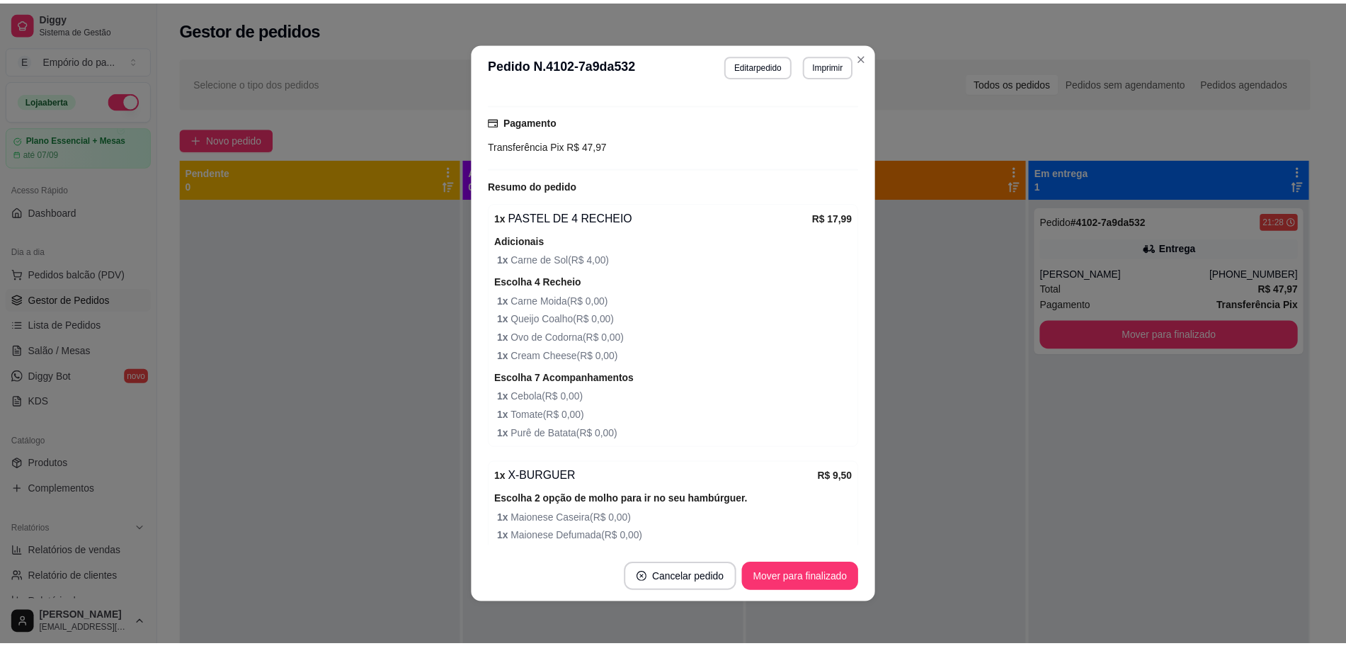
scroll to position [587, 0]
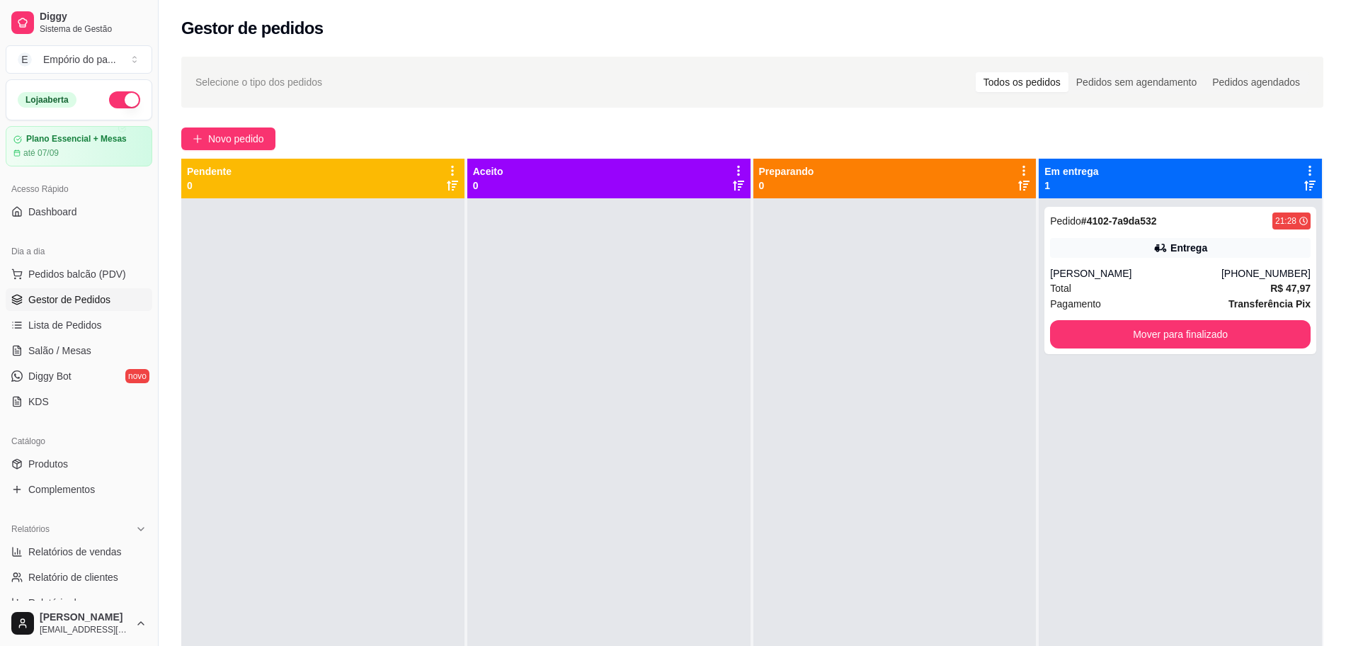
click at [360, 433] on div at bounding box center [322, 521] width 283 height 646
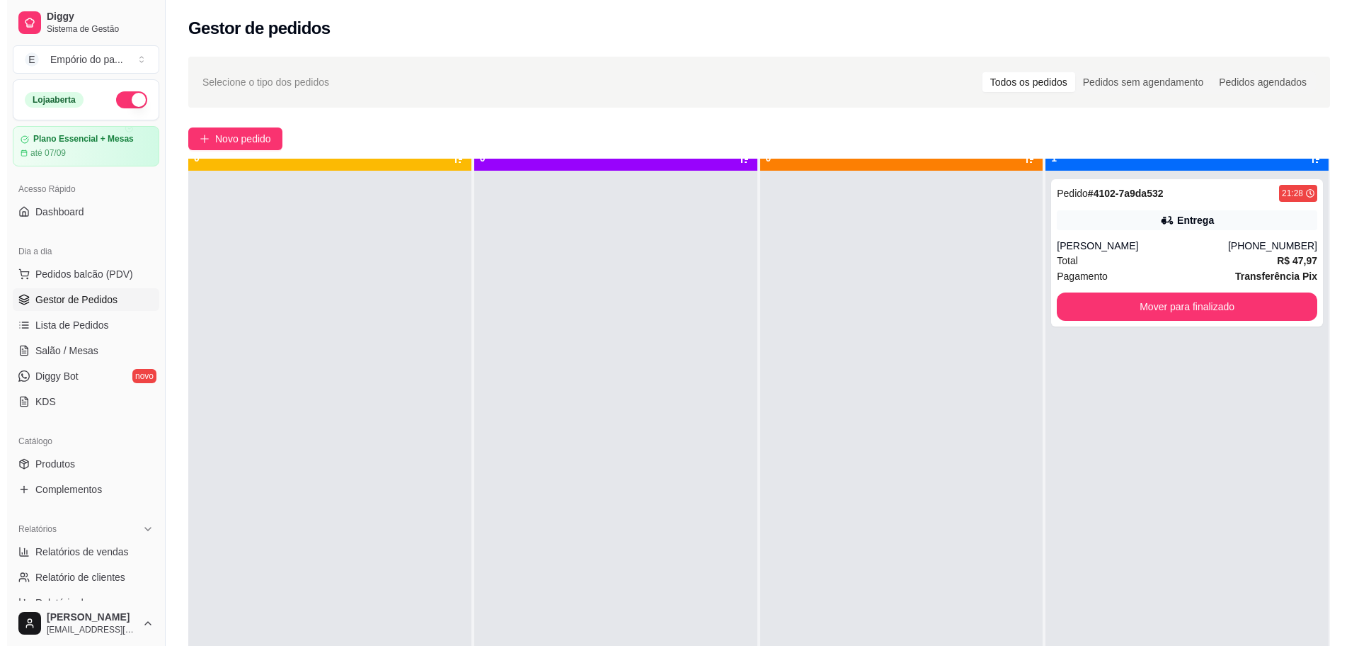
scroll to position [40, 0]
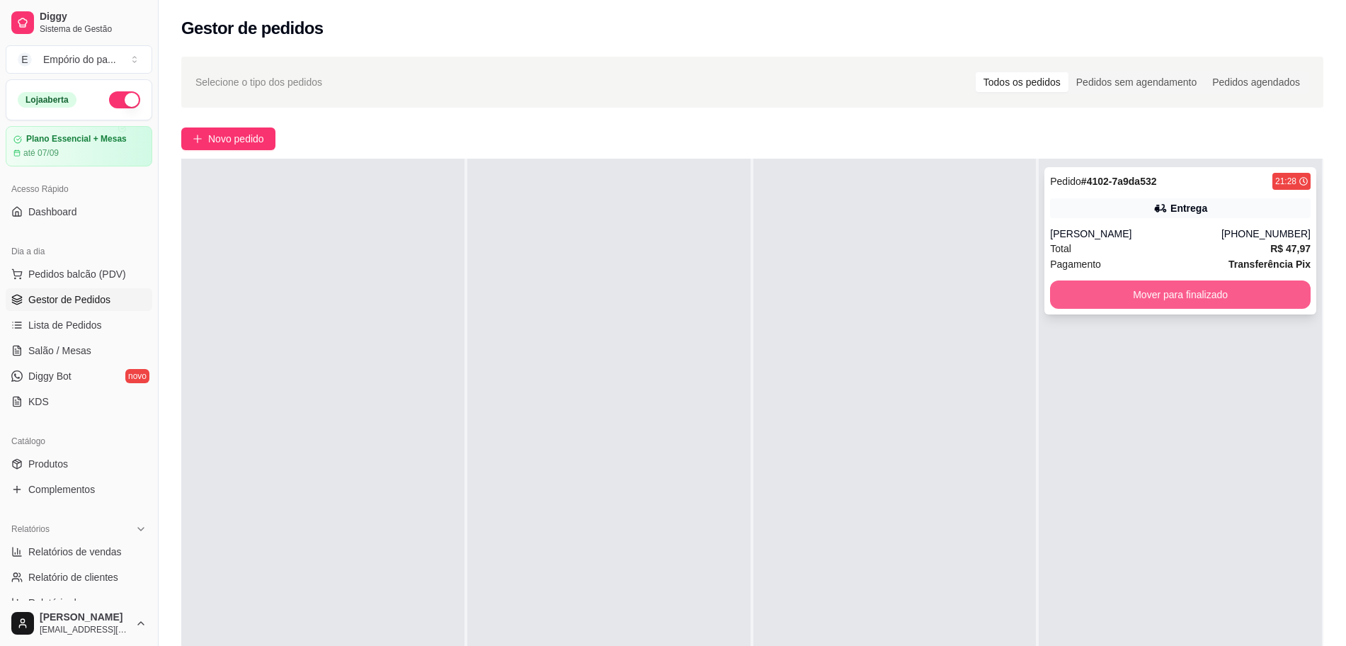
click at [1130, 295] on button "Mover para finalizado" at bounding box center [1180, 294] width 261 height 28
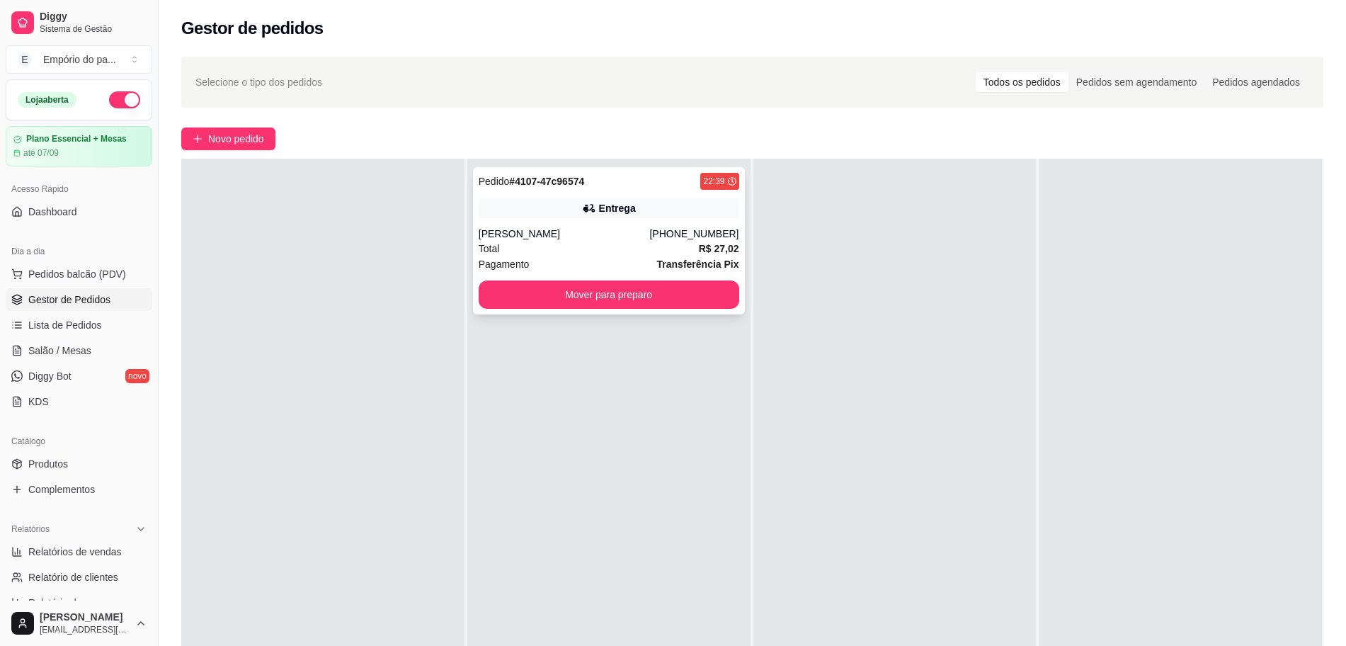
click at [585, 253] on div "Total R$ 27,02" at bounding box center [609, 249] width 261 height 16
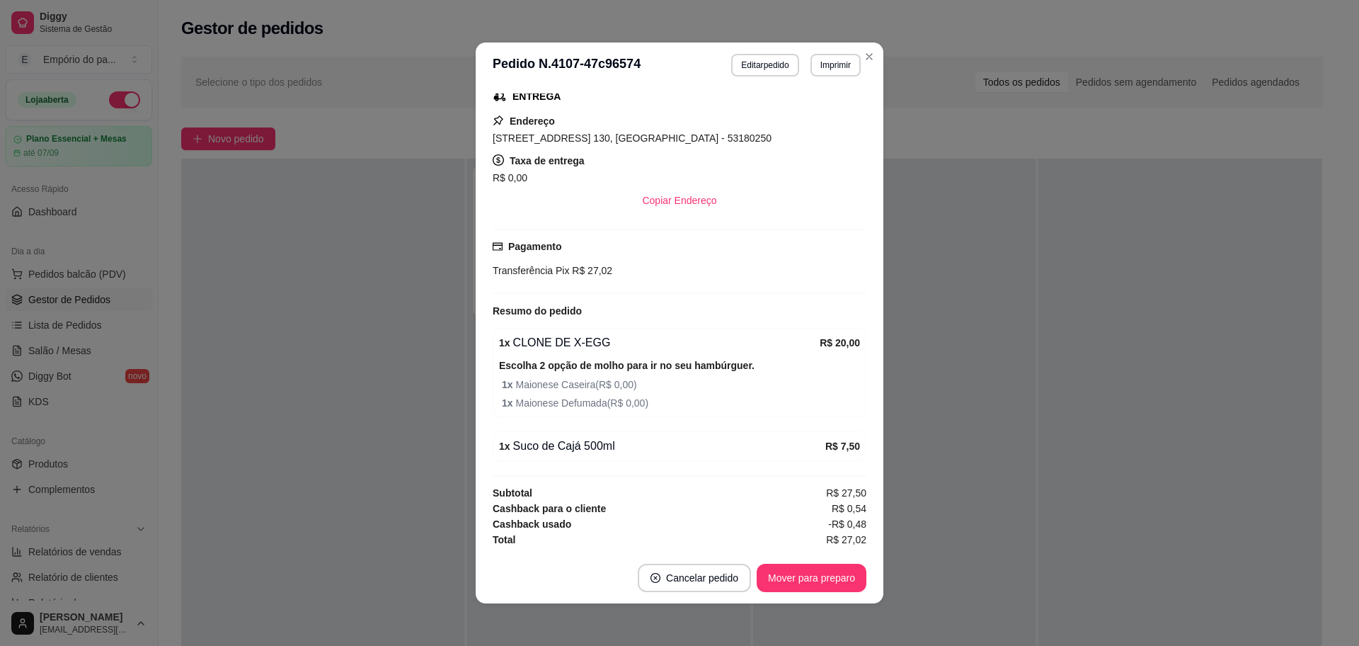
scroll to position [232, 0]
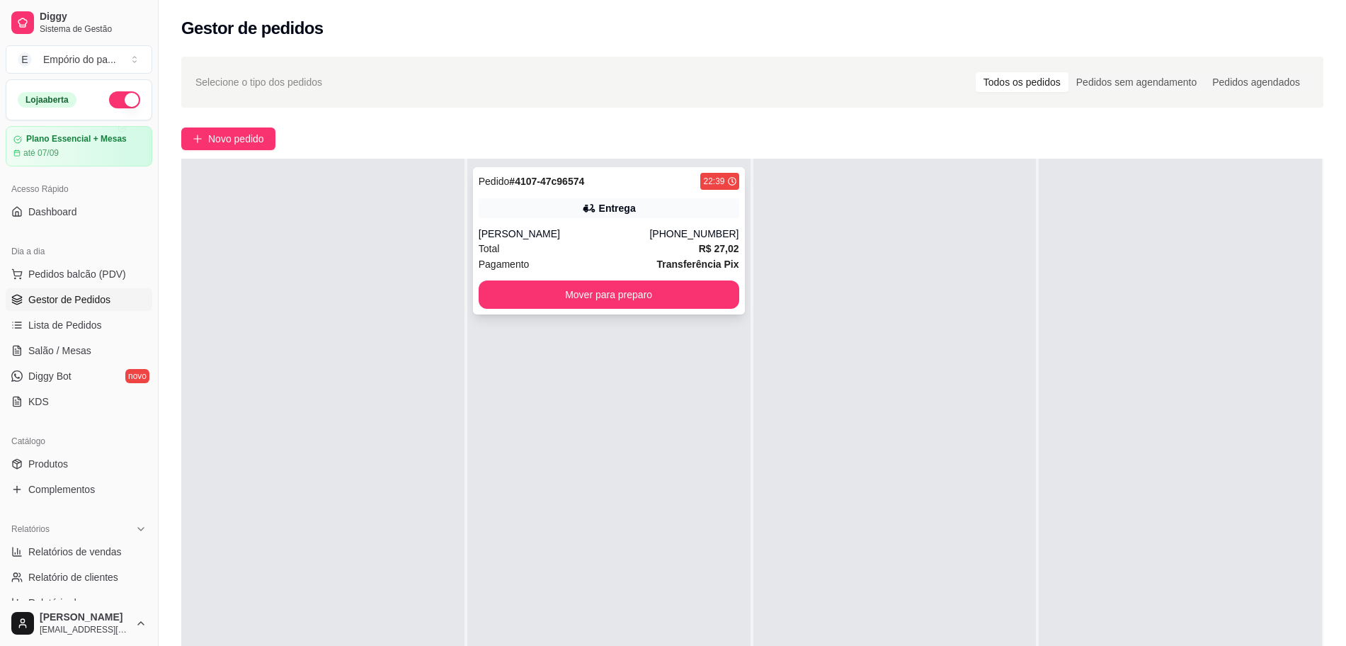
click at [583, 252] on div "Total R$ 27,02" at bounding box center [609, 249] width 261 height 16
click at [72, 452] on link "Produtos" at bounding box center [79, 463] width 147 height 23
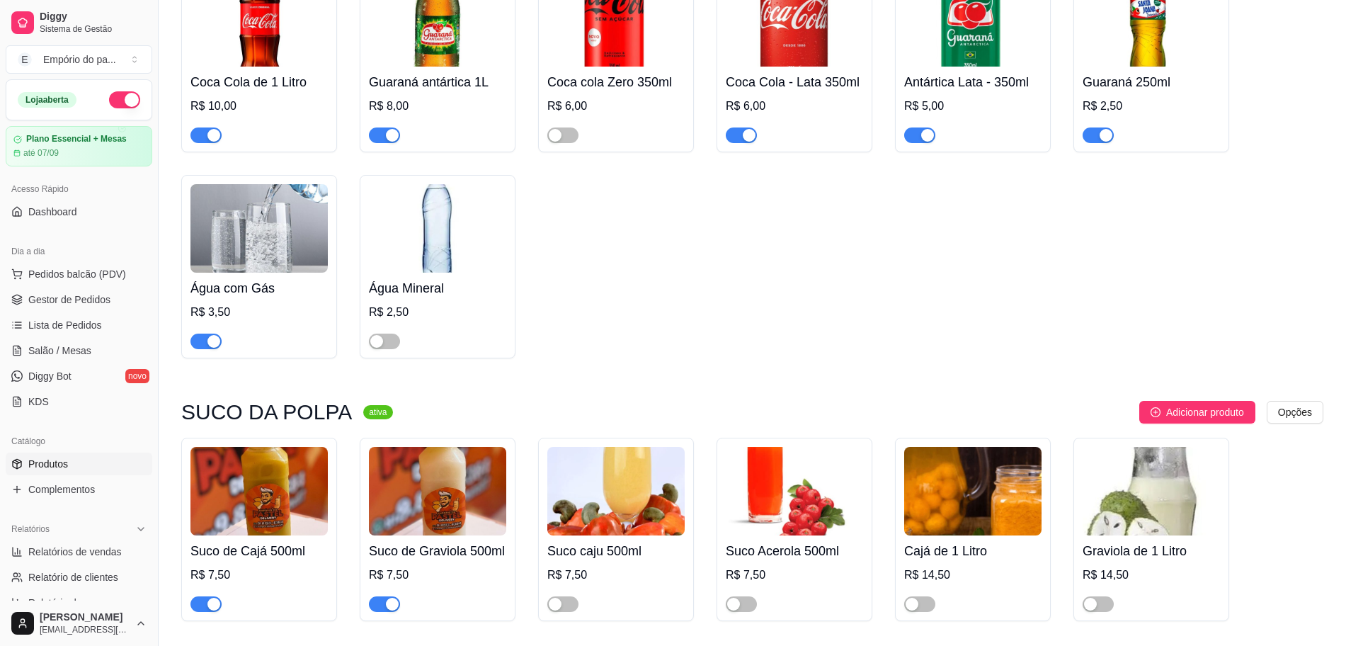
scroll to position [5880, 0]
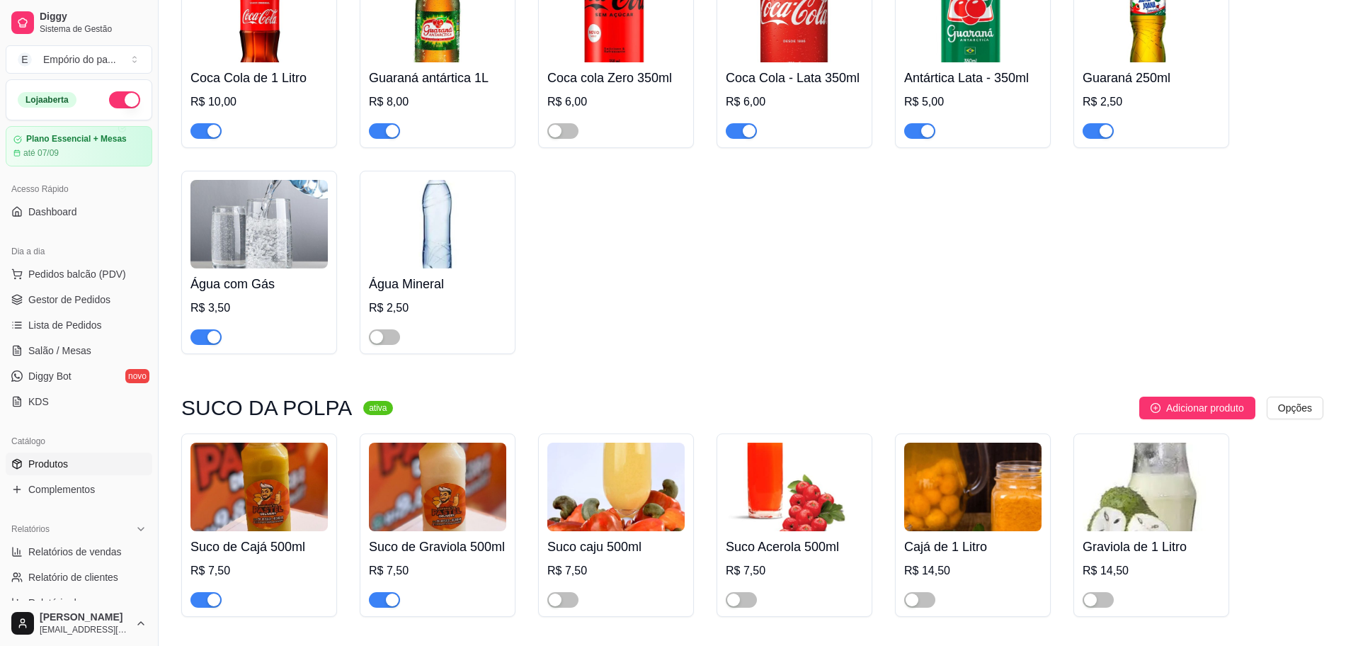
click at [395, 593] on div "button" at bounding box center [392, 599] width 13 height 13
click at [215, 593] on div "button" at bounding box center [213, 599] width 13 height 13
click at [79, 296] on span "Gestor de Pedidos" at bounding box center [69, 299] width 82 height 14
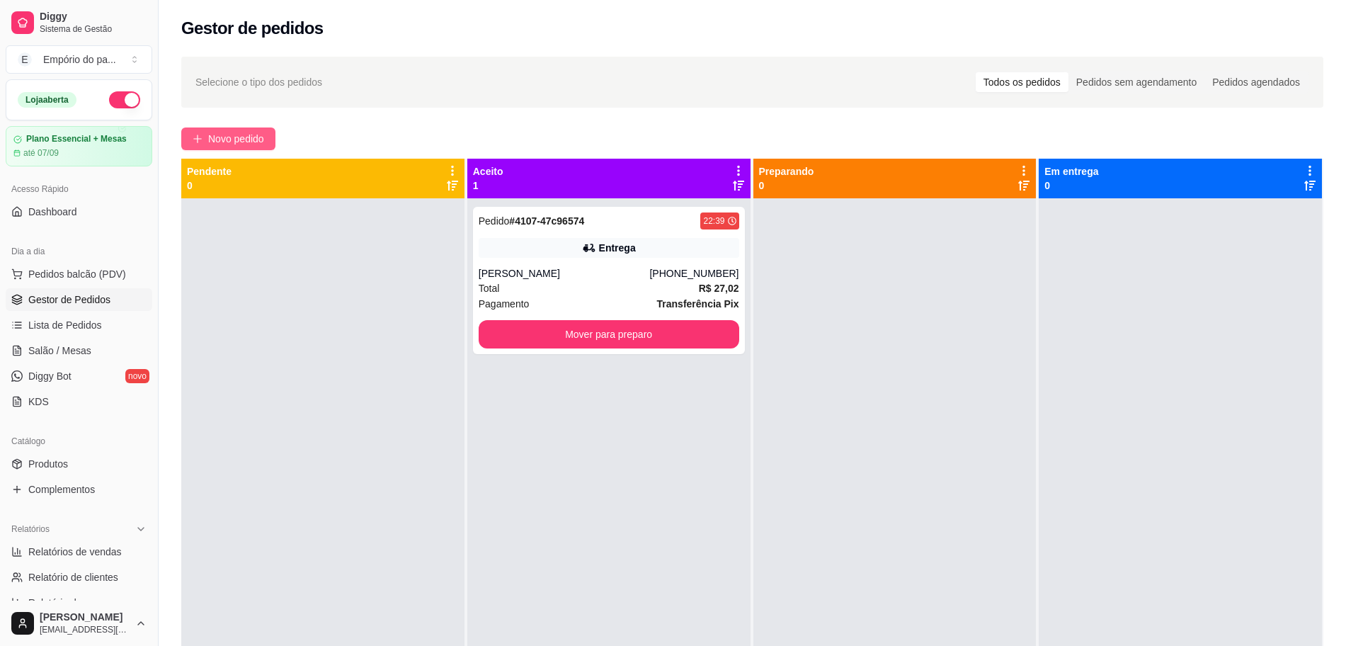
click at [244, 145] on span "Novo pedido" at bounding box center [236, 139] width 56 height 16
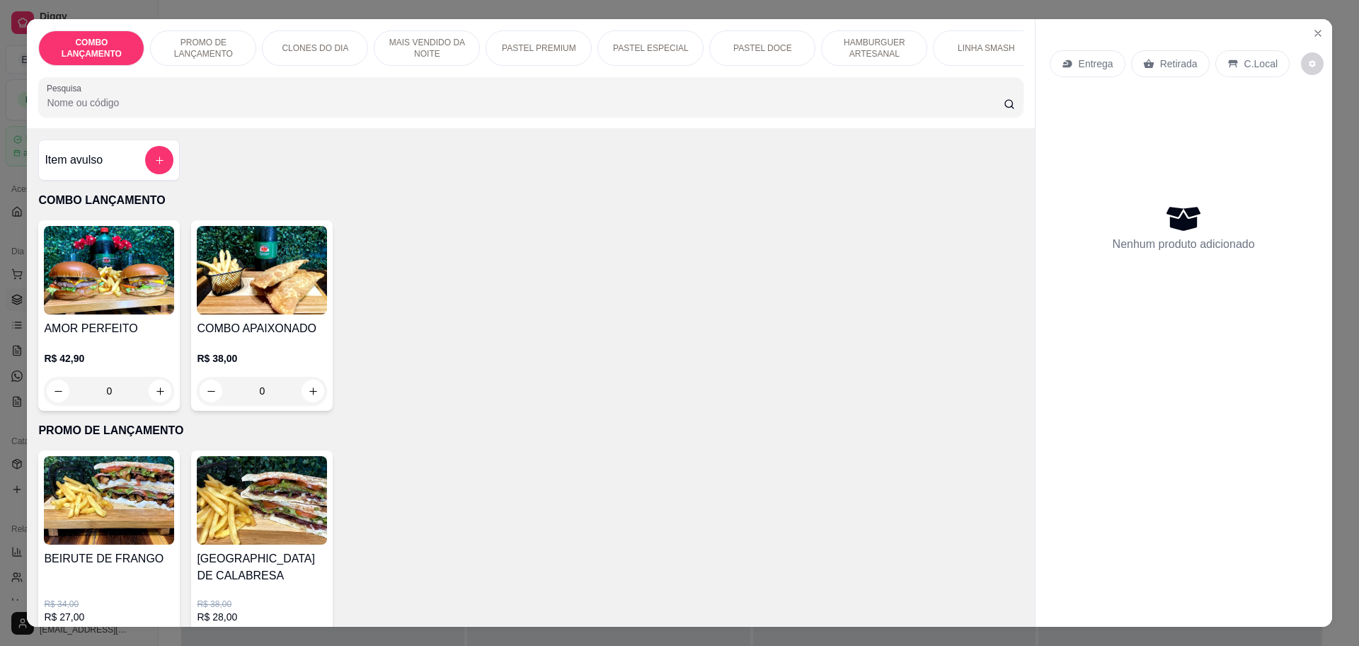
click at [1313, 21] on div "Entrega Retirada C.Local Nenhum produto adicionado" at bounding box center [1184, 311] width 297 height 584
click at [1313, 35] on icon "Close" at bounding box center [1318, 33] width 11 height 11
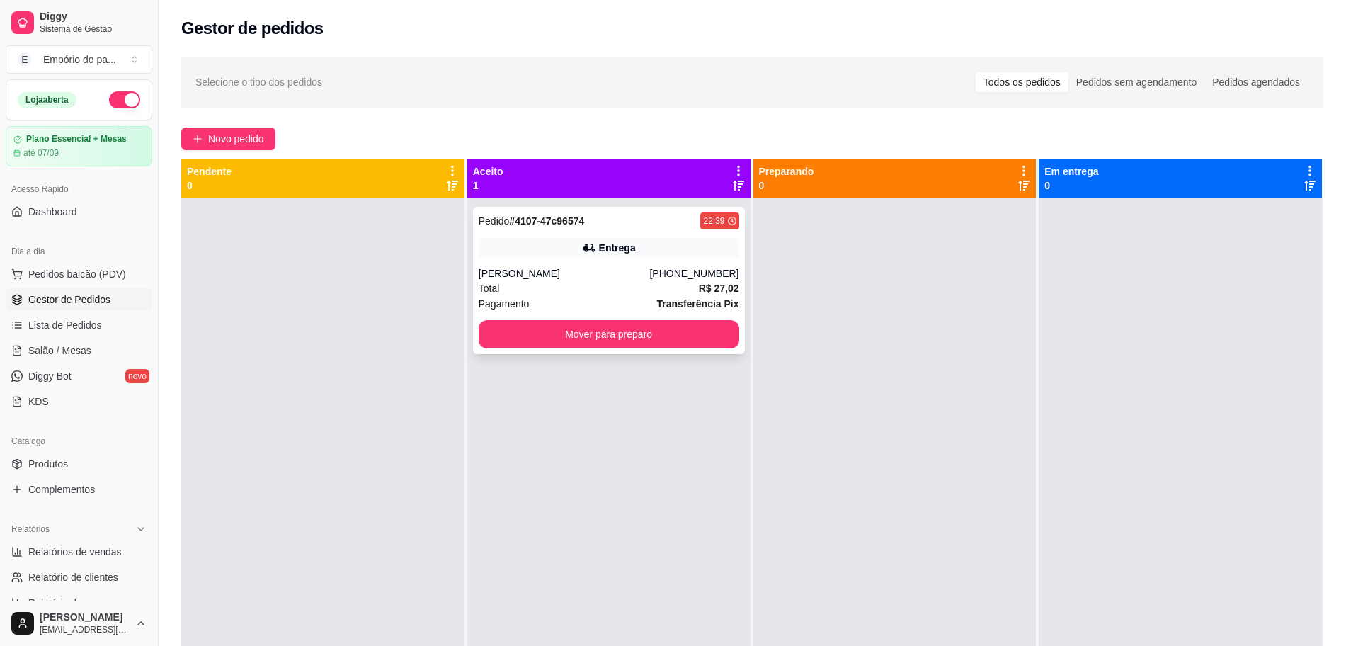
click at [646, 289] on div "Total R$ 27,02" at bounding box center [609, 288] width 261 height 16
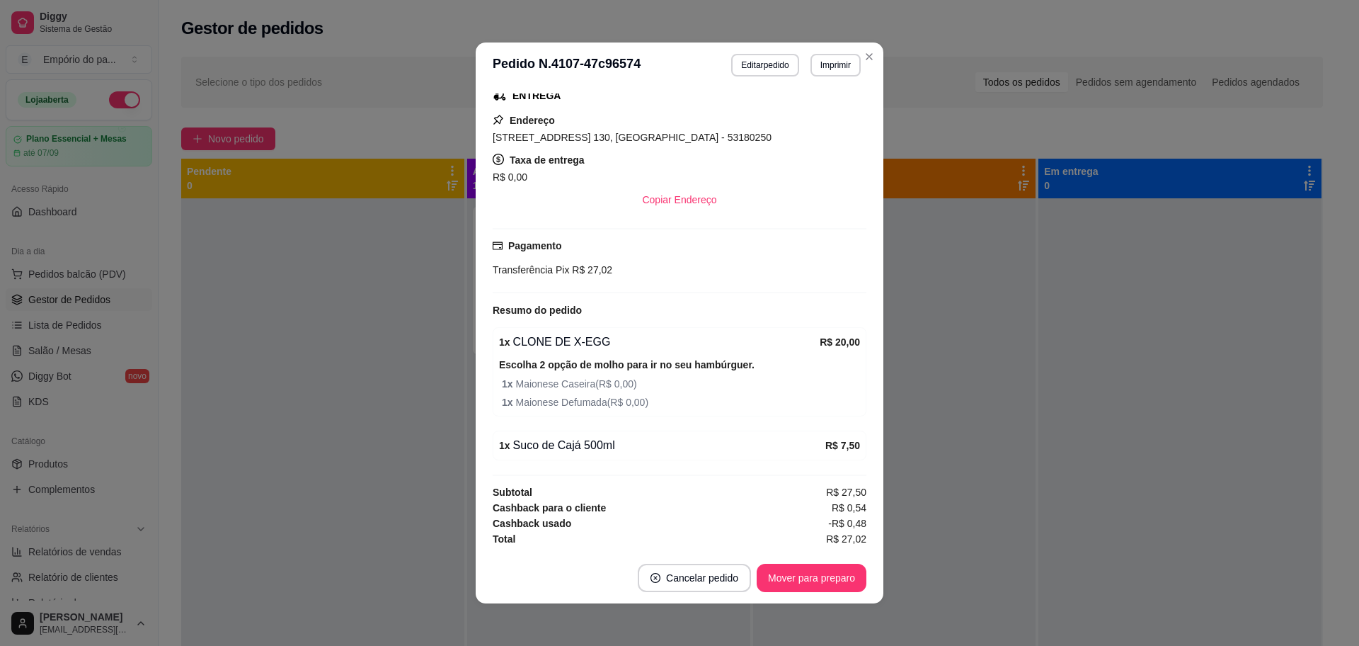
scroll to position [3, 0]
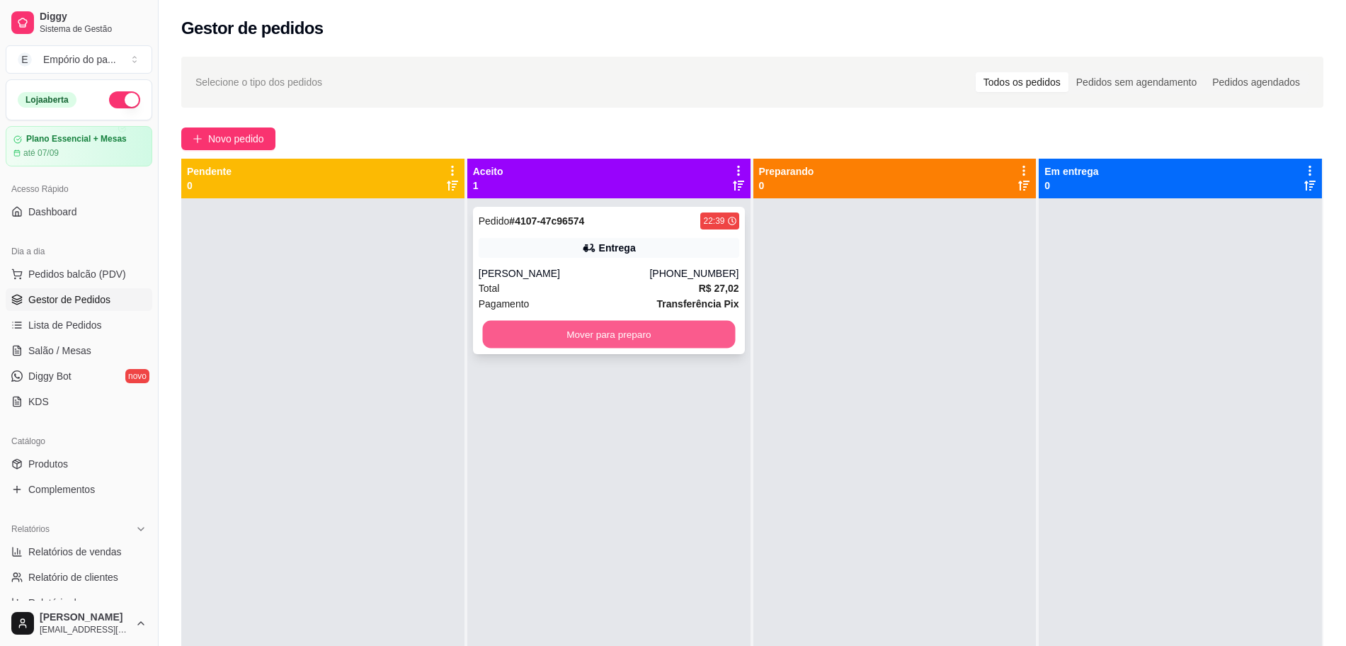
click at [641, 327] on button "Mover para preparo" at bounding box center [608, 335] width 253 height 28
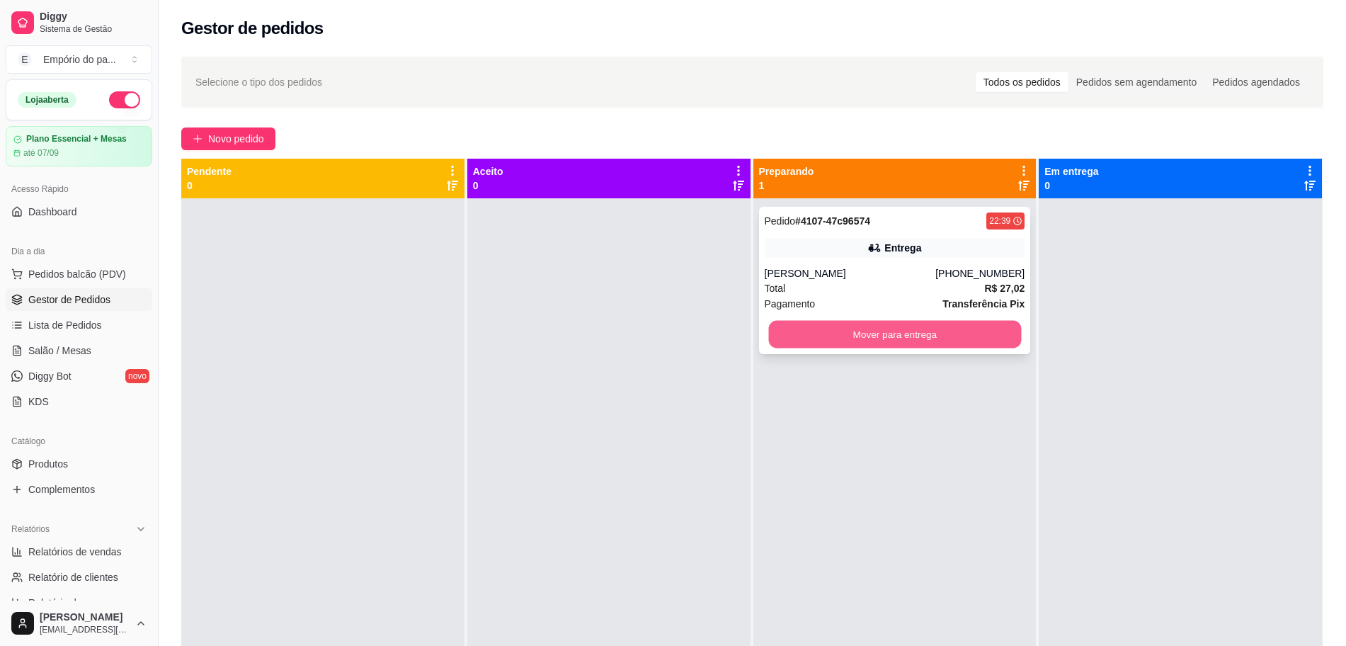
click at [802, 332] on button "Mover para entrega" at bounding box center [894, 335] width 253 height 28
click at [931, 334] on button "Mover para entrega" at bounding box center [895, 334] width 261 height 28
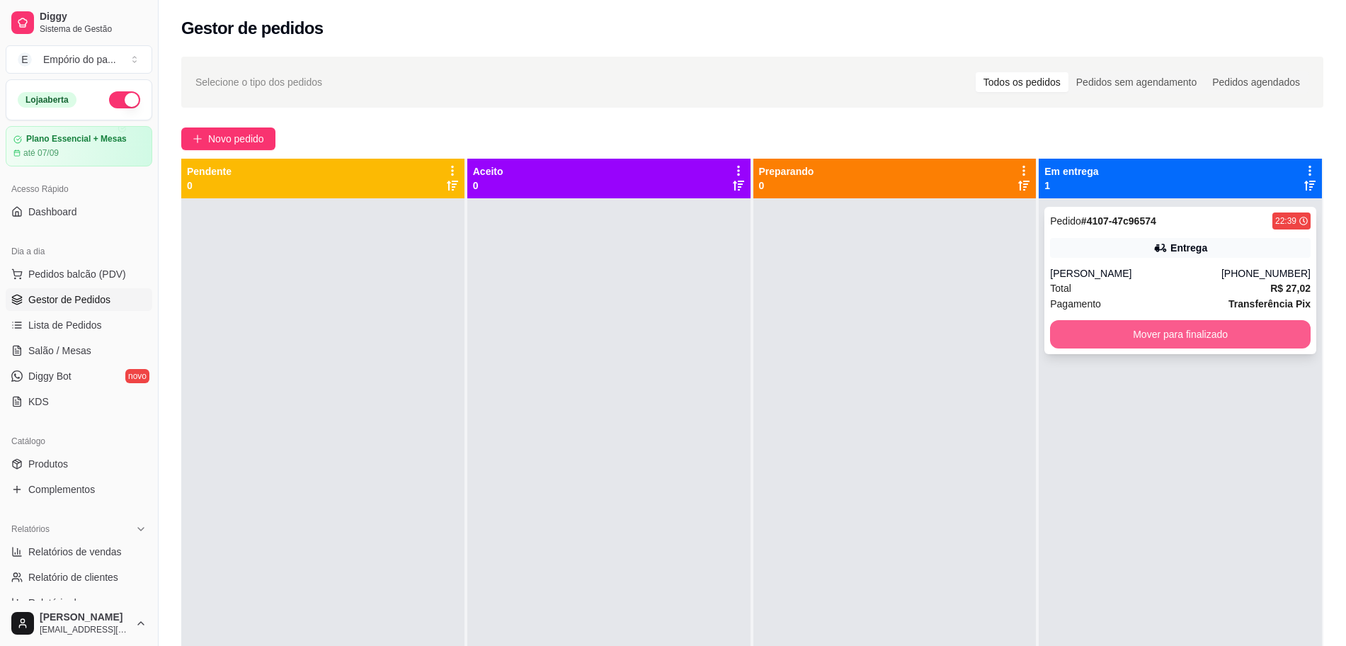
click at [1122, 336] on button "Mover para finalizado" at bounding box center [1180, 334] width 261 height 28
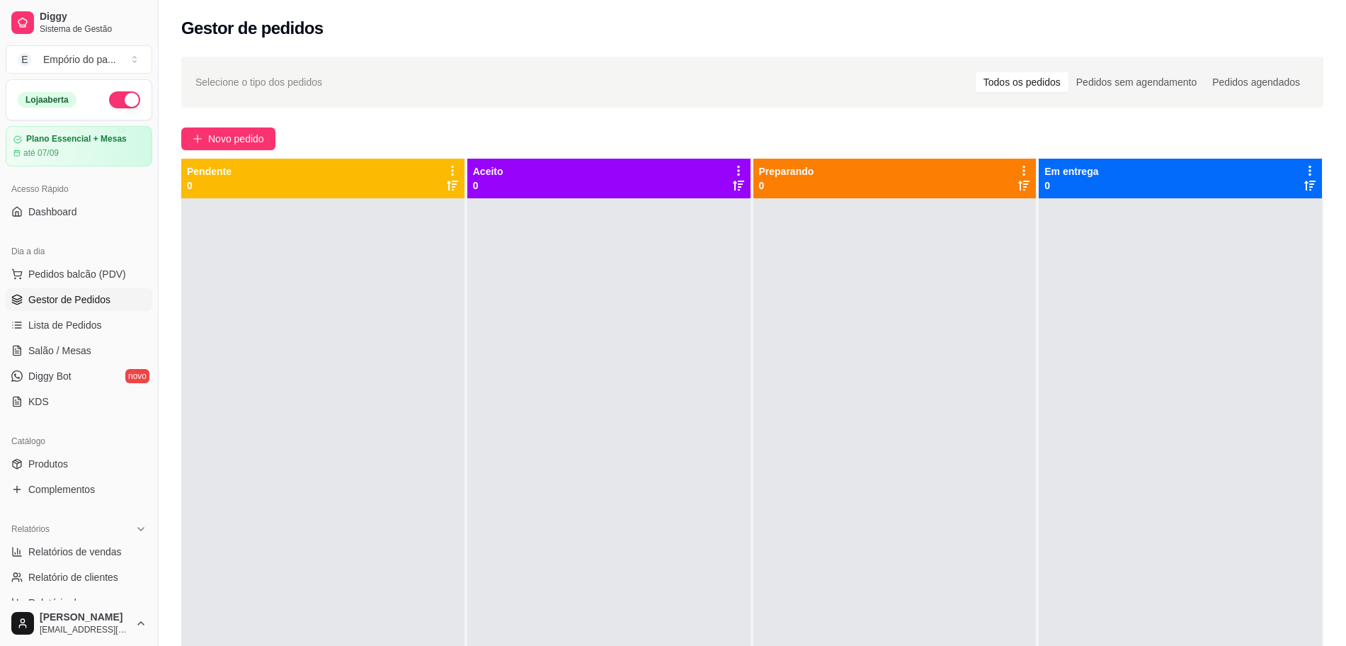
drag, startPoint x: 1122, startPoint y: 336, endPoint x: 1133, endPoint y: 329, distance: 12.4
click at [1121, 333] on div at bounding box center [1180, 521] width 283 height 646
click at [50, 396] on link "KDS" at bounding box center [79, 401] width 147 height 23
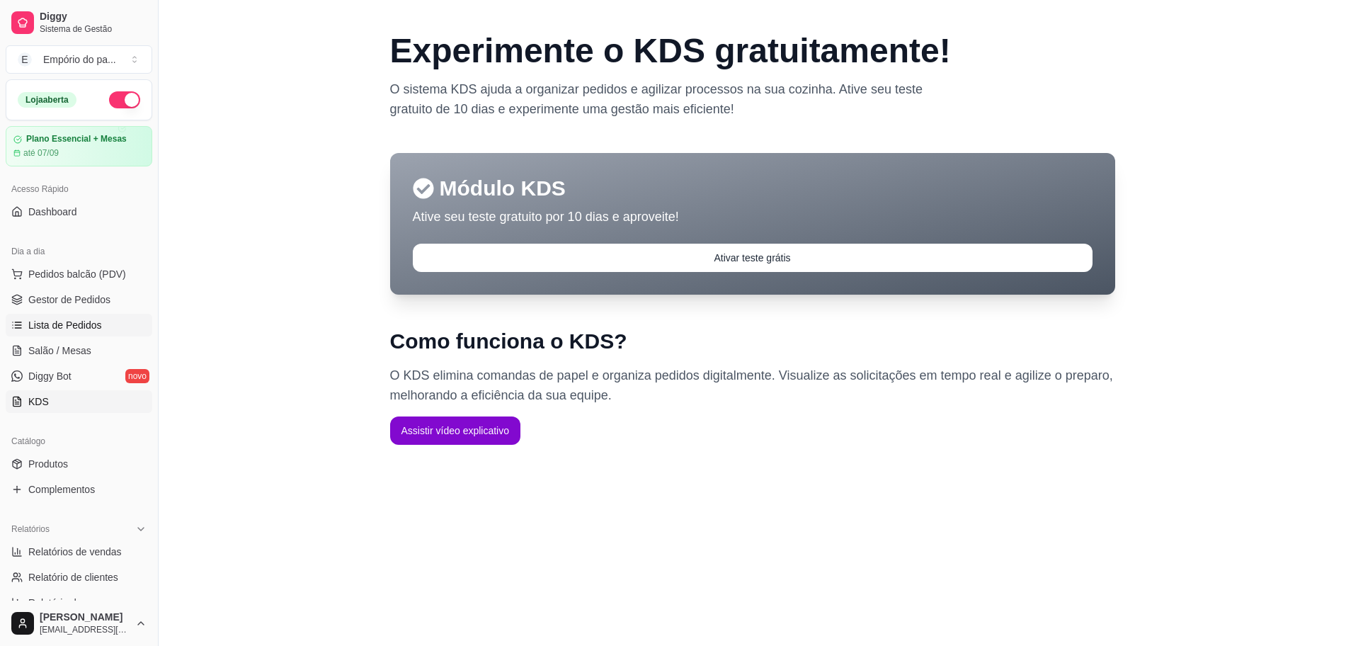
click at [83, 326] on span "Lista de Pedidos" at bounding box center [65, 325] width 74 height 14
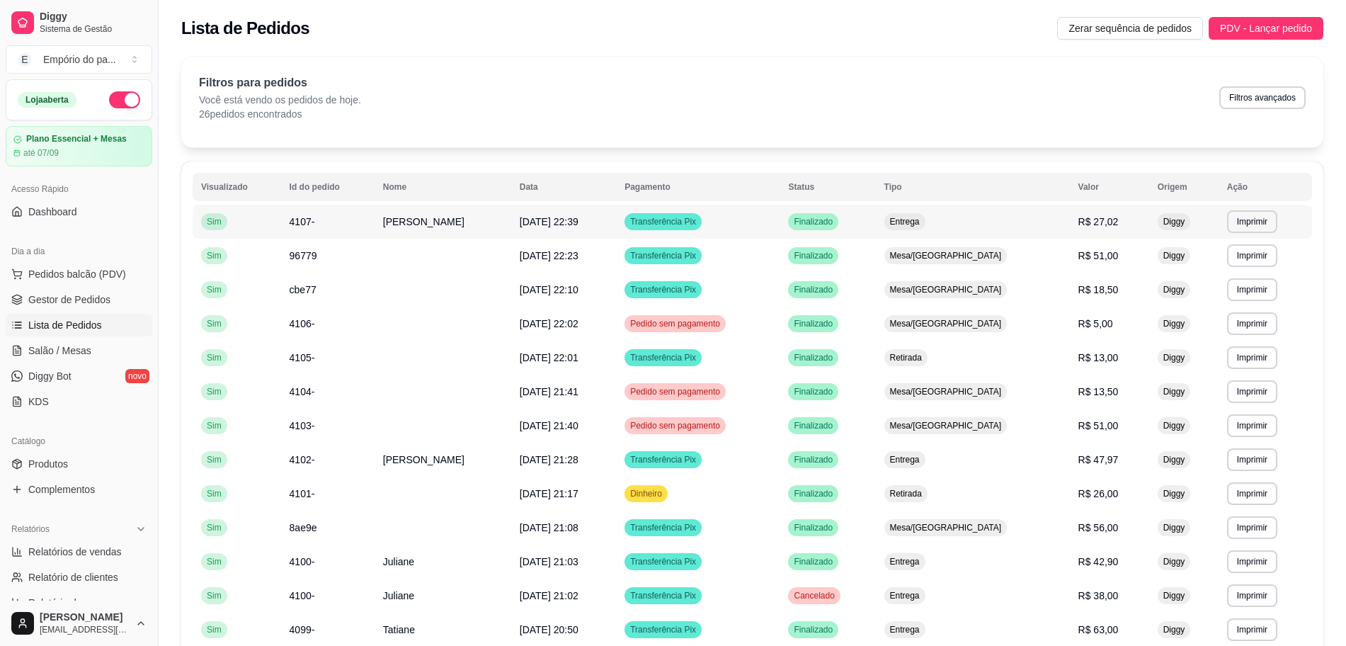
click at [416, 216] on span "[PERSON_NAME]" at bounding box center [423, 221] width 81 height 11
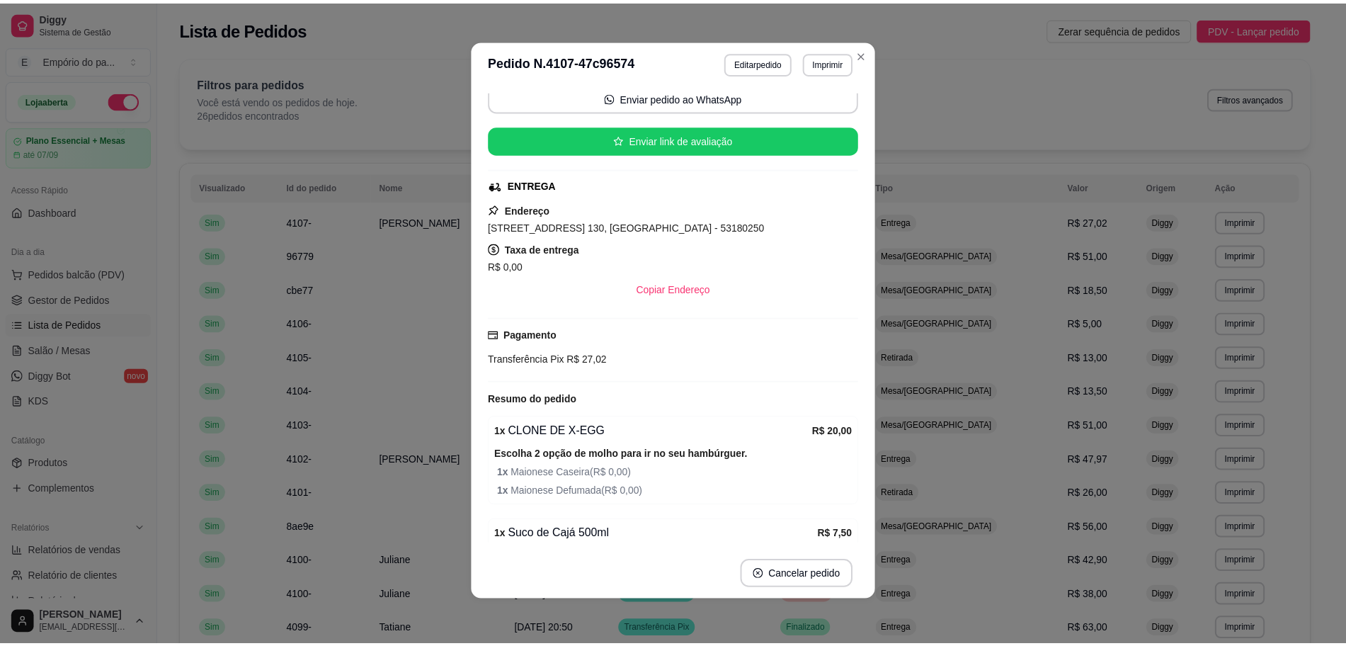
scroll to position [199, 0]
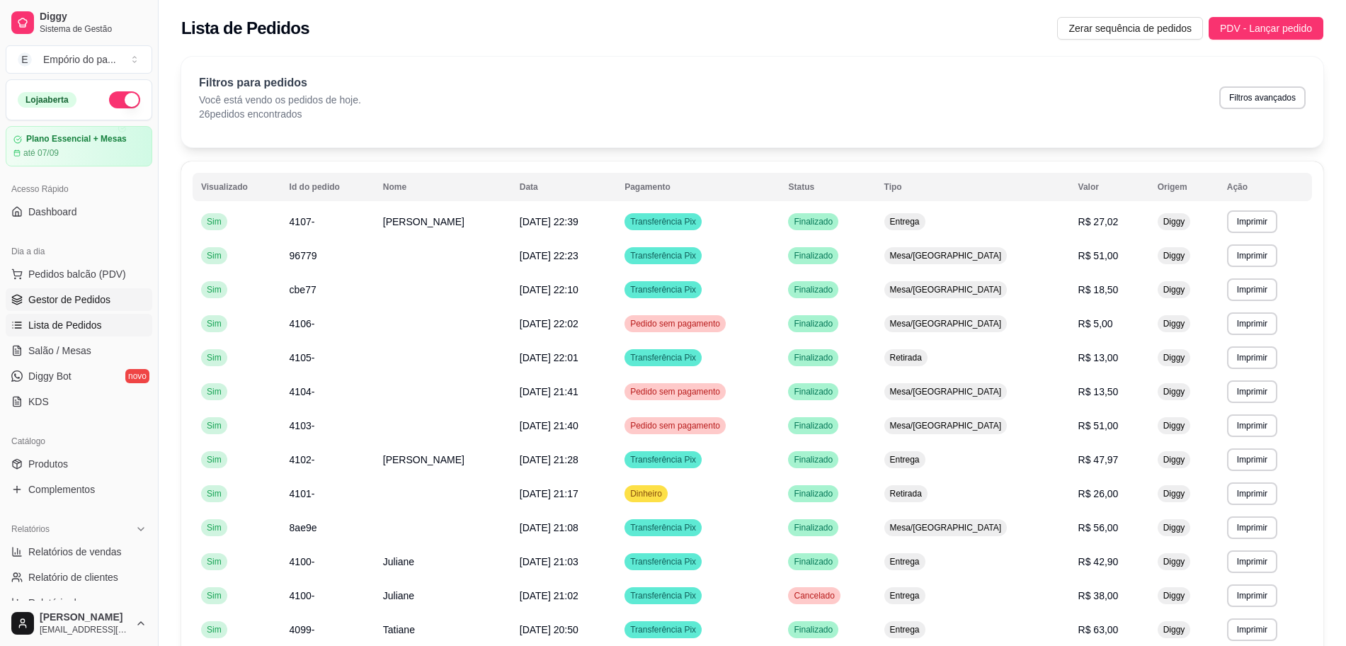
click at [108, 301] on span "Gestor de Pedidos" at bounding box center [69, 299] width 82 height 14
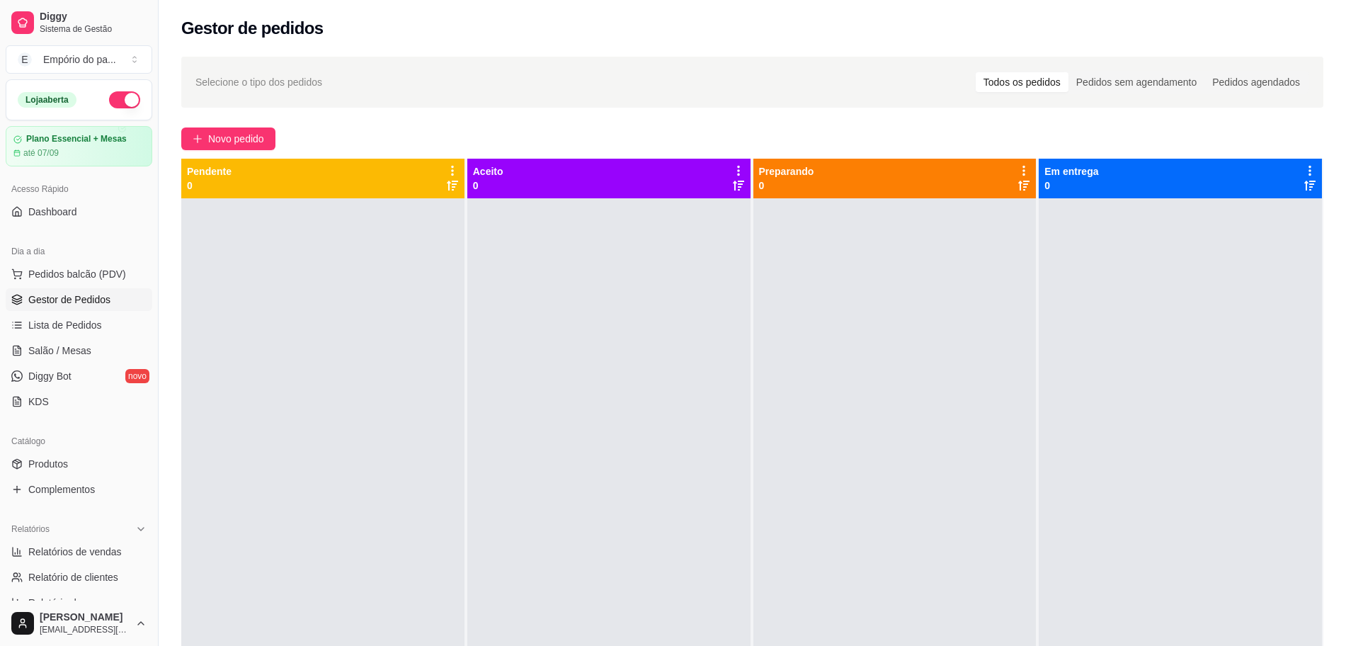
click at [109, 101] on button "button" at bounding box center [124, 99] width 31 height 17
